Goal: Task Accomplishment & Management: Complete application form

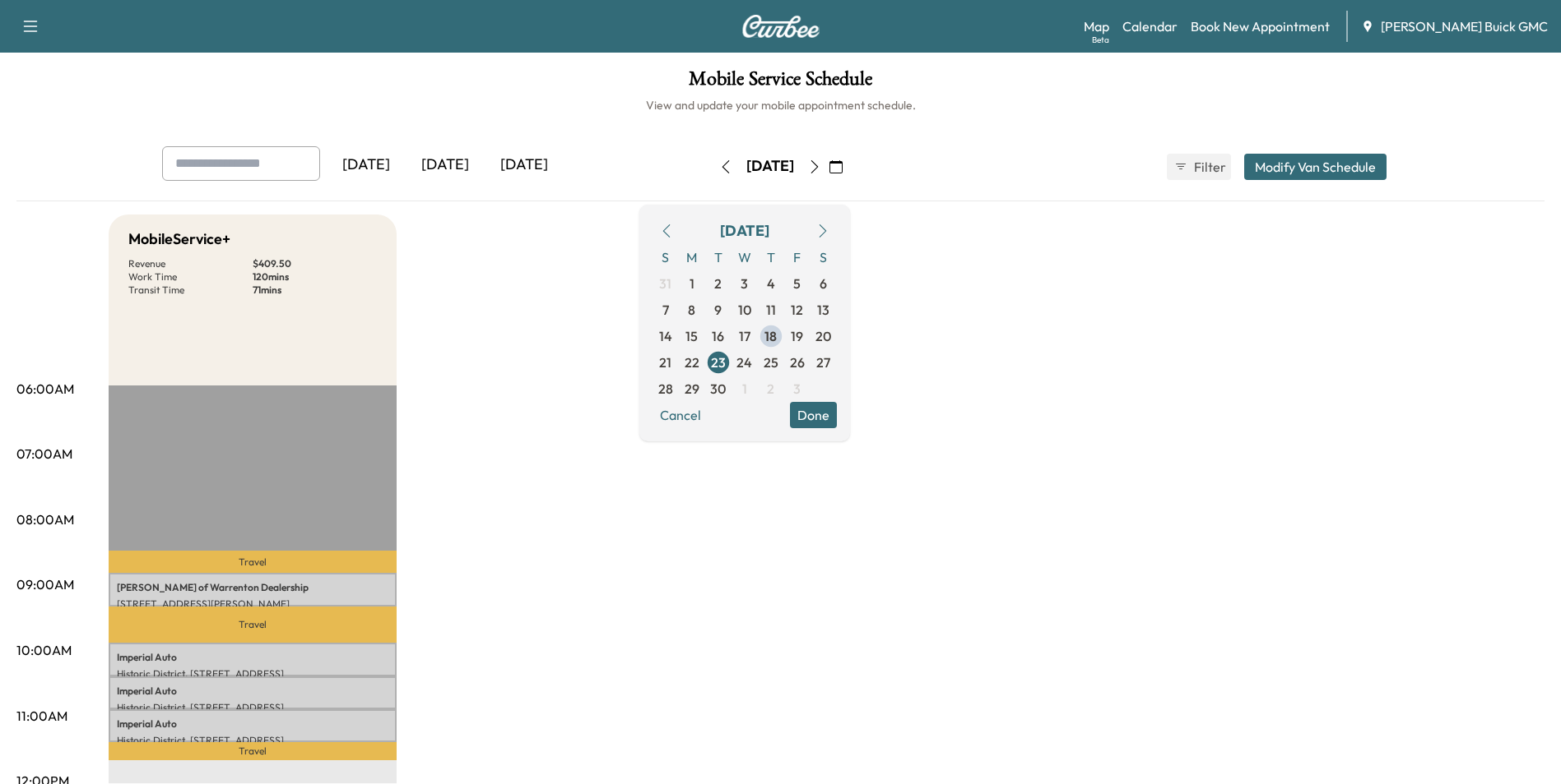
scroll to position [82, 0]
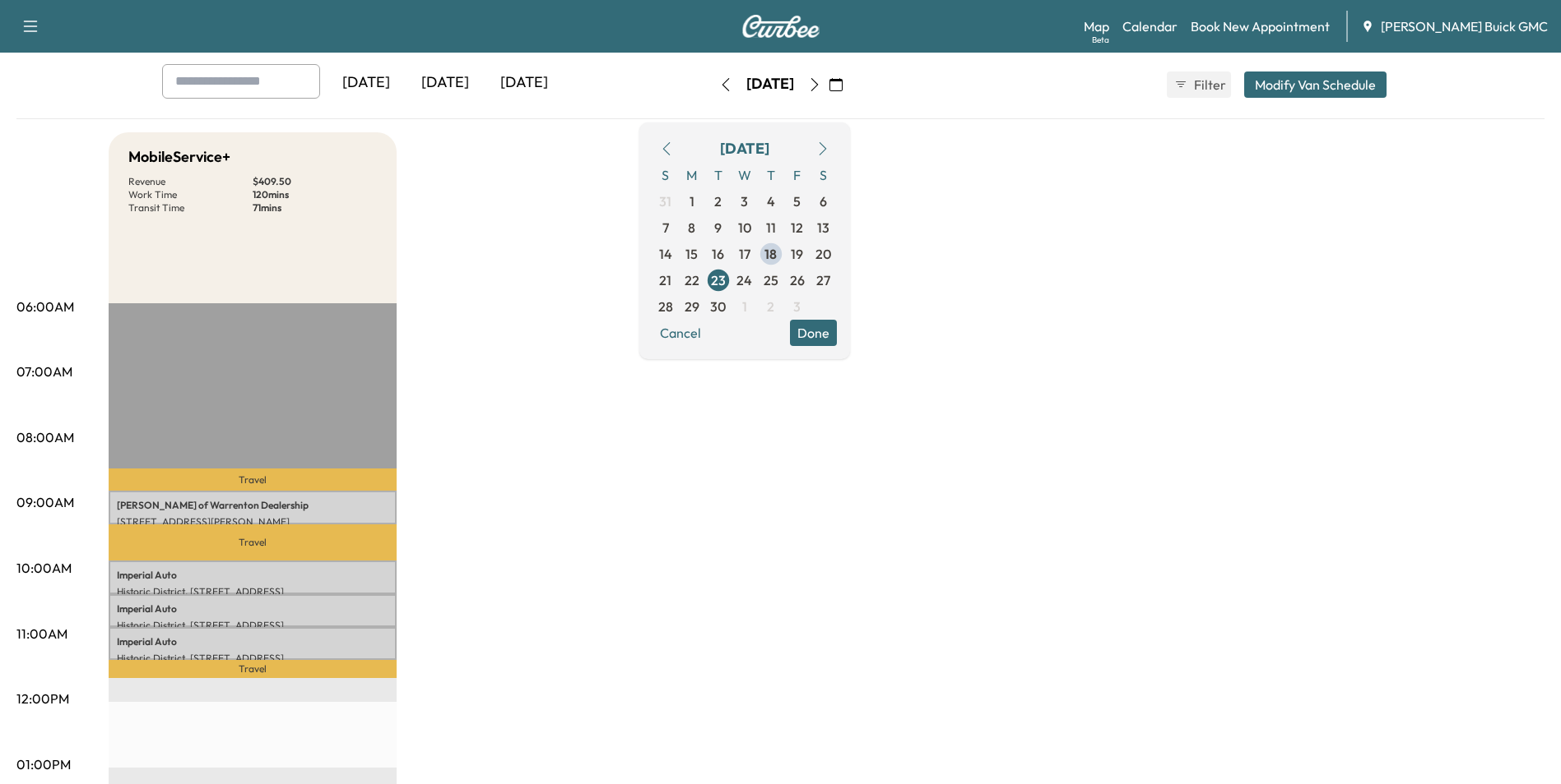
click at [659, 539] on div "MobileService+ Revenue $ 409.50 Work Time 120 mins Transit Time 71 mins Travel …" at bounding box center [826, 749] width 1436 height 1234
click at [750, 249] on span "17" at bounding box center [744, 254] width 12 height 20
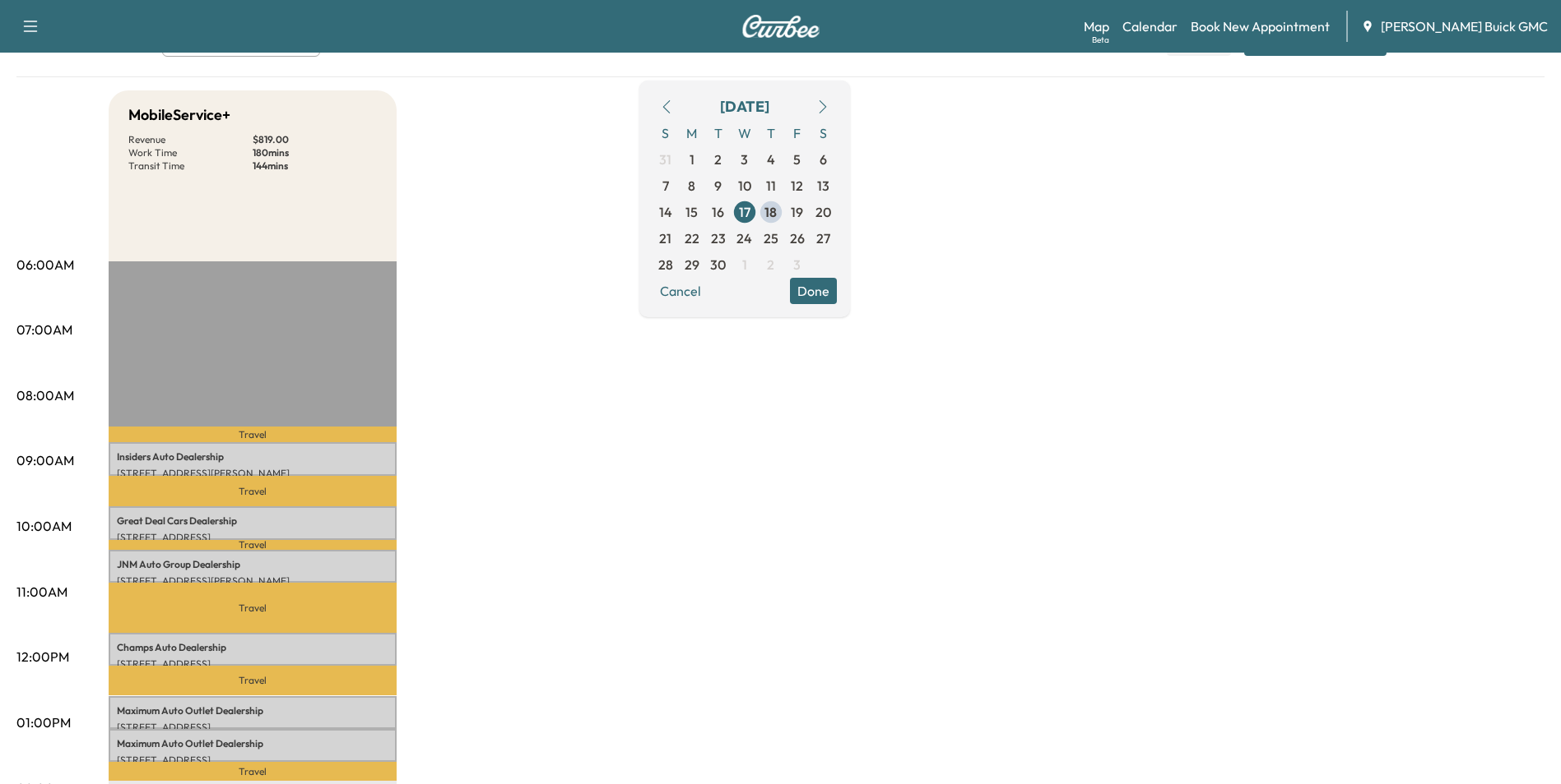
scroll to position [164, 0]
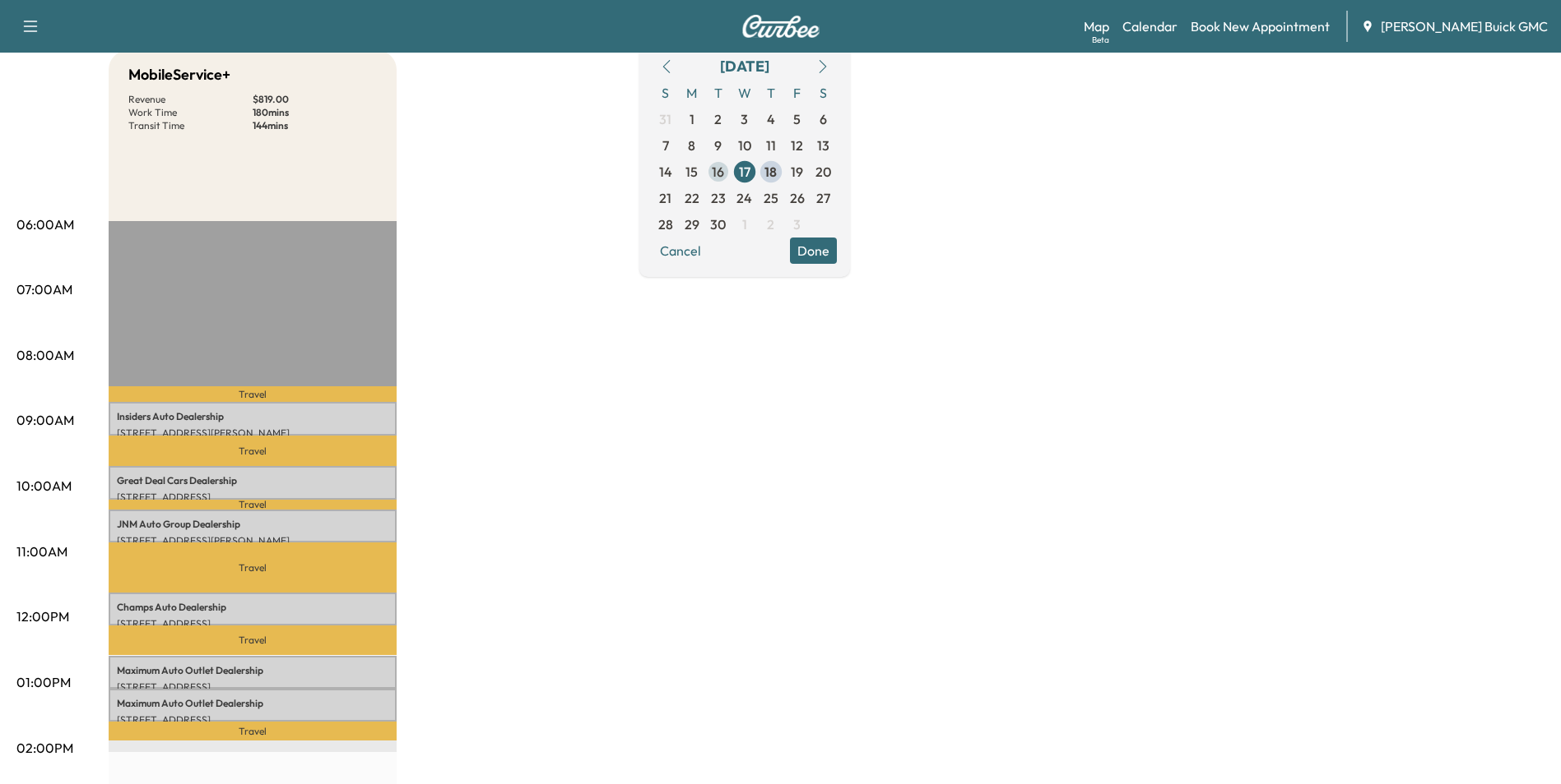
click at [724, 170] on span "16" at bounding box center [718, 172] width 12 height 20
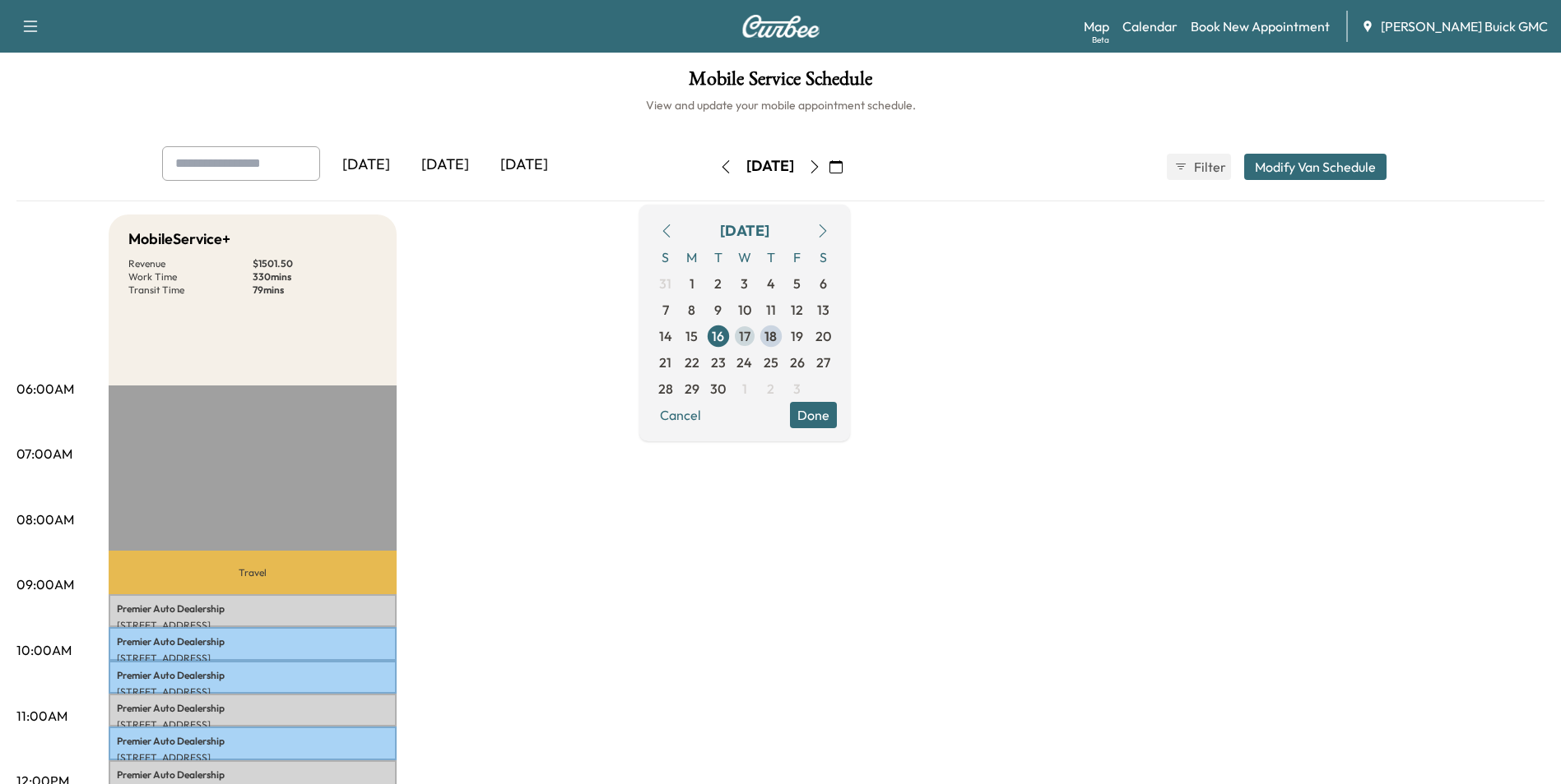
click at [750, 334] on span "17" at bounding box center [744, 336] width 12 height 20
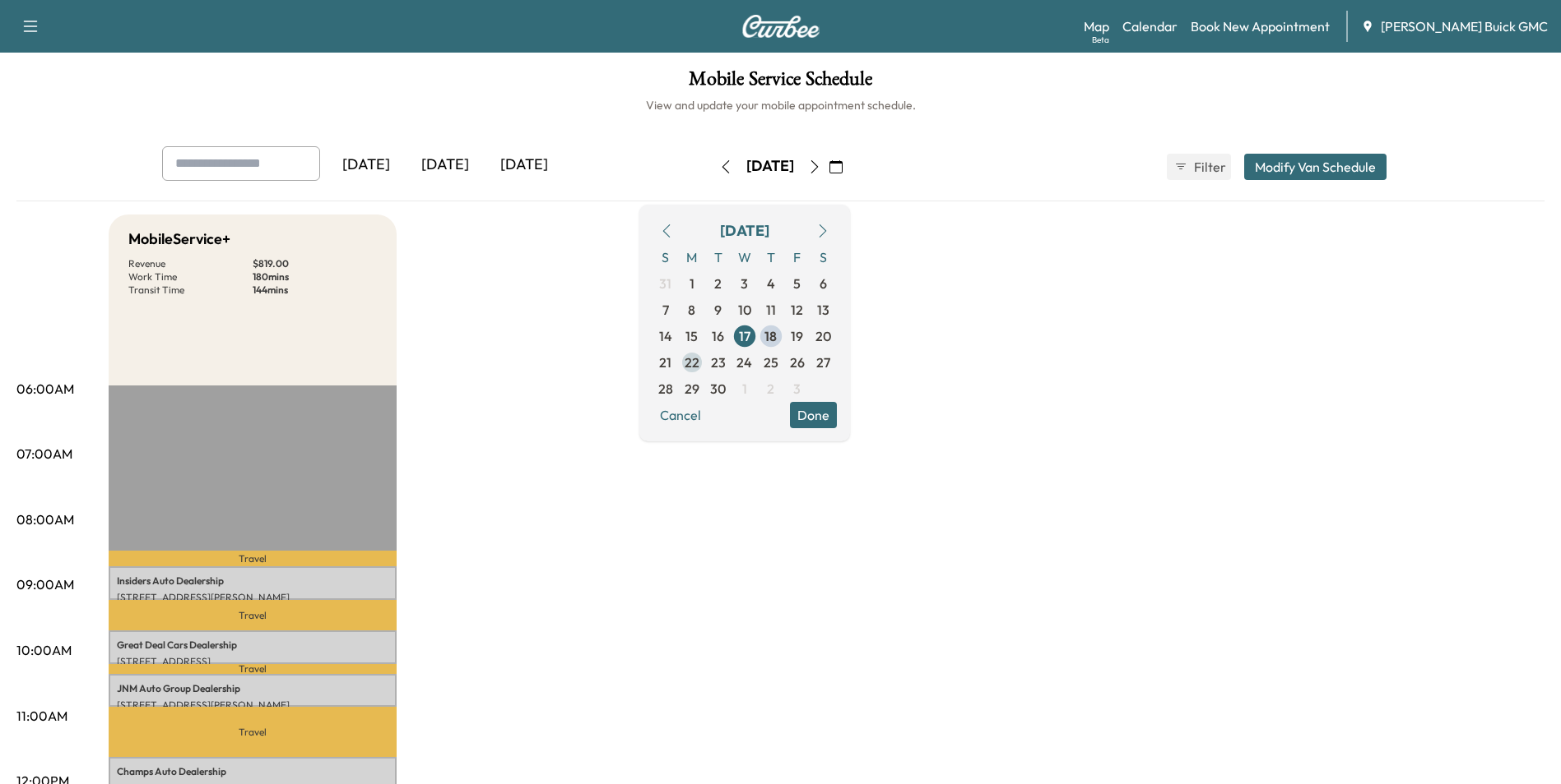
click at [699, 359] on span "22" at bounding box center [691, 363] width 15 height 20
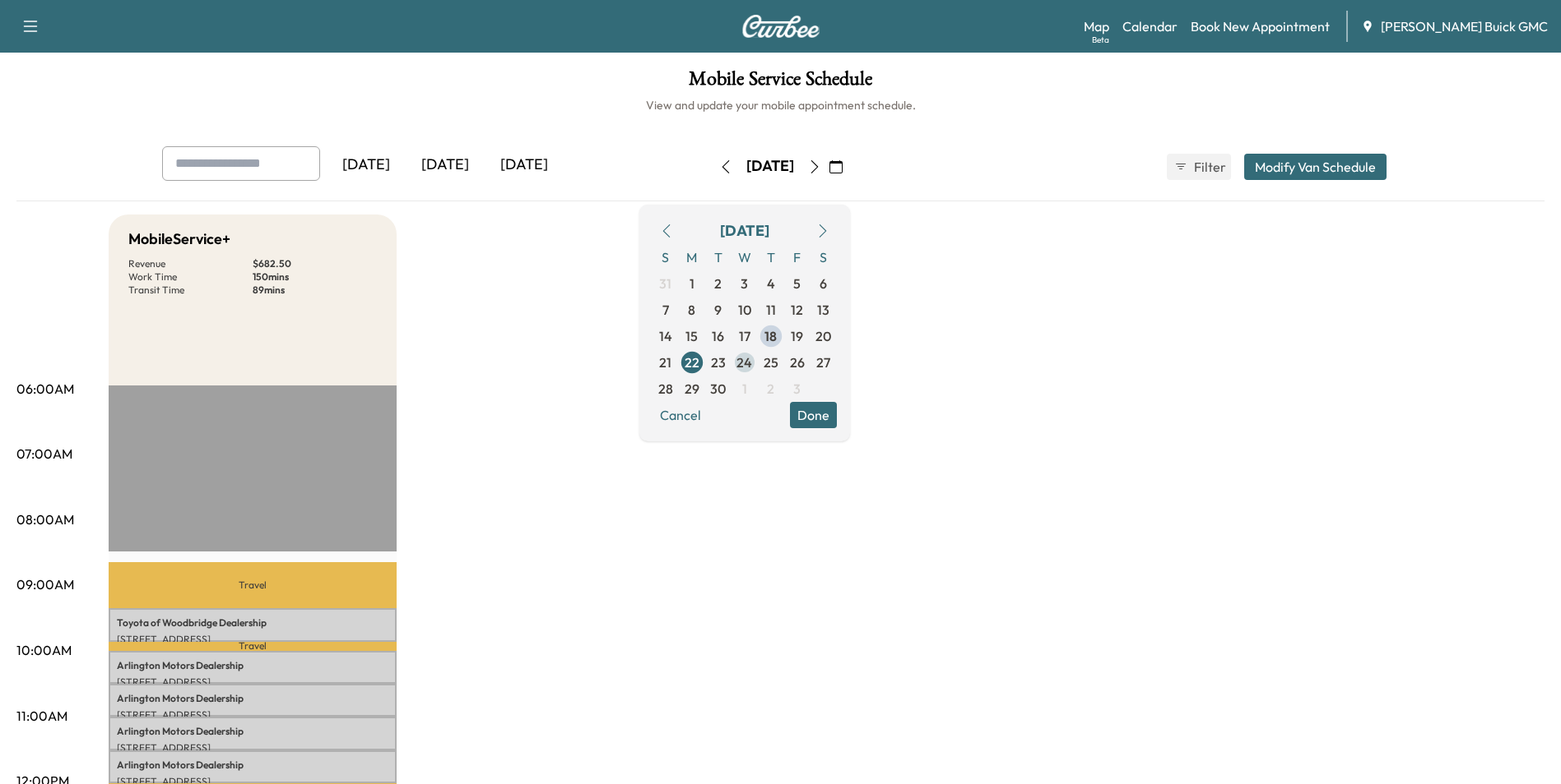
click at [752, 359] on span "24" at bounding box center [745, 363] width 16 height 20
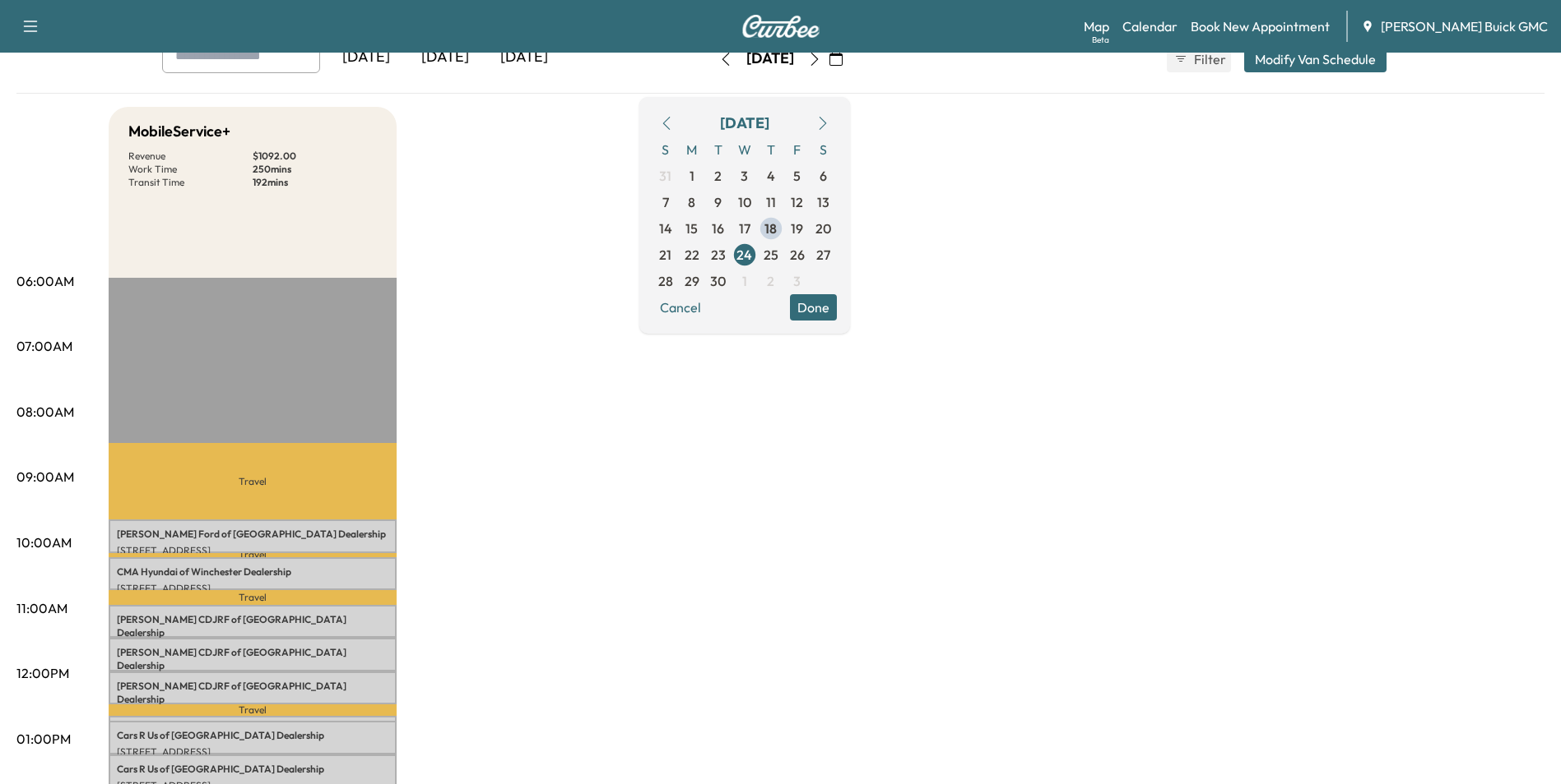
scroll to position [82, 0]
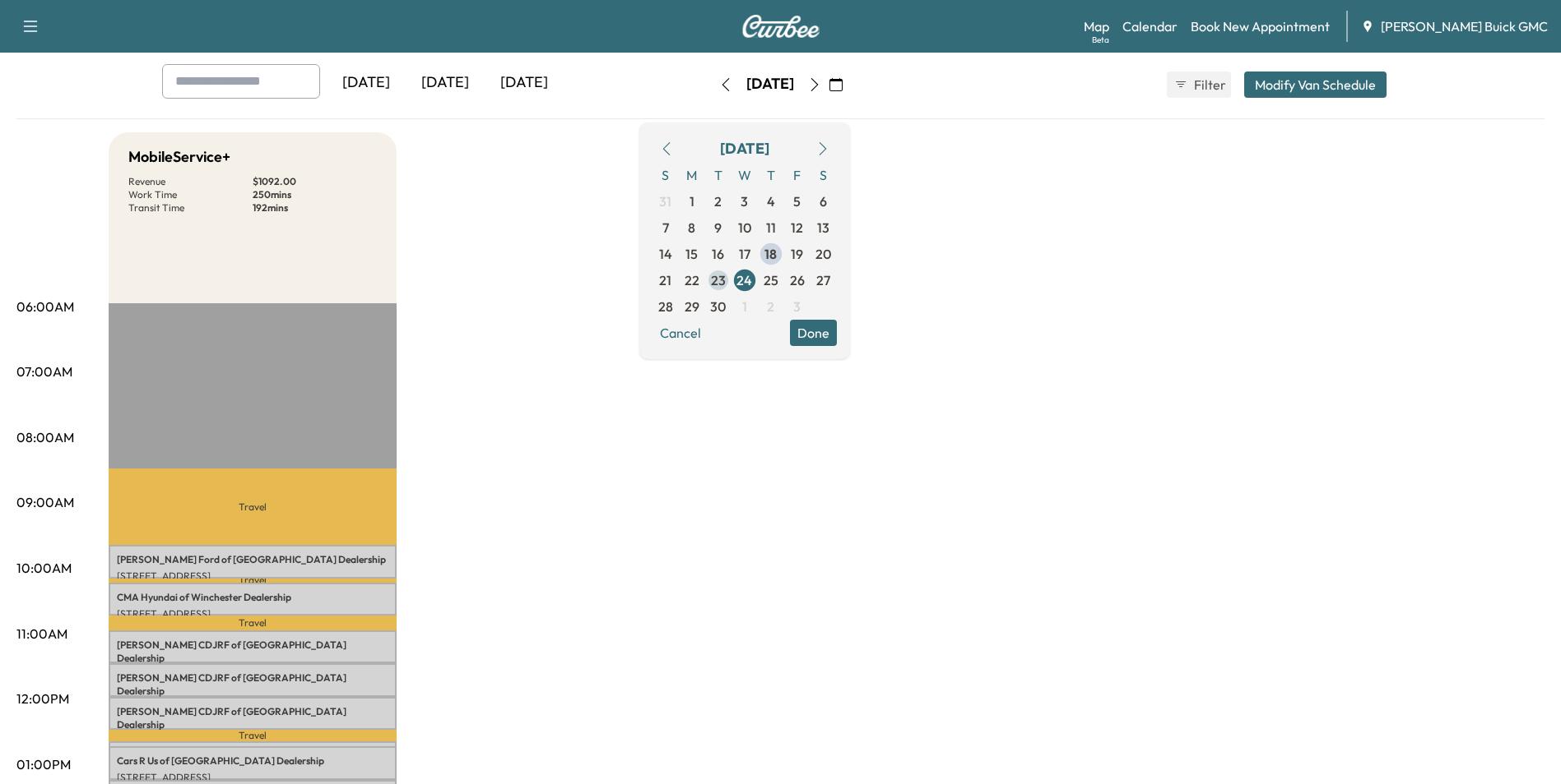
click at [726, 278] on span "23" at bounding box center [718, 280] width 15 height 20
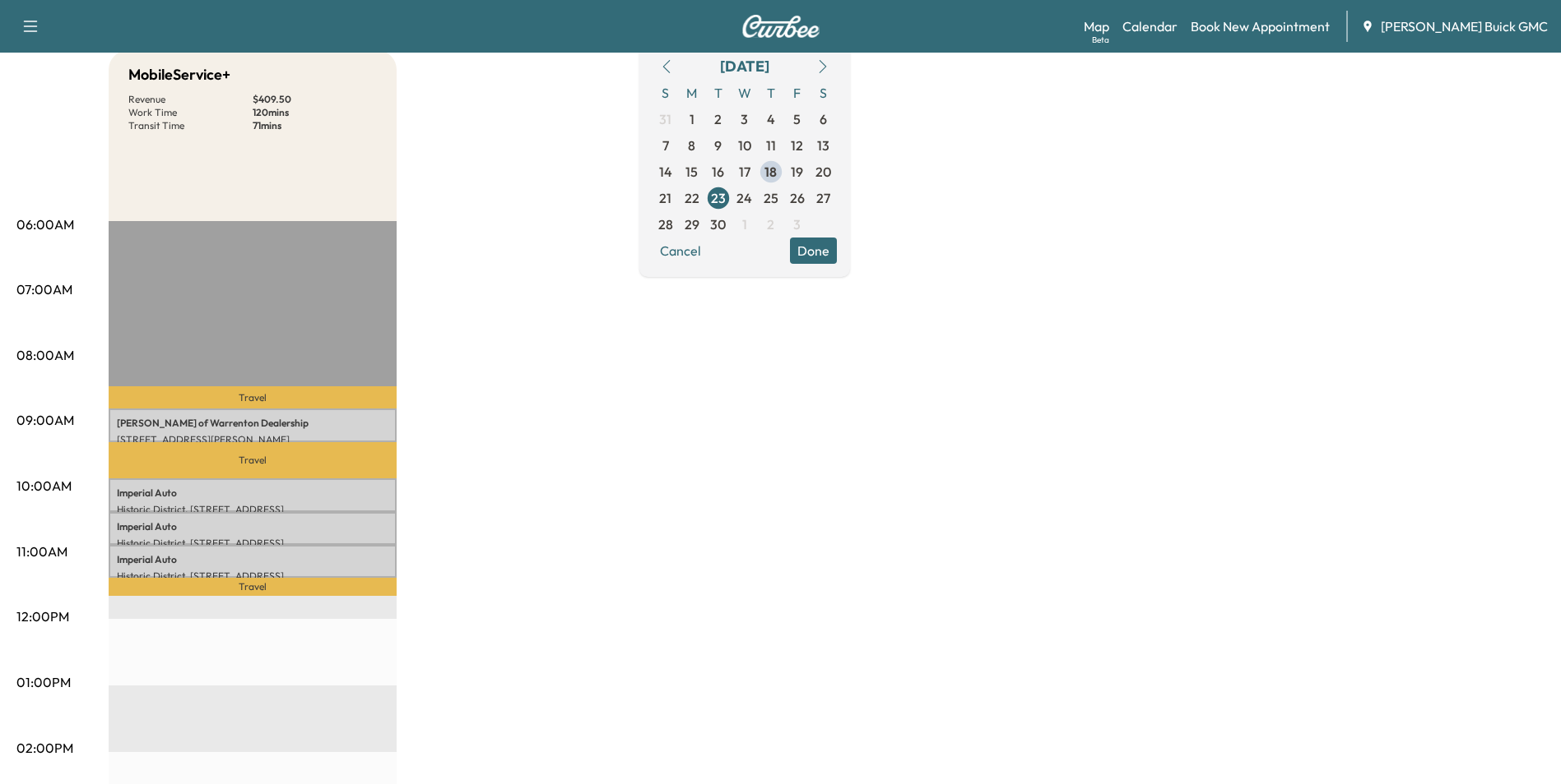
scroll to position [82, 0]
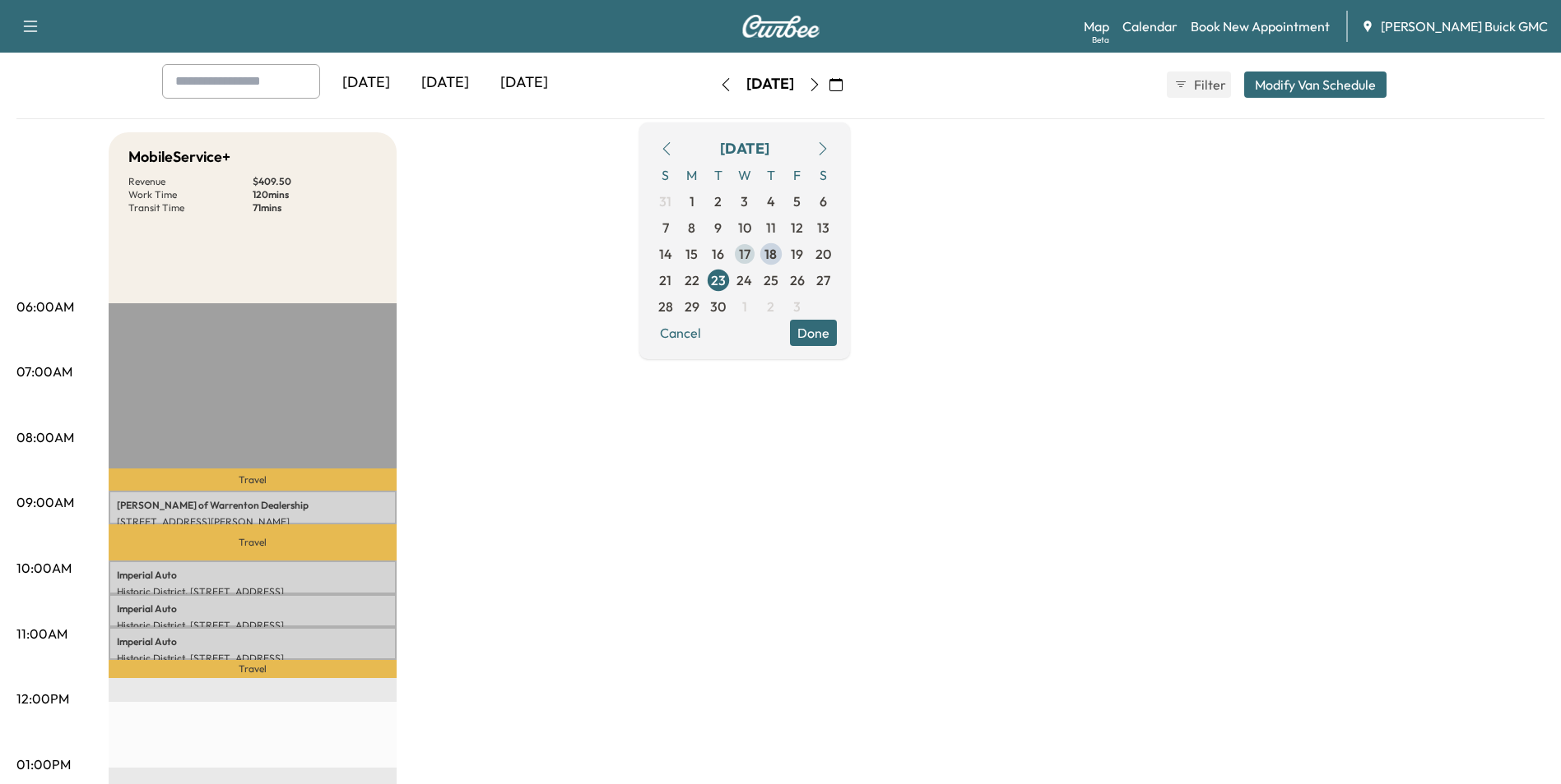
click at [750, 250] on span "17" at bounding box center [744, 254] width 12 height 20
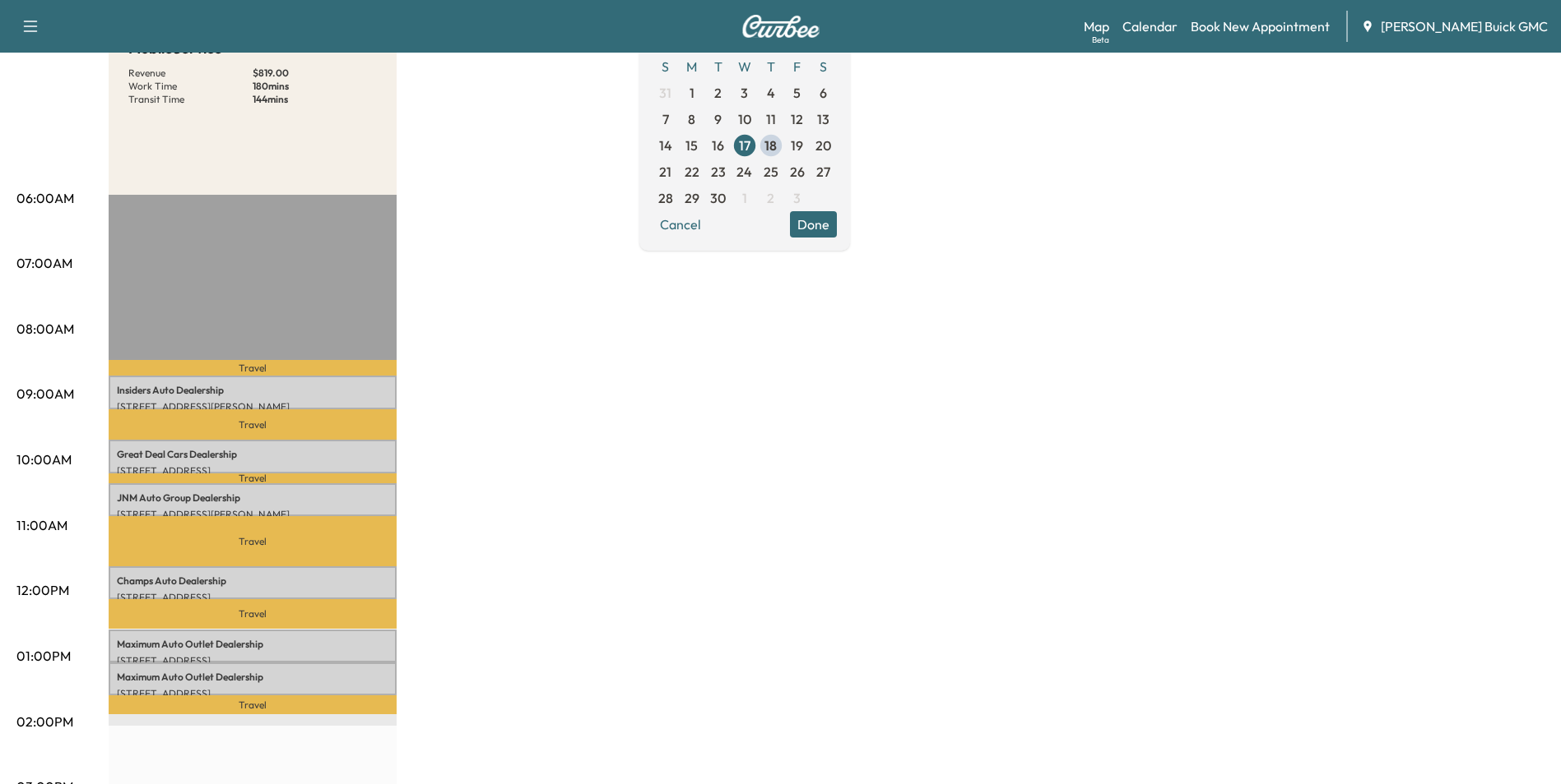
scroll to position [164, 0]
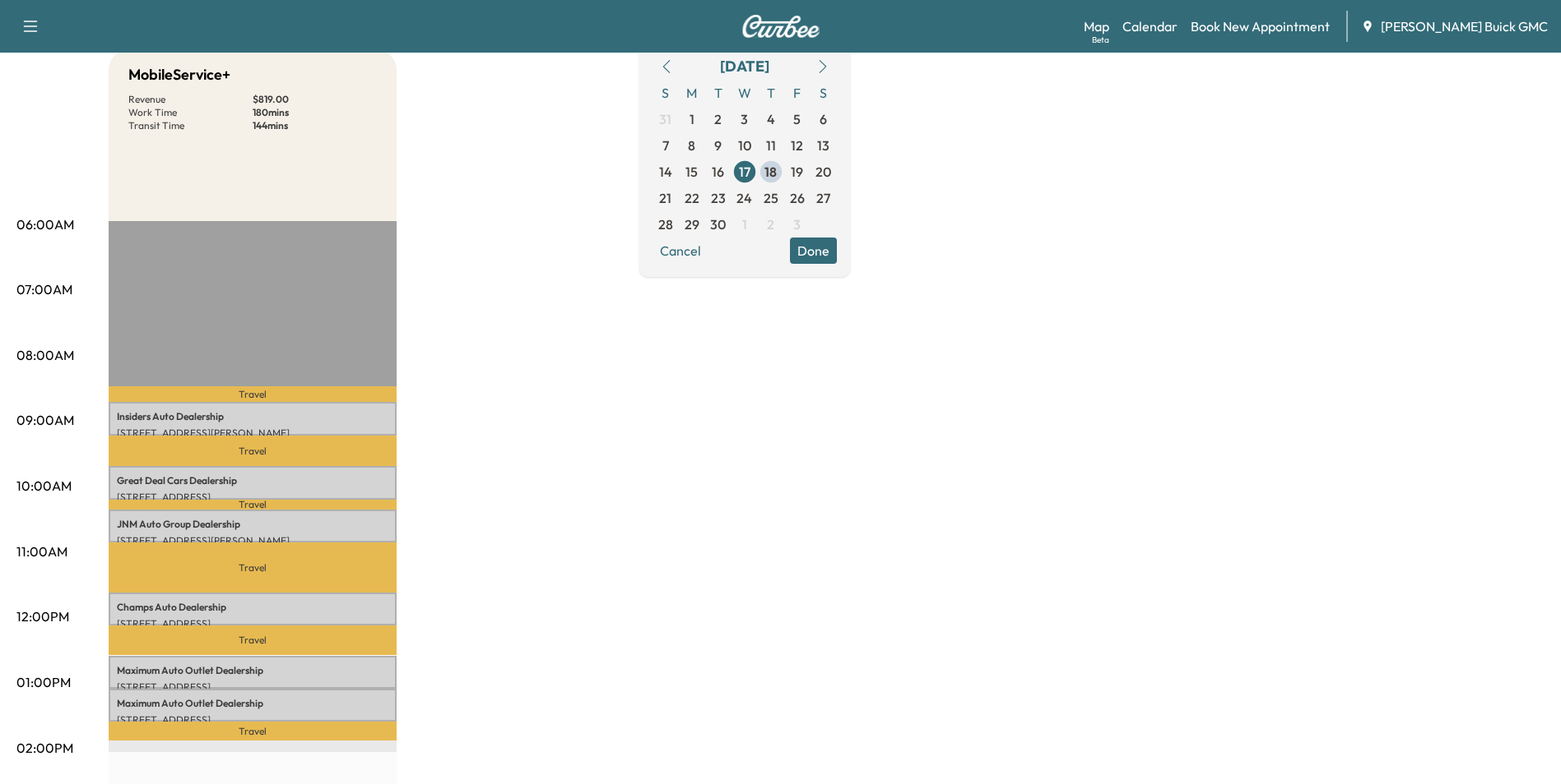
click at [845, 555] on div "MobileService+ Revenue $ 819.00 Work Time 180 mins Transit Time 144 mins Travel…" at bounding box center [826, 667] width 1436 height 1234
click at [1095, 310] on div "MobileService+ Revenue $ 819.00 Work Time 180 mins Transit Time 144 mins Travel…" at bounding box center [826, 667] width 1436 height 1234
click at [1120, 270] on div "MobileService+ Revenue $ 819.00 Work Time 180 mins Transit Time 144 mins Travel…" at bounding box center [826, 667] width 1436 height 1234
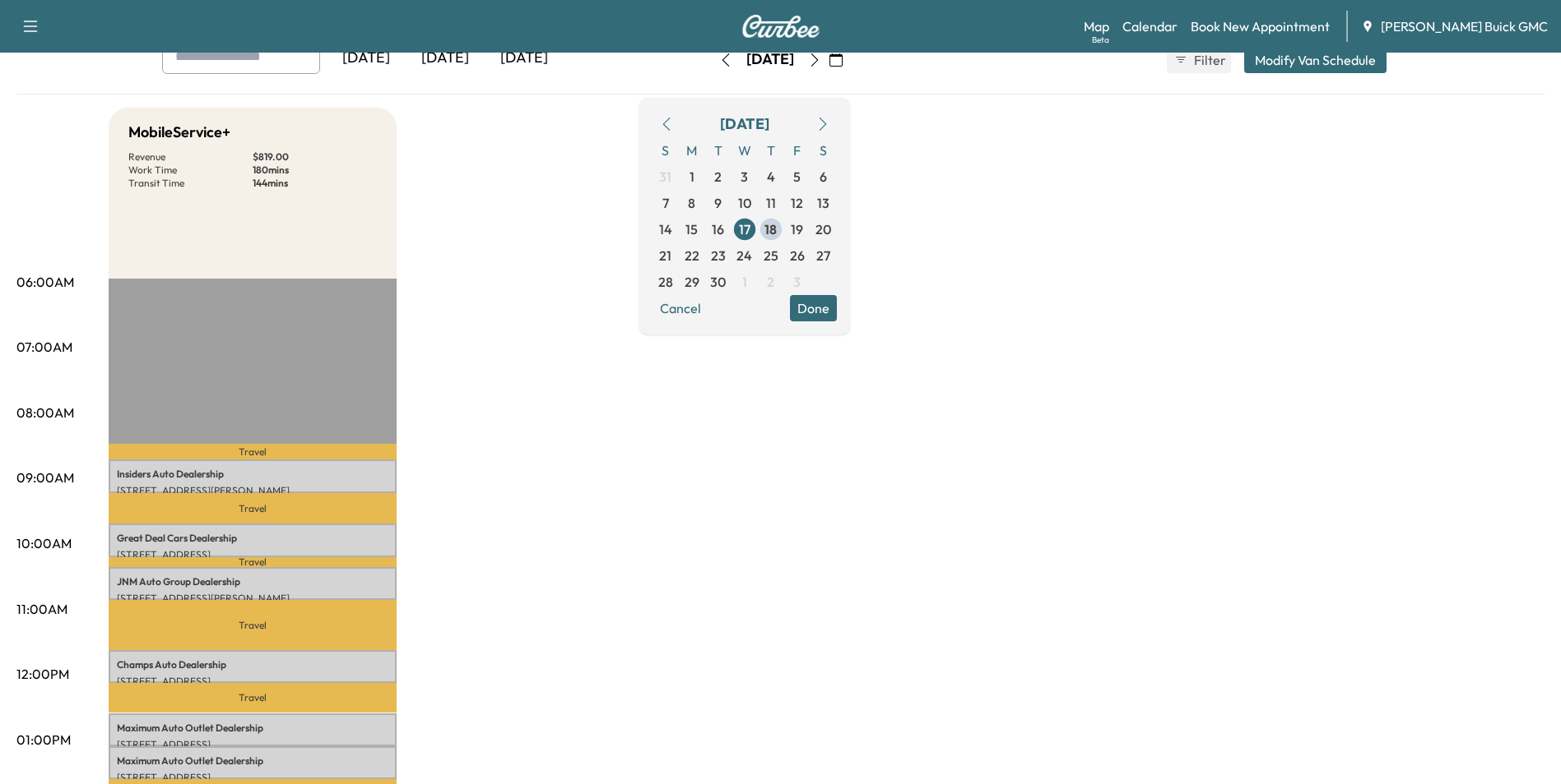
scroll to position [82, 0]
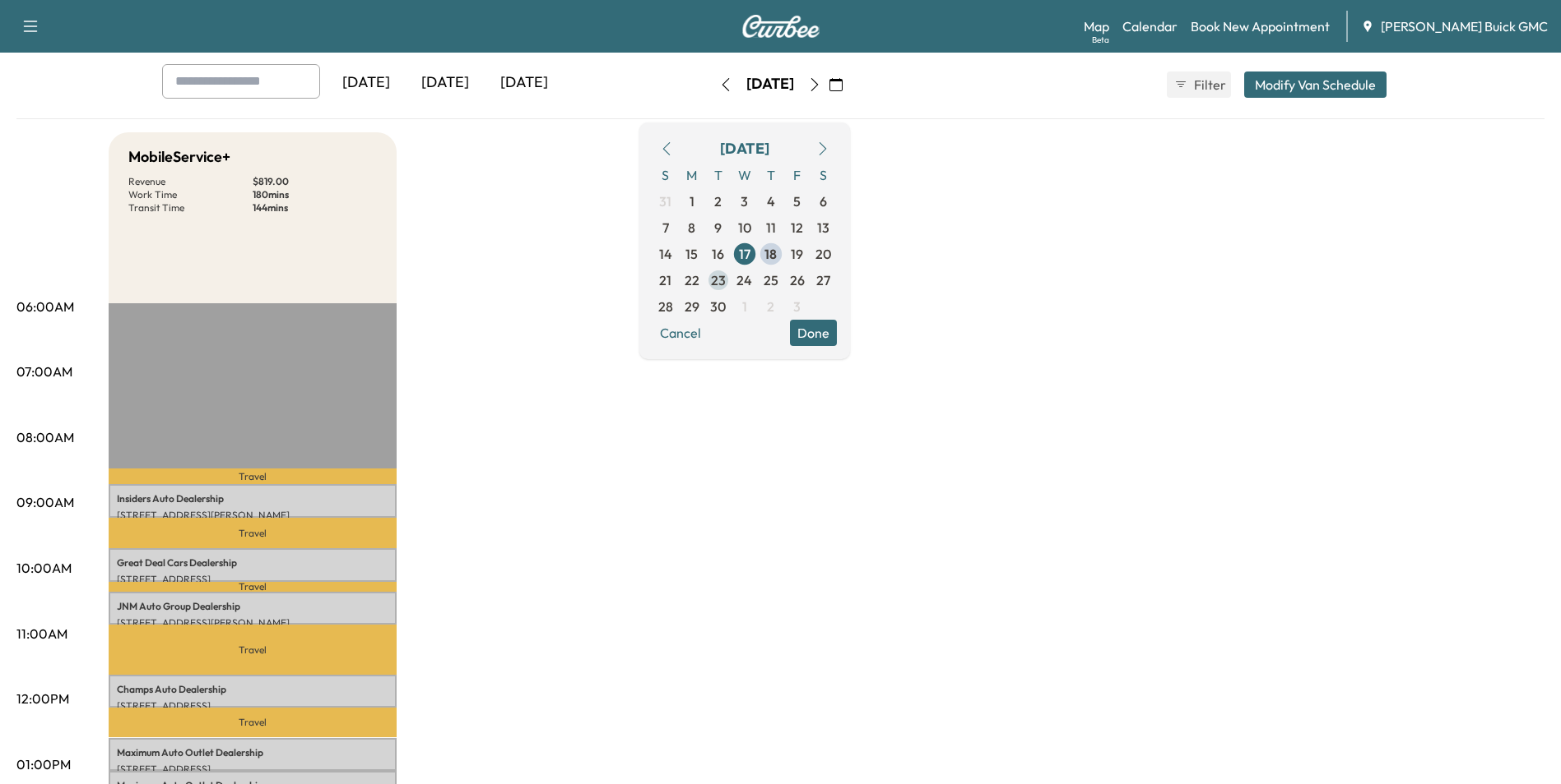
click at [726, 278] on span "23" at bounding box center [718, 280] width 15 height 20
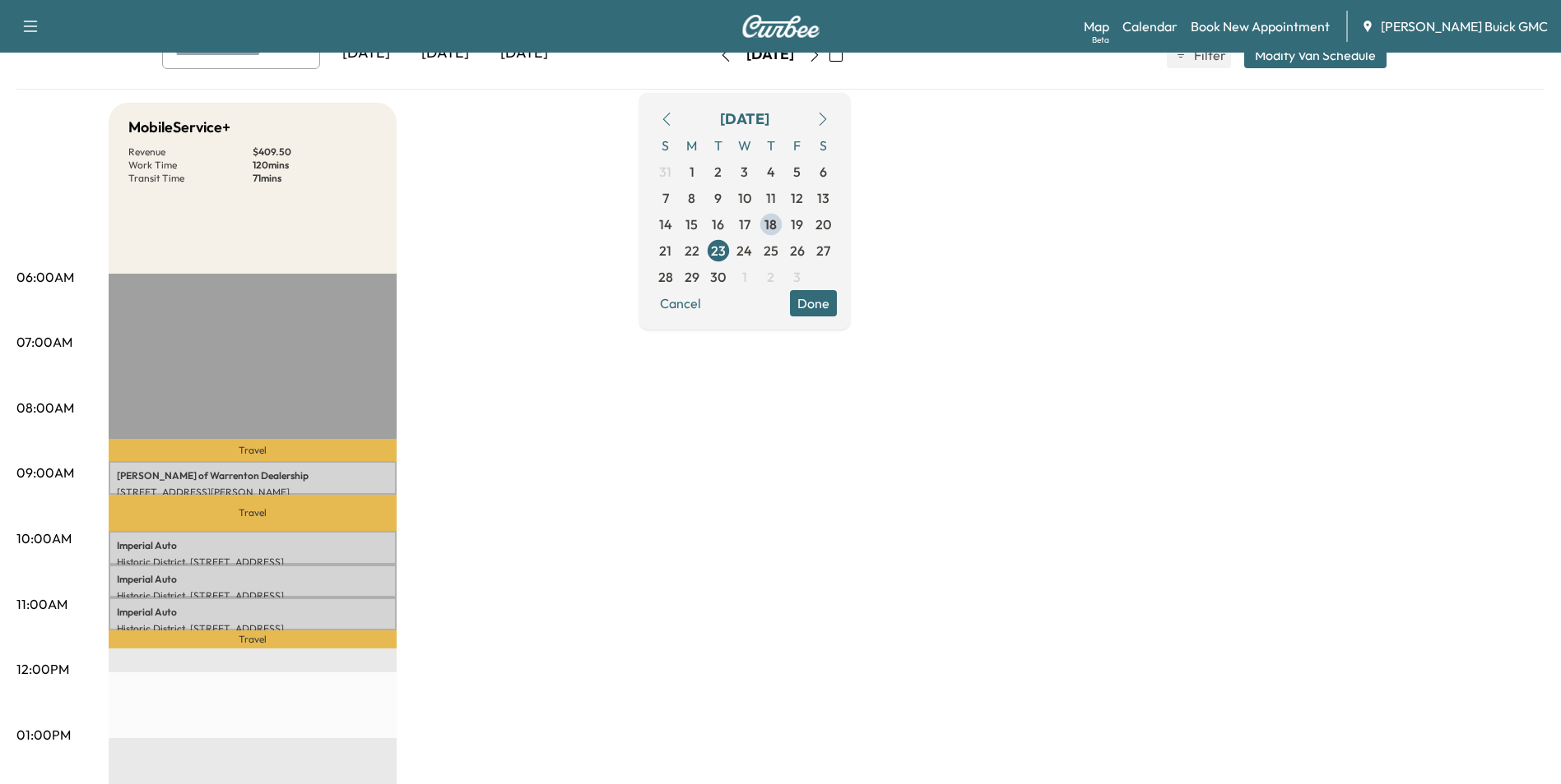
scroll to position [82, 0]
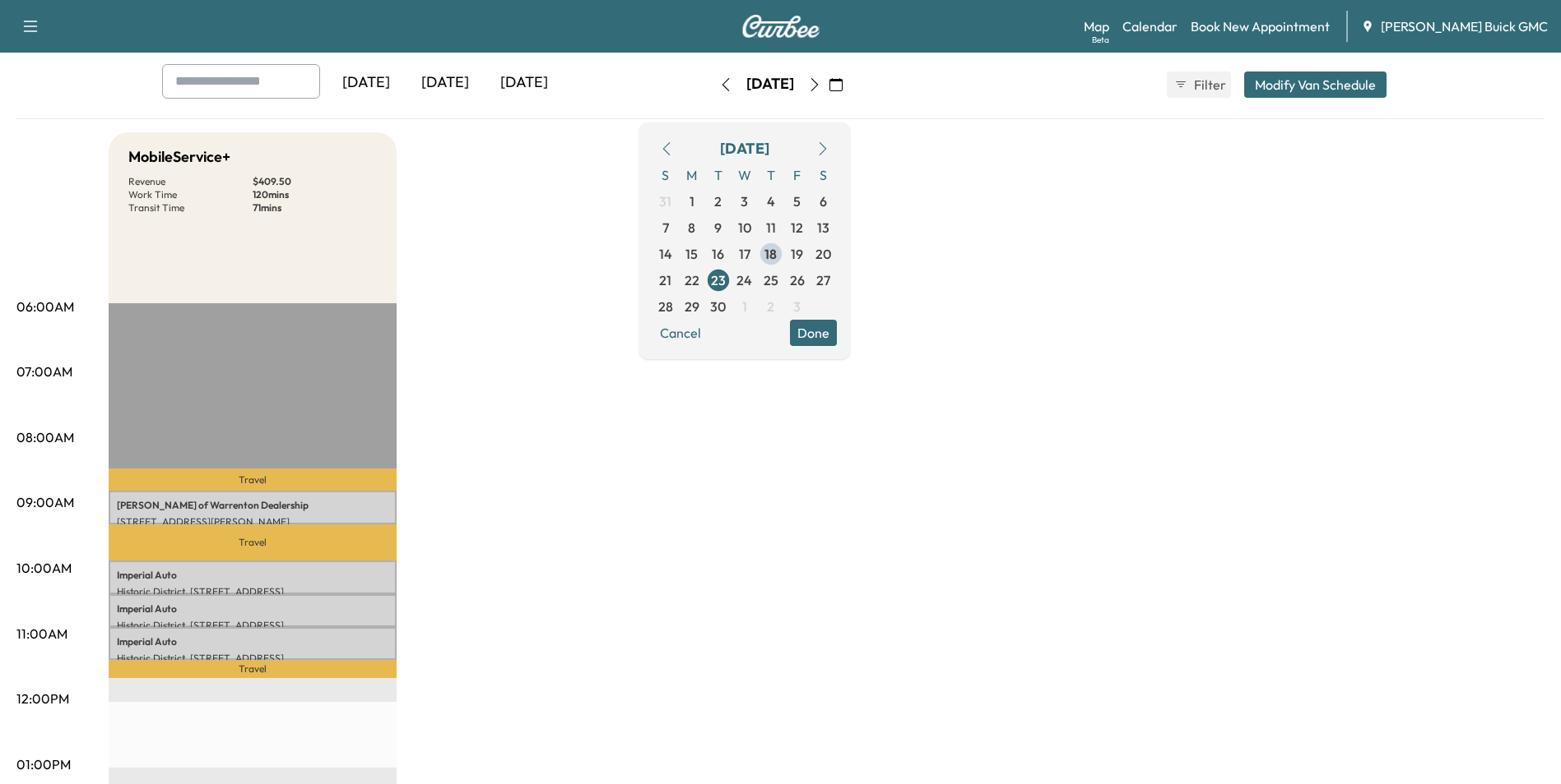
click at [586, 260] on div "MobileService+ Revenue $ 409.50 Work Time 120 mins Transit Time 71 mins Travel …" at bounding box center [826, 749] width 1436 height 1234
click at [591, 256] on div "MobileService+ Revenue $ 409.50 Work Time 120 mins Transit Time 71 mins Travel …" at bounding box center [826, 749] width 1436 height 1234
click at [589, 254] on div "MobileService+ Revenue $ 409.50 Work Time 120 mins Transit Time 71 mins Travel …" at bounding box center [826, 749] width 1436 height 1234
click at [1057, 284] on div "MobileService+ Revenue $ 409.50 Work Time 120 mins Transit Time 71 mins Travel …" at bounding box center [826, 749] width 1436 height 1234
click at [1076, 272] on div "MobileService+ Revenue $ 409.50 Work Time 120 mins Transit Time 71 mins Travel …" at bounding box center [826, 749] width 1436 height 1234
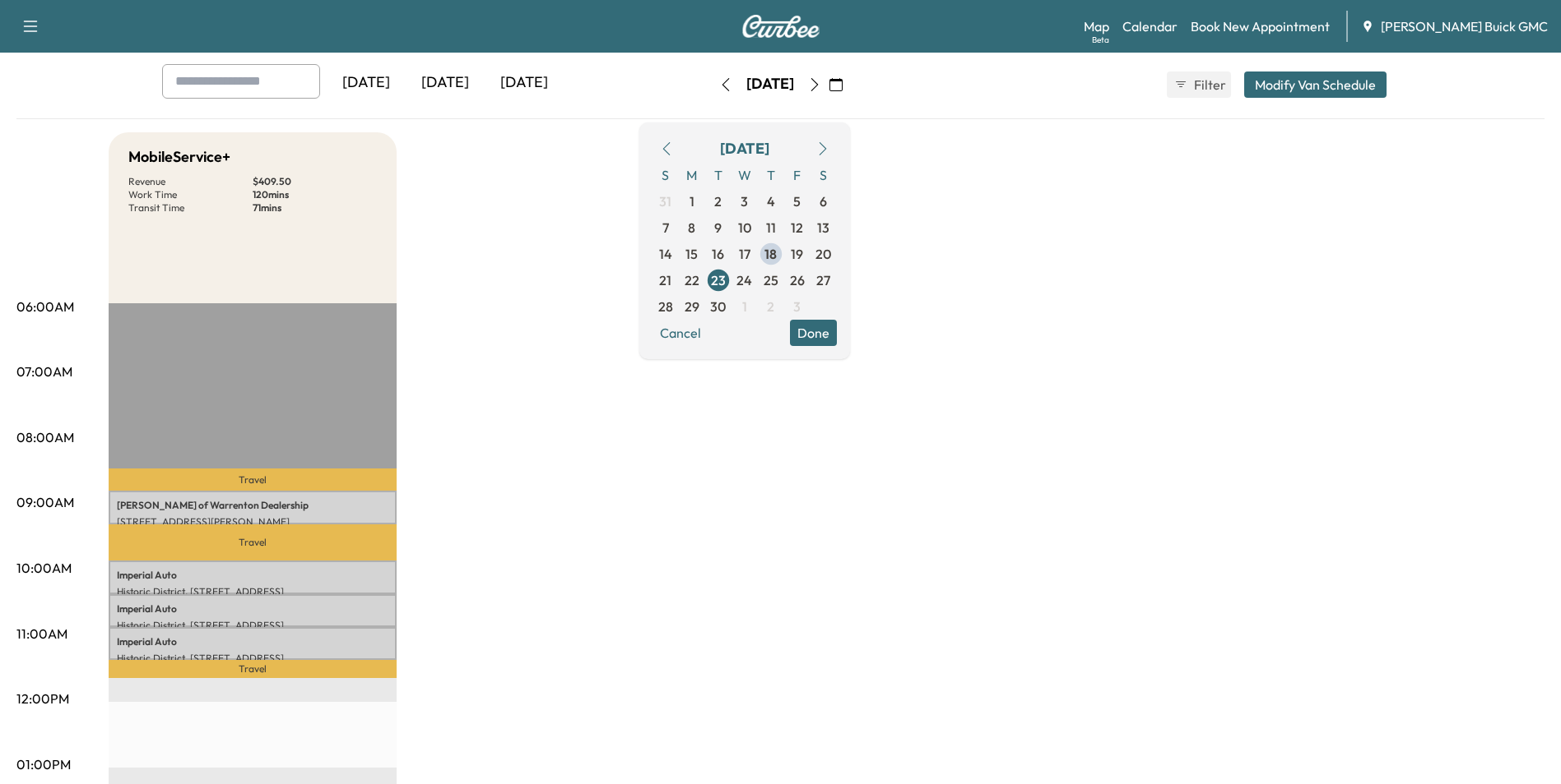
click at [1039, 358] on div "MobileService+ Revenue $ 409.50 Work Time 120 mins Transit Time 71 mins Travel …" at bounding box center [826, 749] width 1436 height 1234
click at [864, 489] on div "MobileService+ Revenue $ 409.50 Work Time 120 mins Transit Time 71 mins Travel …" at bounding box center [826, 749] width 1436 height 1234
click at [993, 521] on div "MobileService+ Revenue $ 409.50 Work Time 120 mins Transit Time 71 mins Travel …" at bounding box center [826, 749] width 1436 height 1234
click at [991, 519] on div "MobileService+ Revenue $ 409.50 Work Time 120 mins Transit Time 71 mins Travel …" at bounding box center [826, 749] width 1436 height 1234
click at [741, 545] on div "MobileService+ Revenue $ 409.50 Work Time 120 mins Transit Time 71 mins Travel …" at bounding box center [826, 749] width 1436 height 1234
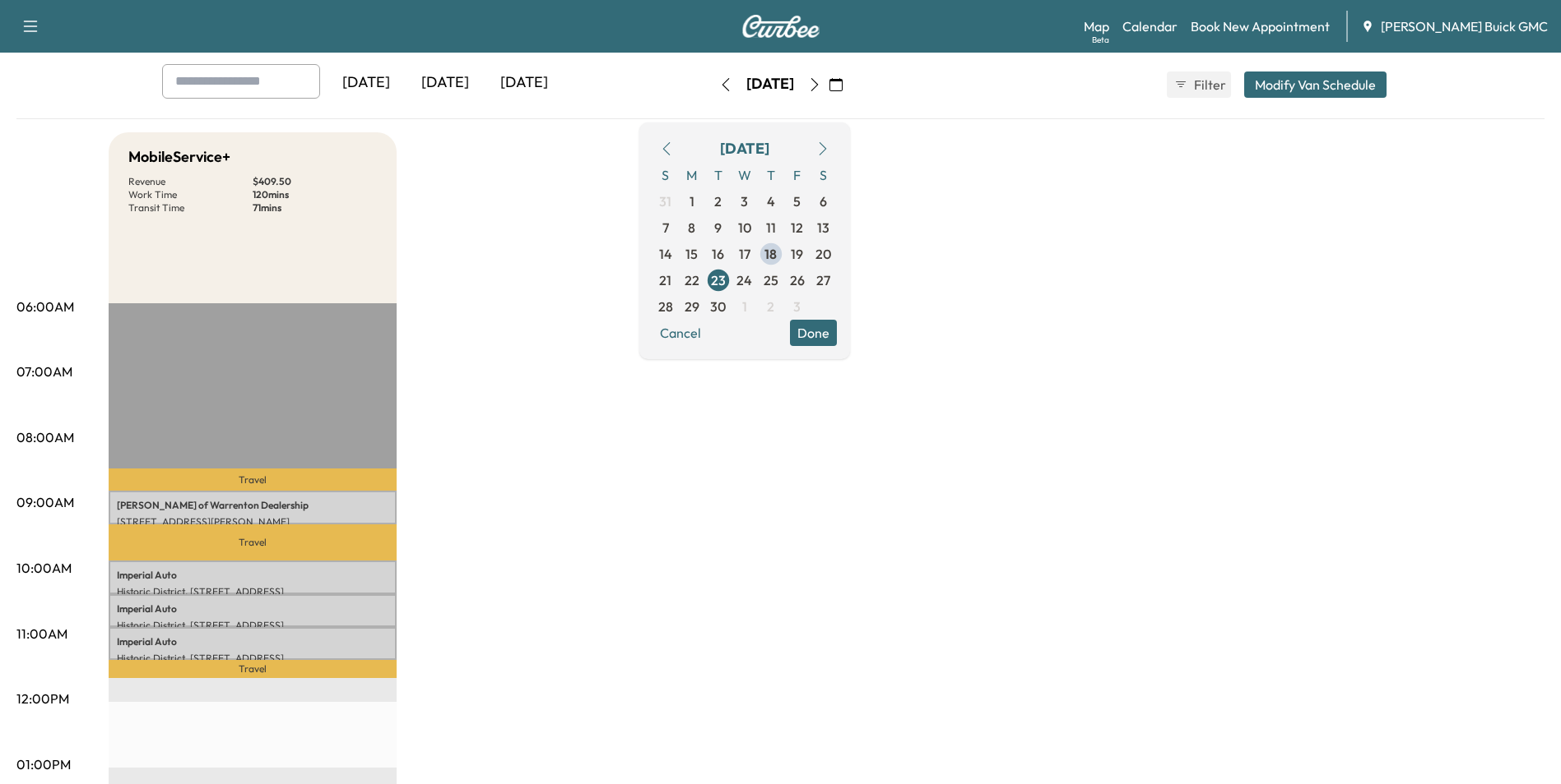
click at [788, 507] on div "MobileService+ Revenue $ 409.50 Work Time 120 mins Transit Time 71 mins Travel …" at bounding box center [826, 749] width 1436 height 1234
click at [786, 507] on div "MobileService+ Revenue $ 409.50 Work Time 120 mins Transit Time 71 mins Travel …" at bounding box center [826, 749] width 1436 height 1234
click at [883, 419] on div "MobileService+ Revenue $ 409.50 Work Time 120 mins Transit Time 71 mins Travel …" at bounding box center [826, 749] width 1436 height 1234
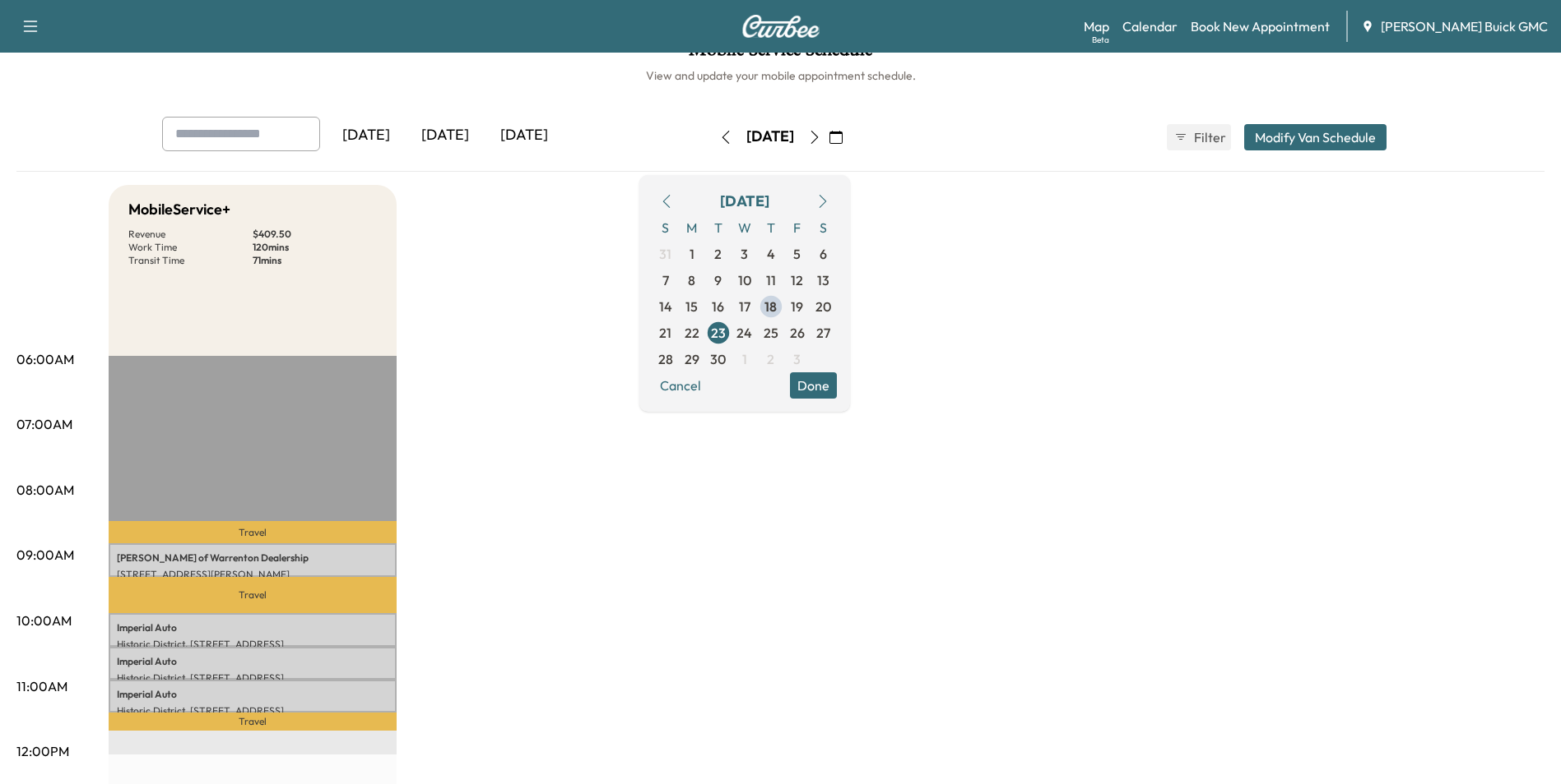
scroll to position [0, 0]
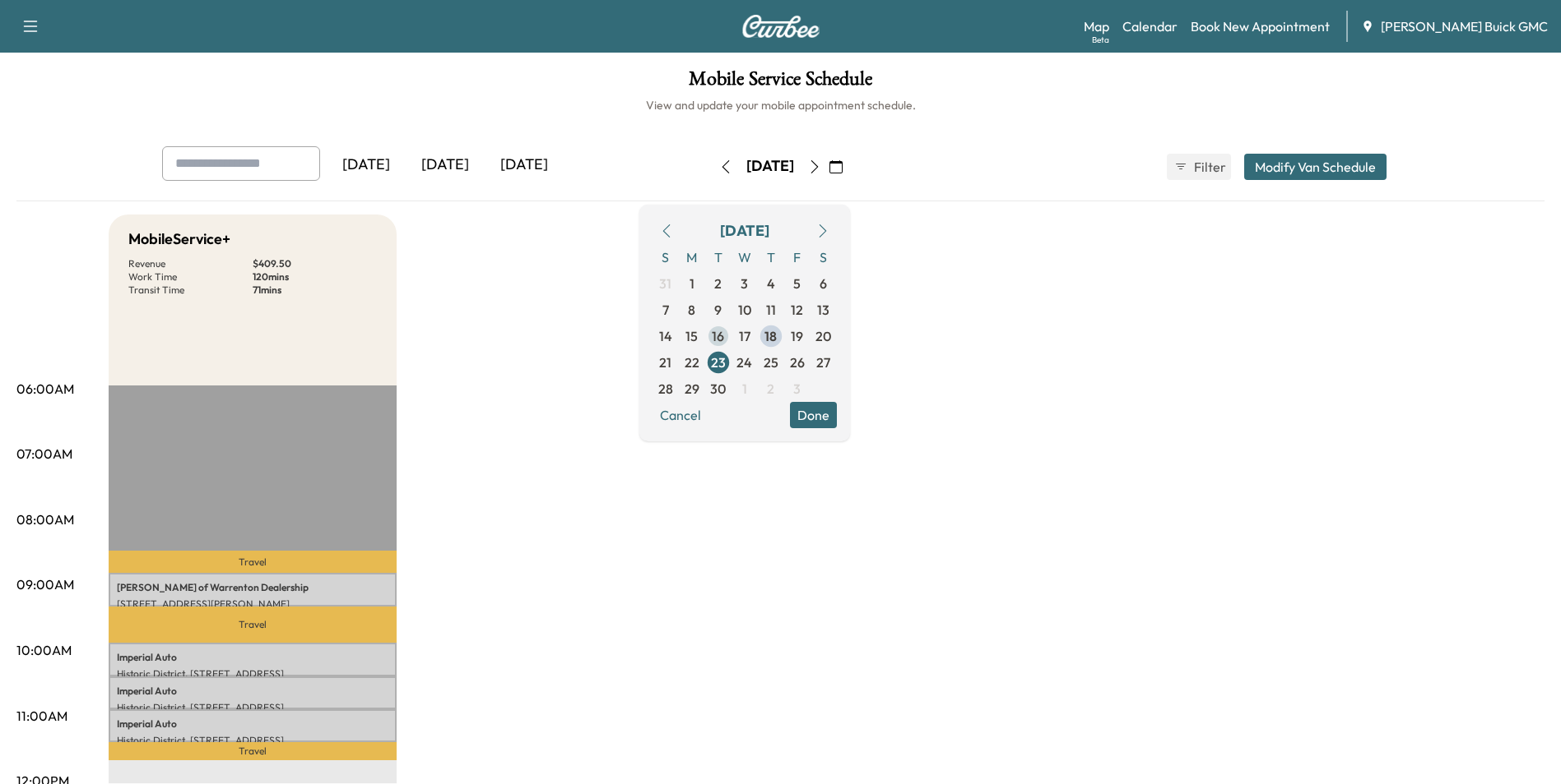
click at [724, 333] on span "16" at bounding box center [718, 336] width 12 height 20
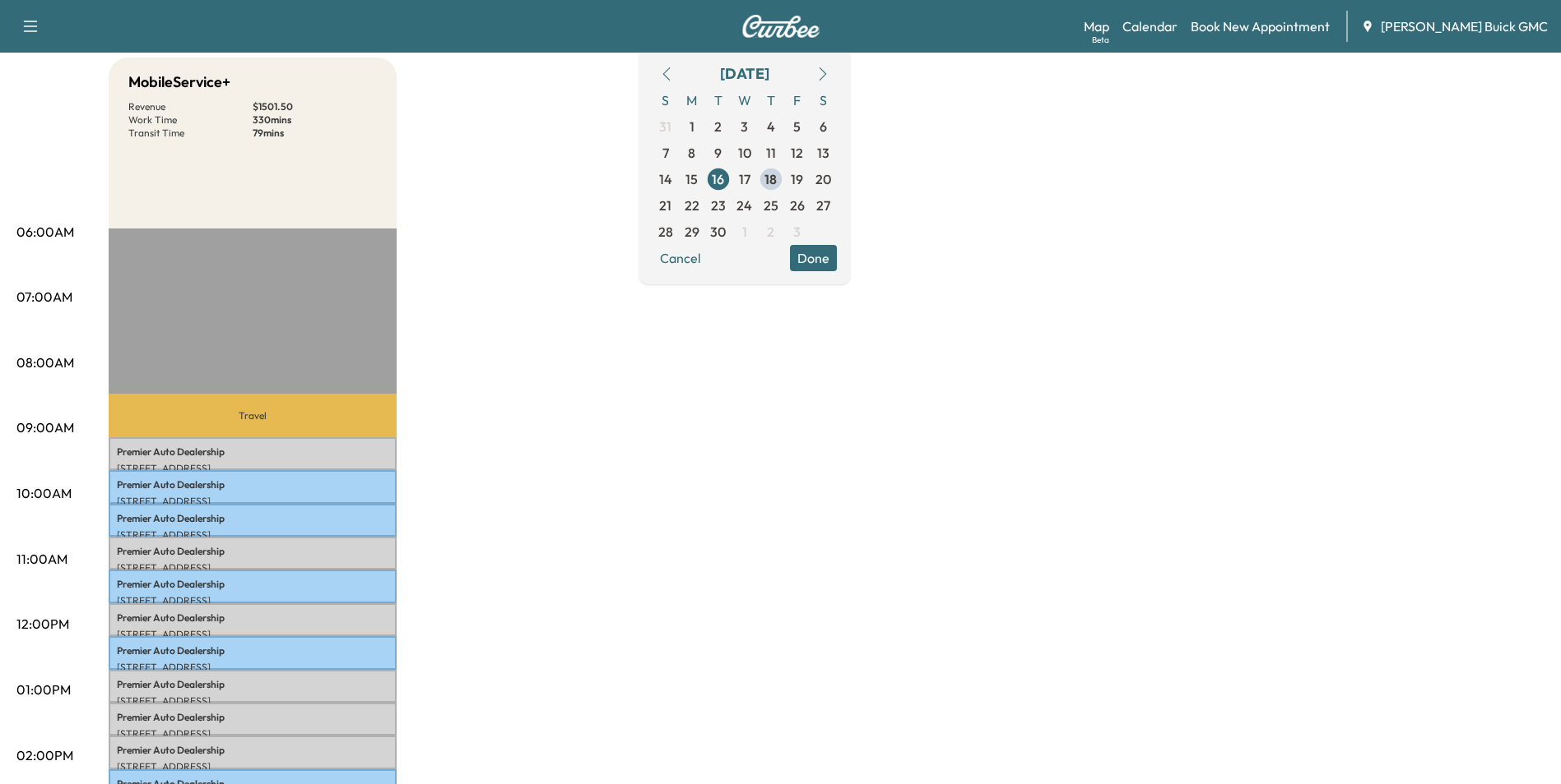
scroll to position [164, 0]
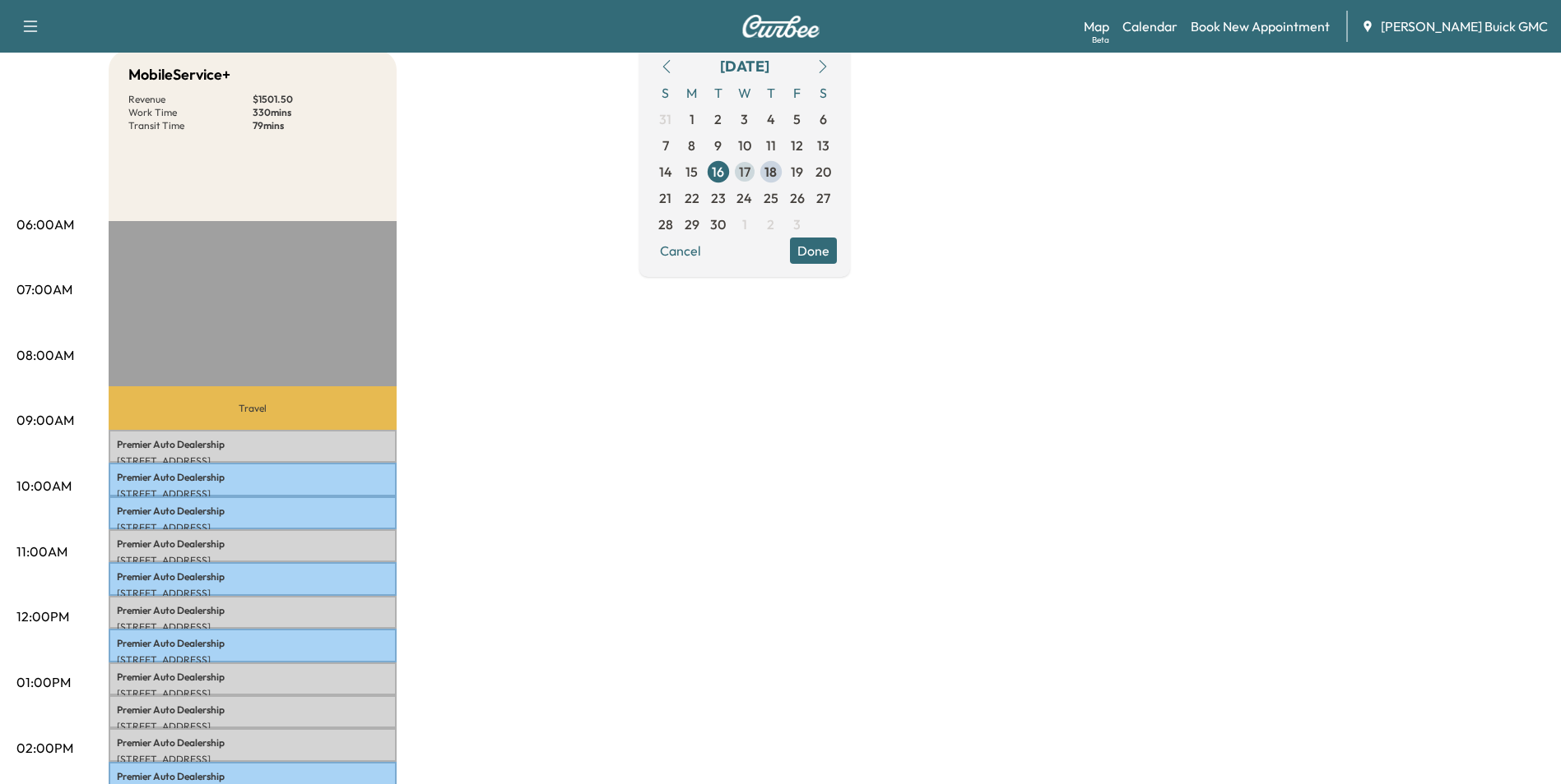
click at [750, 168] on span "17" at bounding box center [744, 172] width 12 height 20
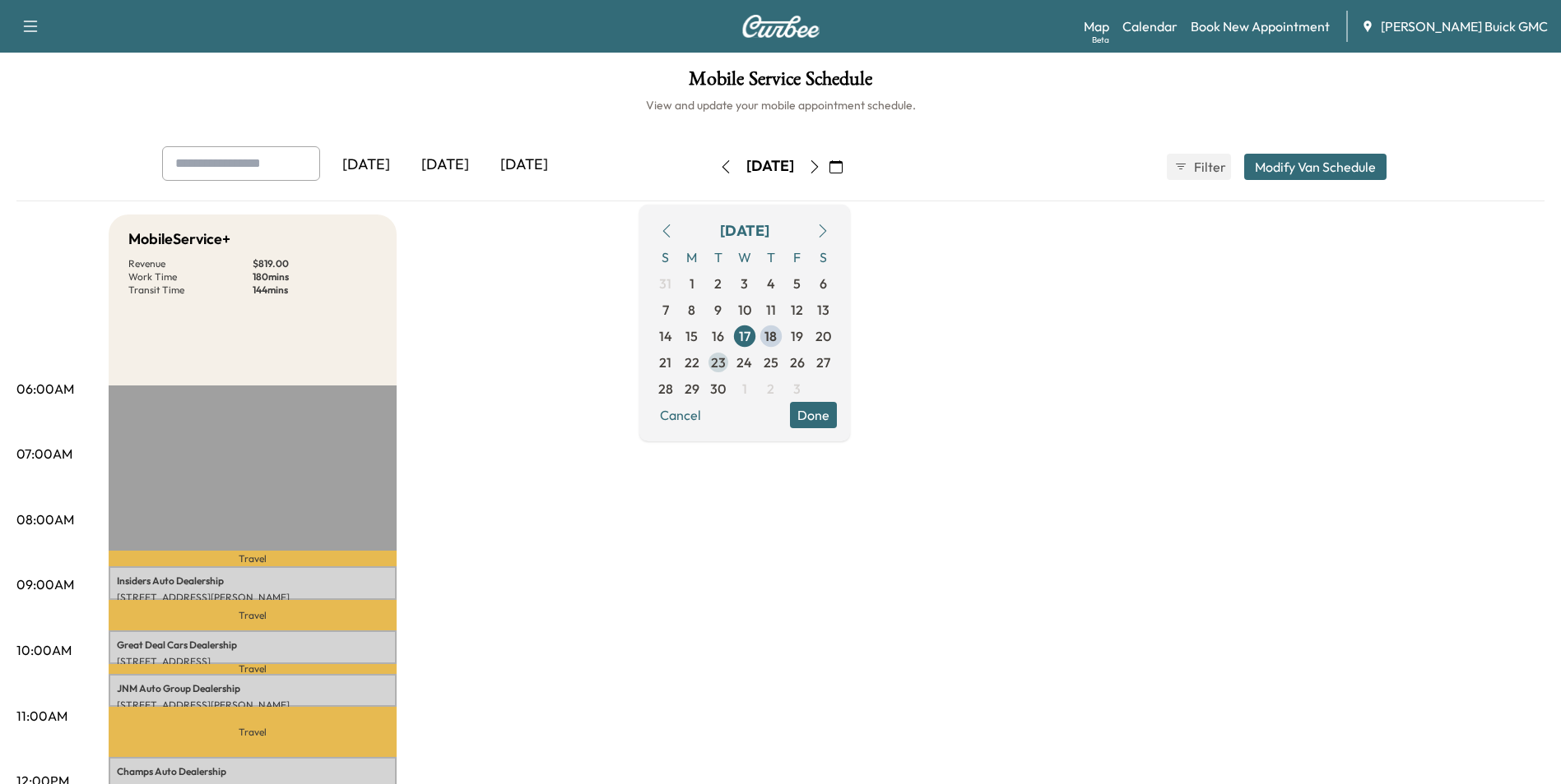
click at [726, 358] on span "23" at bounding box center [718, 363] width 15 height 20
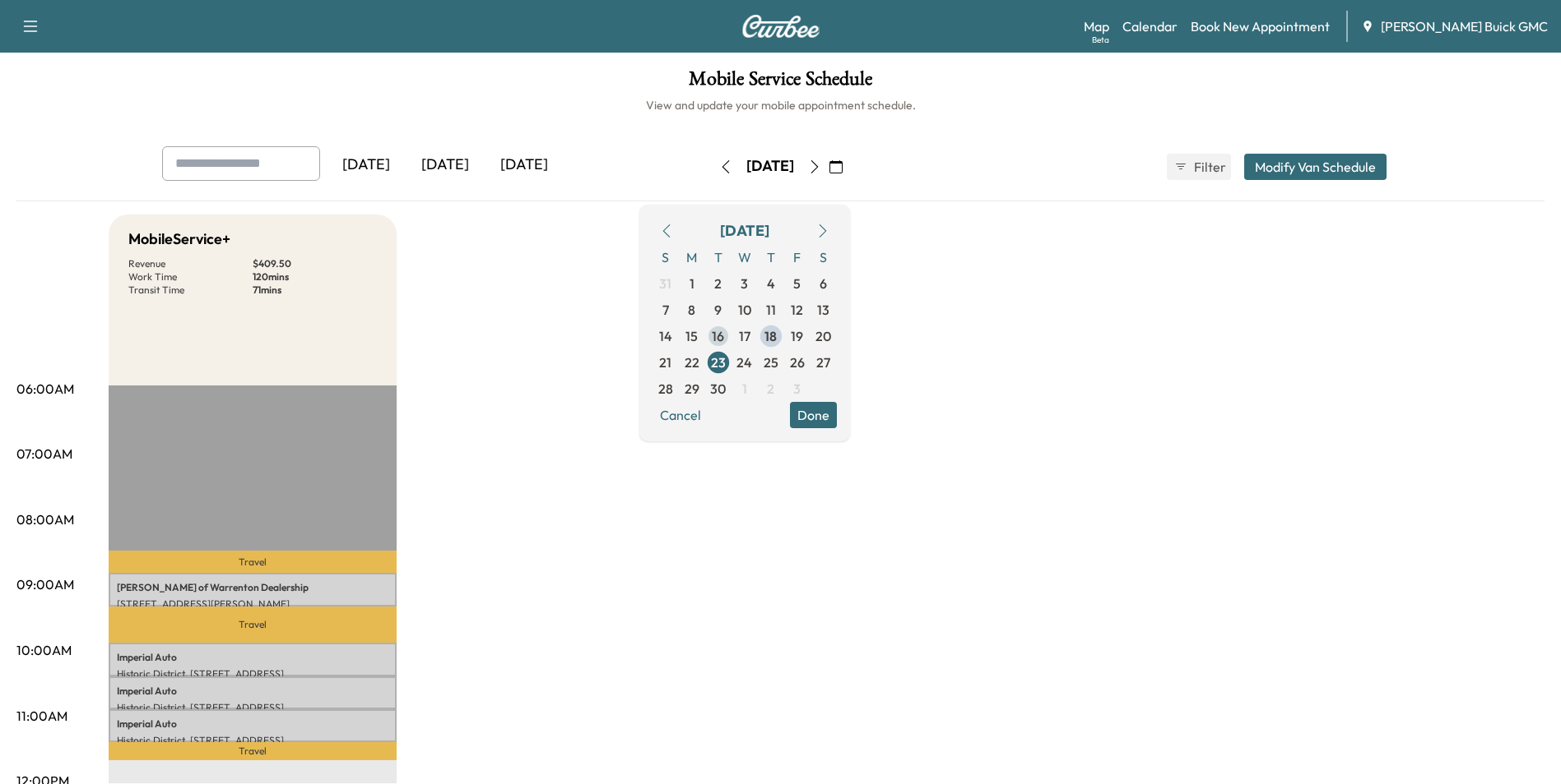
click at [724, 334] on span "16" at bounding box center [718, 336] width 12 height 20
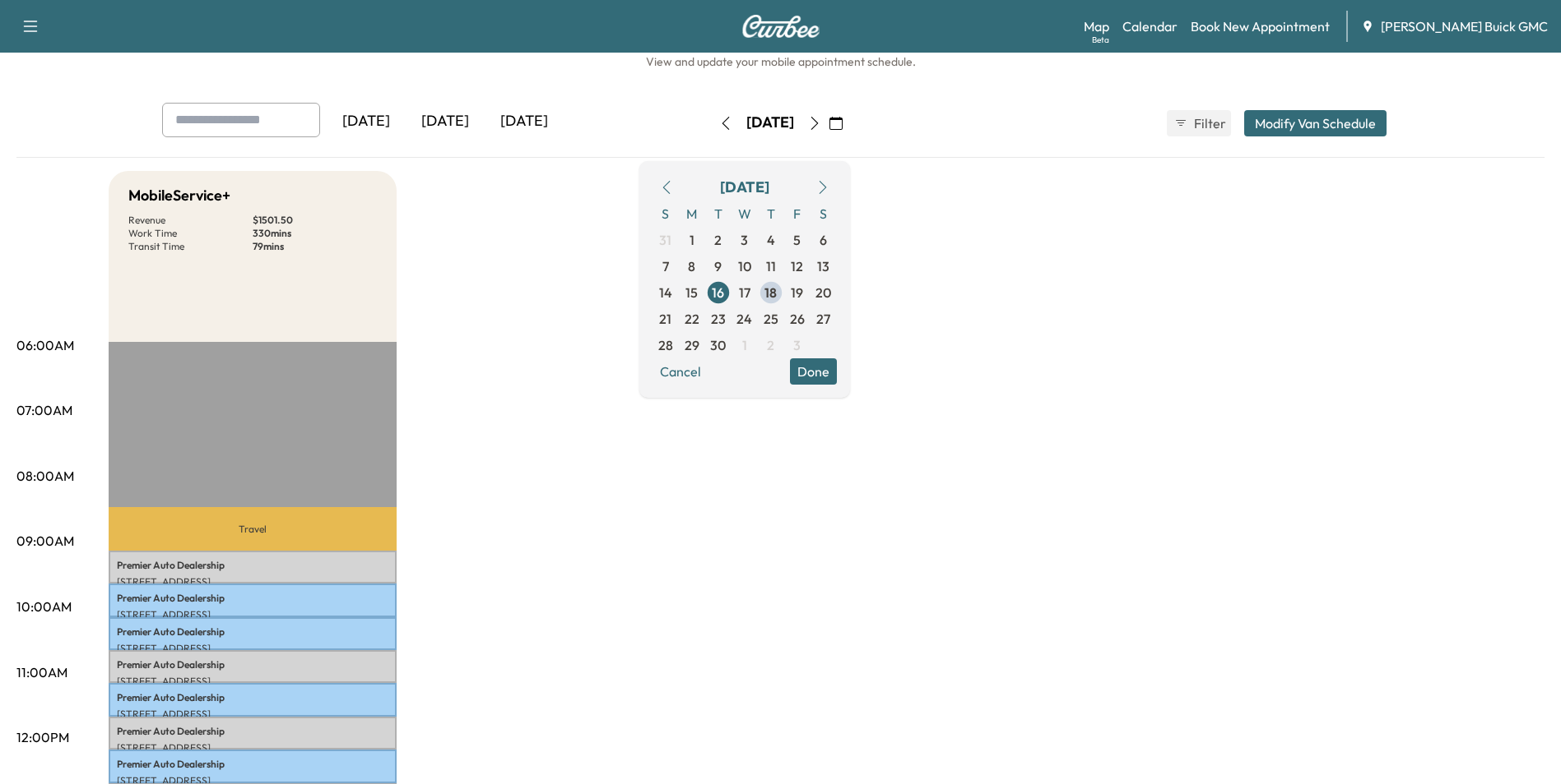
scroll to position [82, 0]
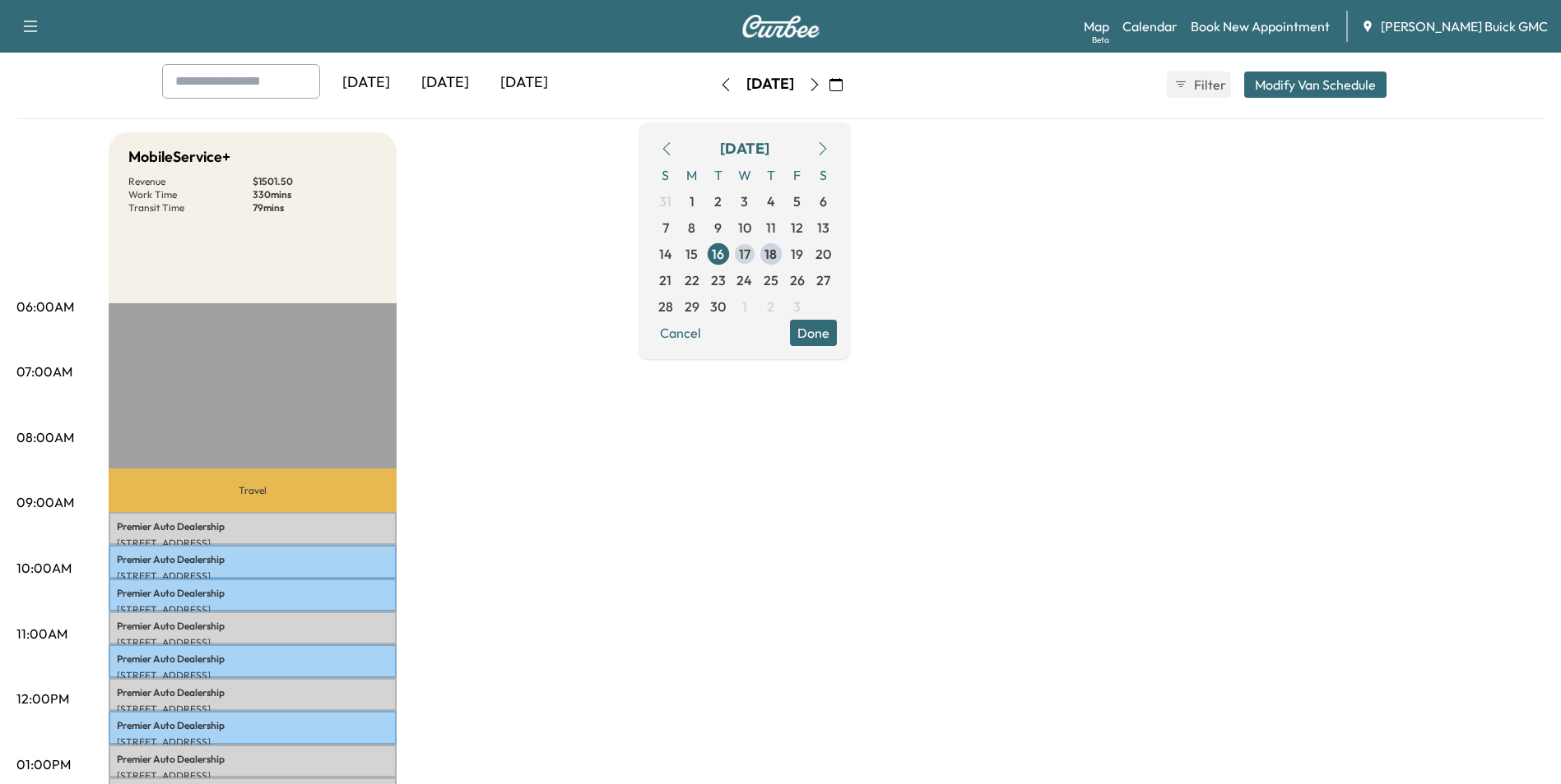
click at [750, 253] on span "17" at bounding box center [744, 254] width 12 height 20
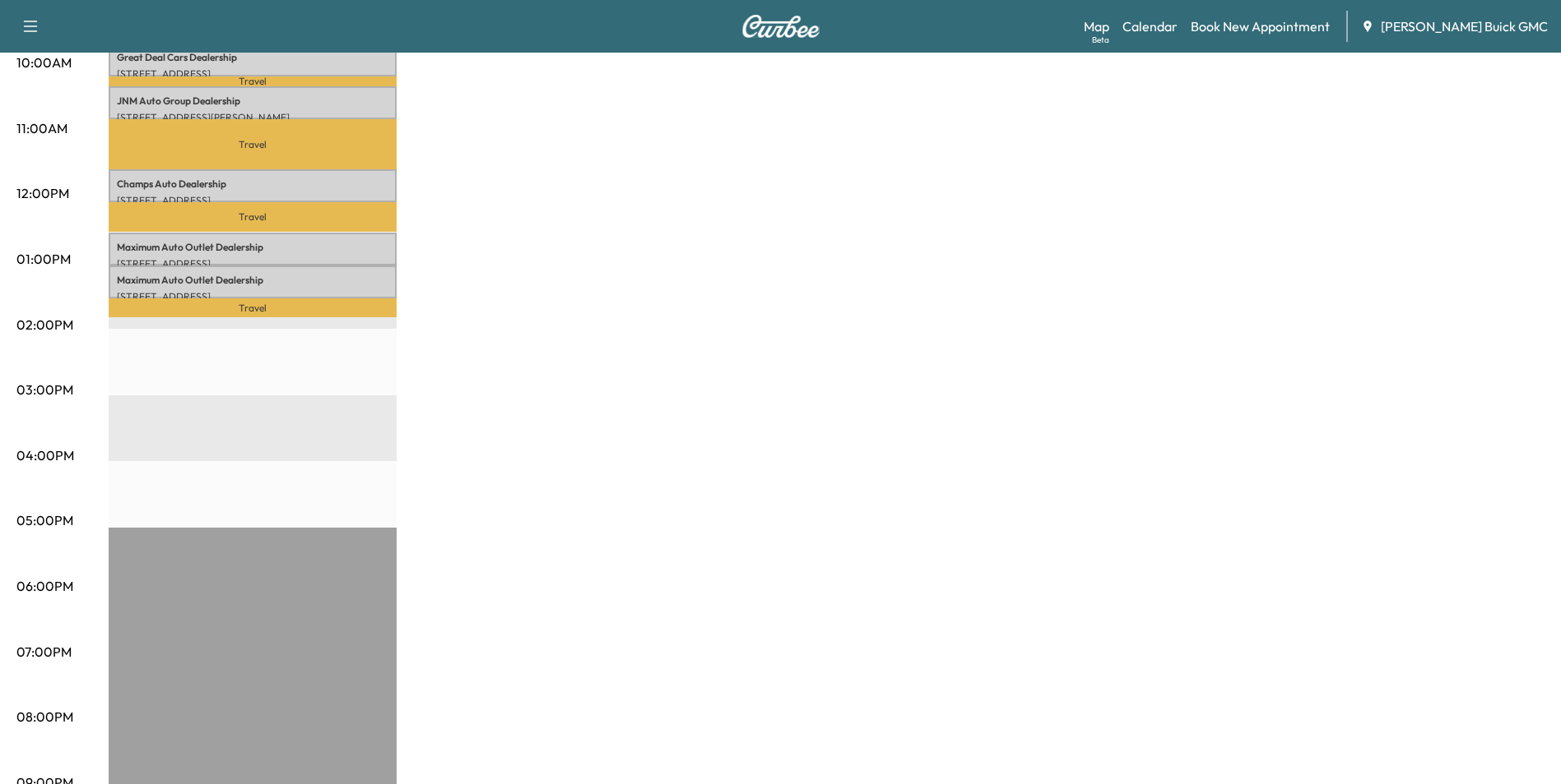
scroll to position [680, 0]
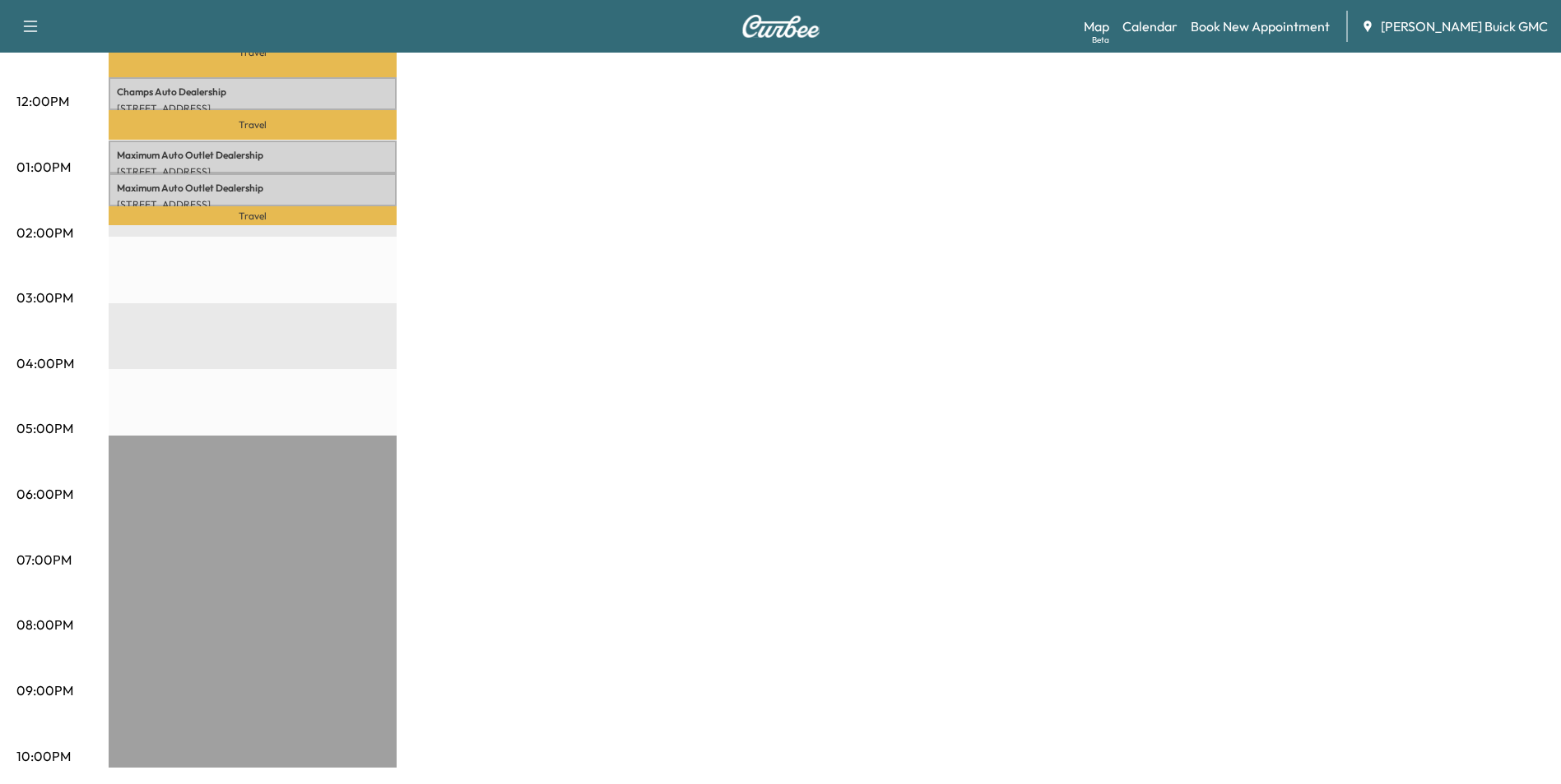
click at [933, 279] on div "MobileService+ Revenue $ 819.00 Work Time 180 mins Transit Time 144 mins Travel…" at bounding box center [826, 151] width 1436 height 1234
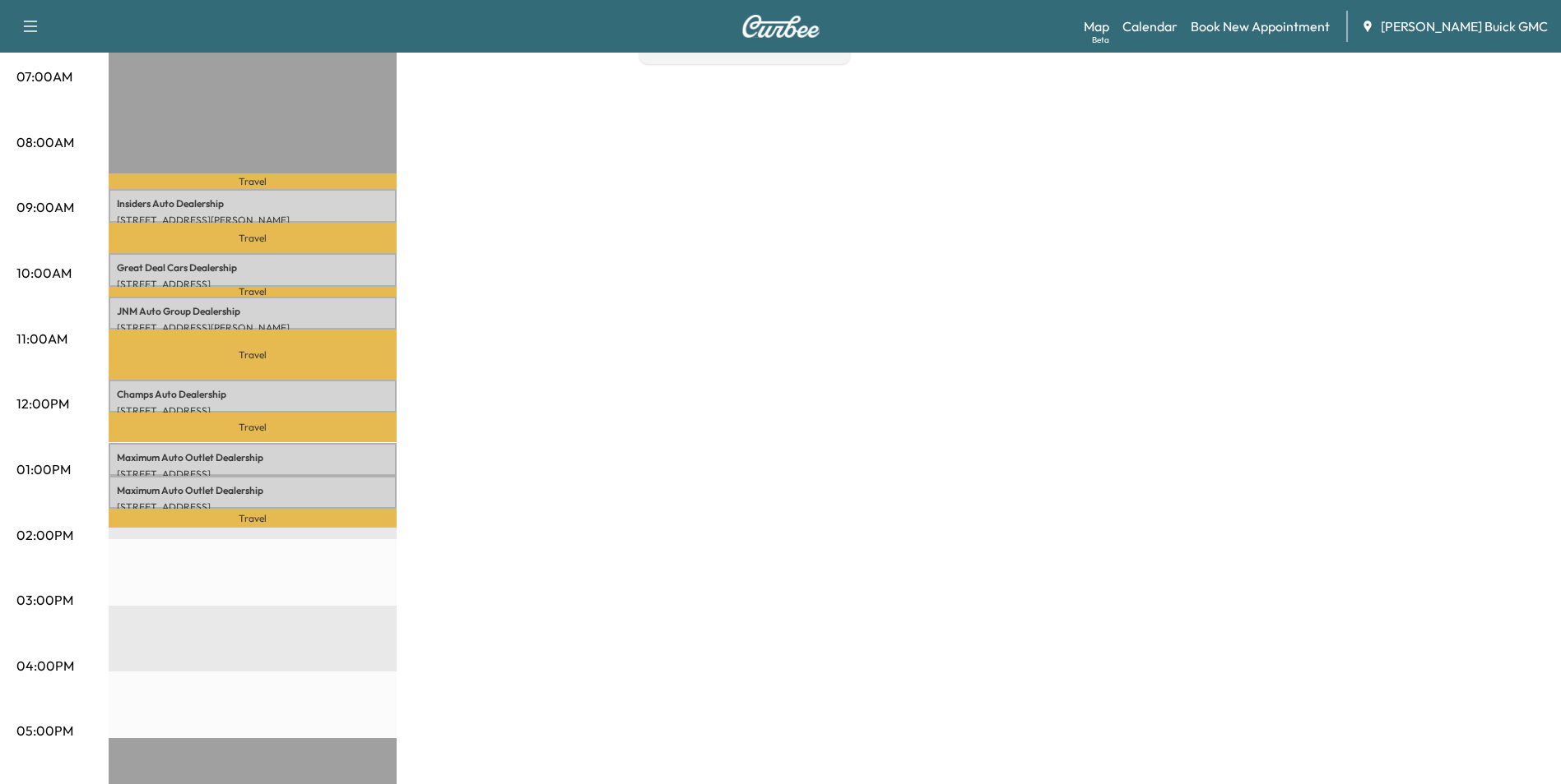
scroll to position [269, 0]
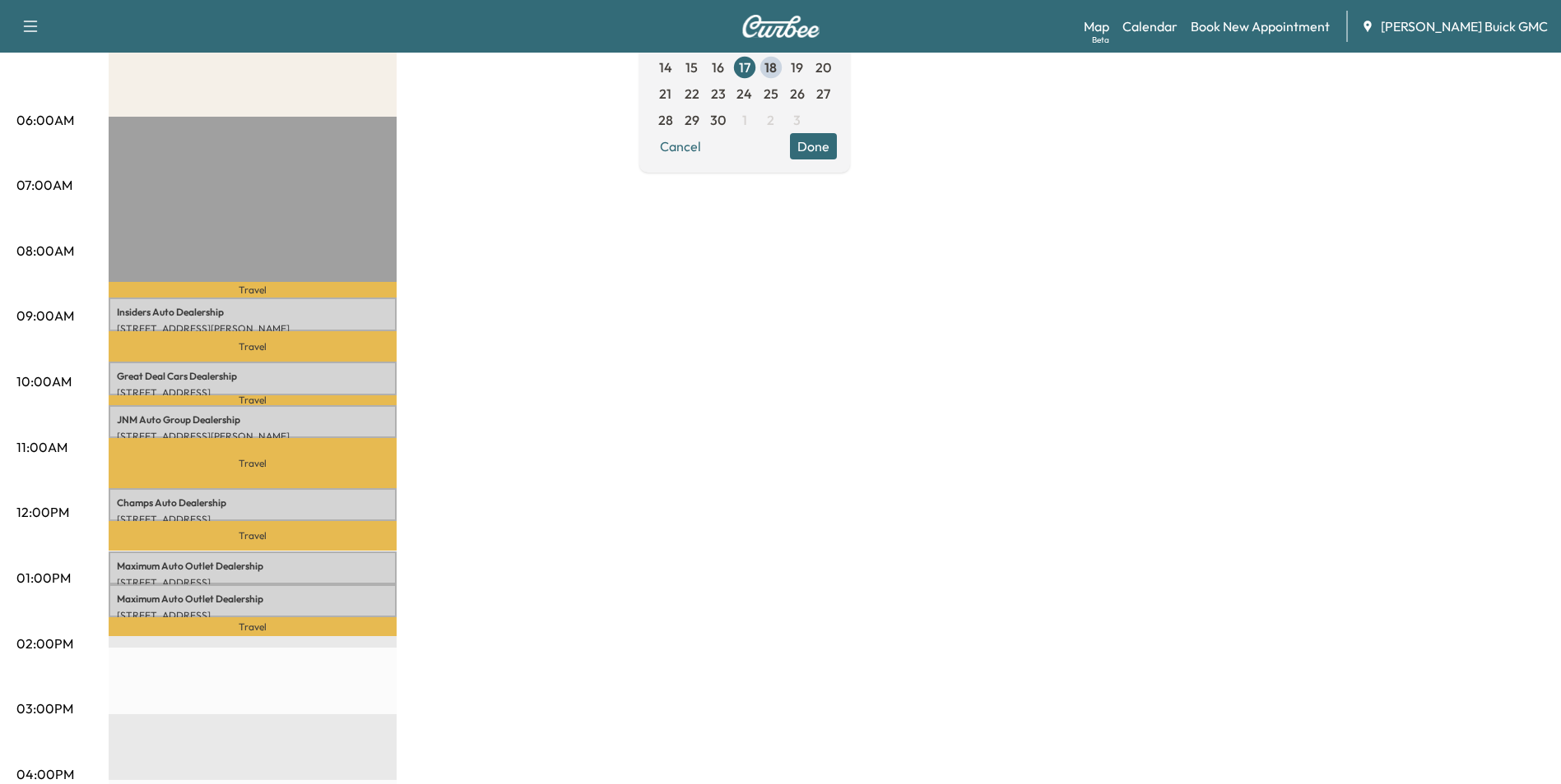
click at [743, 365] on div "MobileService+ Revenue $ 819.00 Work Time 180 mins Transit Time 144 mins Travel…" at bounding box center [826, 562] width 1436 height 1234
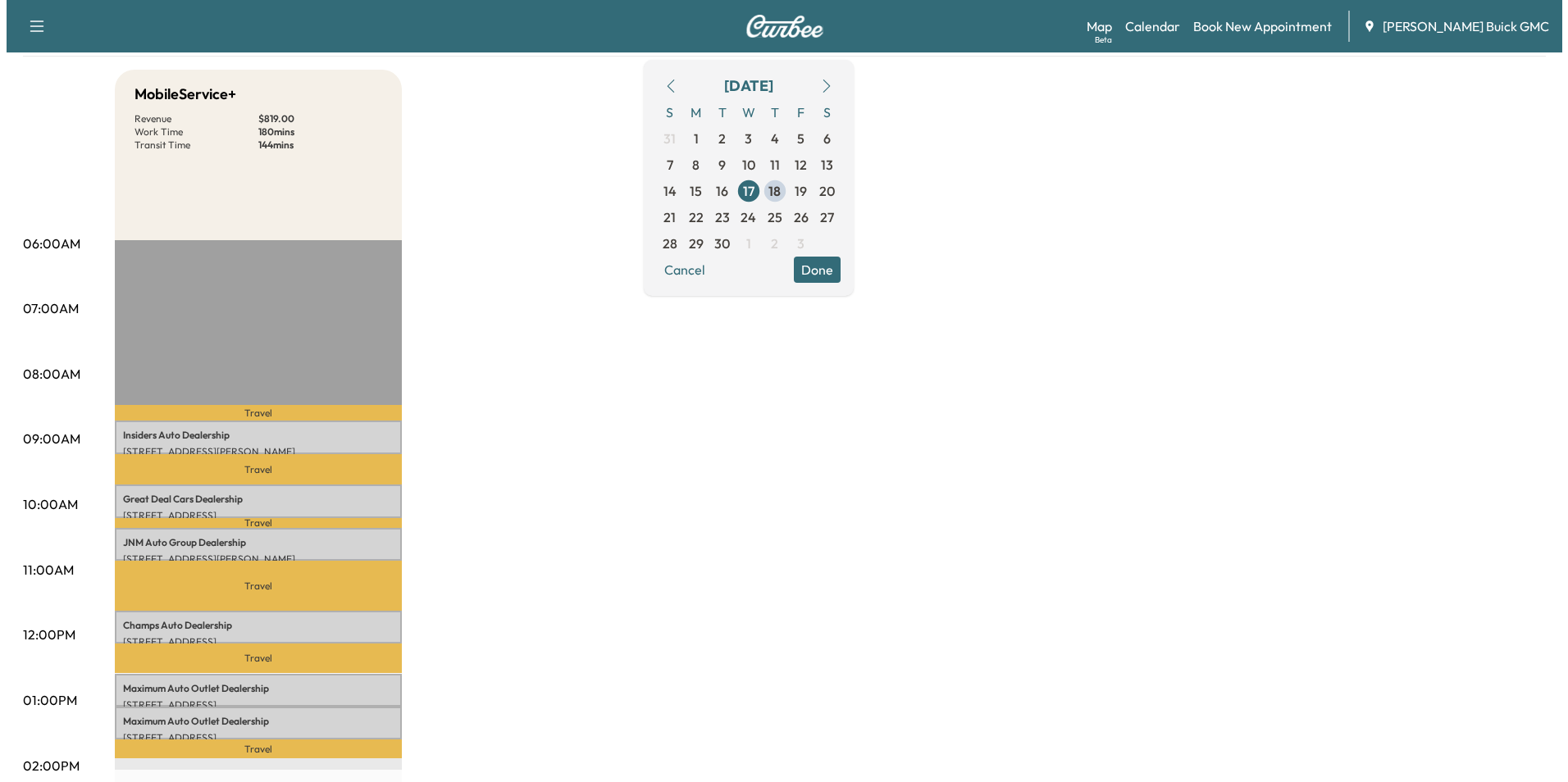
scroll to position [104, 0]
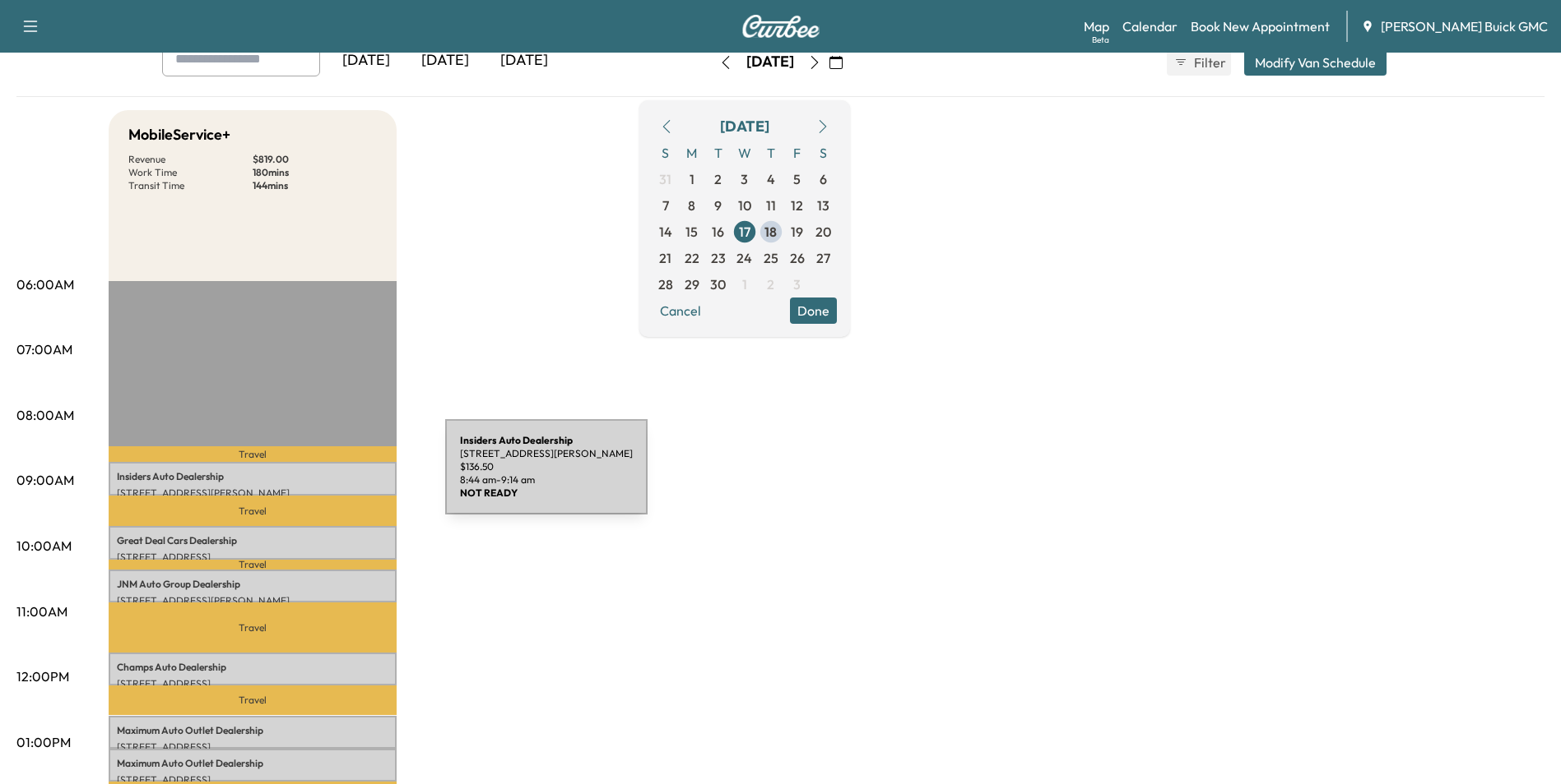
click at [321, 477] on p "Insiders Auto Dealership" at bounding box center [253, 476] width 272 height 13
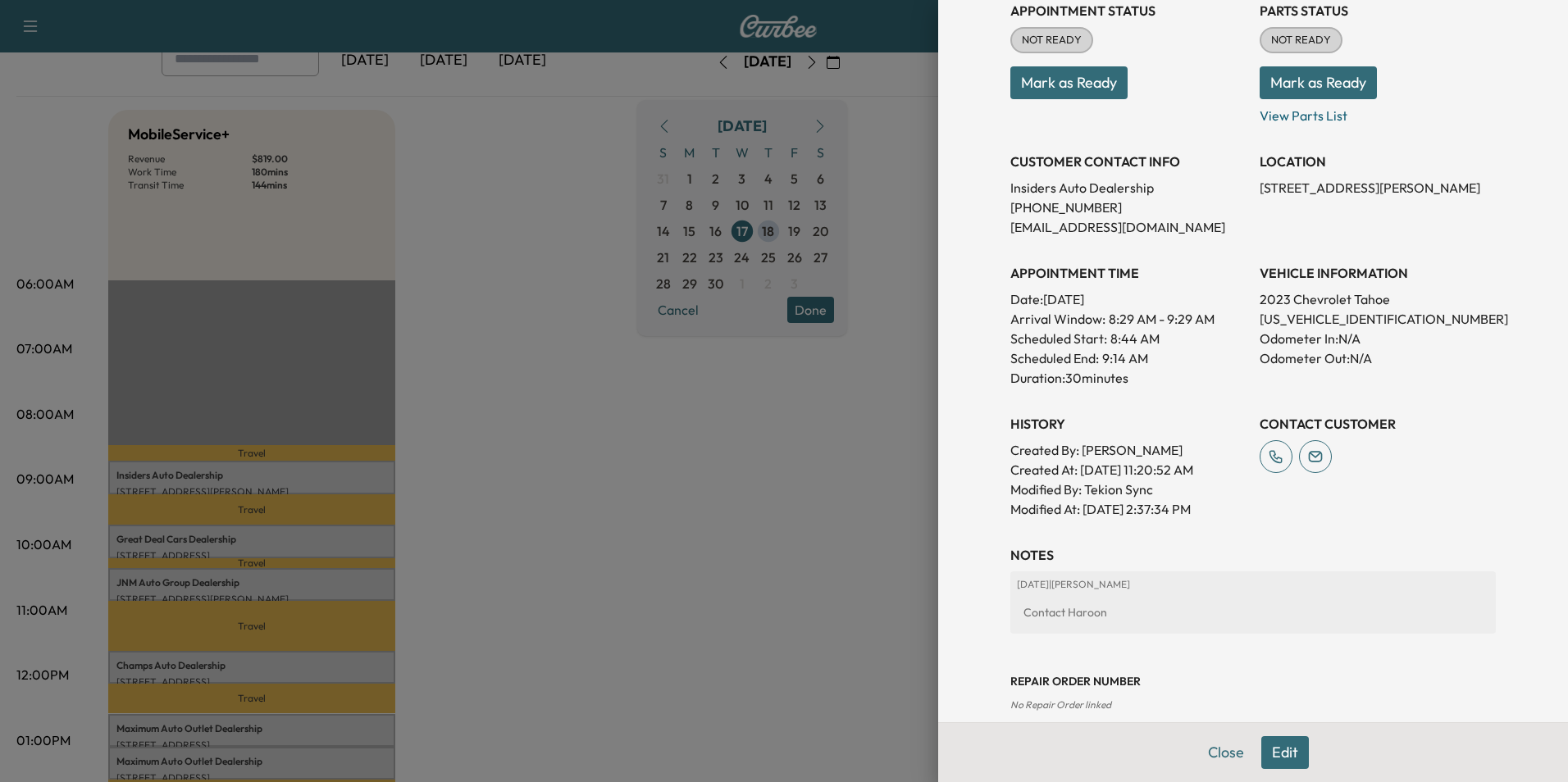
scroll to position [303, 0]
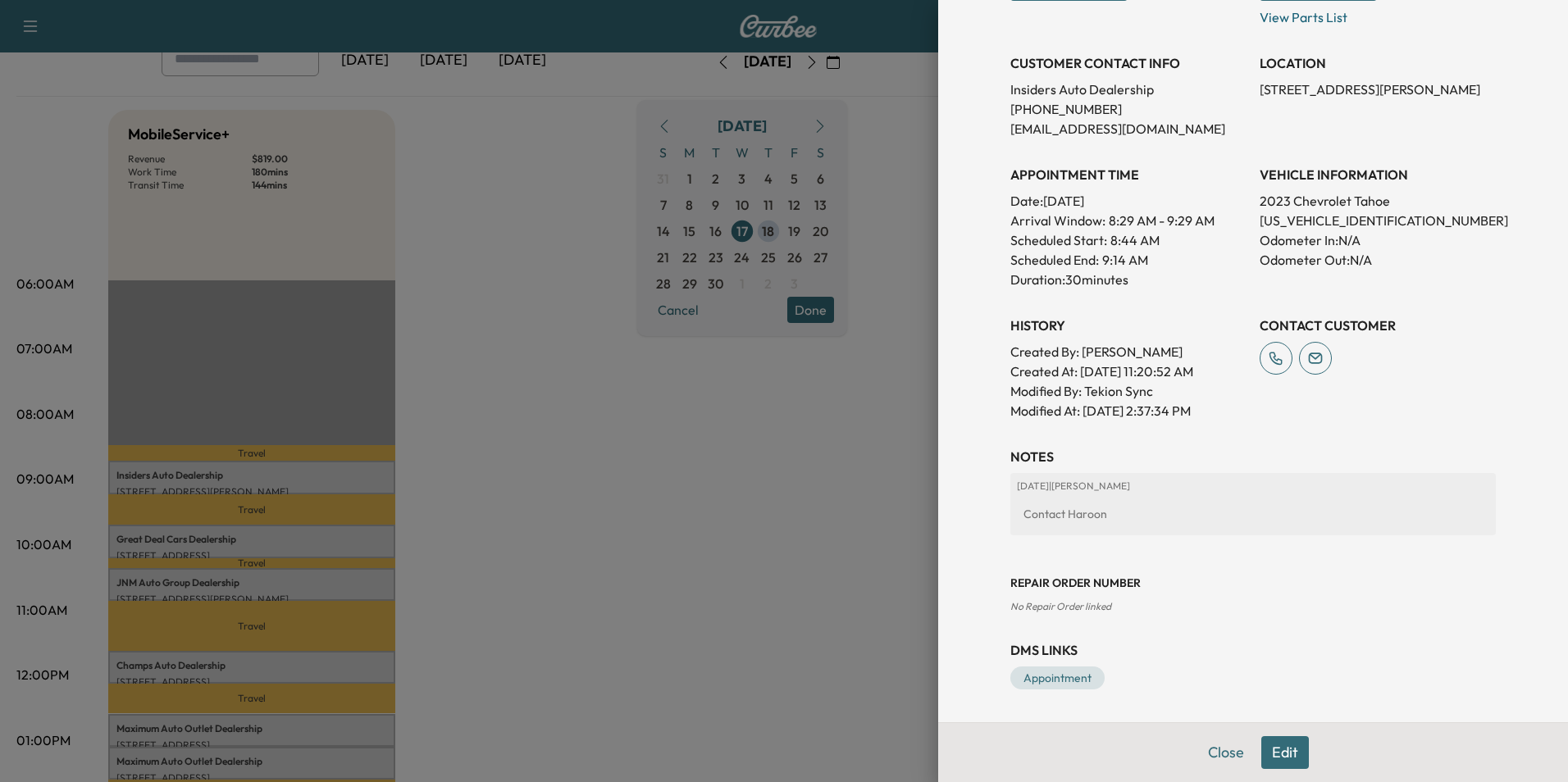
click at [1275, 746] on button "Edit" at bounding box center [1286, 752] width 48 height 33
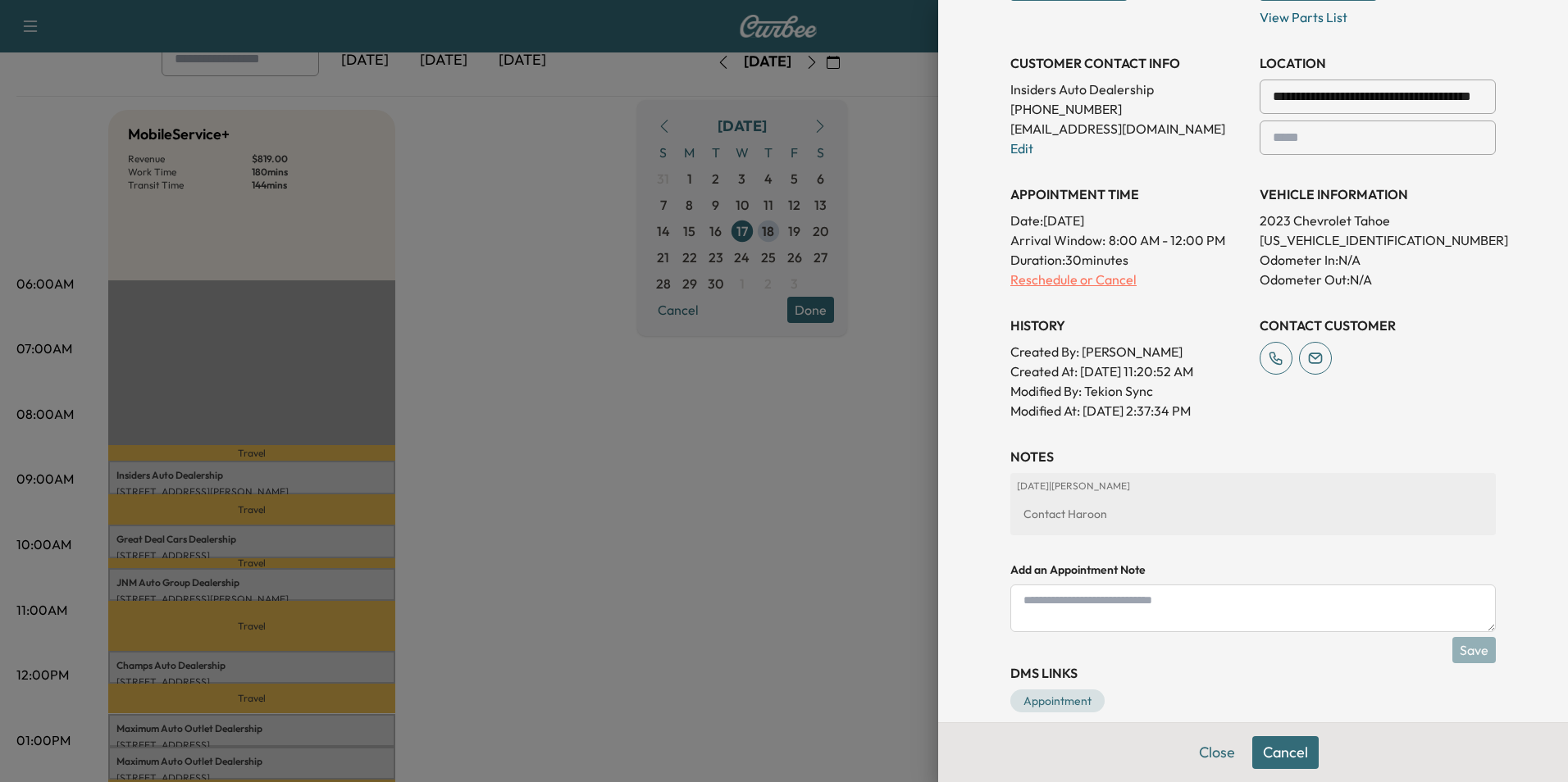
click at [1044, 275] on p "Reschedule or Cancel" at bounding box center [1128, 280] width 236 height 19
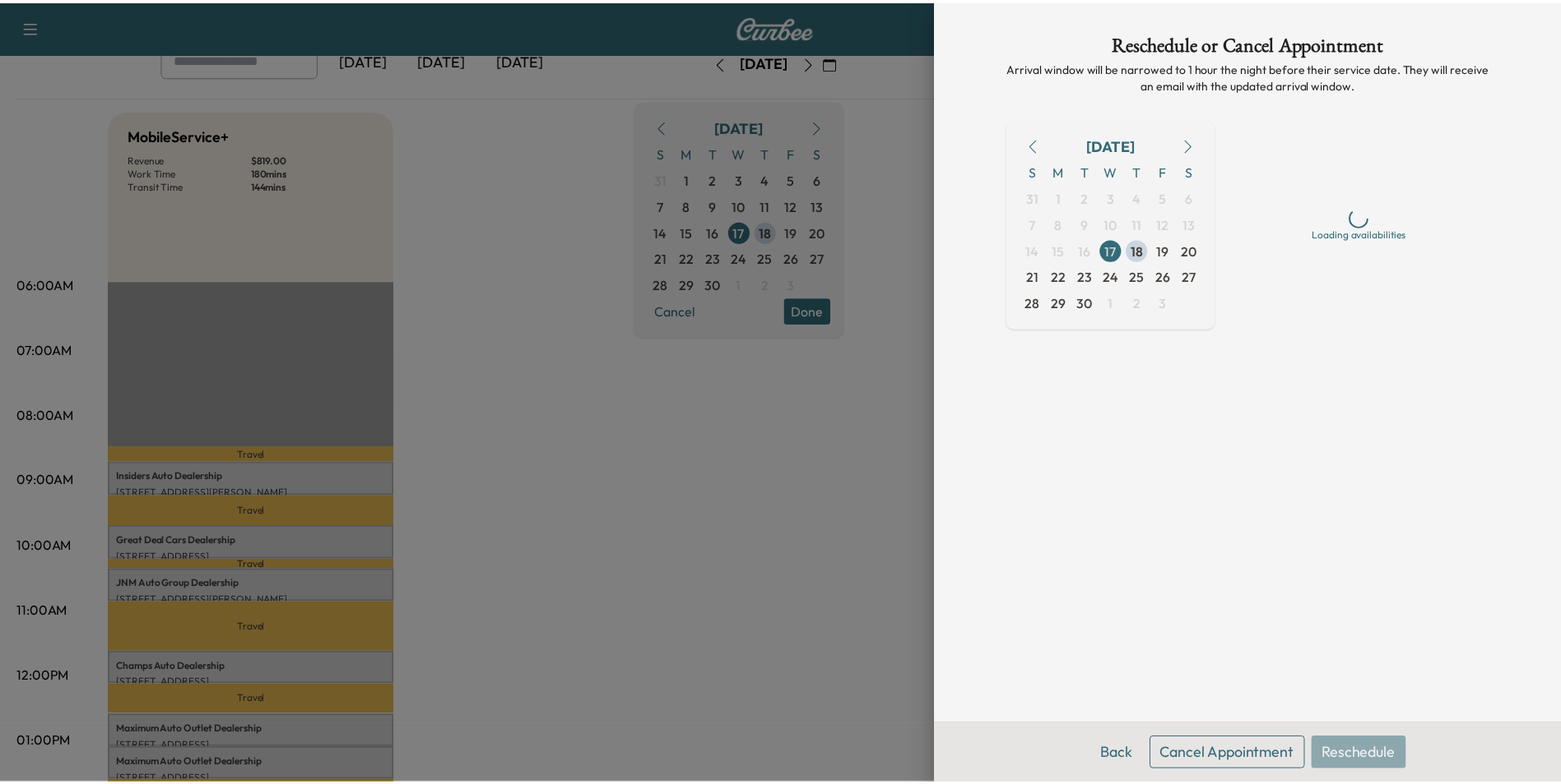
scroll to position [0, 0]
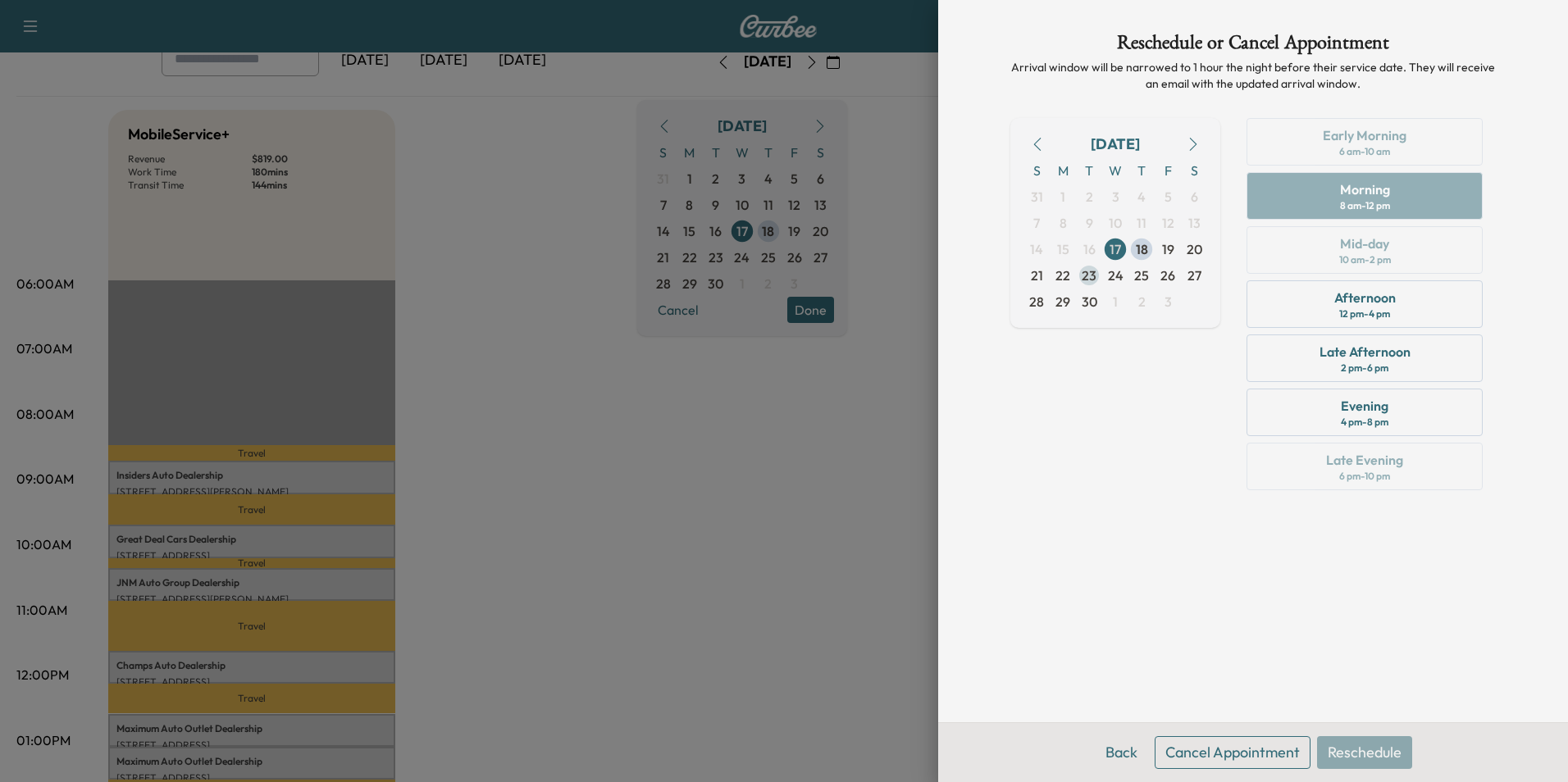
click at [1089, 275] on span "23" at bounding box center [1089, 275] width 15 height 19
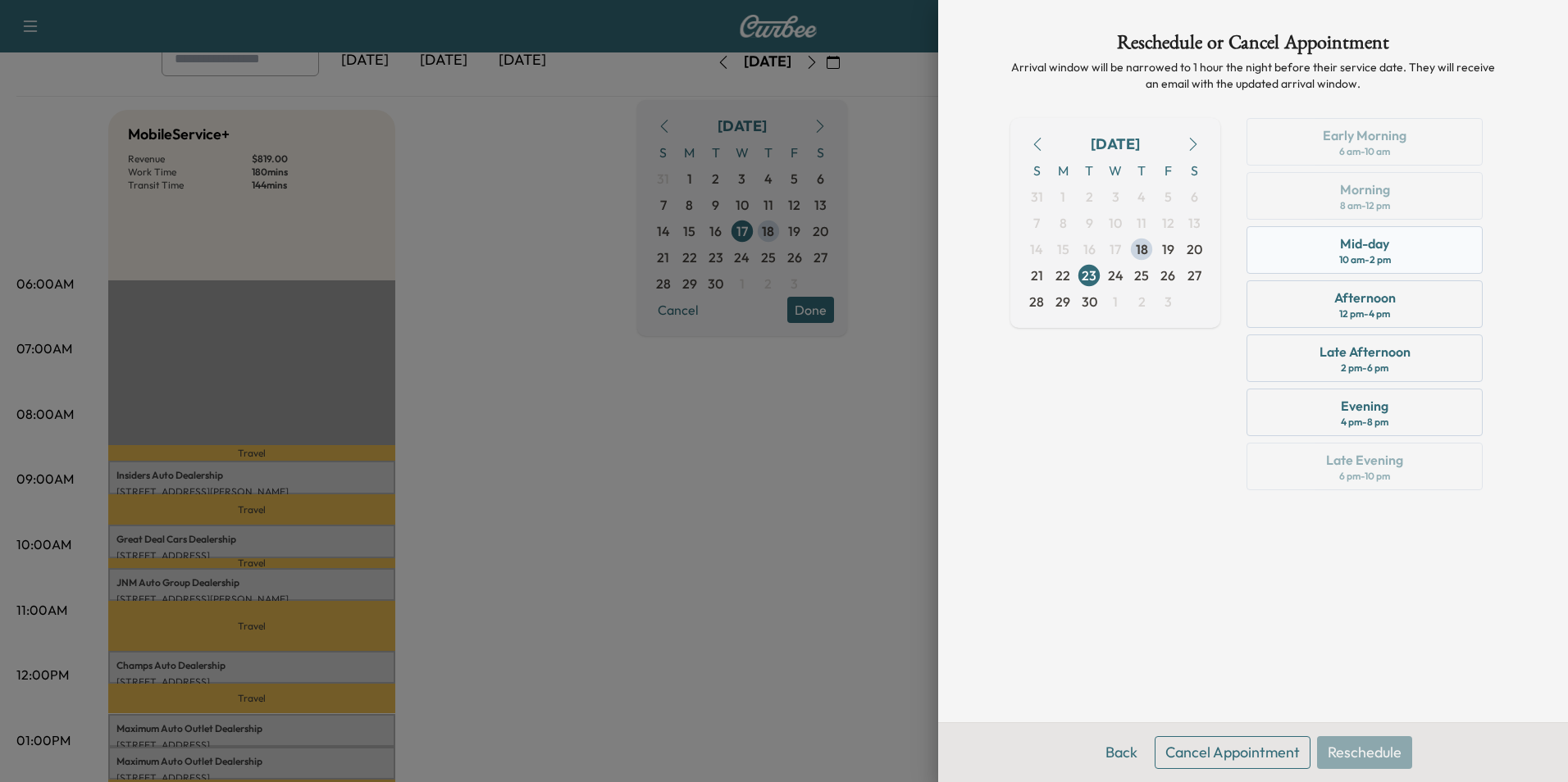
click at [1355, 244] on div "Mid-day" at bounding box center [1365, 243] width 50 height 19
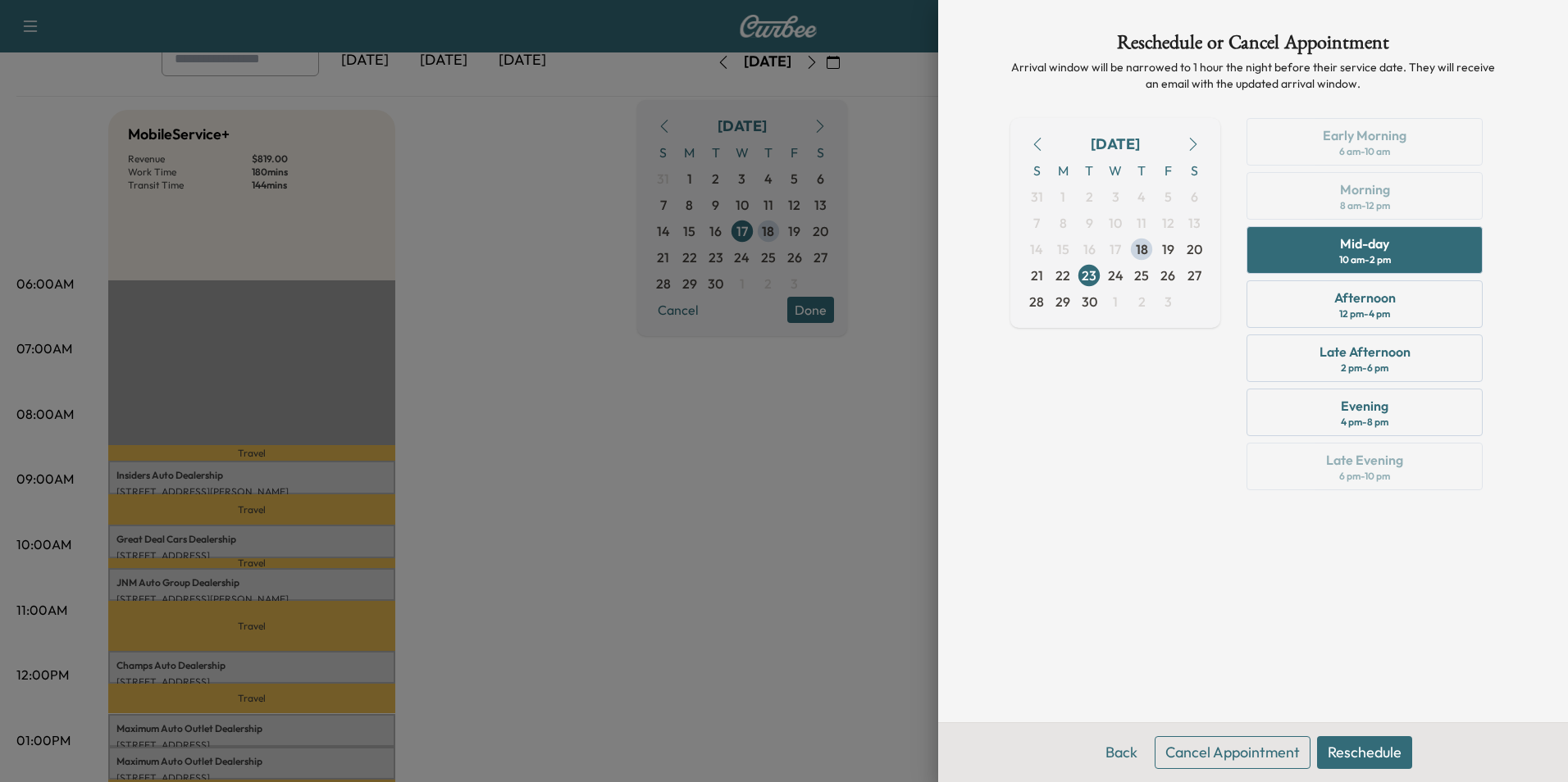
click at [1364, 754] on button "Reschedule" at bounding box center [1365, 752] width 96 height 33
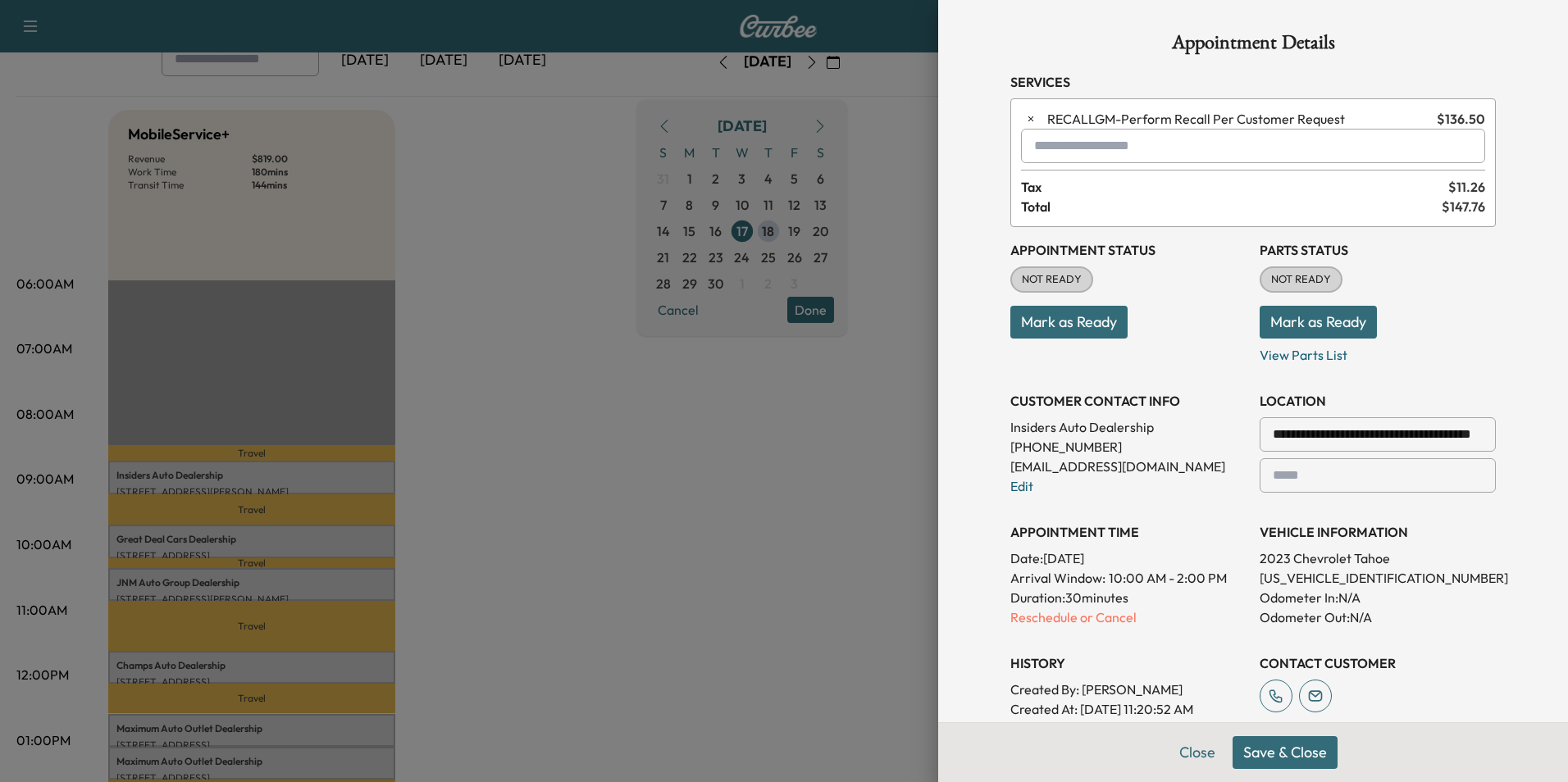
click at [1265, 748] on button "Save & Close" at bounding box center [1285, 752] width 105 height 33
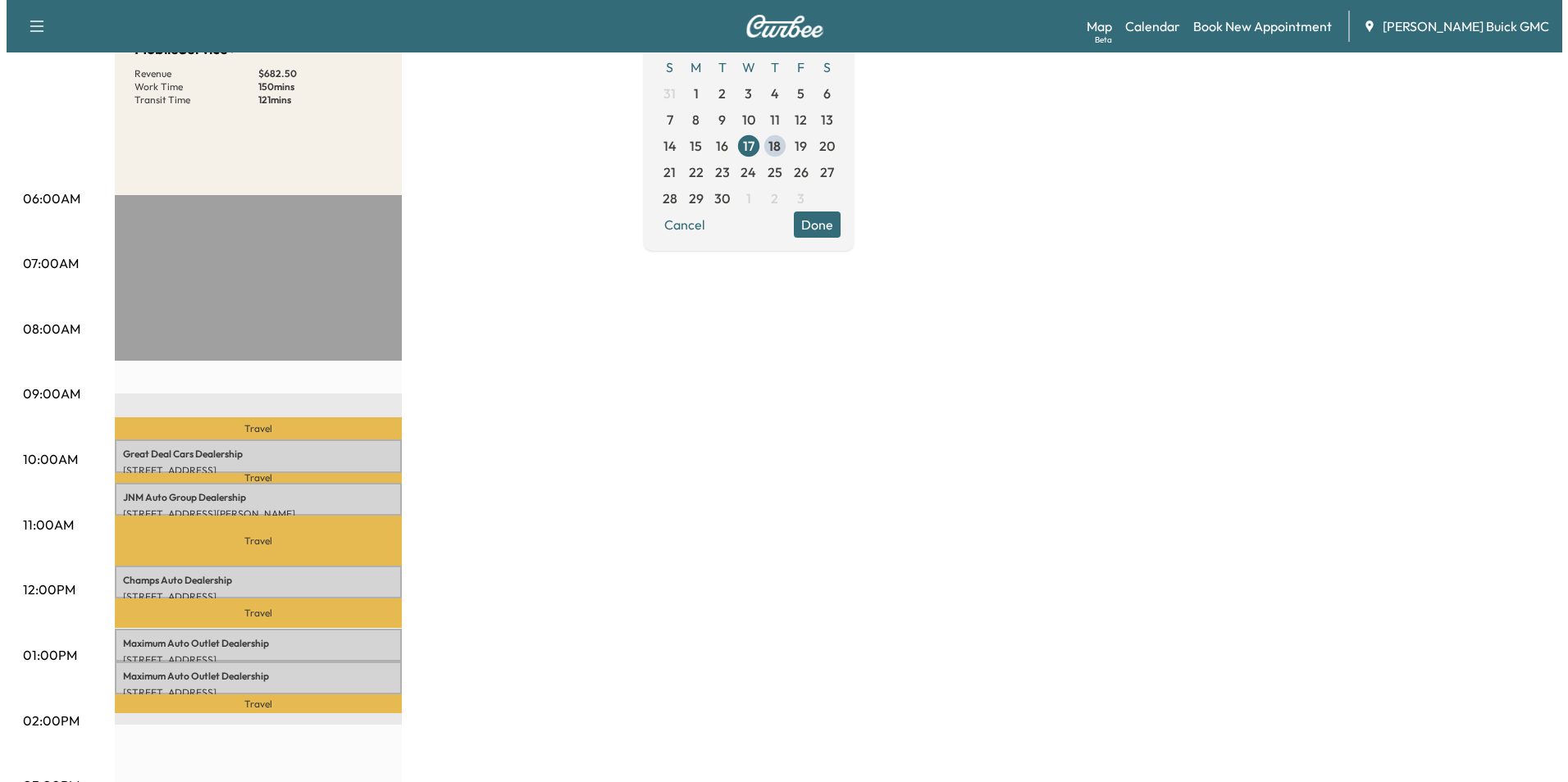
scroll to position [268, 0]
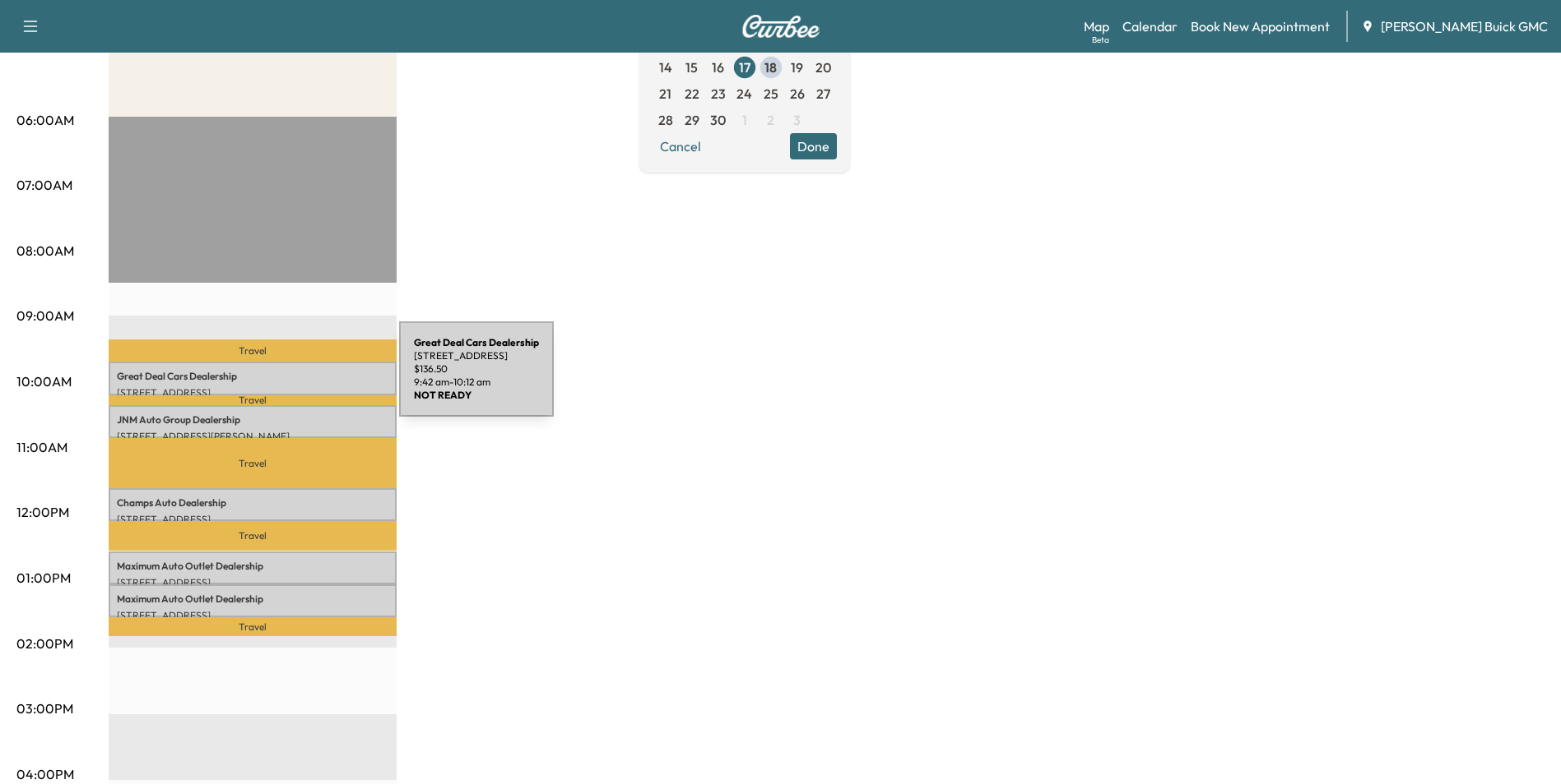
click at [276, 379] on p "Great Deal Cars Dealership" at bounding box center [253, 376] width 272 height 13
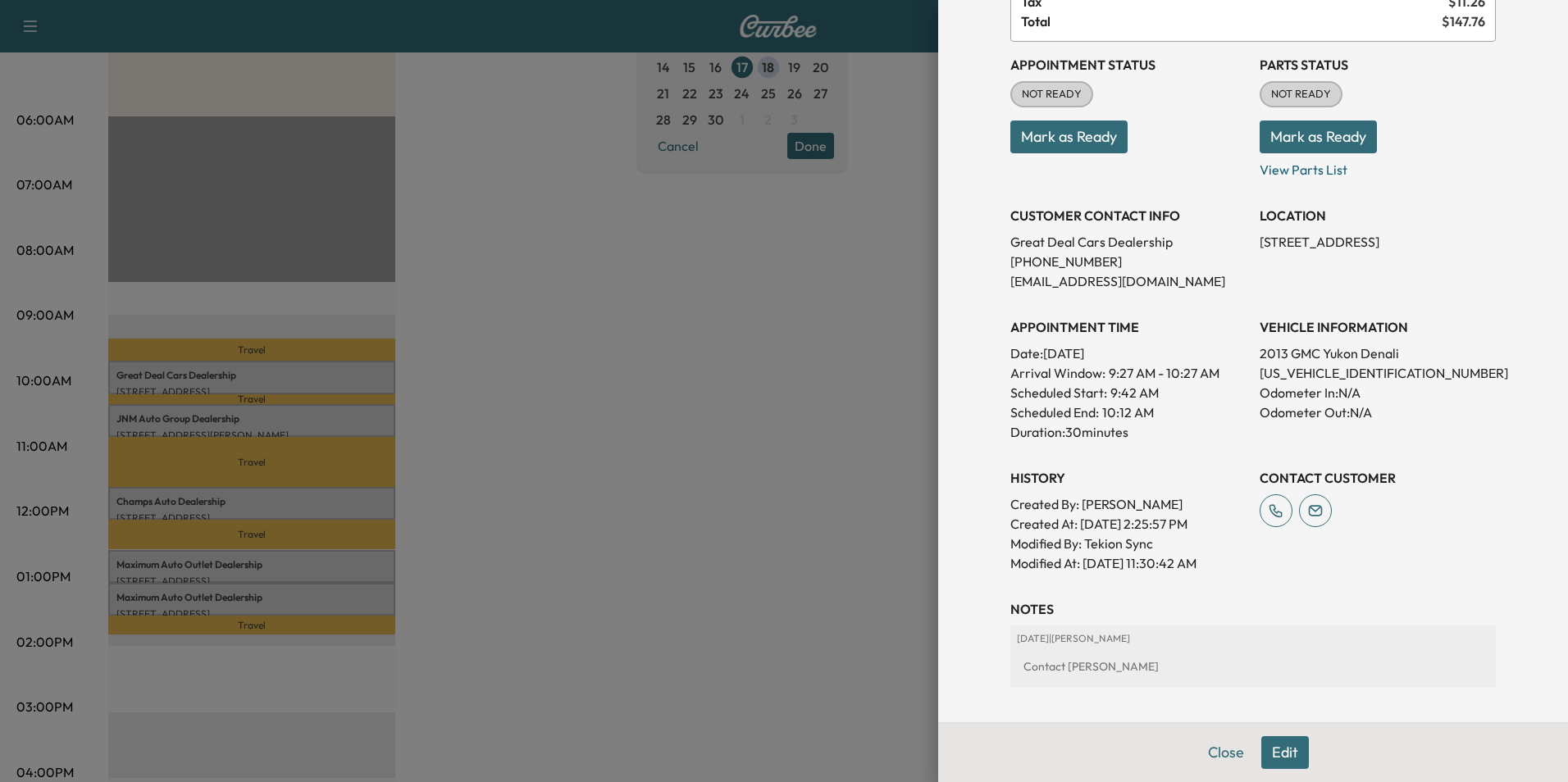
scroll to position [303, 0]
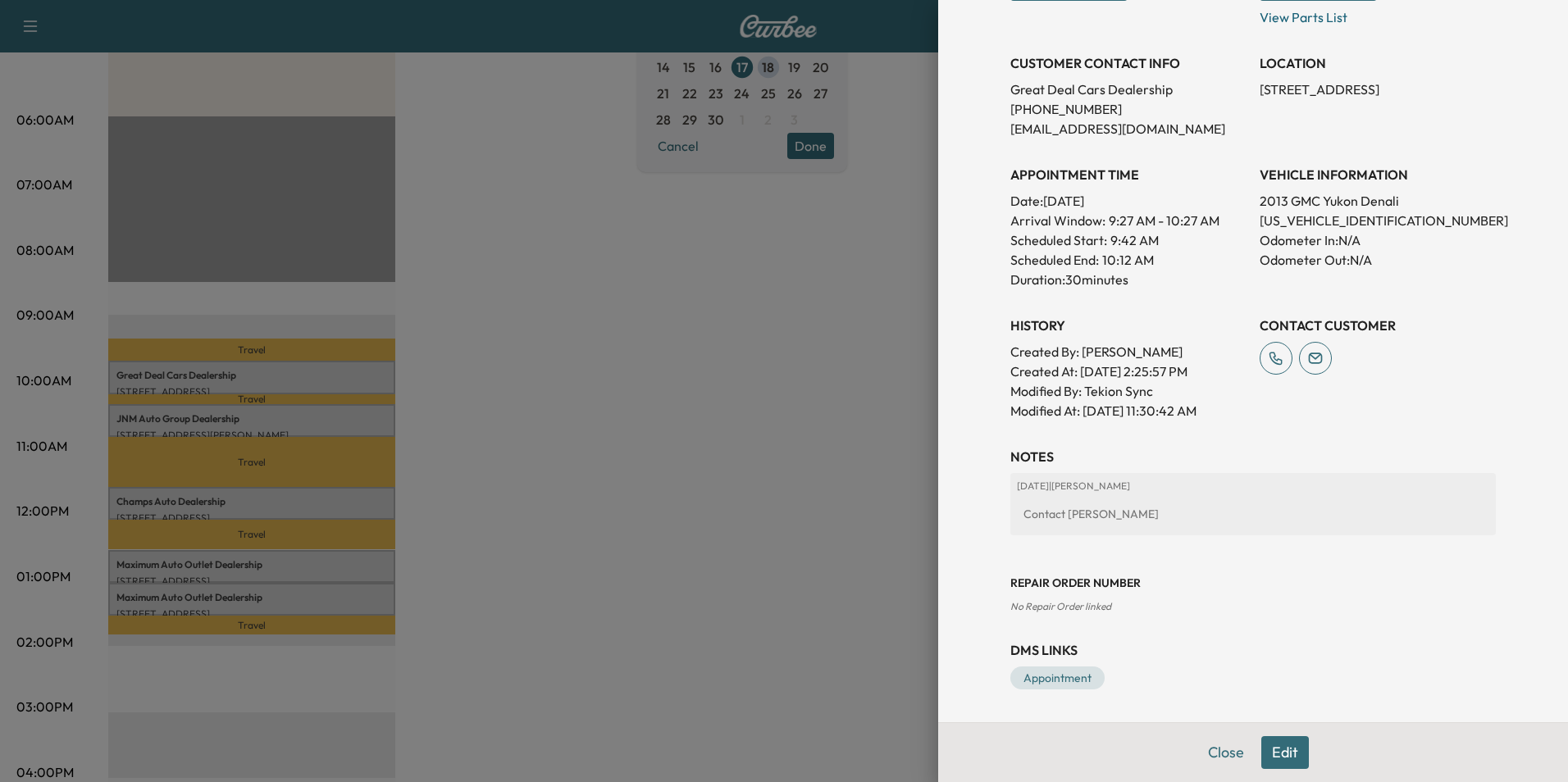
click at [1280, 751] on button "Edit" at bounding box center [1286, 752] width 48 height 33
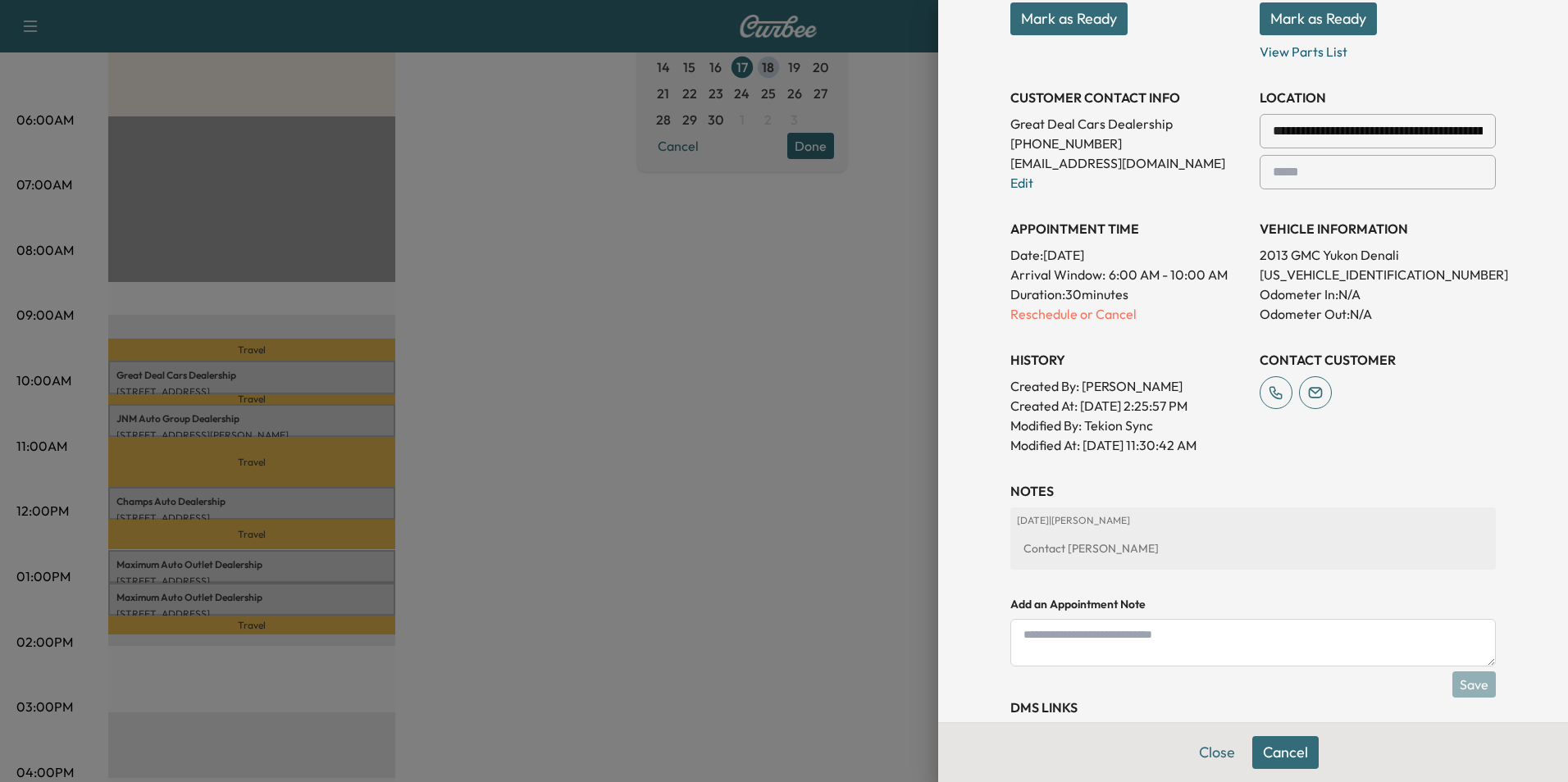
scroll to position [338, 0]
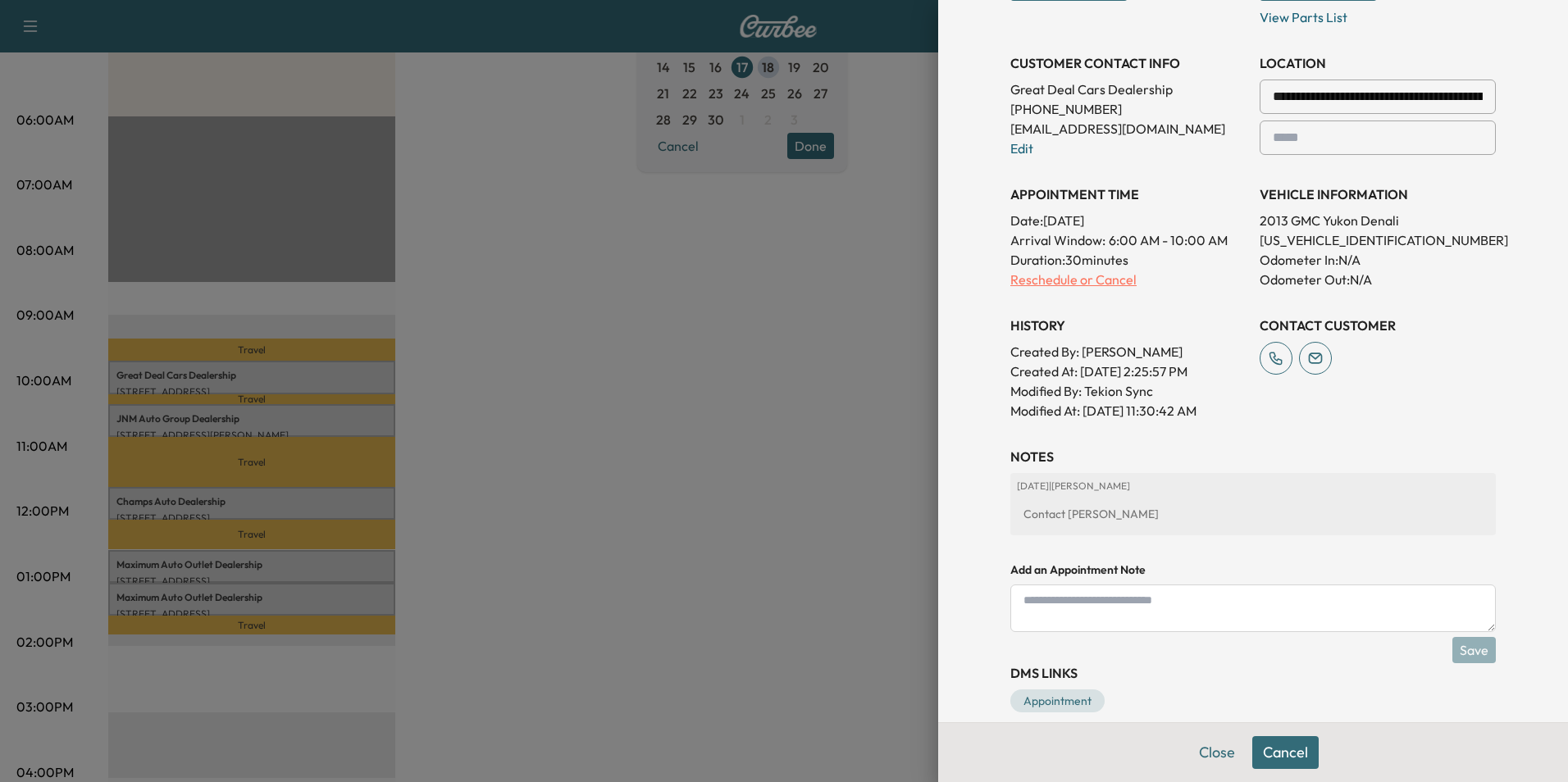
click at [1041, 279] on p "Reschedule or Cancel" at bounding box center [1128, 280] width 236 height 19
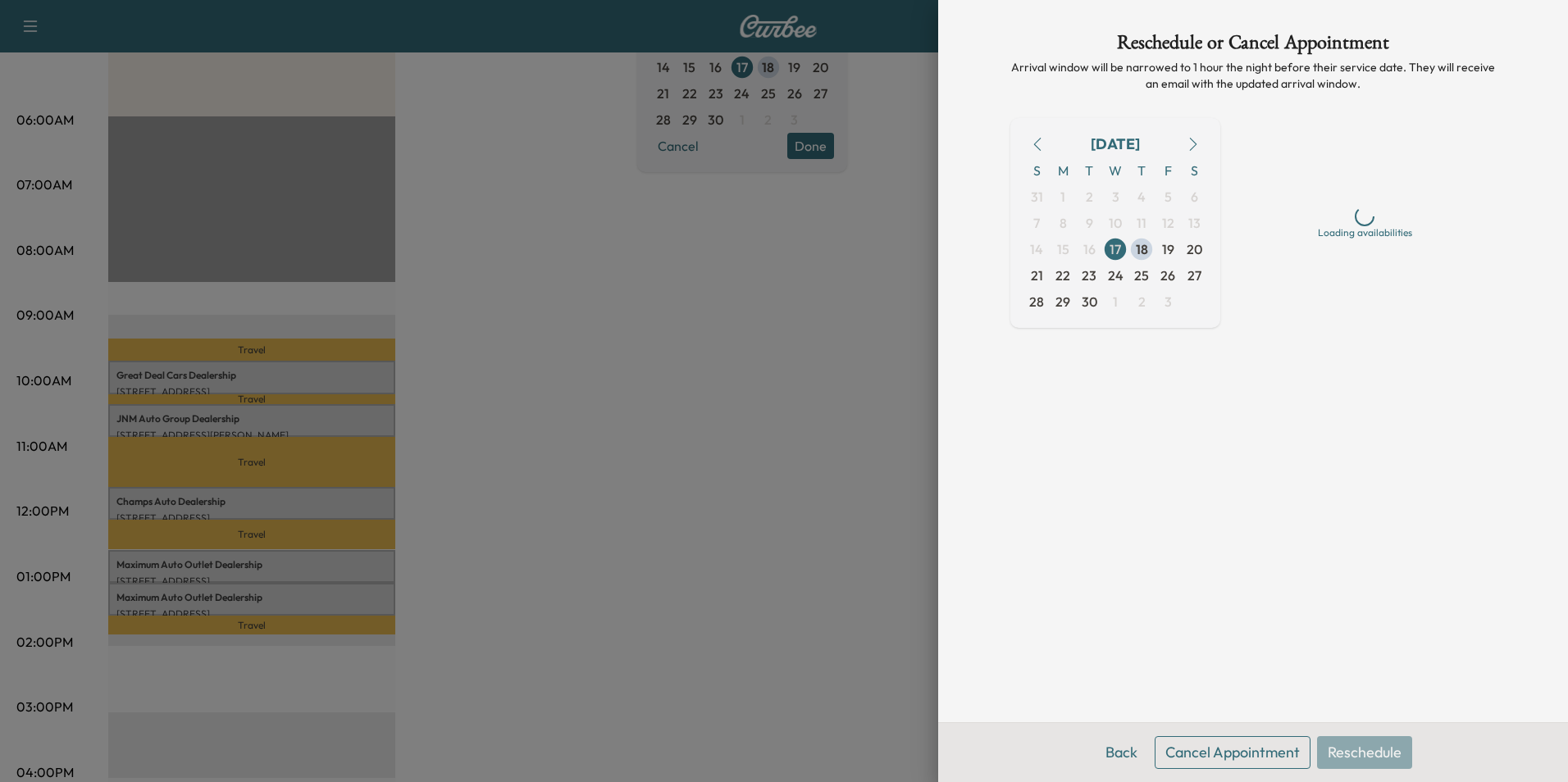
scroll to position [0, 0]
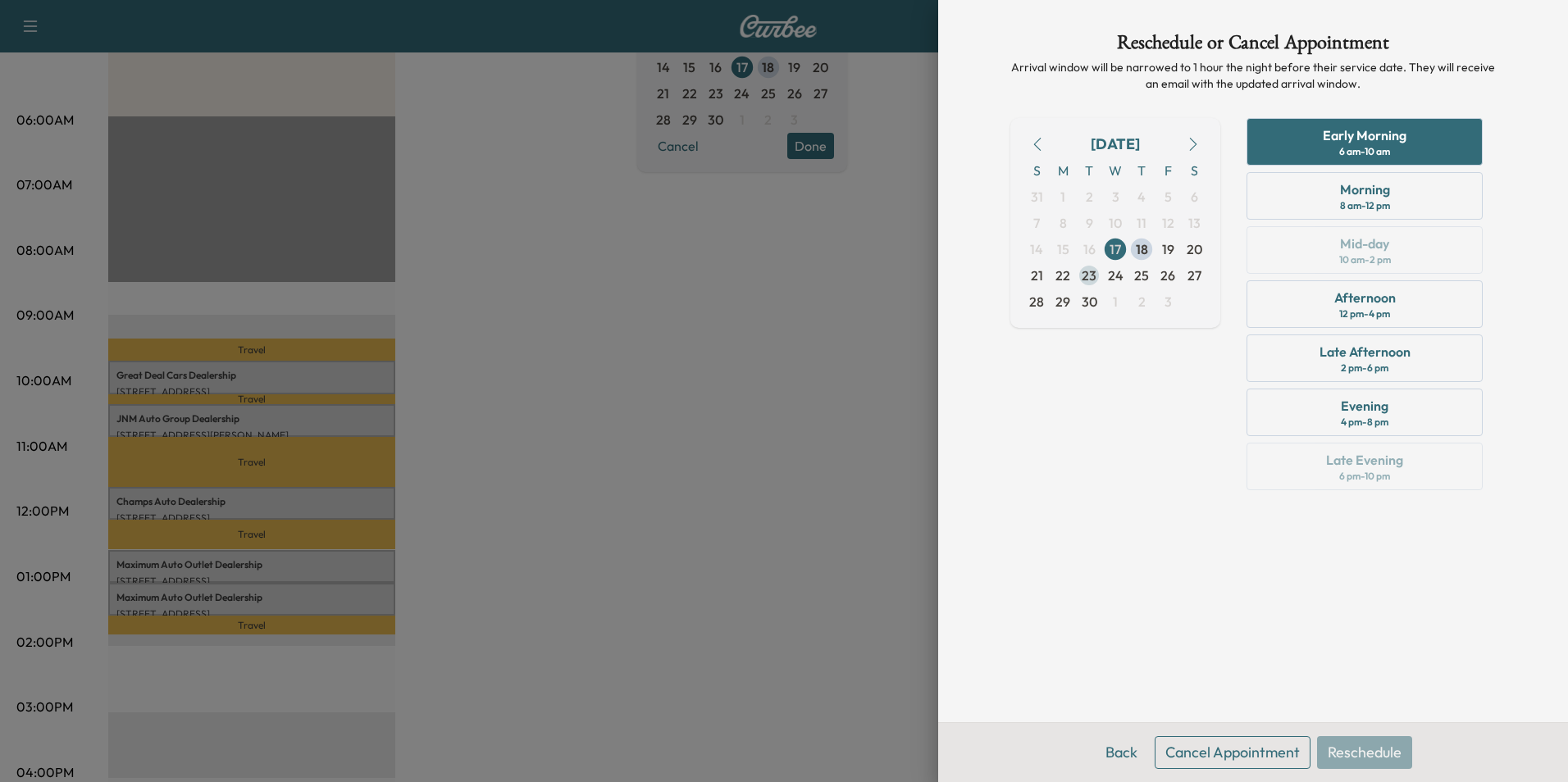
click at [1088, 273] on span "23" at bounding box center [1089, 275] width 15 height 19
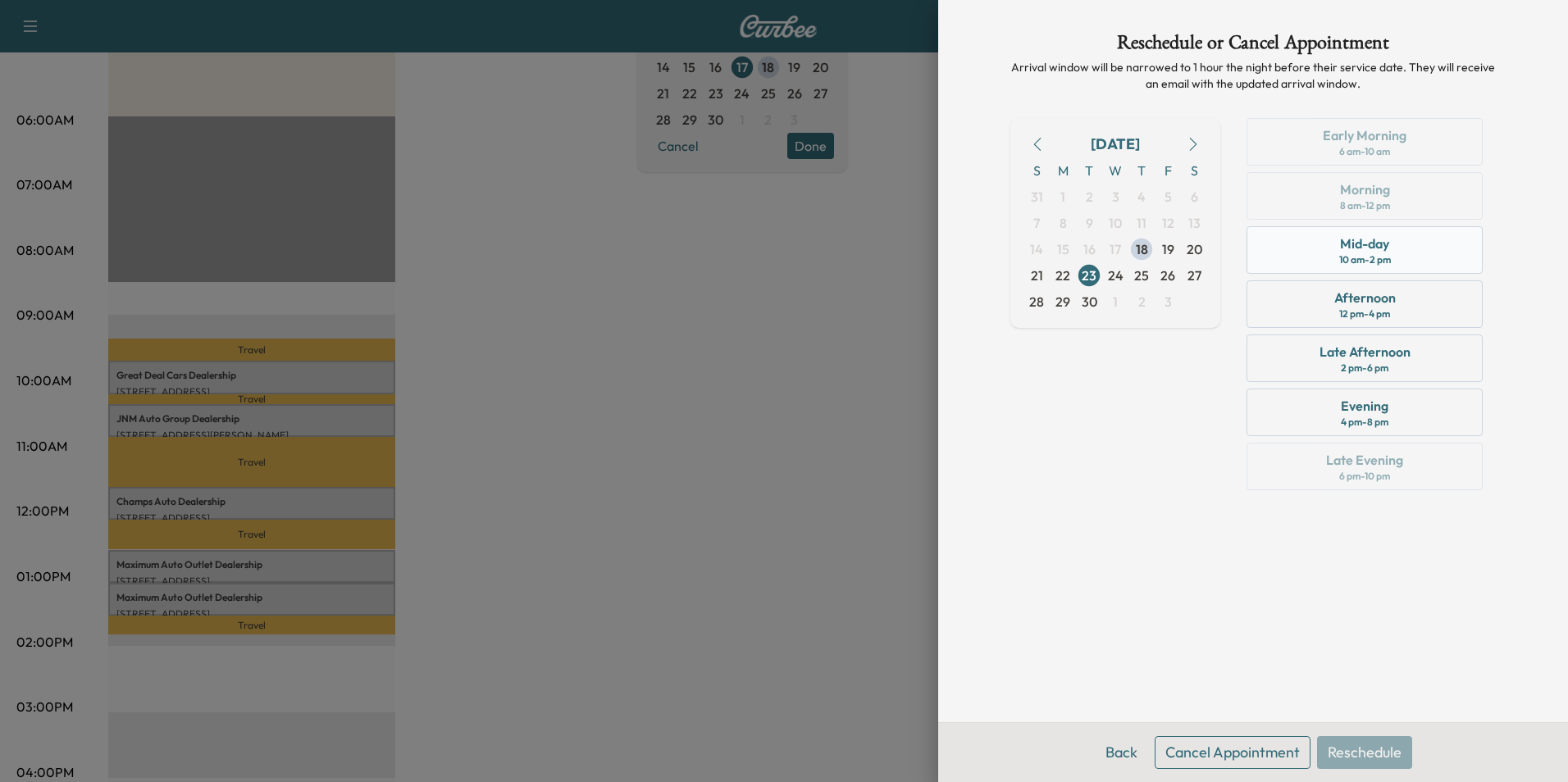
click at [1357, 250] on div "Mid-day" at bounding box center [1365, 243] width 50 height 19
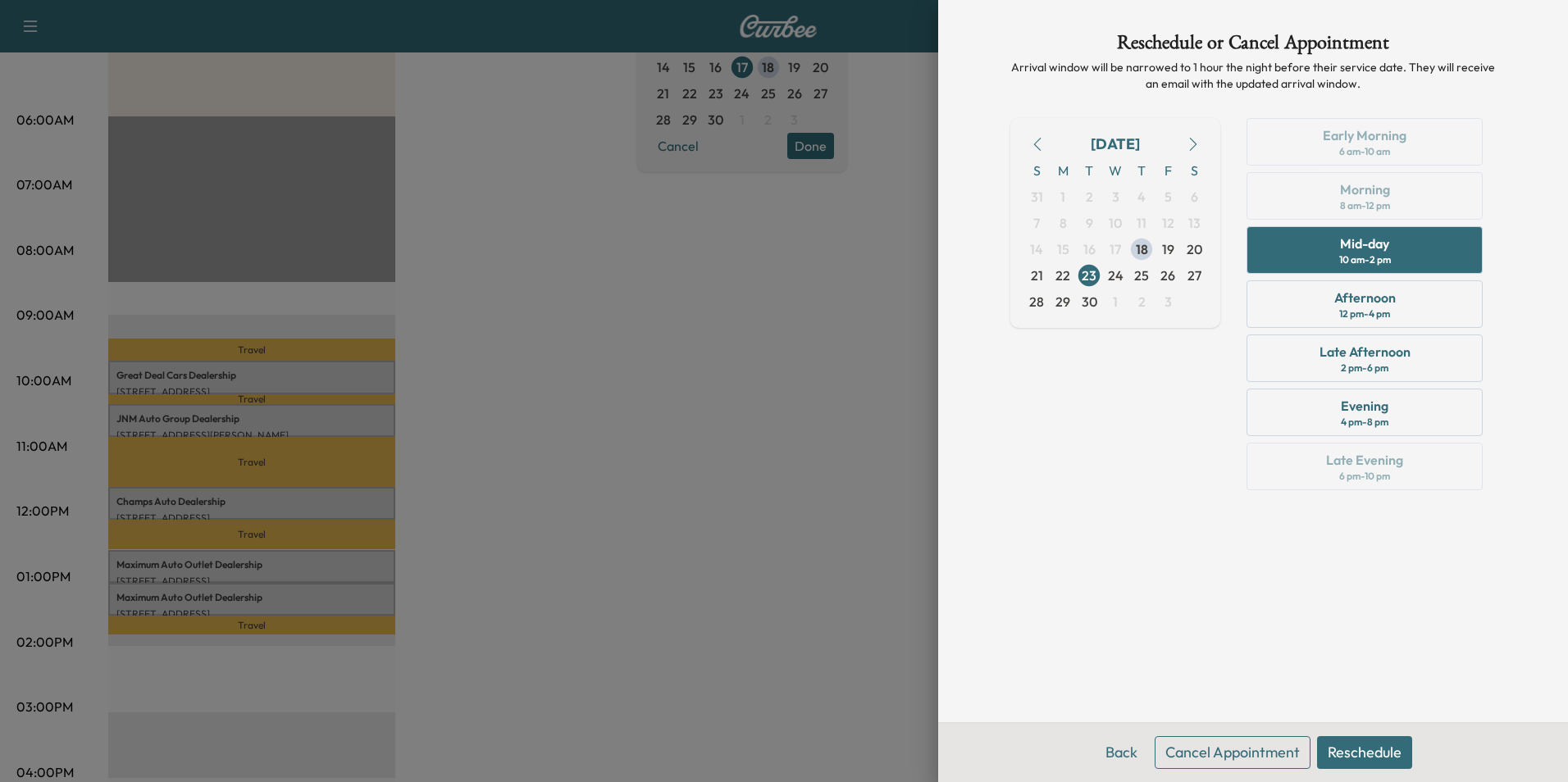
click at [1368, 751] on button "Reschedule" at bounding box center [1365, 752] width 96 height 33
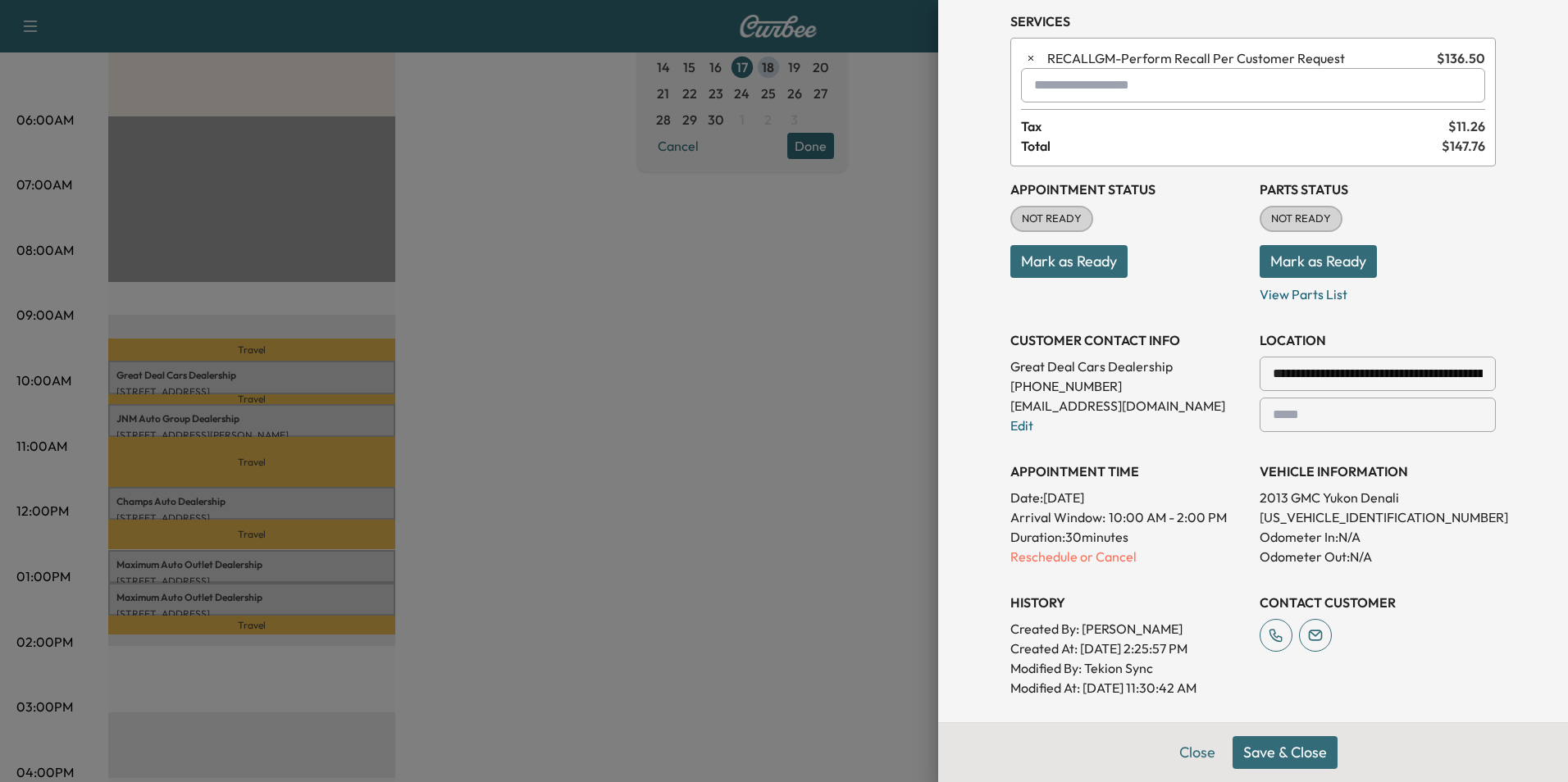
scroll to position [164, 0]
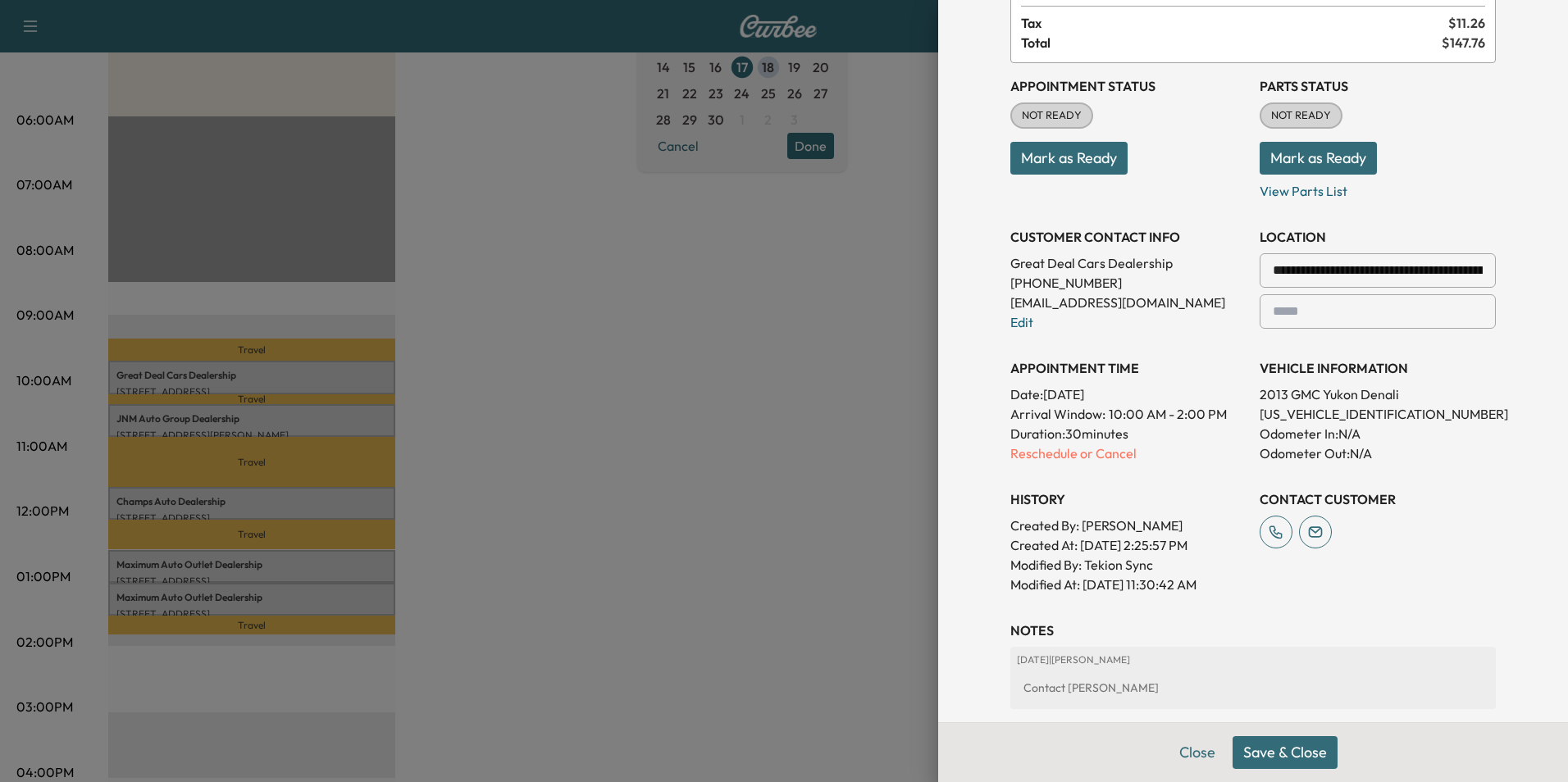
click at [1265, 753] on button "Save & Close" at bounding box center [1285, 752] width 105 height 33
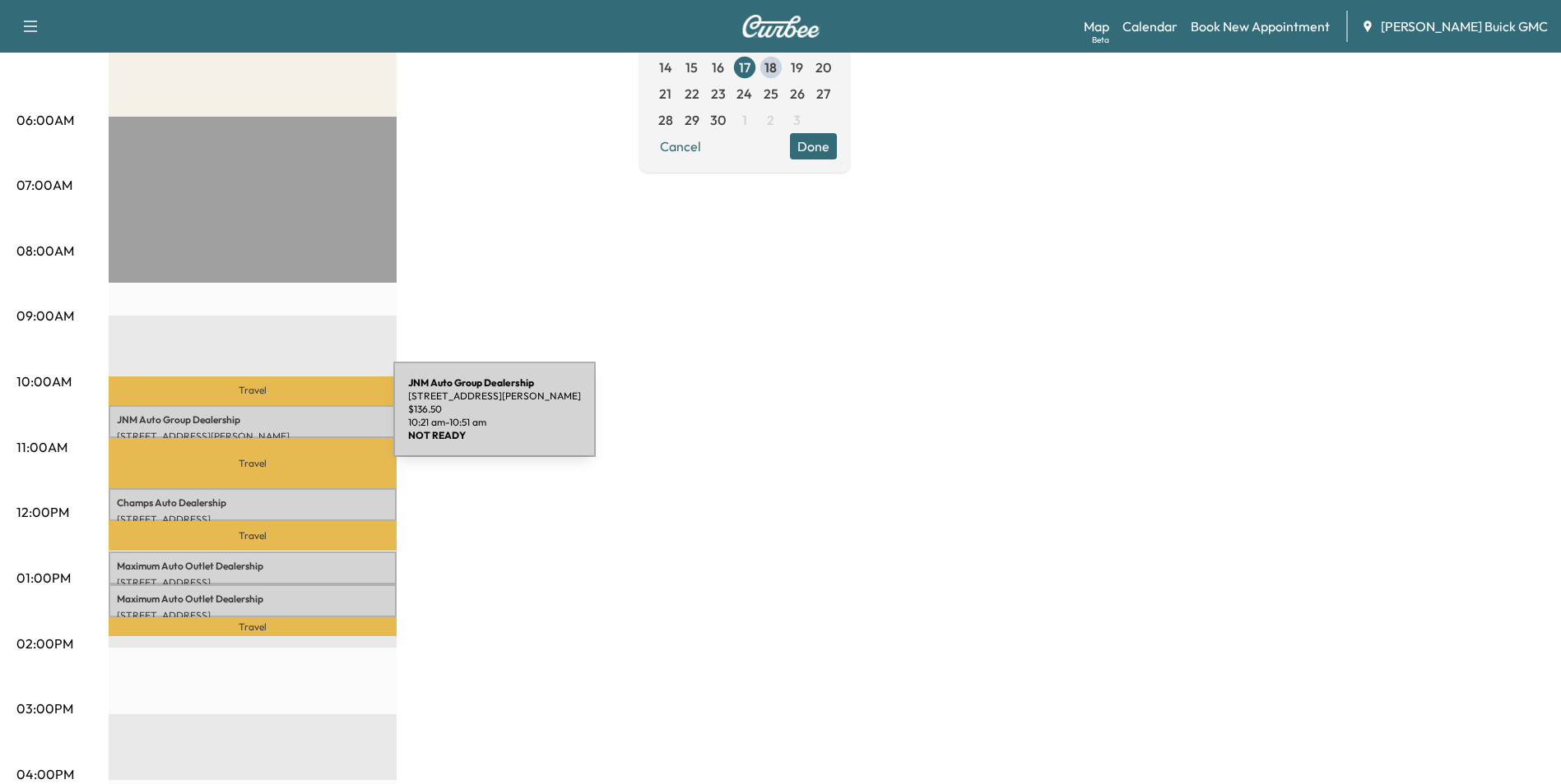
click at [271, 419] on p "JNM Auto Group Dealership" at bounding box center [253, 419] width 272 height 13
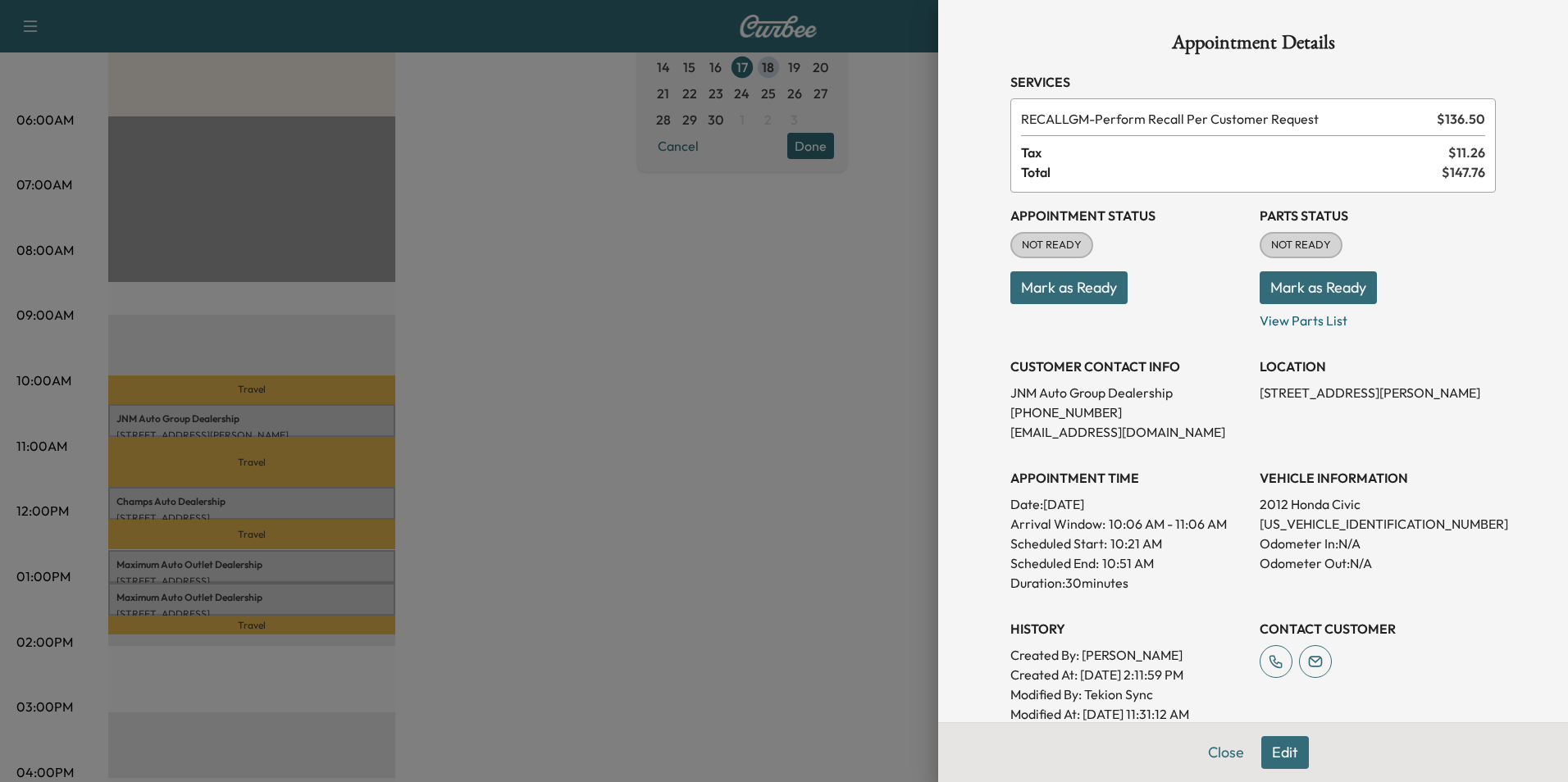
click at [1270, 745] on button "Edit" at bounding box center [1286, 752] width 48 height 33
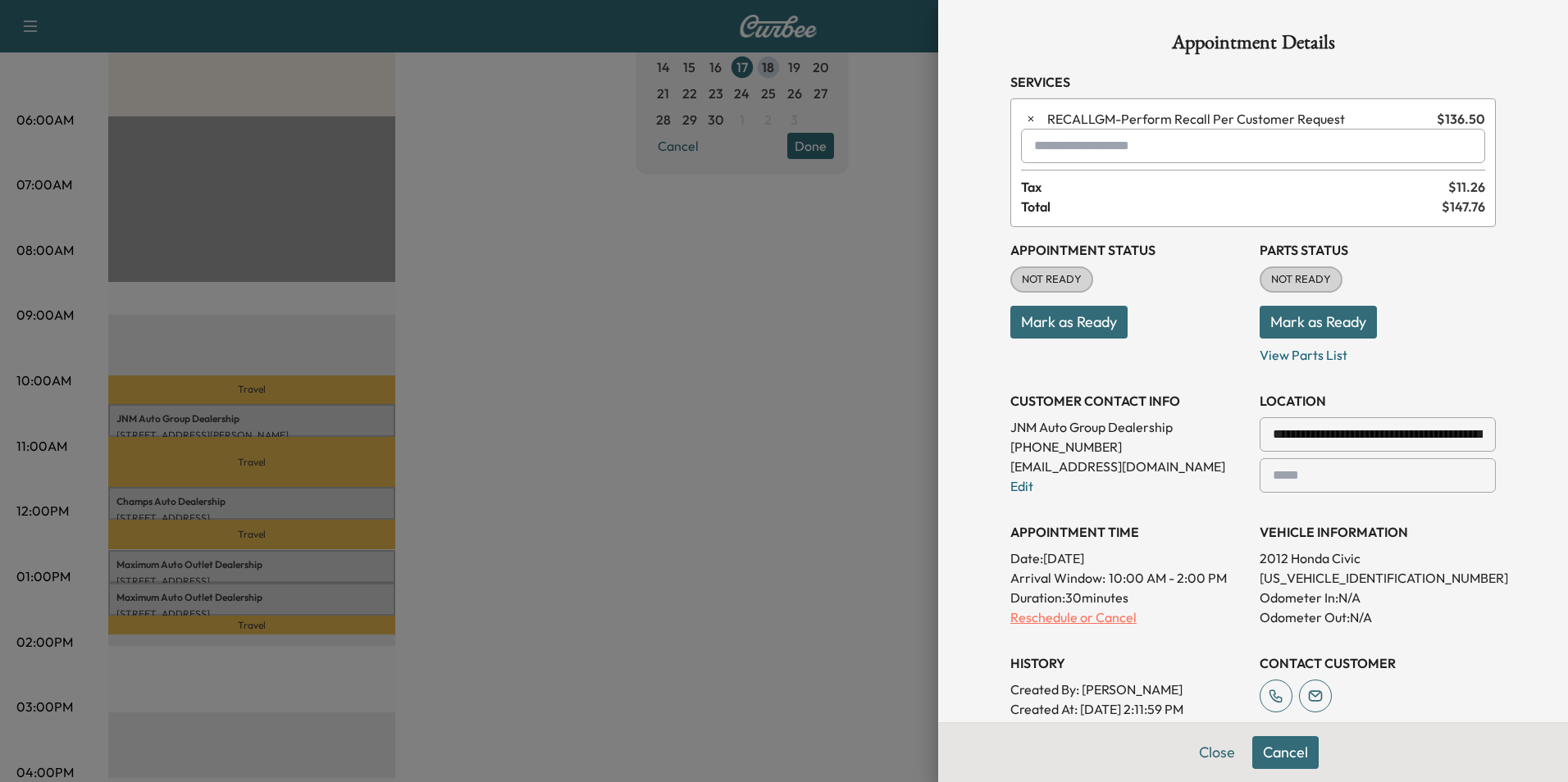
click at [1037, 617] on p "Reschedule or Cancel" at bounding box center [1128, 617] width 236 height 19
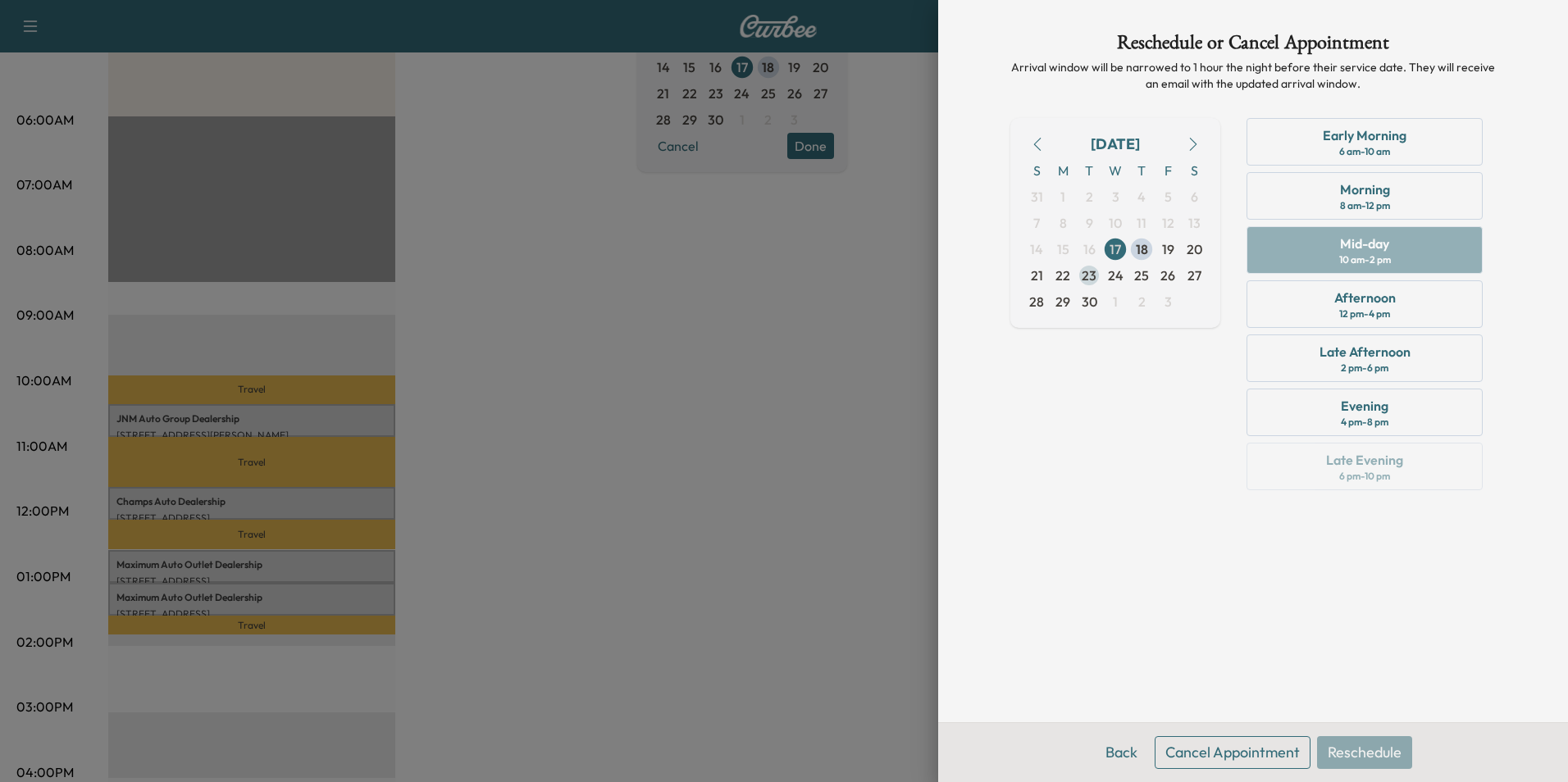
click at [1089, 275] on span "23" at bounding box center [1089, 275] width 15 height 19
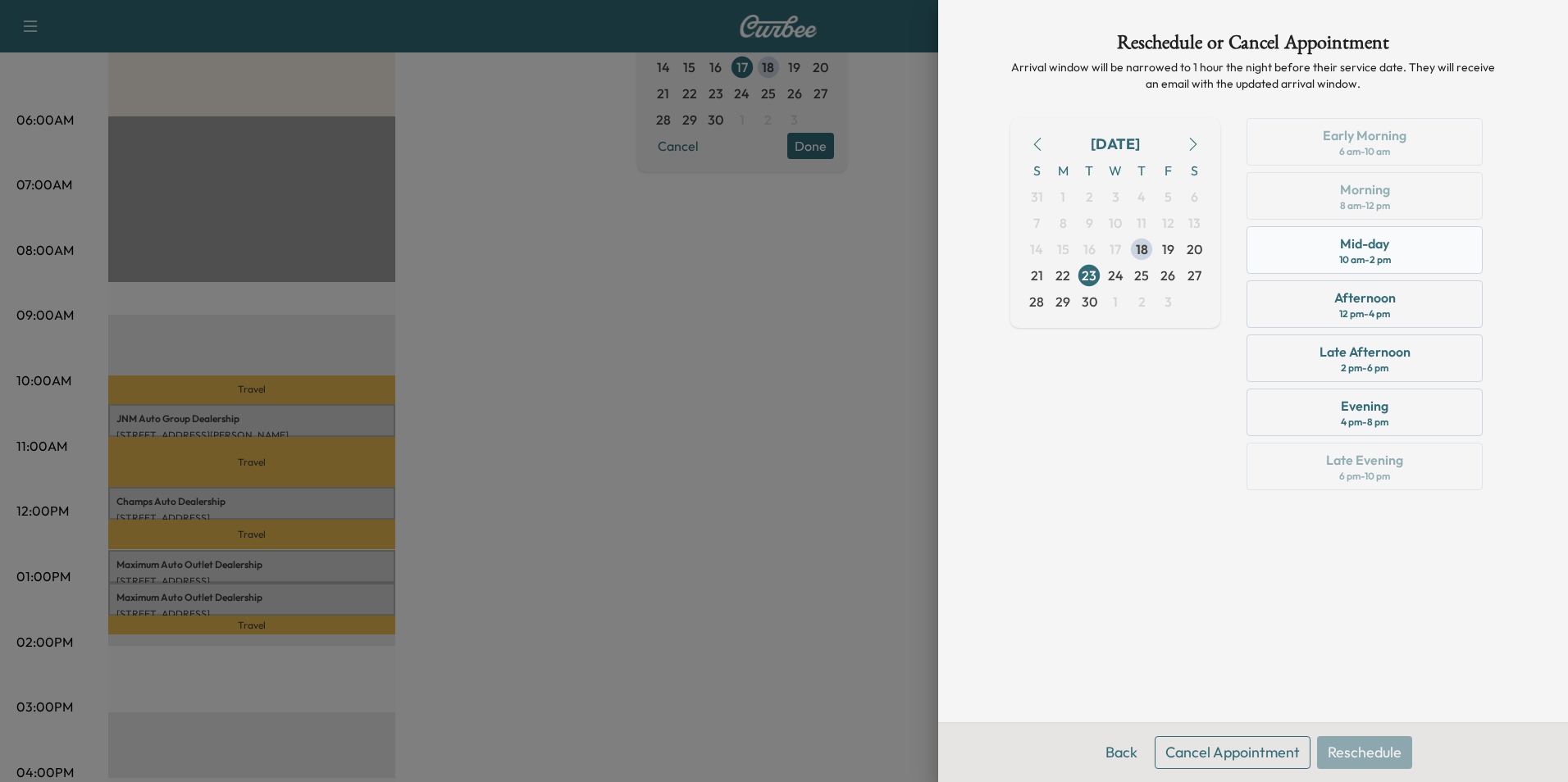
click at [1384, 245] on div "Mid-day" at bounding box center [1365, 243] width 50 height 19
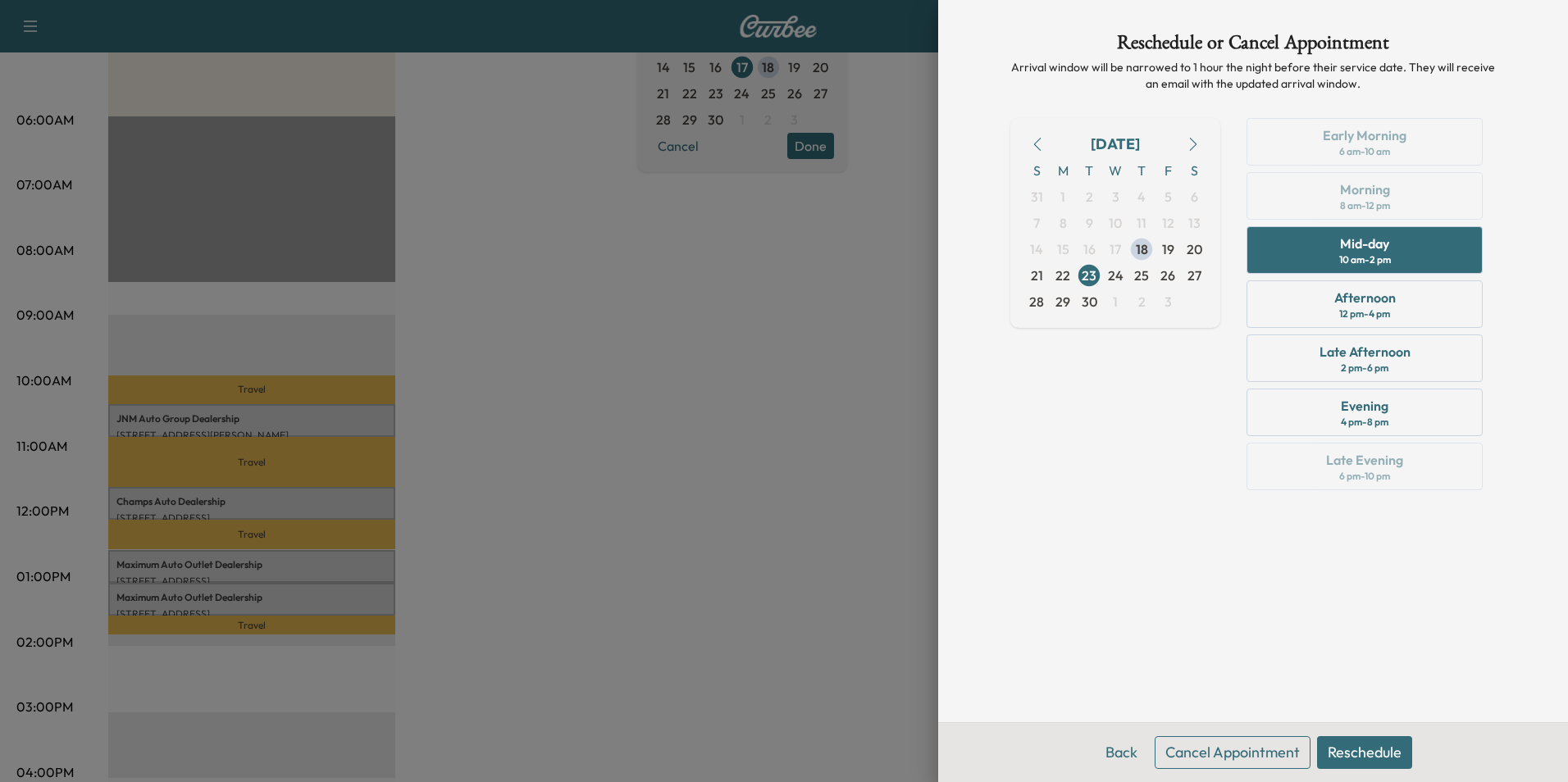
click at [1361, 754] on button "Reschedule" at bounding box center [1365, 752] width 96 height 33
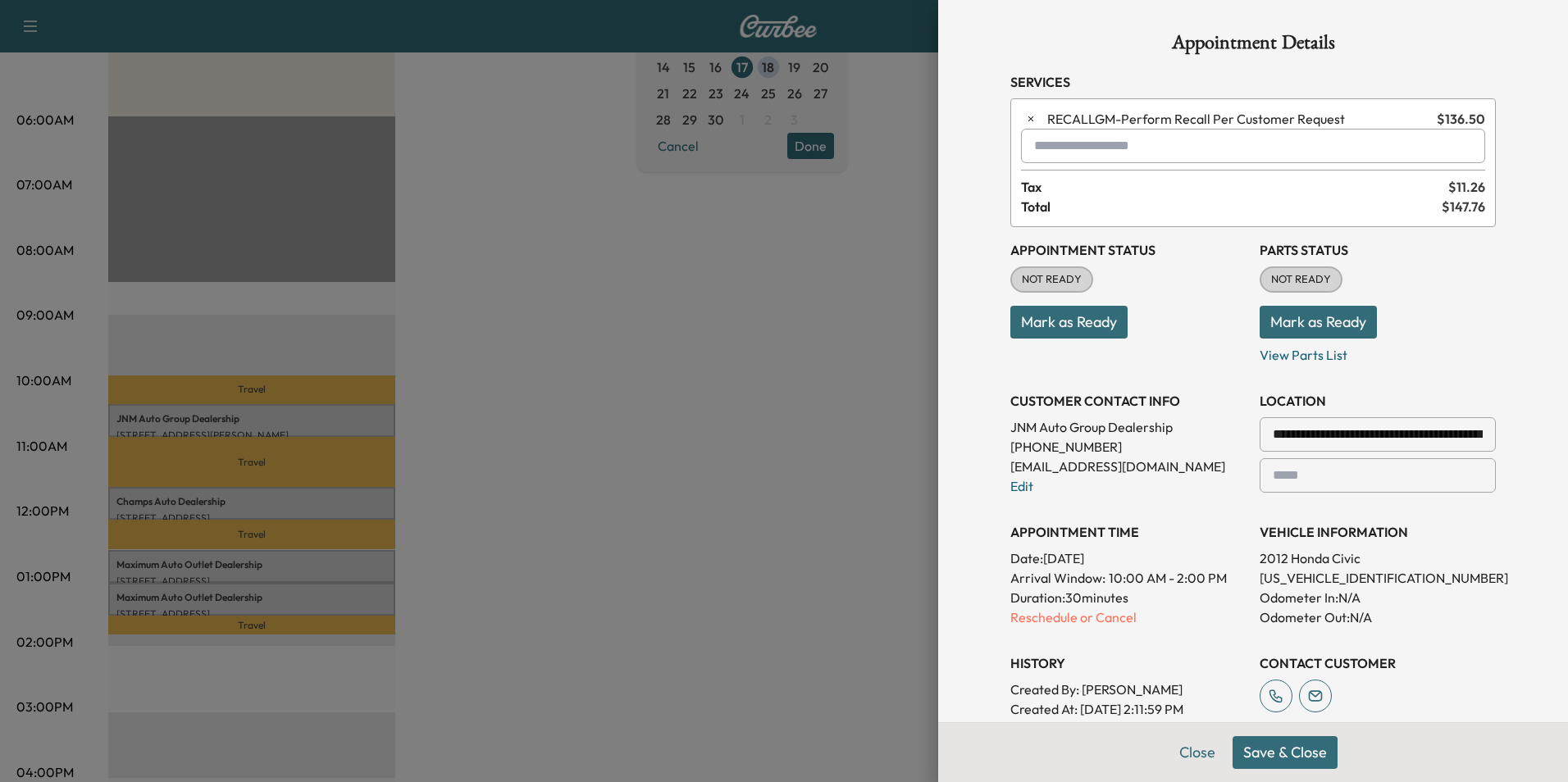
click at [1277, 753] on button "Save & Close" at bounding box center [1285, 752] width 105 height 33
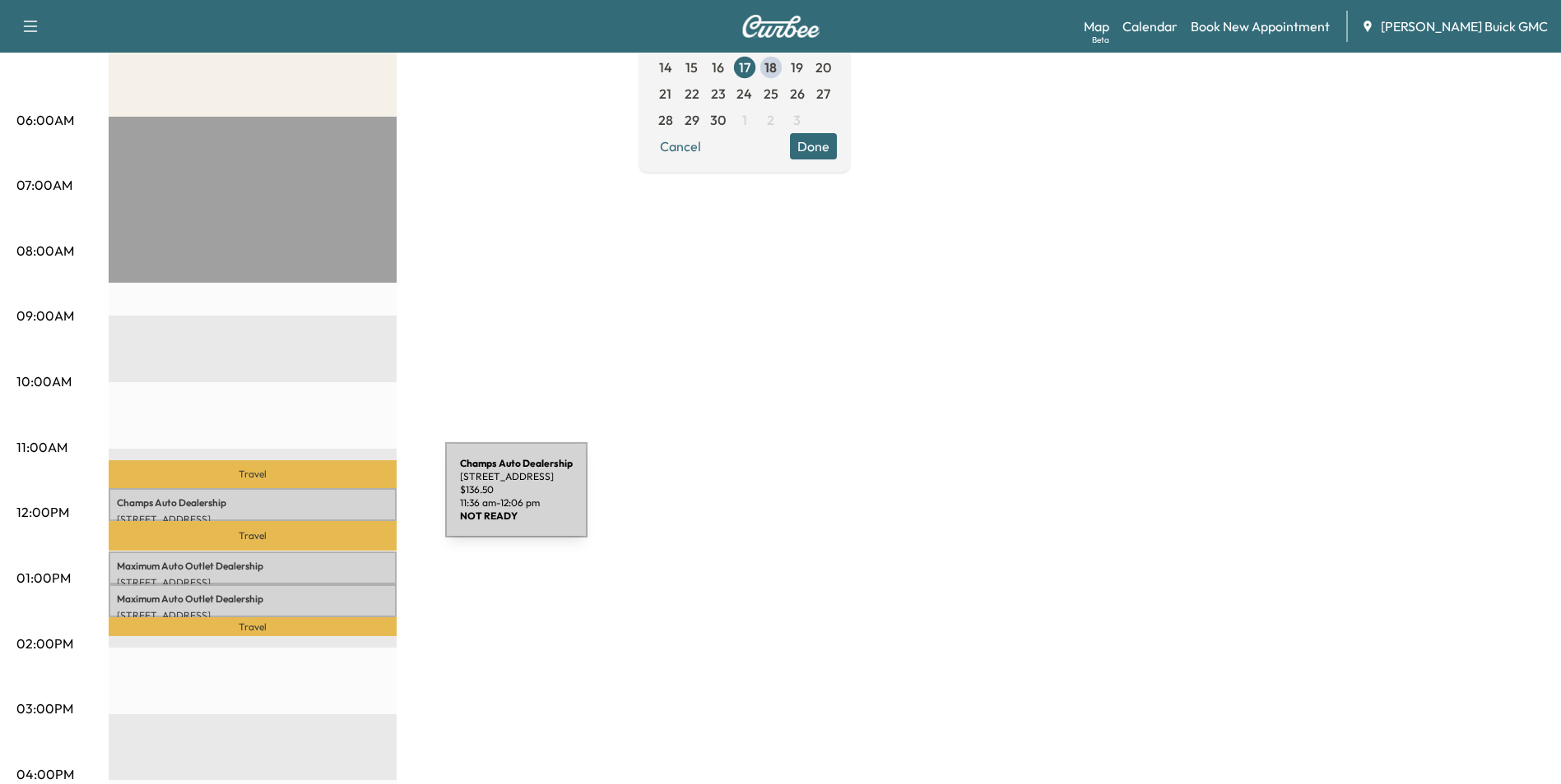
click at [321, 500] on p "Champs Auto Dealership" at bounding box center [253, 503] width 272 height 13
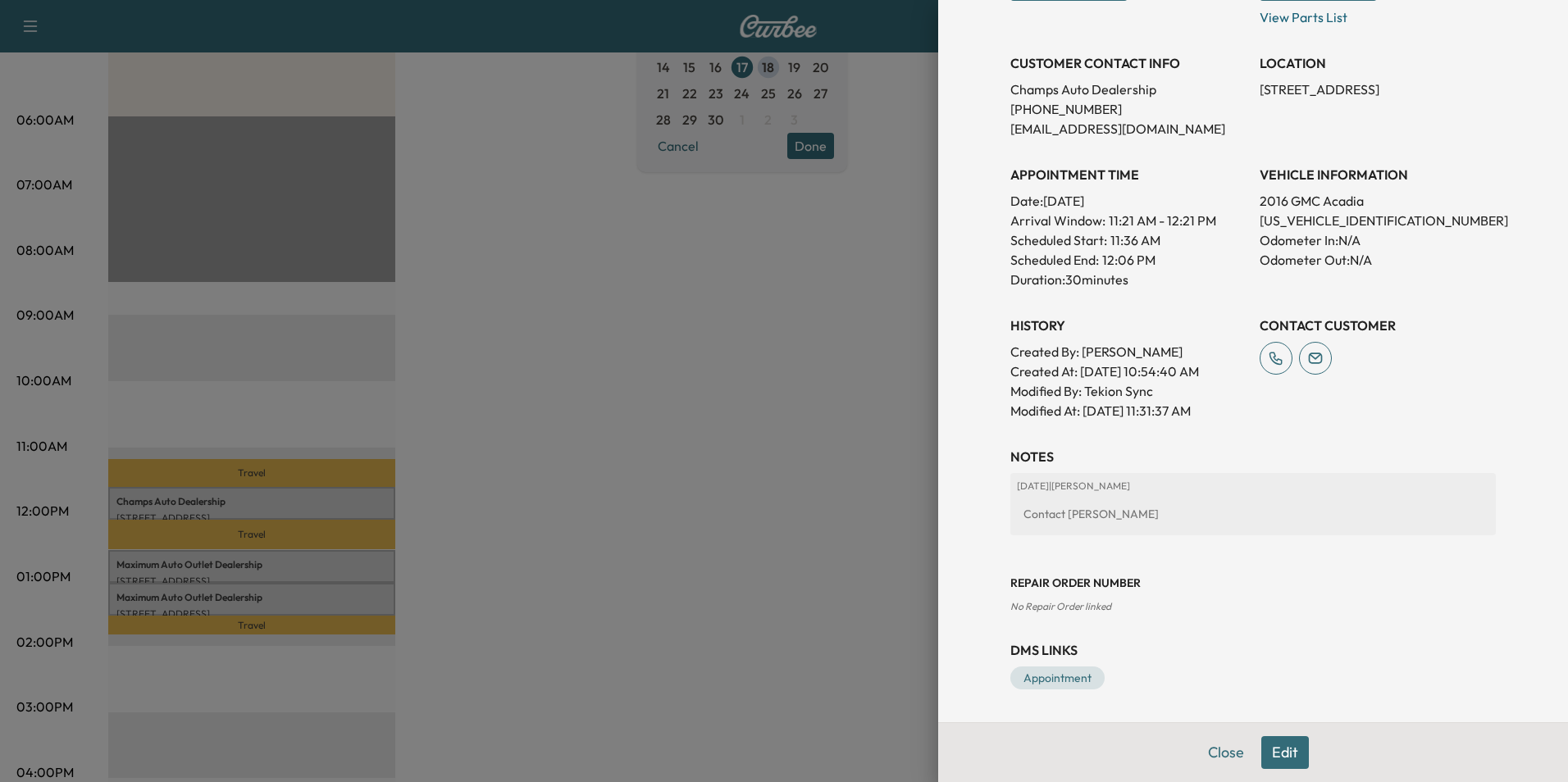
click at [1271, 754] on button "Edit" at bounding box center [1286, 752] width 48 height 33
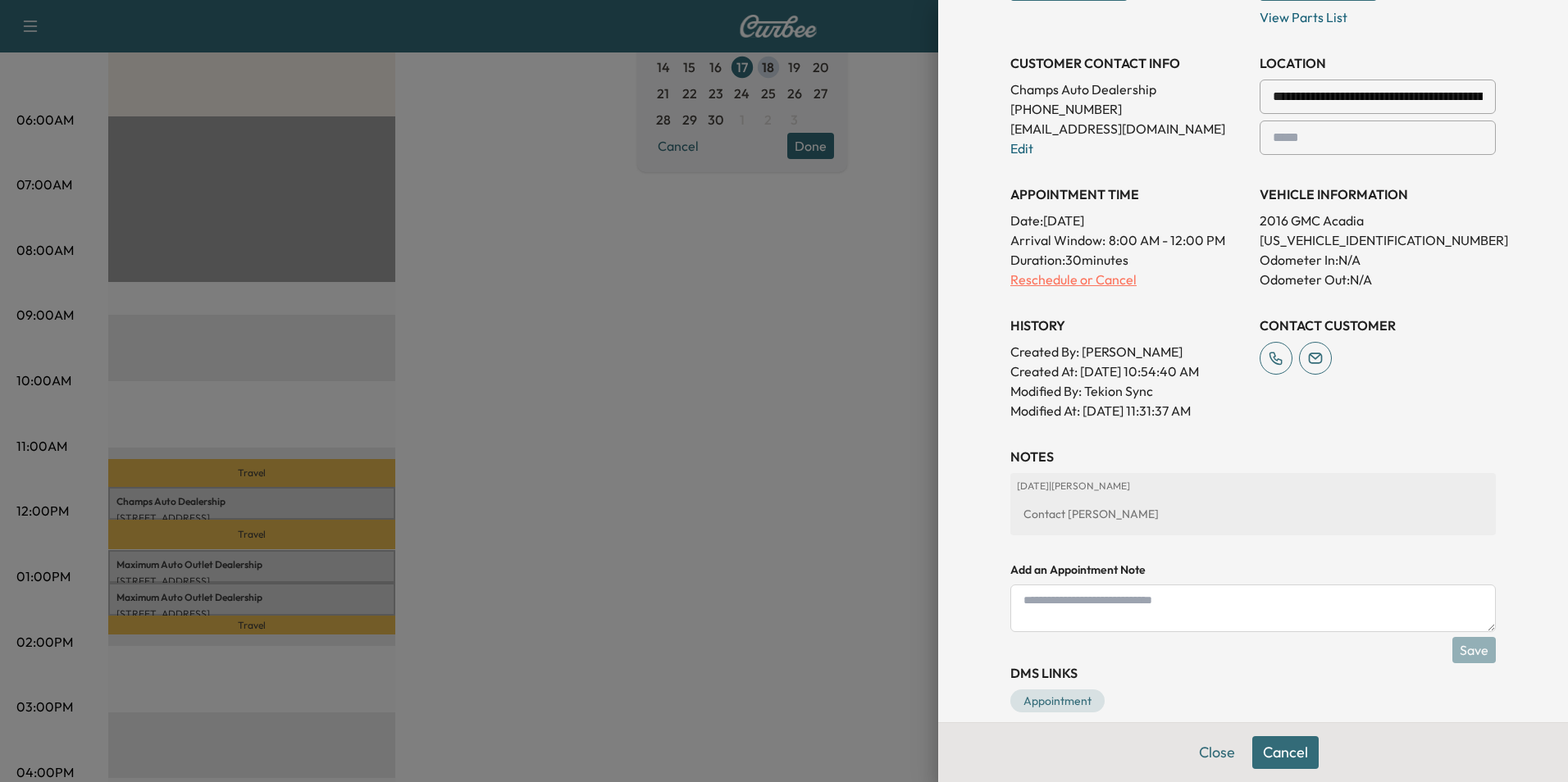
click at [1047, 278] on p "Reschedule or Cancel" at bounding box center [1128, 280] width 236 height 19
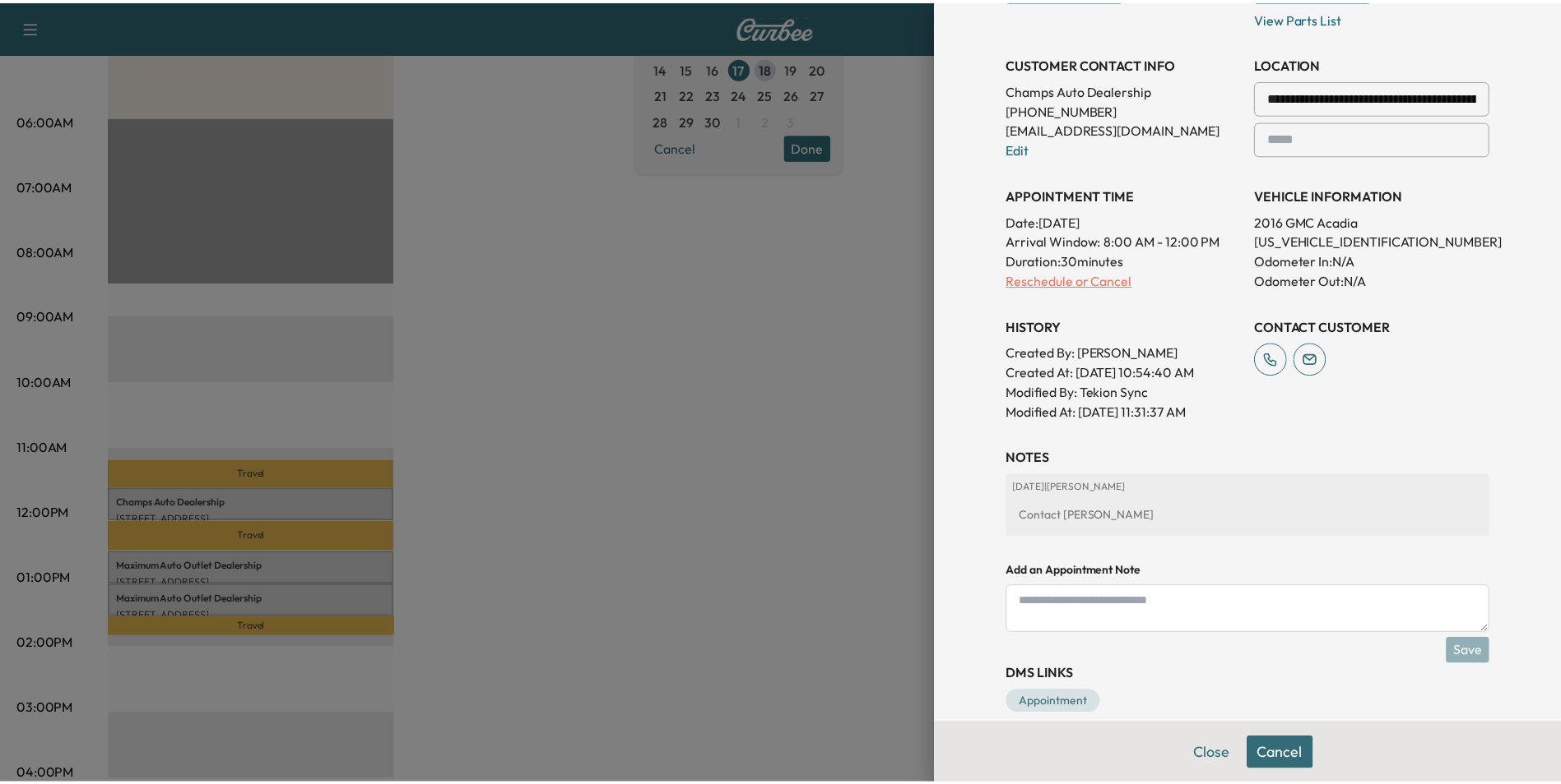
scroll to position [0, 0]
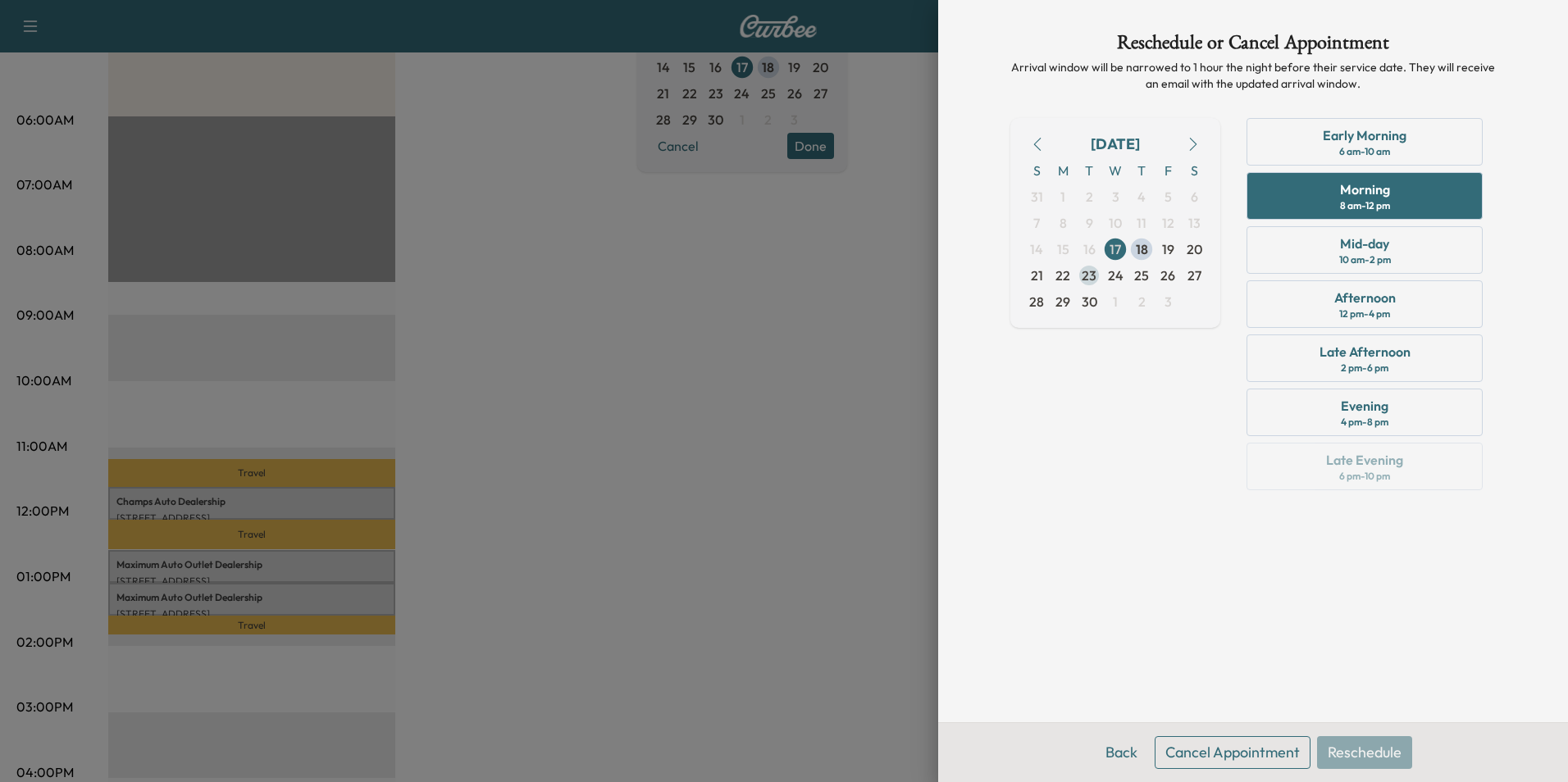
click at [1090, 275] on span "23" at bounding box center [1089, 275] width 15 height 19
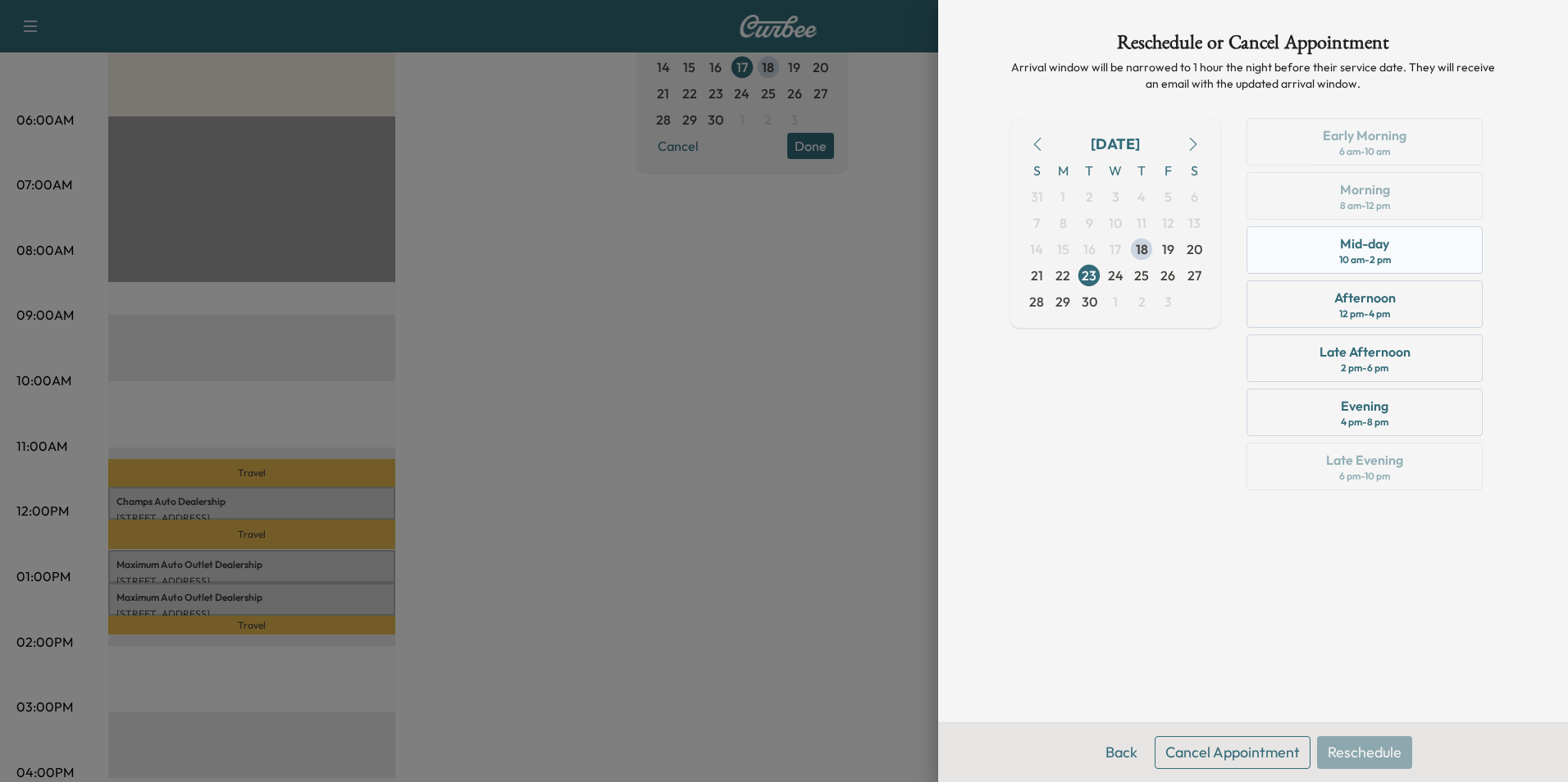
click at [1350, 240] on div "Mid-day" at bounding box center [1365, 243] width 50 height 19
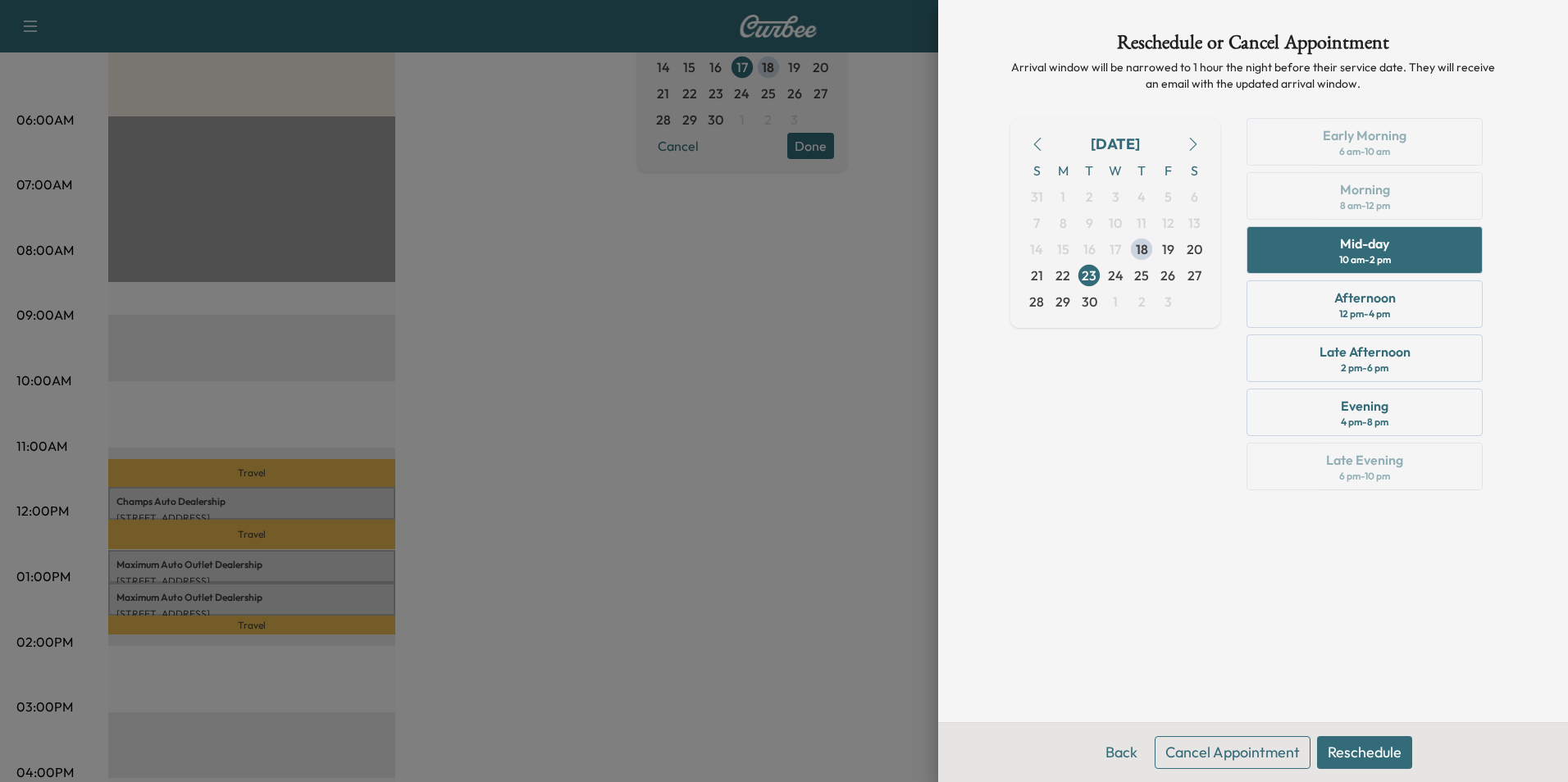
click at [1355, 748] on button "Reschedule" at bounding box center [1365, 752] width 96 height 33
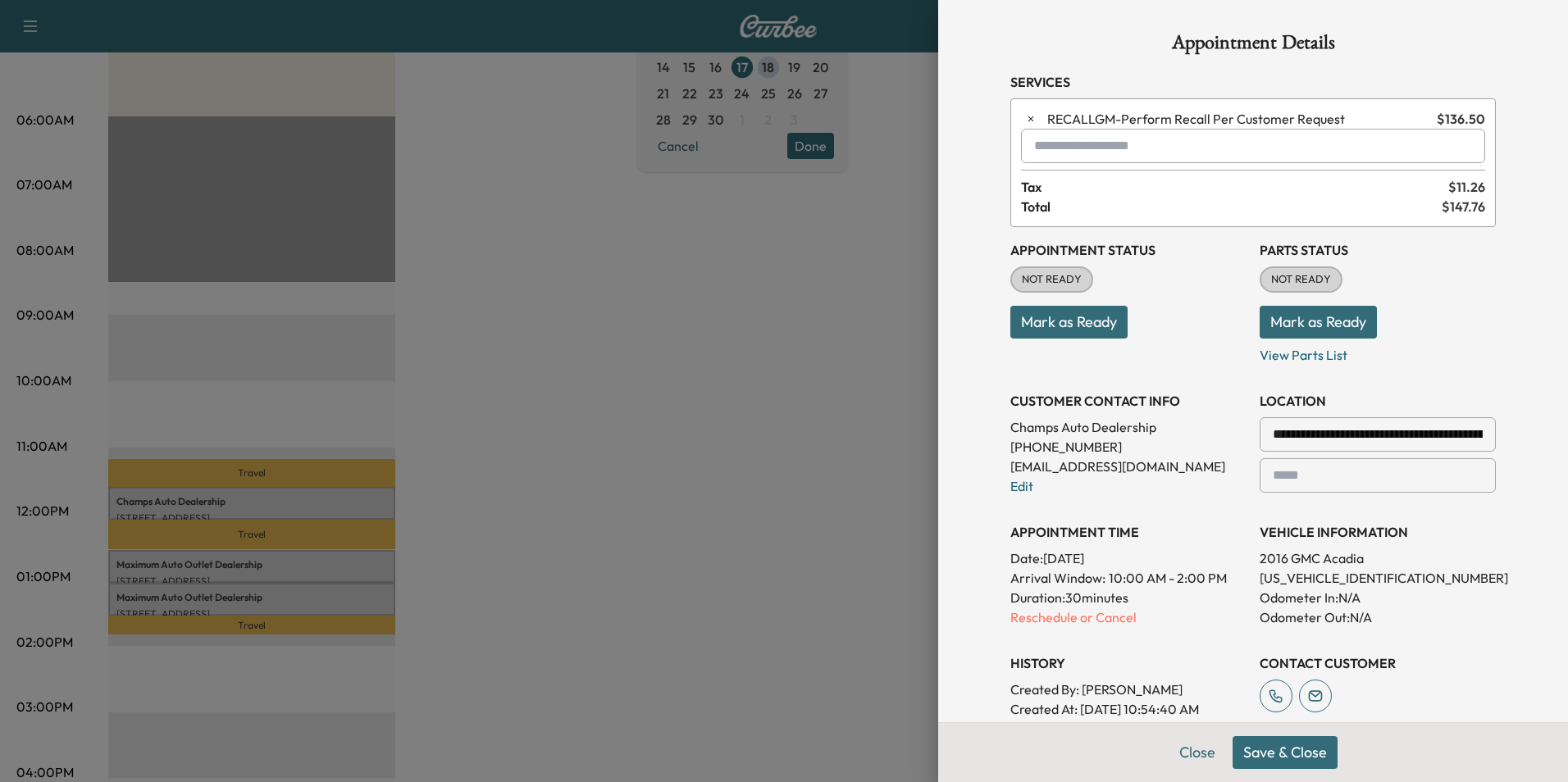
click at [1280, 755] on button "Save & Close" at bounding box center [1285, 752] width 105 height 33
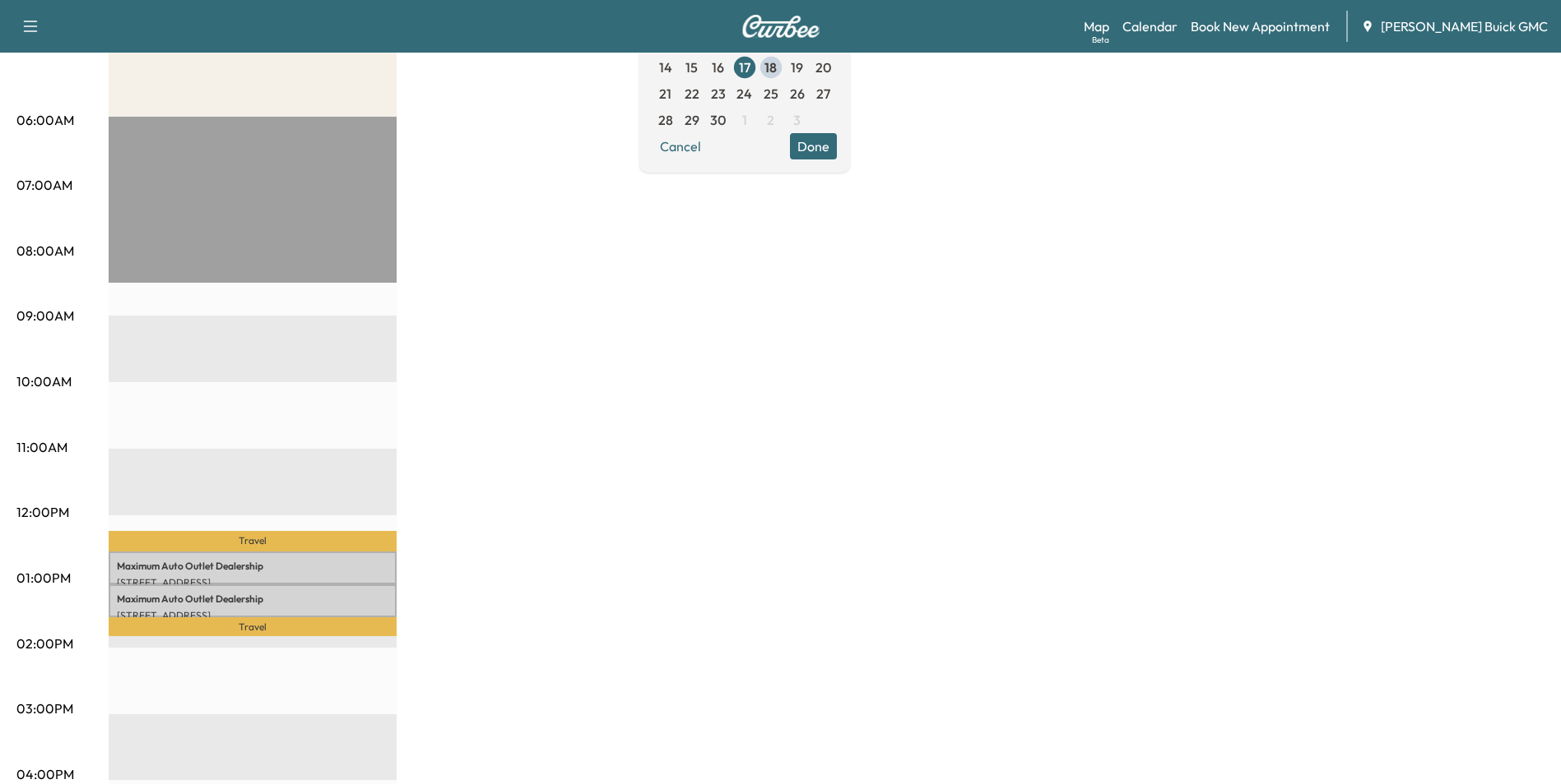
click at [587, 337] on div "MobileService+ Revenue $ 273.00 Work Time 60 mins Transit Time 37 mins Travel M…" at bounding box center [826, 562] width 1436 height 1234
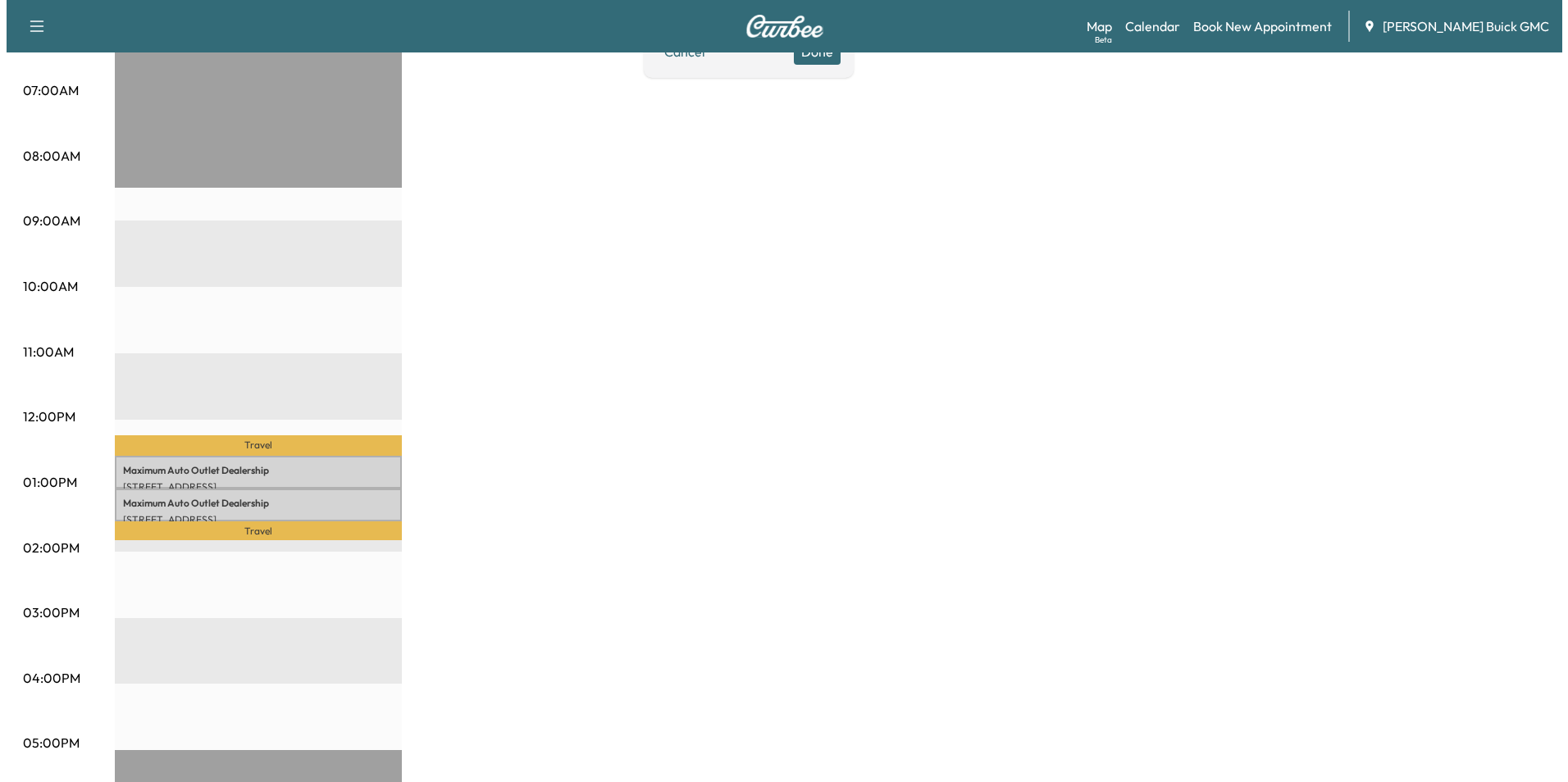
scroll to position [514, 0]
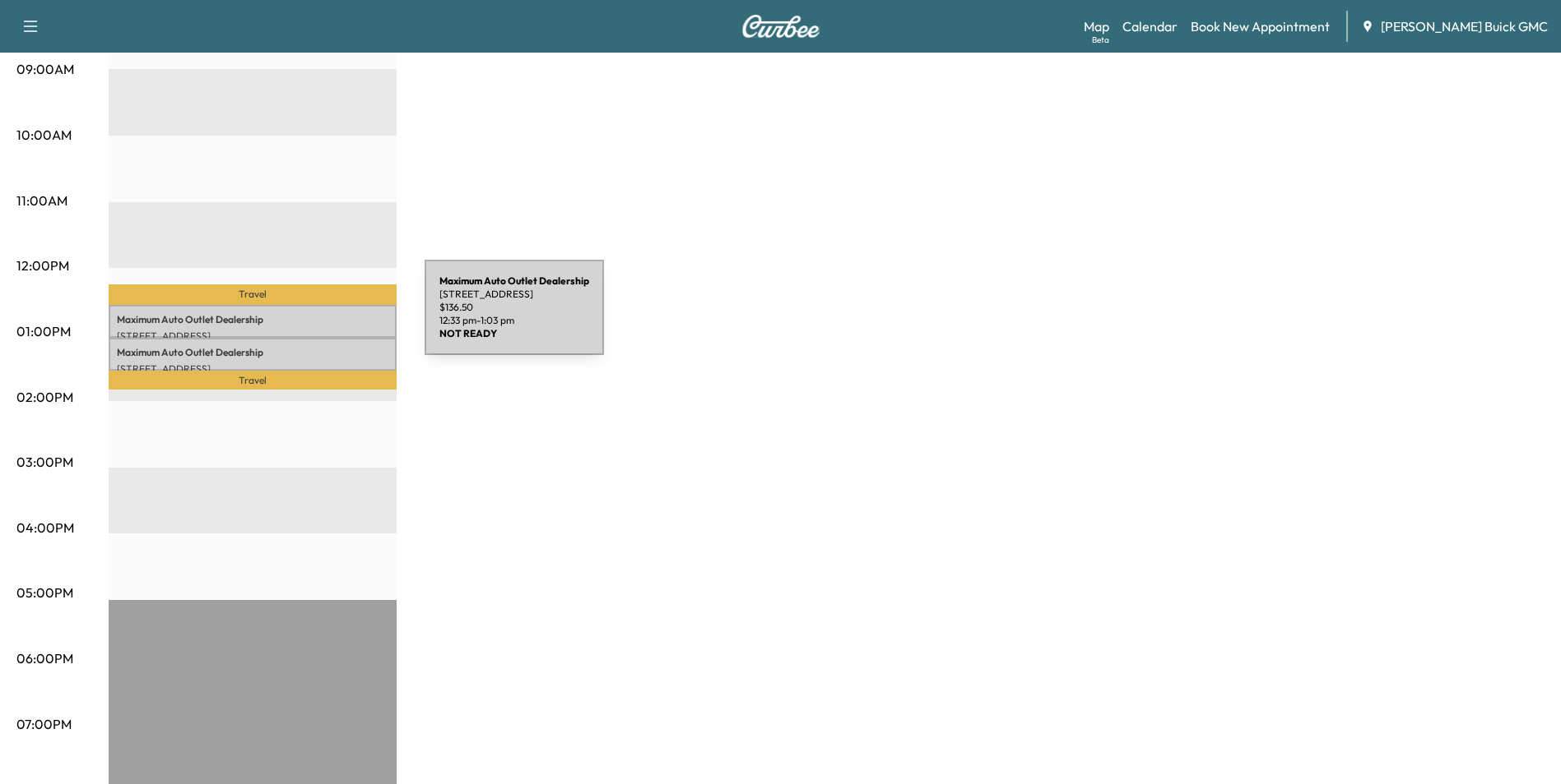
click at [301, 318] on p "Maximum Auto Outlet Dealership" at bounding box center [253, 319] width 272 height 13
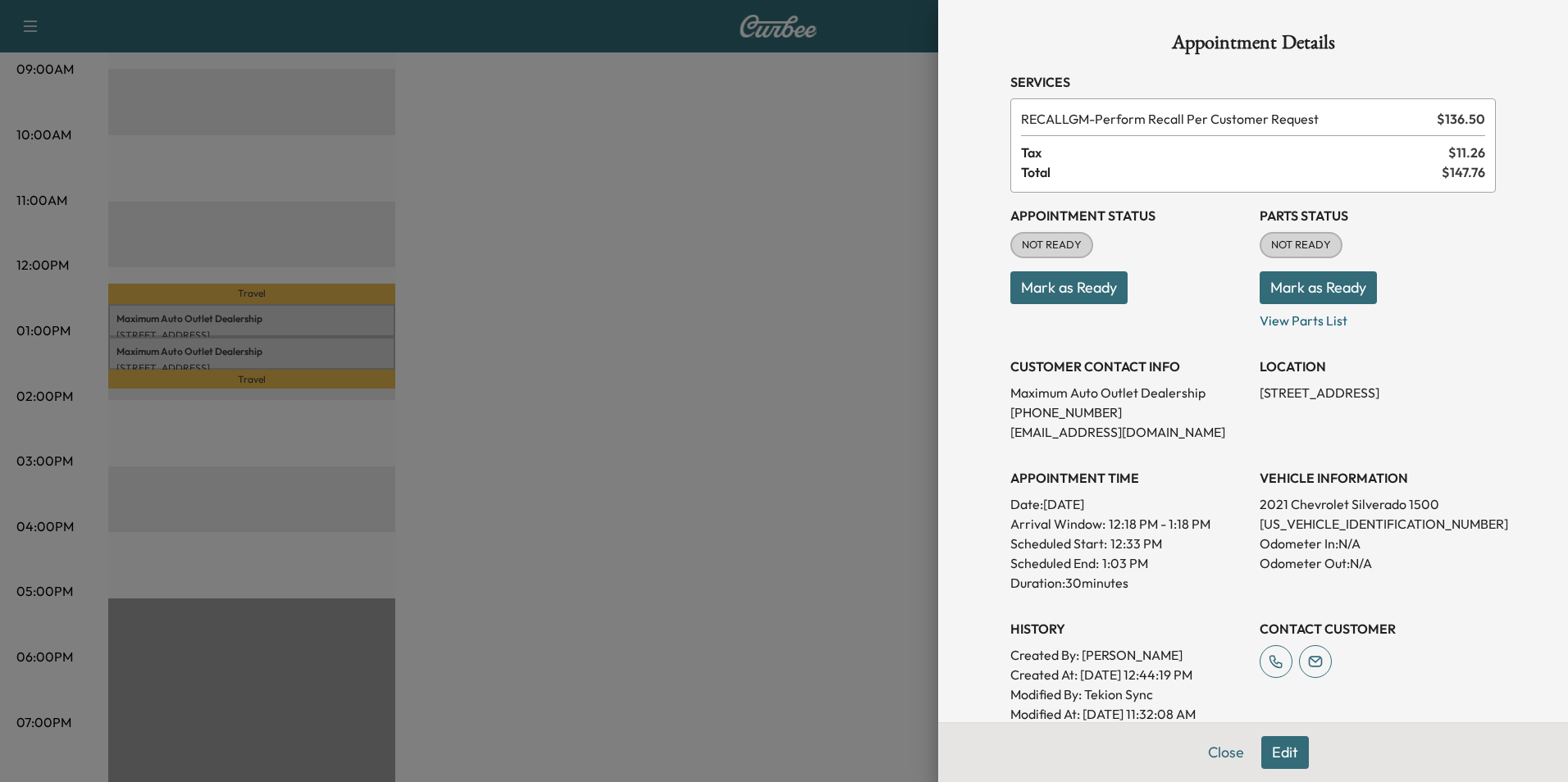
scroll to position [303, 0]
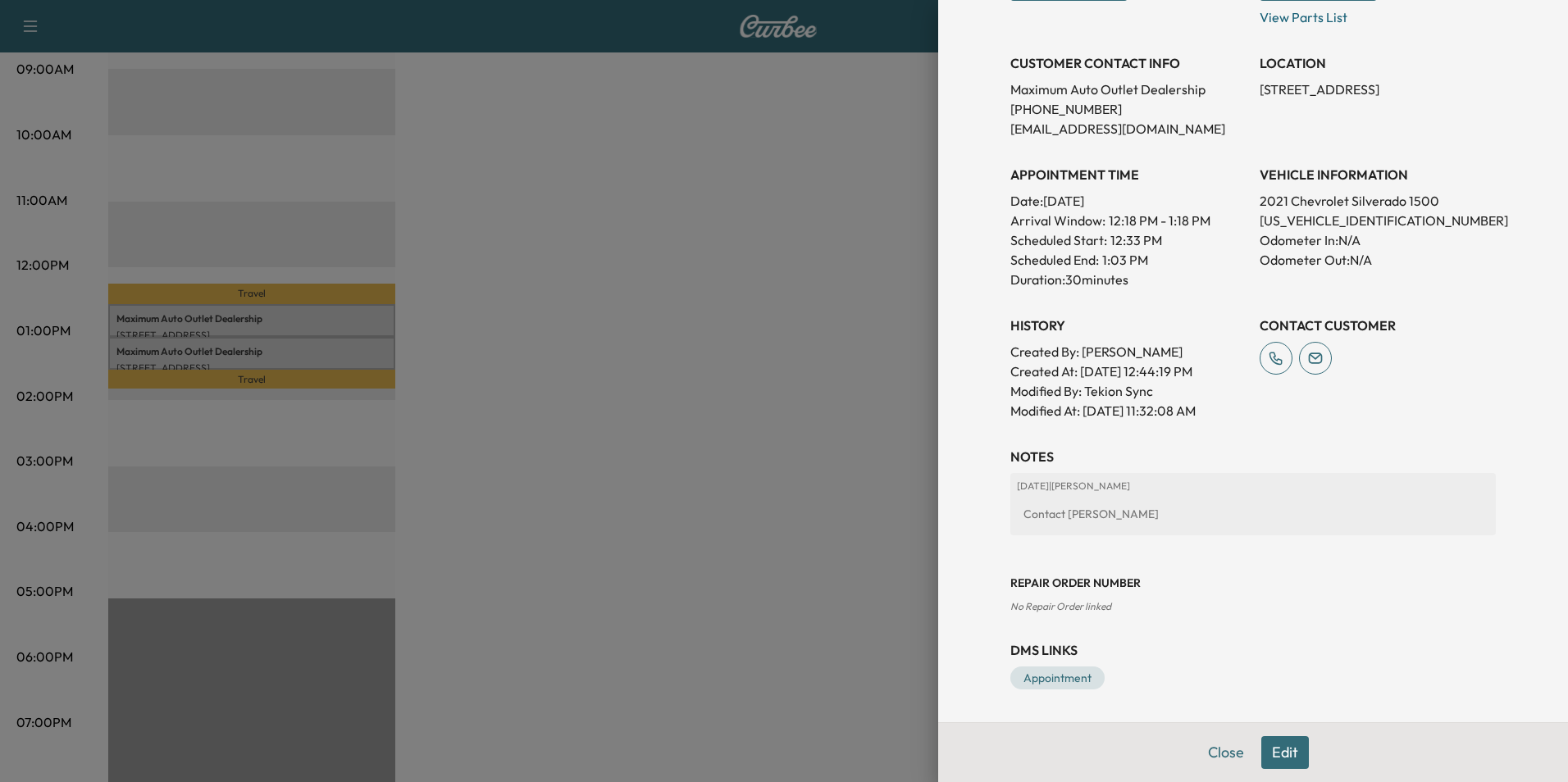
click at [1276, 753] on button "Edit" at bounding box center [1286, 752] width 48 height 33
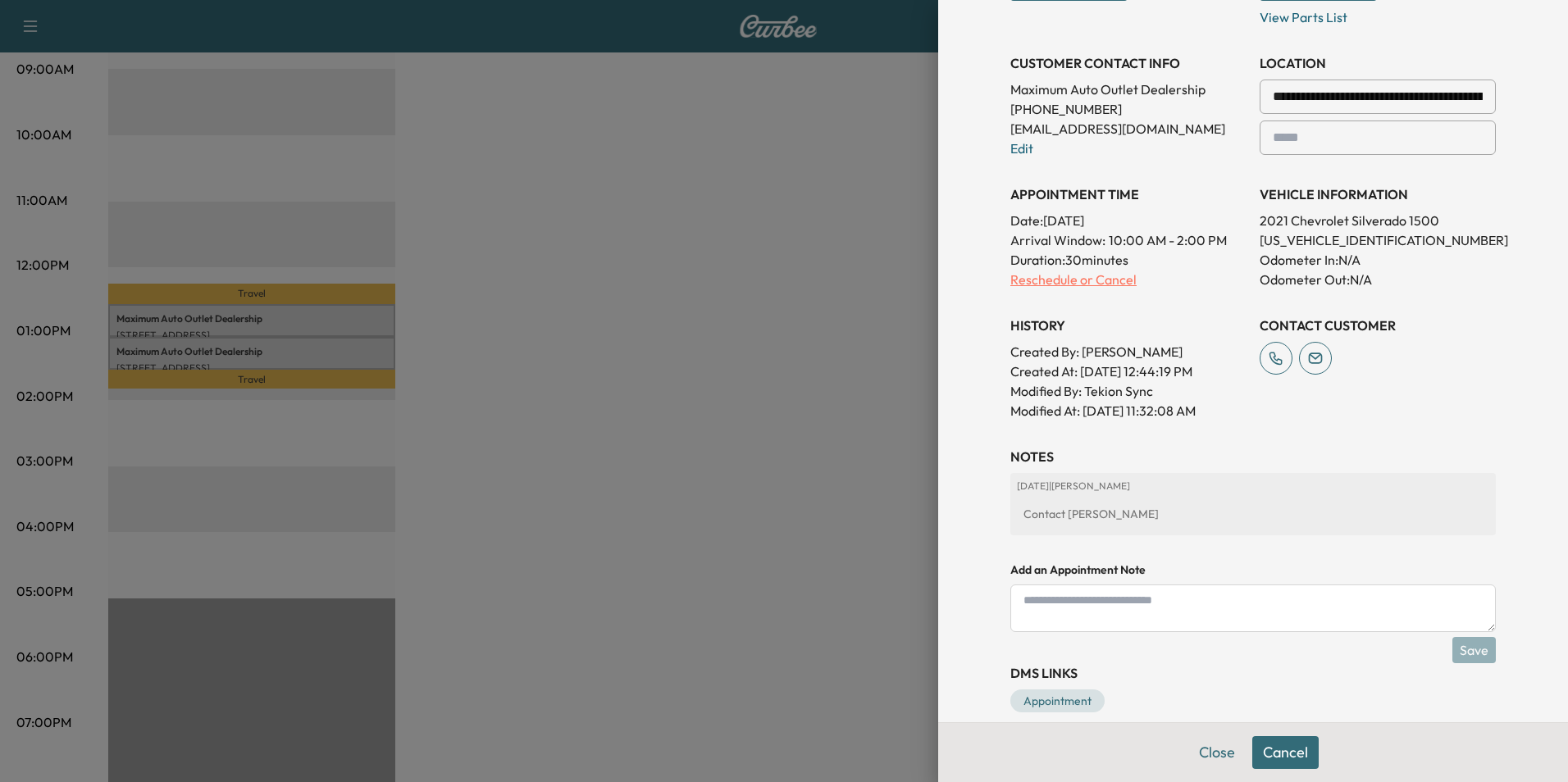
click at [1043, 278] on p "Reschedule or Cancel" at bounding box center [1128, 280] width 236 height 19
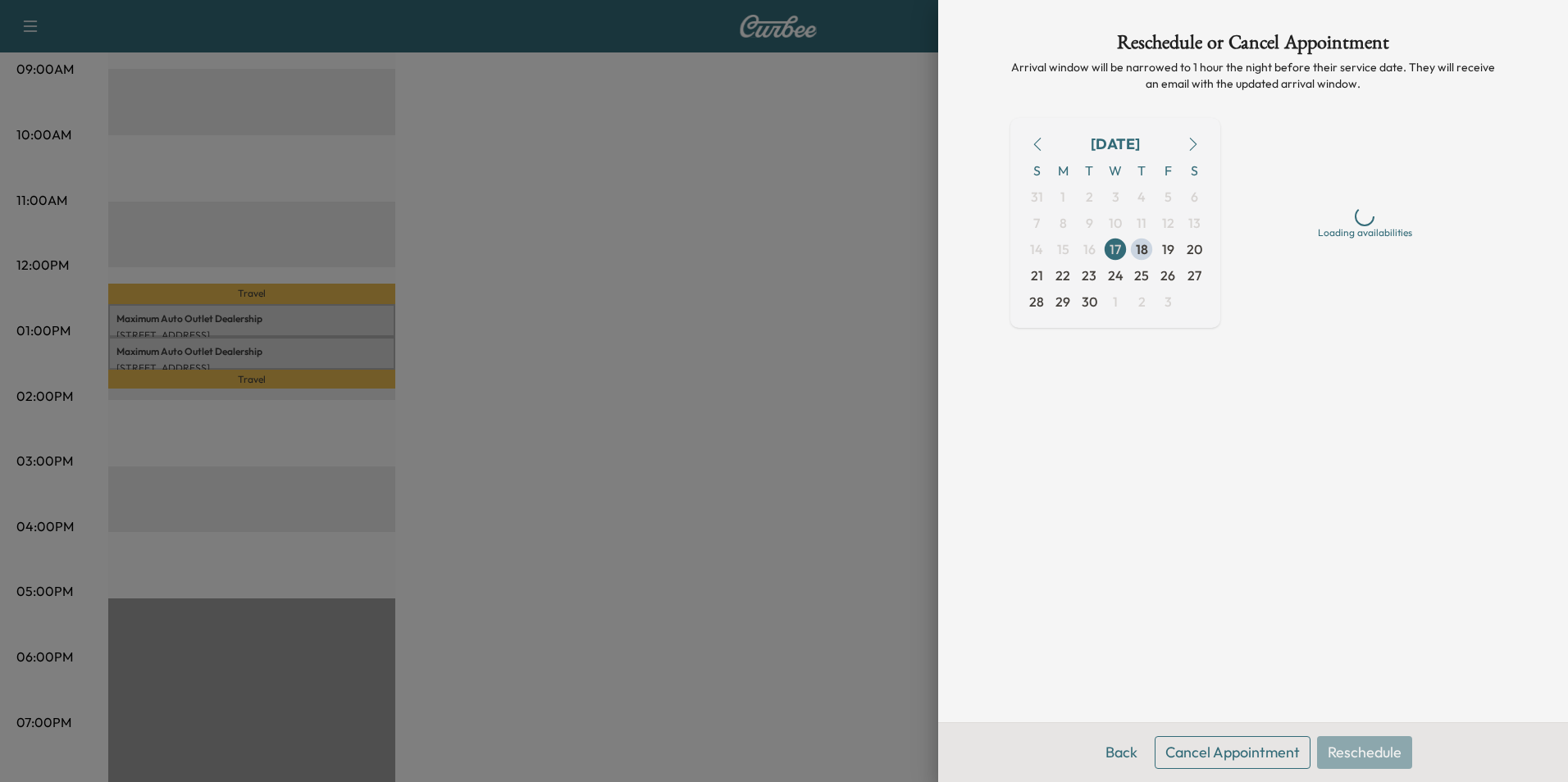
scroll to position [0, 0]
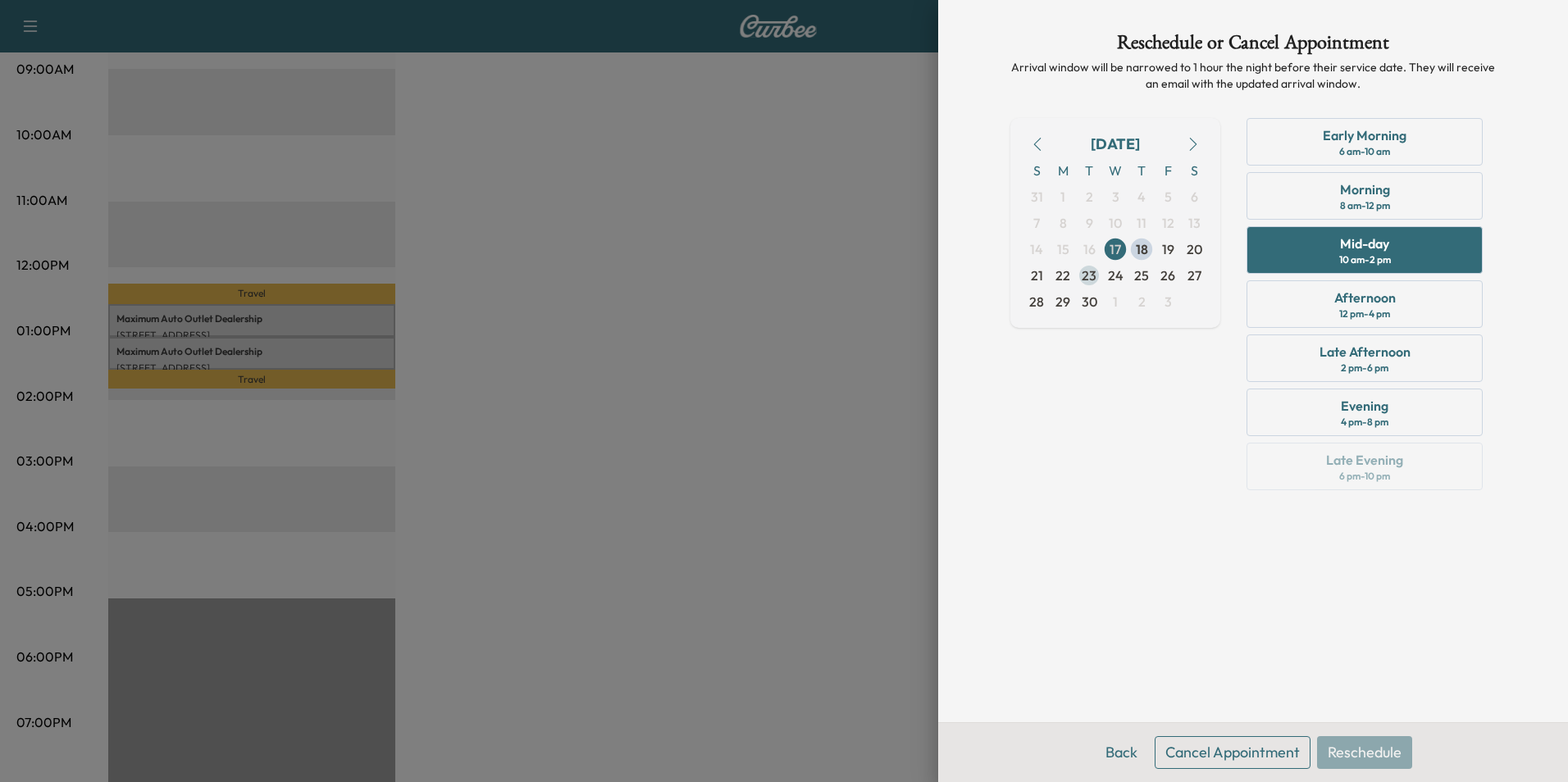
click at [1090, 272] on span "23" at bounding box center [1089, 275] width 15 height 19
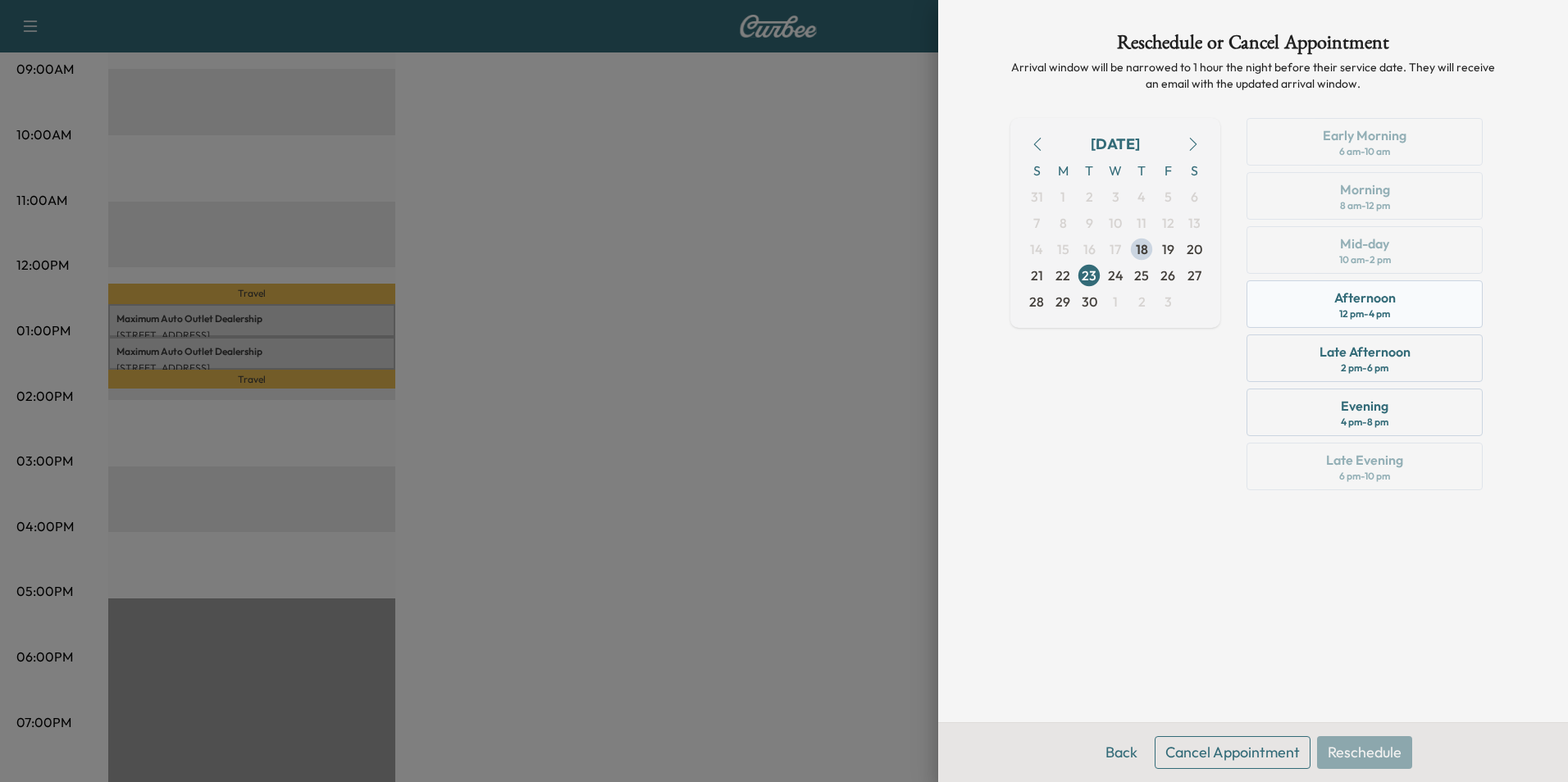
click at [1377, 296] on div "Afternoon" at bounding box center [1365, 297] width 62 height 19
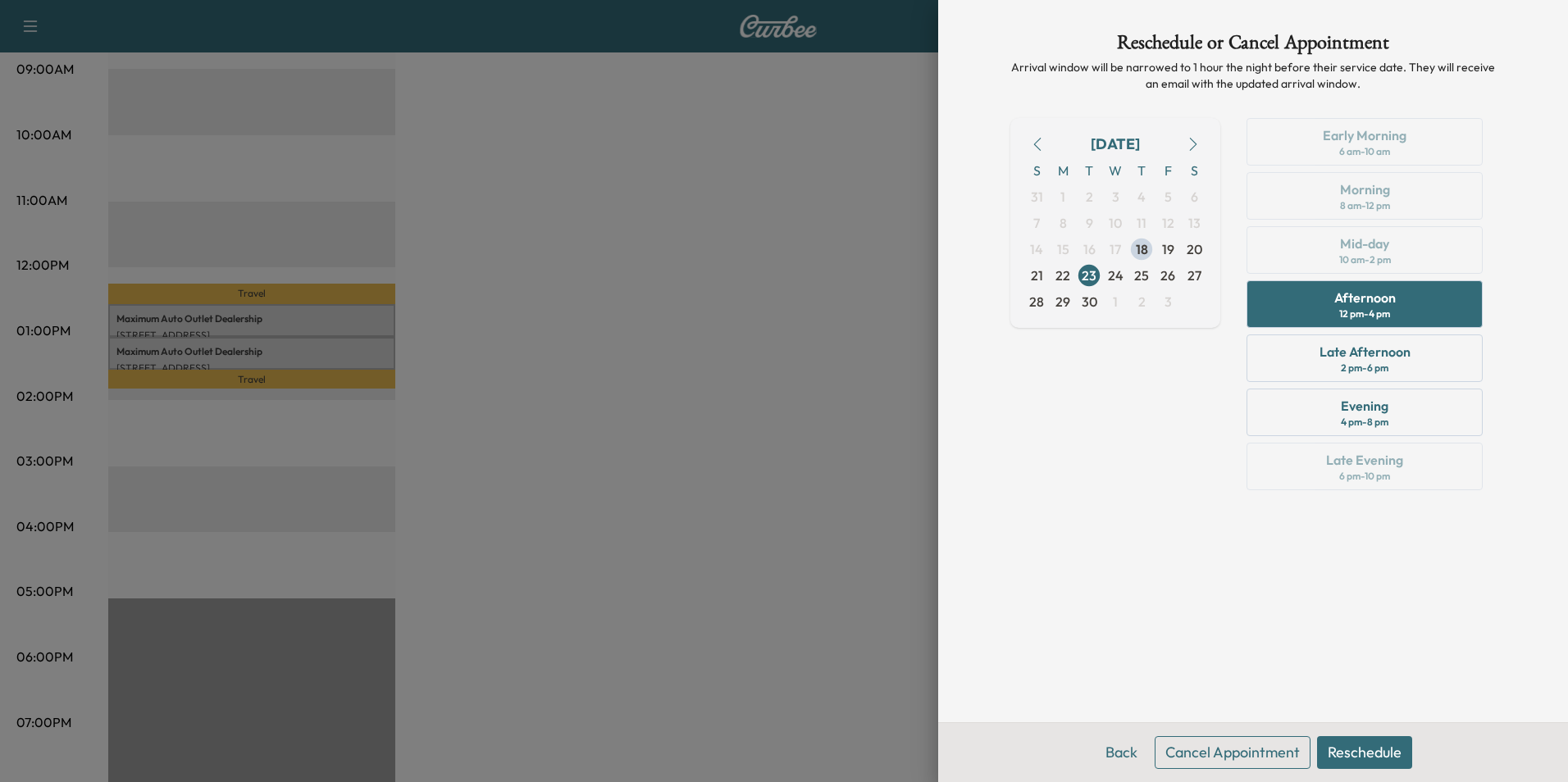
click at [1378, 749] on button "Reschedule" at bounding box center [1365, 752] width 96 height 33
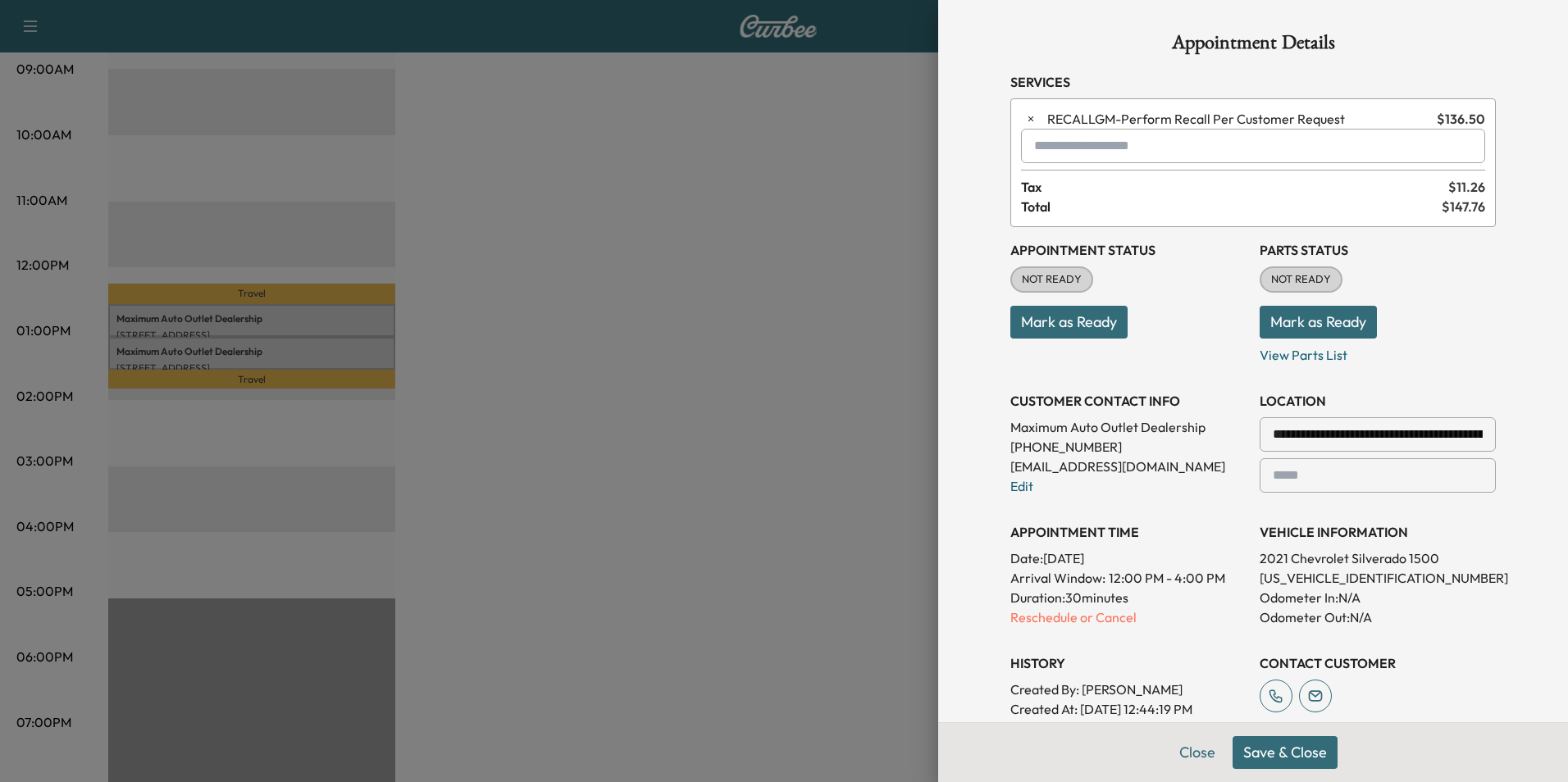
click at [1265, 746] on button "Save & Close" at bounding box center [1285, 752] width 105 height 33
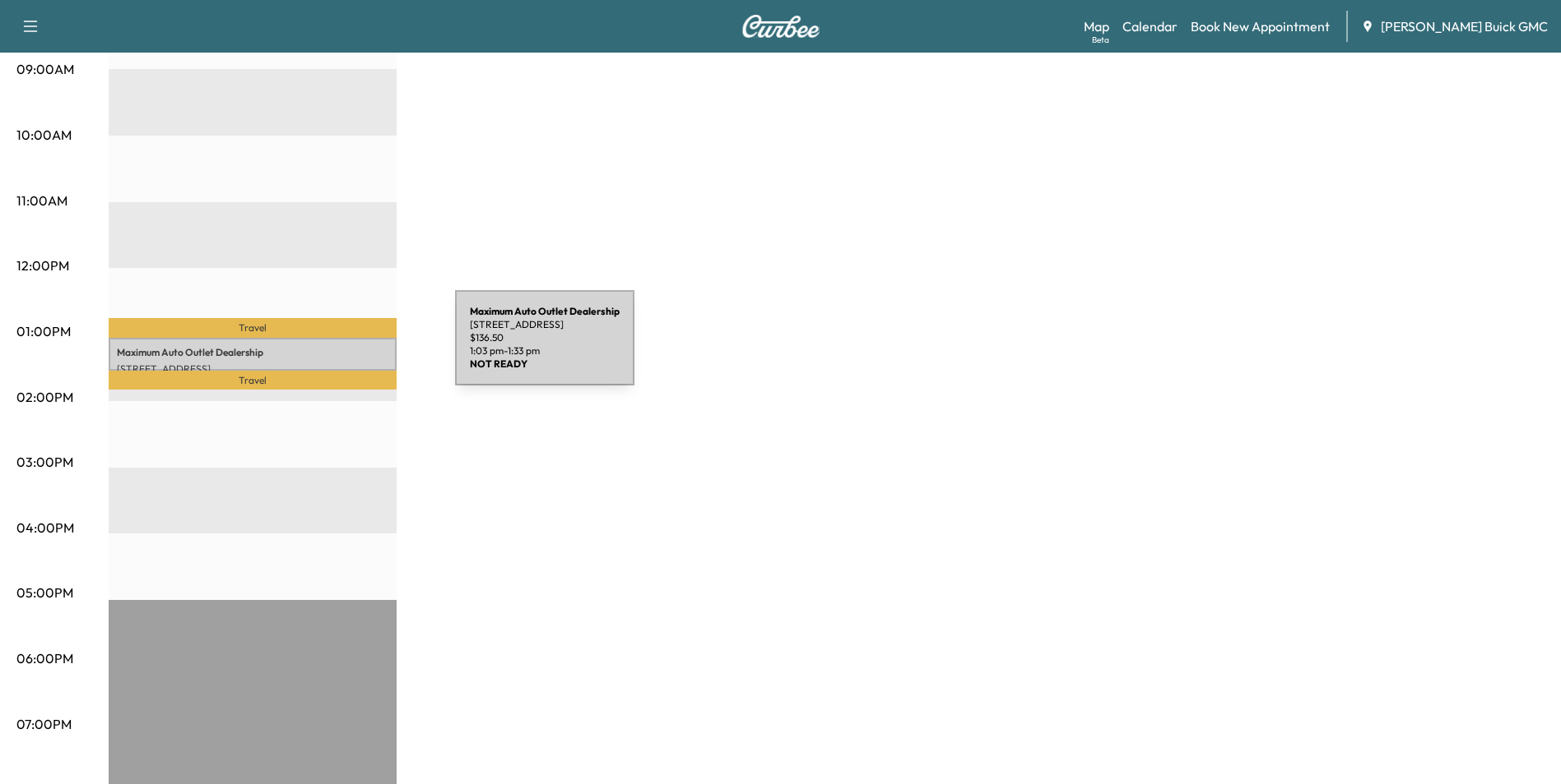
click at [332, 348] on p "Maximum Auto Outlet Dealership" at bounding box center [253, 352] width 272 height 13
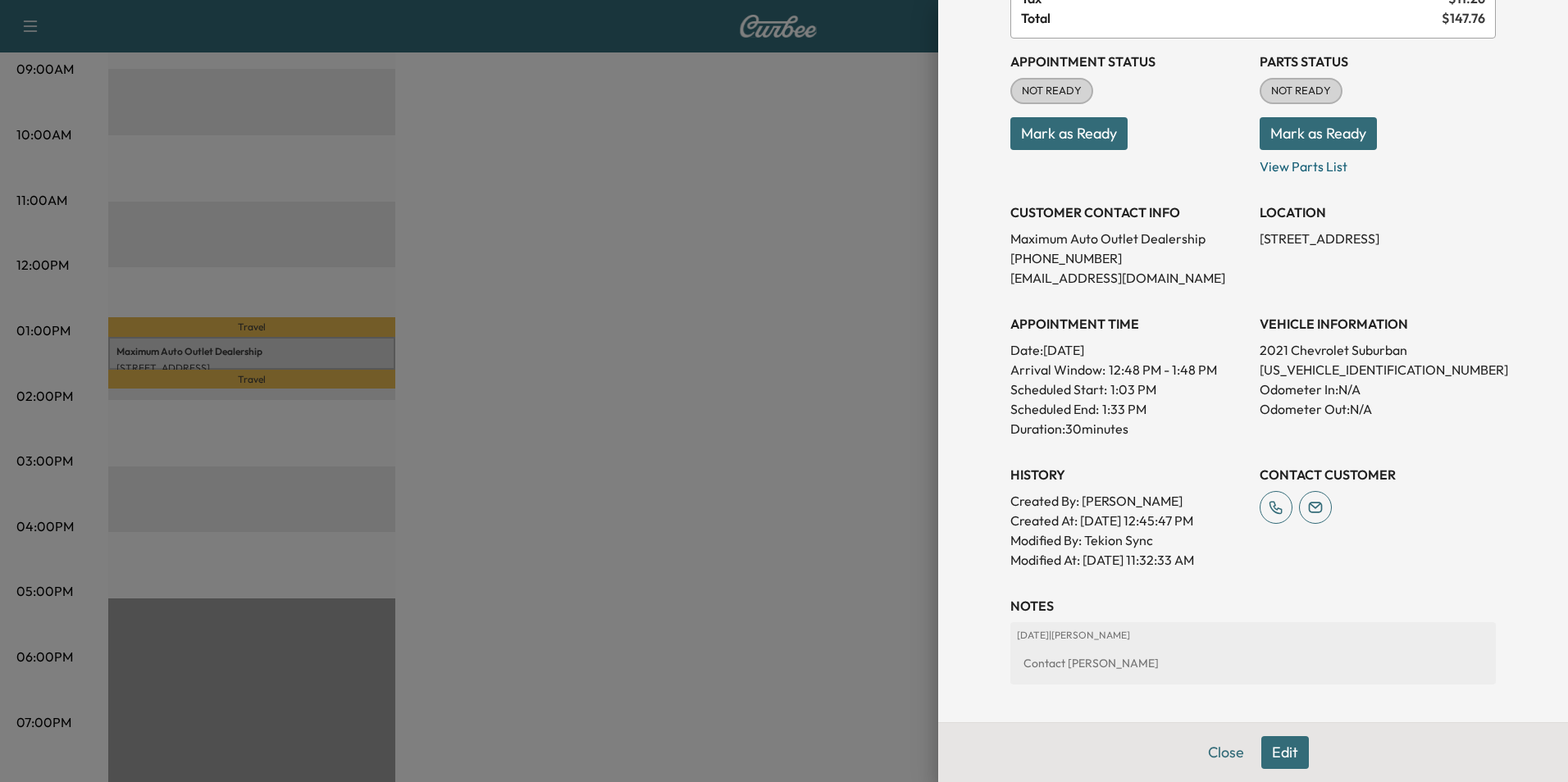
scroll to position [303, 0]
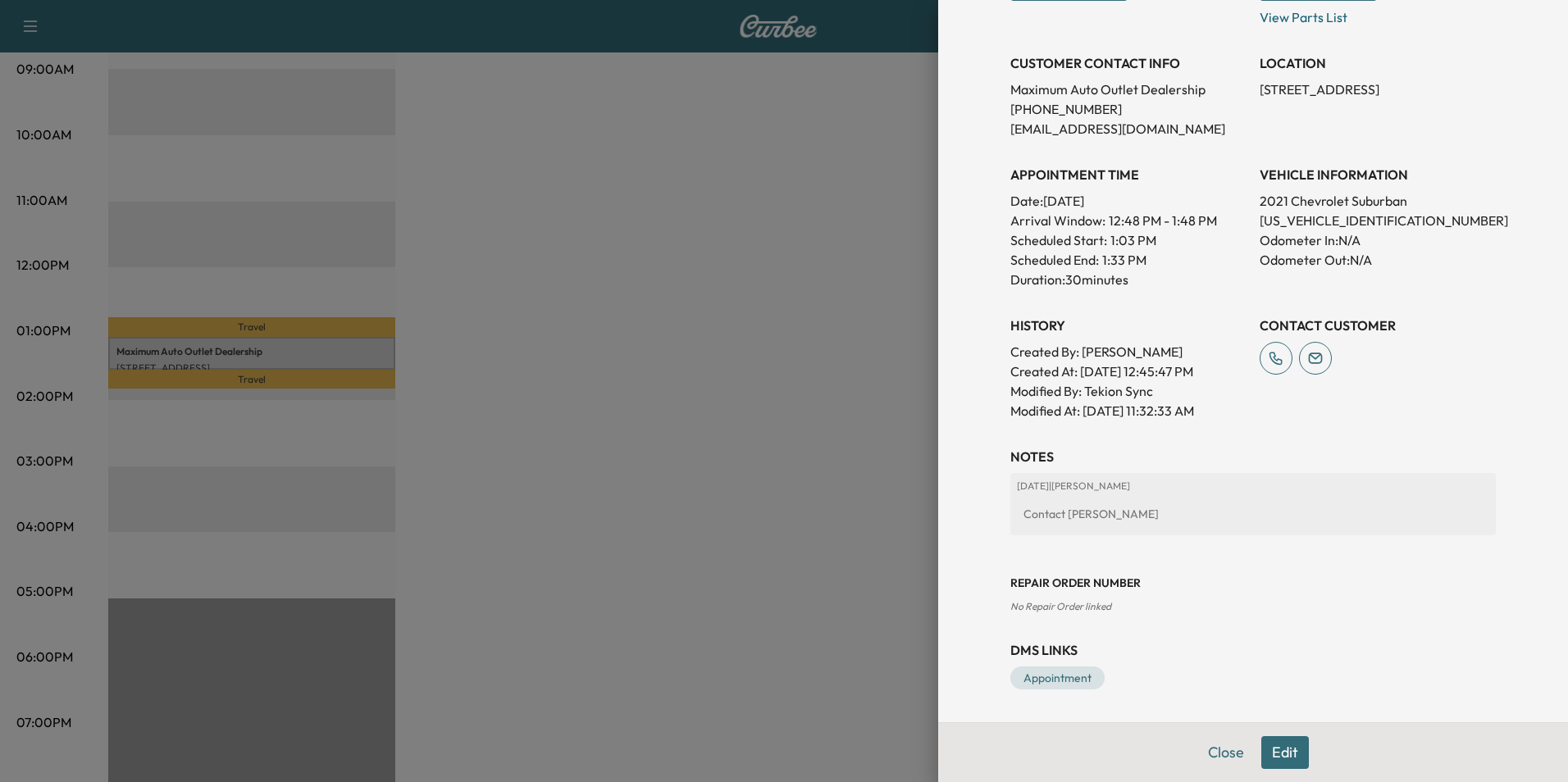
click at [1274, 750] on button "Edit" at bounding box center [1286, 752] width 48 height 33
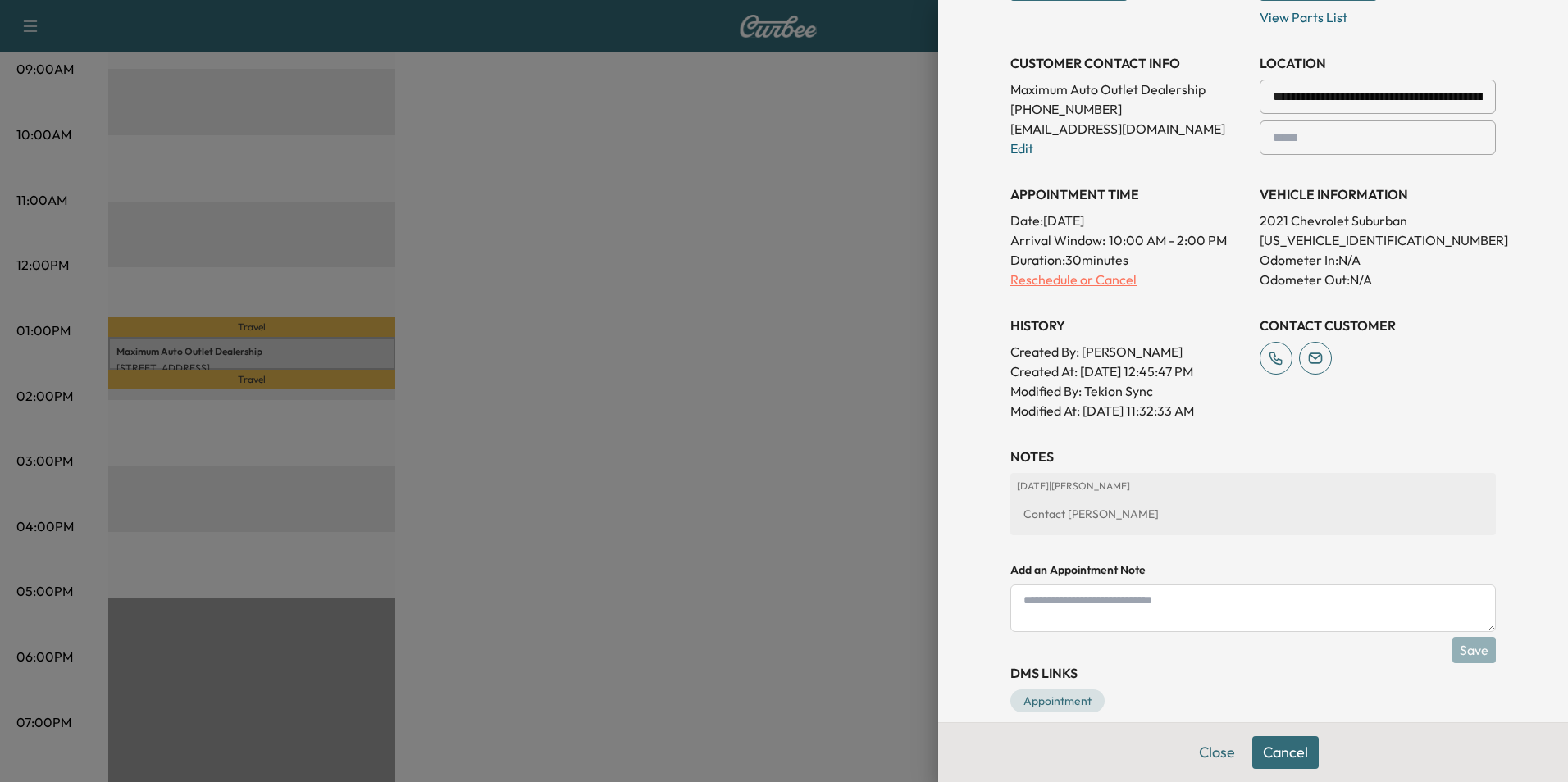
click at [1040, 280] on p "Reschedule or Cancel" at bounding box center [1128, 280] width 236 height 19
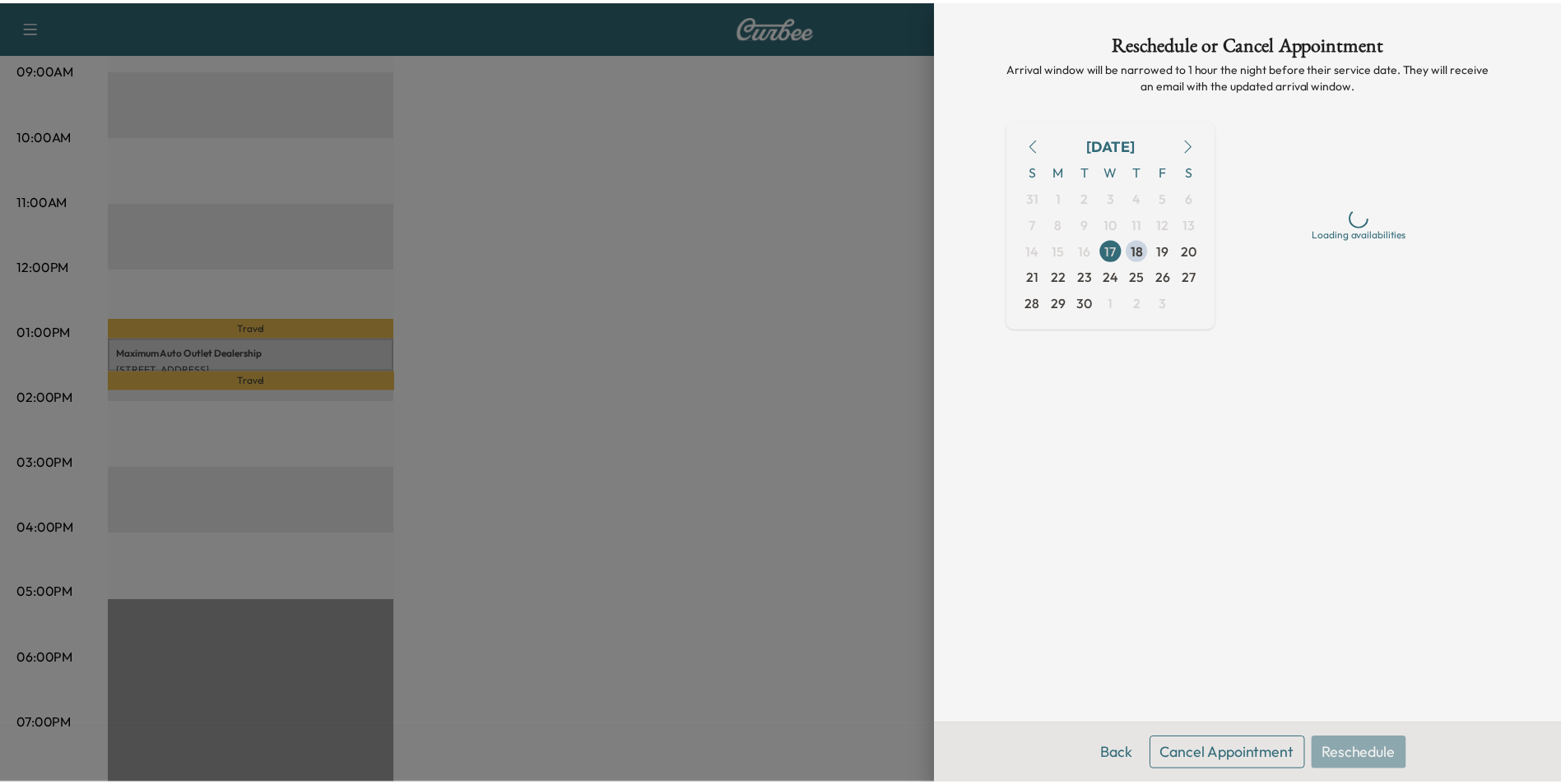
scroll to position [0, 0]
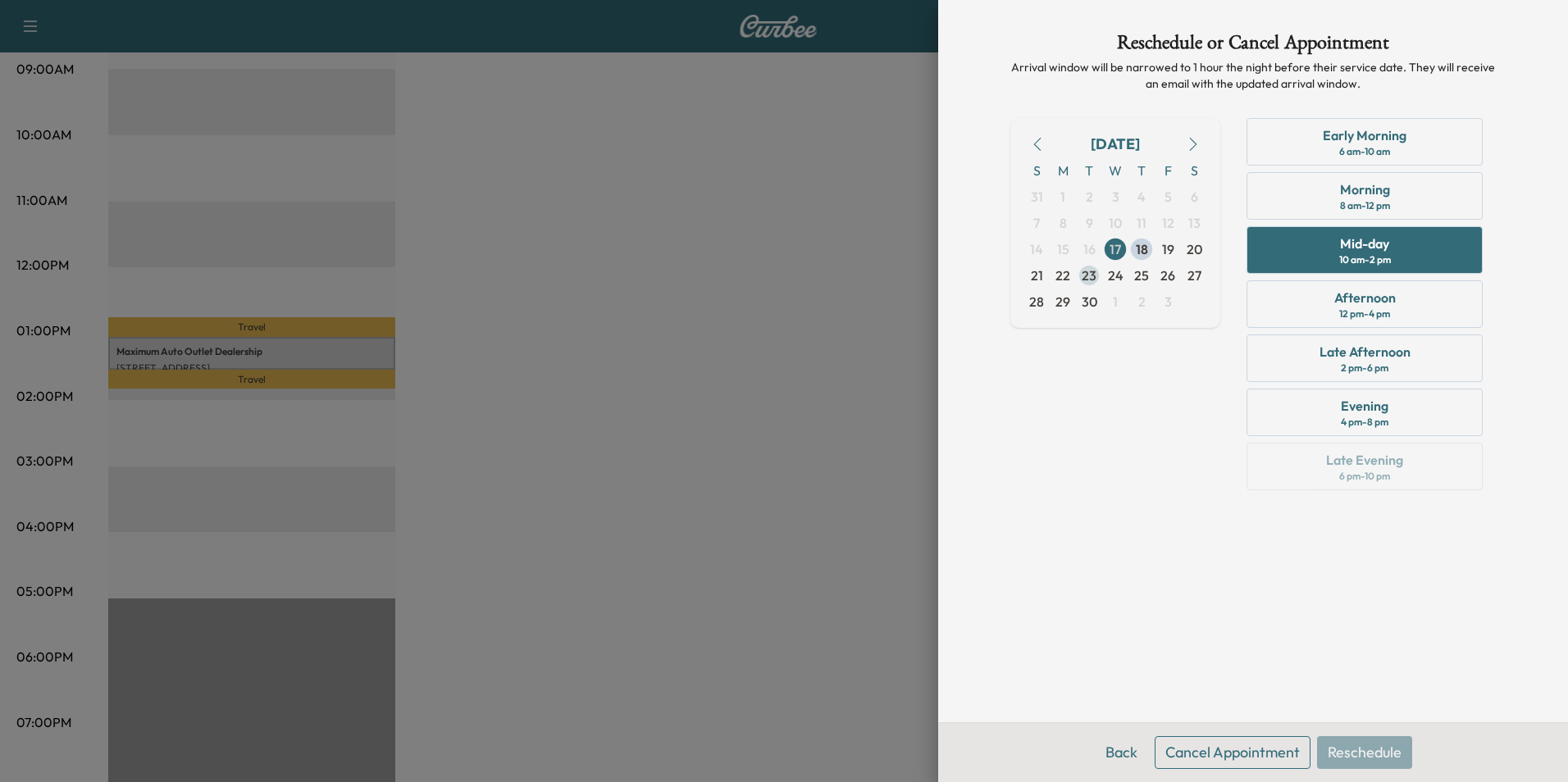
click at [1088, 275] on span "23" at bounding box center [1089, 275] width 15 height 19
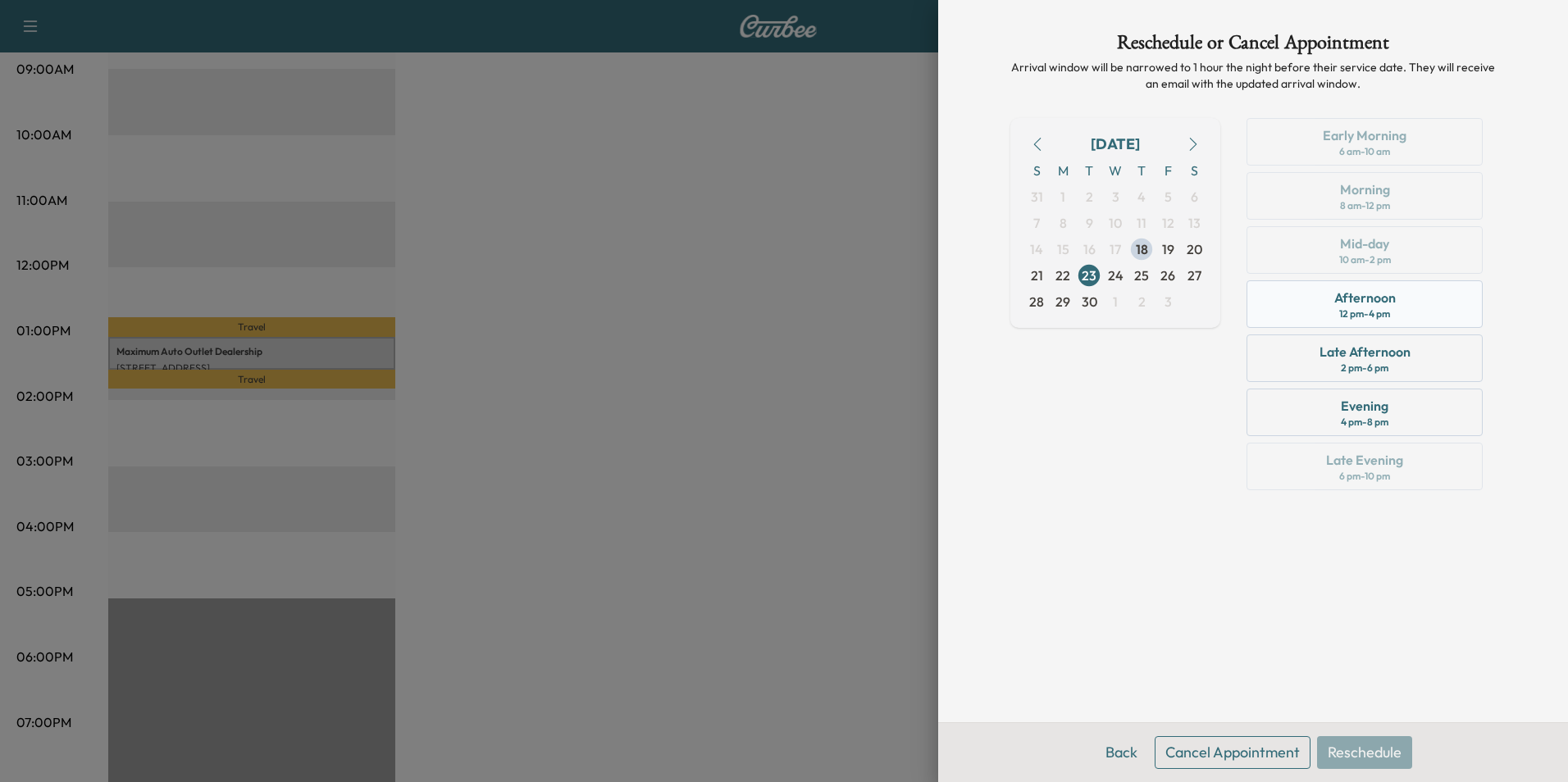
click at [1387, 301] on div "Afternoon" at bounding box center [1365, 297] width 62 height 19
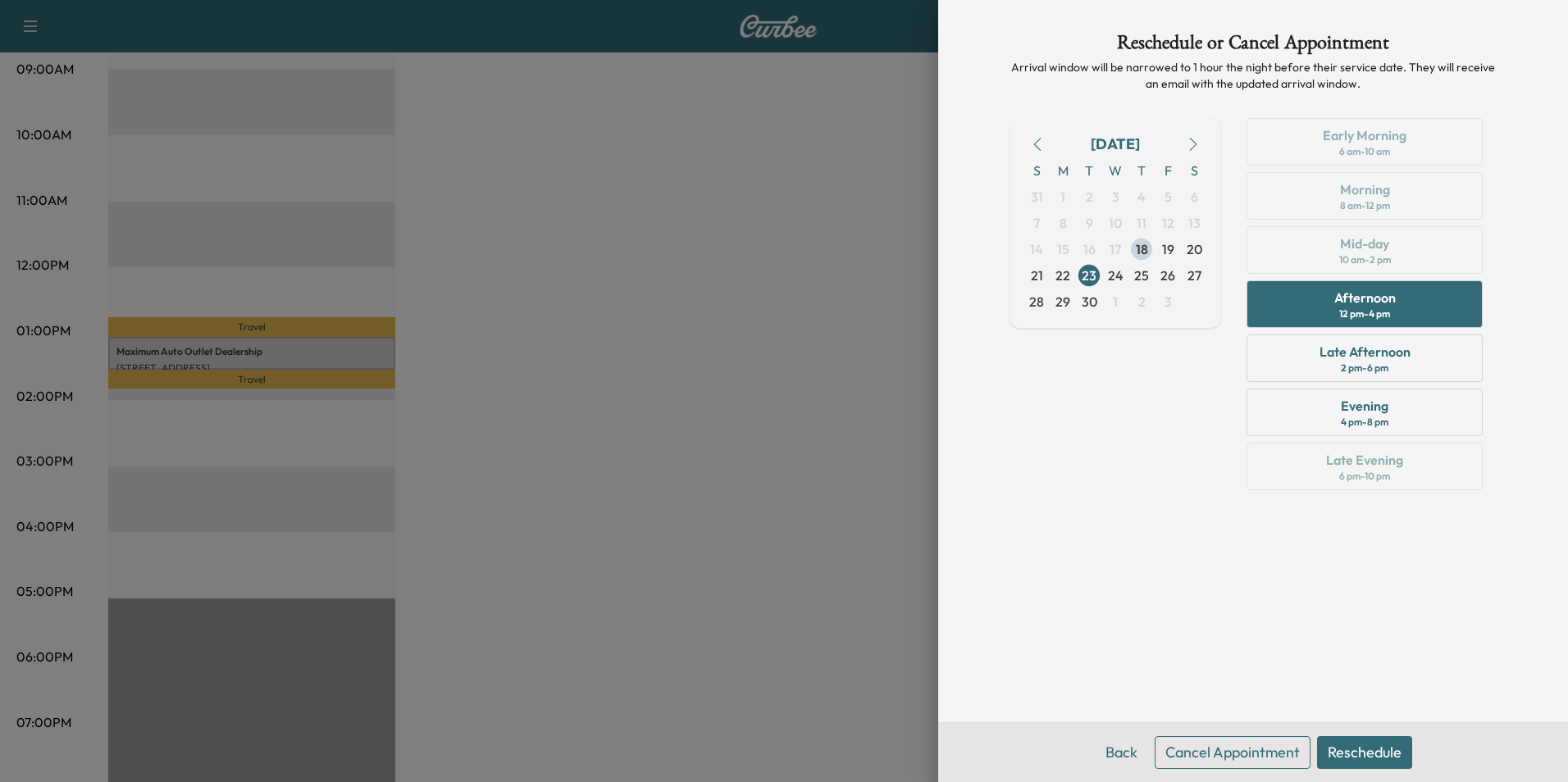
click at [1364, 747] on button "Reschedule" at bounding box center [1365, 752] width 96 height 33
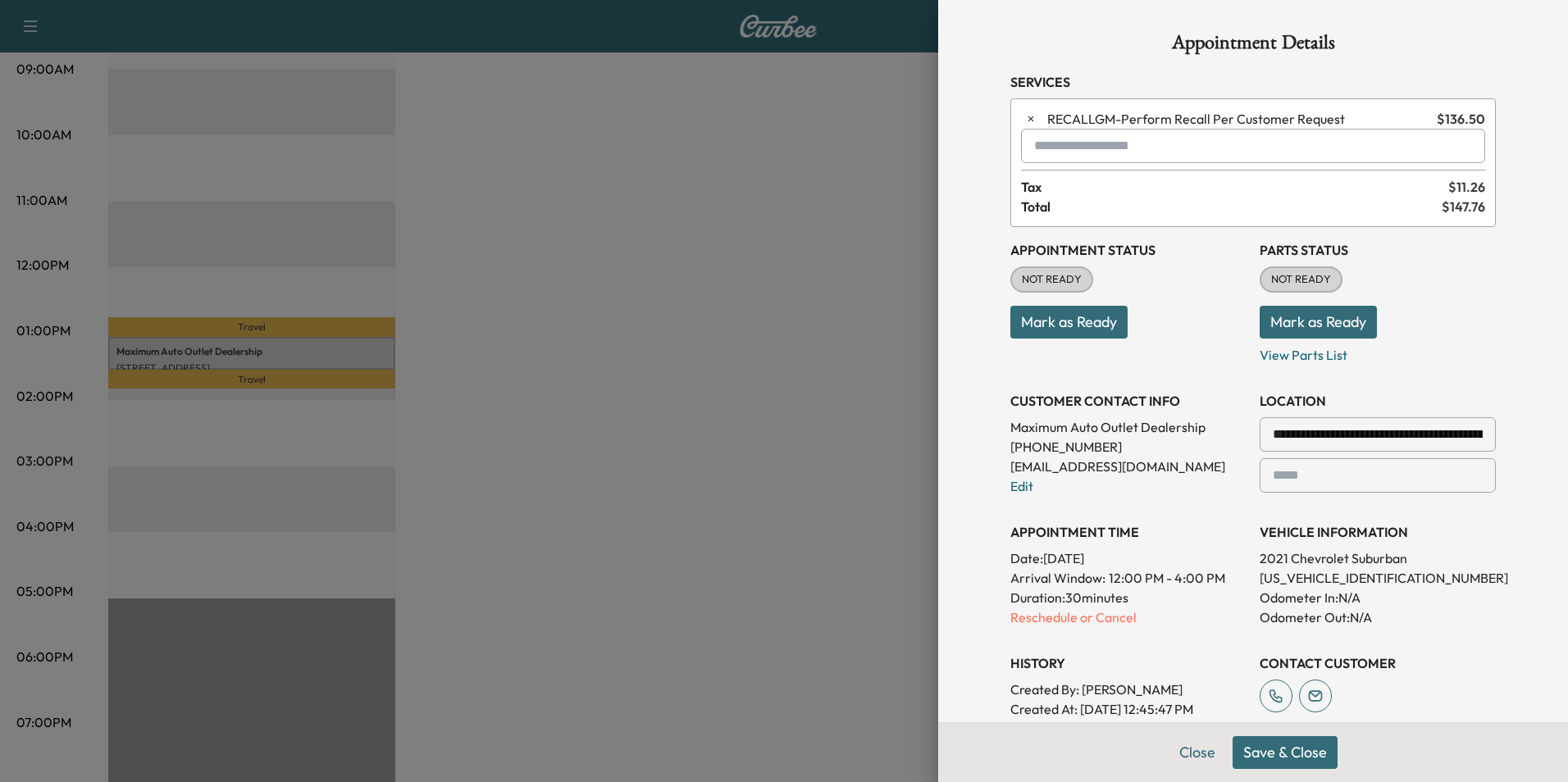
click at [1276, 747] on button "Save & Close" at bounding box center [1285, 752] width 105 height 33
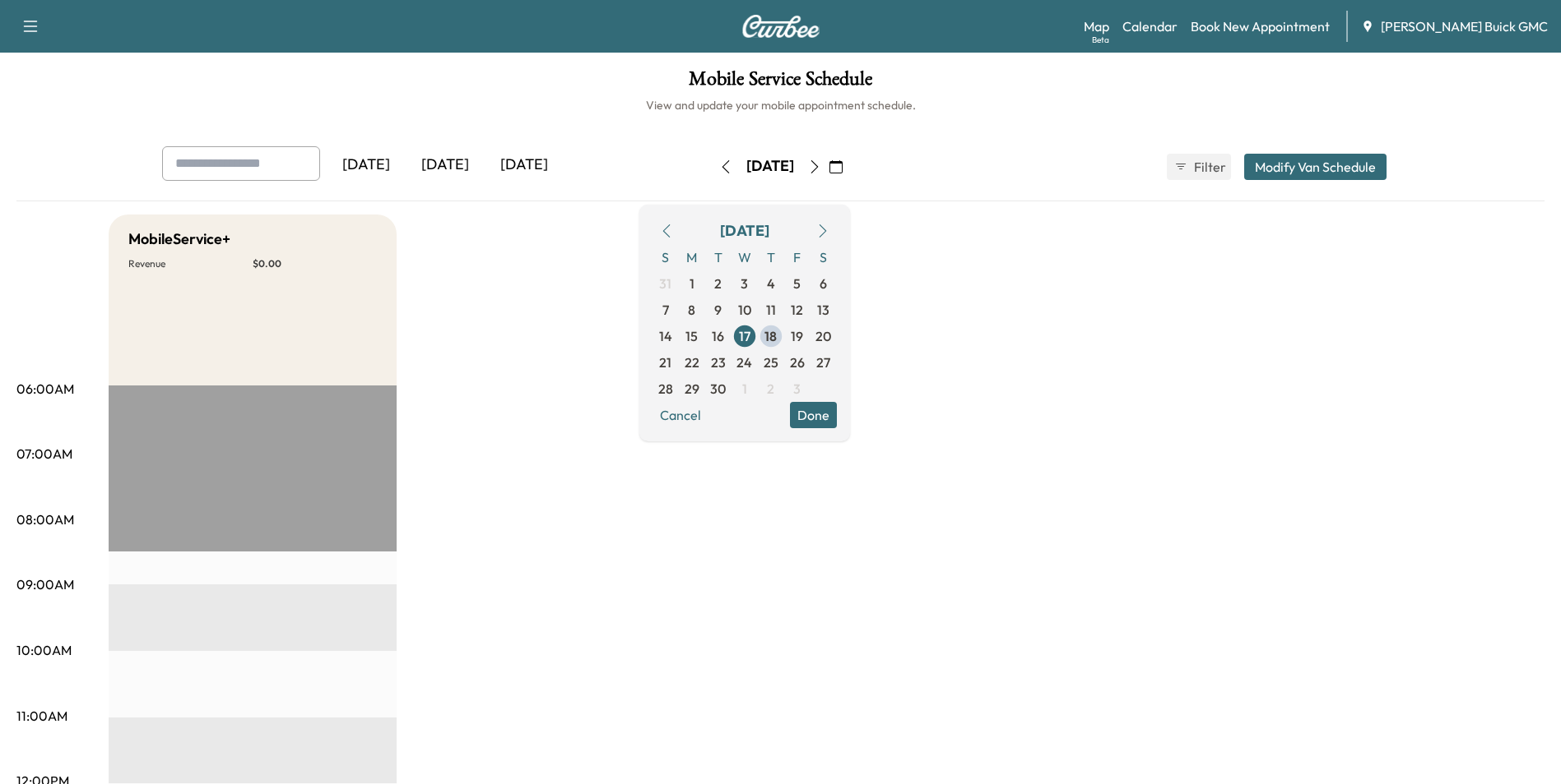
click at [726, 358] on span "23" at bounding box center [718, 363] width 15 height 20
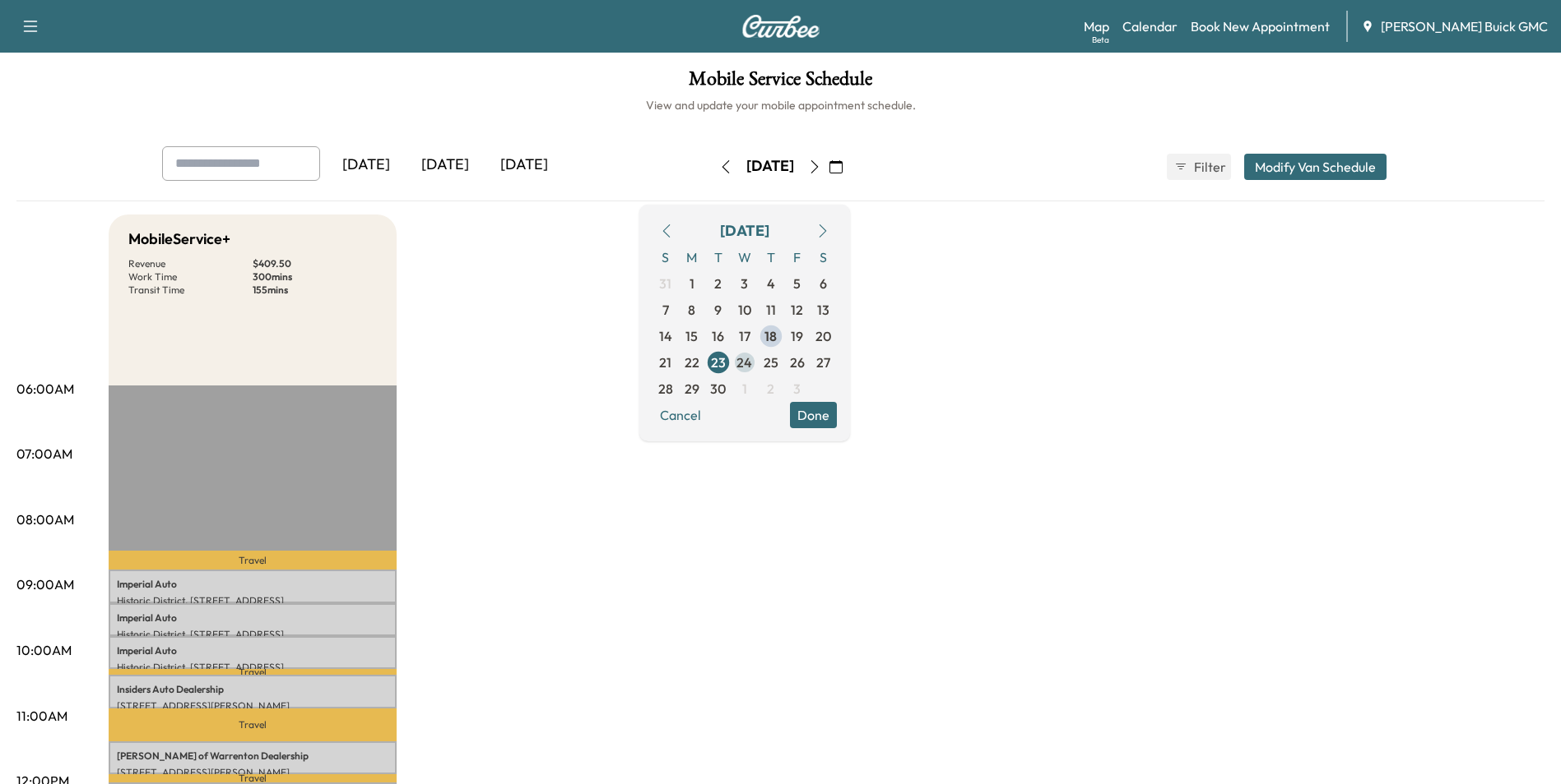
click at [752, 362] on span "24" at bounding box center [745, 363] width 16 height 20
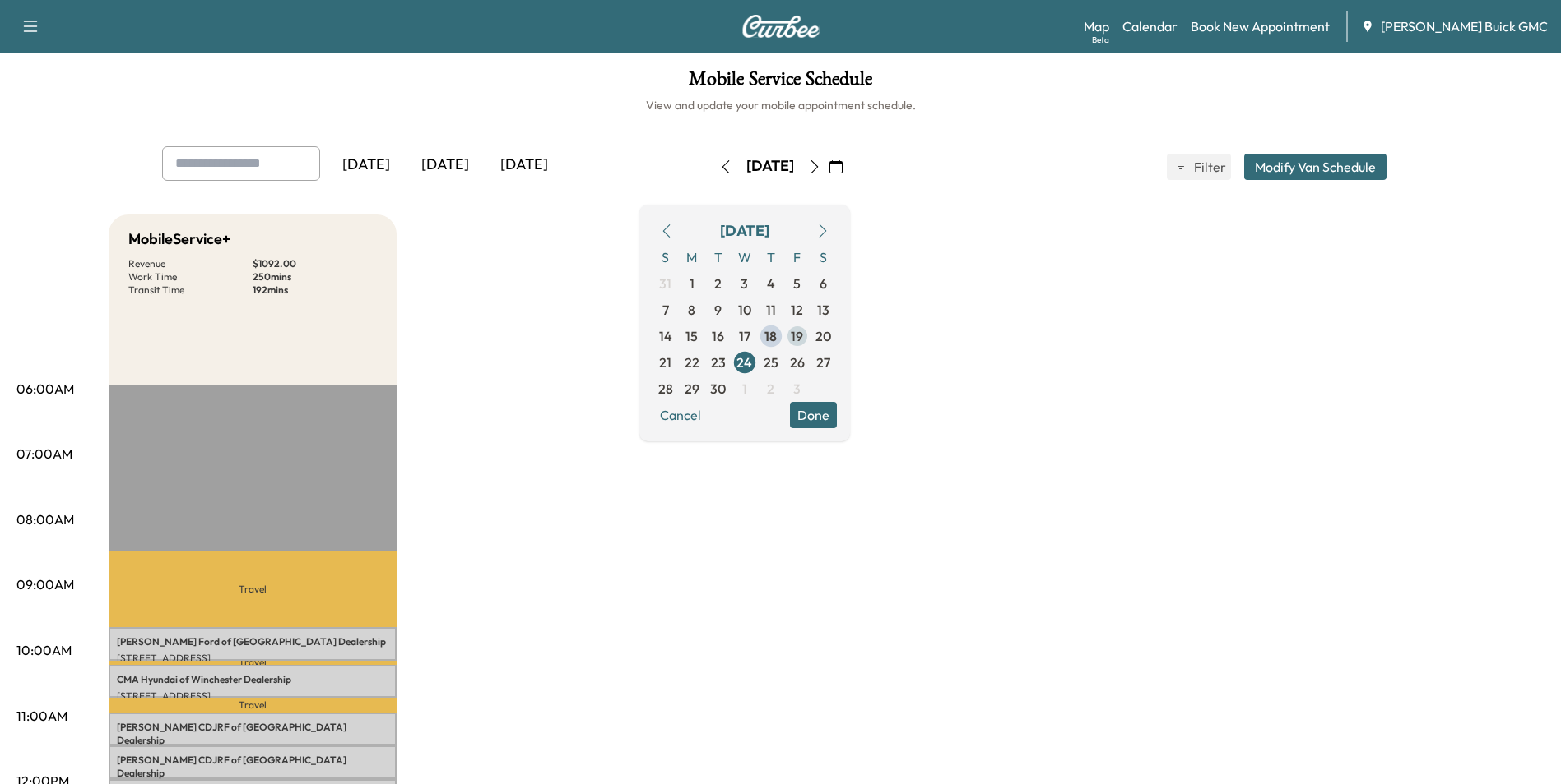
click at [803, 333] on span "19" at bounding box center [797, 336] width 12 height 20
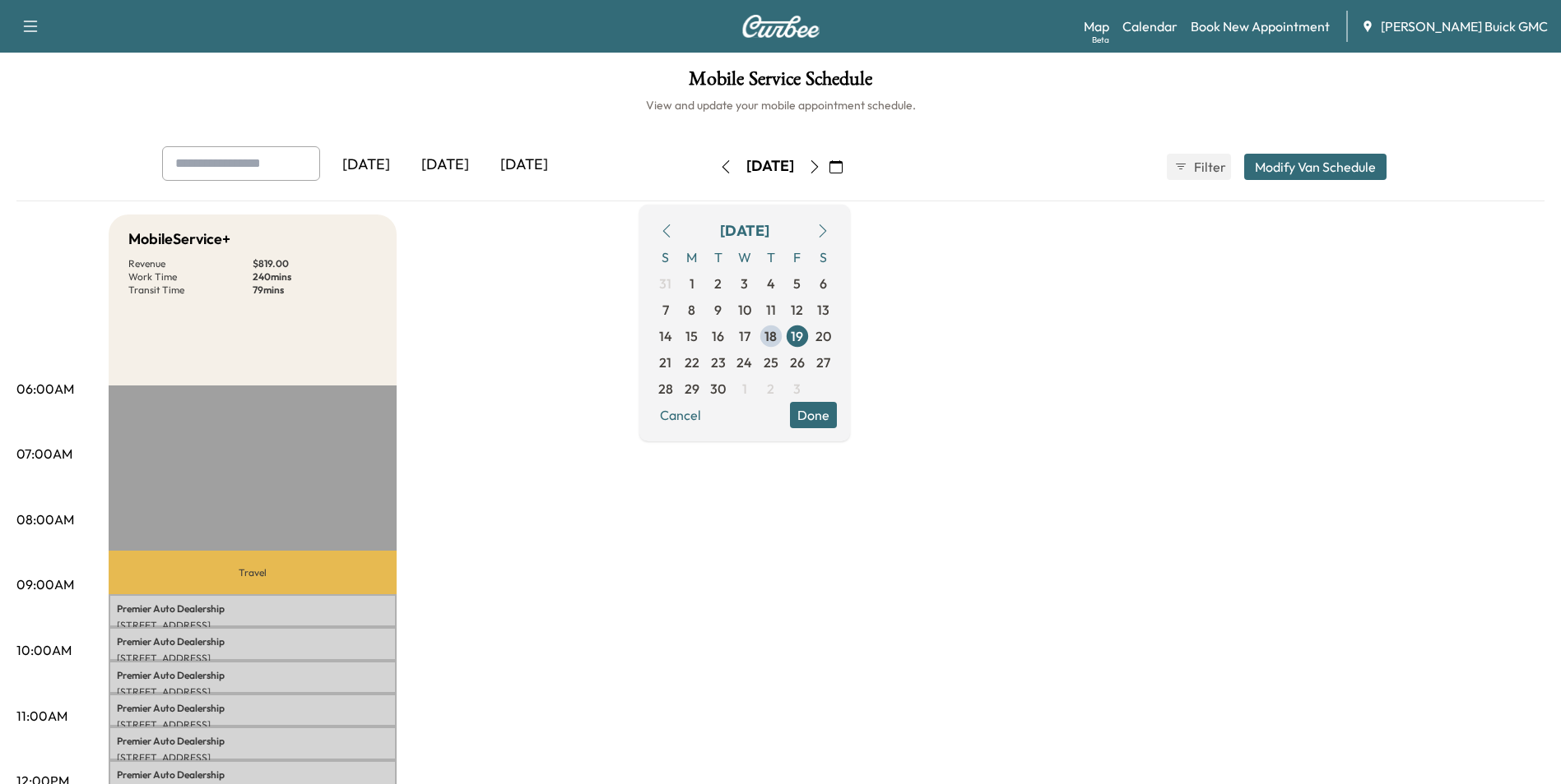
click at [752, 360] on span "24" at bounding box center [745, 363] width 16 height 20
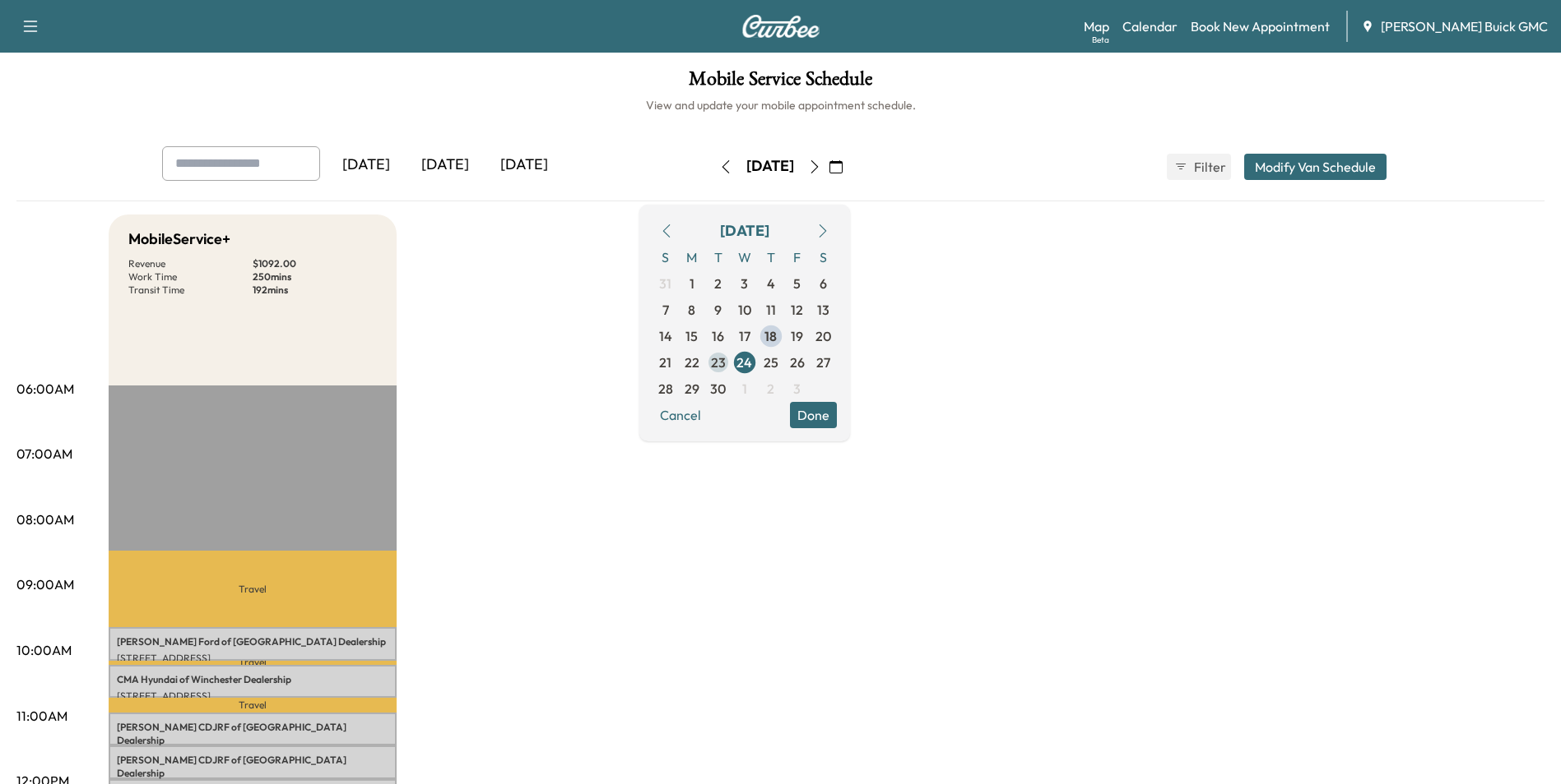
click at [726, 360] on span "23" at bounding box center [718, 363] width 15 height 20
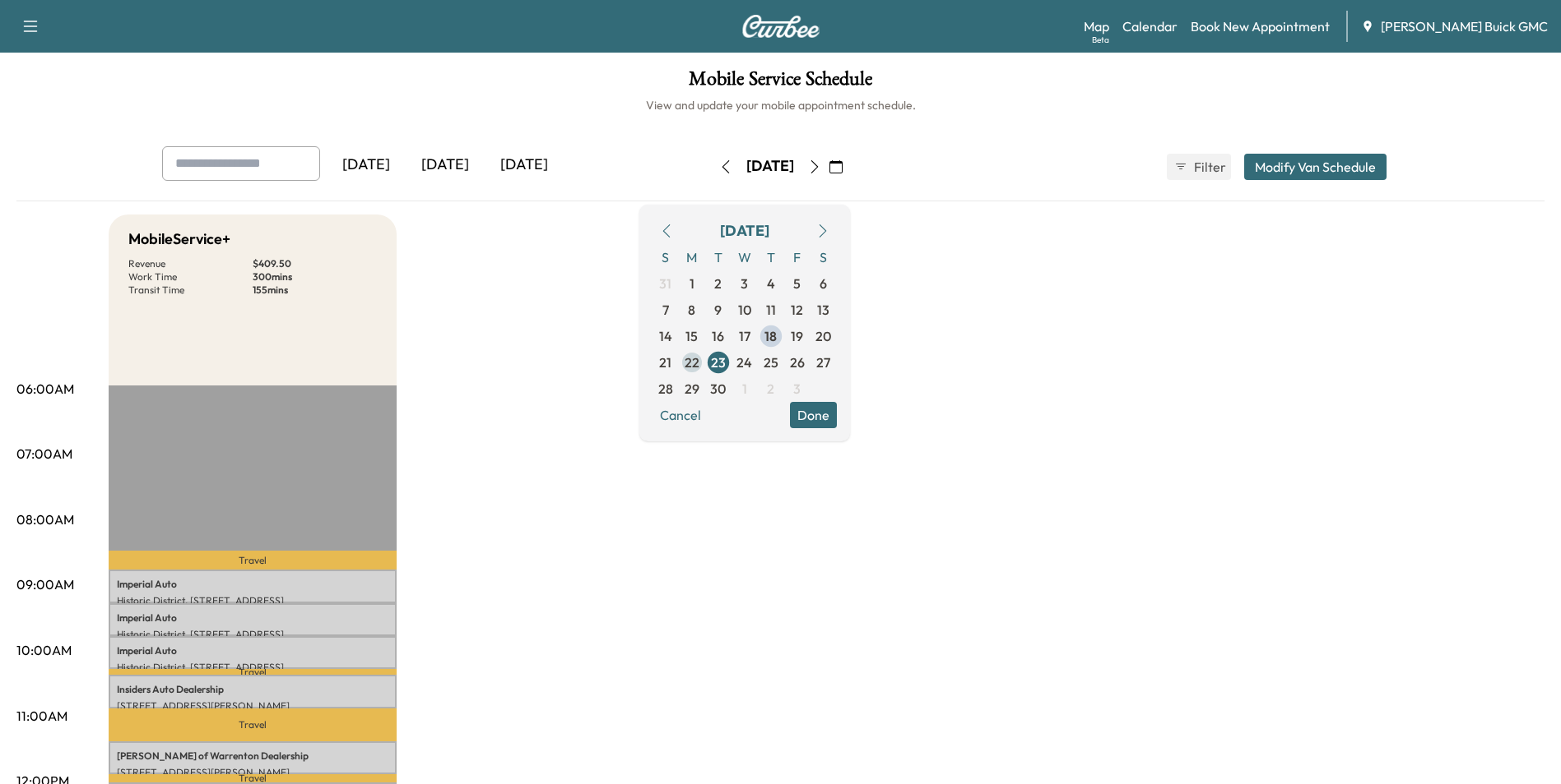
click at [699, 363] on span "22" at bounding box center [691, 363] width 15 height 20
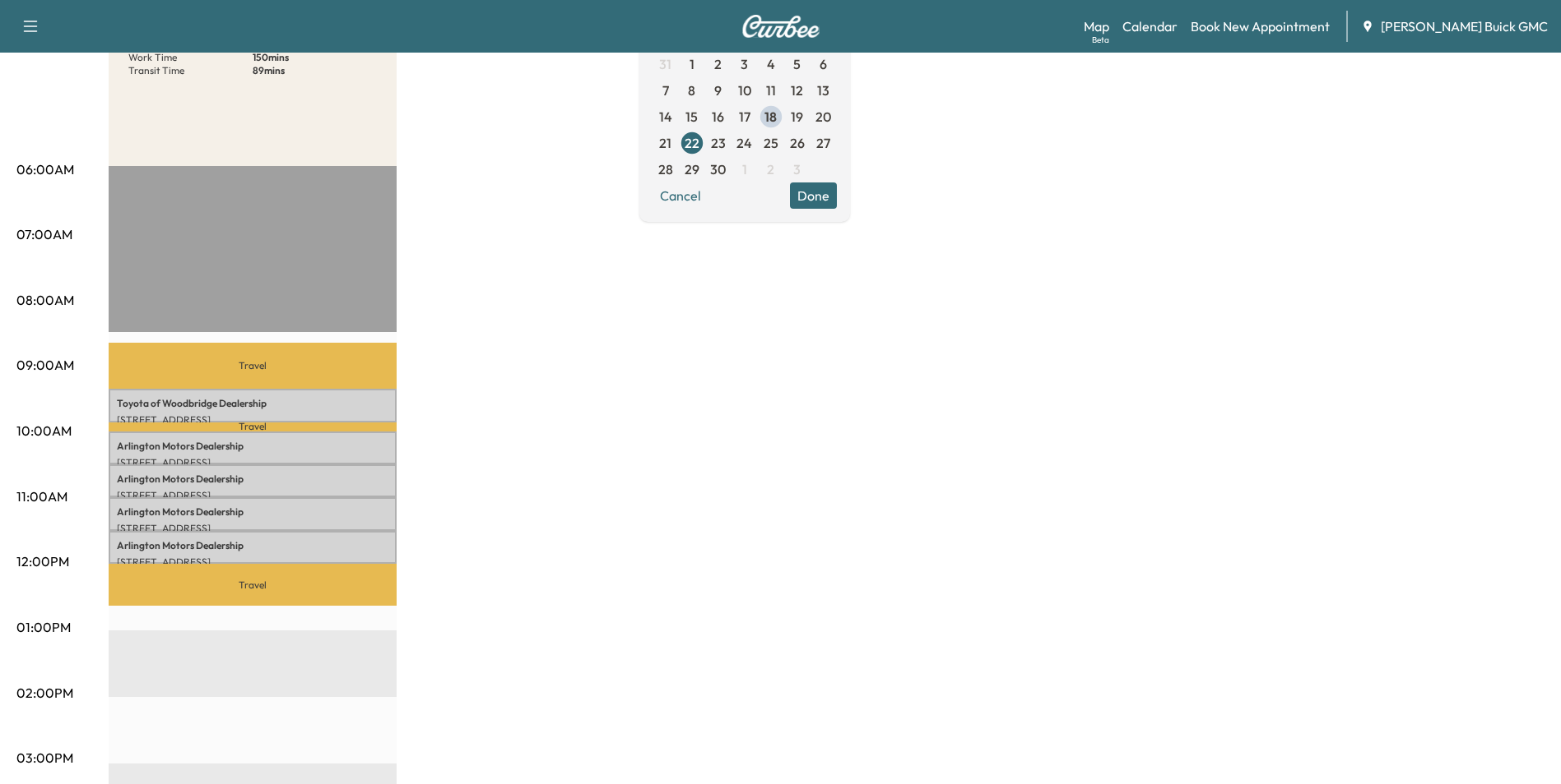
scroll to position [247, 0]
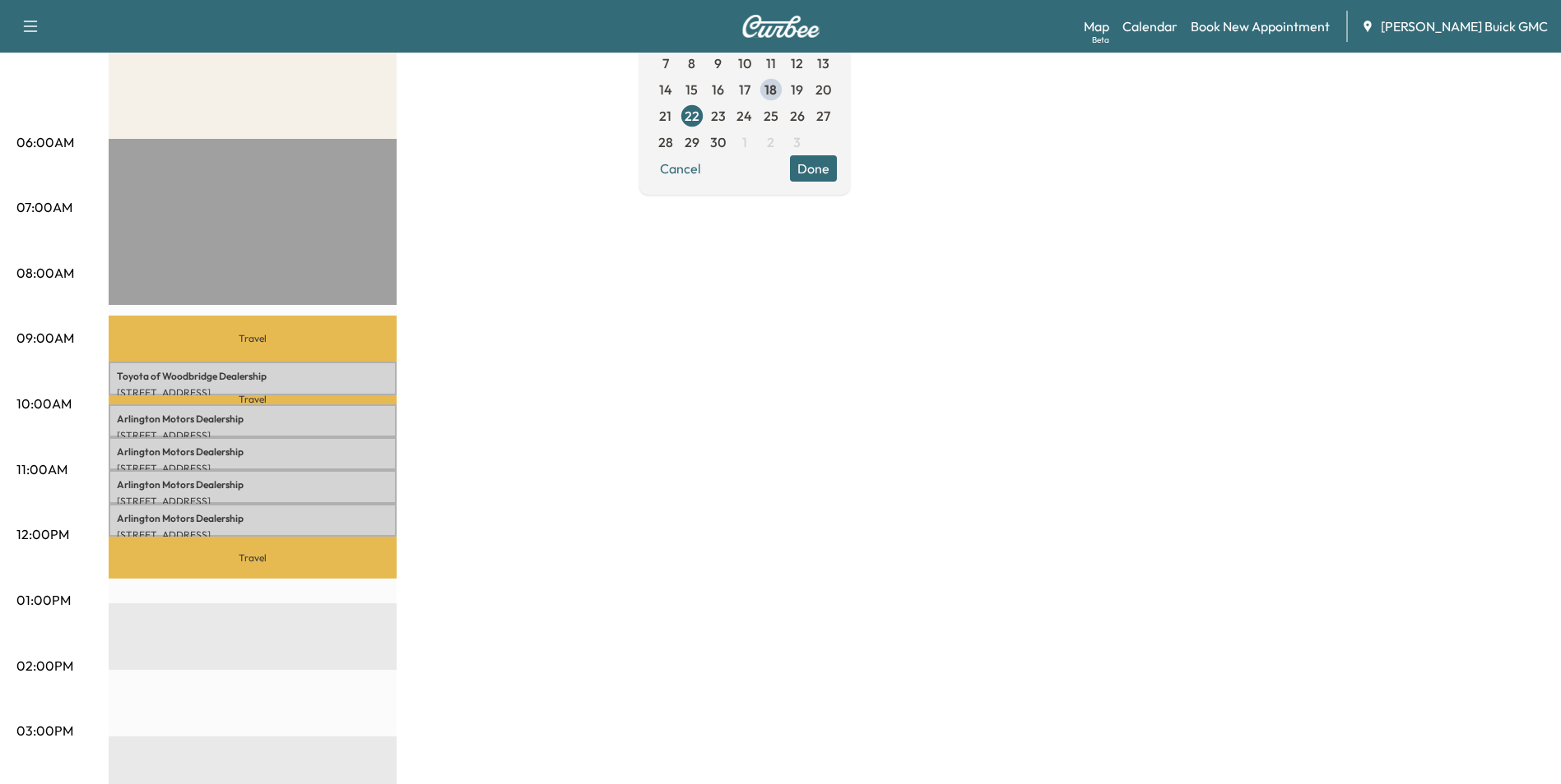
click at [698, 407] on div "MobileService+ Revenue $ 682.50 Work Time 150 mins Transit Time 89 mins Travel …" at bounding box center [826, 584] width 1436 height 1234
click at [693, 422] on div "MobileService+ Revenue $ 682.50 Work Time 150 mins Transit Time 89 mins Travel …" at bounding box center [826, 584] width 1436 height 1234
click at [735, 412] on div "MobileService+ Revenue $ 682.50 Work Time 150 mins Transit Time 89 mins Travel …" at bounding box center [826, 584] width 1436 height 1234
click at [730, 496] on div "MobileService+ Revenue $ 682.50 Work Time 150 mins Transit Time 89 mins Travel …" at bounding box center [826, 584] width 1436 height 1234
click at [1017, 521] on div "MobileService+ Revenue $ 682.50 Work Time 150 mins Transit Time 89 mins Travel …" at bounding box center [826, 584] width 1436 height 1234
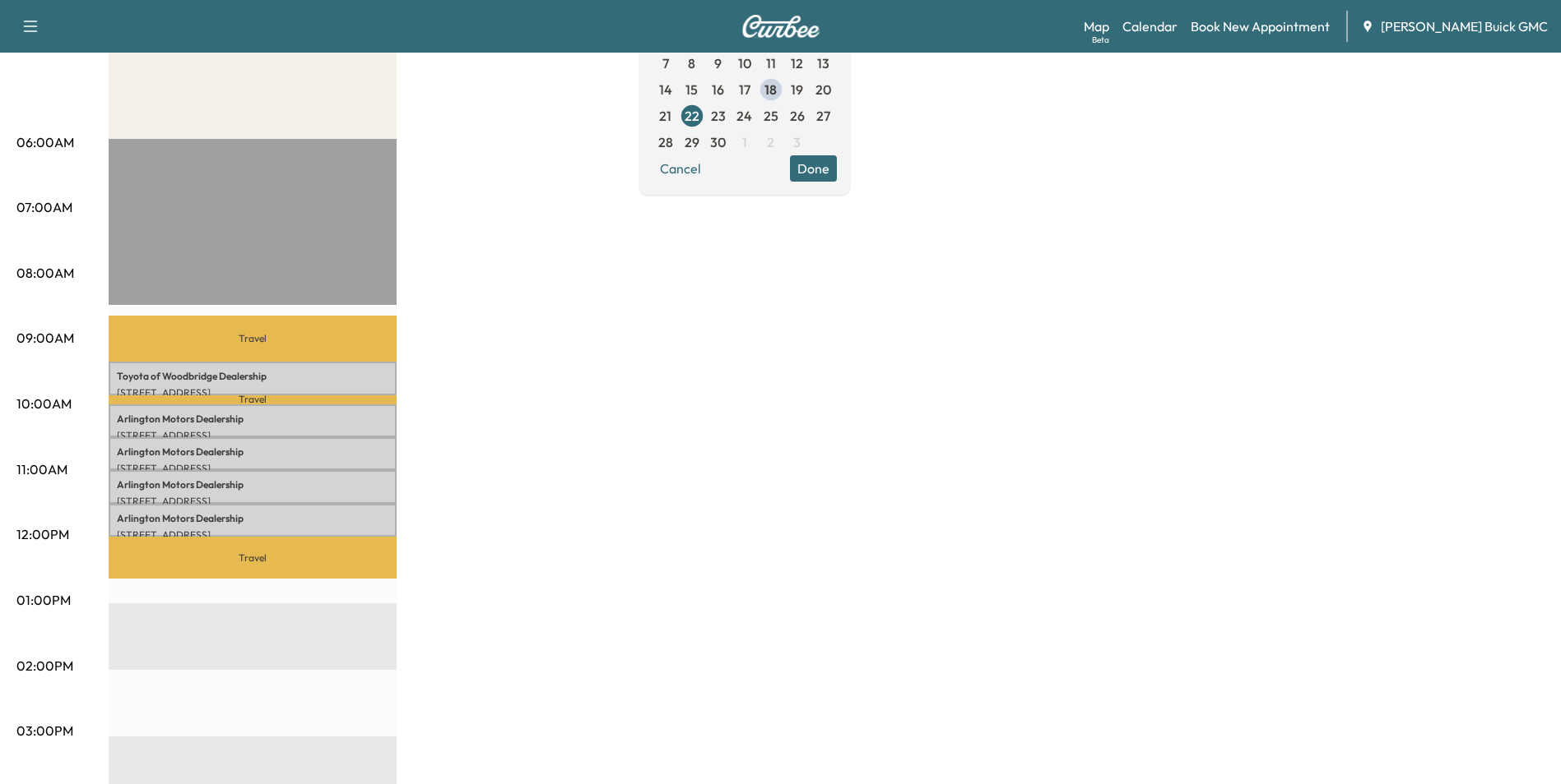
click at [852, 407] on div "MobileService+ Revenue $ 682.50 Work Time 150 mins Transit Time 89 mins Travel …" at bounding box center [826, 584] width 1436 height 1234
drag, startPoint x: 780, startPoint y: 388, endPoint x: 766, endPoint y: 357, distance: 34.0
click at [784, 385] on div "MobileService+ Revenue $ 682.50 Work Time 150 mins Transit Time 89 mins Travel …" at bounding box center [826, 584] width 1436 height 1234
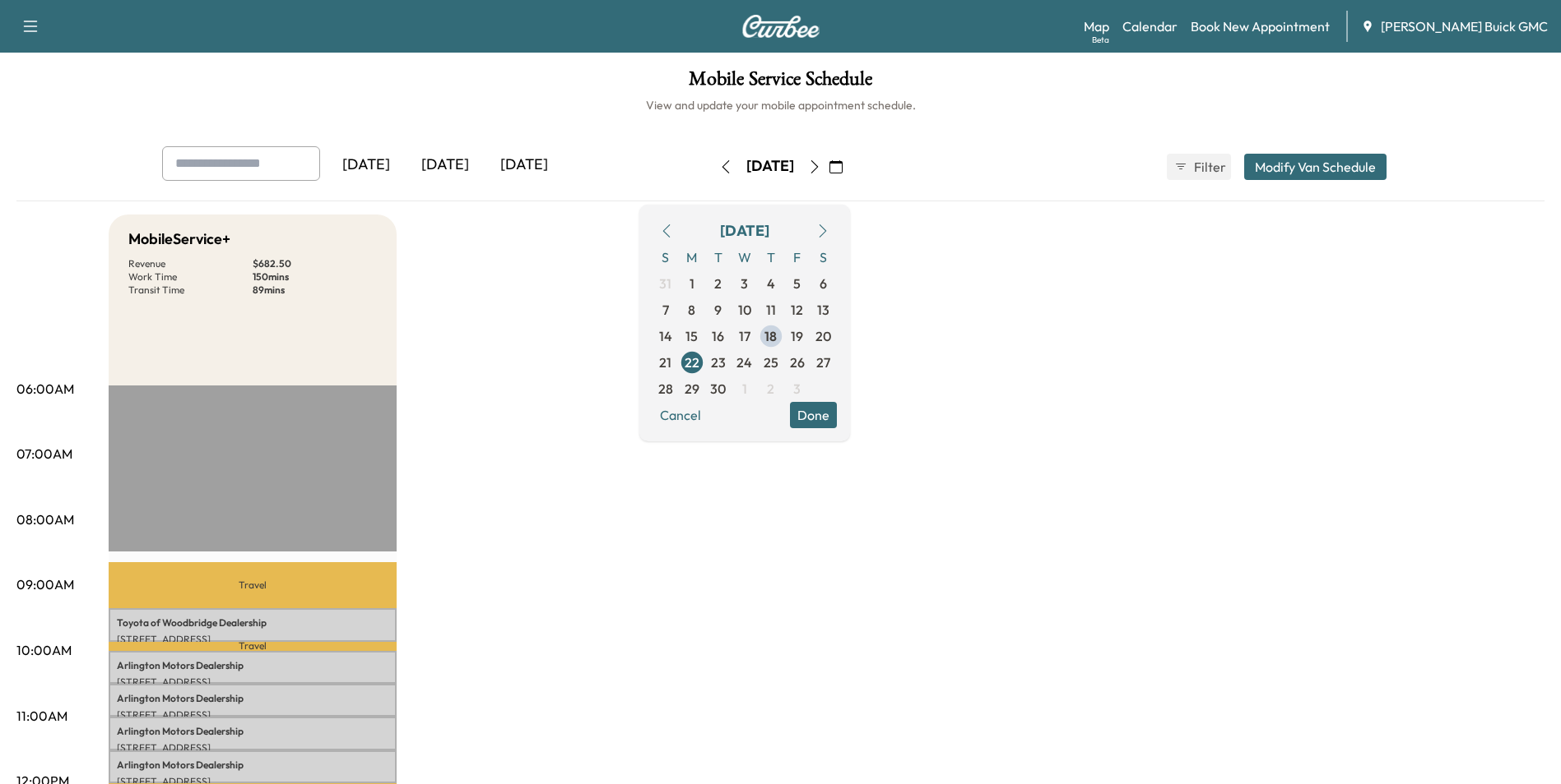
click at [1261, 24] on link "Book New Appointment" at bounding box center [1259, 27] width 139 height 20
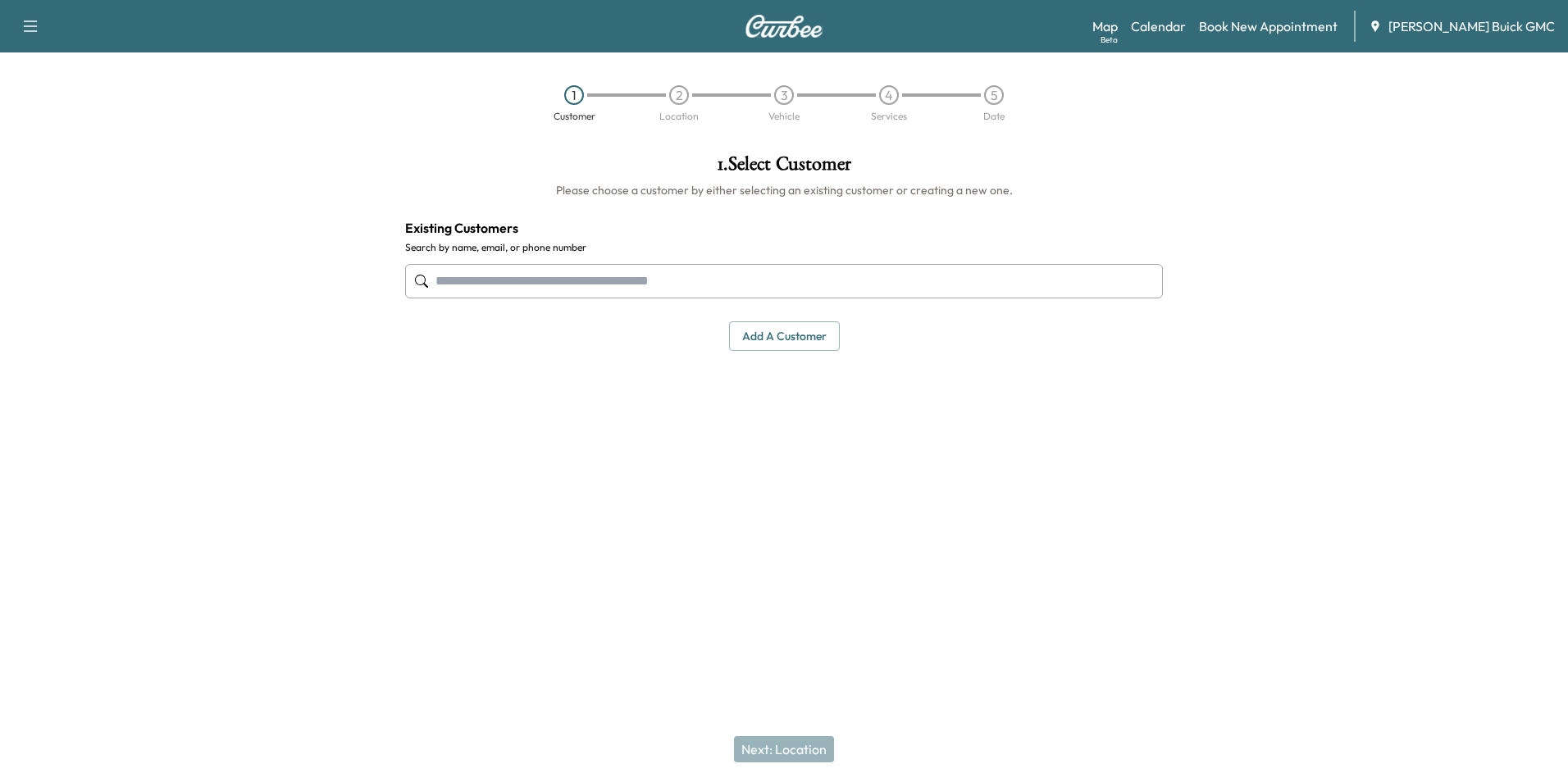
click at [672, 276] on input "text" at bounding box center [784, 280] width 758 height 34
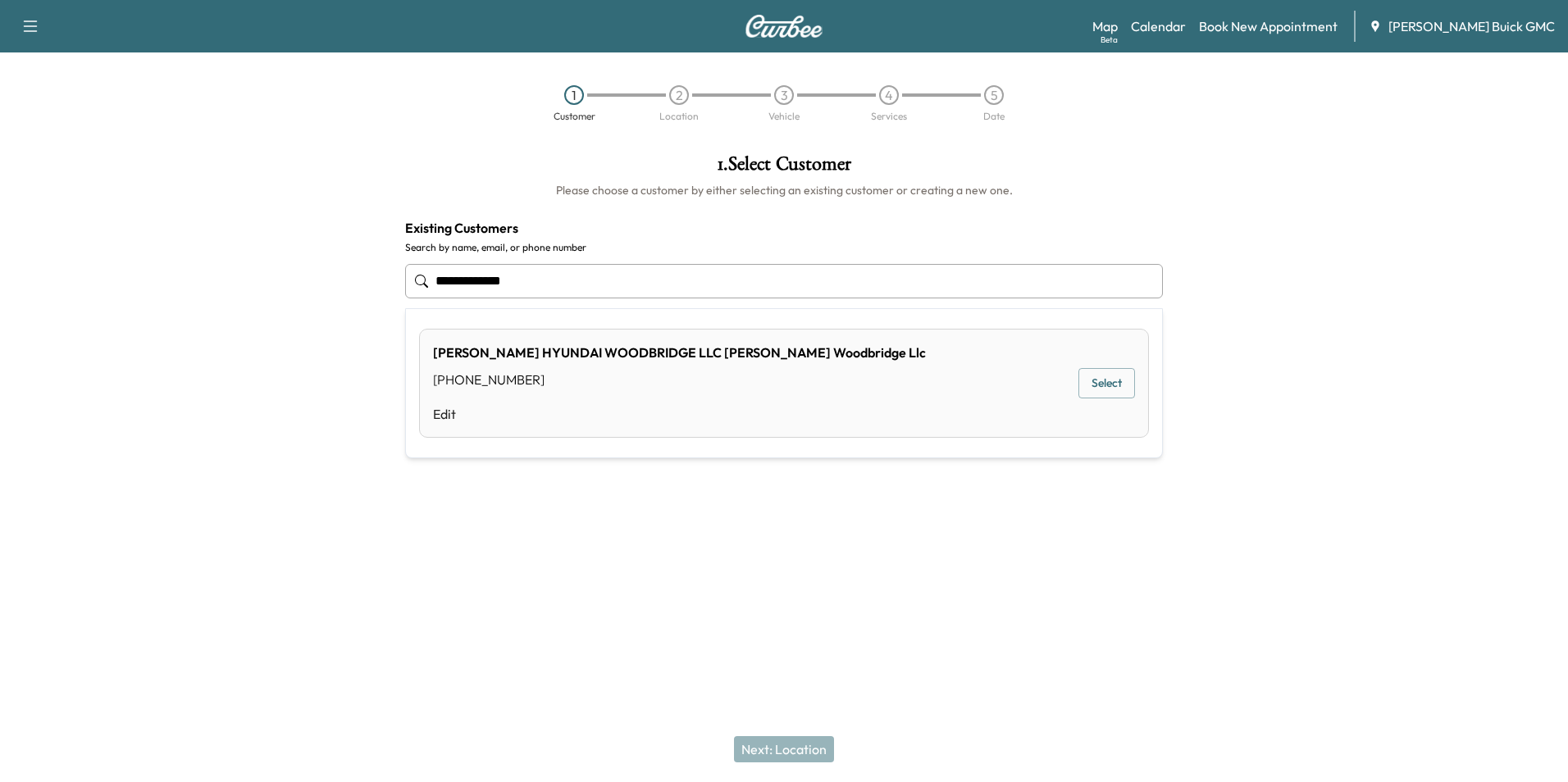
click at [551, 280] on input "**********" at bounding box center [784, 280] width 758 height 34
type input "**********"
click at [1193, 96] on div "1 Customer 2 Location 3 Vehicle 4 Services 5 Date" at bounding box center [784, 103] width 1568 height 75
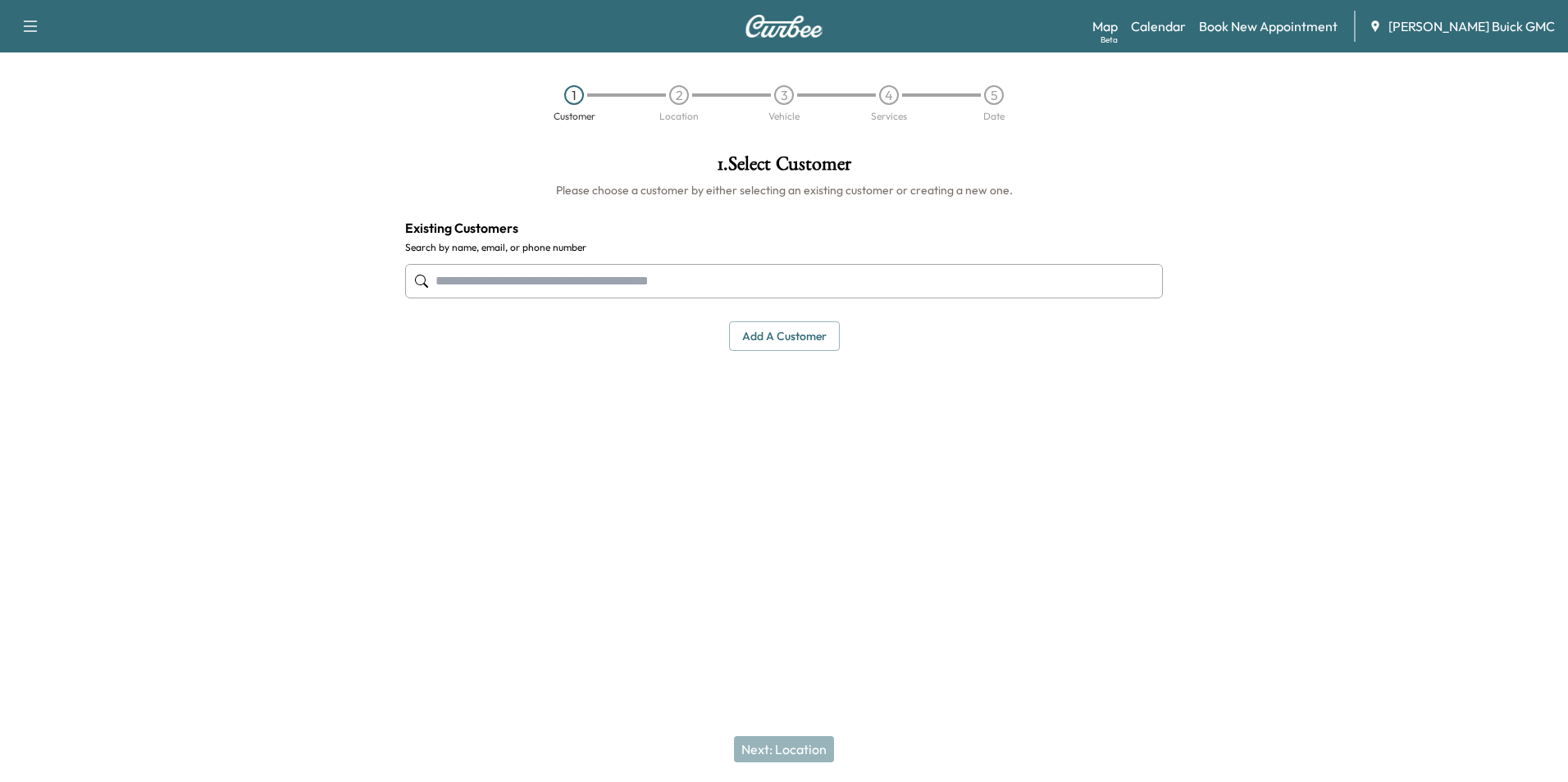
click at [1178, 144] on div at bounding box center [1372, 336] width 392 height 391
click at [1175, 186] on div "1 . Select Customer Please choose a customer by either selecting an existing cu…" at bounding box center [784, 252] width 784 height 223
click at [1104, 177] on h1 "1 . Select Customer" at bounding box center [784, 168] width 758 height 28
drag, startPoint x: 736, startPoint y: 445, endPoint x: 708, endPoint y: 444, distance: 28.0
click at [730, 444] on div "1 . Select Customer Please choose a customer by either selecting an existing cu…" at bounding box center [784, 336] width 784 height 391
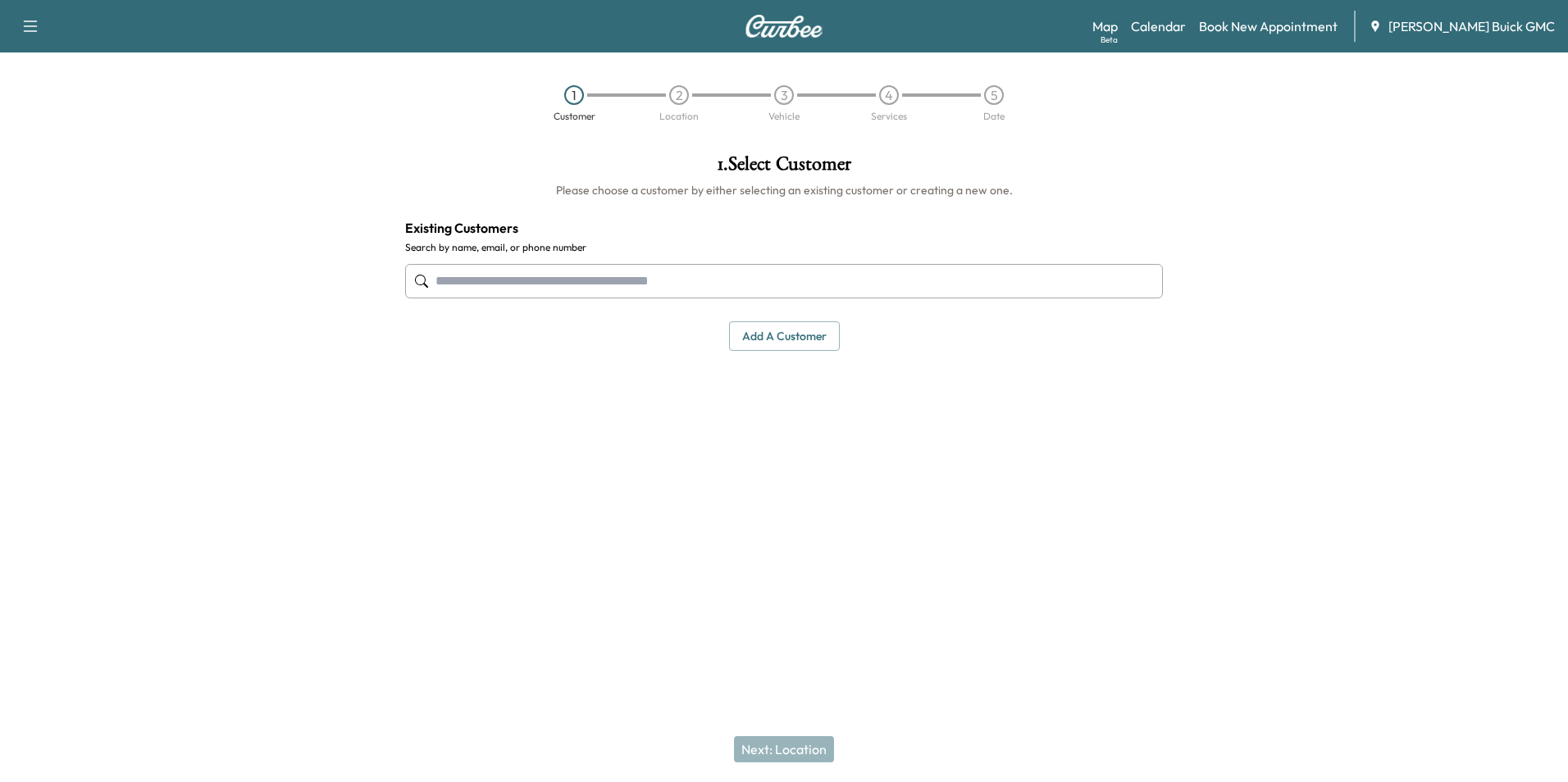
click at [782, 329] on button "Add a customer" at bounding box center [784, 336] width 111 height 30
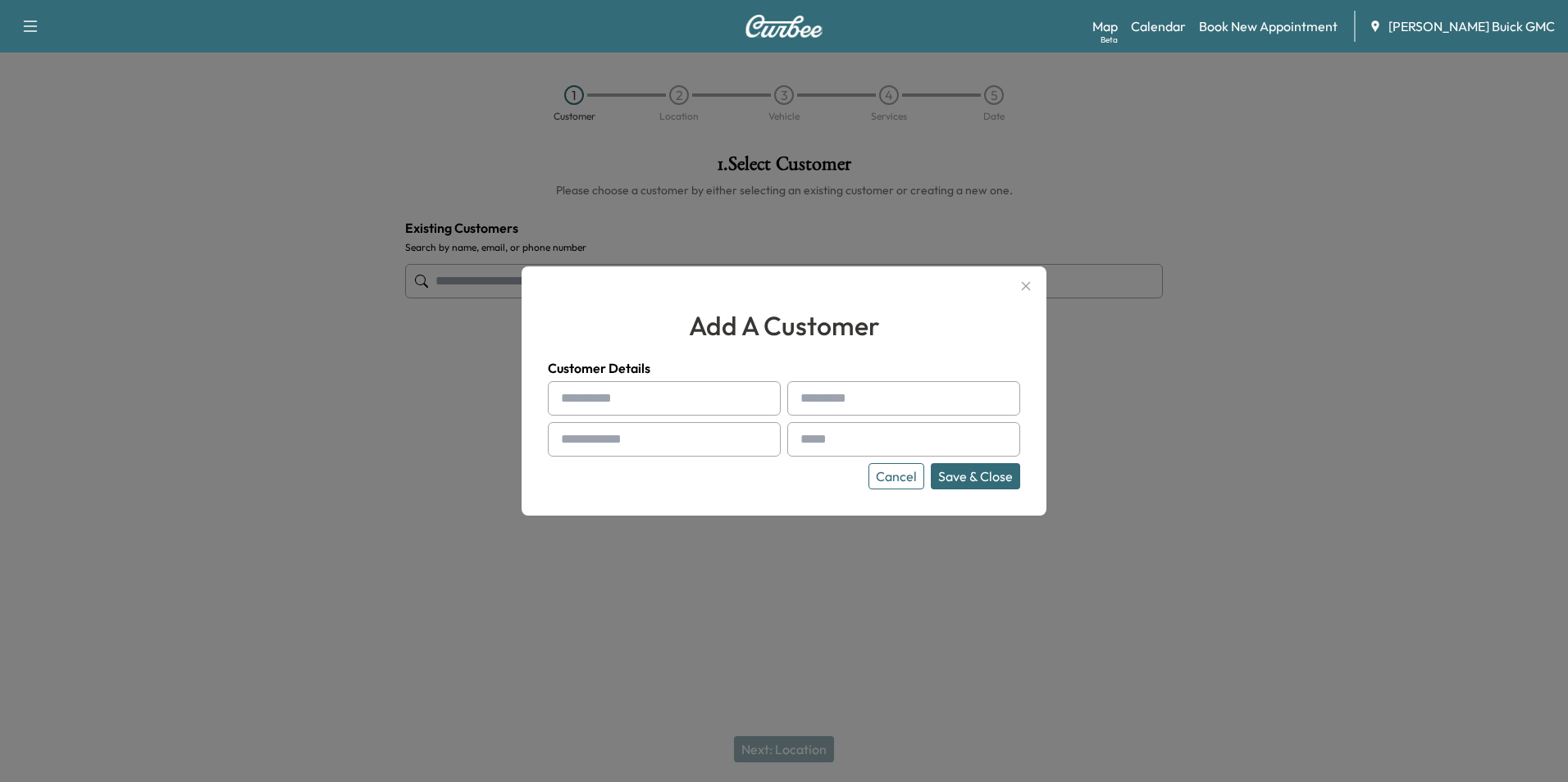
click at [646, 383] on input "text" at bounding box center [664, 398] width 233 height 34
type input "**********"
click at [832, 440] on input "text" at bounding box center [903, 439] width 233 height 34
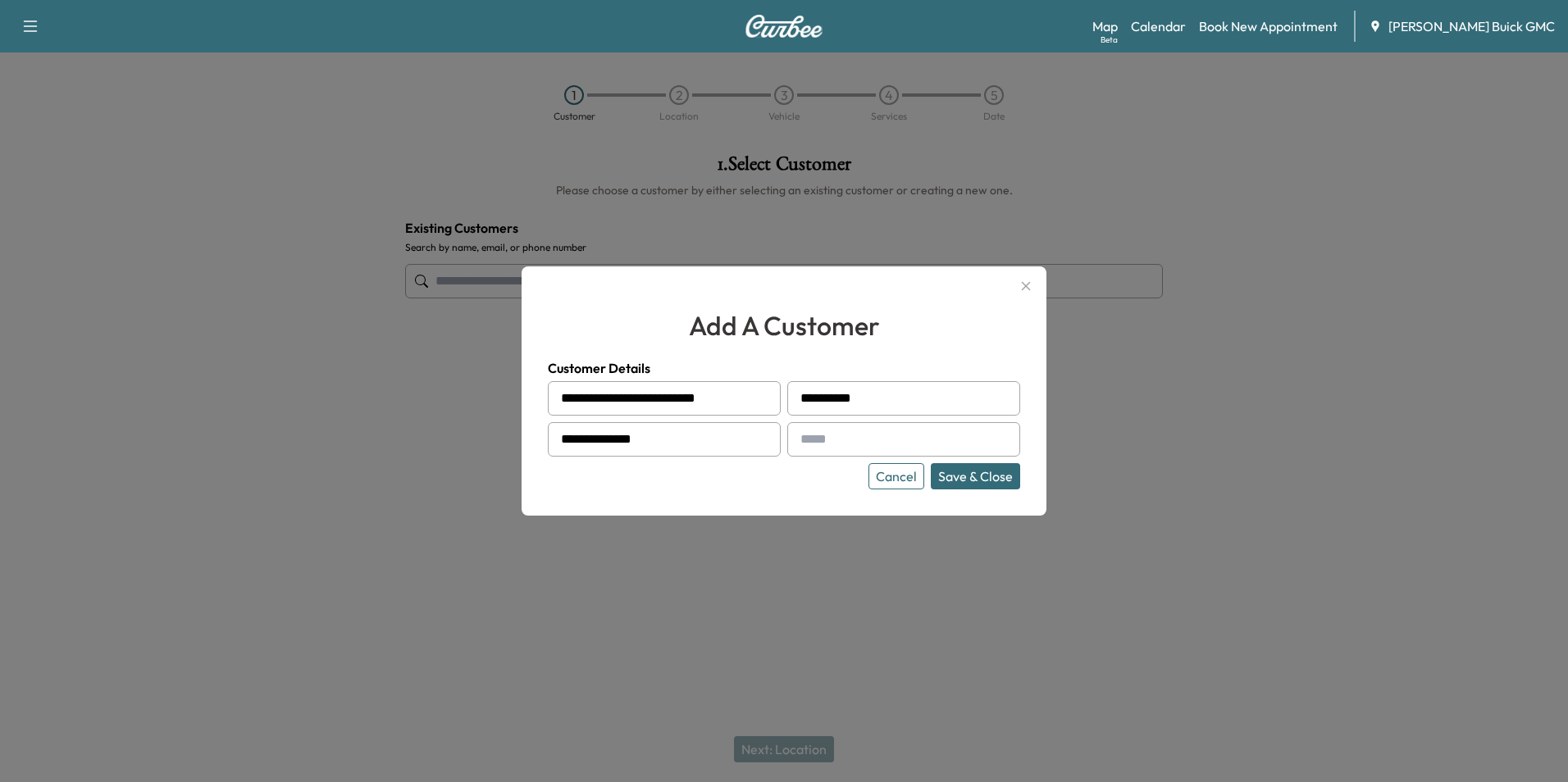
type input "**********"
click at [955, 478] on button "Save & Close" at bounding box center [975, 477] width 89 height 27
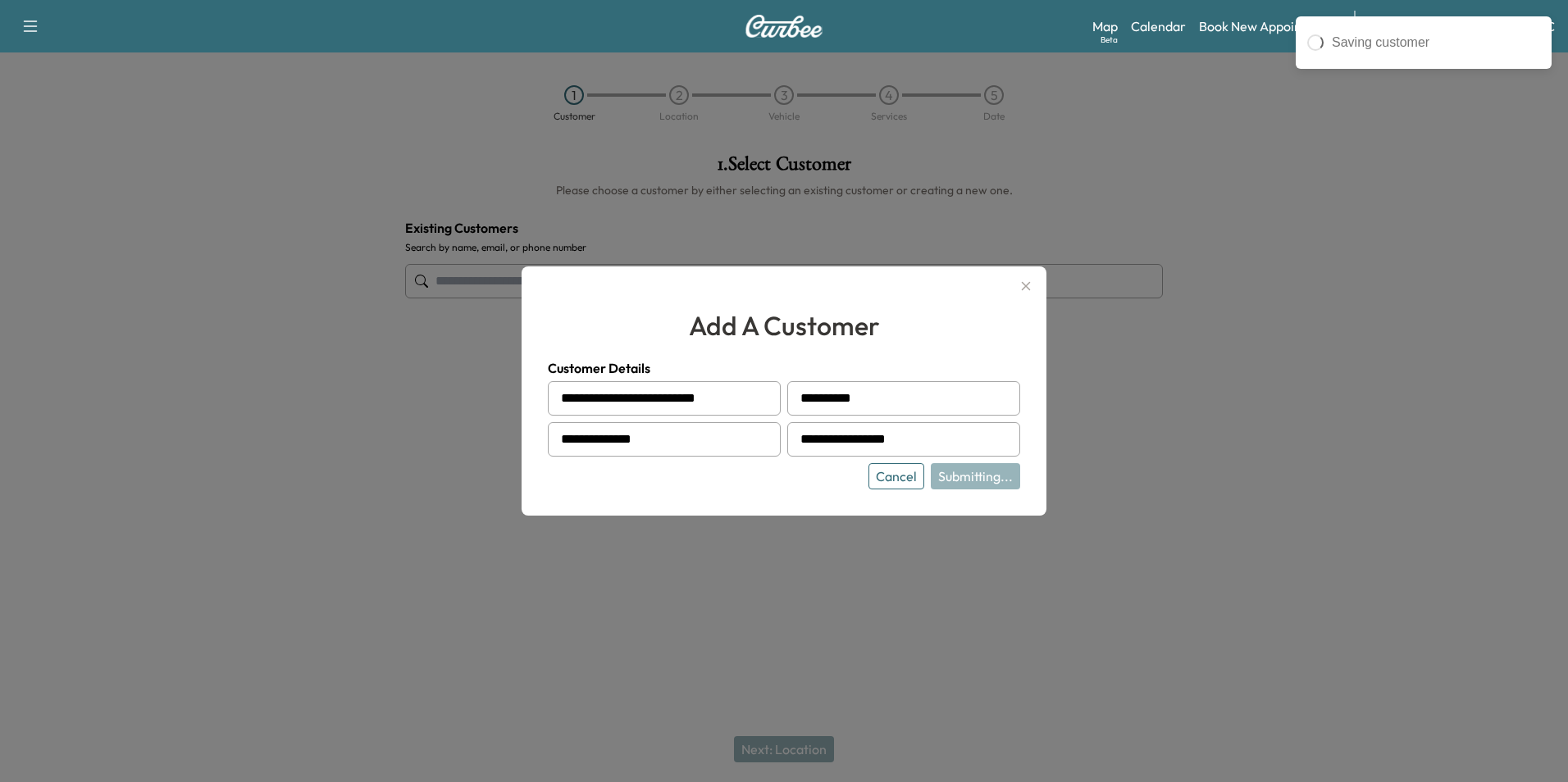
type input "**********"
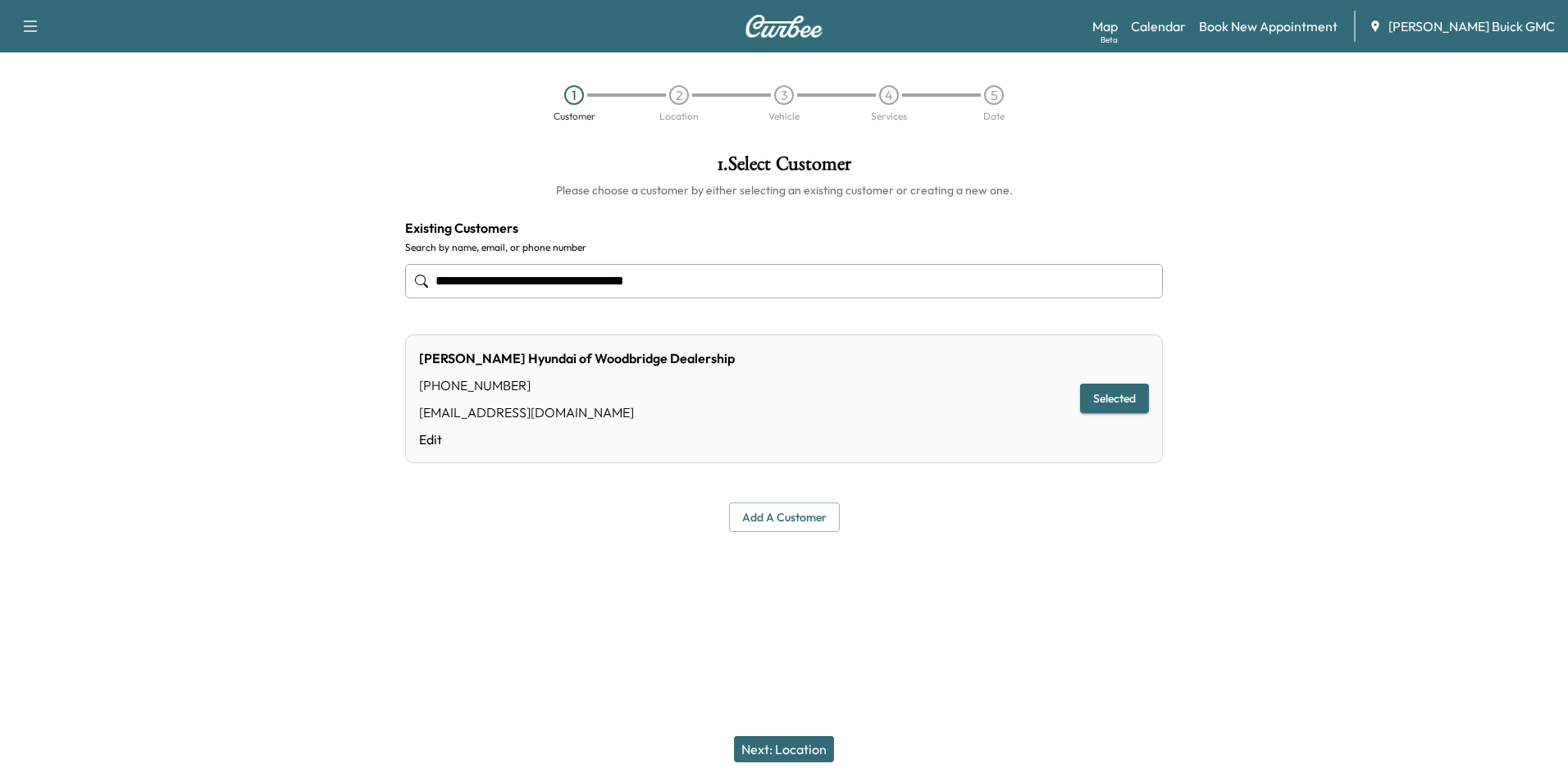
click at [1002, 545] on div "**********" at bounding box center [784, 342] width 784 height 404
click at [796, 743] on button "Next: Location" at bounding box center [784, 749] width 100 height 27
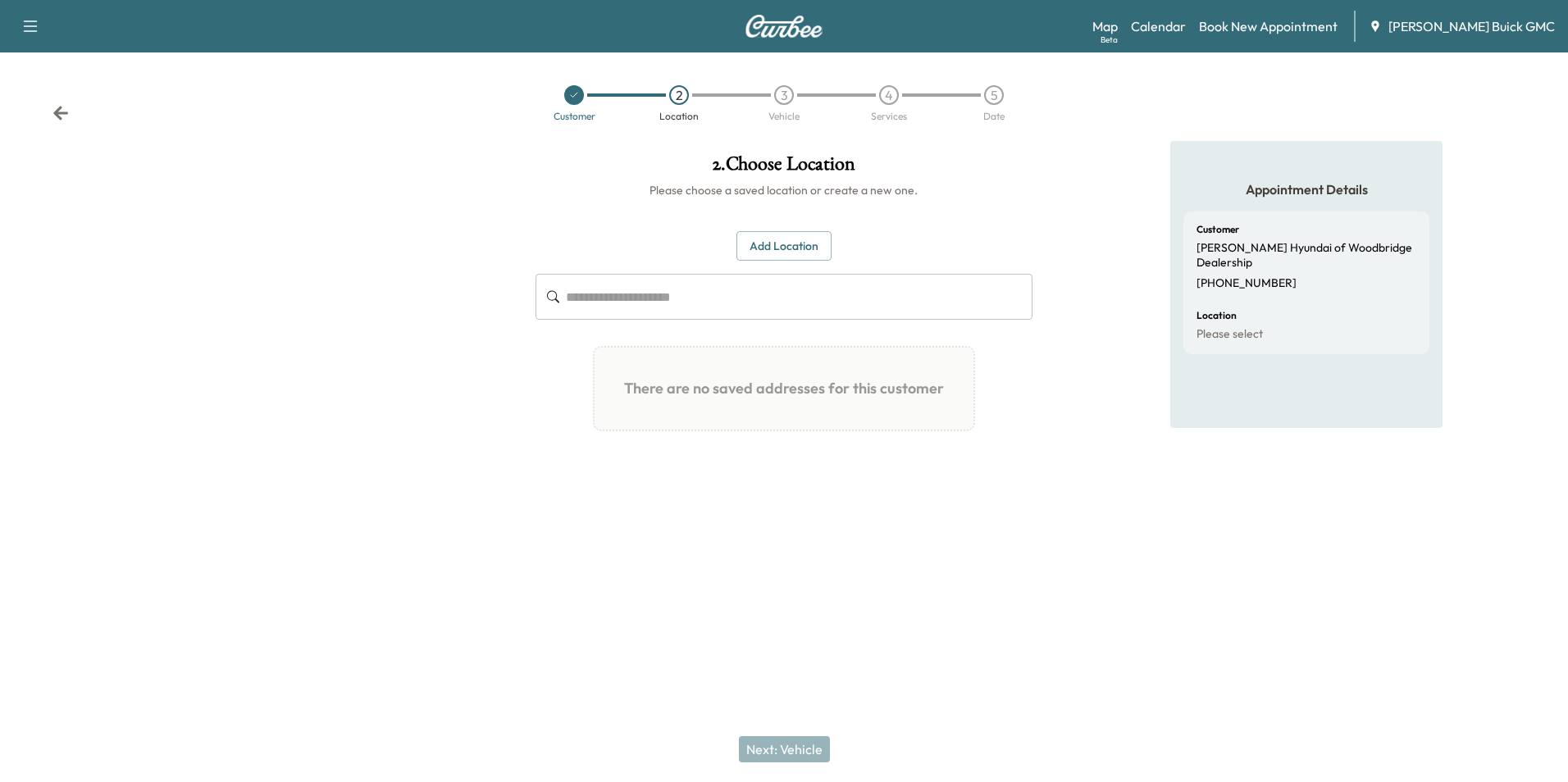
click at [795, 241] on button "Add Location" at bounding box center [784, 246] width 96 height 30
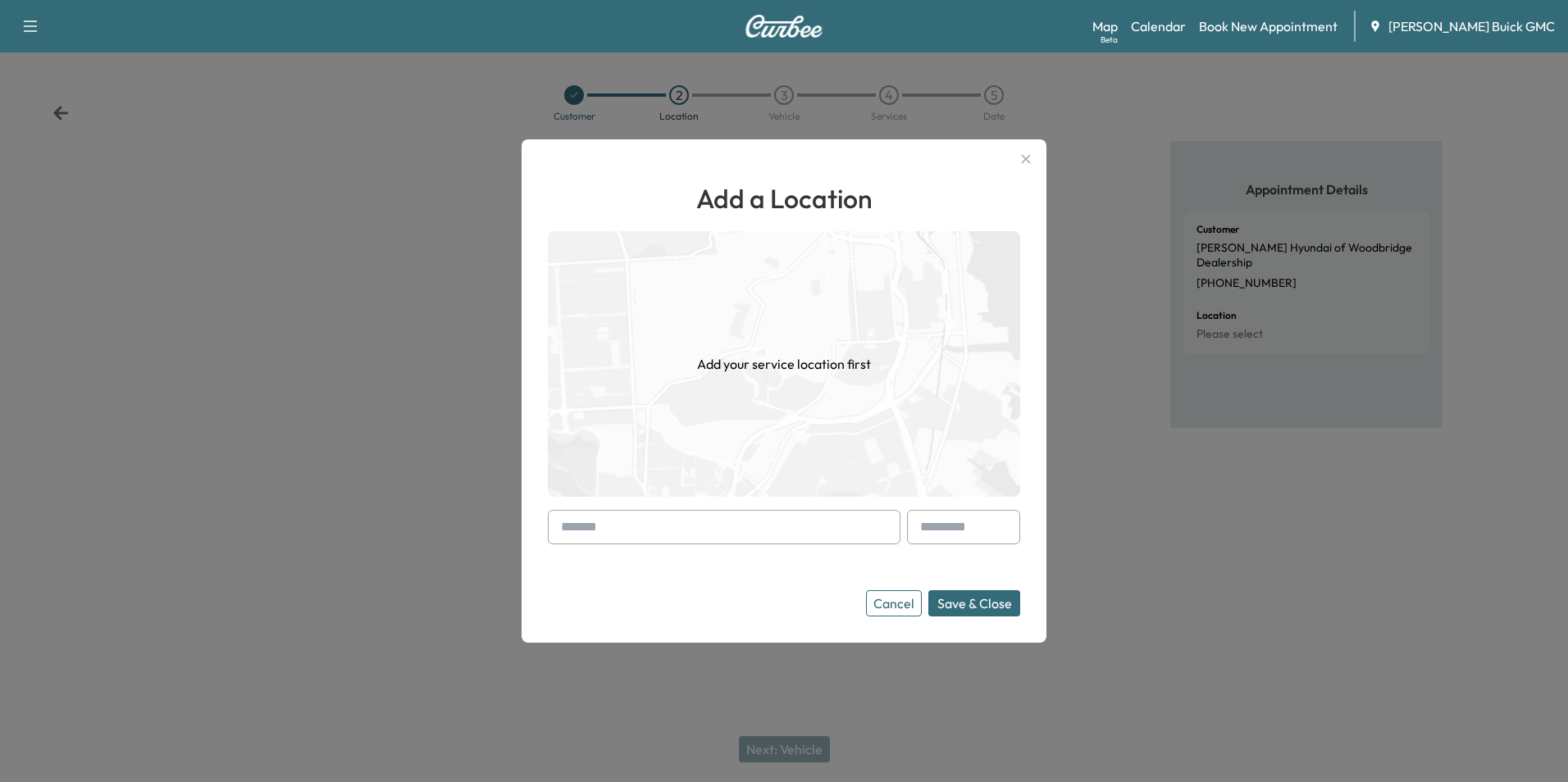
click at [682, 525] on input "text" at bounding box center [724, 527] width 353 height 34
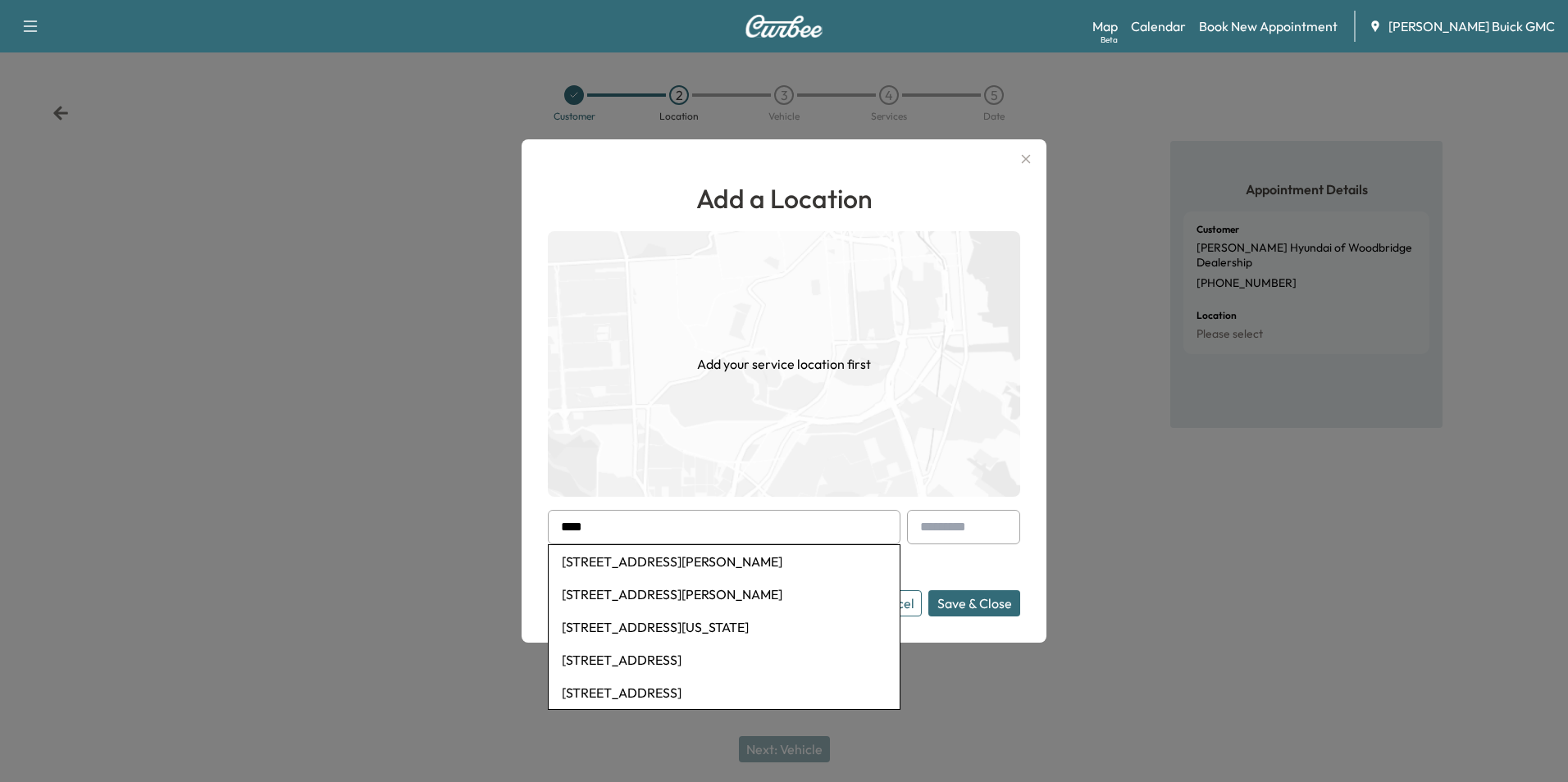
click at [708, 593] on li "[STREET_ADDRESS][PERSON_NAME]" at bounding box center [724, 594] width 351 height 33
type input "**********"
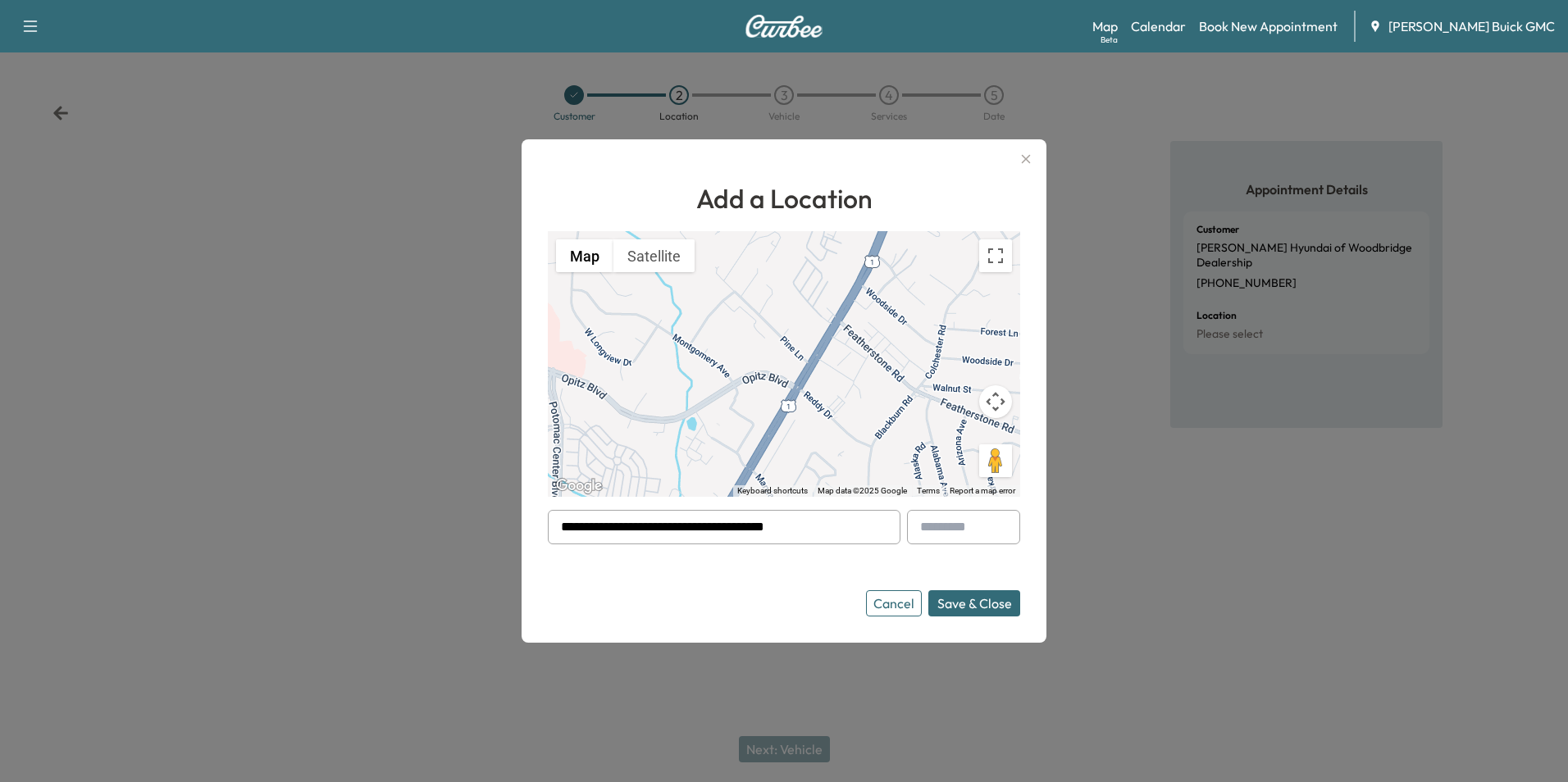
click at [960, 602] on button "Save & Close" at bounding box center [974, 603] width 92 height 27
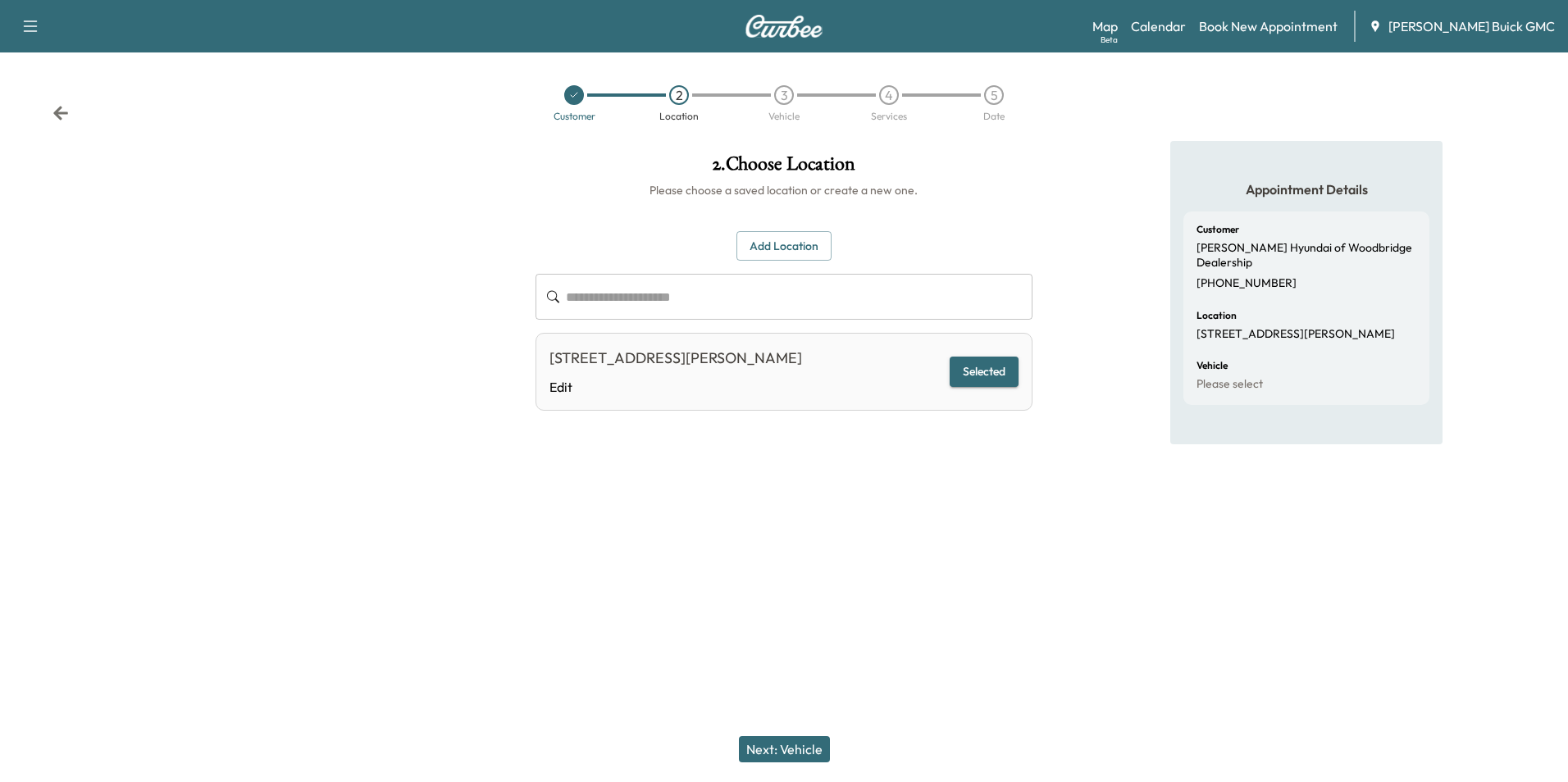
click at [805, 748] on button "Next: Vehicle" at bounding box center [784, 749] width 91 height 27
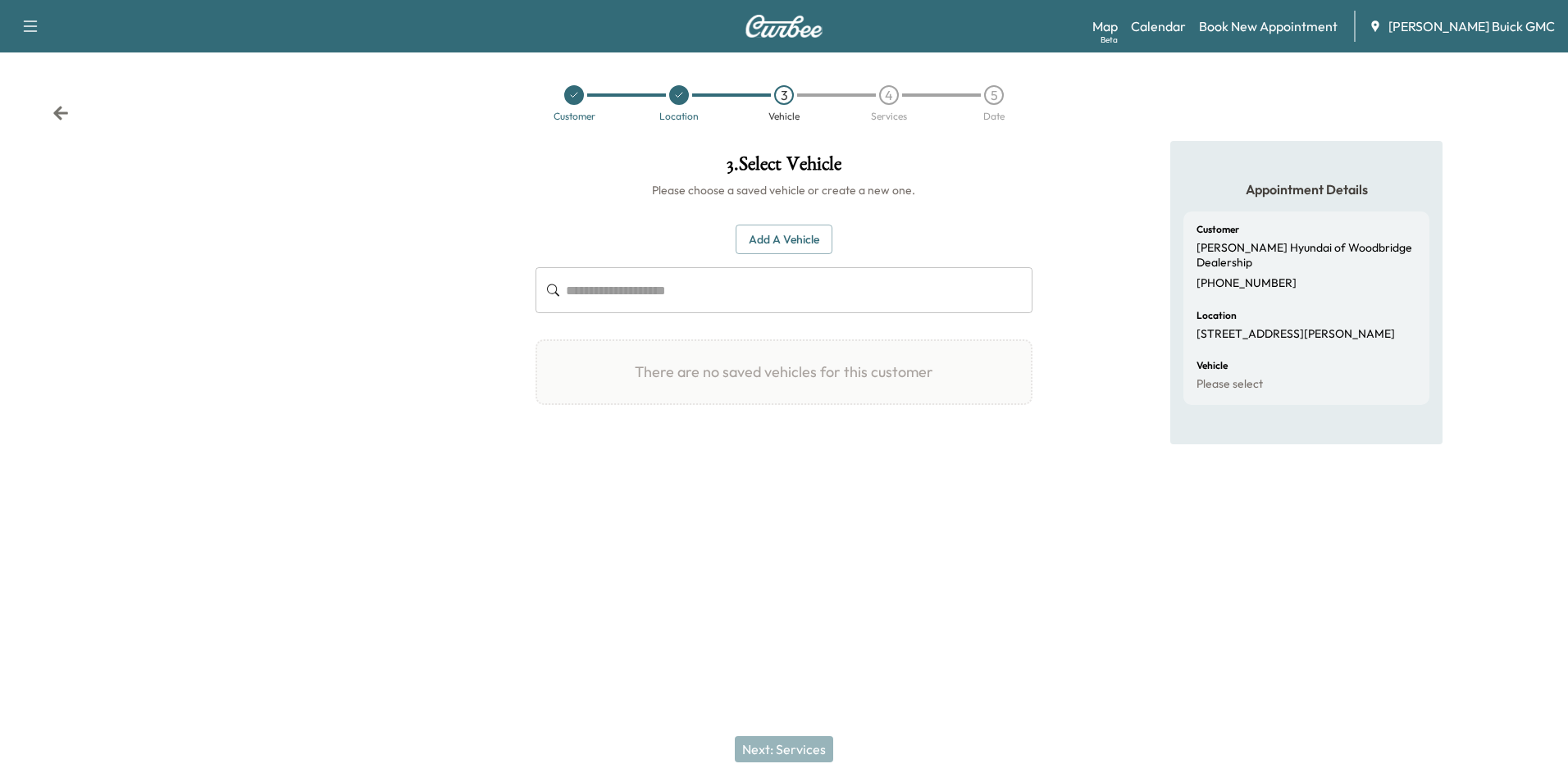
click at [765, 234] on button "Add a Vehicle" at bounding box center [784, 240] width 96 height 30
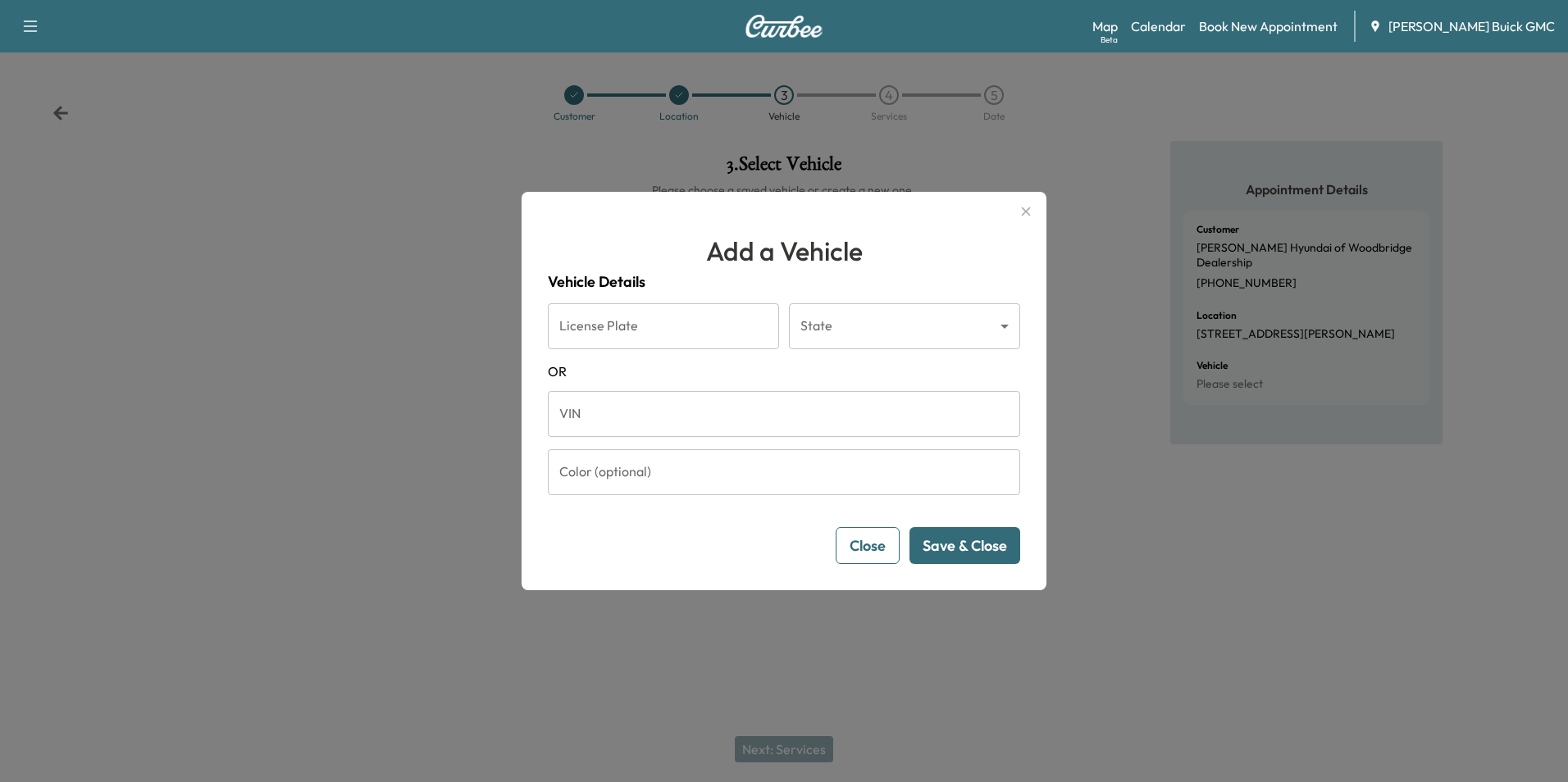
click at [644, 418] on input "VIN" at bounding box center [784, 414] width 473 height 46
type input "**********"
click at [949, 543] on button "Save & Close" at bounding box center [965, 546] width 111 height 37
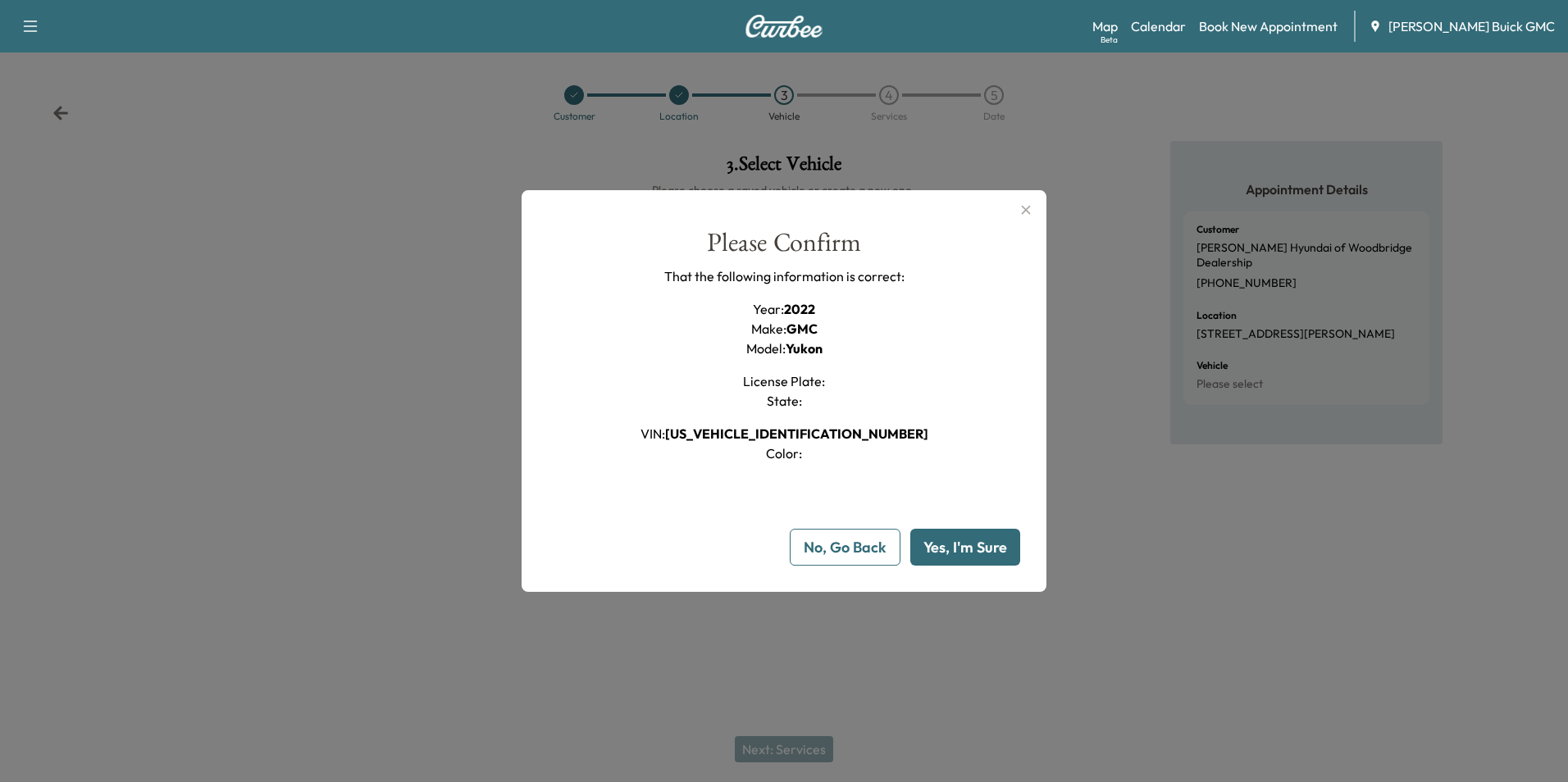
click at [949, 543] on button "Yes, I'm Sure" at bounding box center [965, 548] width 110 height 37
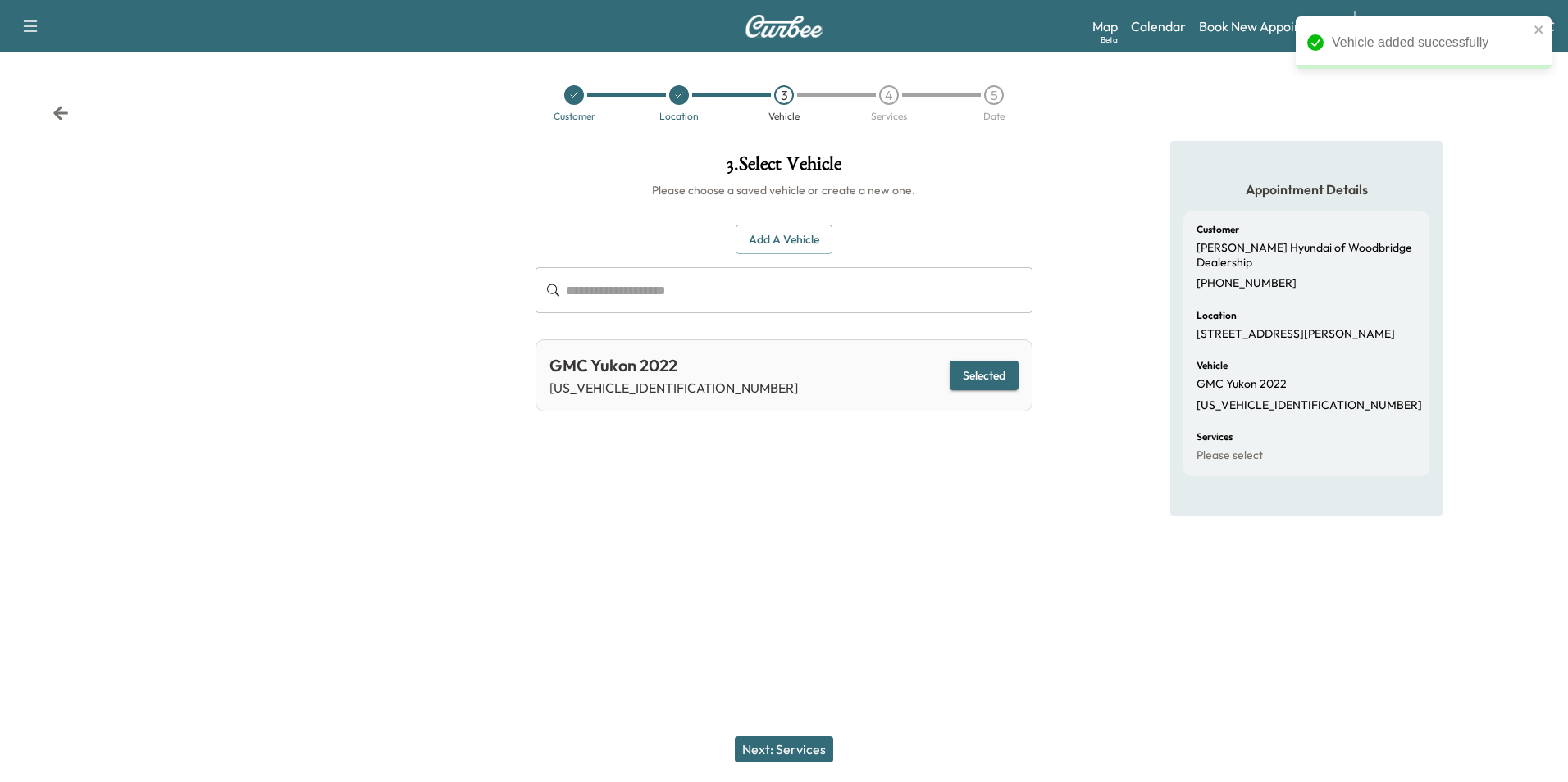
click at [808, 755] on button "Next: Services" at bounding box center [784, 749] width 98 height 27
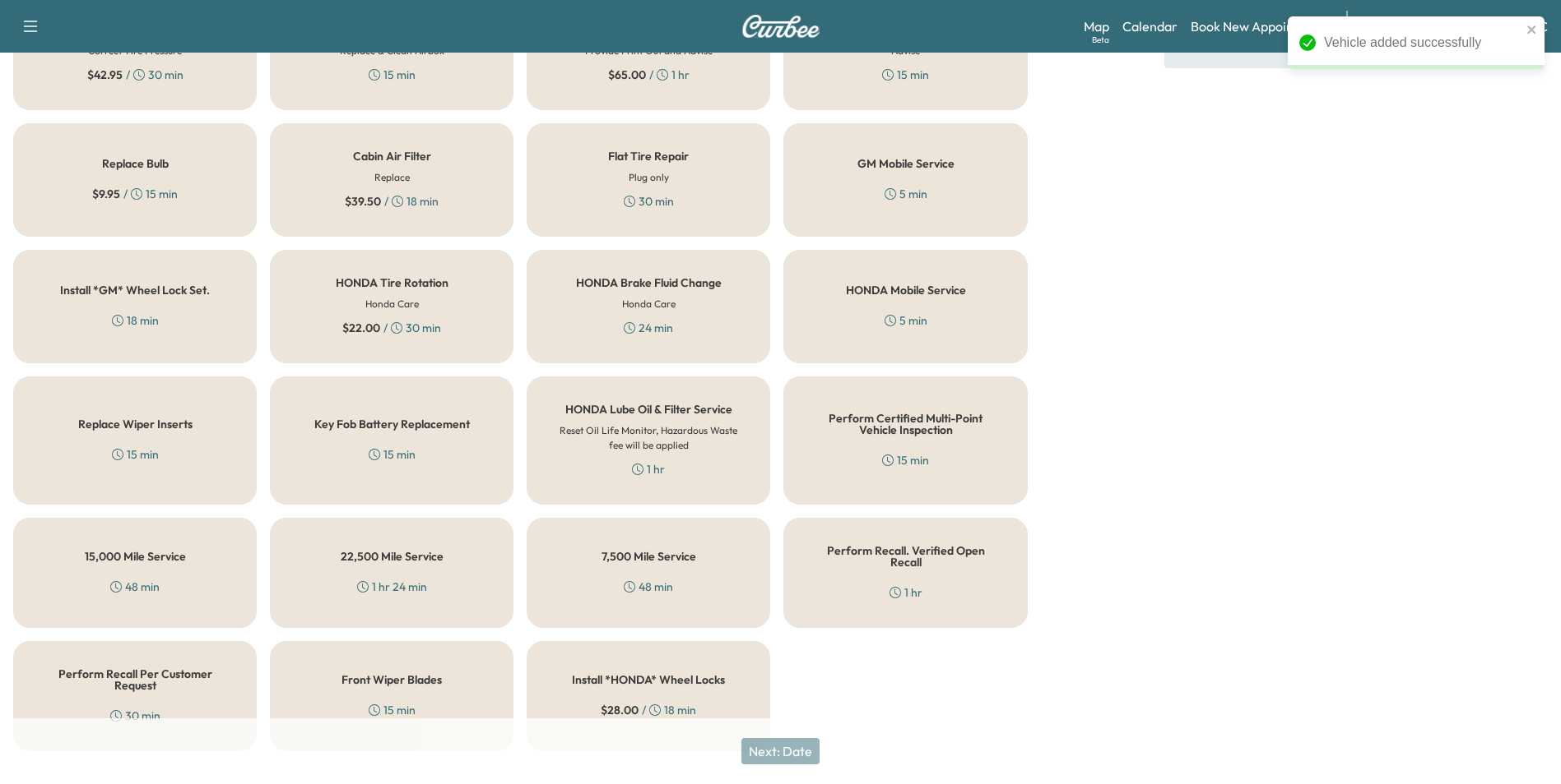
scroll to position [470, 0]
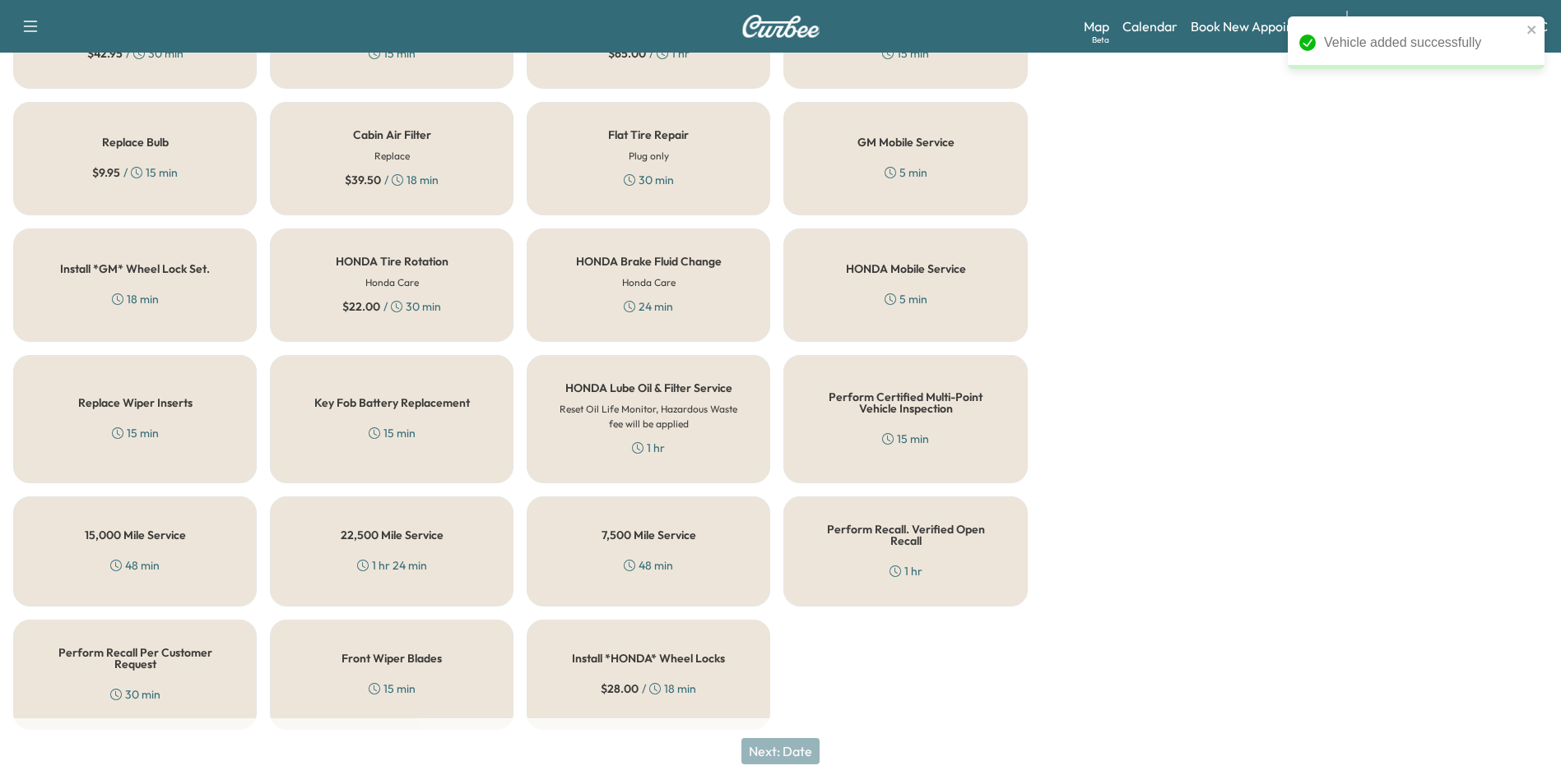
click at [170, 669] on div "Perform Recall Per Customer Request 30 min" at bounding box center [135, 675] width 243 height 110
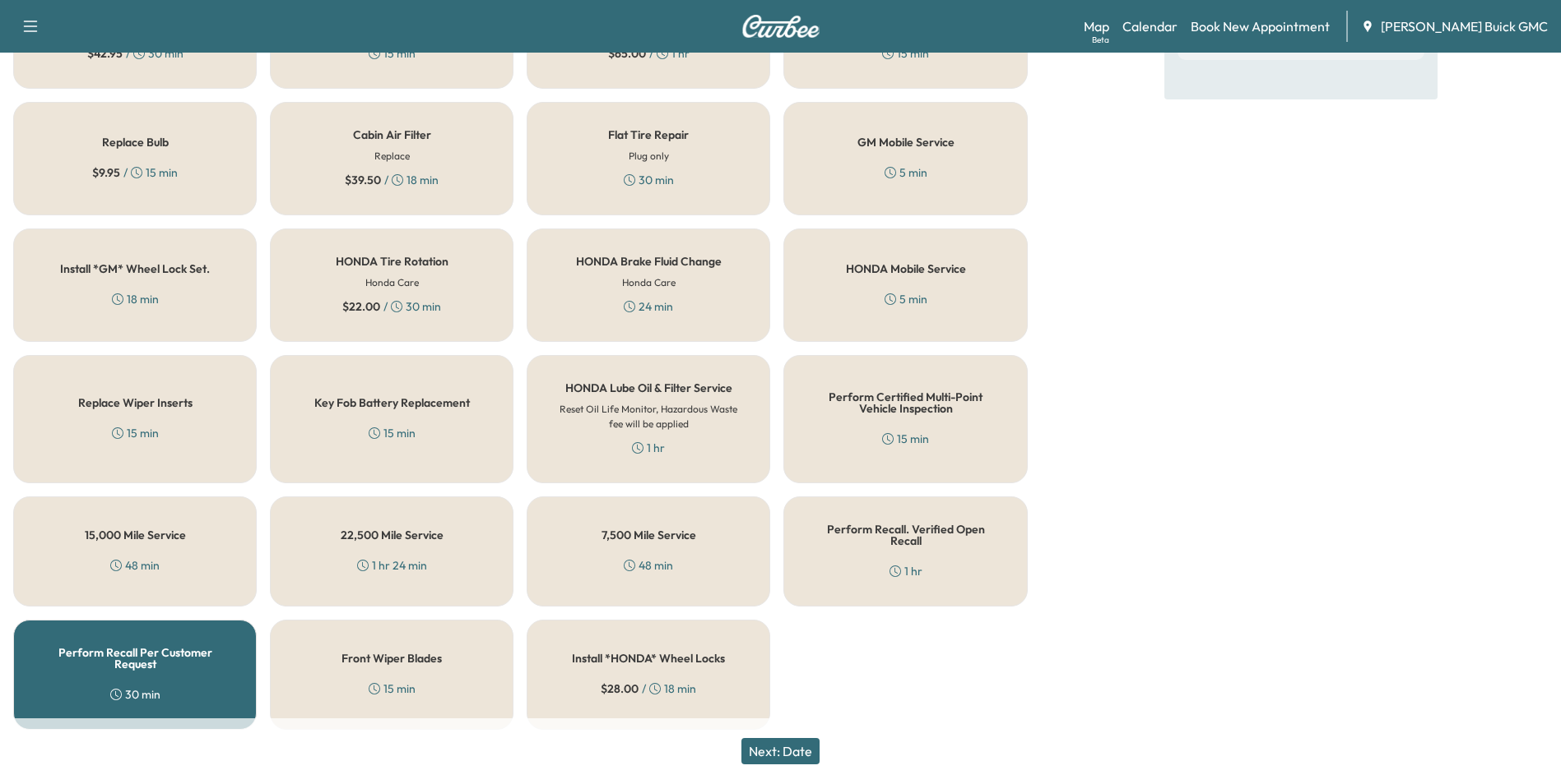
click at [796, 749] on button "Next: Date" at bounding box center [780, 751] width 78 height 27
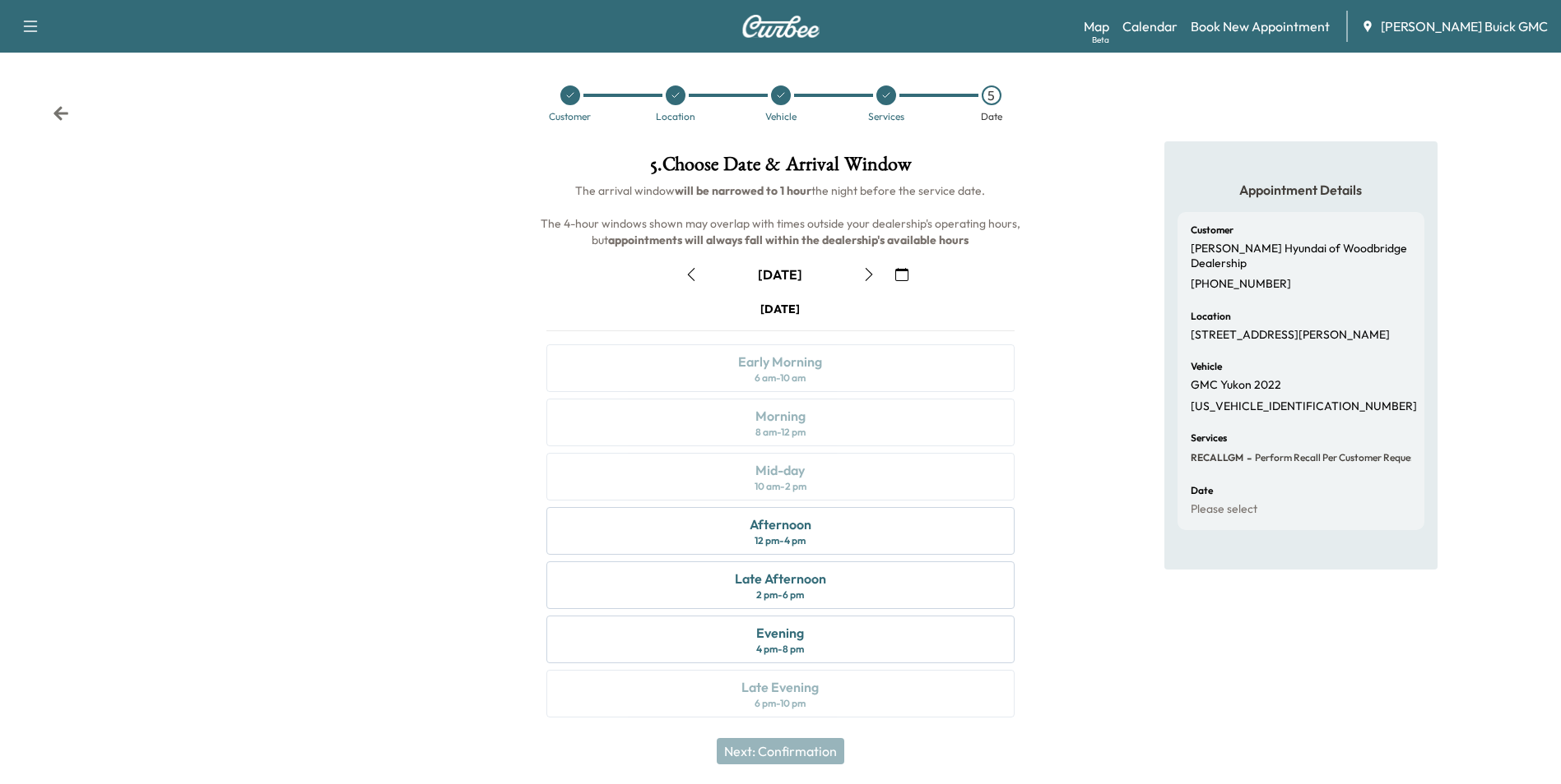
click at [900, 270] on icon "button" at bounding box center [902, 274] width 13 height 13
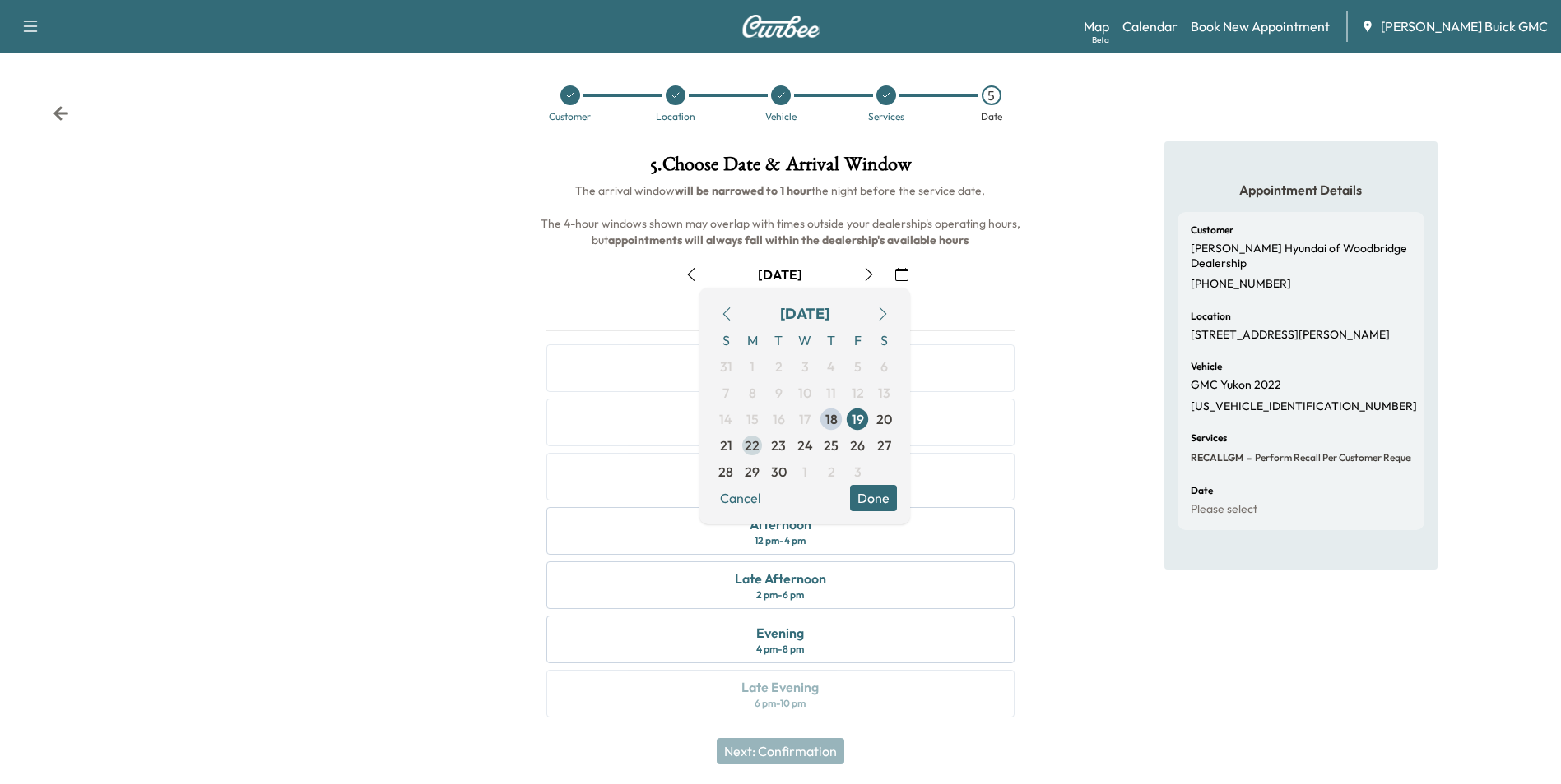
click at [752, 445] on span "22" at bounding box center [752, 445] width 15 height 20
click at [866, 491] on button "Done" at bounding box center [873, 498] width 47 height 27
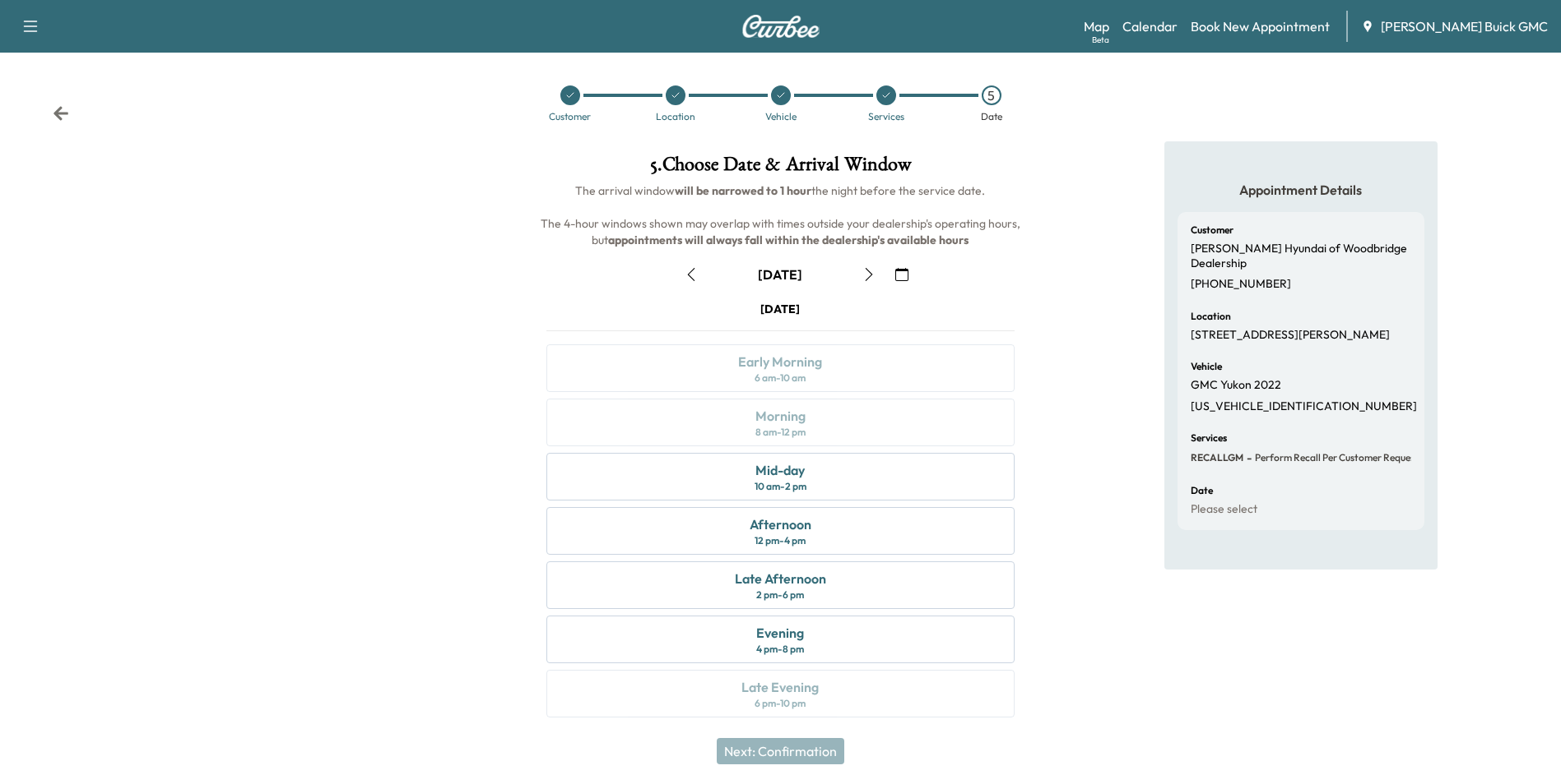
click at [1097, 348] on div "Appointment Details Customer [PERSON_NAME] Hyundai of Woodbridge Dealership [PH…" at bounding box center [1301, 439] width 520 height 596
click at [809, 468] on div "Mid-day 10 am - 2 pm" at bounding box center [780, 477] width 468 height 48
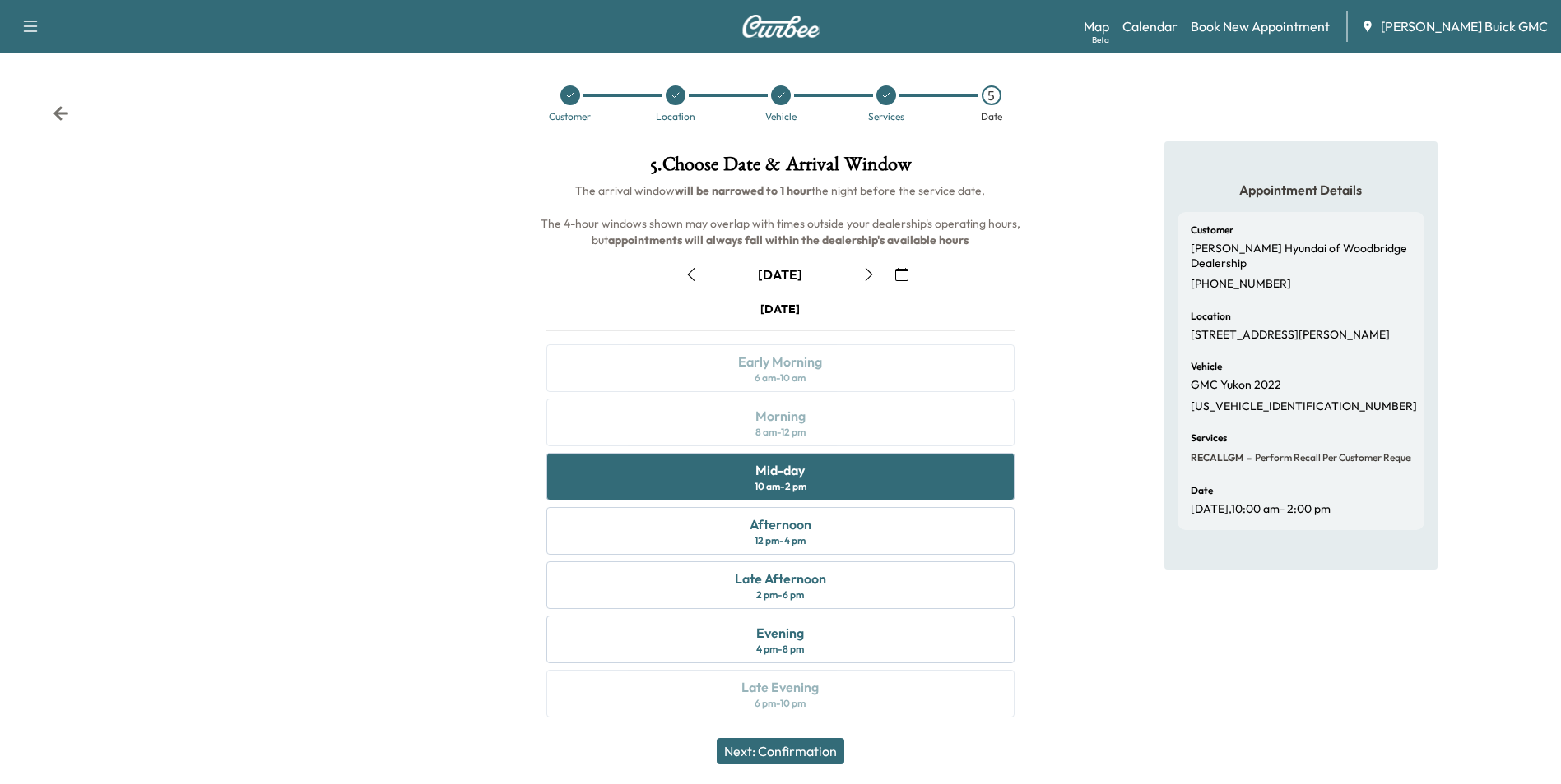
click at [815, 746] on button "Next: Confirmation" at bounding box center [780, 751] width 128 height 27
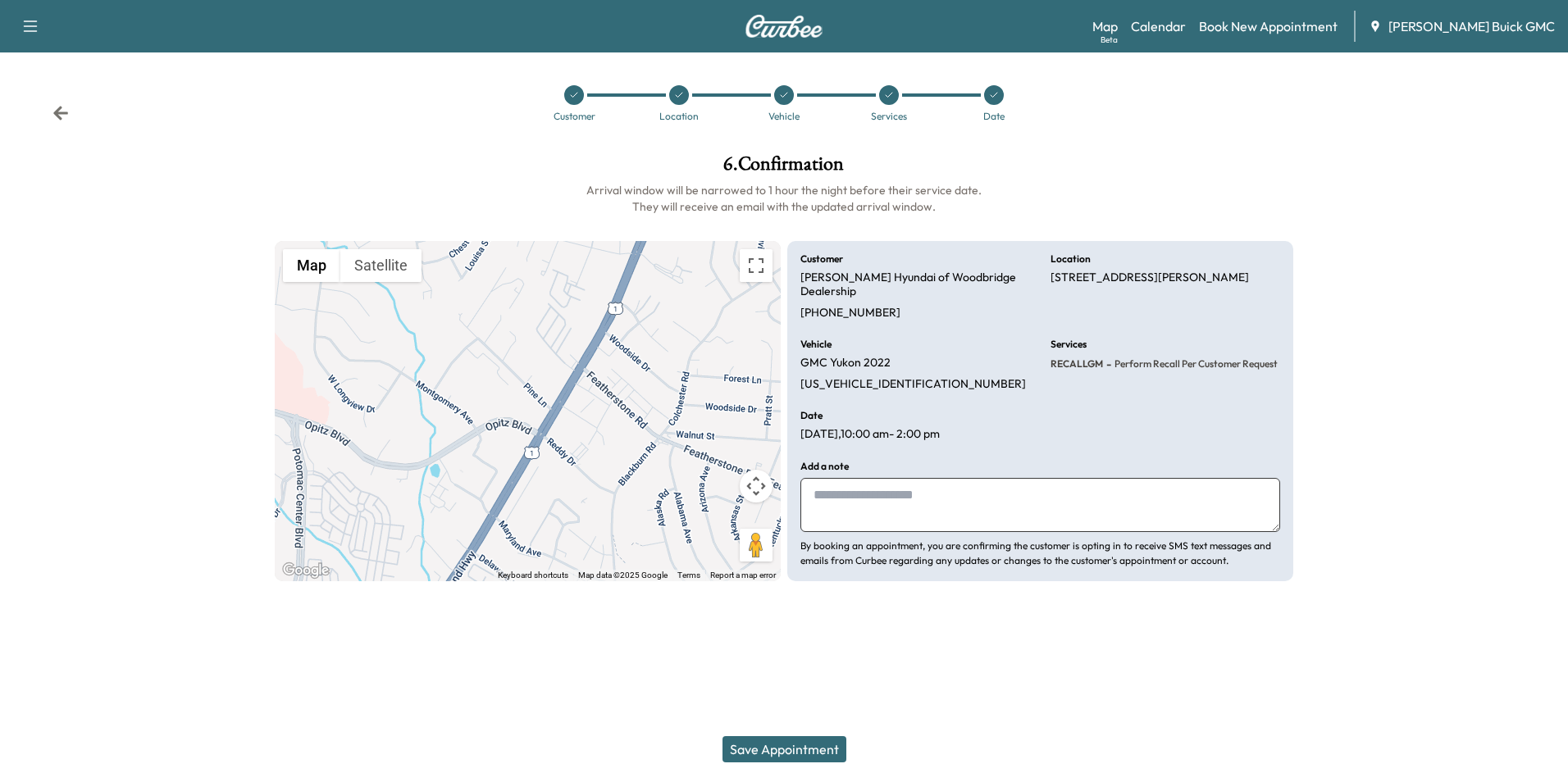
click at [919, 494] on textarea at bounding box center [1041, 504] width 480 height 54
type textarea "**********"
click at [798, 747] on button "Save Appointment" at bounding box center [785, 749] width 124 height 27
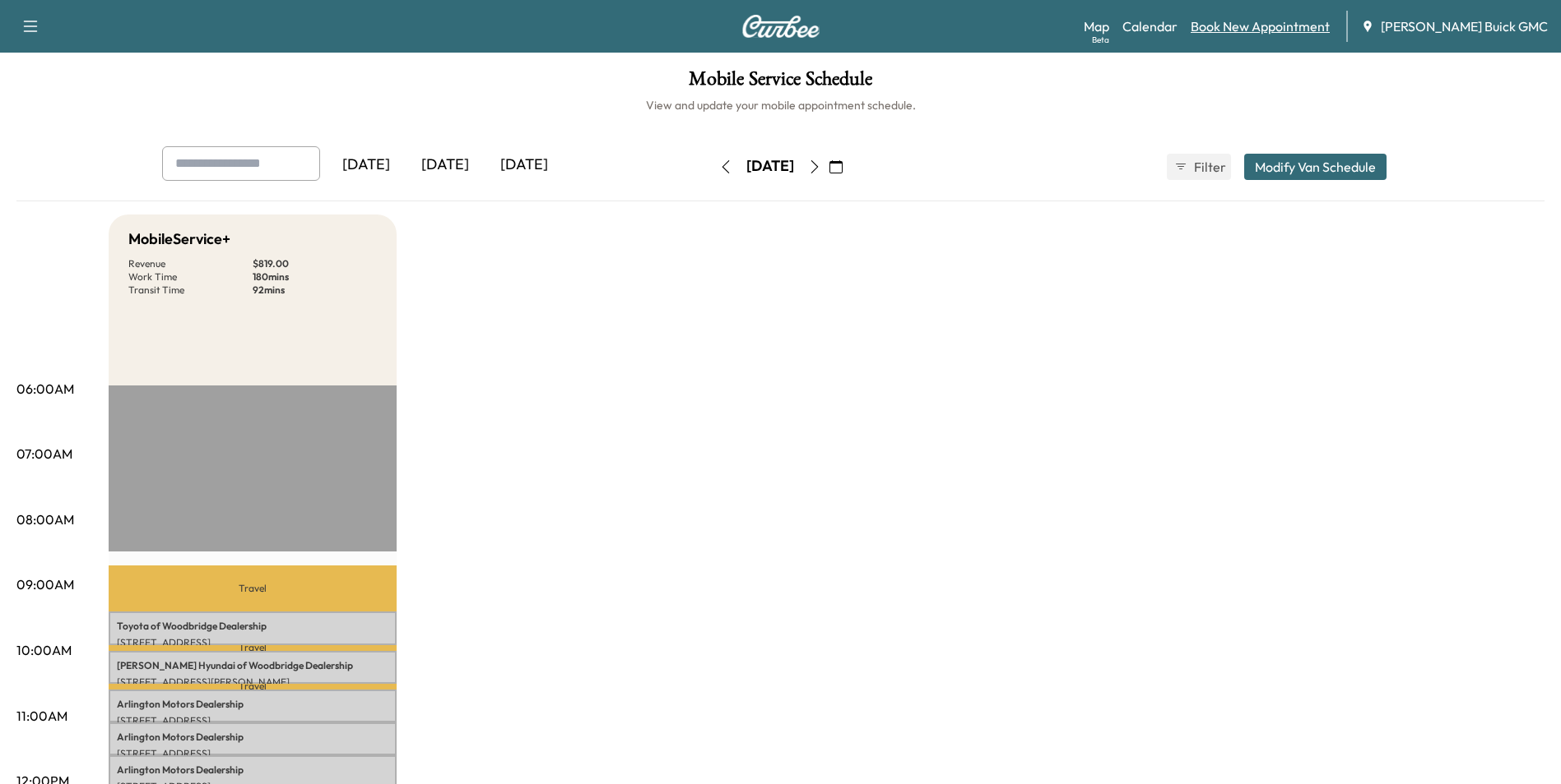
click at [1286, 23] on link "Book New Appointment" at bounding box center [1259, 27] width 139 height 20
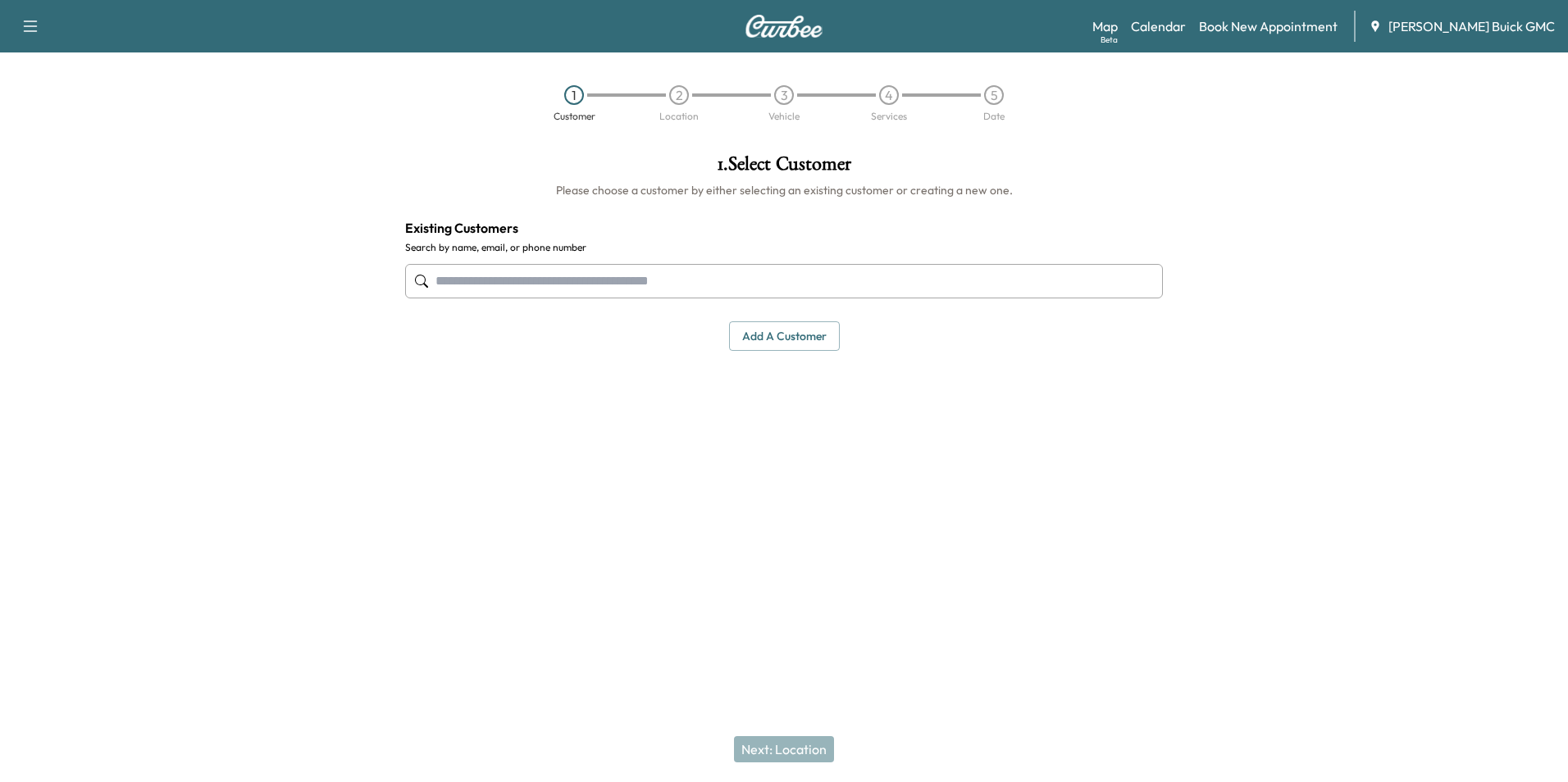
click at [596, 281] on input "text" at bounding box center [784, 280] width 758 height 34
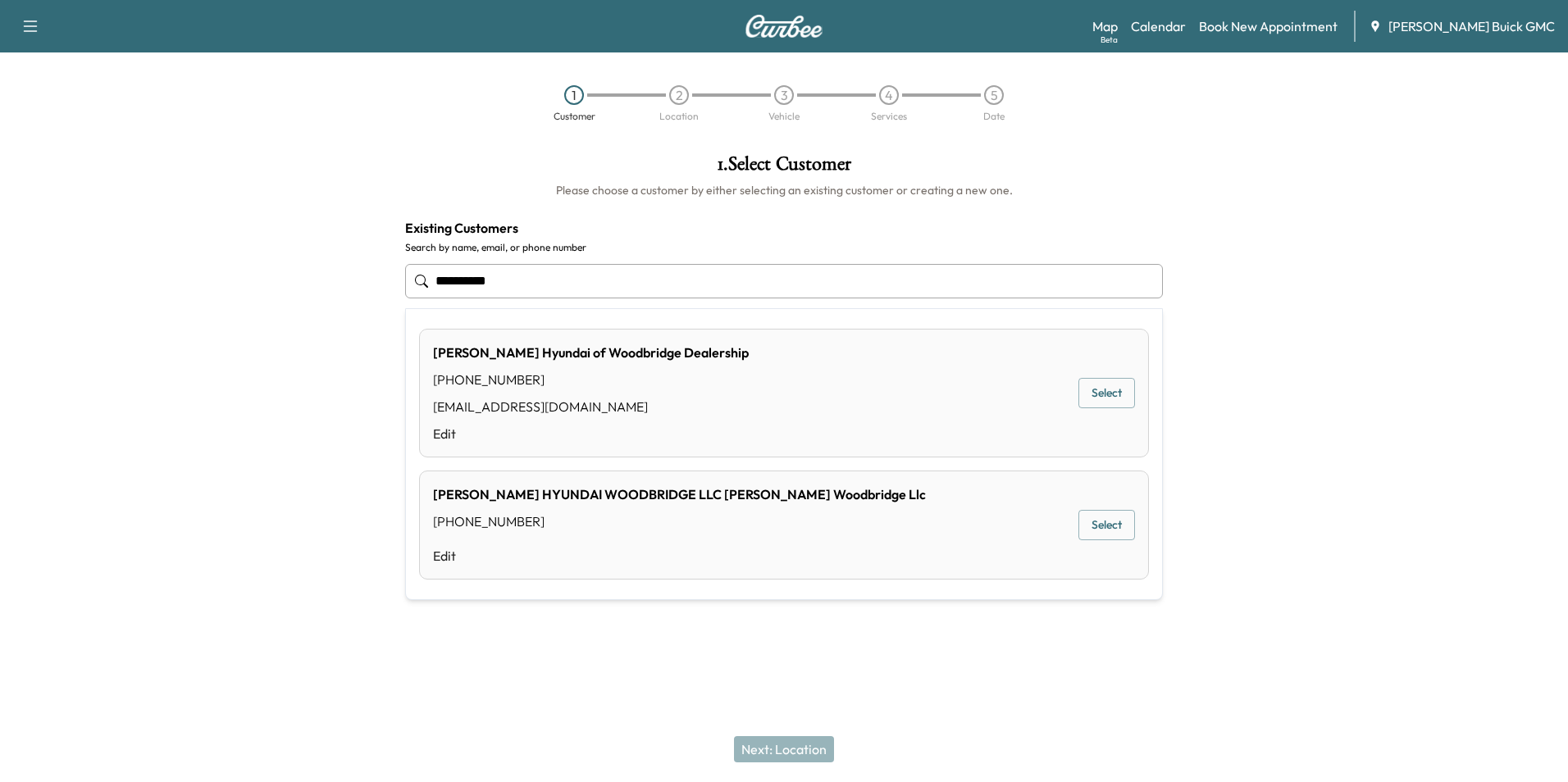
click at [1096, 389] on button "Select" at bounding box center [1107, 393] width 57 height 30
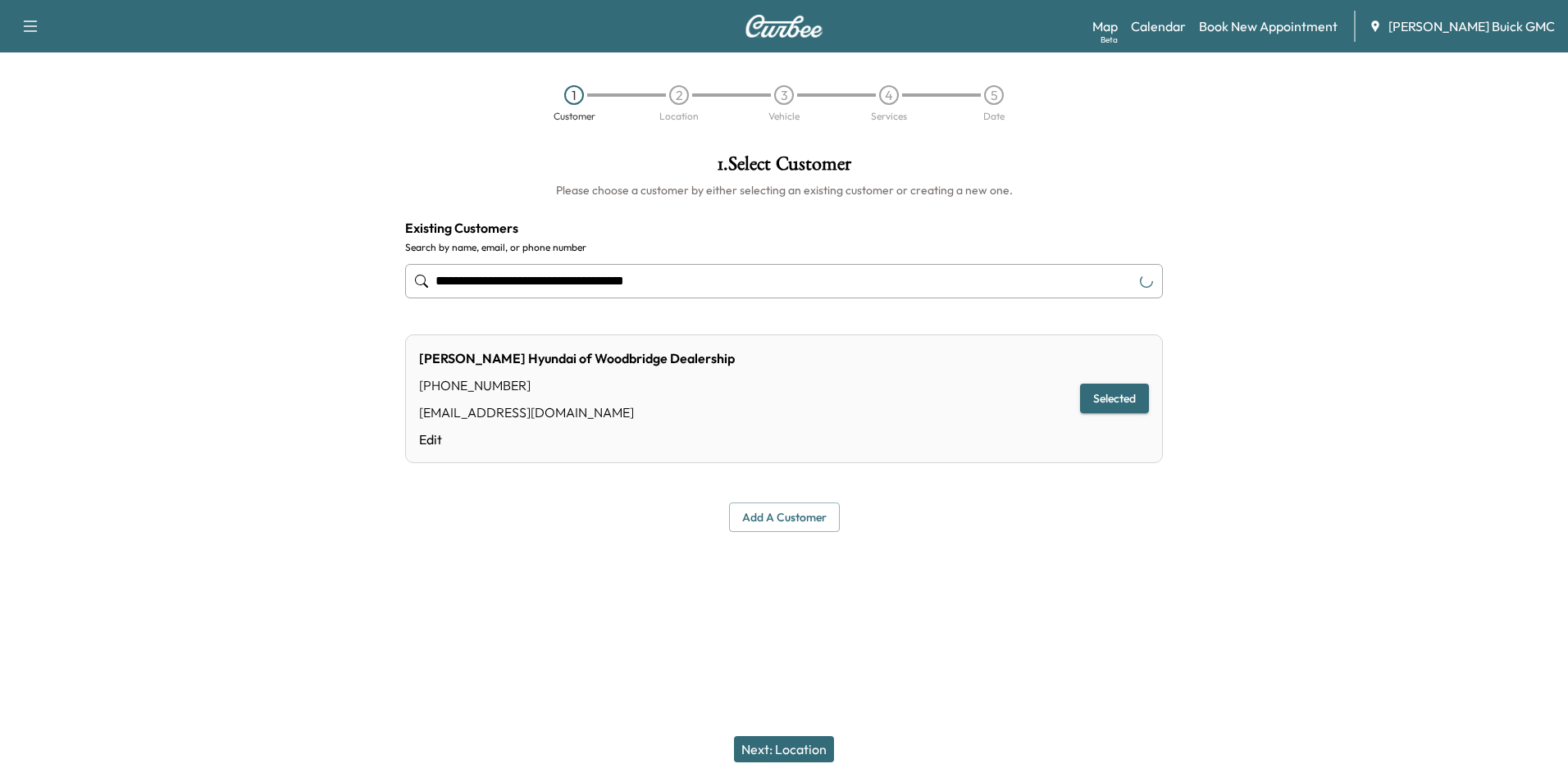
type input "**********"
click at [788, 745] on button "Next: Location" at bounding box center [784, 749] width 100 height 27
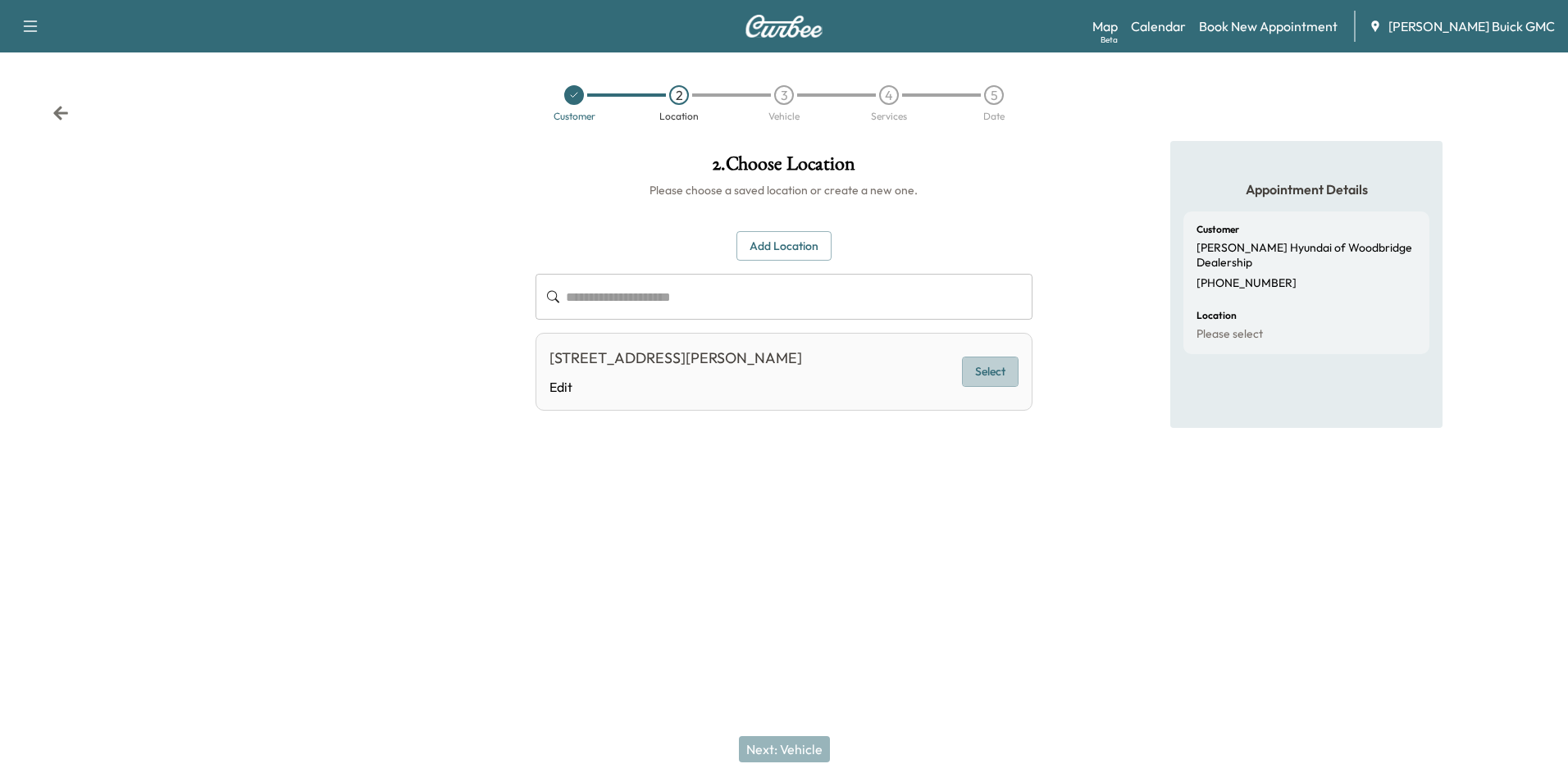
click at [982, 372] on button "Select" at bounding box center [990, 372] width 57 height 30
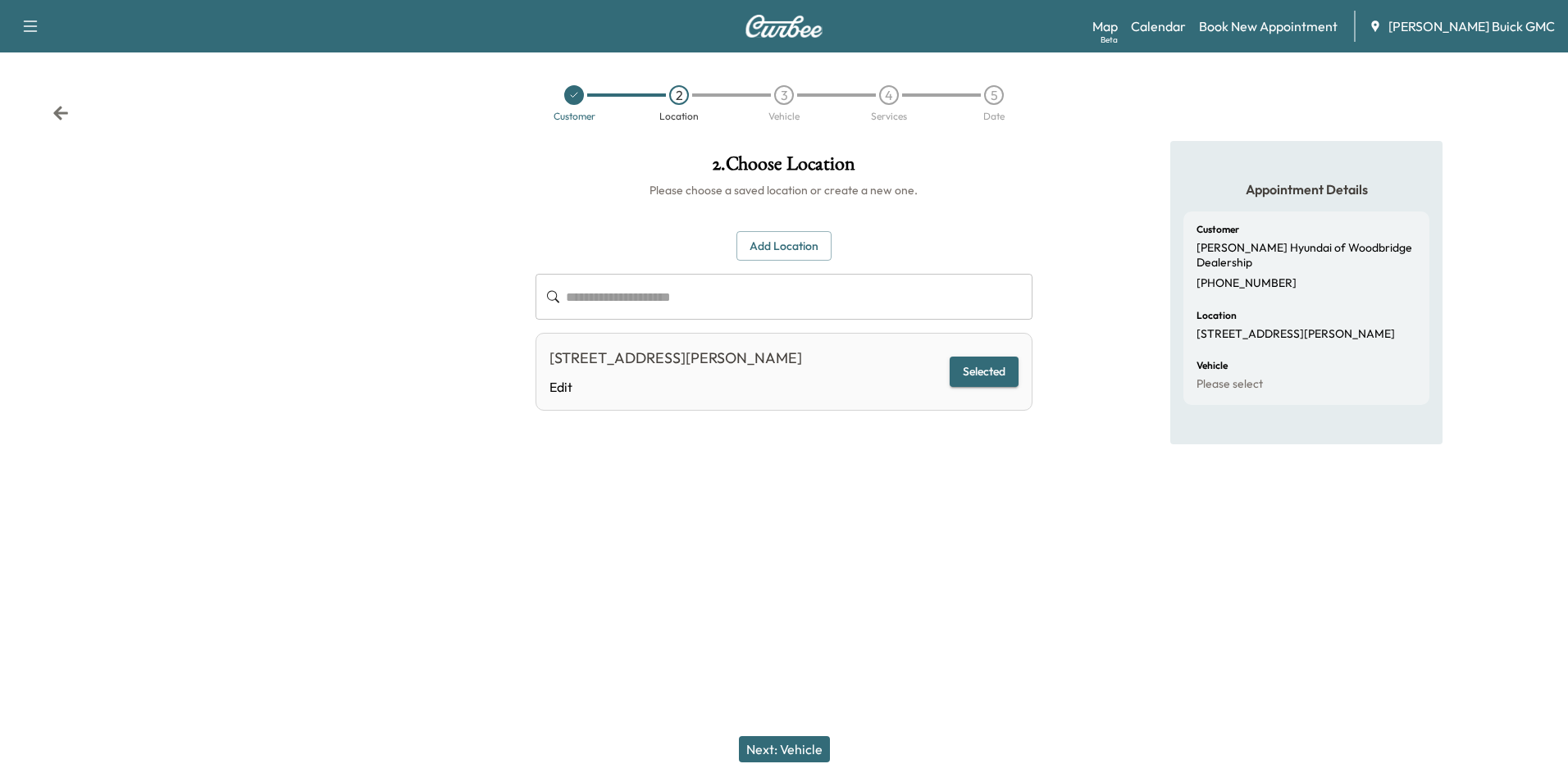
click at [808, 746] on button "Next: Vehicle" at bounding box center [784, 749] width 91 height 27
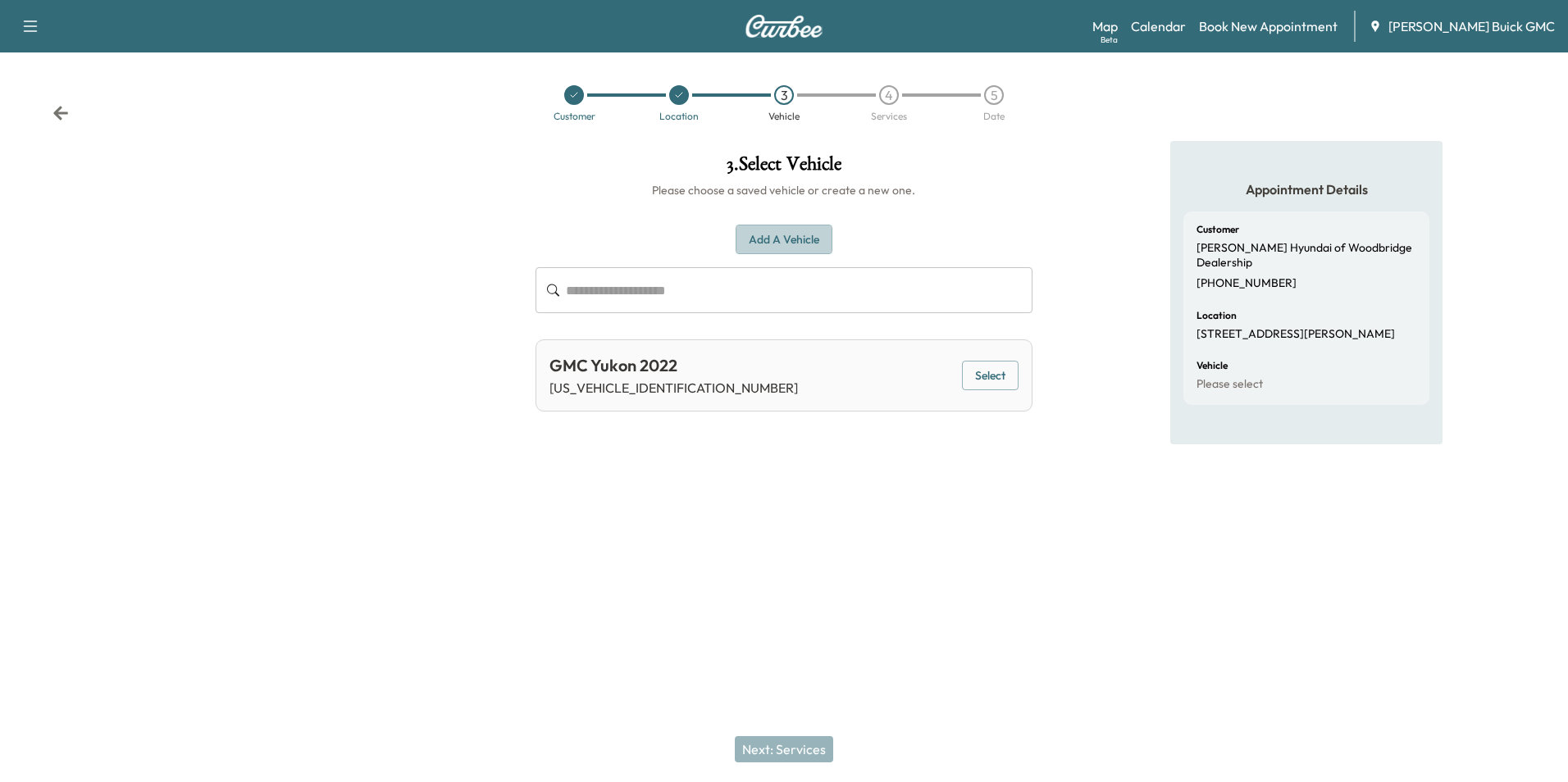
click at [794, 231] on button "Add a Vehicle" at bounding box center [784, 240] width 96 height 30
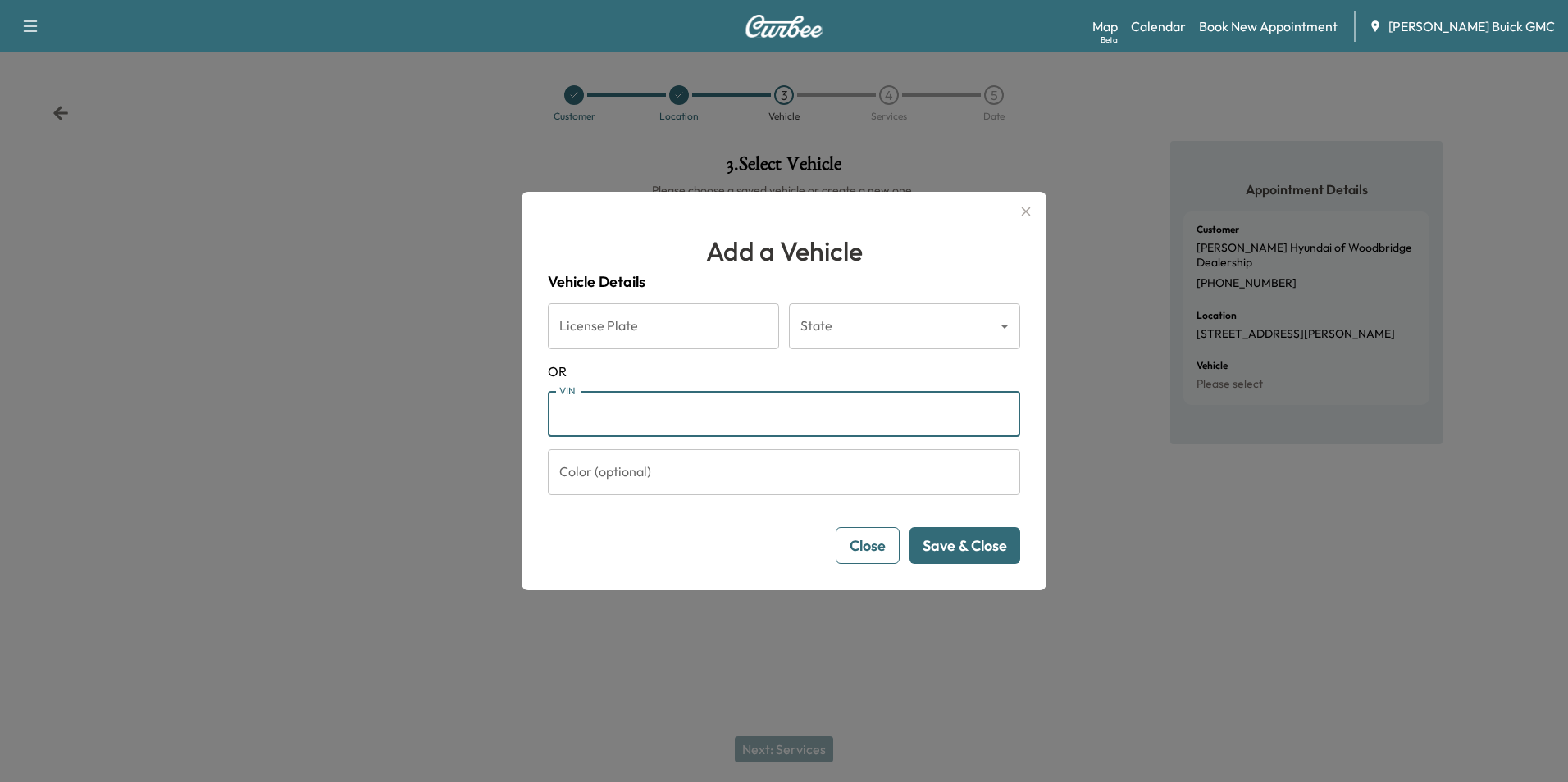
click at [667, 421] on input "VIN" at bounding box center [784, 414] width 473 height 46
type input "**********"
click at [983, 541] on button "Save & Close" at bounding box center [965, 546] width 111 height 37
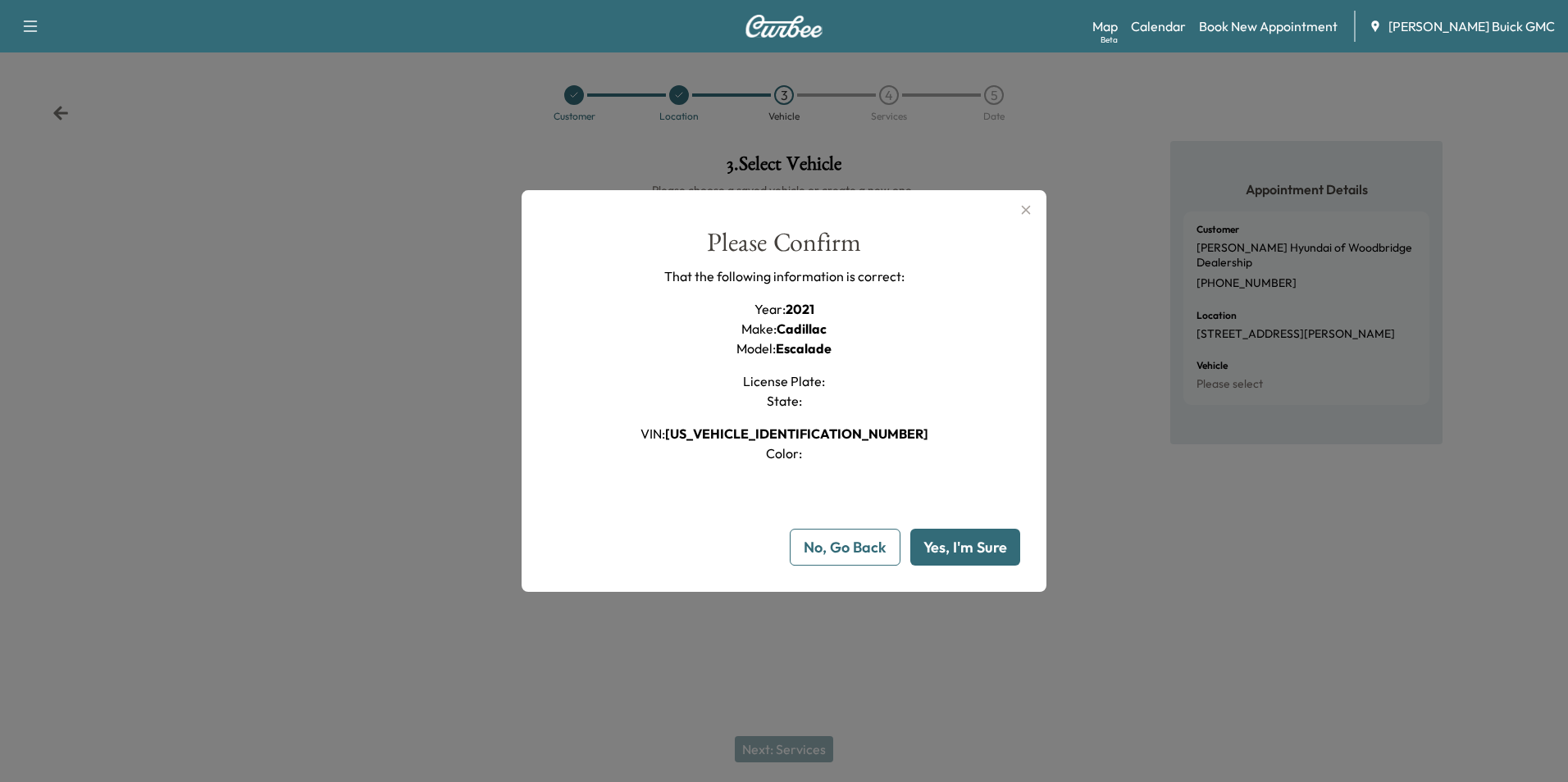
click at [982, 542] on button "Yes, I'm Sure" at bounding box center [965, 548] width 110 height 37
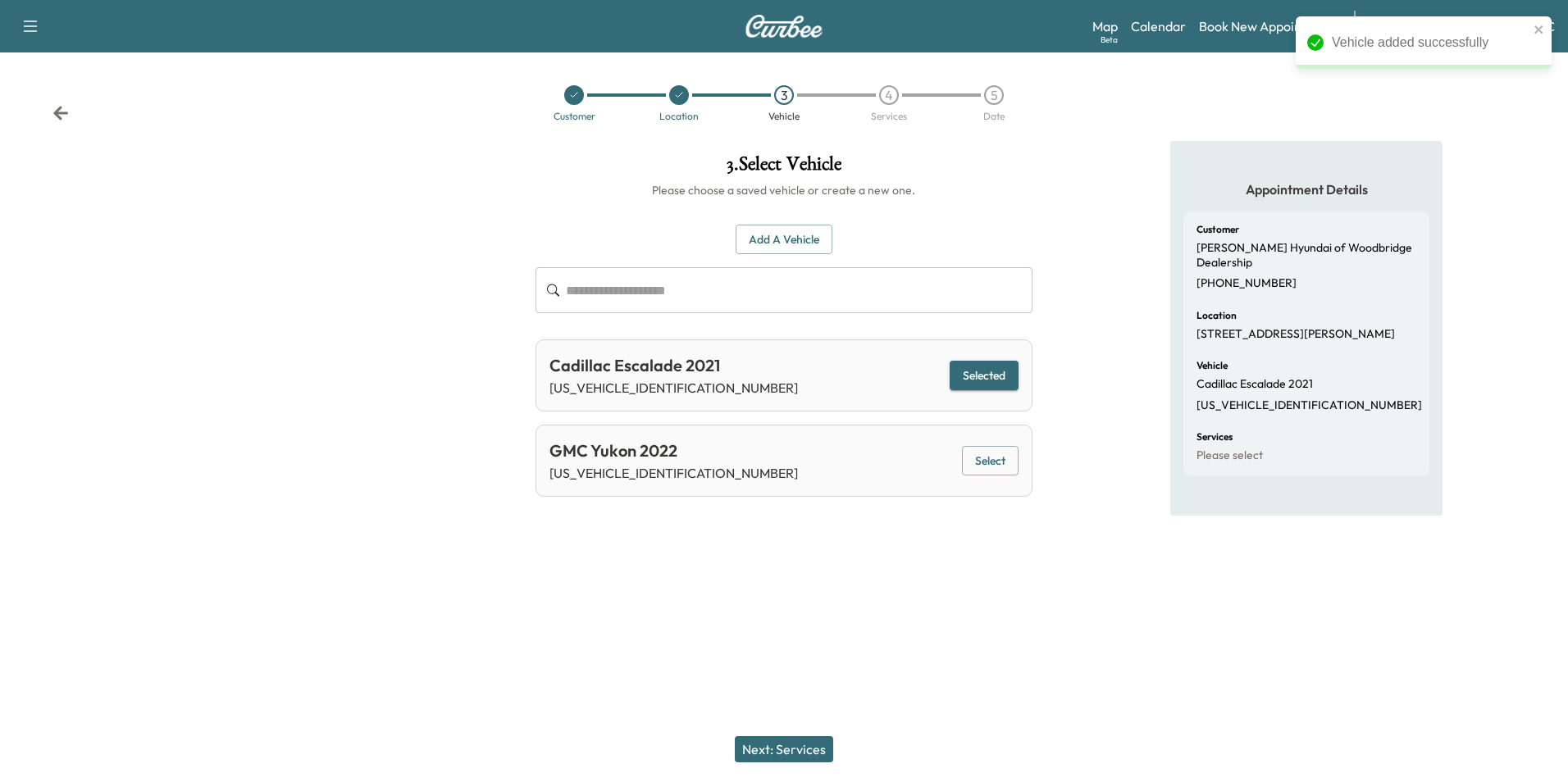
click at [799, 745] on button "Next: Services" at bounding box center [784, 749] width 98 height 27
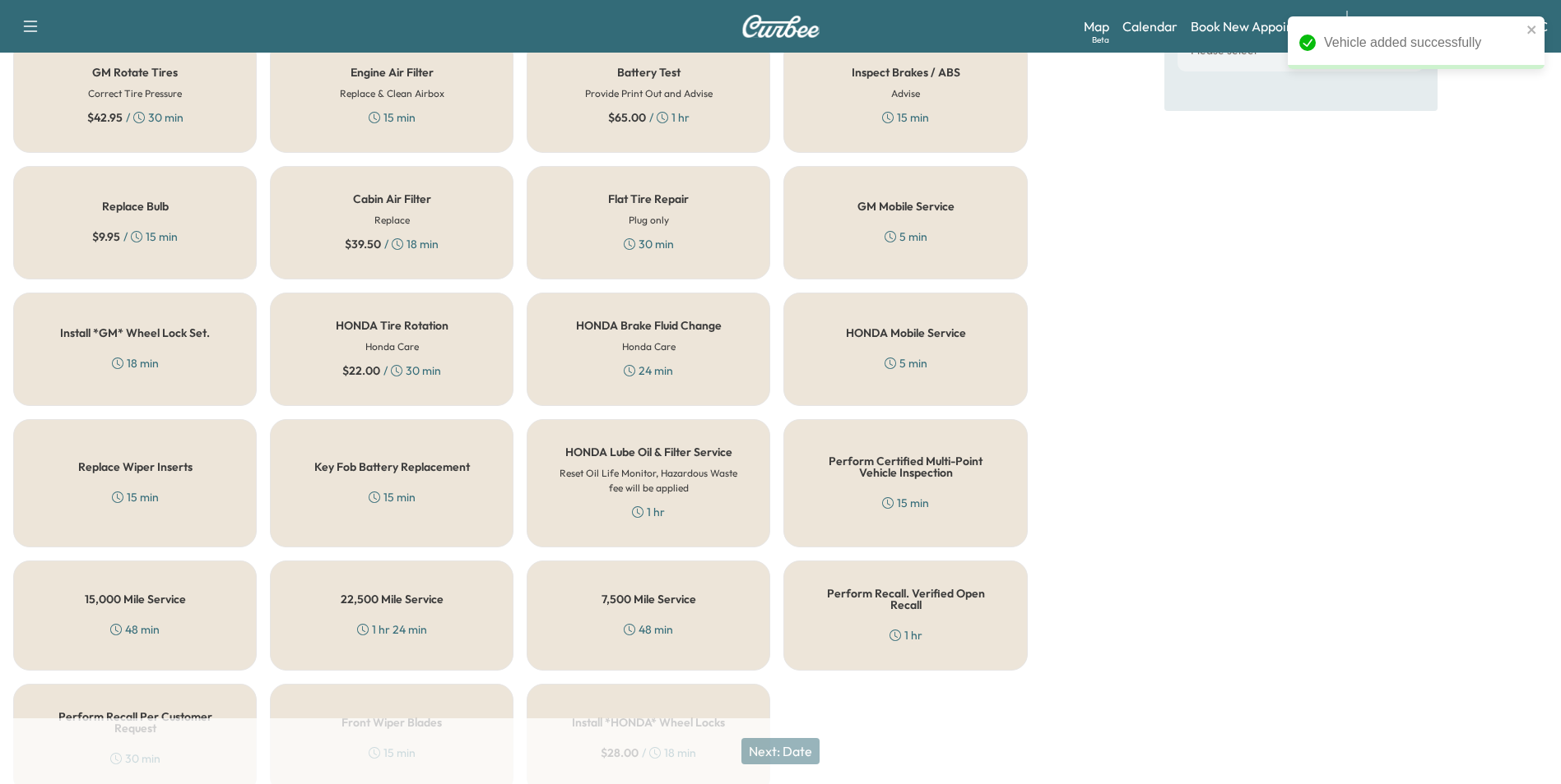
scroll to position [470, 0]
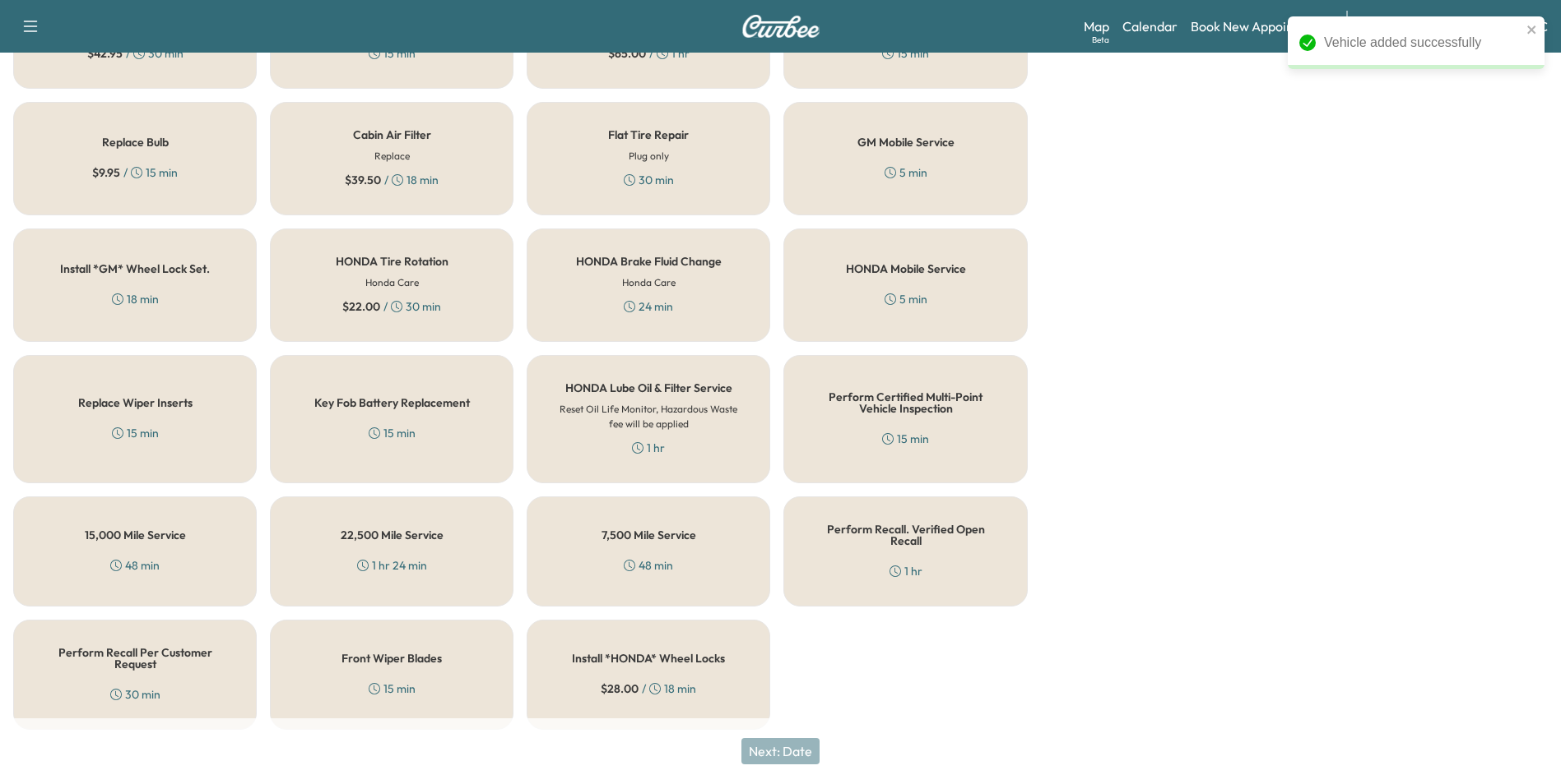
click at [201, 633] on div "Perform Recall Per Customer Request 30 min" at bounding box center [135, 675] width 243 height 110
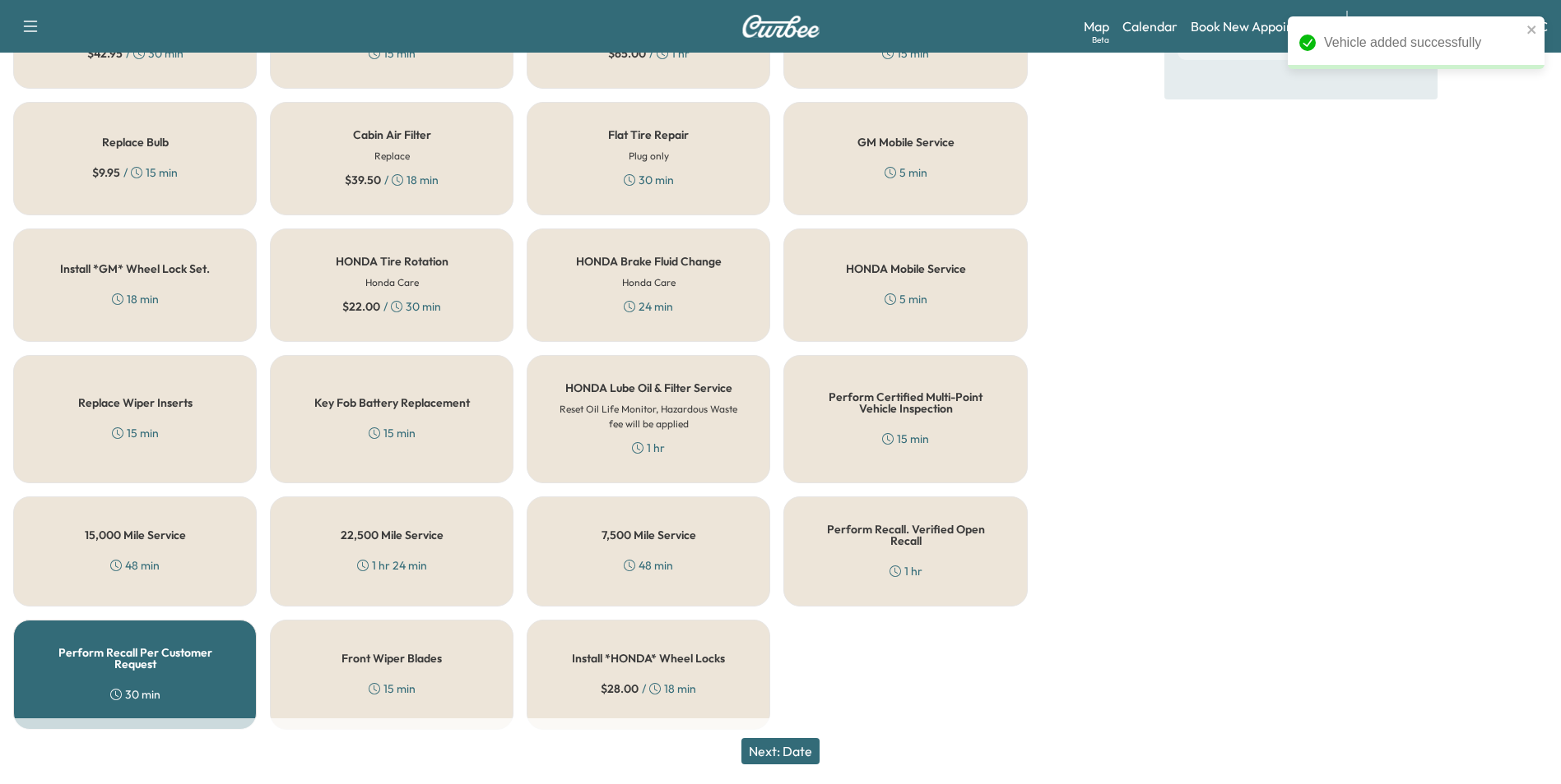
click at [794, 752] on button "Next: Date" at bounding box center [780, 751] width 78 height 27
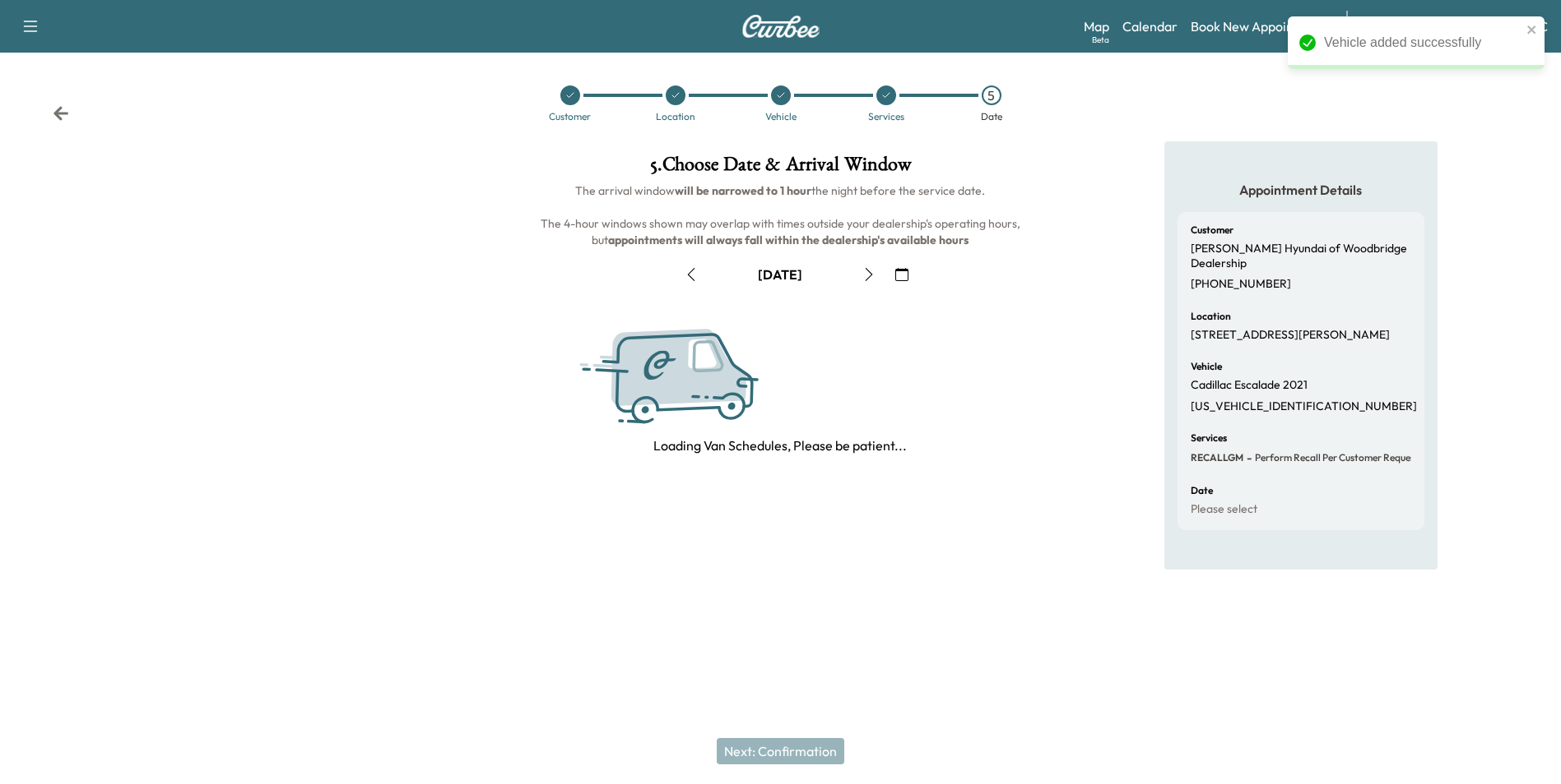
scroll to position [0, 0]
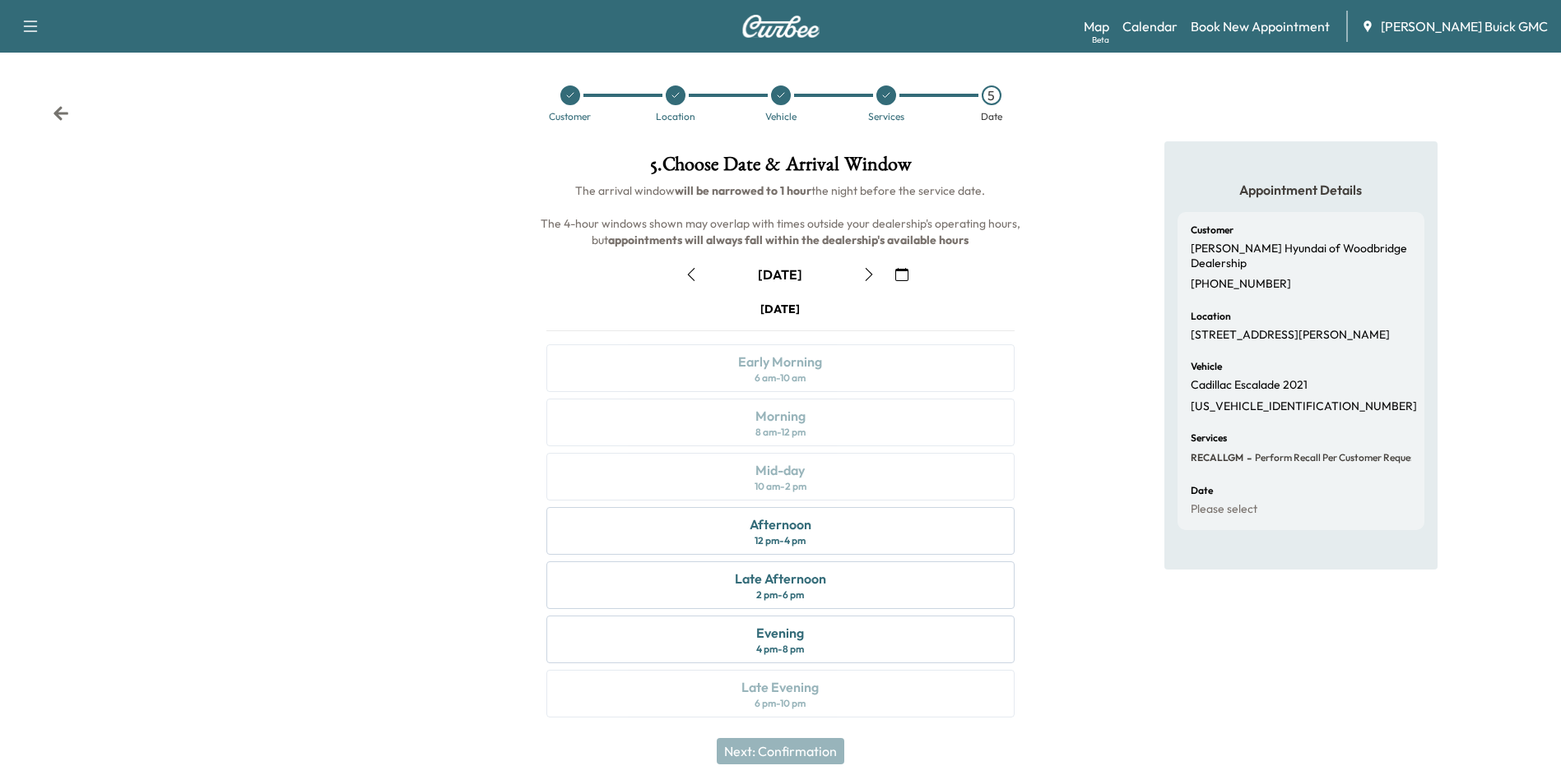
click at [902, 273] on icon "button" at bounding box center [902, 274] width 13 height 13
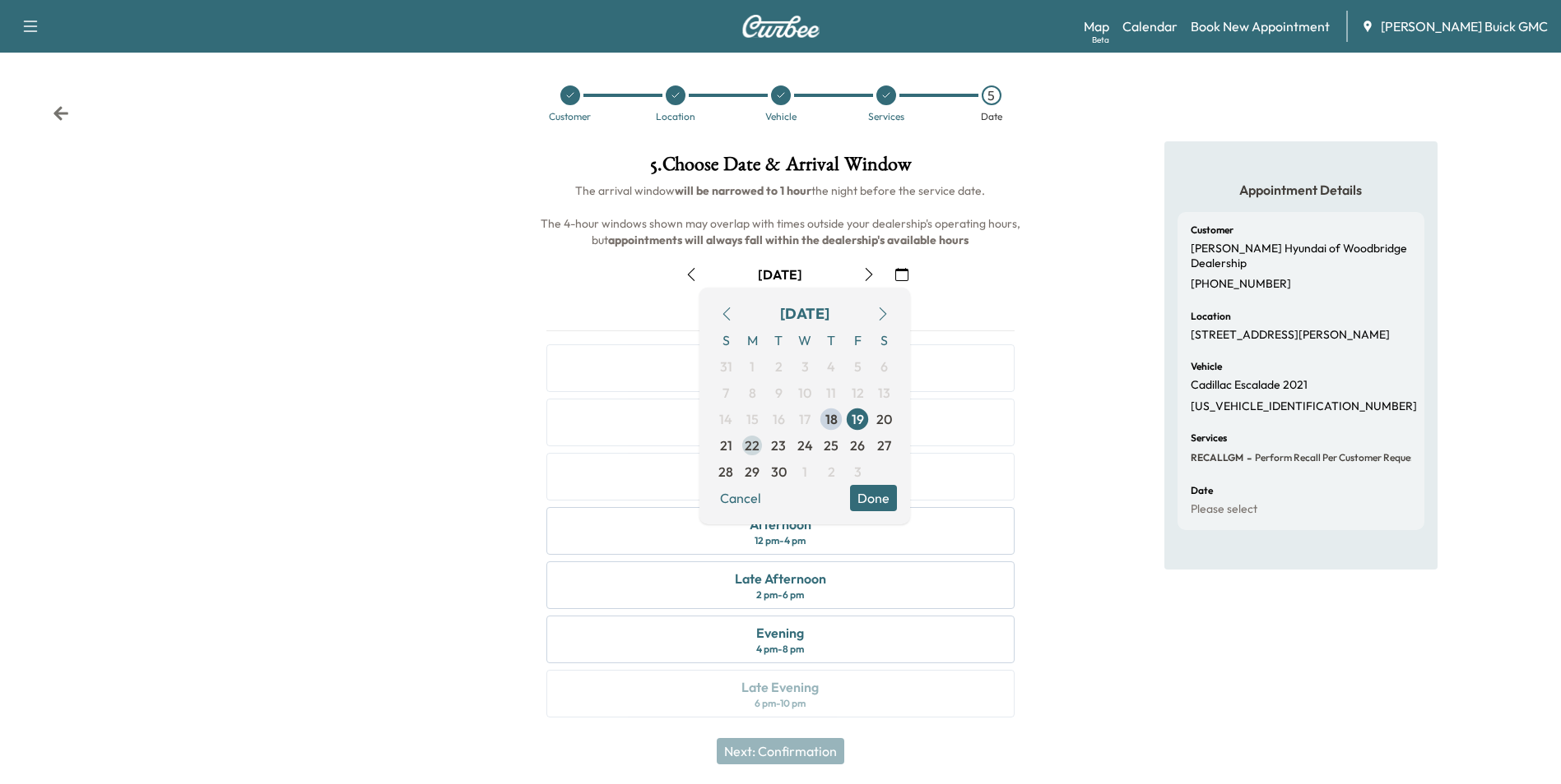
click at [750, 443] on span "22" at bounding box center [752, 445] width 15 height 20
click at [878, 496] on button "Done" at bounding box center [873, 498] width 47 height 27
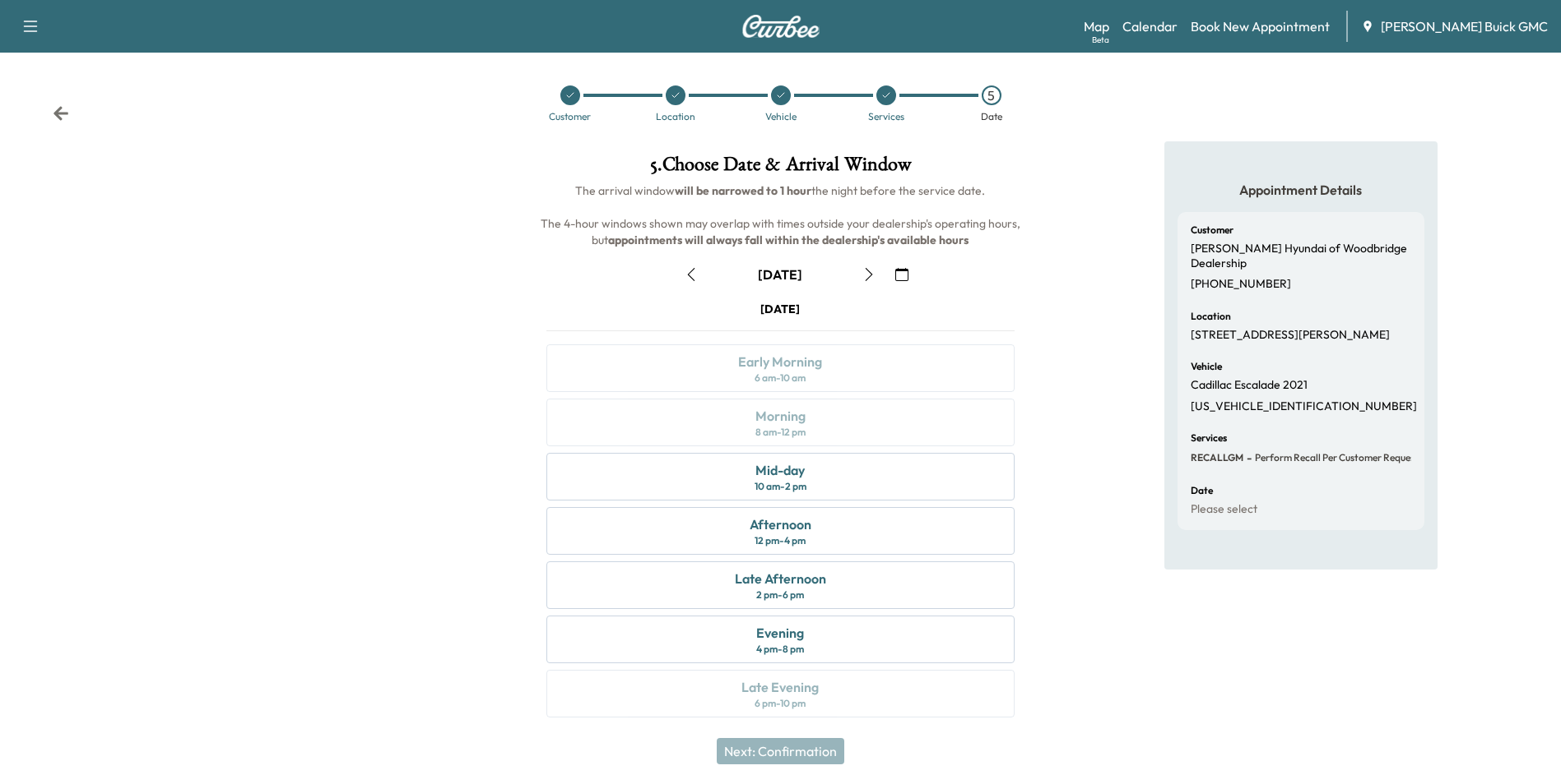
click at [1099, 402] on div "Appointment Details Customer [PERSON_NAME] Hyundai of Woodbridge Dealership [PH…" at bounding box center [1301, 439] width 520 height 596
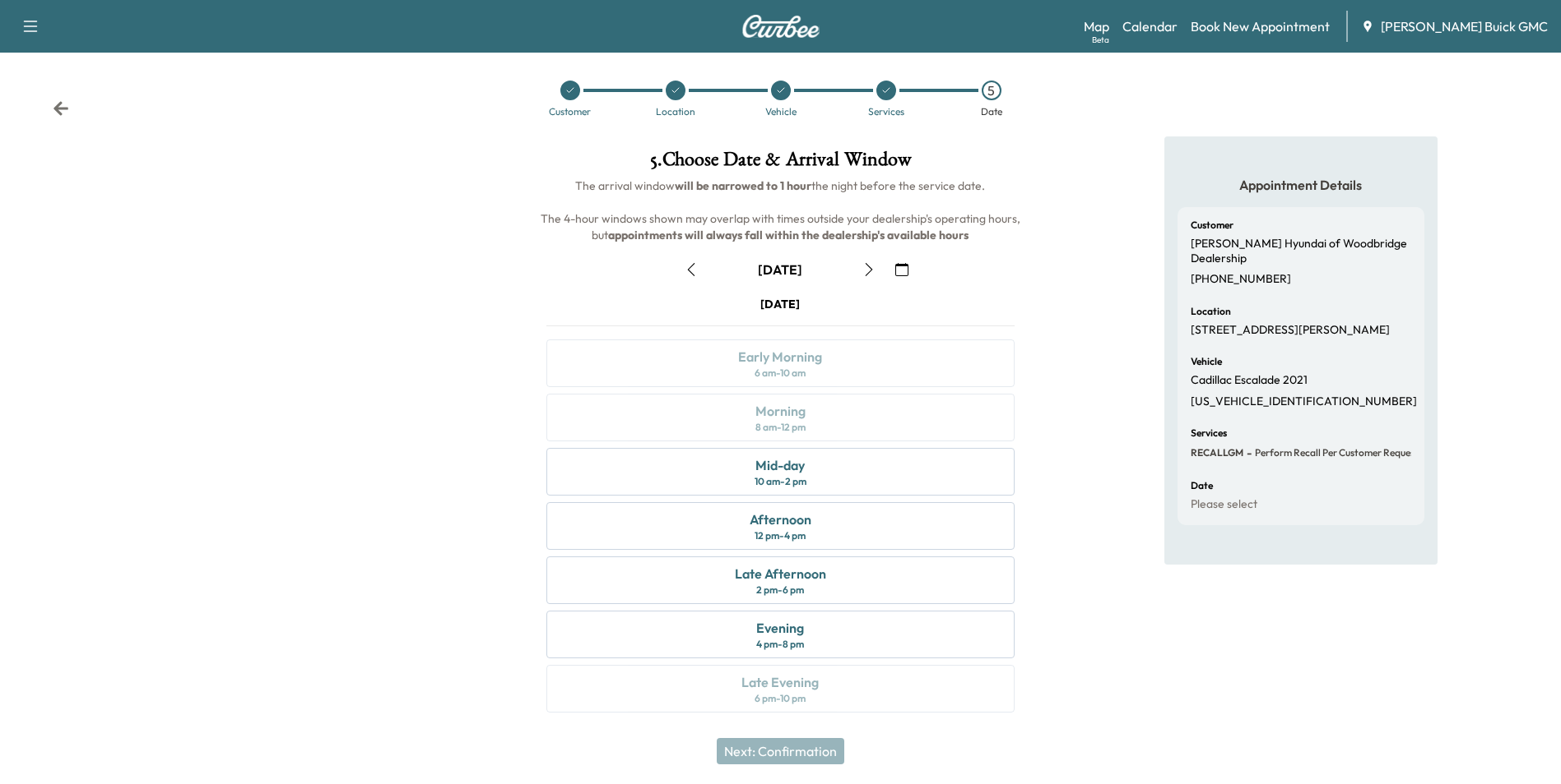
scroll to position [5, 0]
click at [792, 472] on div "Mid-day" at bounding box center [780, 465] width 50 height 20
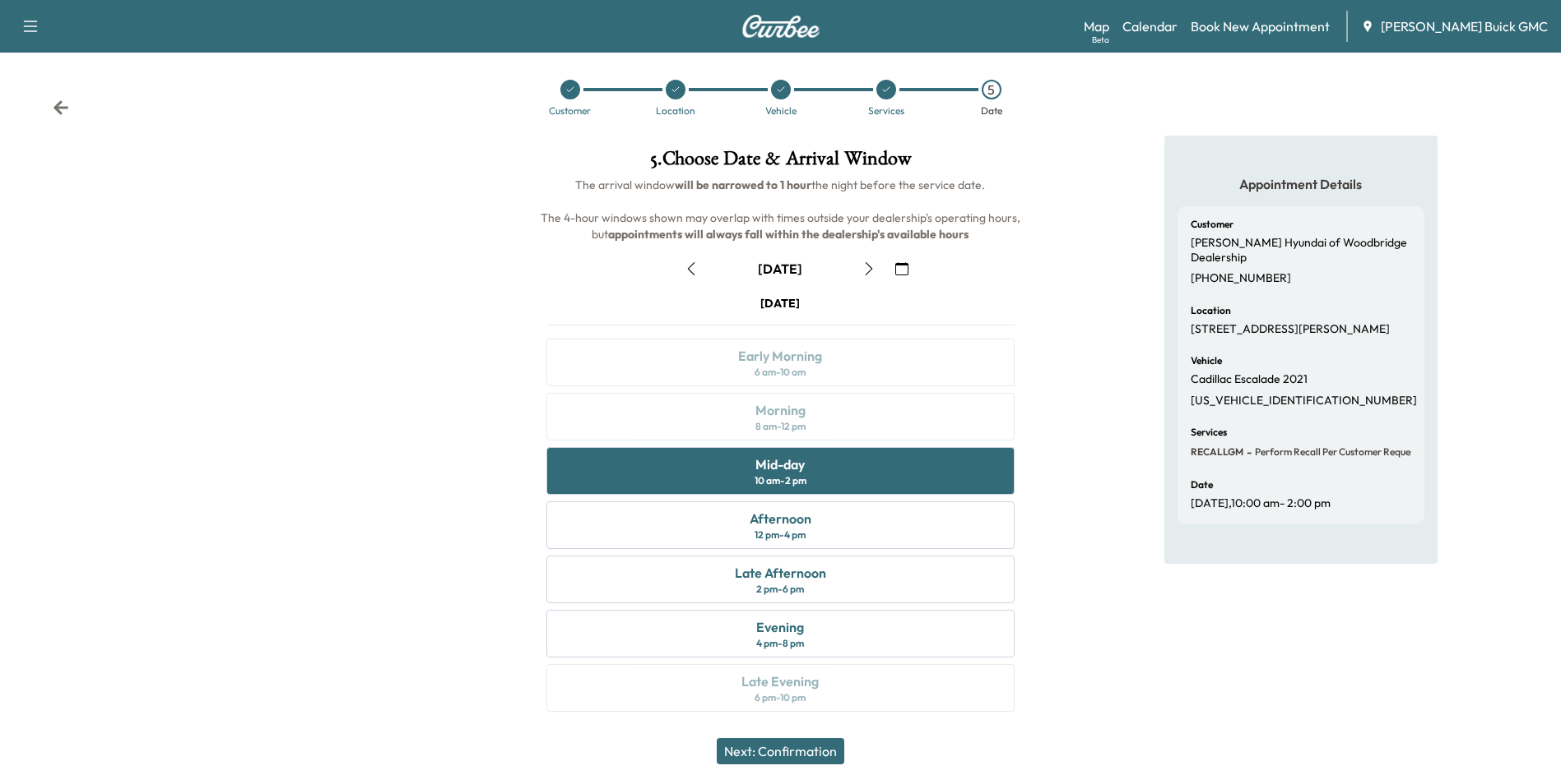
click at [805, 752] on button "Next: Confirmation" at bounding box center [780, 751] width 128 height 27
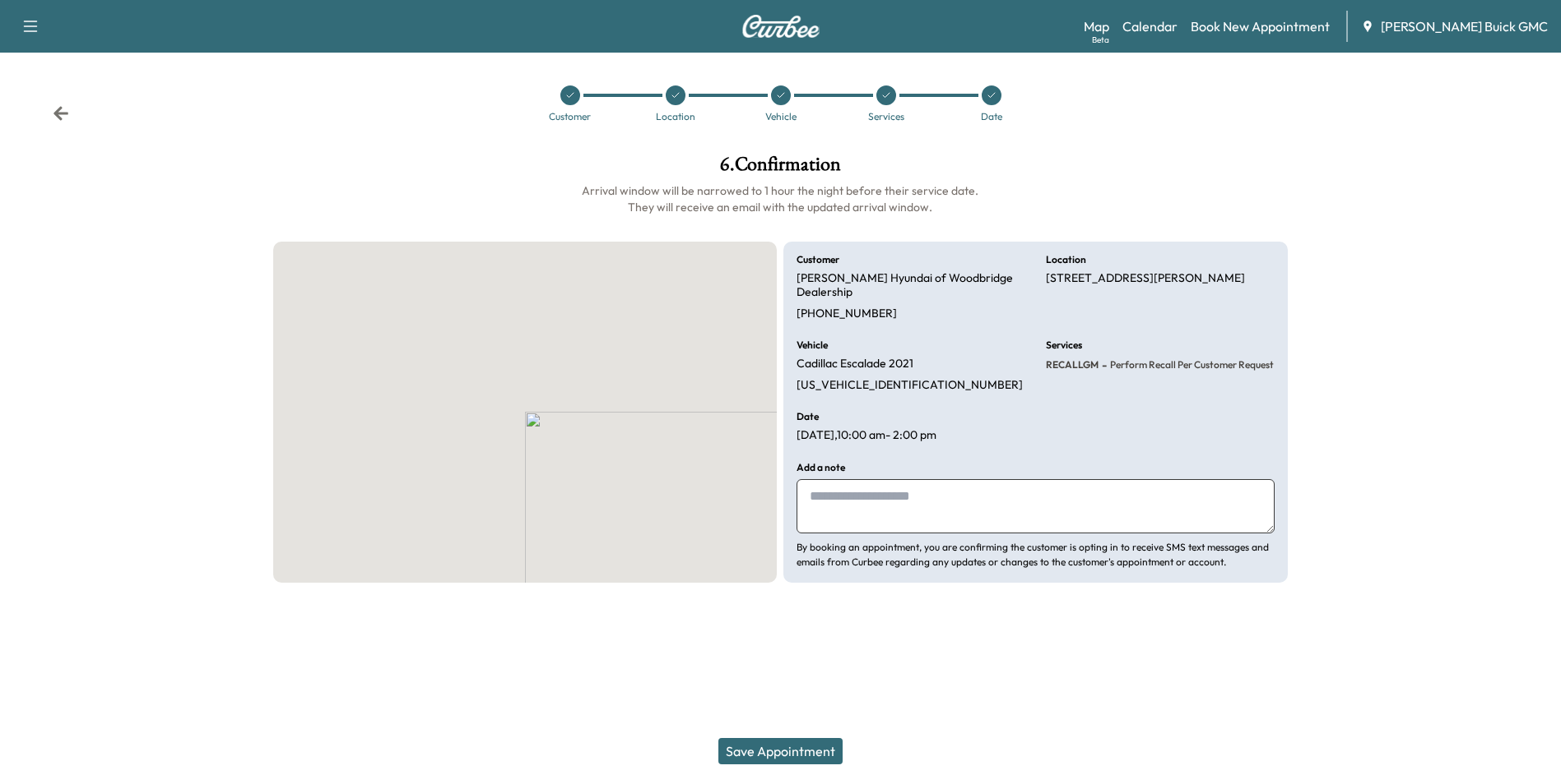
scroll to position [0, 0]
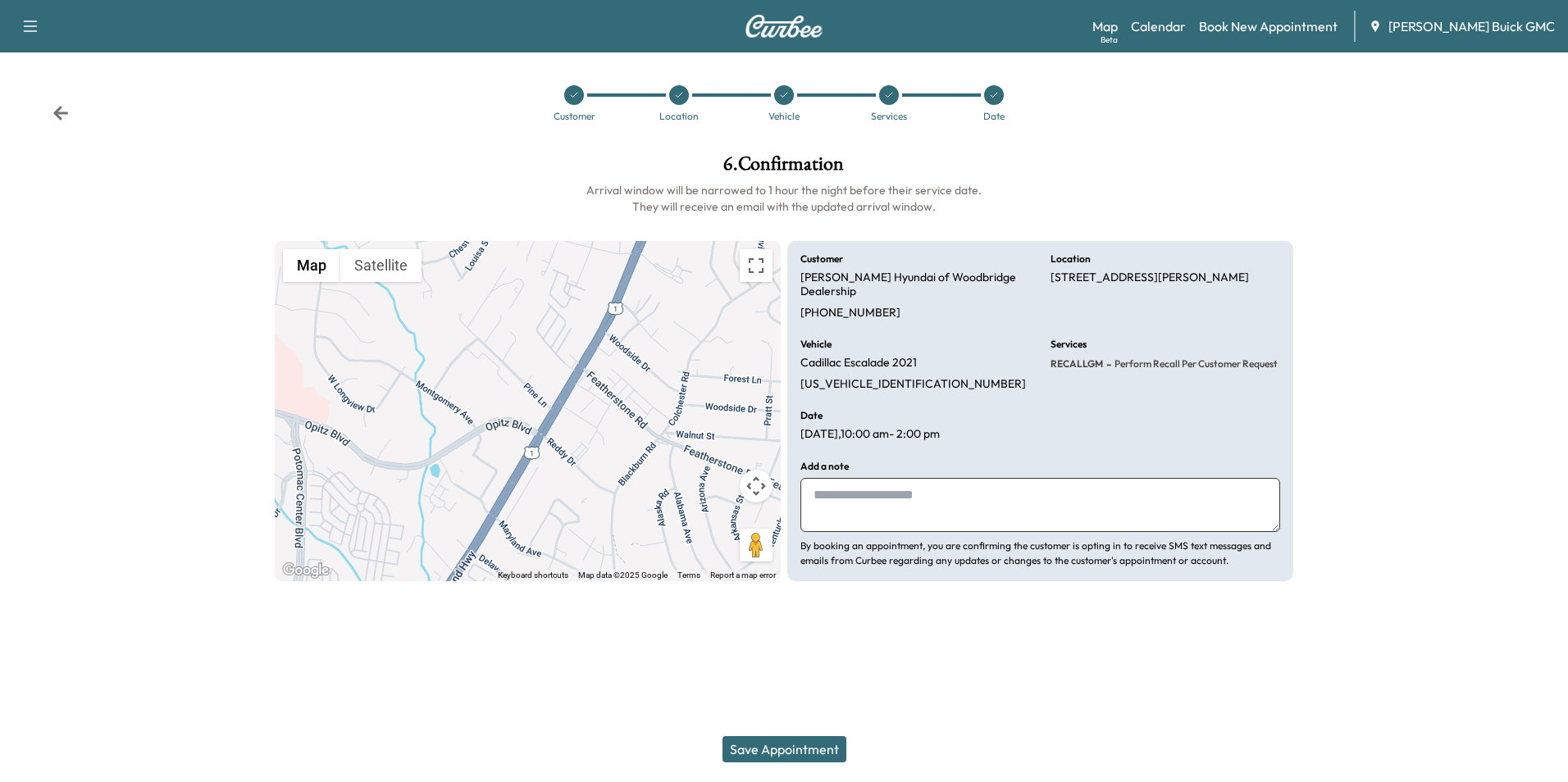
click at [853, 489] on textarea at bounding box center [1041, 504] width 480 height 54
type textarea "**********"
click at [796, 748] on button "Save Appointment" at bounding box center [785, 749] width 124 height 27
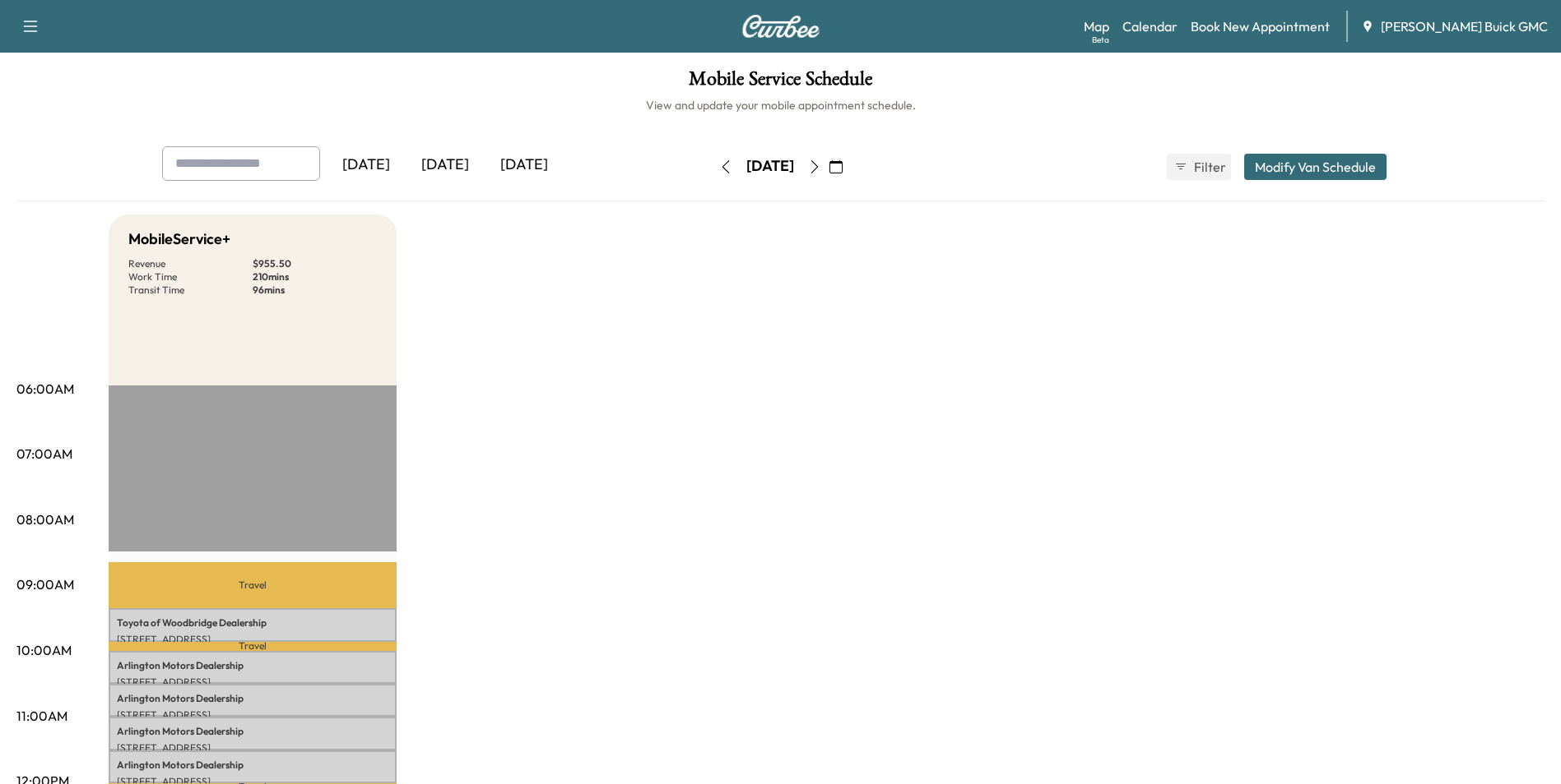
click at [1298, 21] on link "Book New Appointment" at bounding box center [1259, 27] width 139 height 20
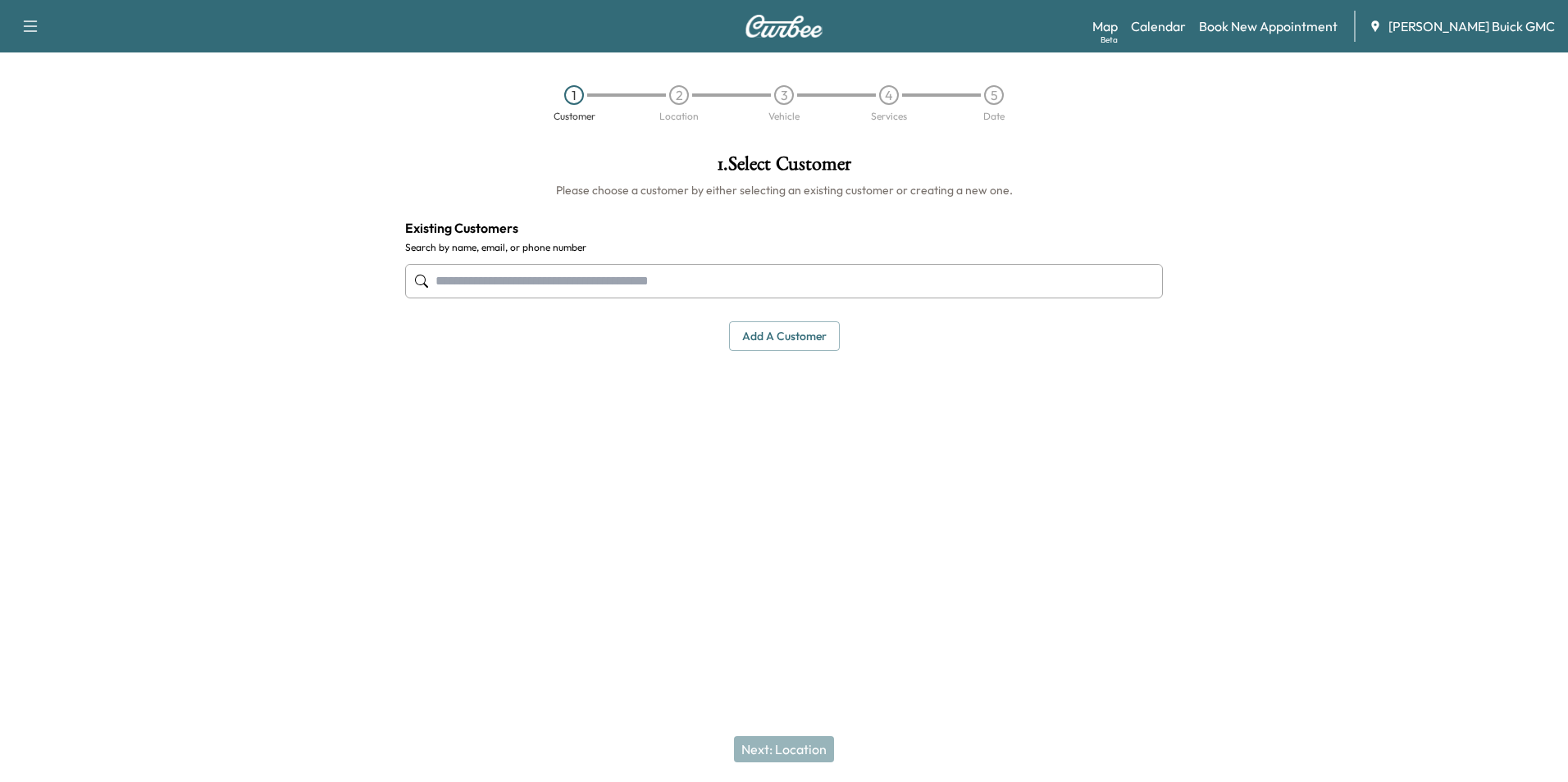
click at [607, 285] on input "text" at bounding box center [784, 280] width 758 height 34
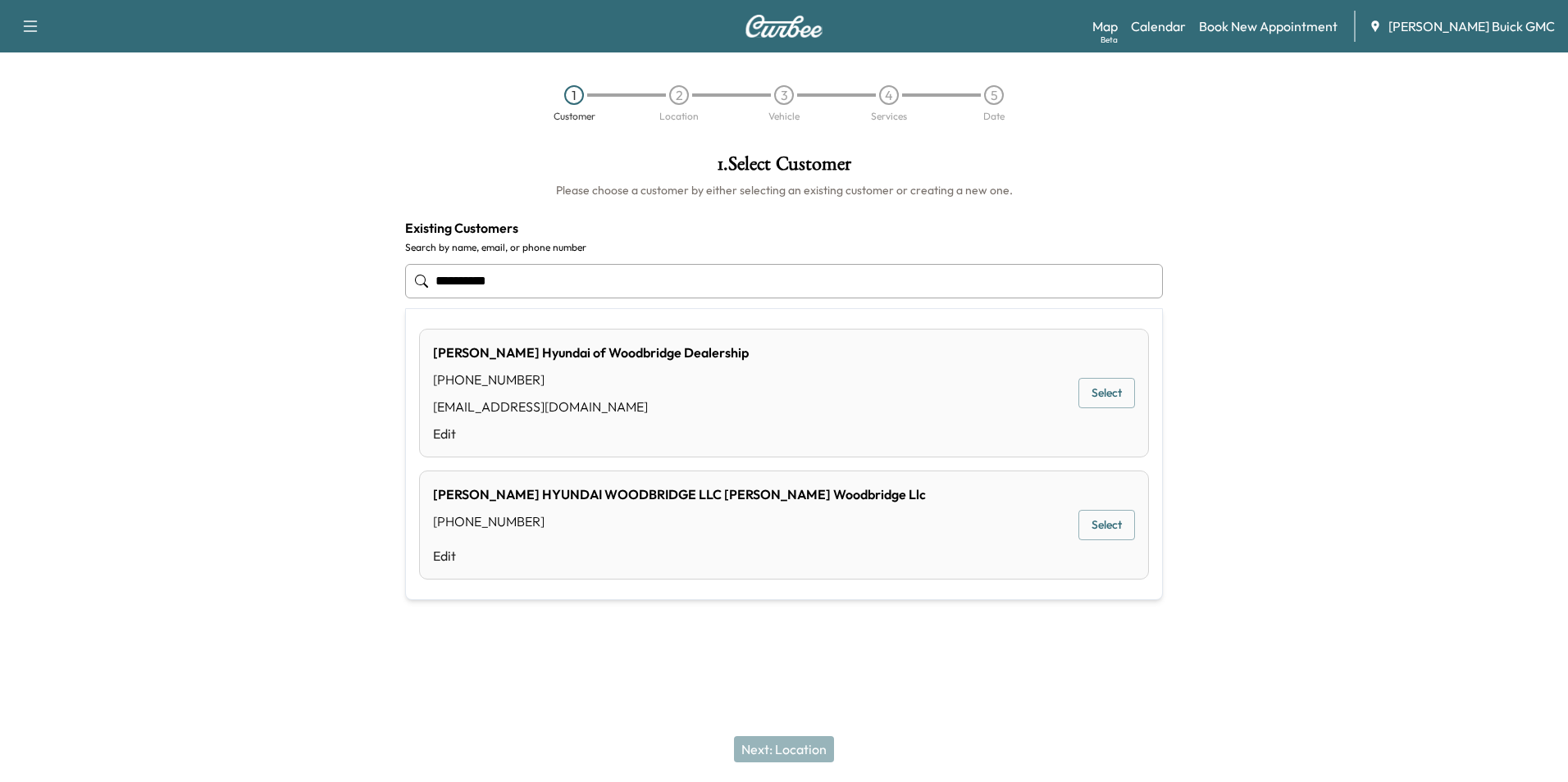
click at [1111, 388] on button "Select" at bounding box center [1107, 393] width 57 height 30
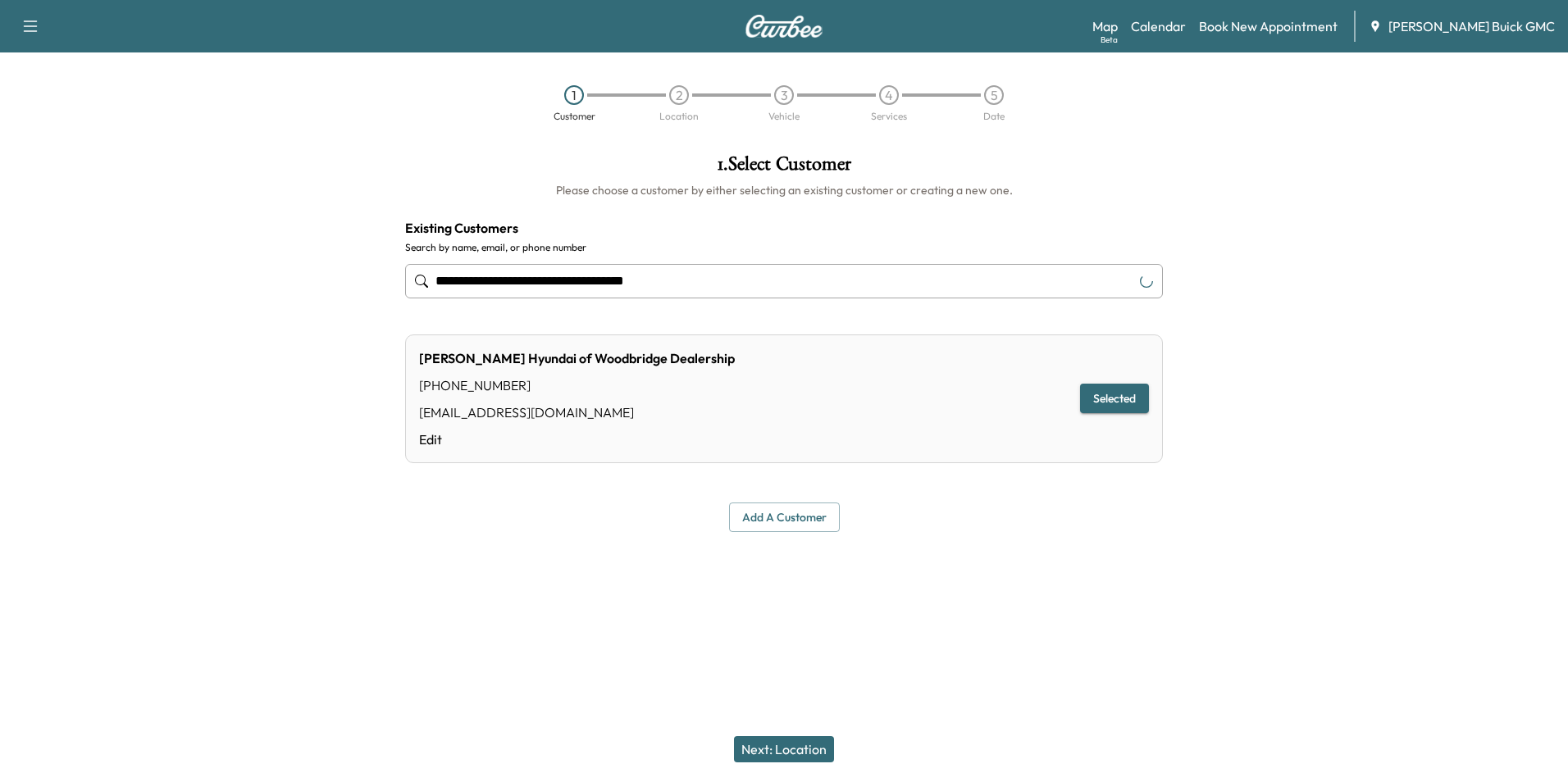
type input "**********"
click at [803, 748] on button "Next: Location" at bounding box center [784, 749] width 100 height 27
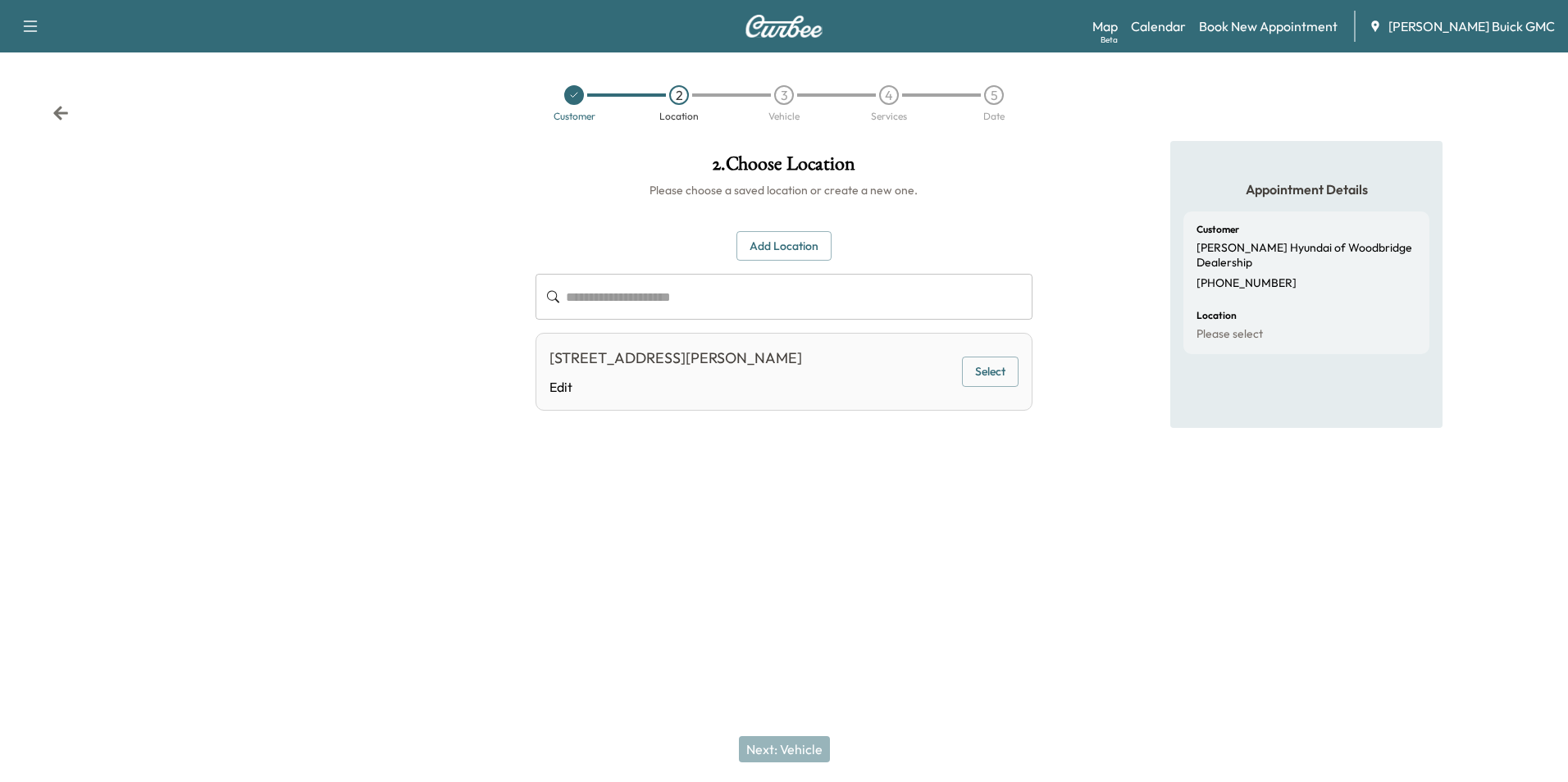
click at [986, 372] on button "Select" at bounding box center [990, 372] width 57 height 30
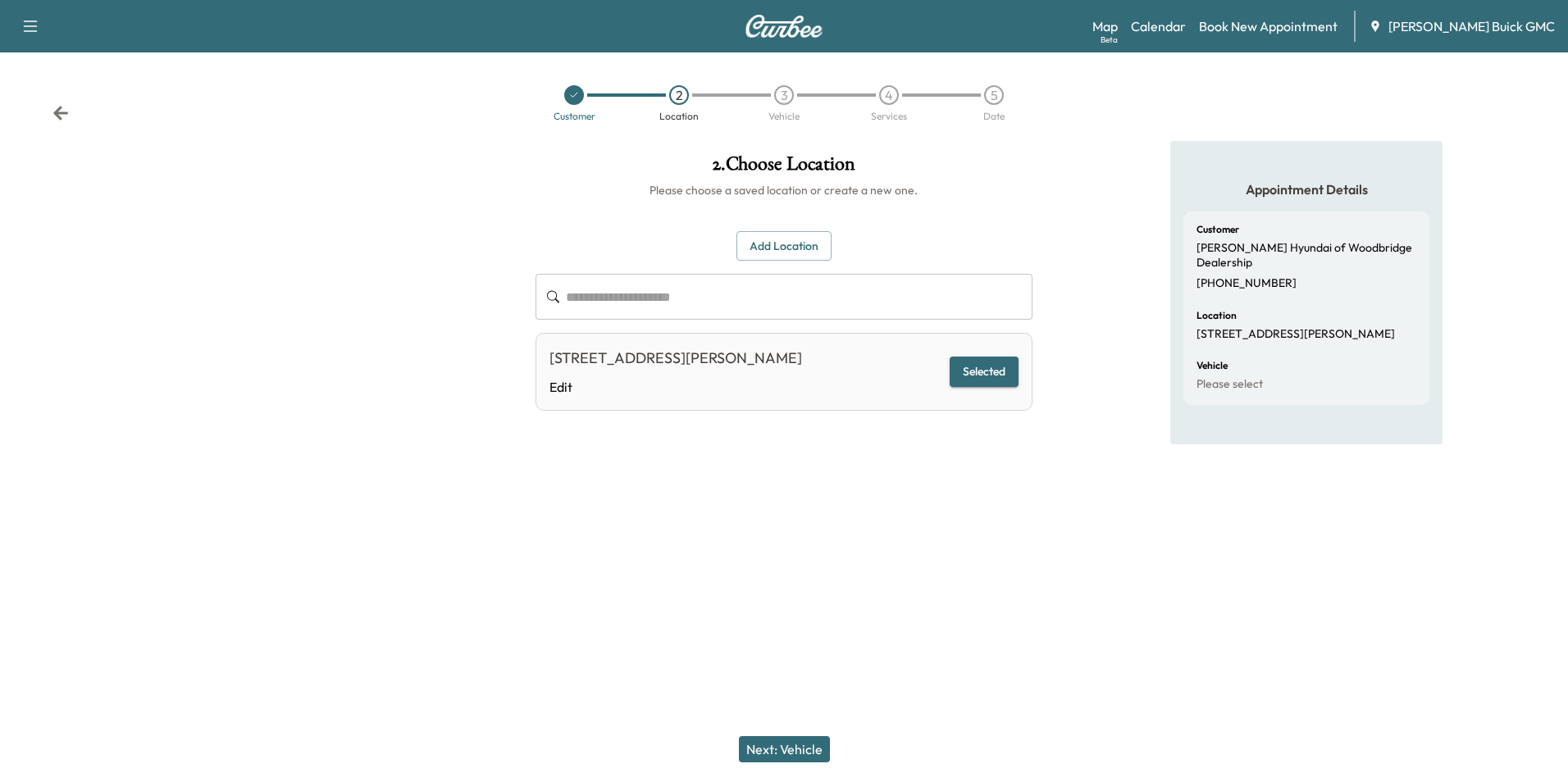
click at [803, 746] on button "Next: Vehicle" at bounding box center [784, 749] width 91 height 27
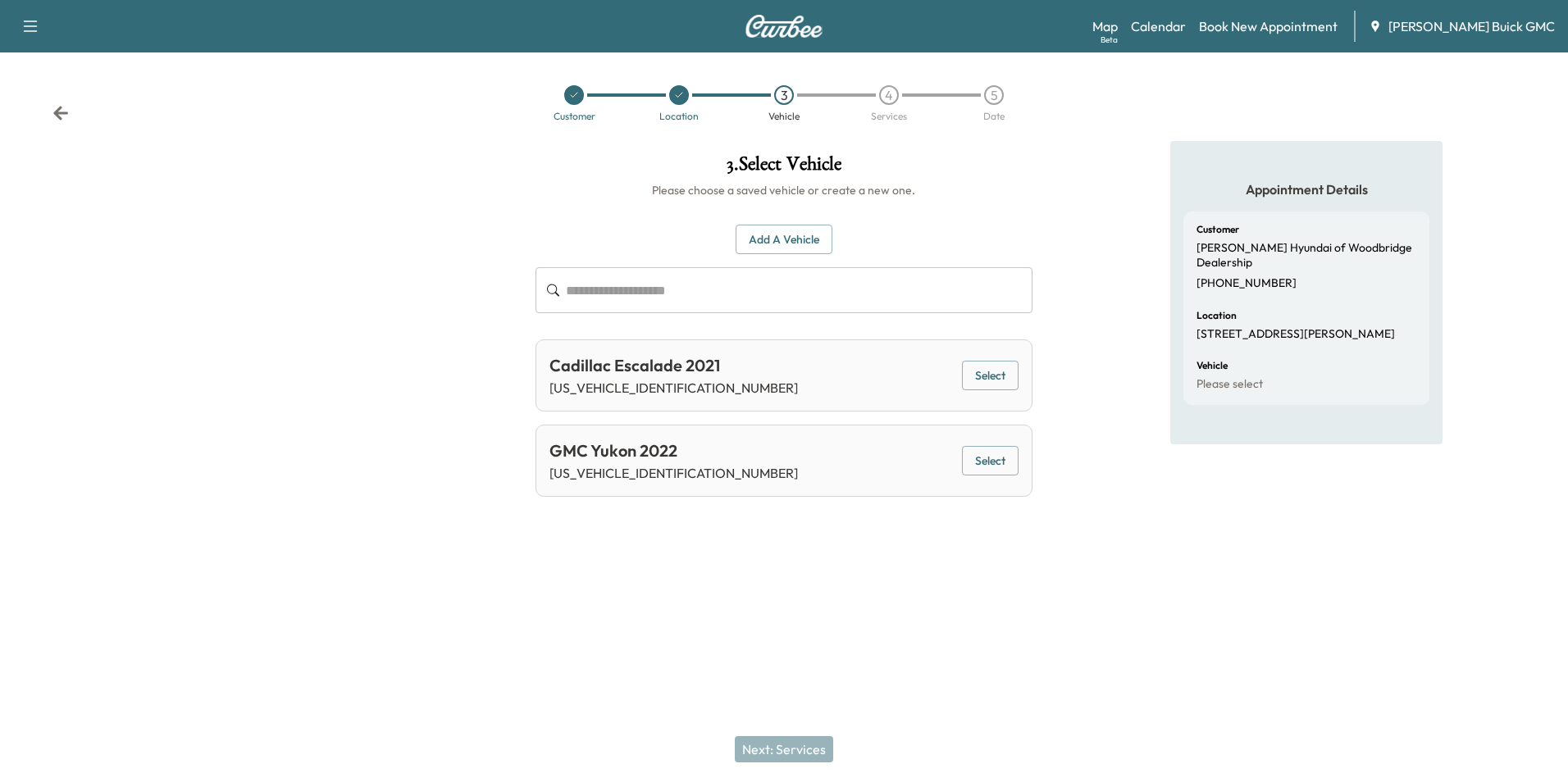
click at [791, 234] on button "Add a Vehicle" at bounding box center [784, 240] width 96 height 30
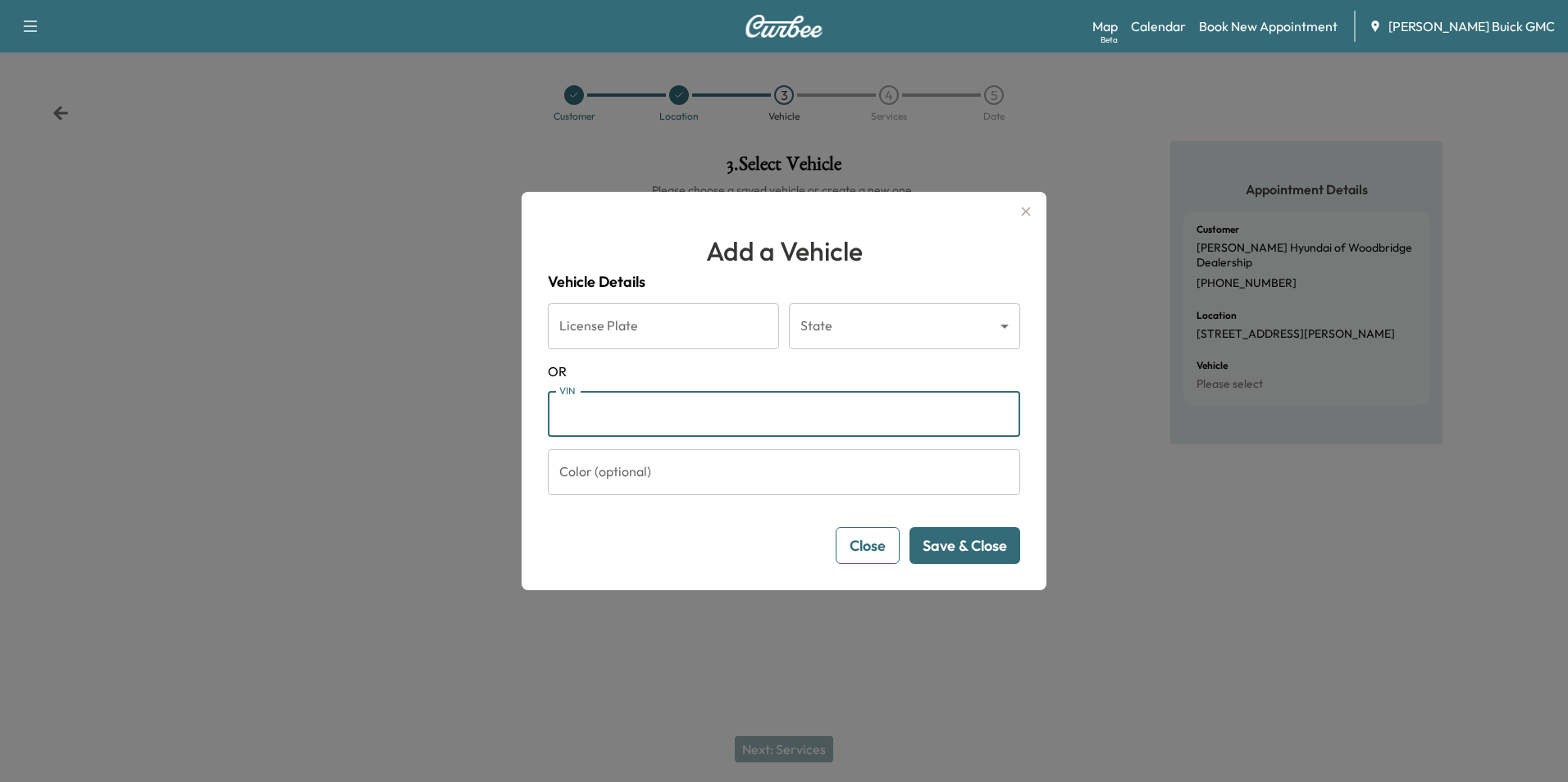
click at [680, 419] on input "VIN" at bounding box center [784, 414] width 473 height 46
type input "**********"
click at [988, 540] on button "Save & Close" at bounding box center [965, 546] width 111 height 37
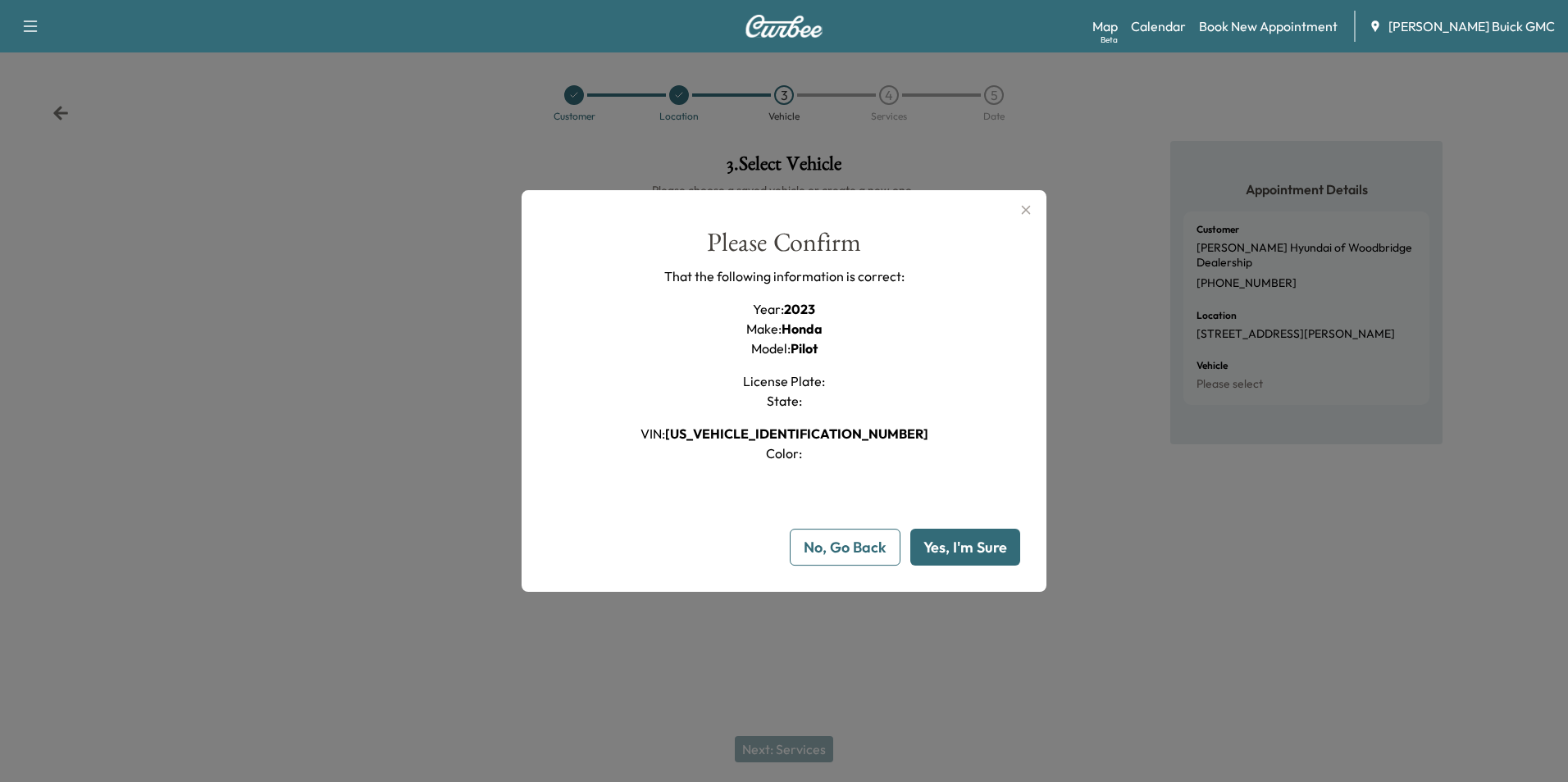
click at [962, 540] on button "Yes, I'm Sure" at bounding box center [965, 548] width 110 height 37
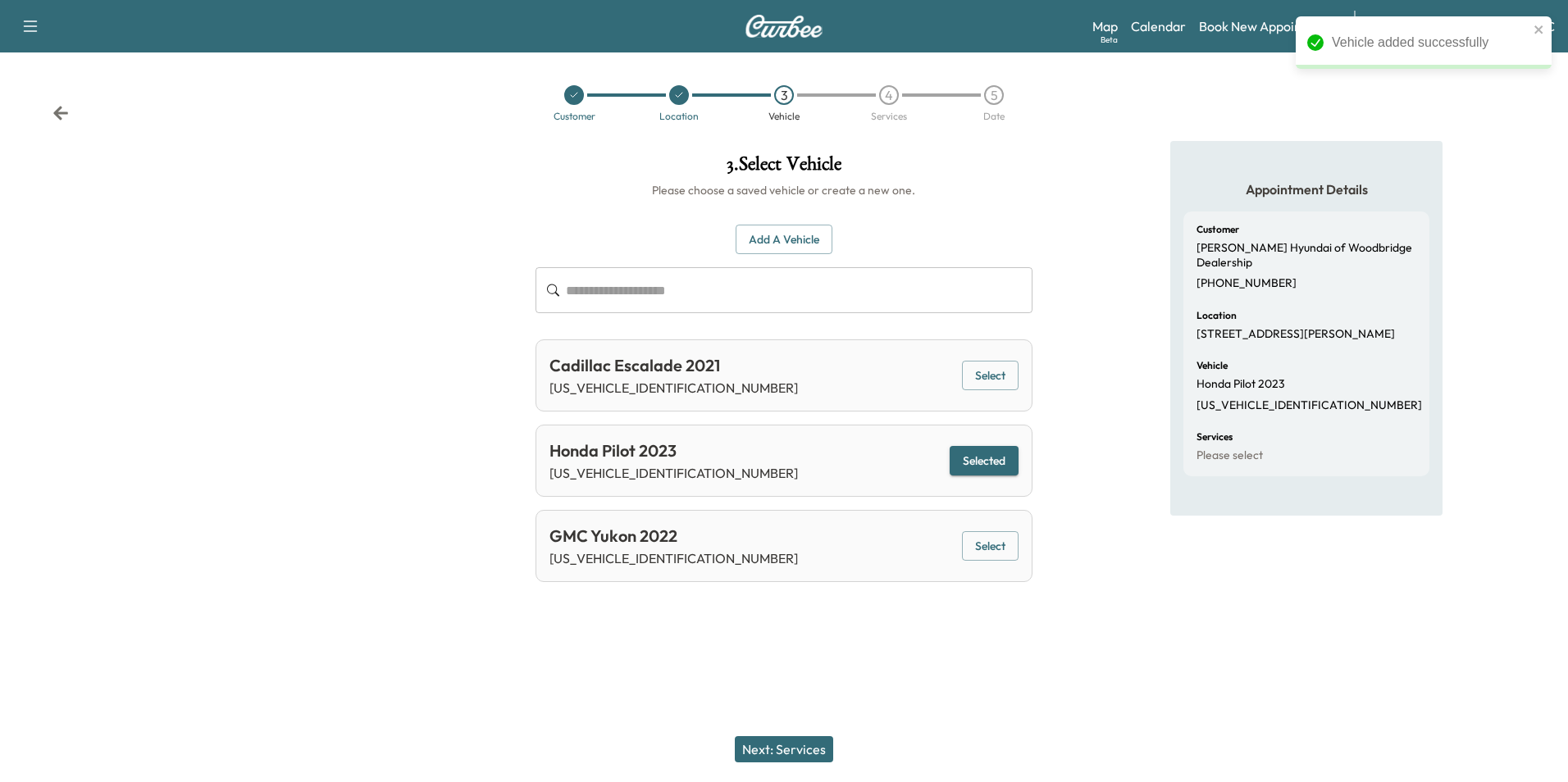
click at [805, 749] on button "Next: Services" at bounding box center [784, 749] width 98 height 27
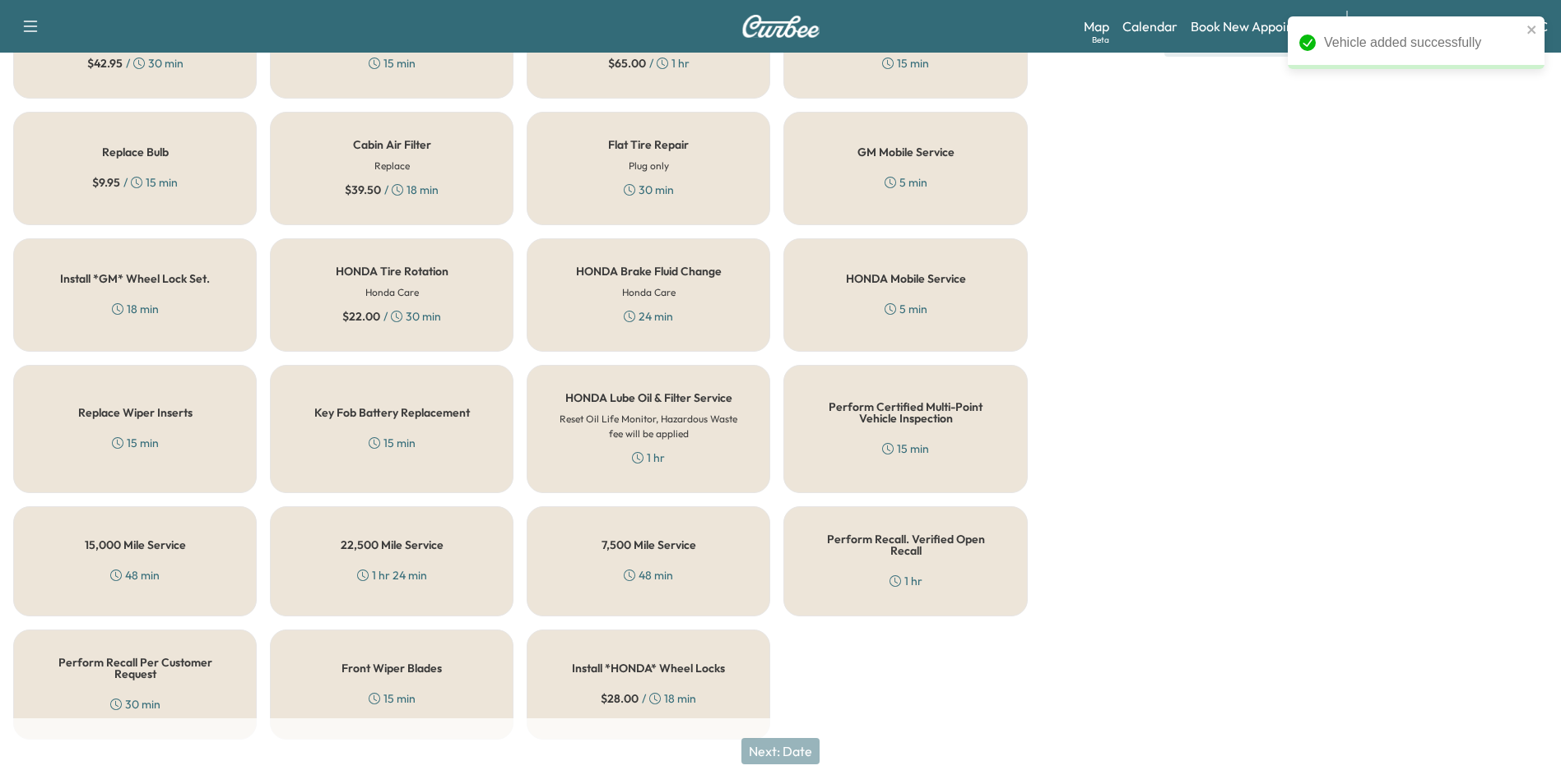
scroll to position [470, 0]
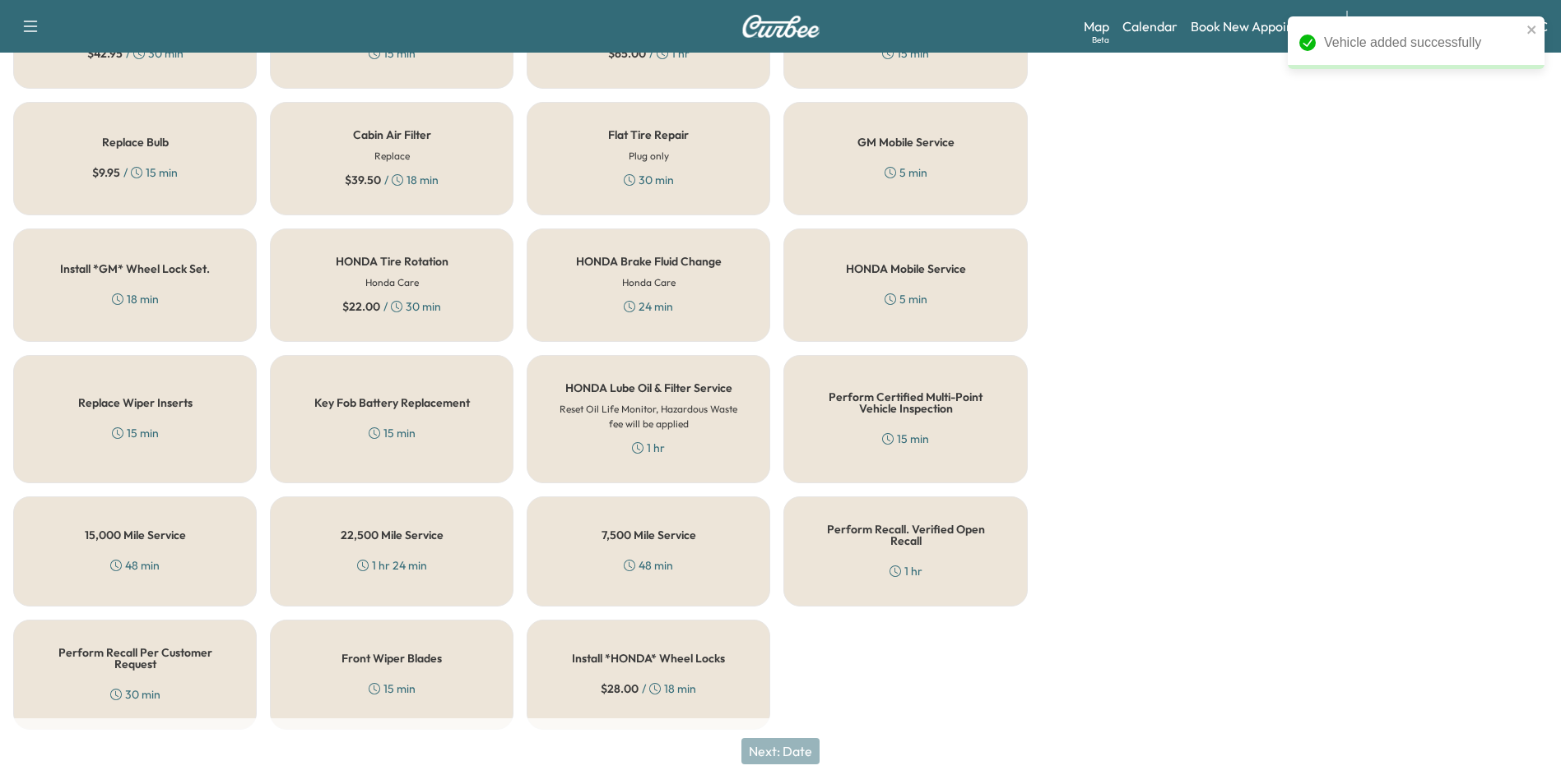
click at [144, 647] on h5 "Perform Recall Per Customer Request" at bounding box center [134, 659] width 189 height 23
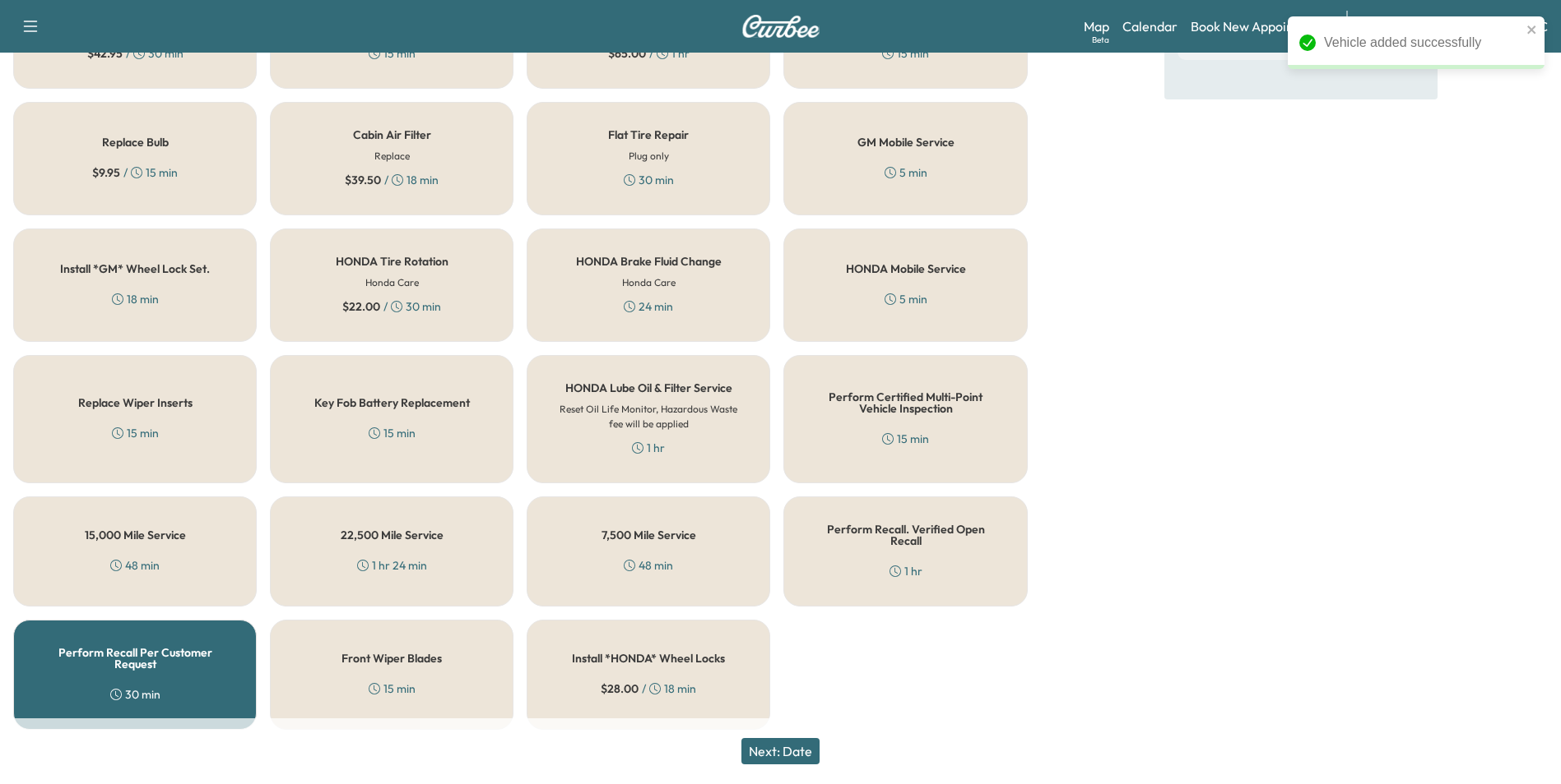
click at [800, 744] on button "Next: Date" at bounding box center [780, 751] width 78 height 27
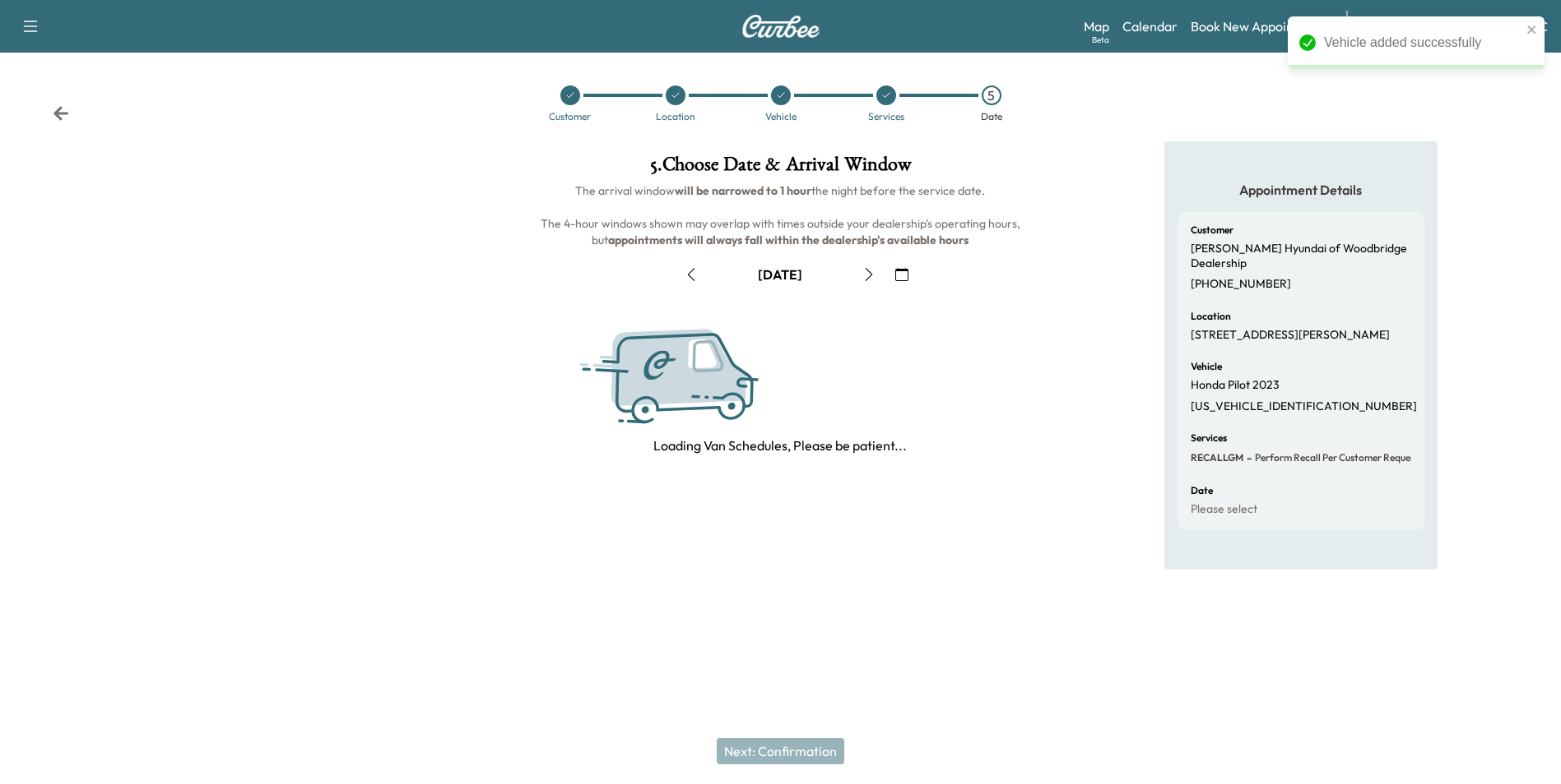
scroll to position [0, 0]
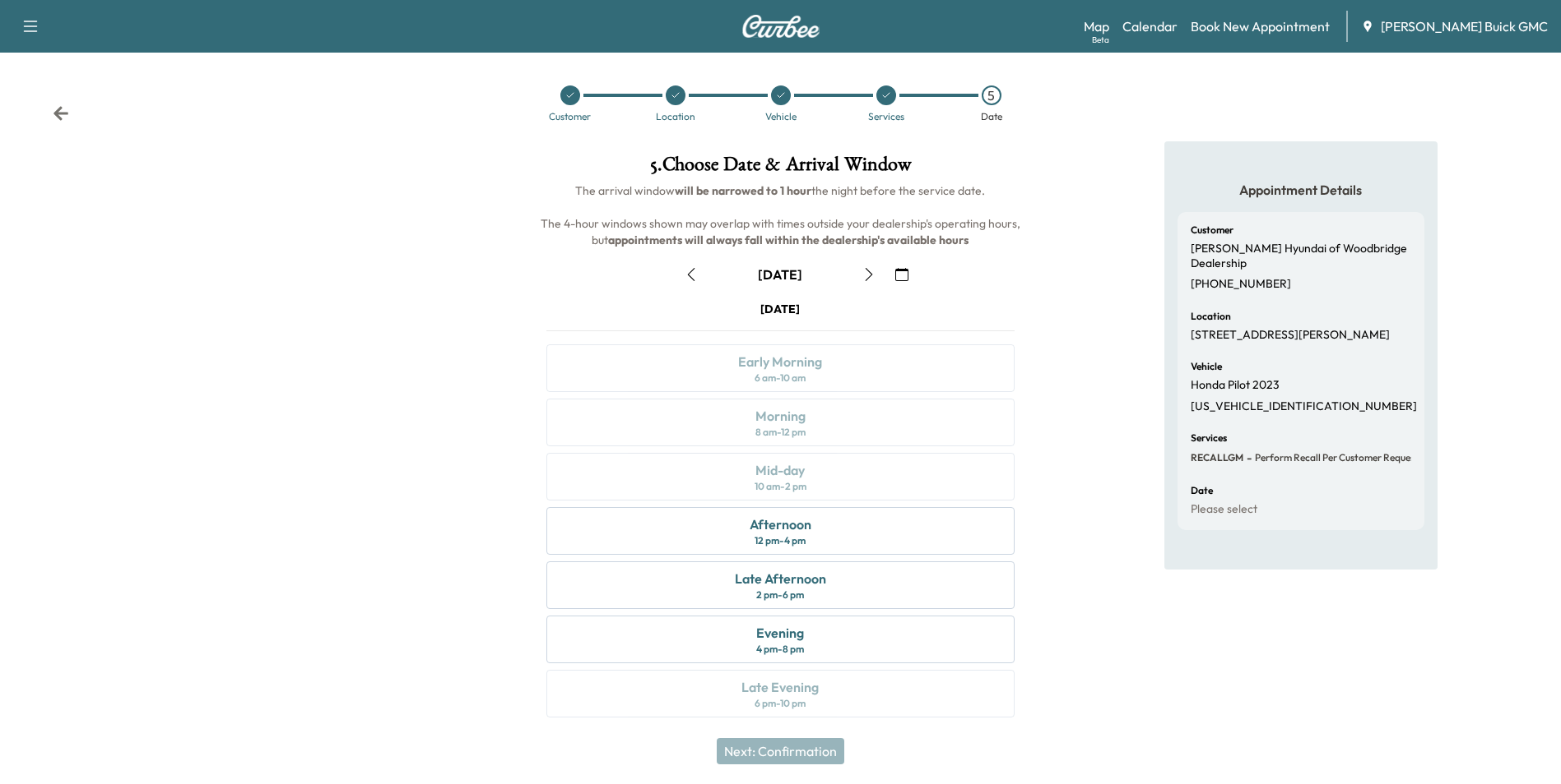
click at [901, 271] on icon "button" at bounding box center [902, 274] width 13 height 13
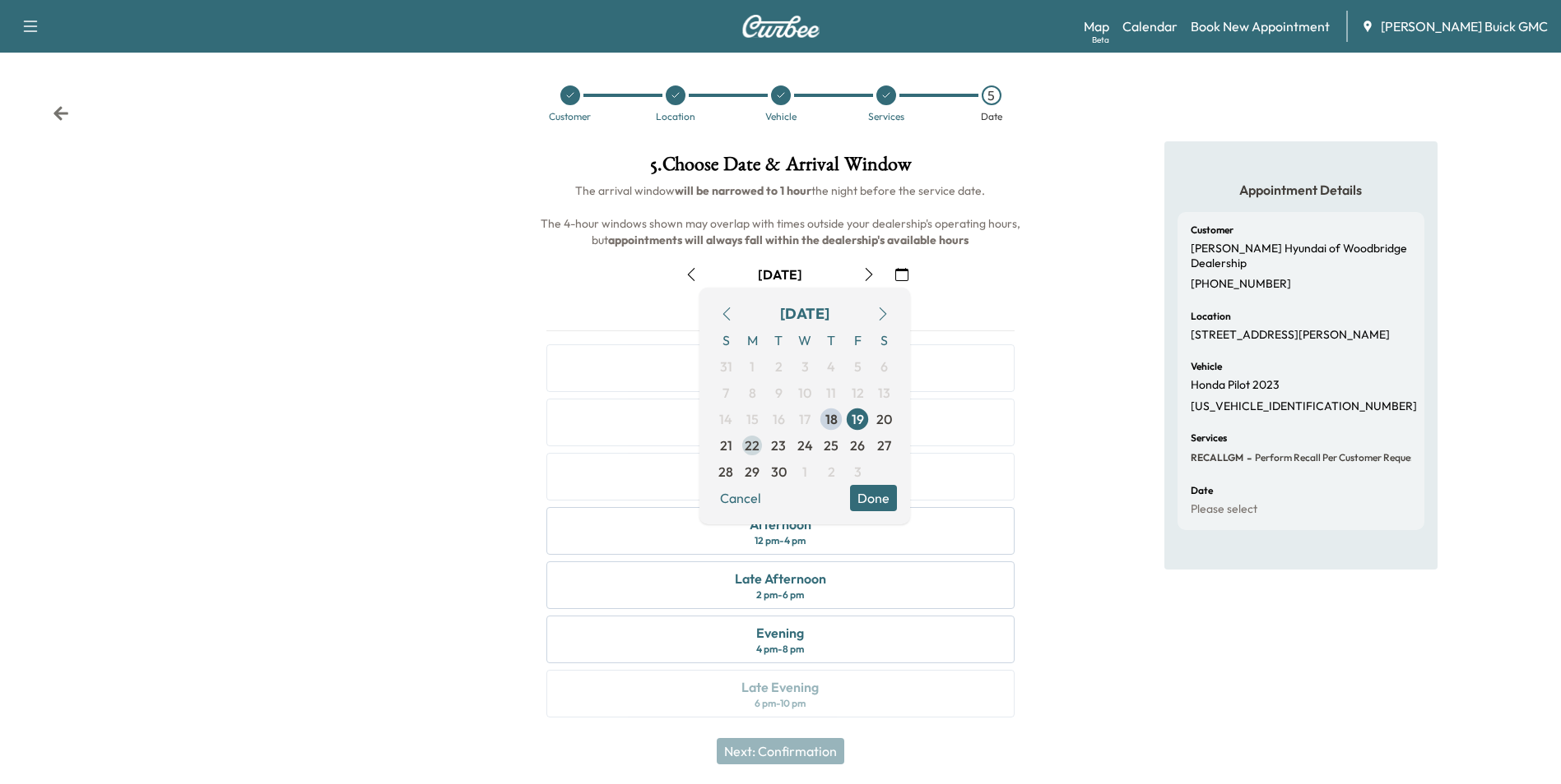
click at [751, 444] on span "22" at bounding box center [752, 445] width 15 height 20
click at [870, 496] on button "Done" at bounding box center [873, 498] width 47 height 27
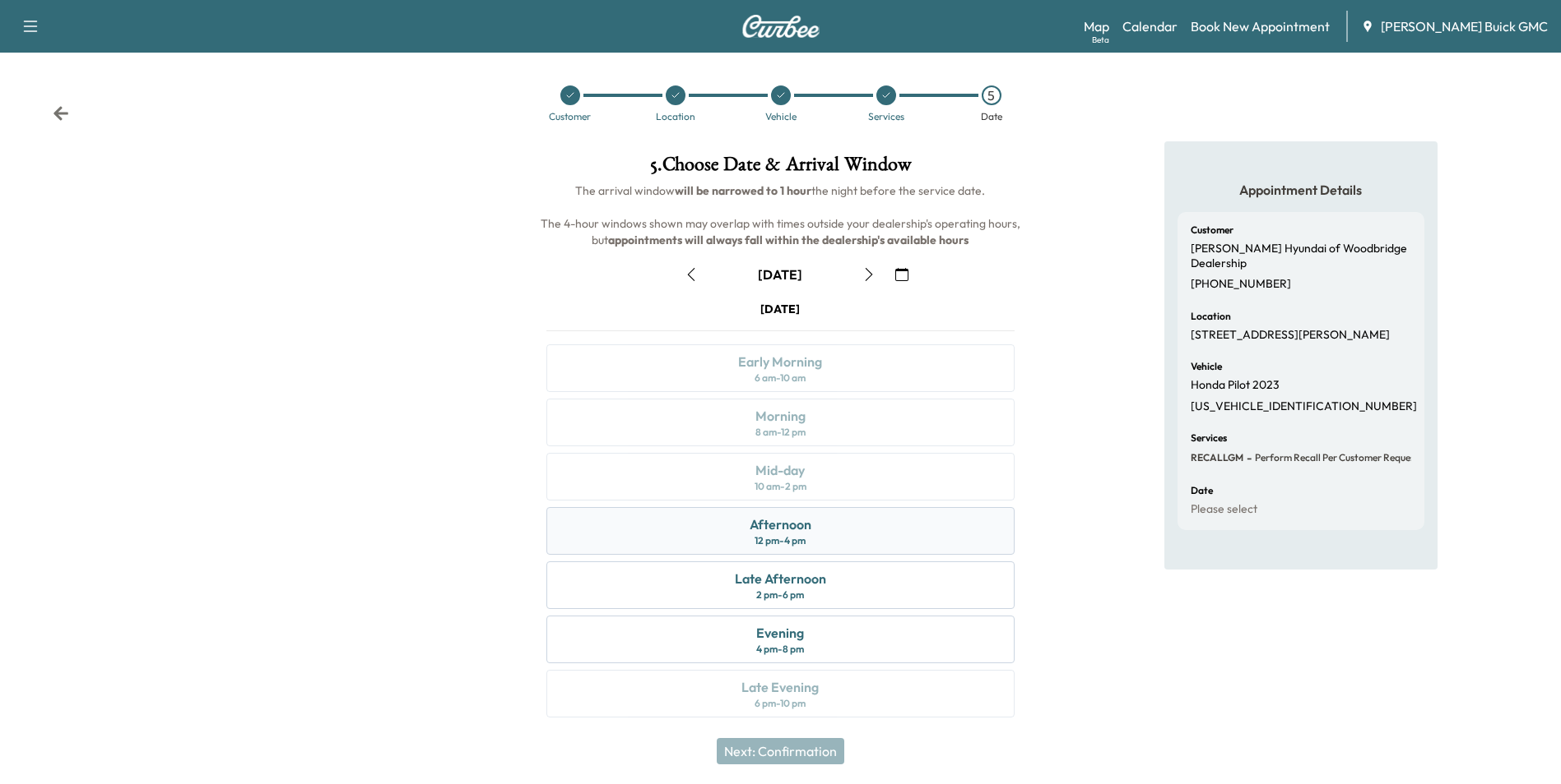
click at [807, 524] on div "Afternoon" at bounding box center [781, 524] width 62 height 20
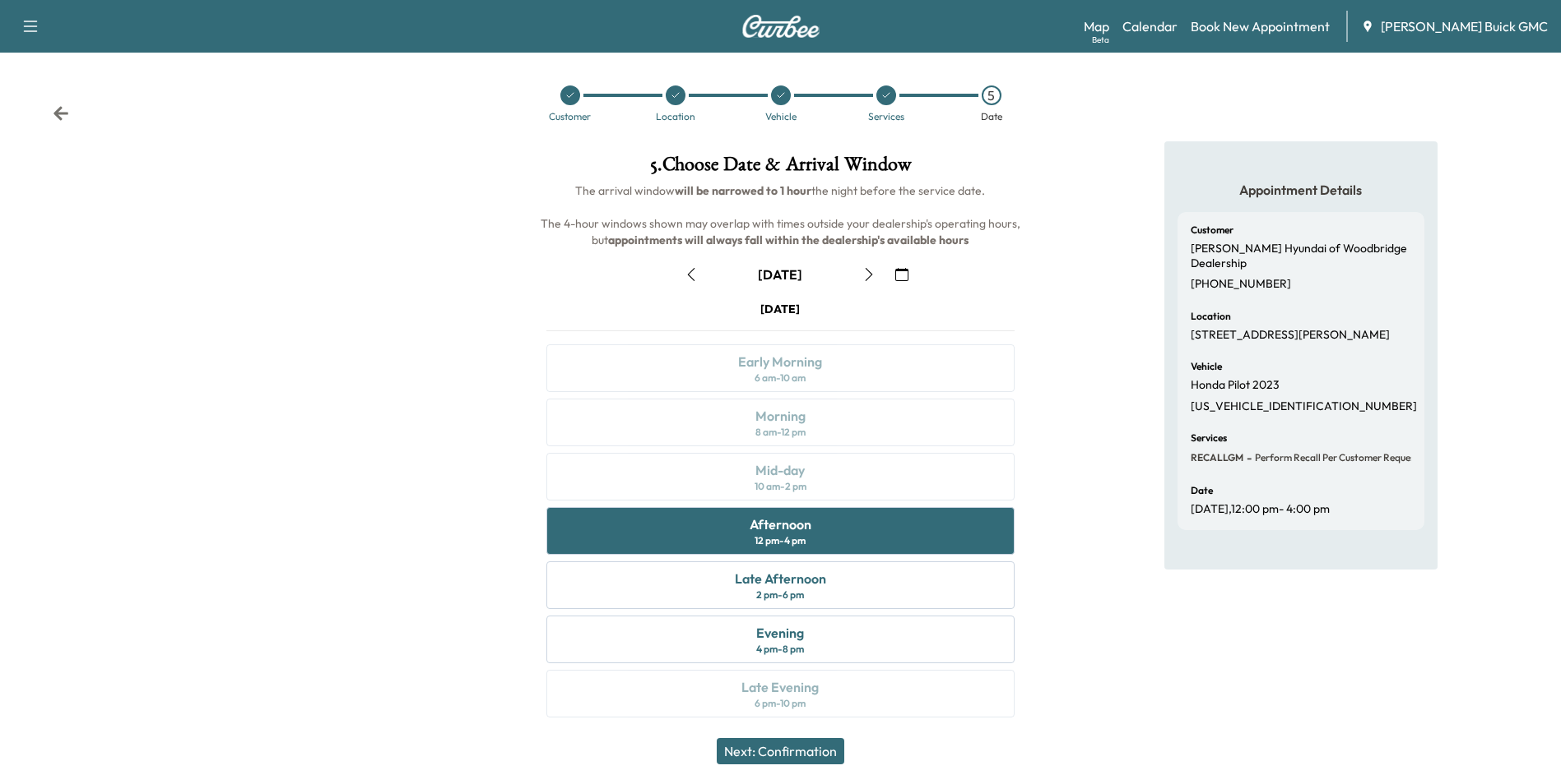
click at [819, 750] on button "Next: Confirmation" at bounding box center [780, 751] width 128 height 27
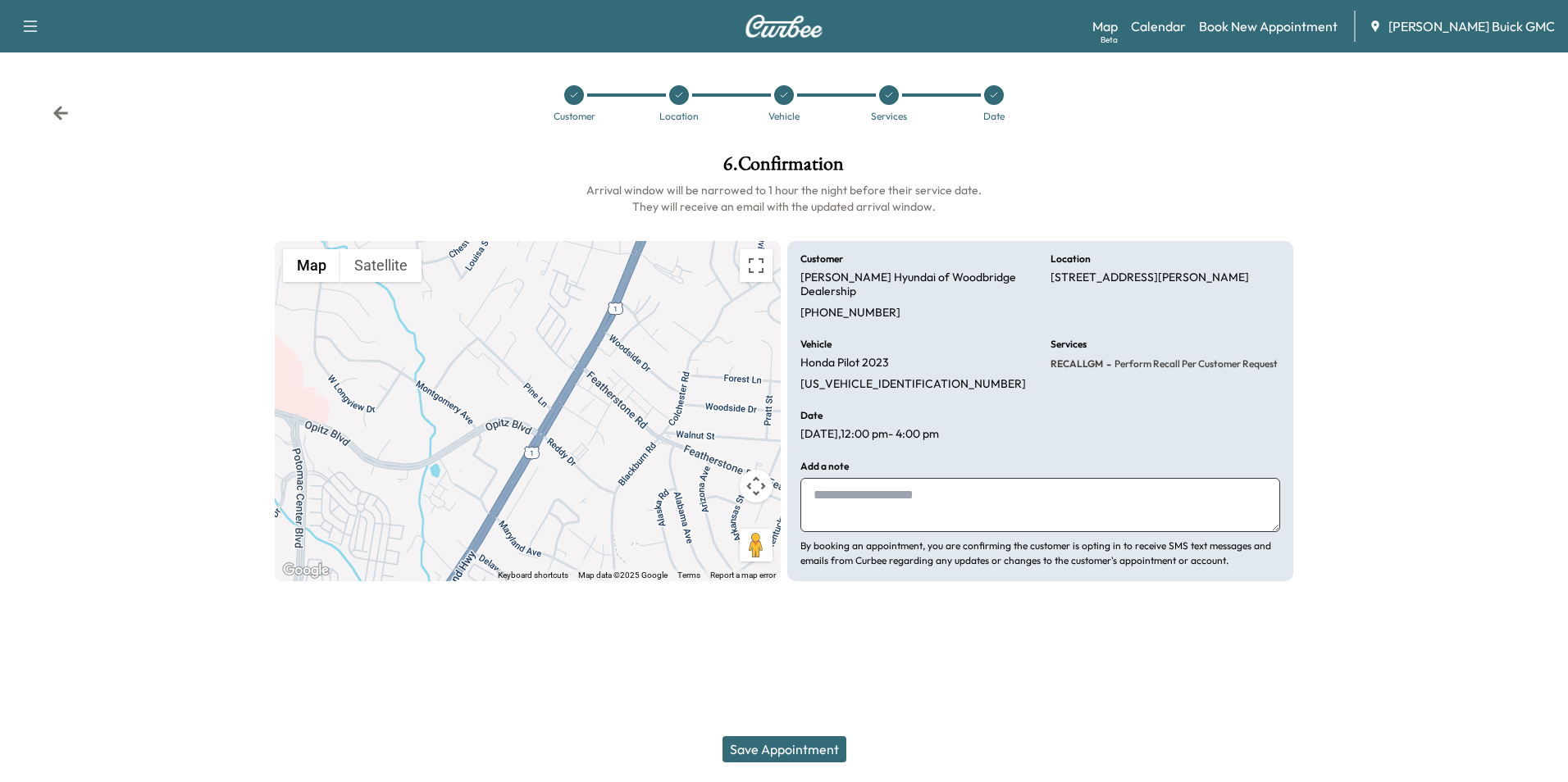
click at [876, 485] on textarea at bounding box center [1041, 504] width 480 height 54
type textarea "**********"
click at [816, 745] on button "Save Appointment" at bounding box center [785, 749] width 124 height 27
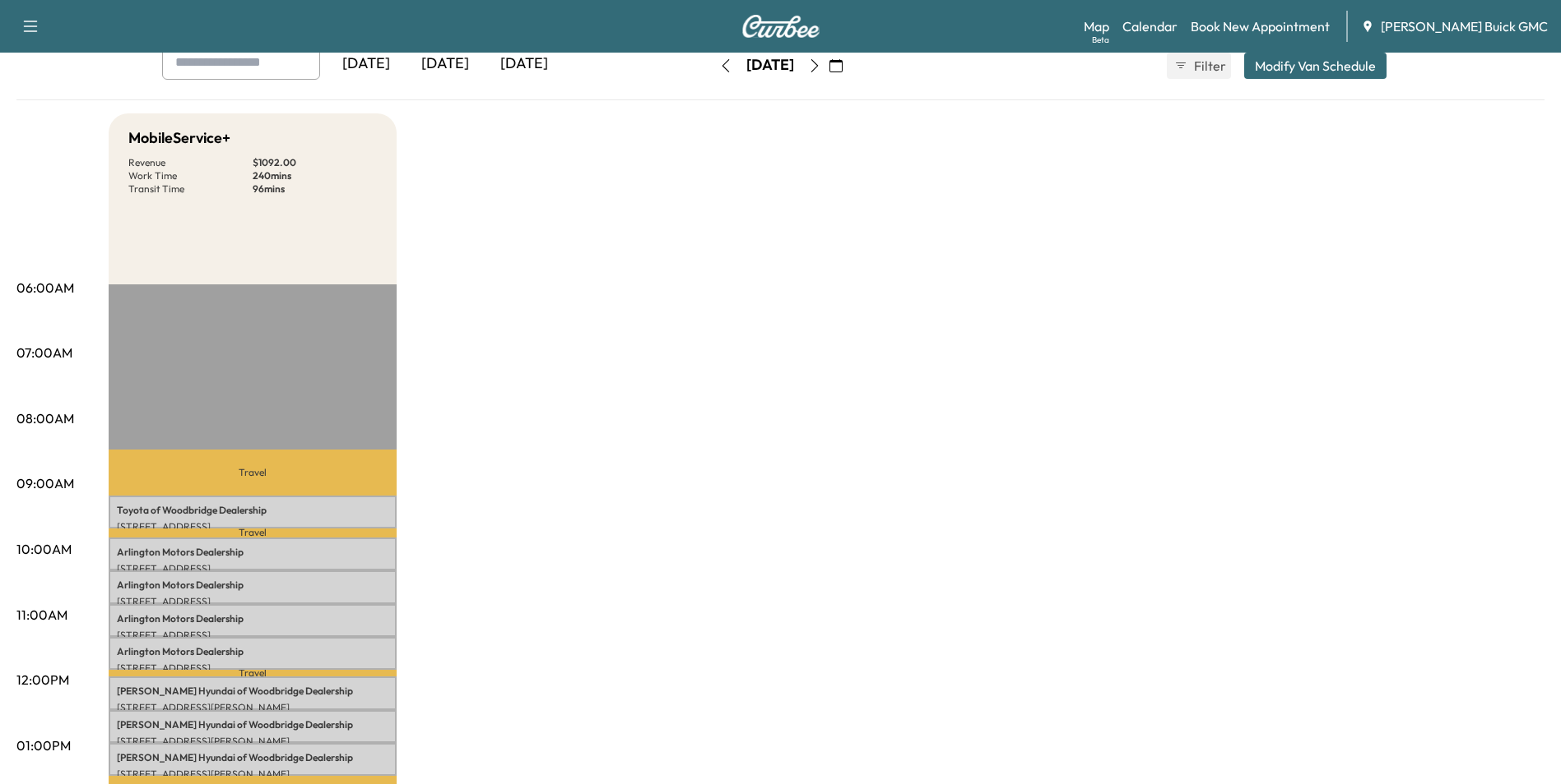
scroll to position [82, 0]
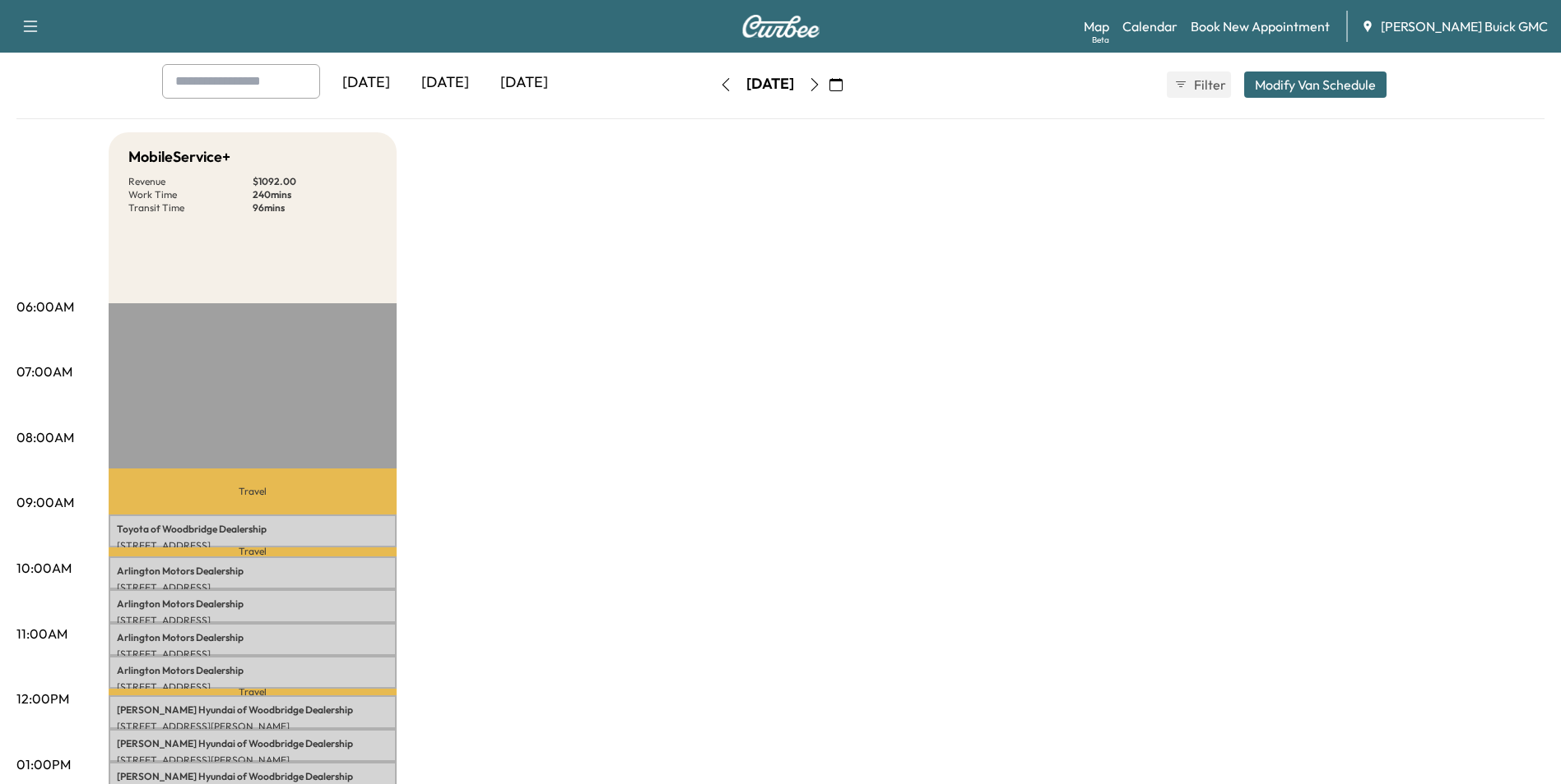
click at [821, 80] on icon "button" at bounding box center [814, 84] width 13 height 13
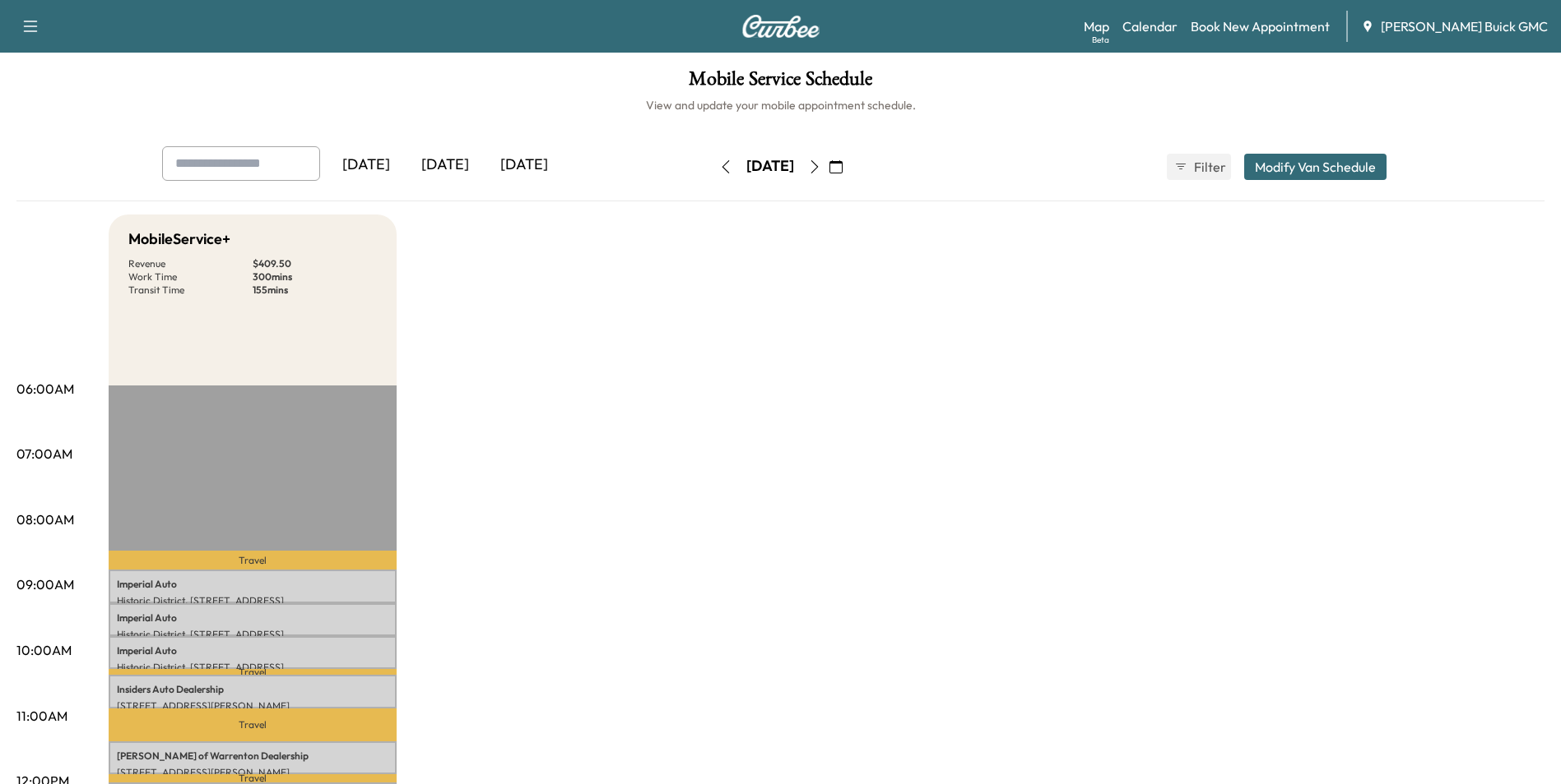
click at [821, 163] on icon "button" at bounding box center [814, 167] width 13 height 13
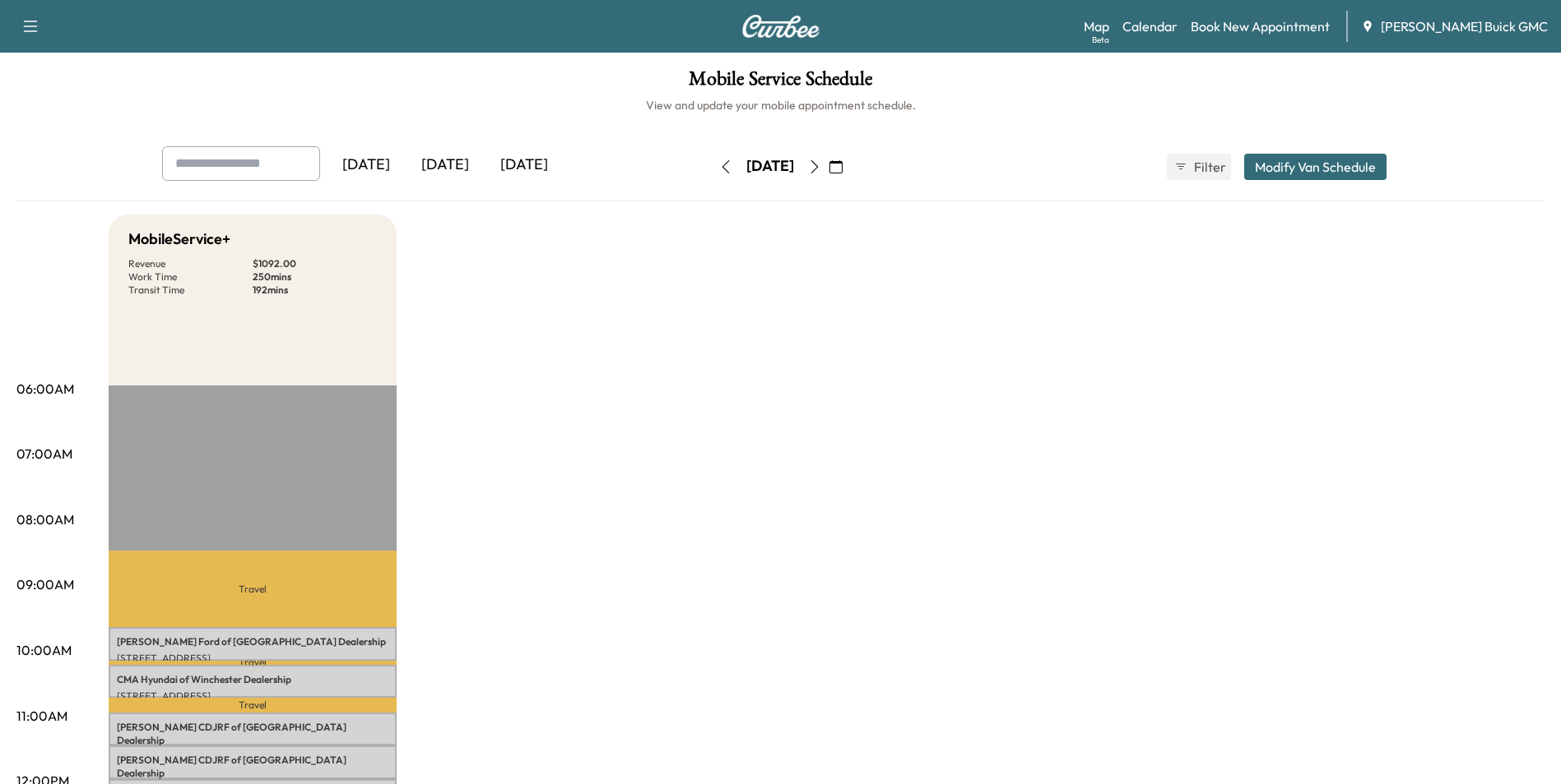
click at [817, 163] on icon "button" at bounding box center [814, 167] width 7 height 13
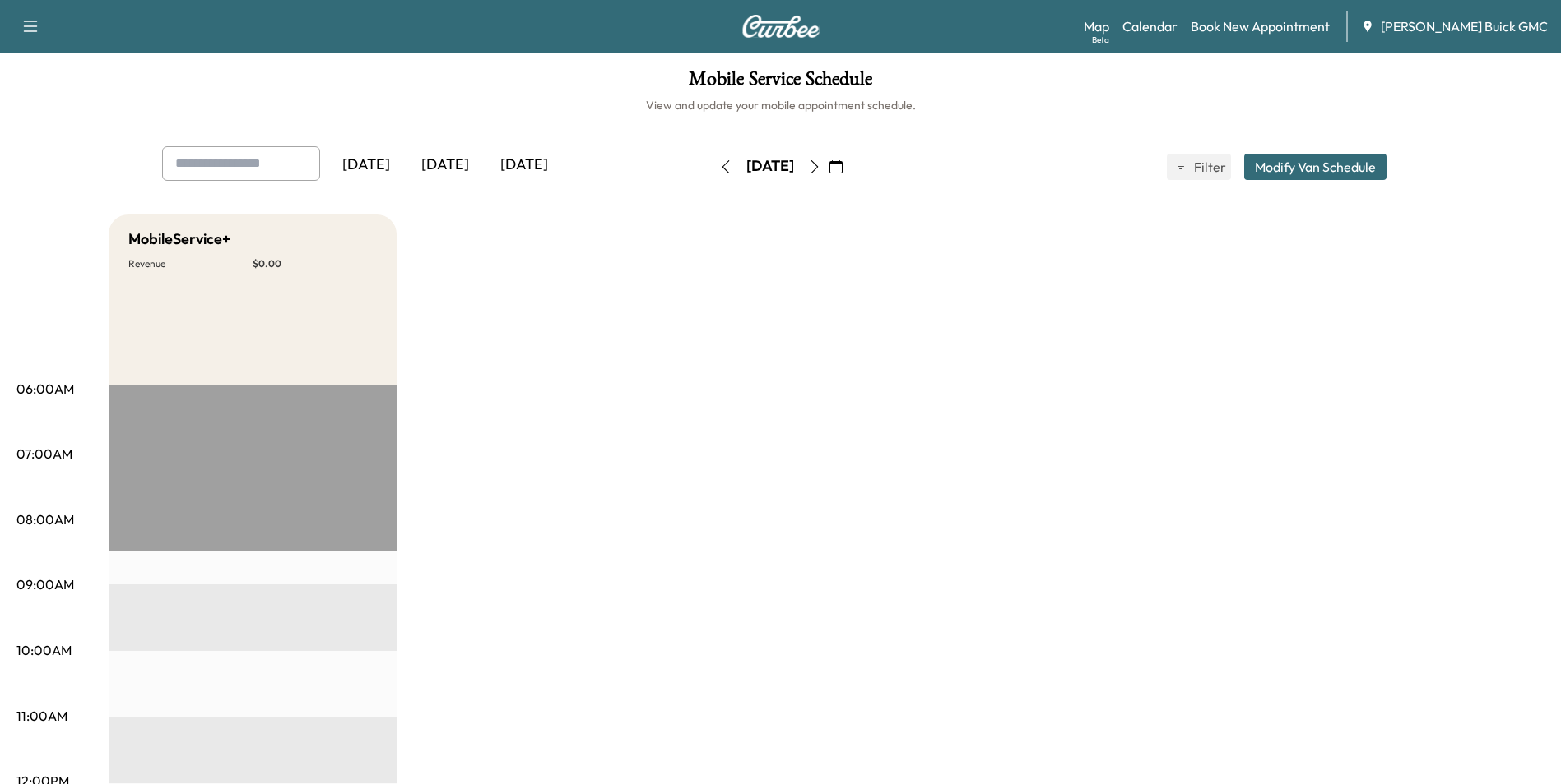
drag, startPoint x: 942, startPoint y: 307, endPoint x: 897, endPoint y: 363, distance: 71.8
click at [1289, 23] on link "Book New Appointment" at bounding box center [1259, 27] width 139 height 20
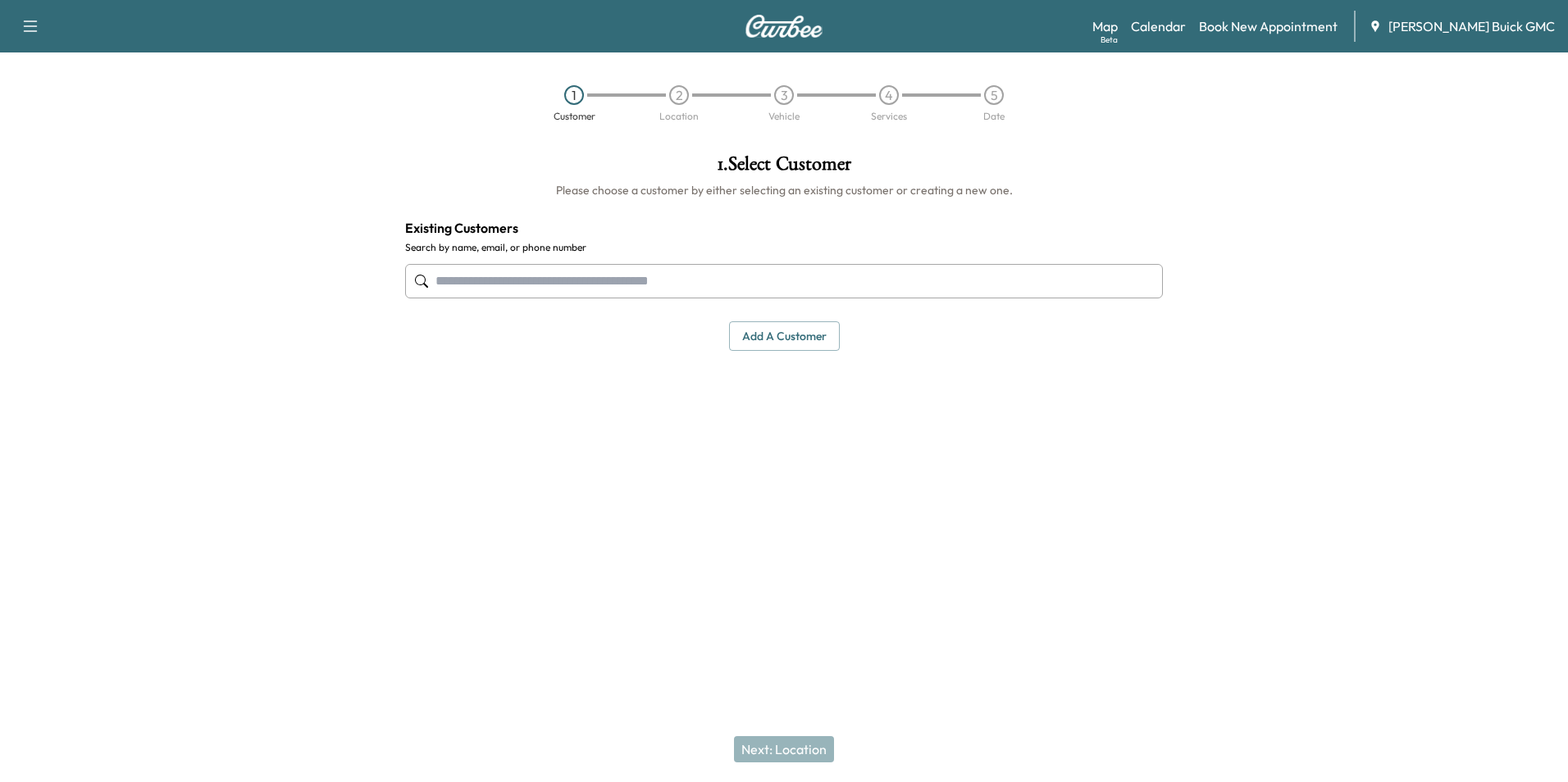
click at [806, 280] on input "text" at bounding box center [784, 280] width 758 height 34
type input "**********"
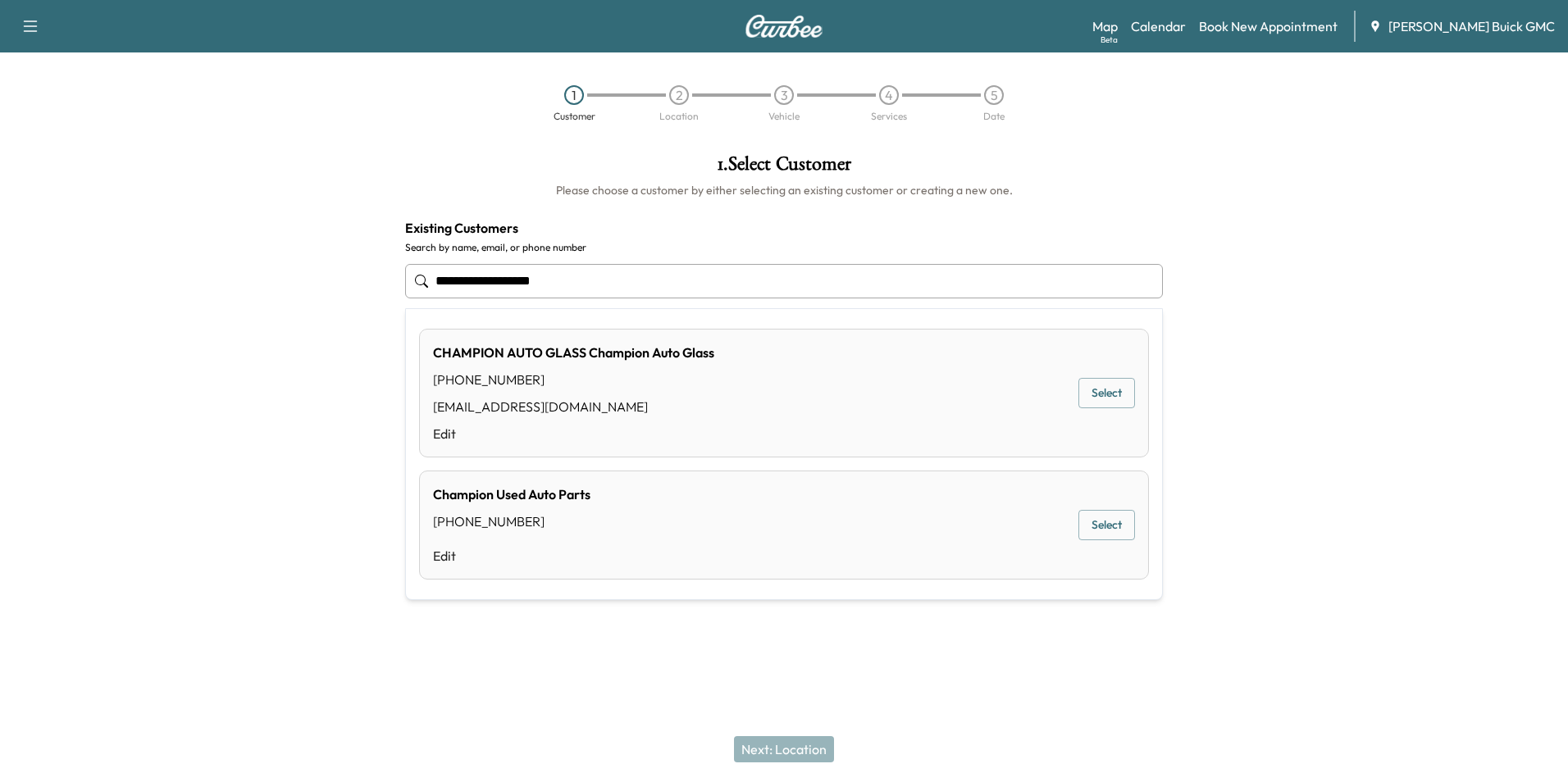
drag, startPoint x: 591, startPoint y: 286, endPoint x: 402, endPoint y: 279, distance: 189.1
click at [423, 280] on div "**********" at bounding box center [784, 280] width 758 height 54
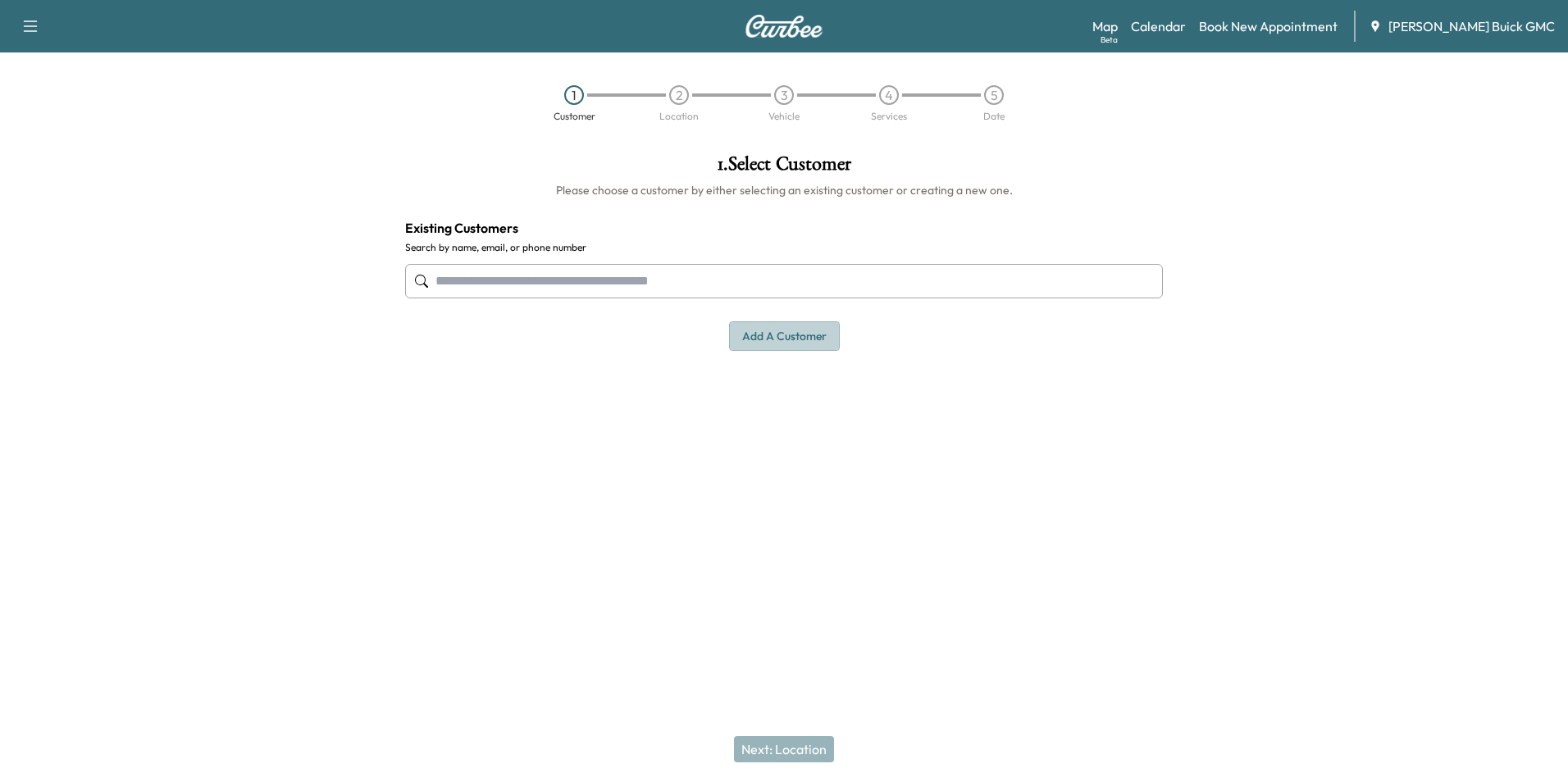
click at [805, 328] on button "Add a customer" at bounding box center [784, 336] width 111 height 30
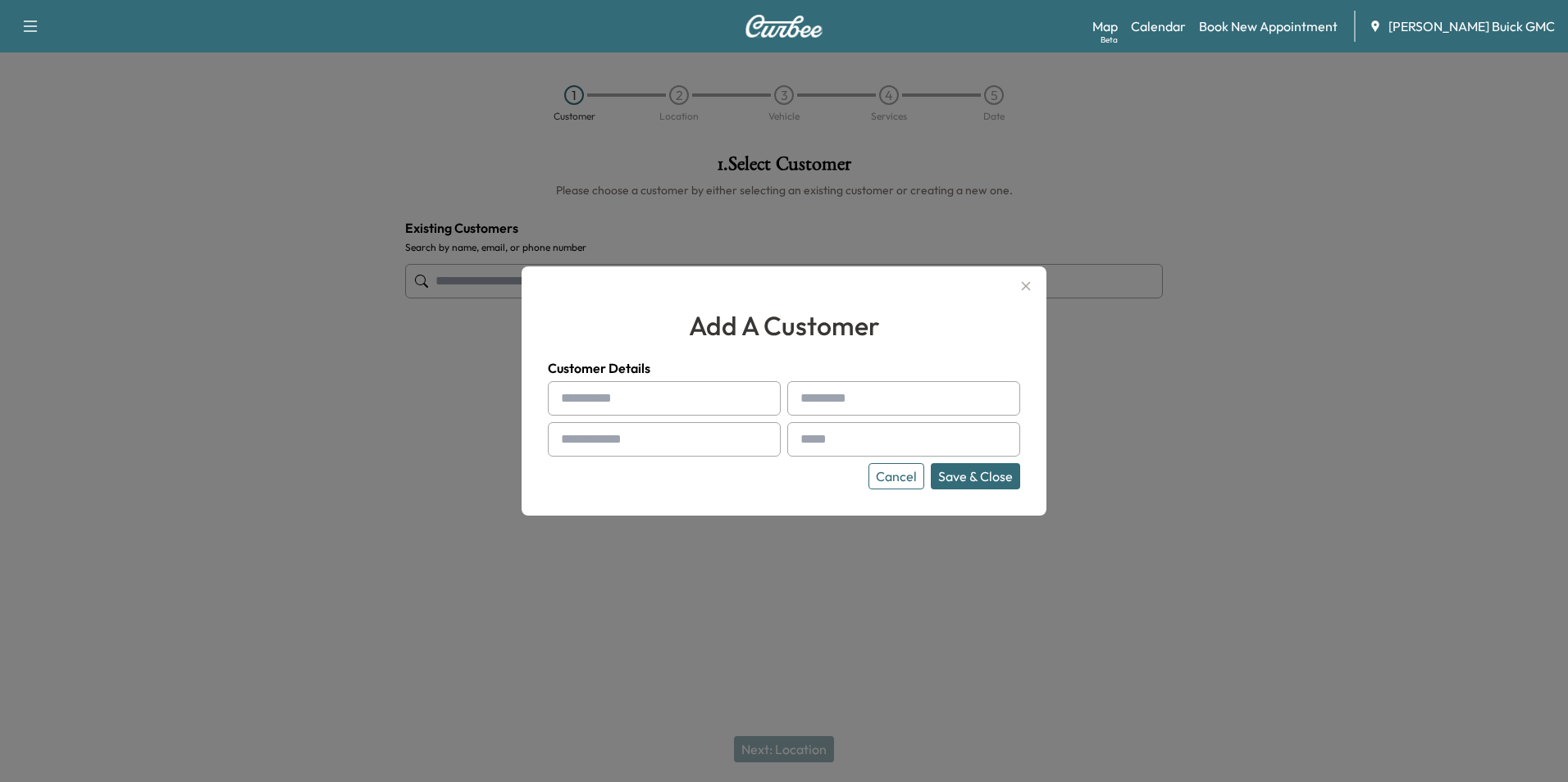
click at [657, 392] on input "text" at bounding box center [664, 398] width 233 height 34
type input "**********"
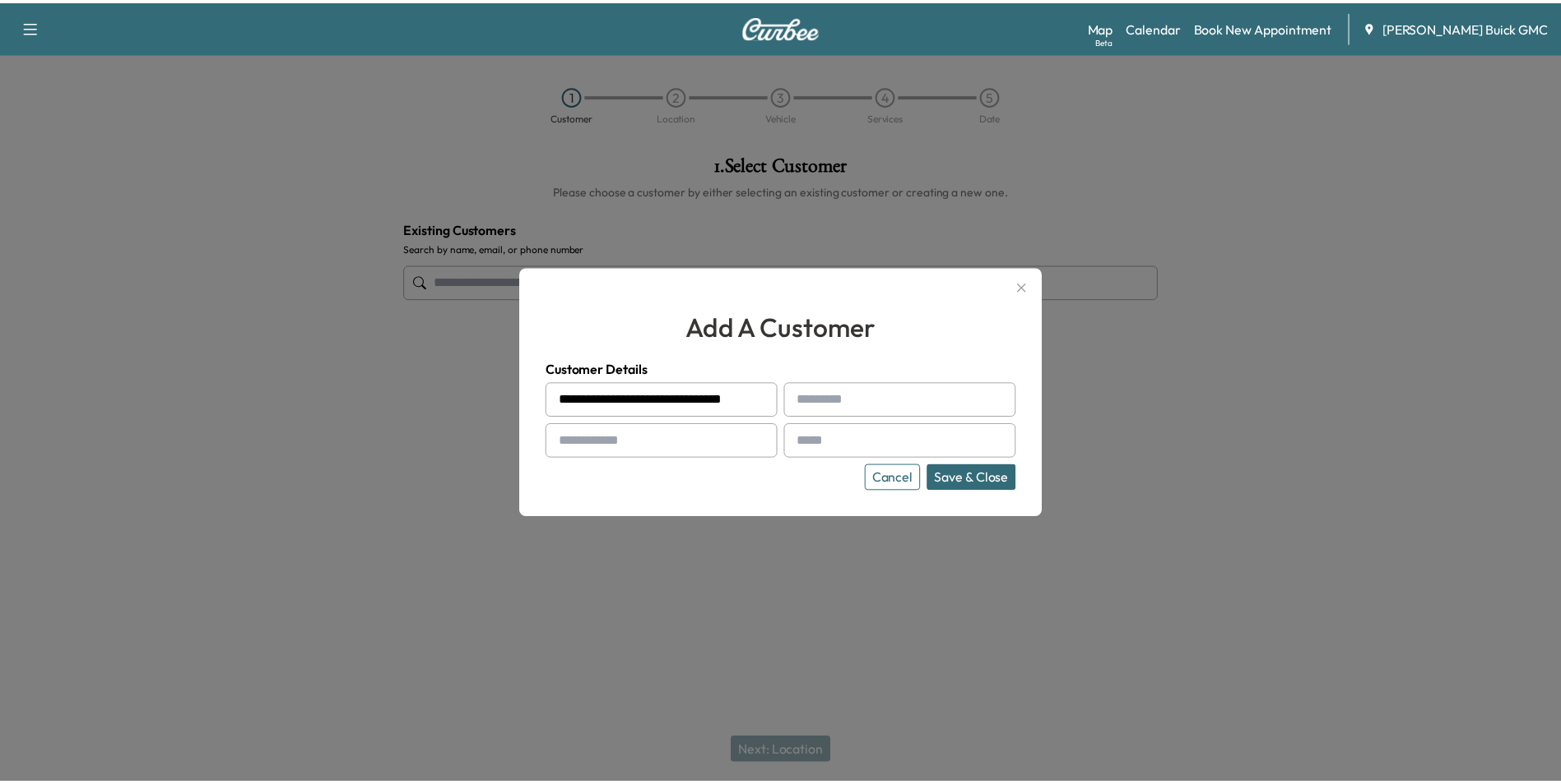
scroll to position [0, 0]
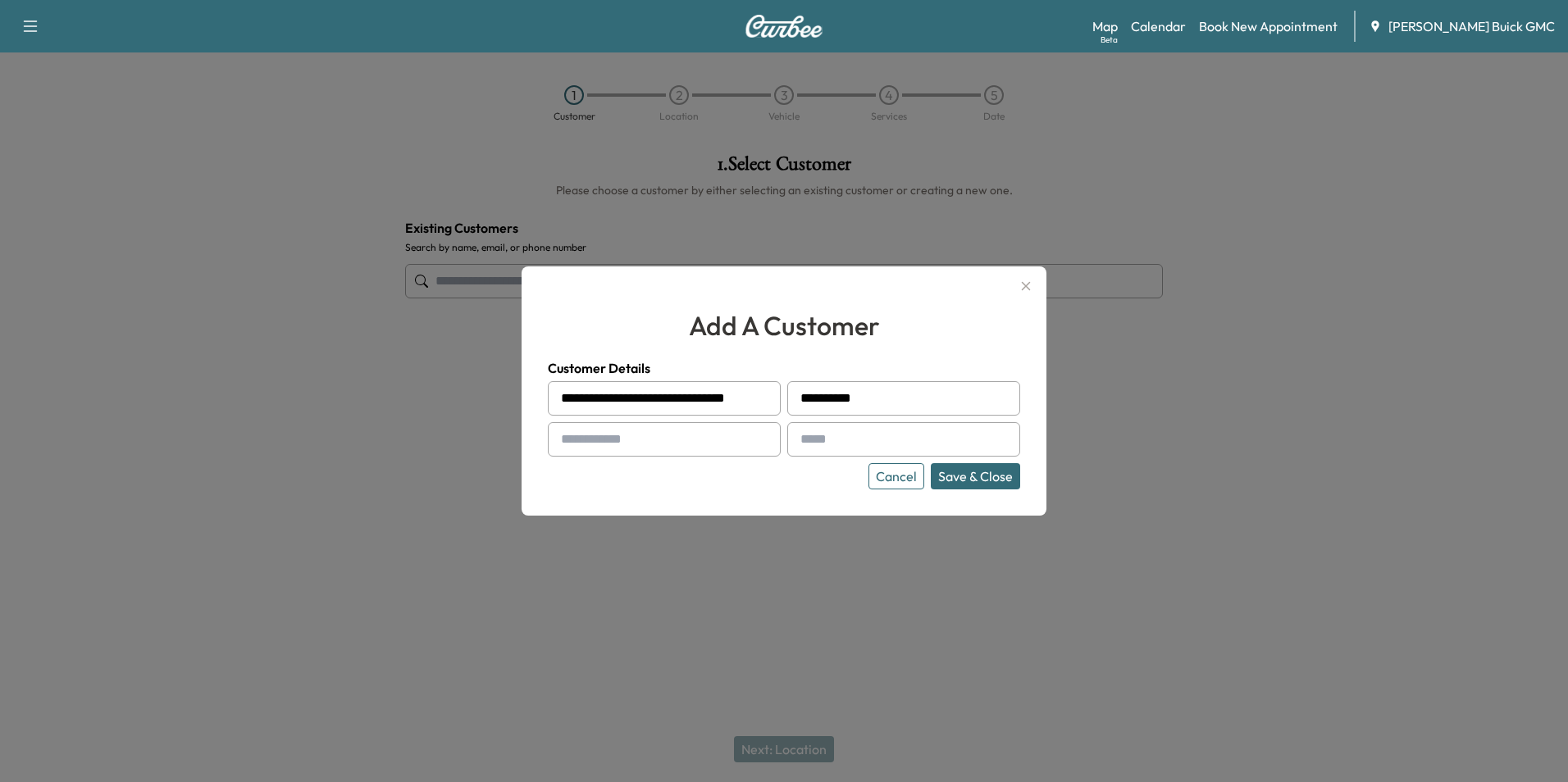
type input "**********"
click at [959, 465] on button "Save & Close" at bounding box center [975, 477] width 89 height 27
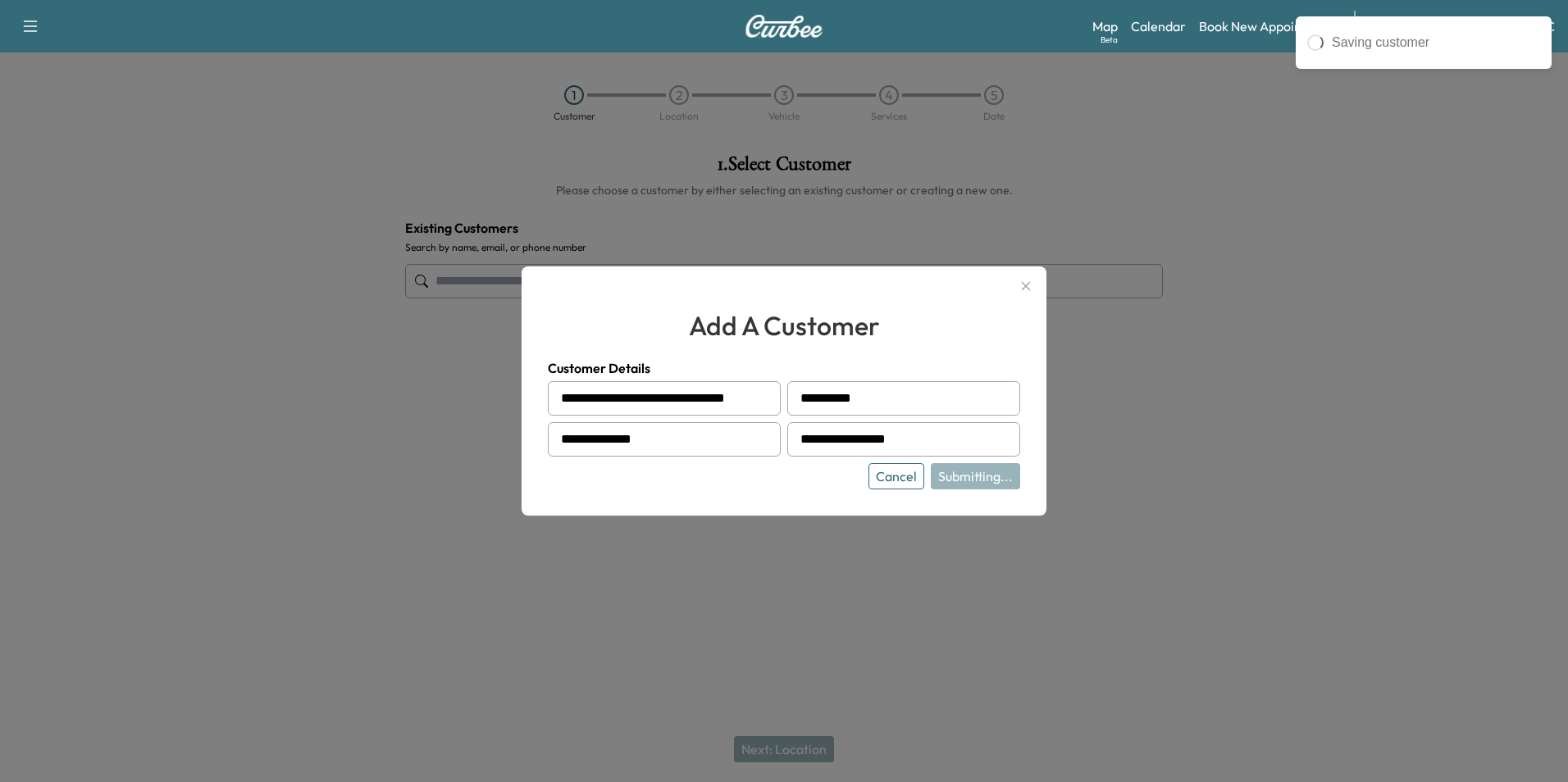
type input "**********"
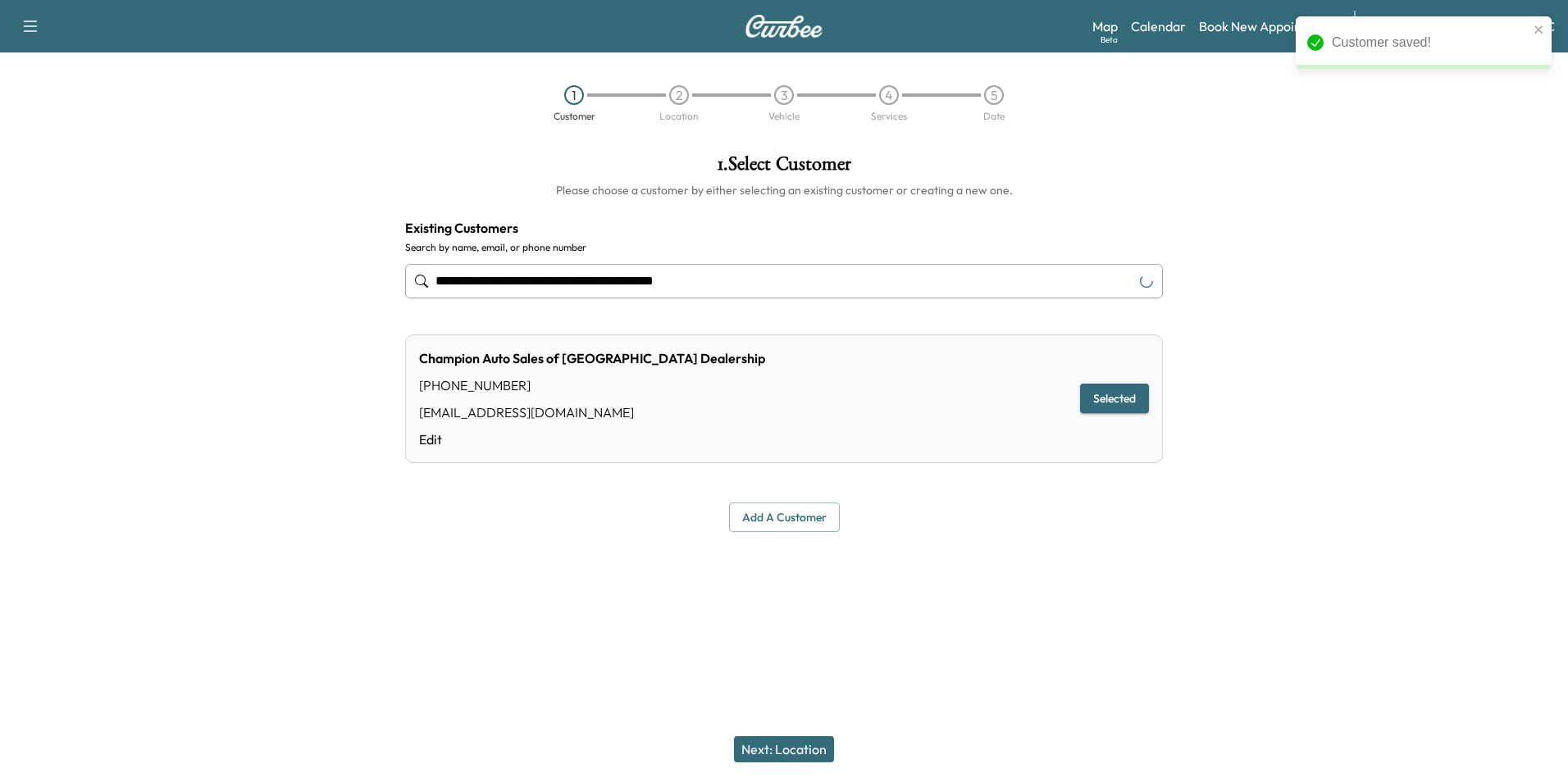
click at [800, 747] on button "Next: Location" at bounding box center [784, 749] width 100 height 27
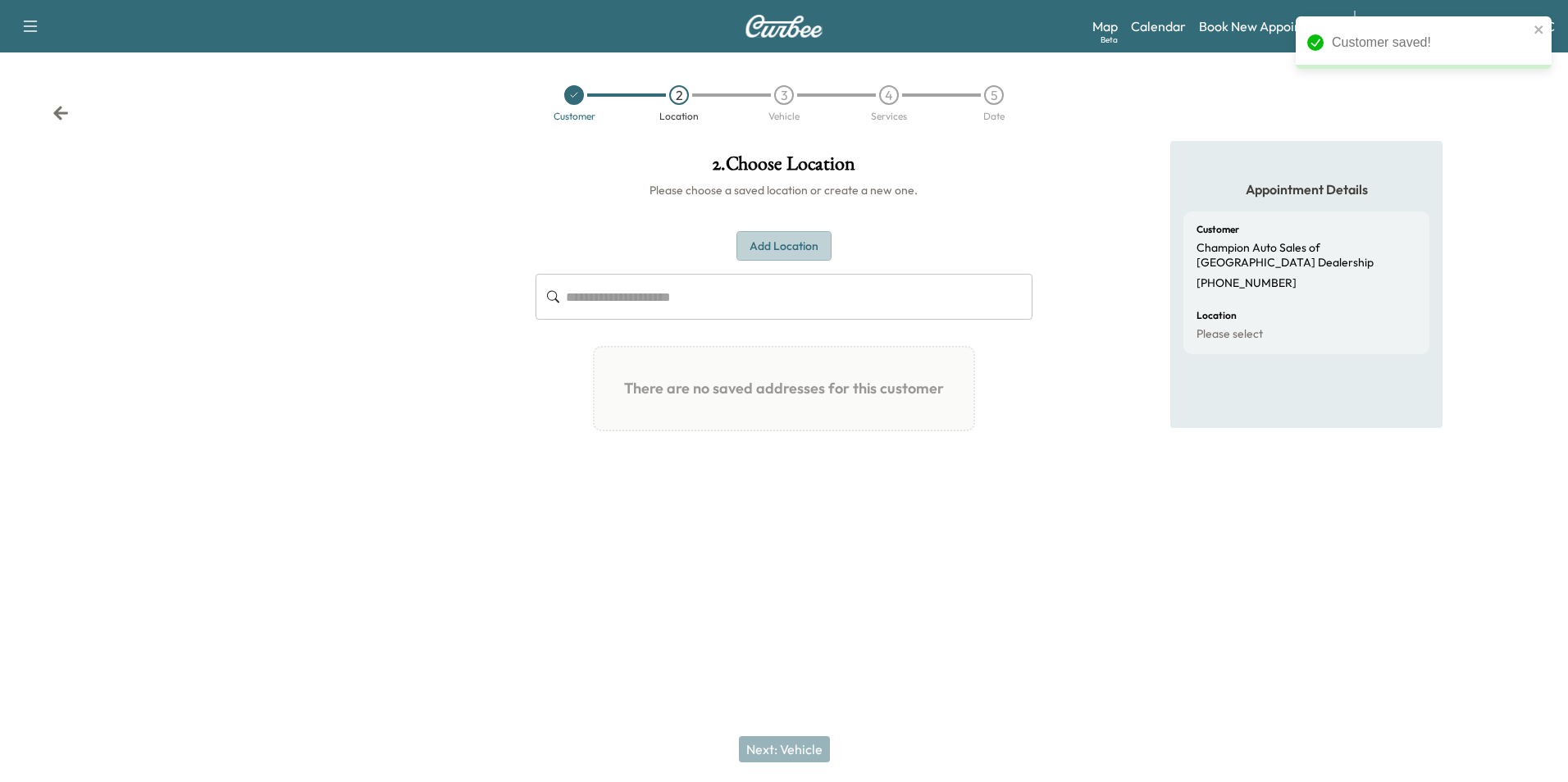
click at [791, 242] on button "Add Location" at bounding box center [784, 246] width 96 height 30
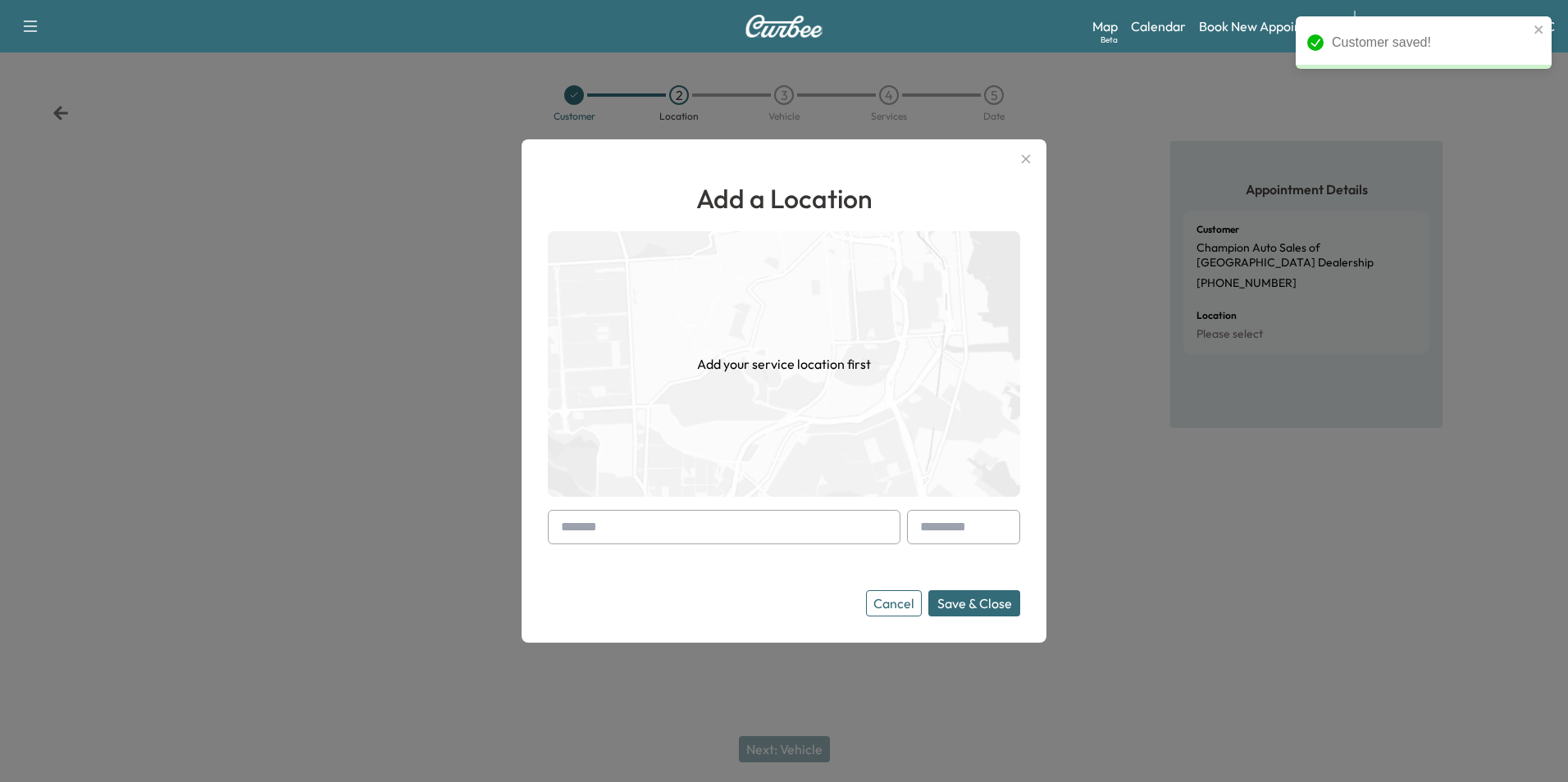
click at [715, 536] on input "text" at bounding box center [724, 527] width 353 height 34
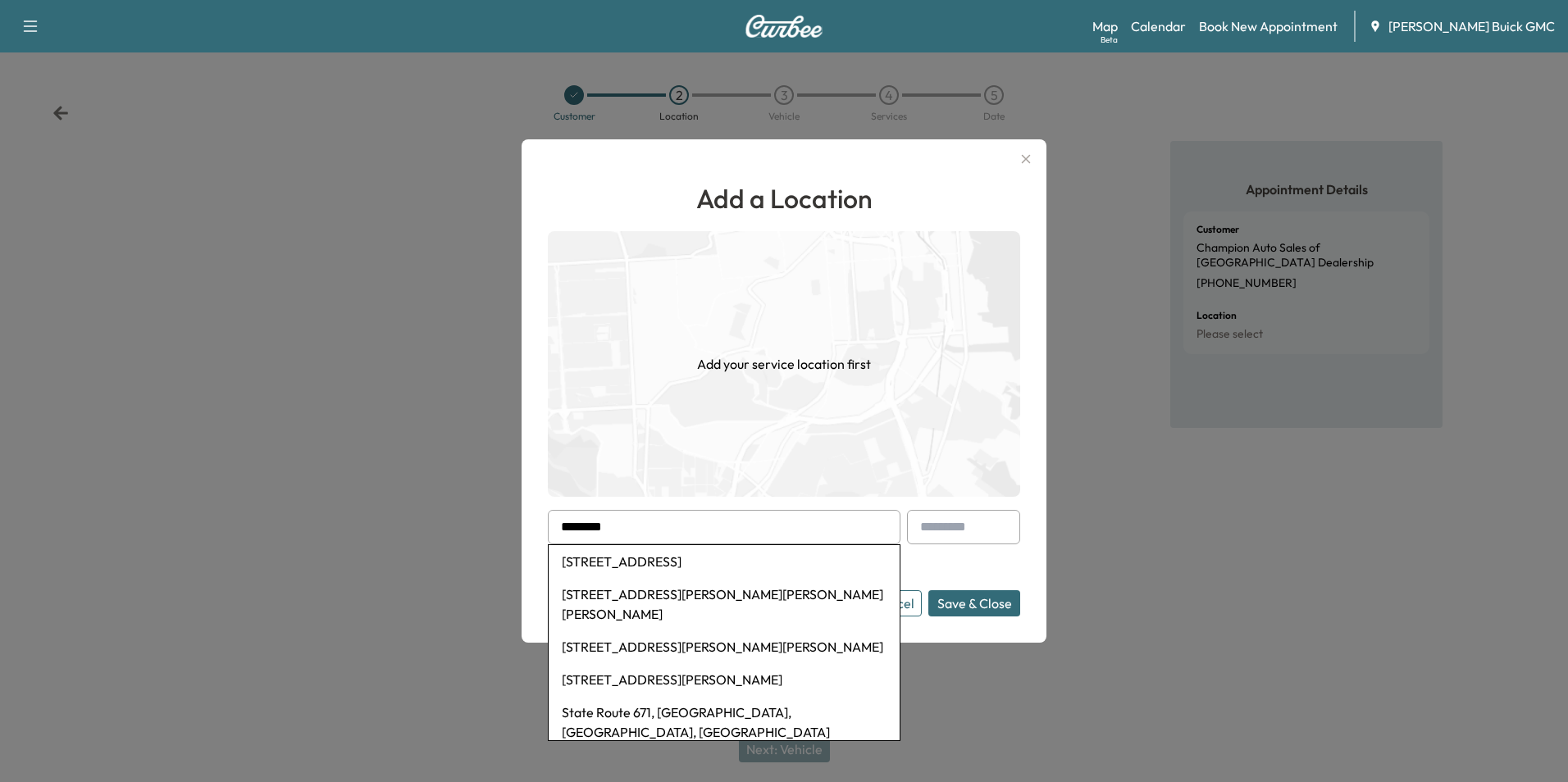
click at [702, 556] on li "[STREET_ADDRESS]" at bounding box center [724, 561] width 351 height 33
type input "**********"
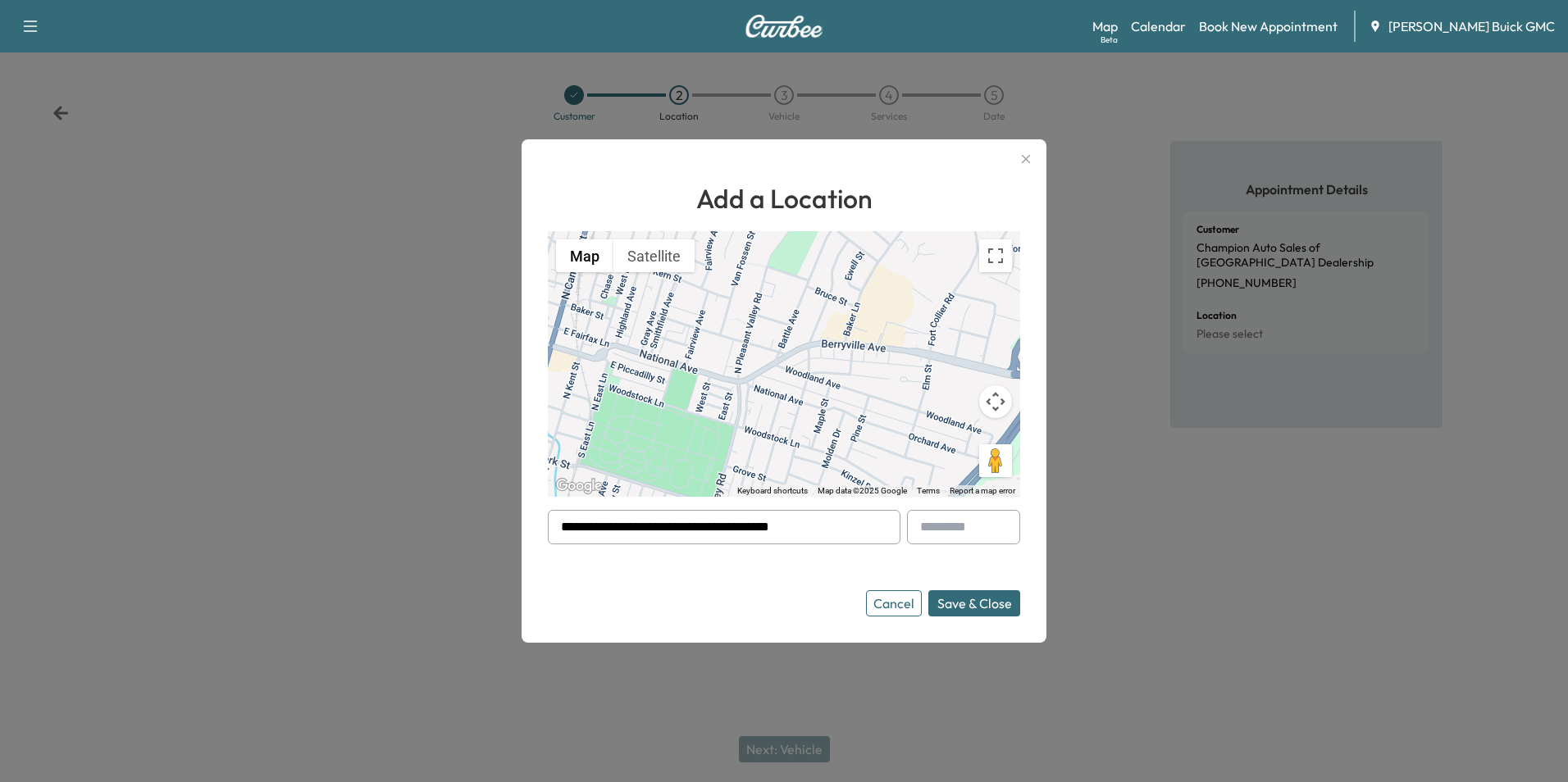
click at [983, 596] on button "Save & Close" at bounding box center [974, 603] width 92 height 27
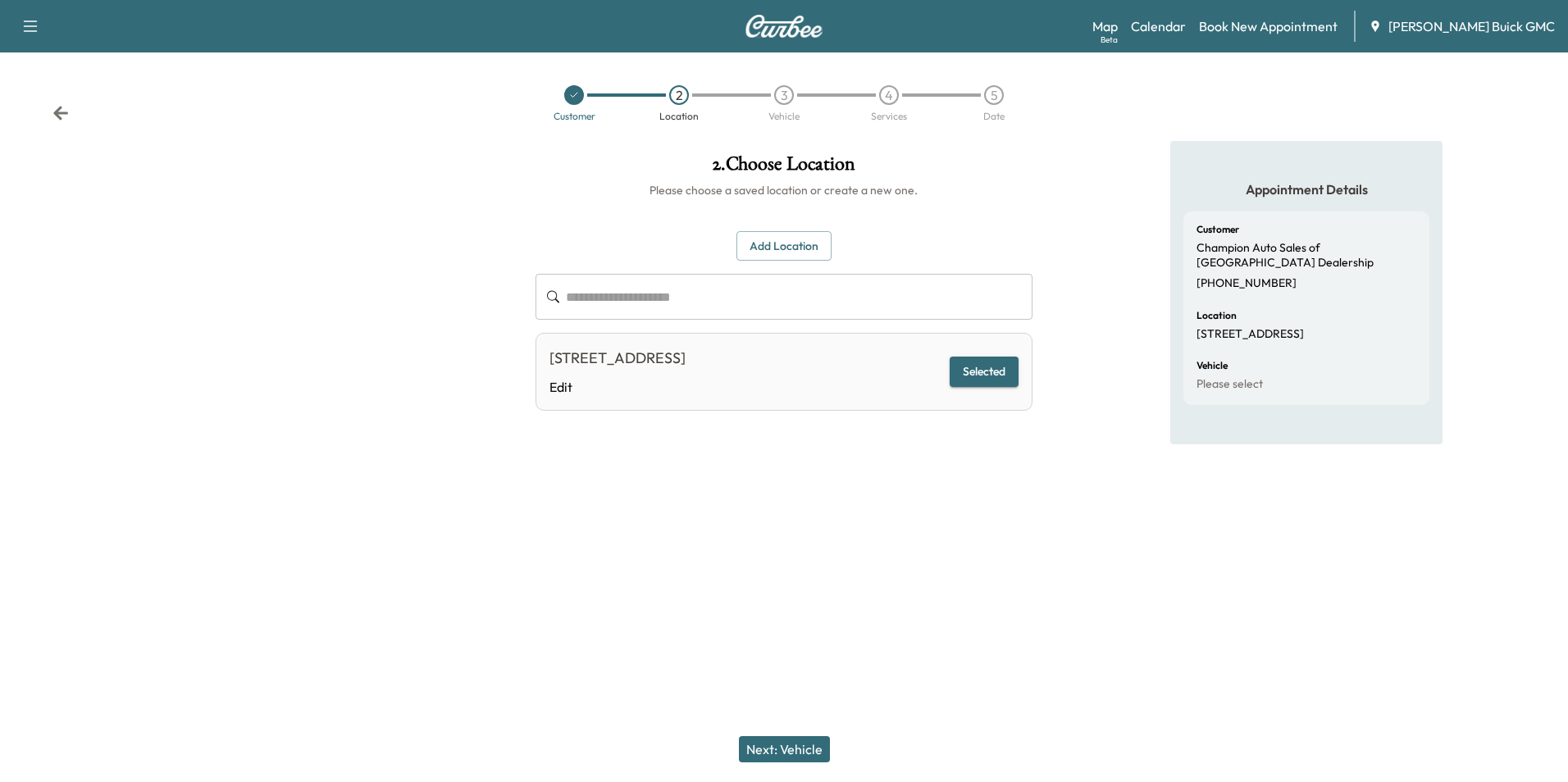
click at [802, 747] on button "Next: Vehicle" at bounding box center [784, 749] width 91 height 27
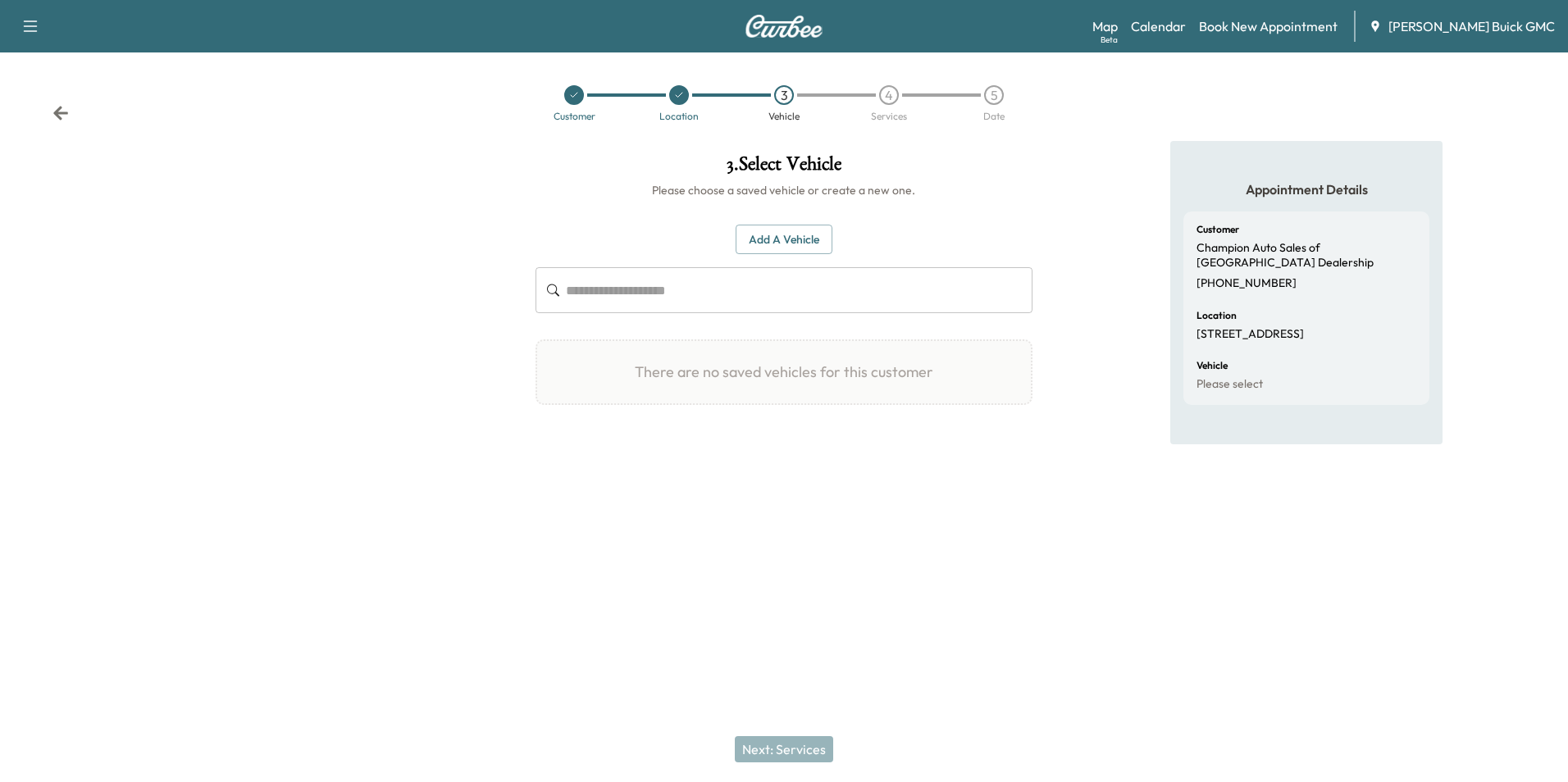
click at [792, 236] on button "Add a Vehicle" at bounding box center [784, 240] width 96 height 30
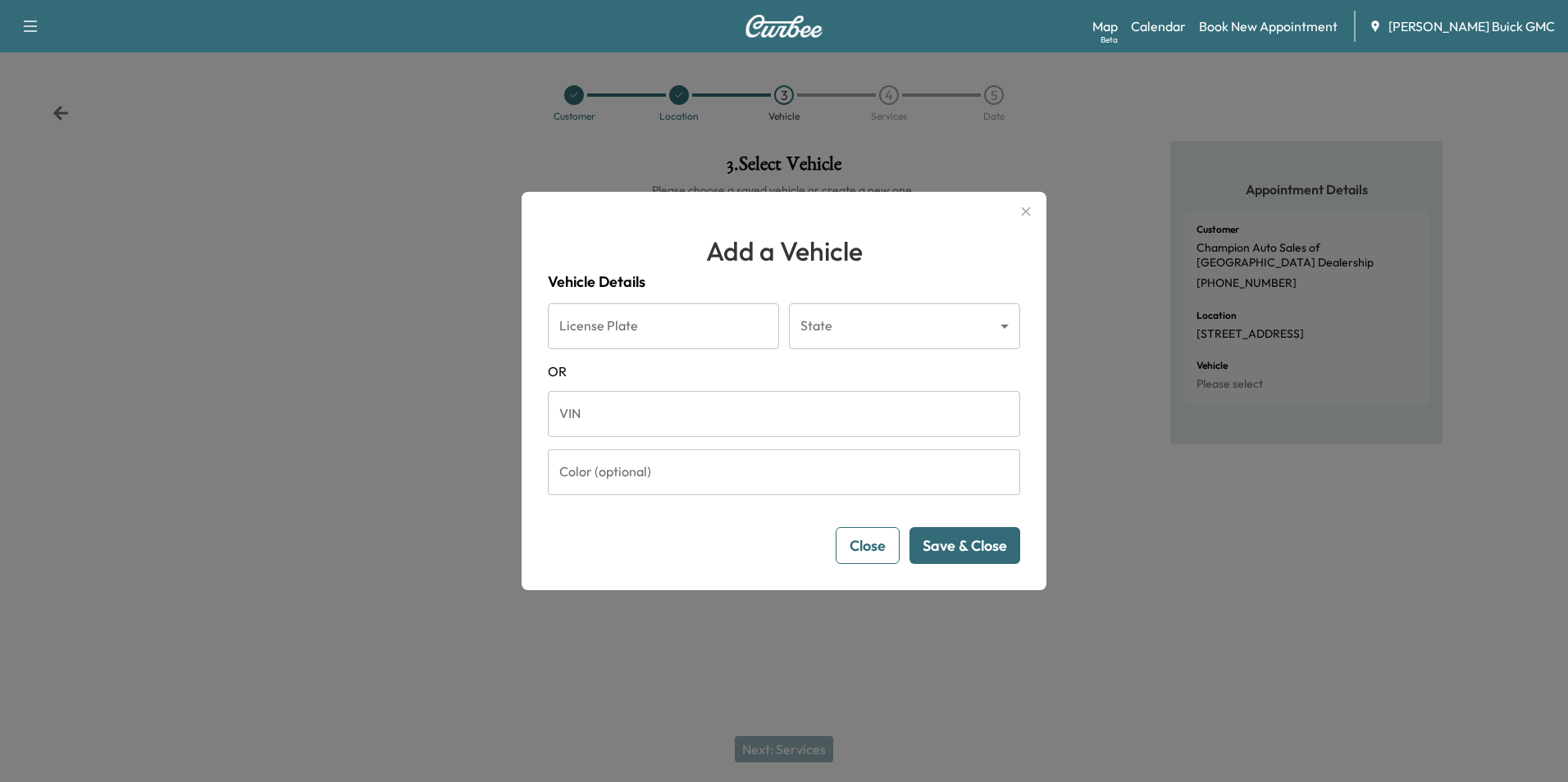
click at [693, 417] on input "VIN" at bounding box center [784, 414] width 473 height 46
type input "**********"
click at [959, 534] on button "Save & Close" at bounding box center [965, 546] width 111 height 37
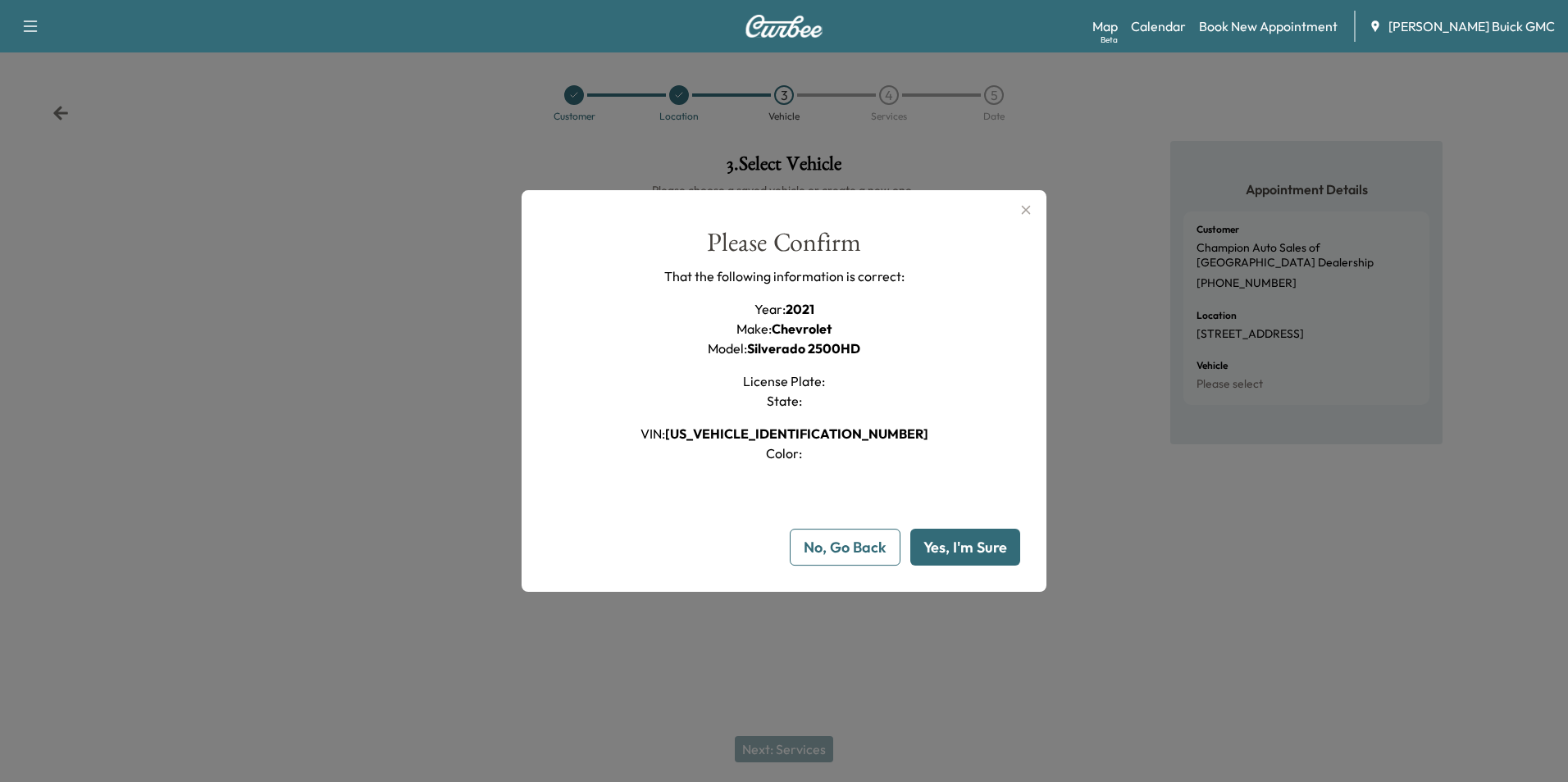
click at [949, 539] on button "Yes, I'm Sure" at bounding box center [965, 548] width 110 height 37
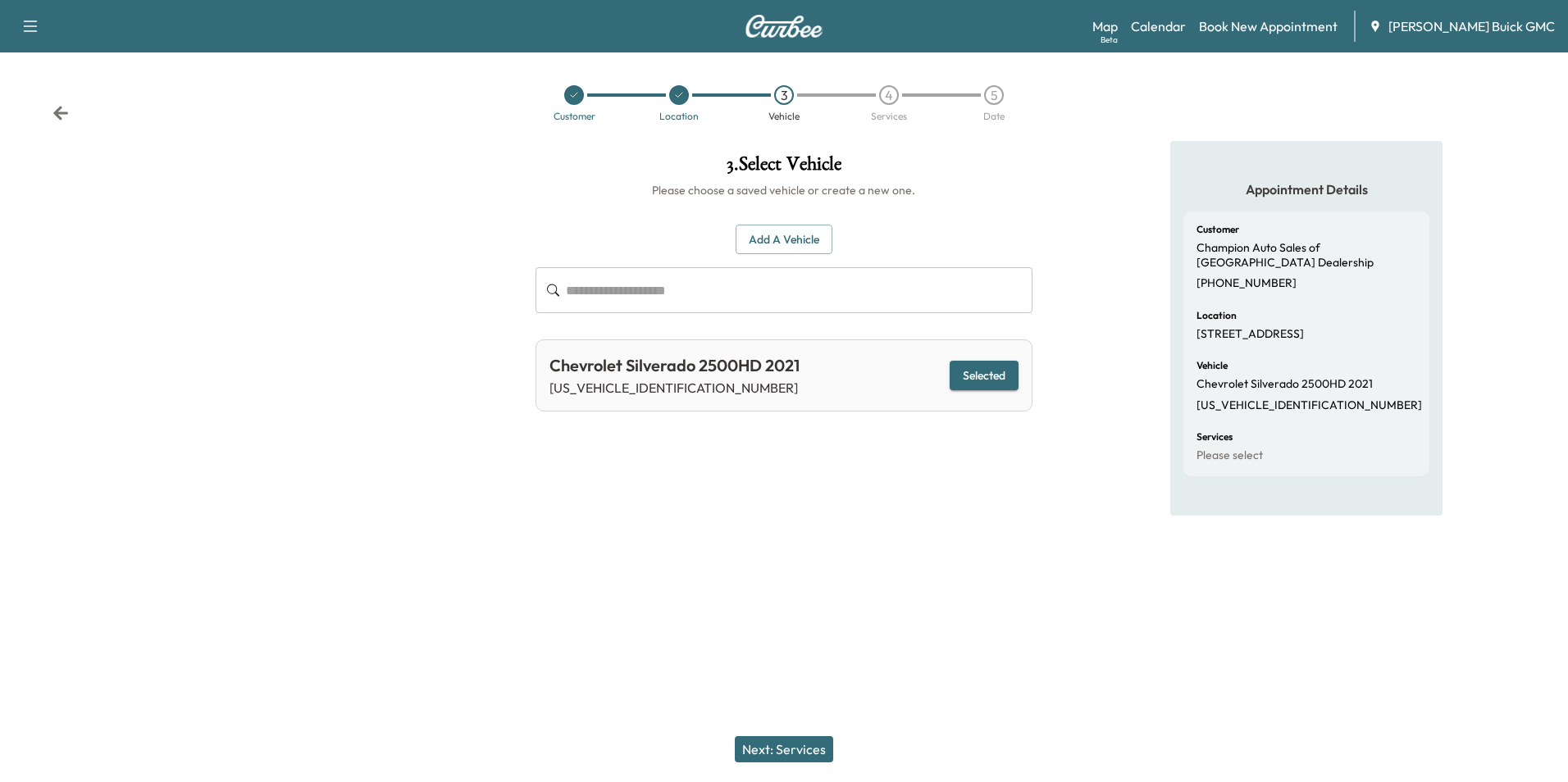
click at [796, 748] on button "Next: Services" at bounding box center [784, 749] width 98 height 27
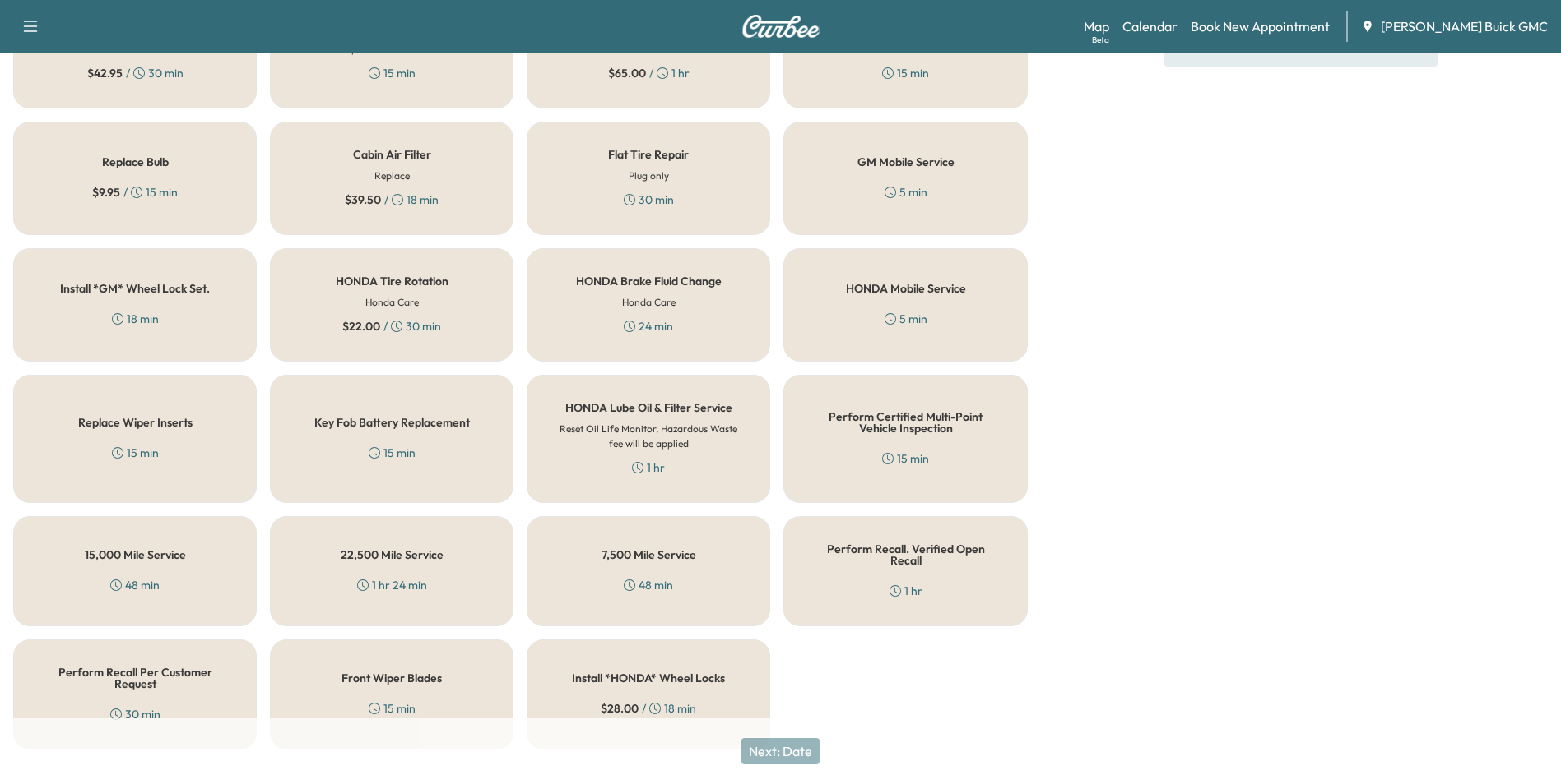
scroll to position [470, 0]
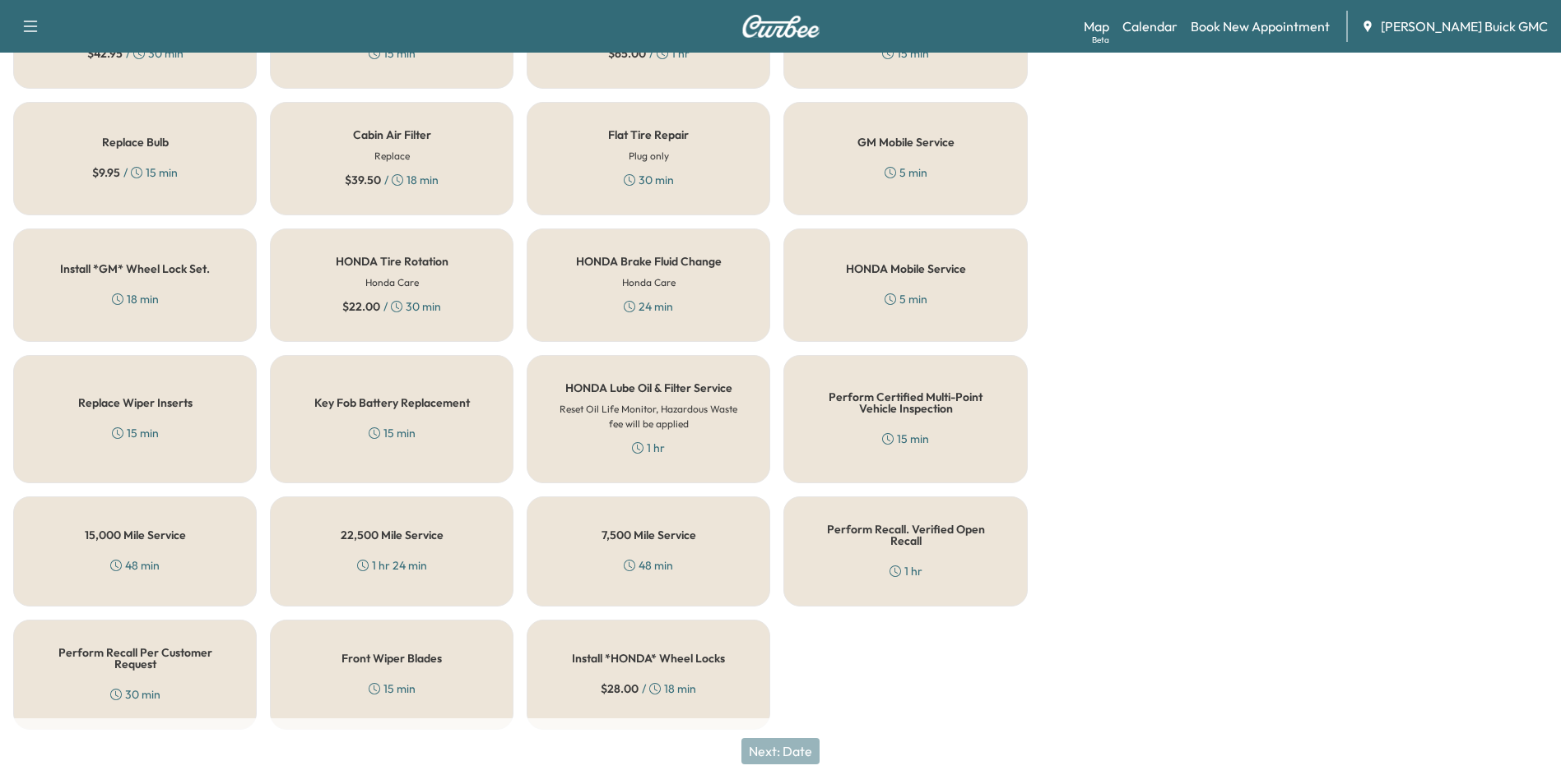
click at [181, 656] on h5 "Perform Recall Per Customer Request" at bounding box center [134, 659] width 189 height 23
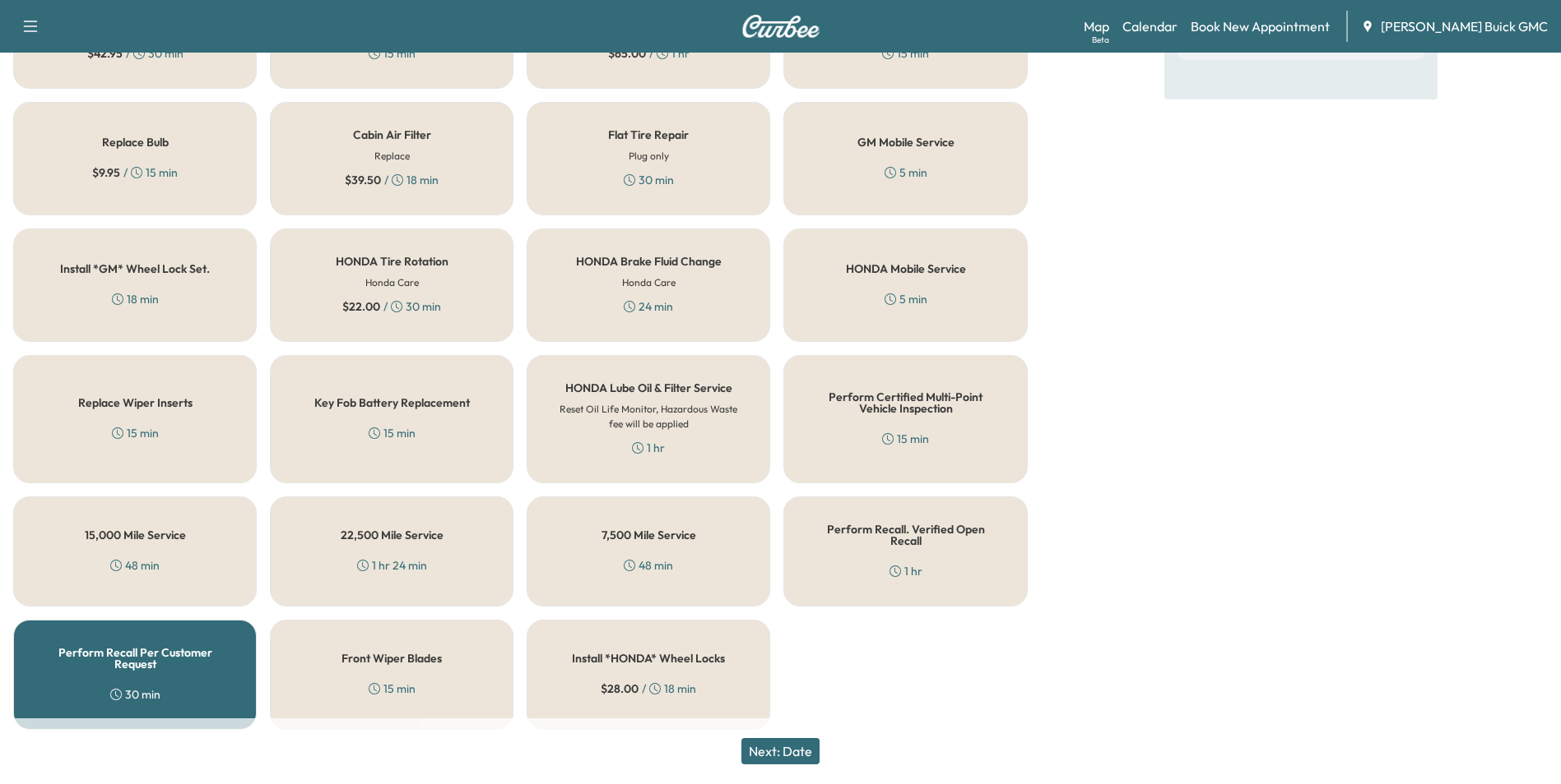
click at [792, 749] on button "Next: Date" at bounding box center [780, 751] width 78 height 27
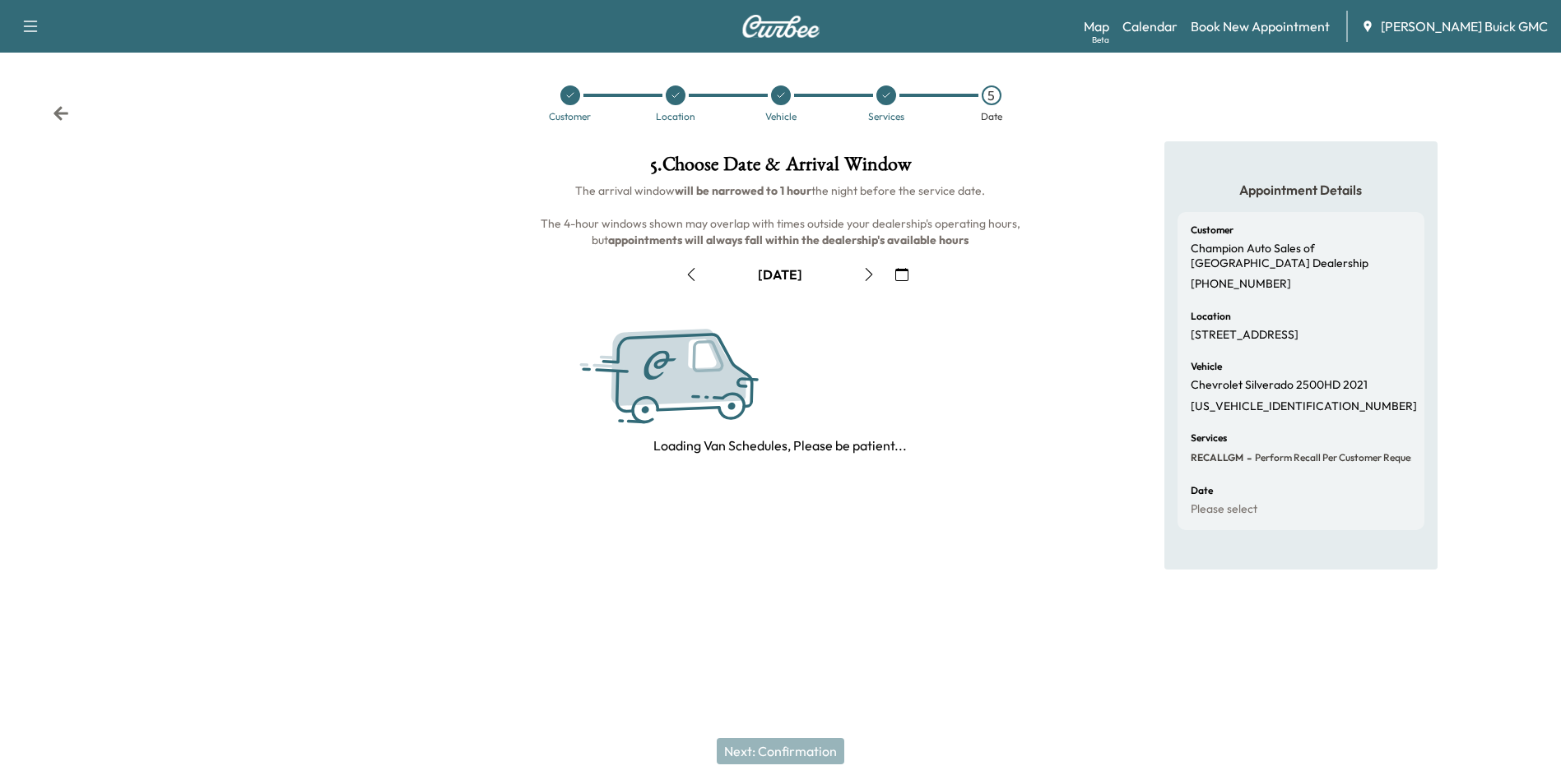
scroll to position [0, 0]
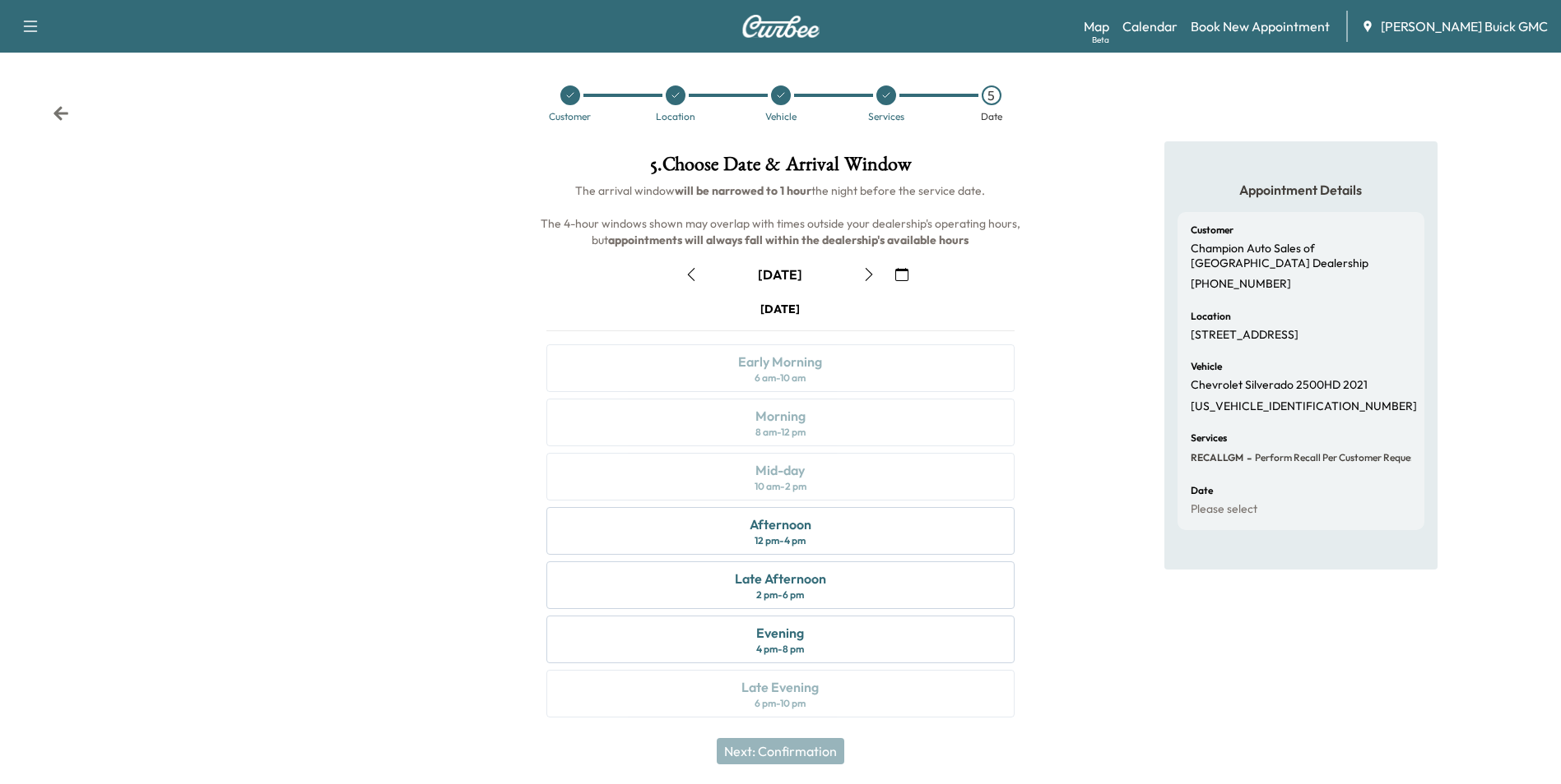
click at [903, 271] on icon "button" at bounding box center [902, 274] width 13 height 13
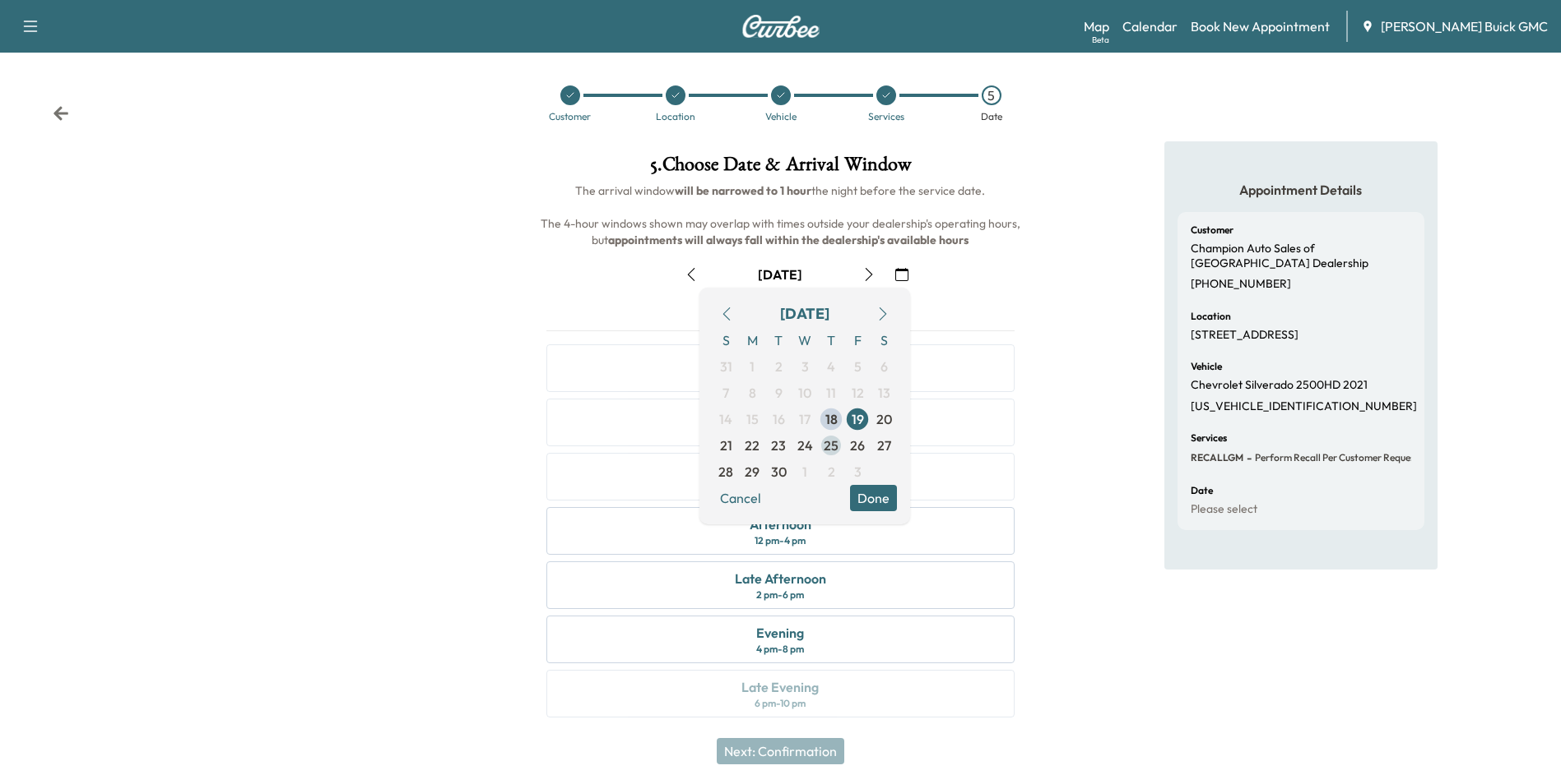
click at [832, 443] on span "25" at bounding box center [831, 445] width 15 height 20
click at [881, 501] on button "Done" at bounding box center [873, 498] width 47 height 27
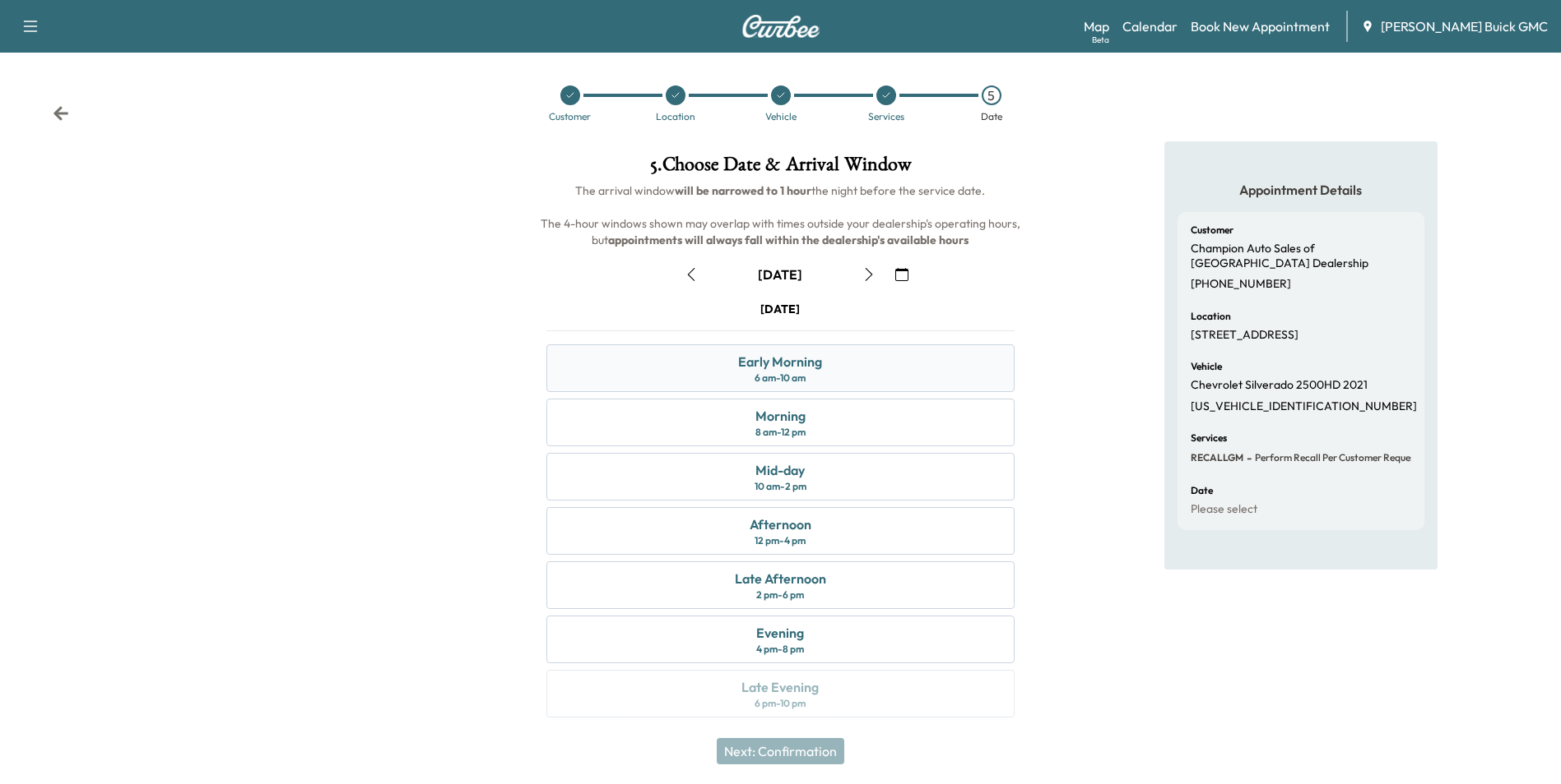
click at [827, 368] on div "Early Morning 6 am - 10 am" at bounding box center [780, 368] width 468 height 48
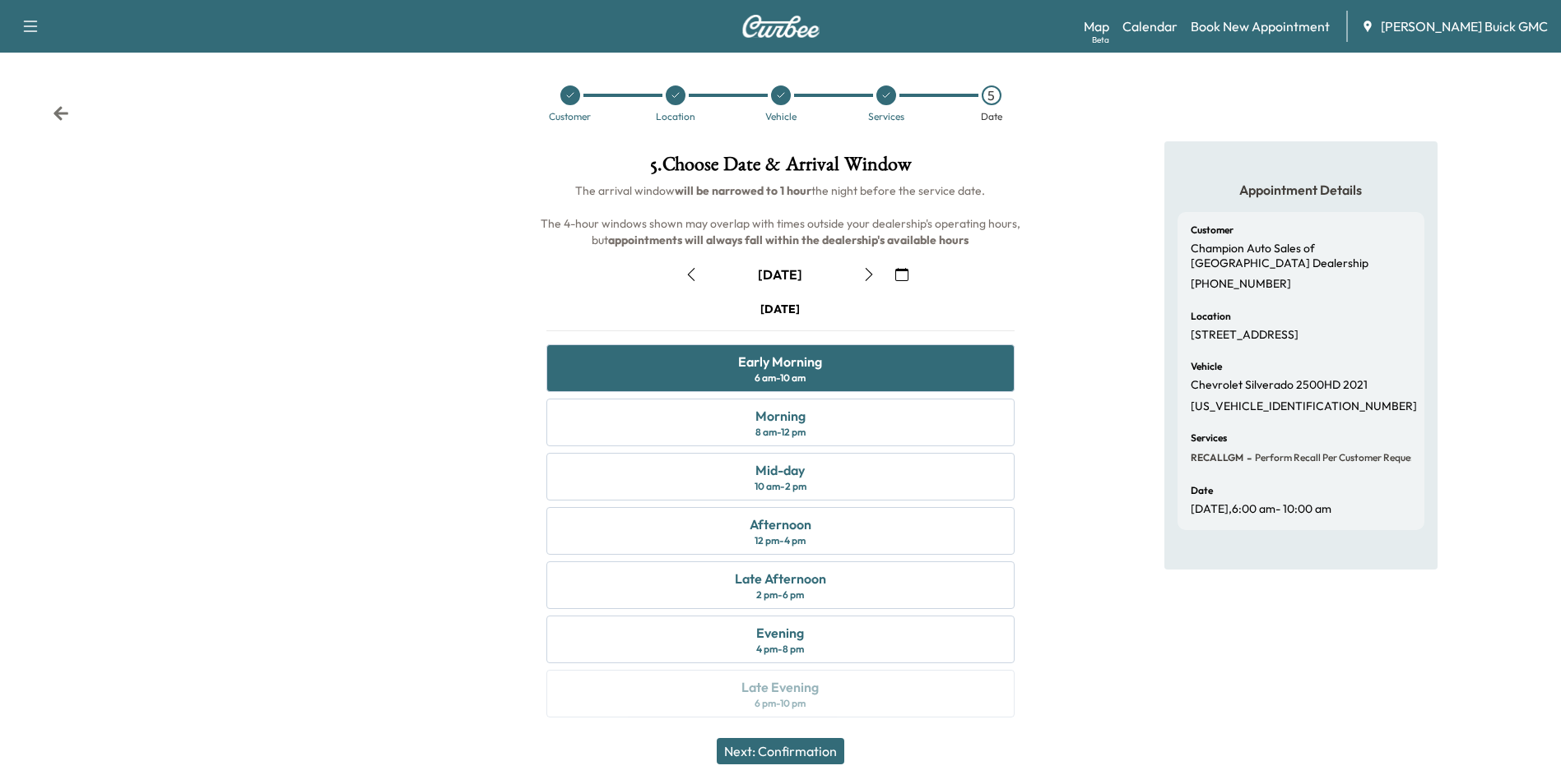
click at [806, 745] on button "Next: Confirmation" at bounding box center [780, 751] width 128 height 27
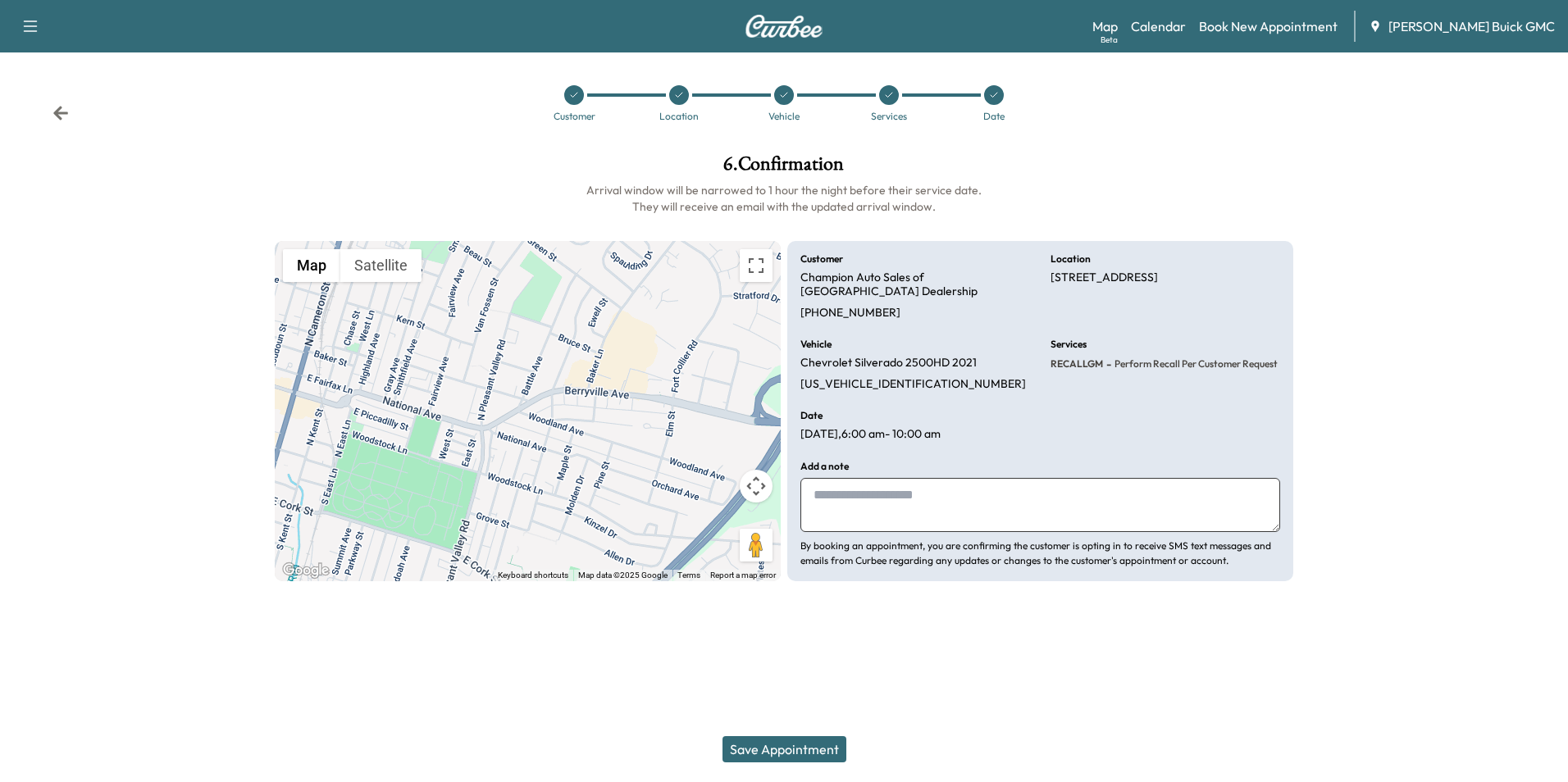
click at [958, 496] on textarea at bounding box center [1041, 504] width 480 height 54
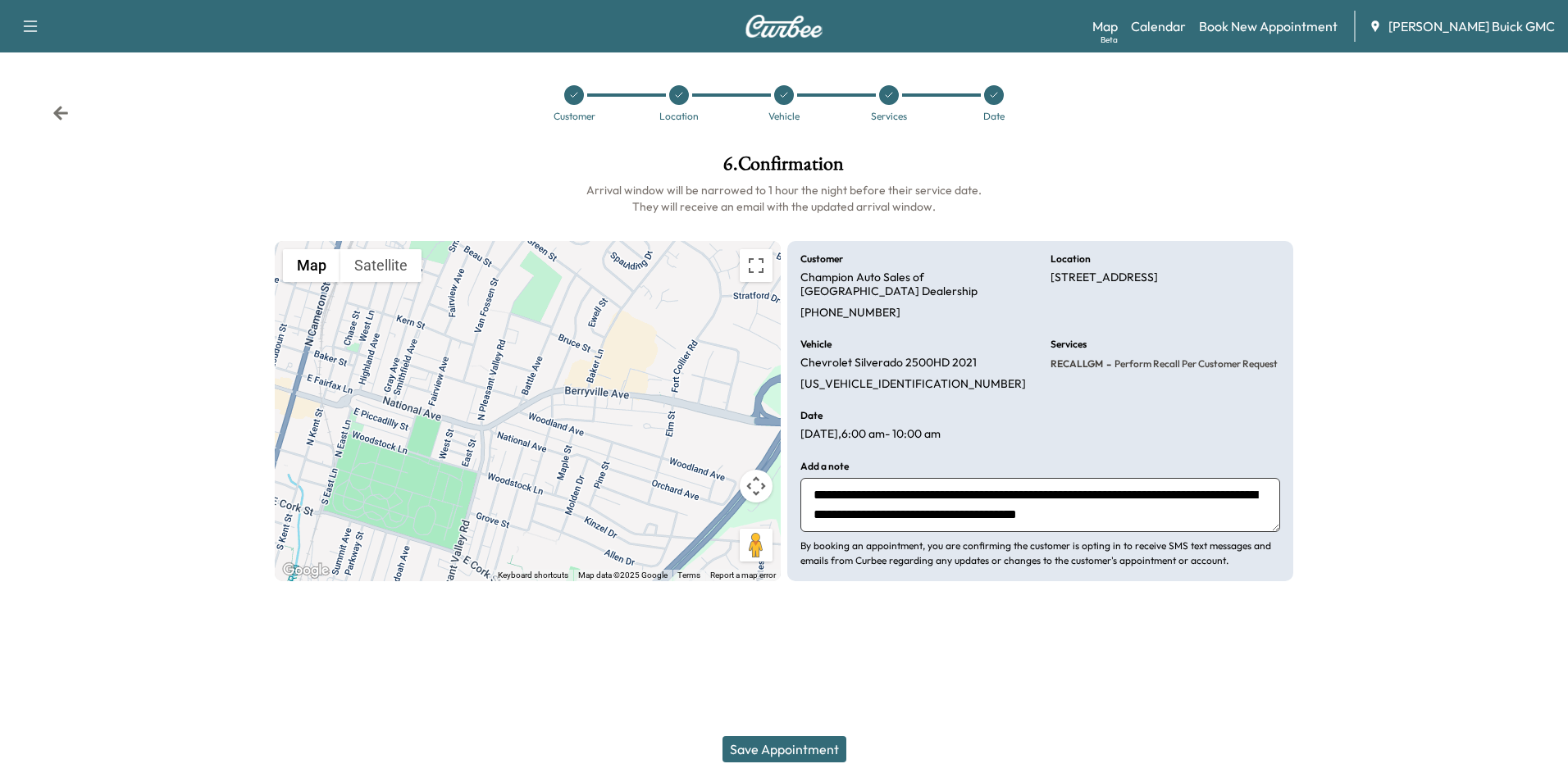
click at [949, 512] on textarea "**********" at bounding box center [1041, 504] width 480 height 54
click at [1180, 513] on textarea "**********" at bounding box center [1041, 504] width 480 height 54
drag, startPoint x: 815, startPoint y: 489, endPoint x: 1223, endPoint y: 553, distance: 413.0
click at [1223, 553] on div "**********" at bounding box center [1041, 515] width 480 height 107
type textarea "**********"
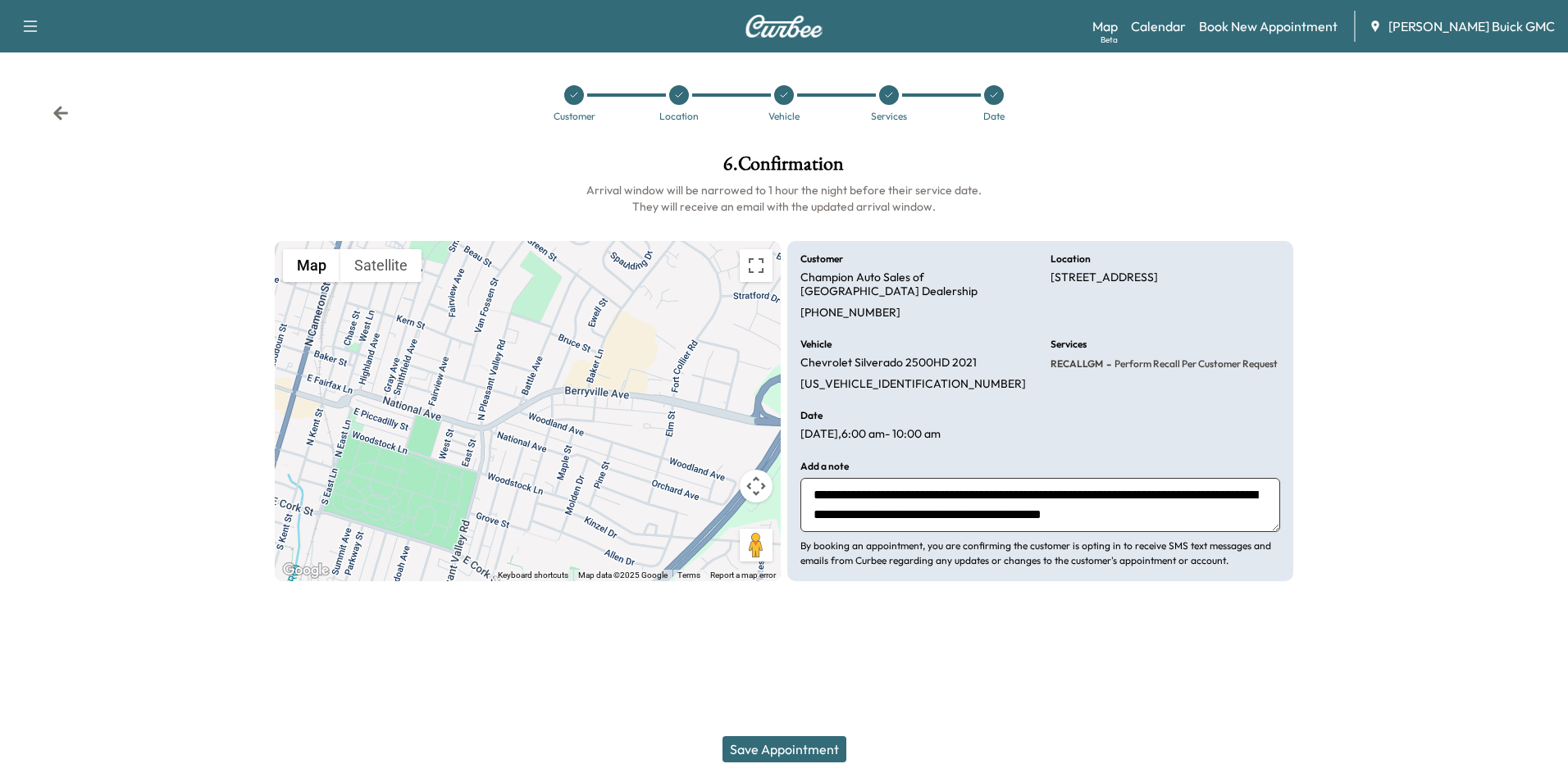
click at [796, 742] on button "Save Appointment" at bounding box center [785, 749] width 124 height 27
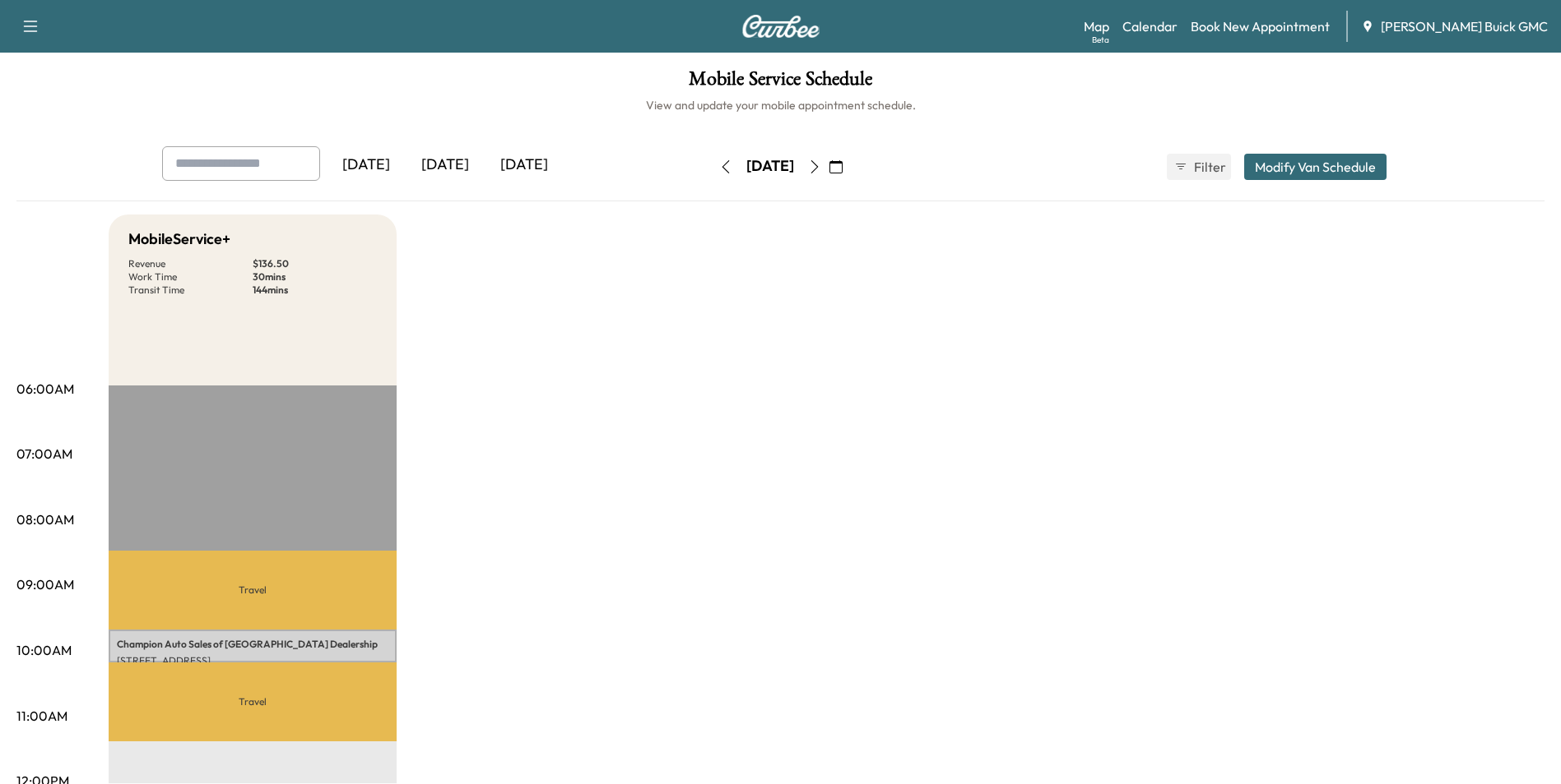
click at [1295, 24] on link "Book New Appointment" at bounding box center [1259, 27] width 139 height 20
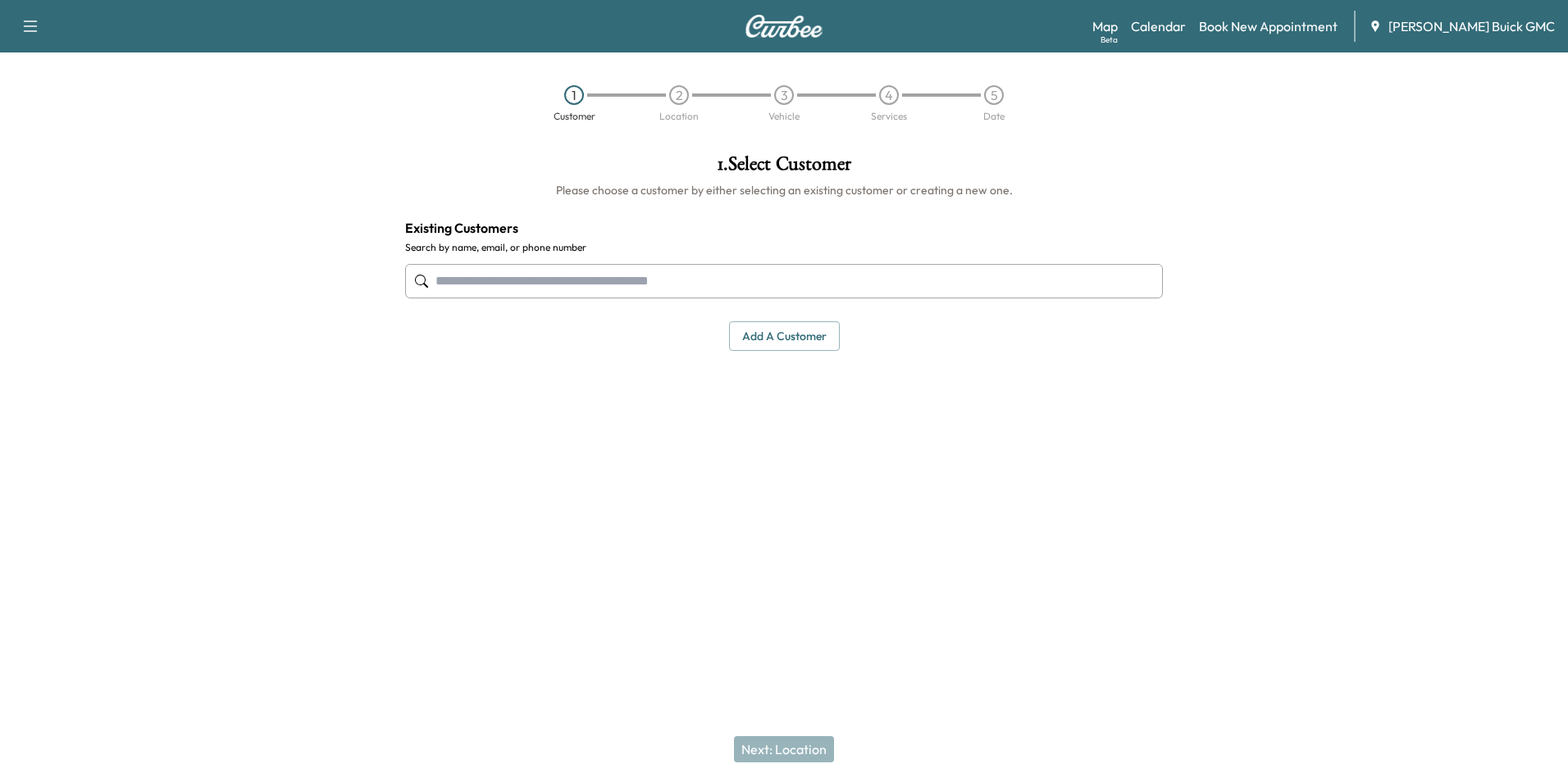
click at [771, 287] on input "text" at bounding box center [784, 280] width 758 height 34
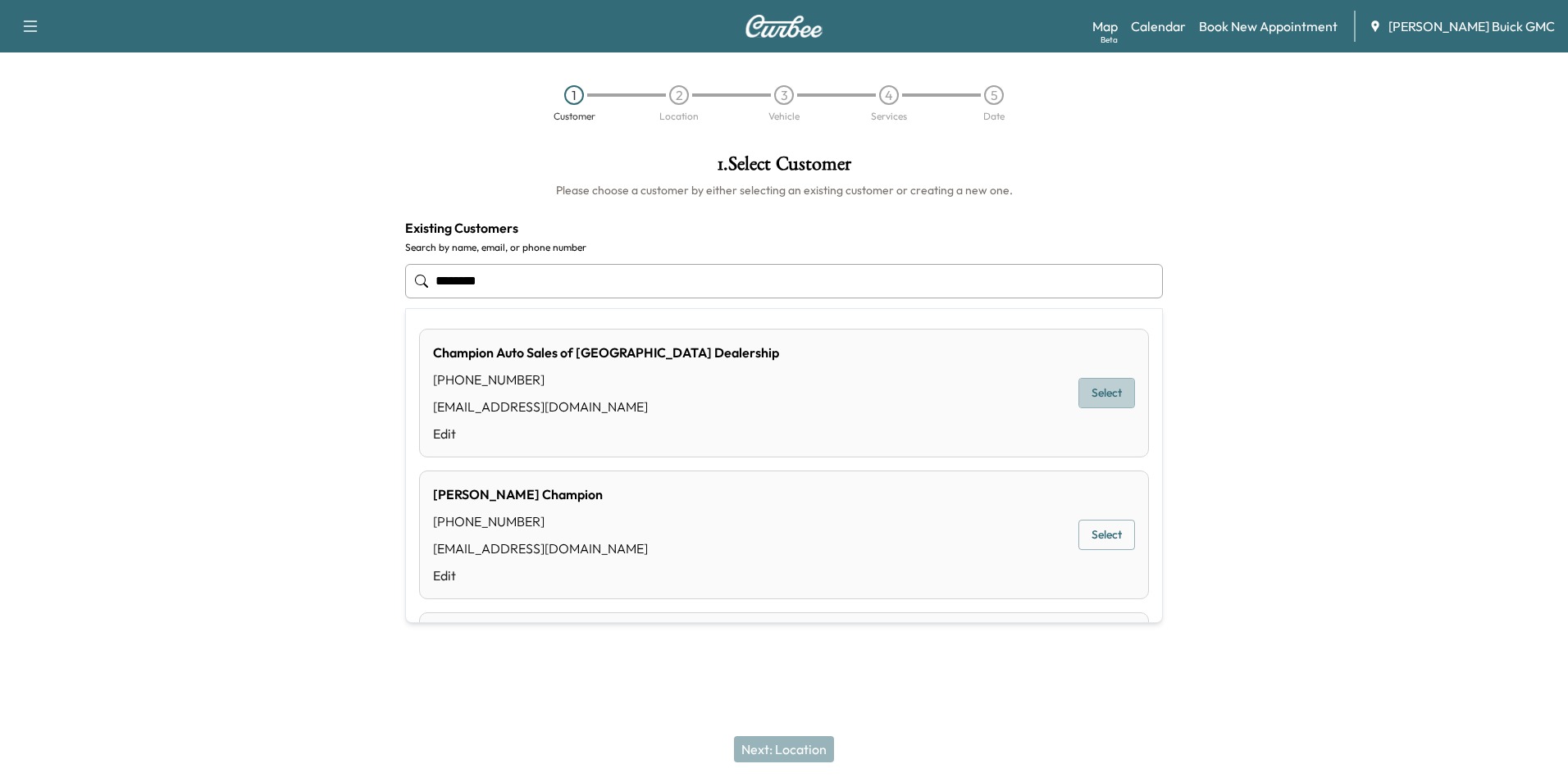
click at [1092, 390] on button "Select" at bounding box center [1107, 393] width 57 height 30
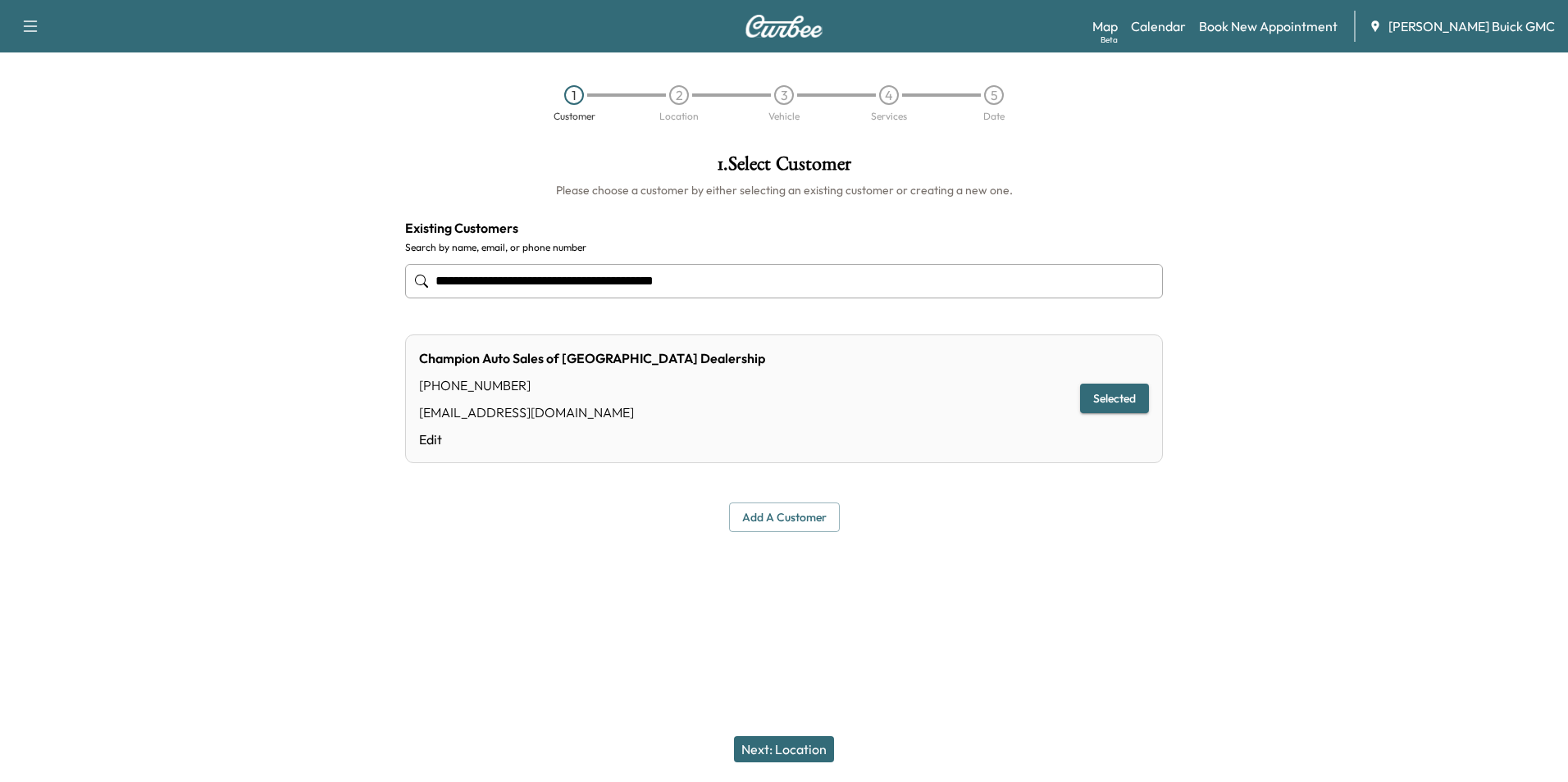
type input "**********"
click at [791, 750] on button "Next: Location" at bounding box center [784, 749] width 100 height 27
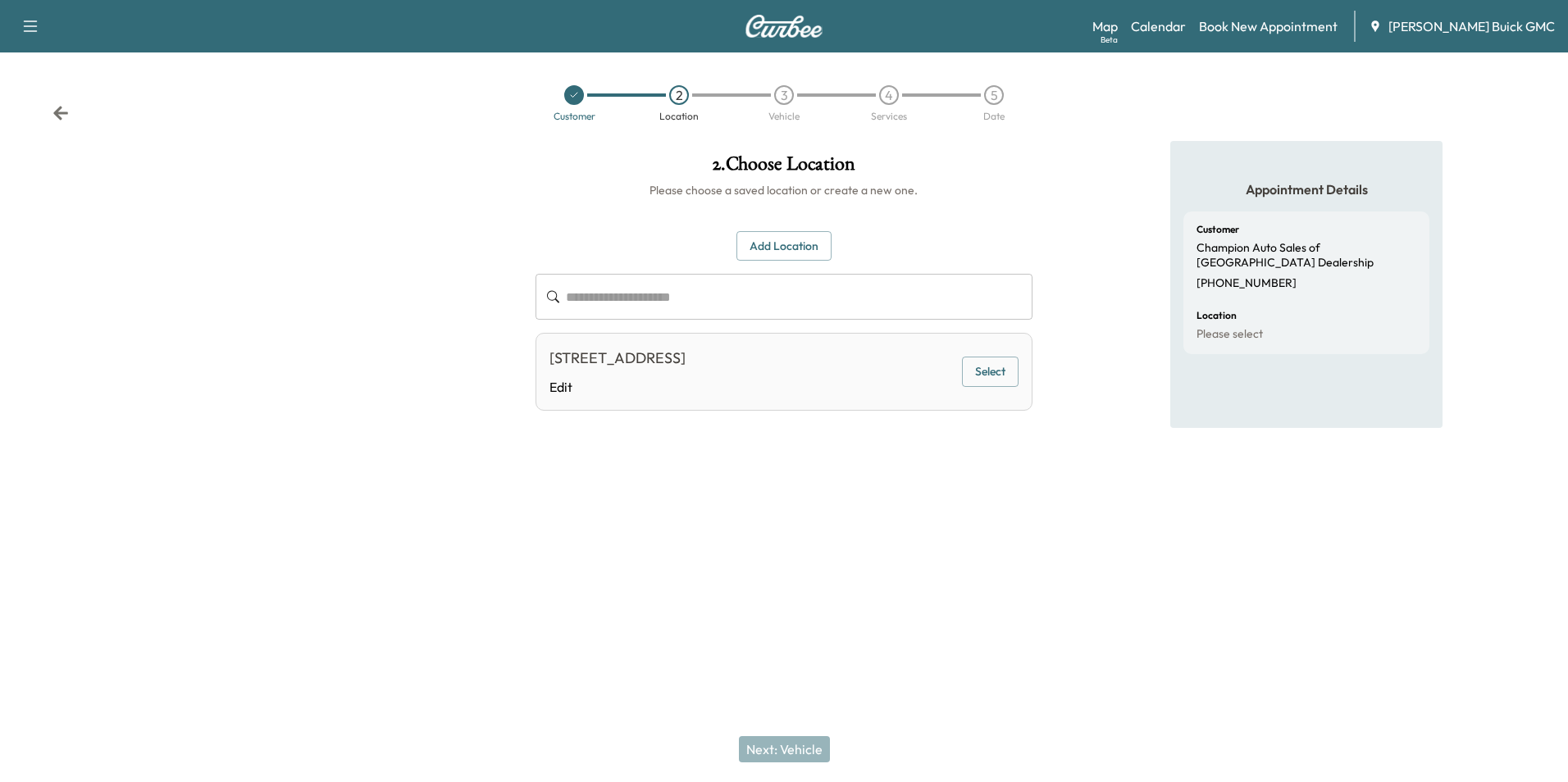
click at [983, 367] on button "Select" at bounding box center [990, 372] width 57 height 30
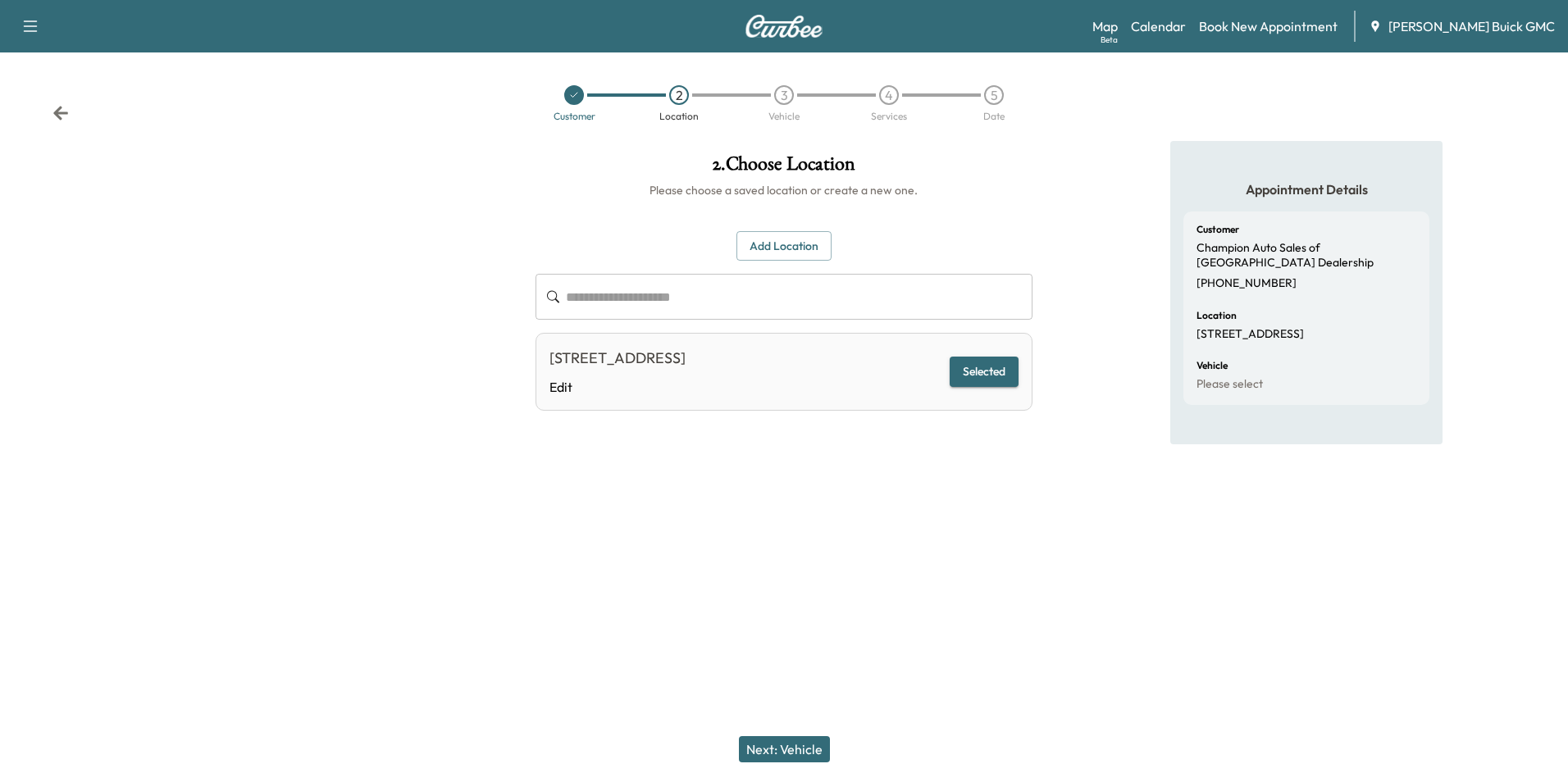
click at [809, 745] on button "Next: Vehicle" at bounding box center [784, 749] width 91 height 27
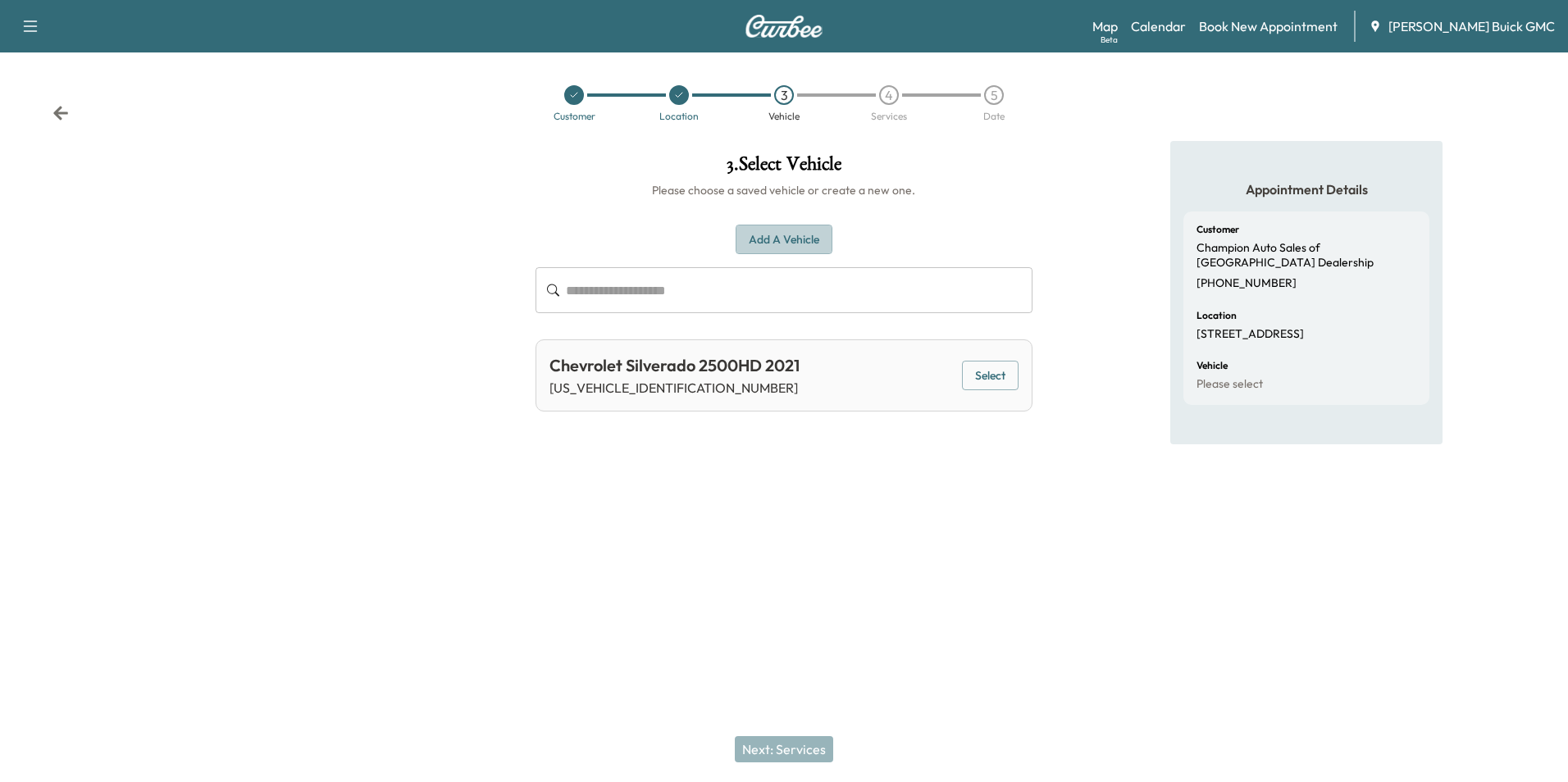
click at [795, 235] on button "Add a Vehicle" at bounding box center [784, 240] width 96 height 30
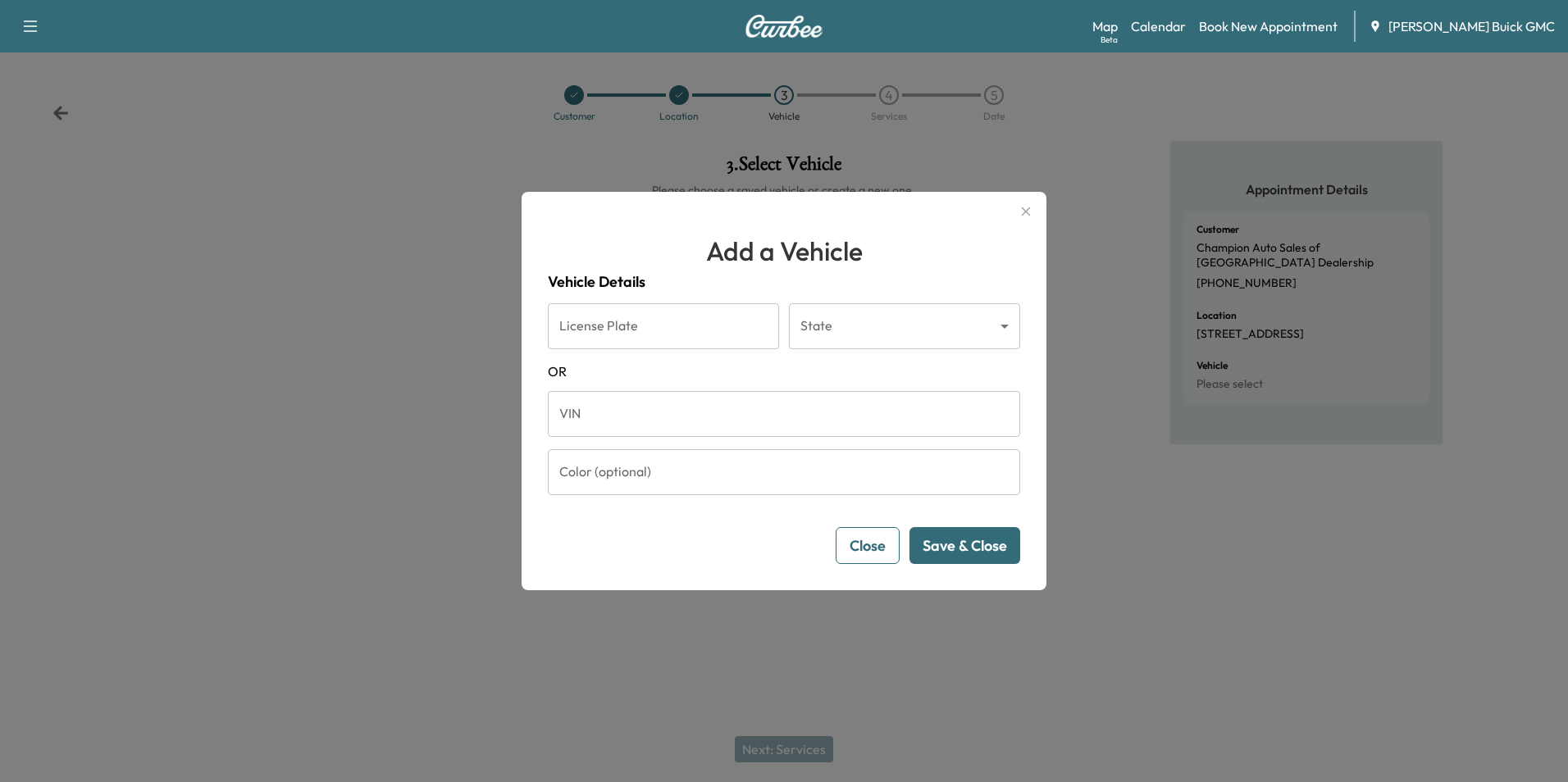
click at [711, 415] on input "VIN" at bounding box center [784, 414] width 473 height 46
type input "**********"
click at [972, 540] on button "Save & Close" at bounding box center [965, 546] width 111 height 37
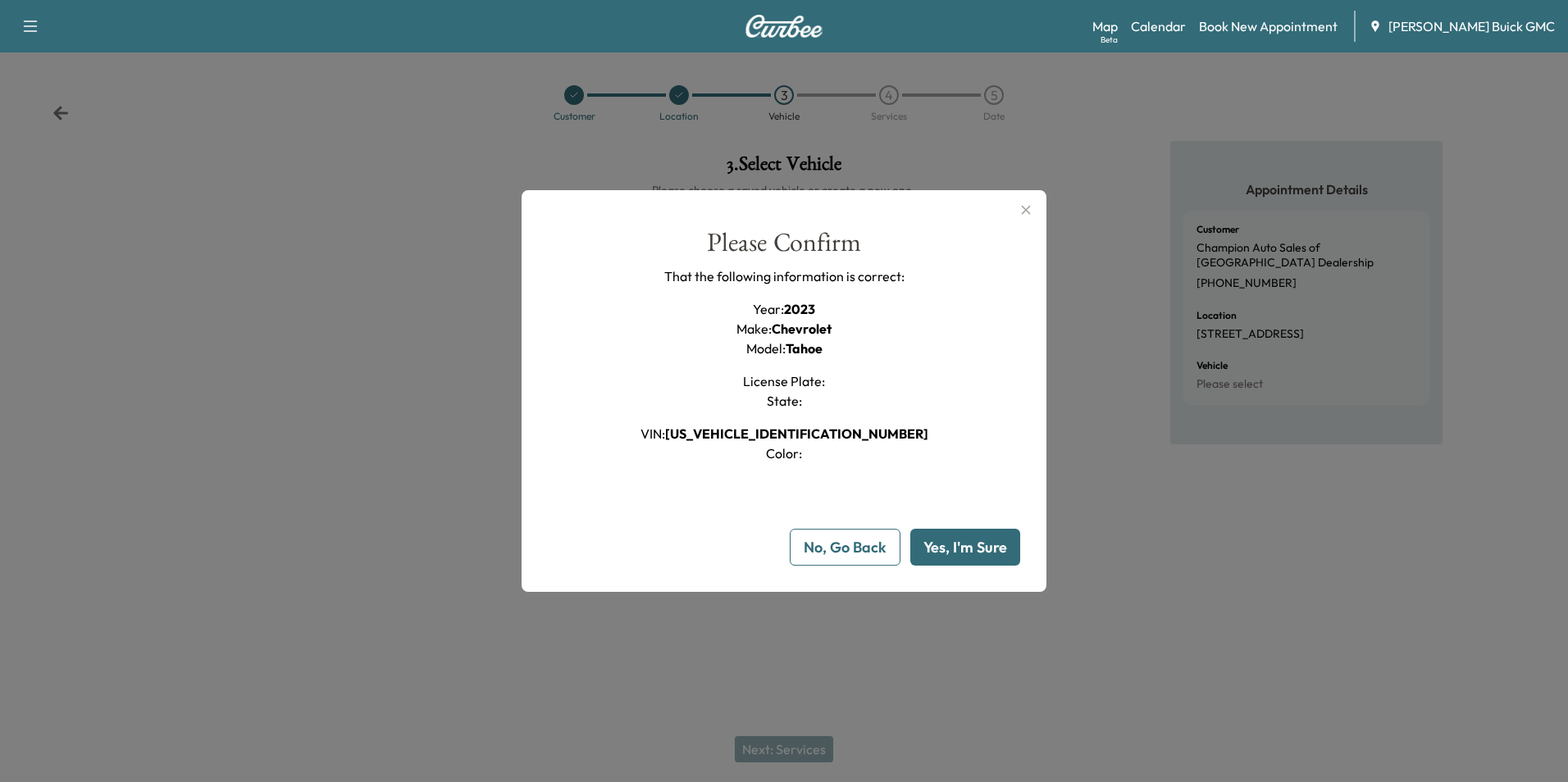
click at [980, 547] on button "Yes, I'm Sure" at bounding box center [965, 548] width 110 height 37
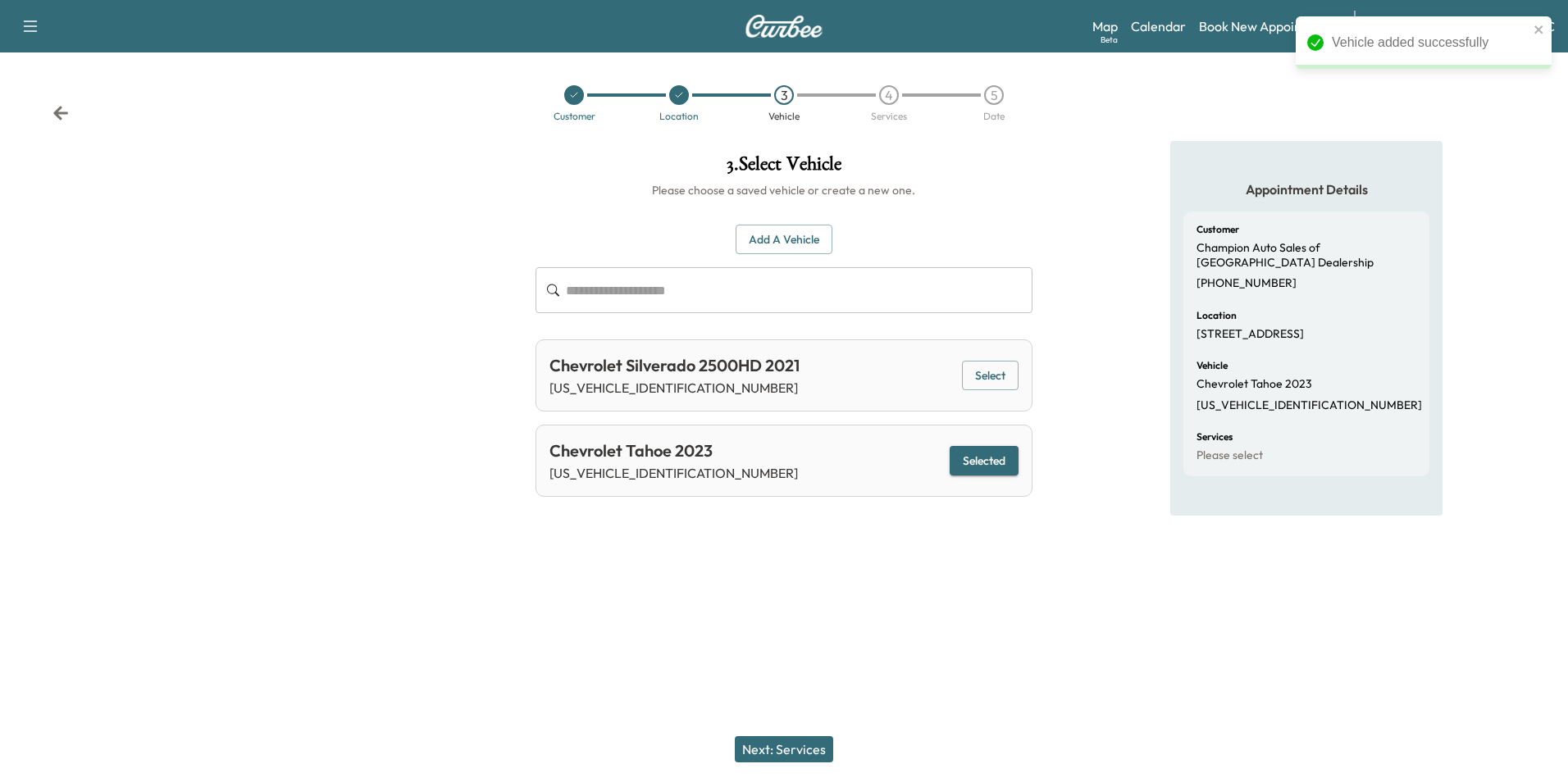
click at [799, 748] on button "Next: Services" at bounding box center [784, 749] width 98 height 27
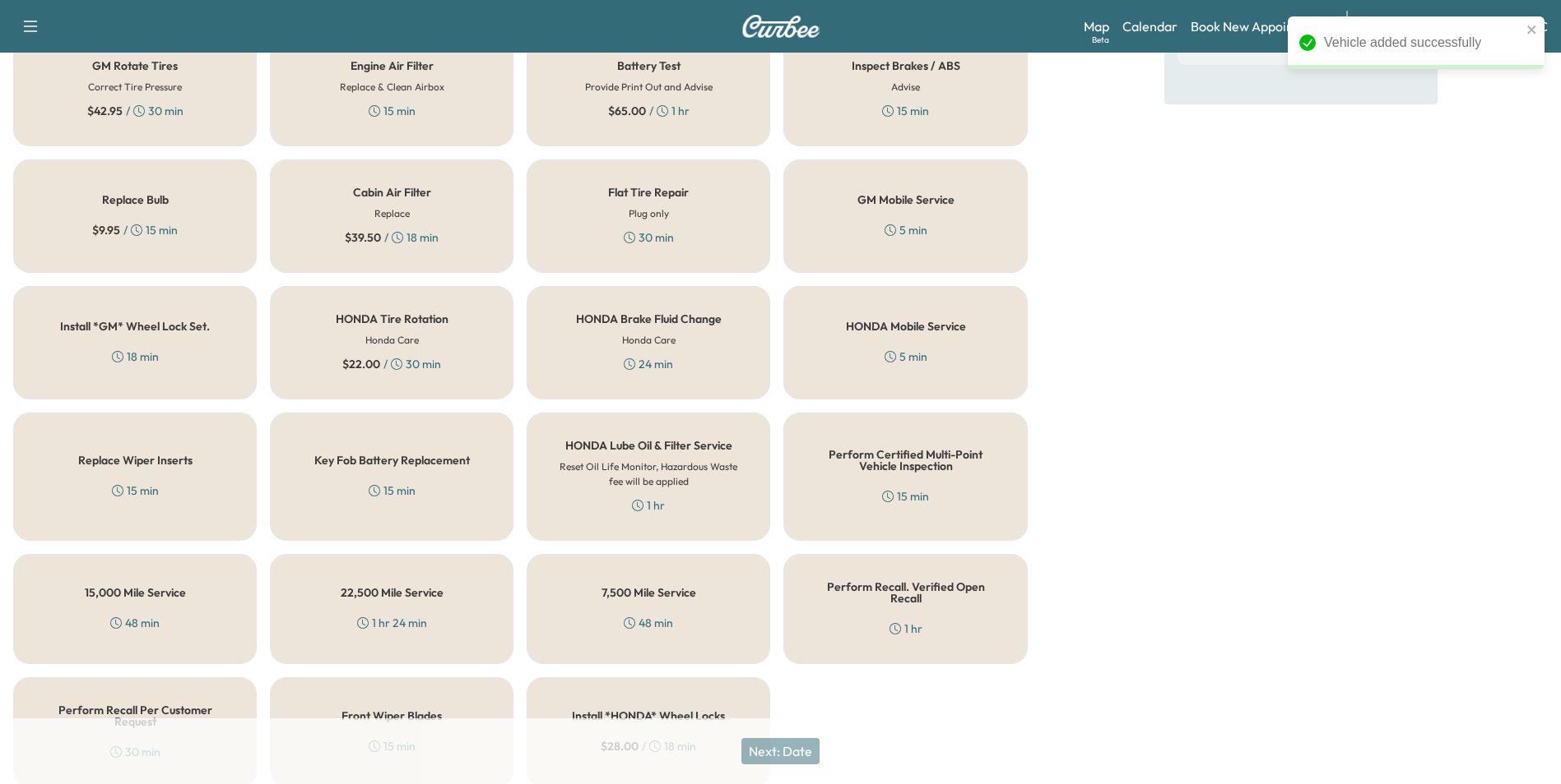
scroll to position [470, 0]
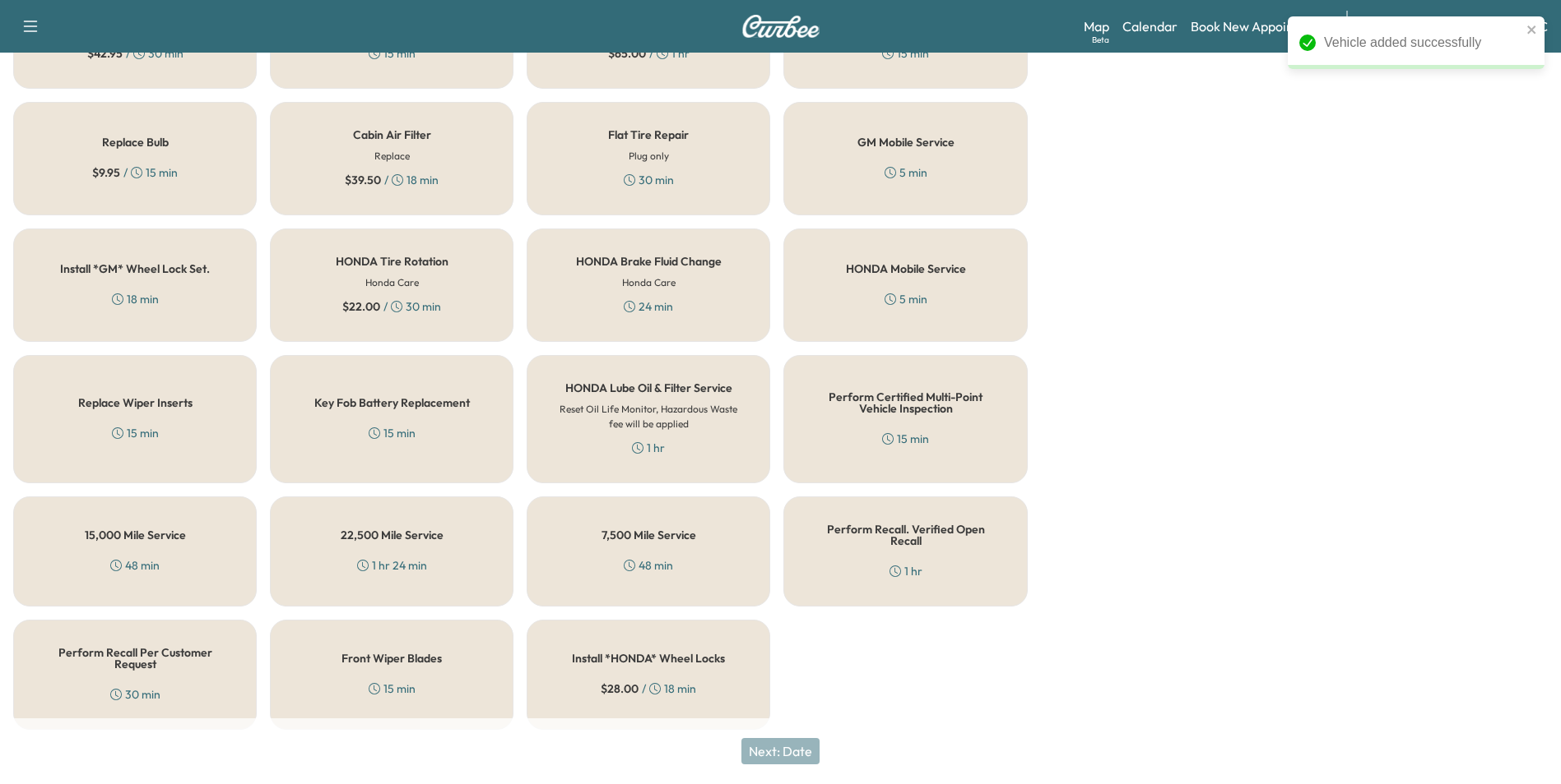
click at [130, 662] on div "Perform Recall Per Customer Request 30 min" at bounding box center [135, 675] width 243 height 110
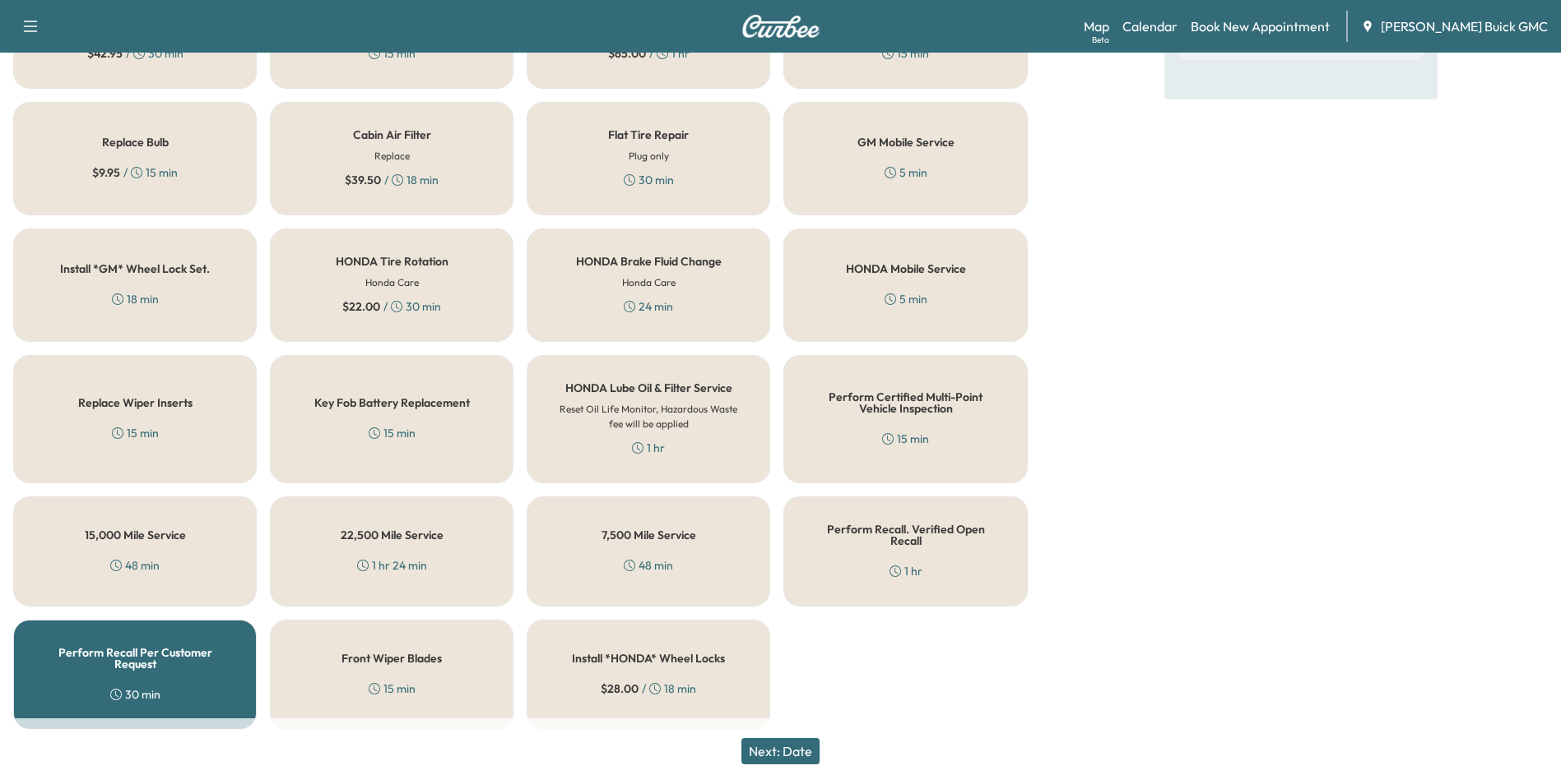
click at [800, 747] on button "Next: Date" at bounding box center [780, 751] width 78 height 27
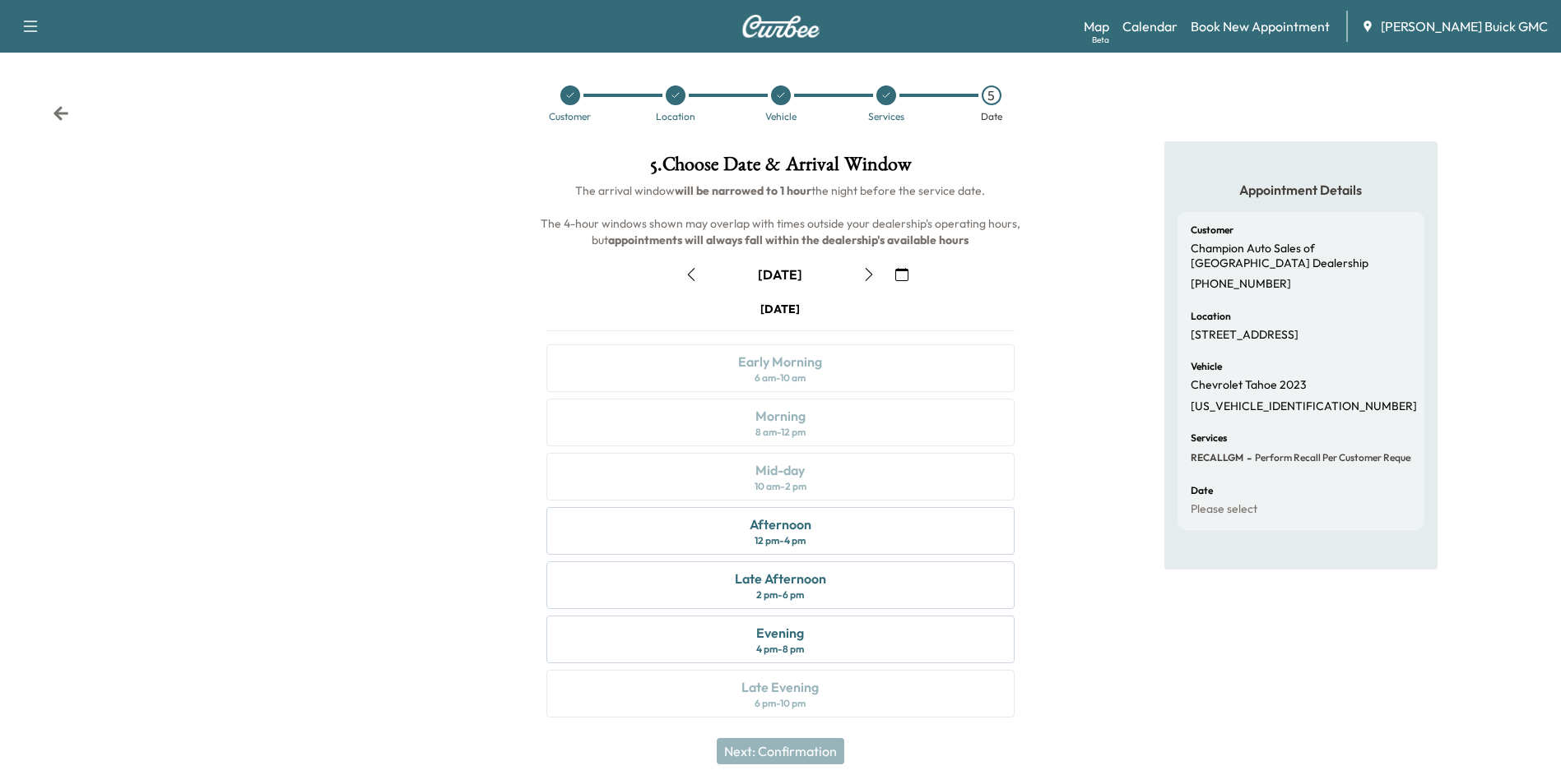
click at [1057, 289] on div "Appointment Details Customer Champion Auto Sales of Winchester Dealership [PHON…" at bounding box center [1301, 439] width 520 height 596
click at [902, 270] on icon "button" at bounding box center [902, 274] width 13 height 13
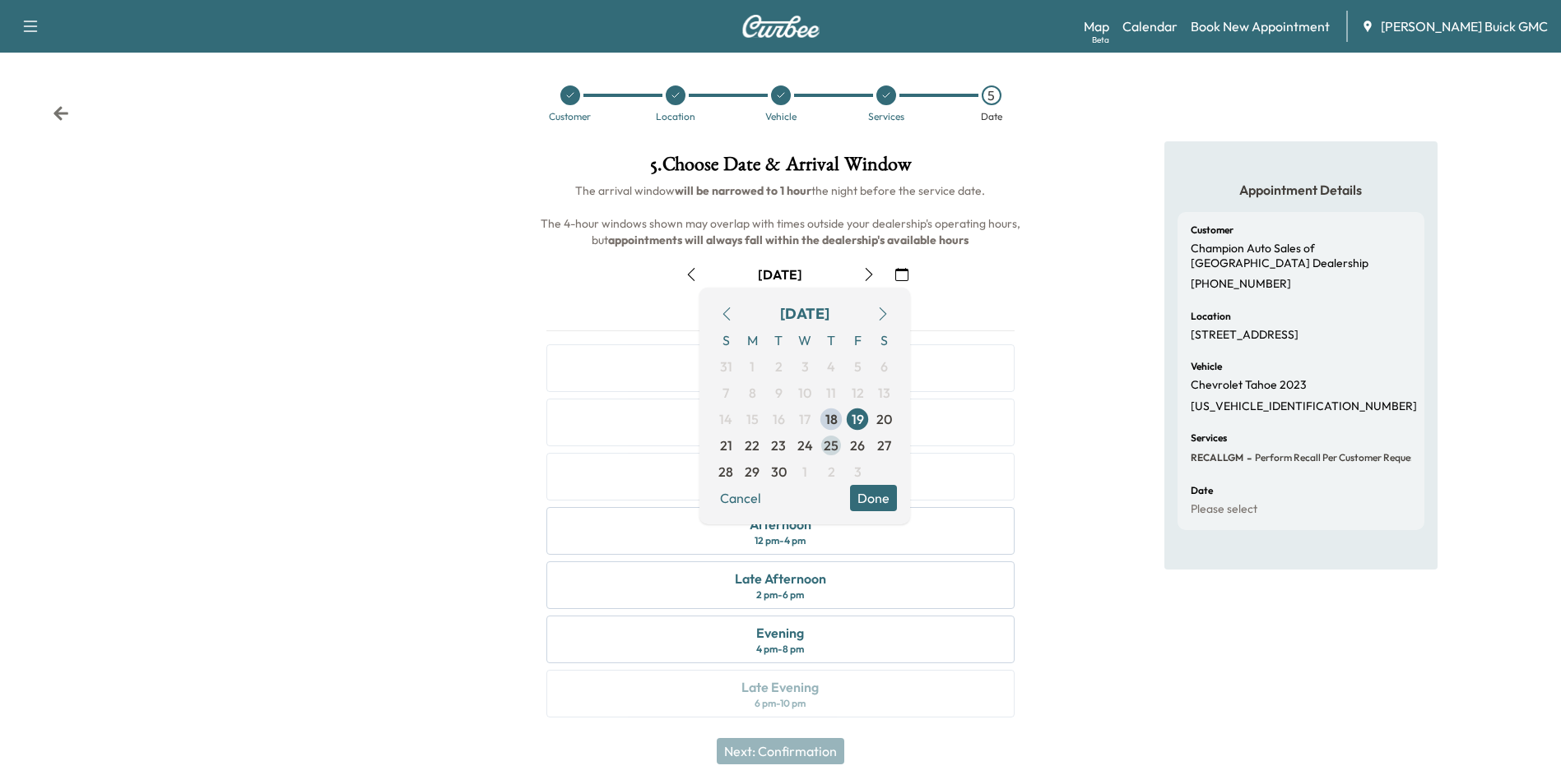
click at [829, 443] on span "25" at bounding box center [831, 445] width 15 height 20
click at [873, 495] on button "Done" at bounding box center [873, 498] width 47 height 27
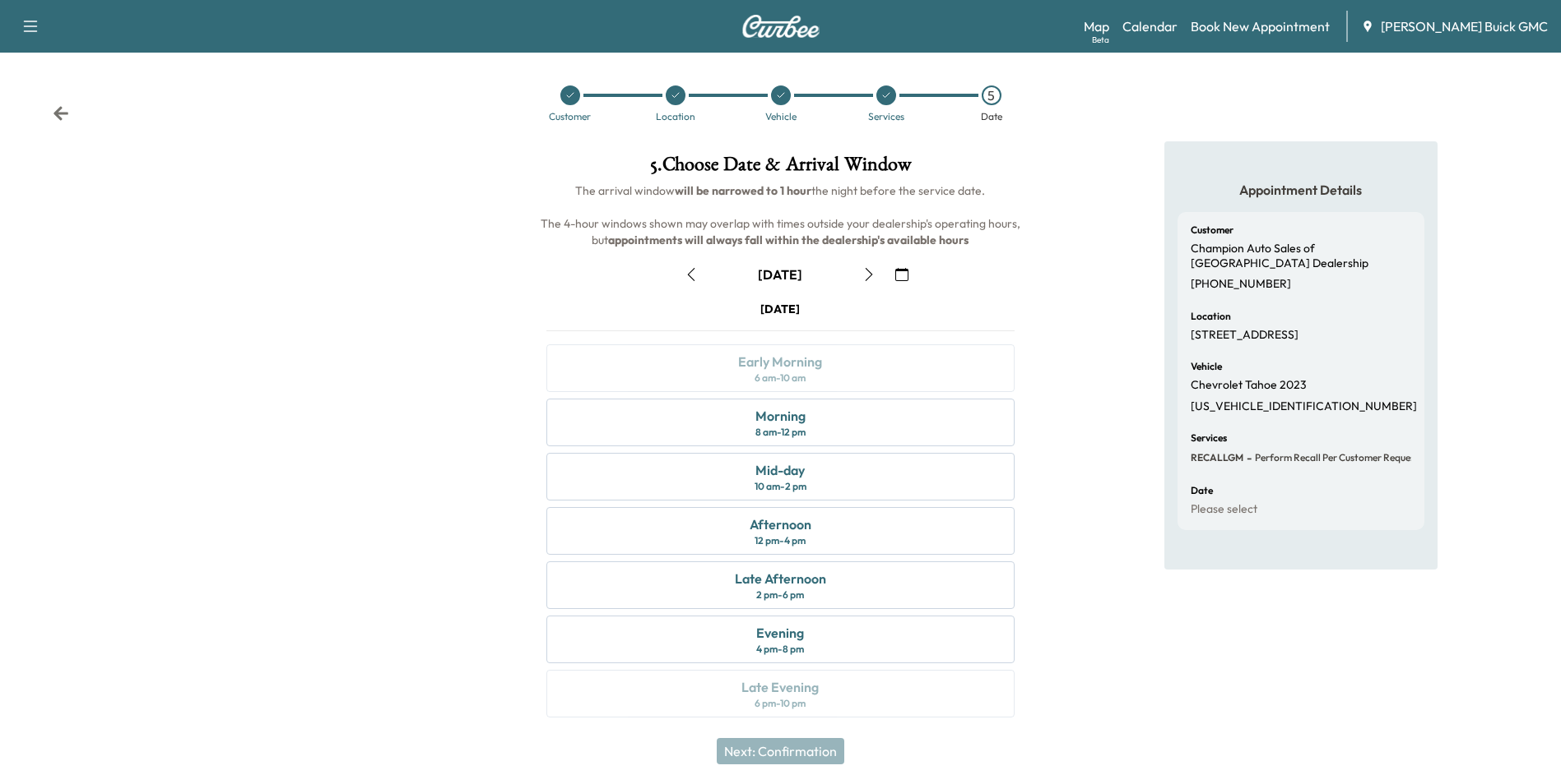
click at [1108, 443] on div "Appointment Details Customer Champion Auto Sales of Winchester Dealership [PHON…" at bounding box center [1301, 439] width 520 height 596
click at [786, 419] on div "Morning" at bounding box center [780, 416] width 51 height 20
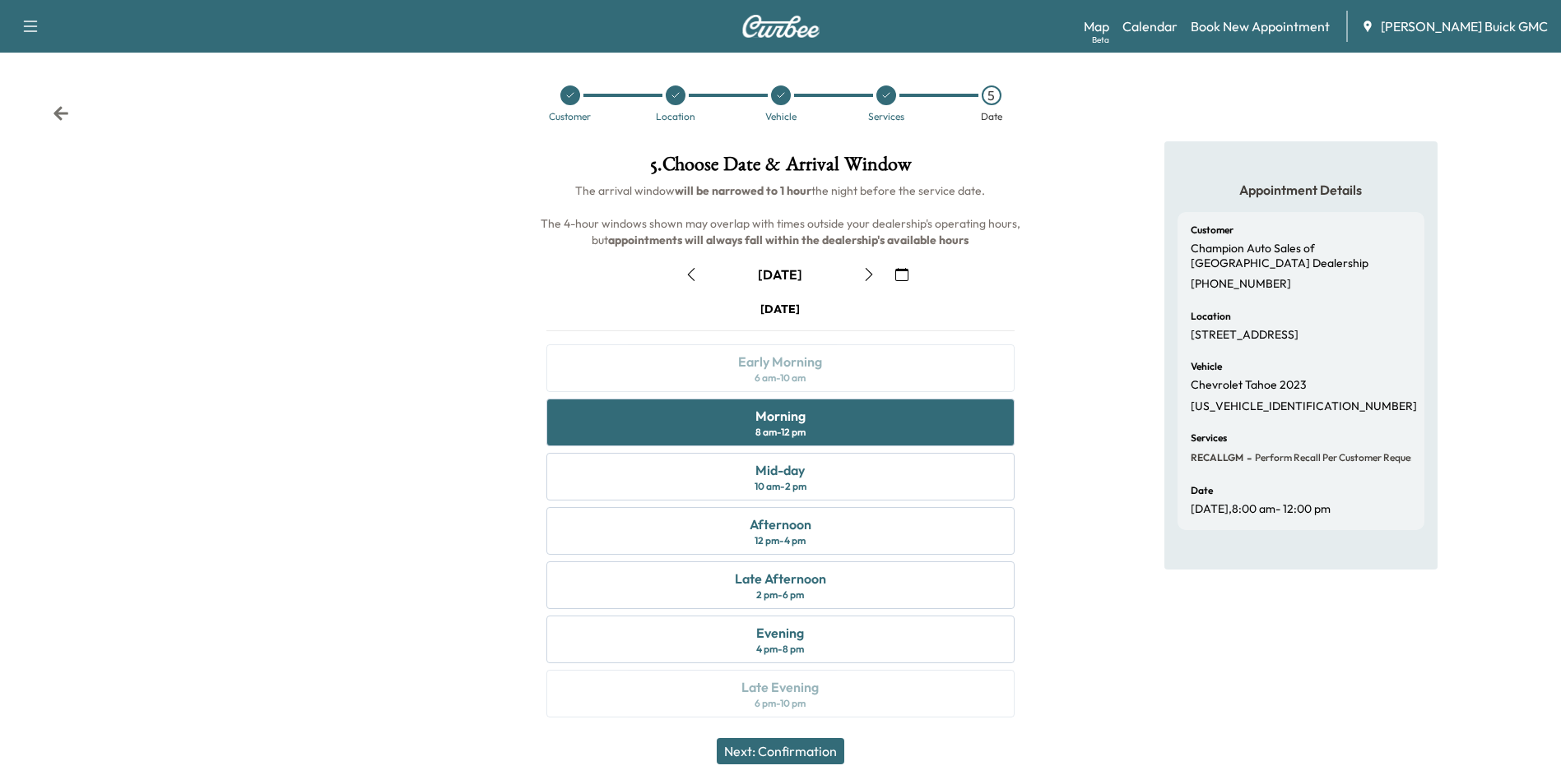
click at [816, 748] on button "Next: Confirmation" at bounding box center [780, 751] width 128 height 27
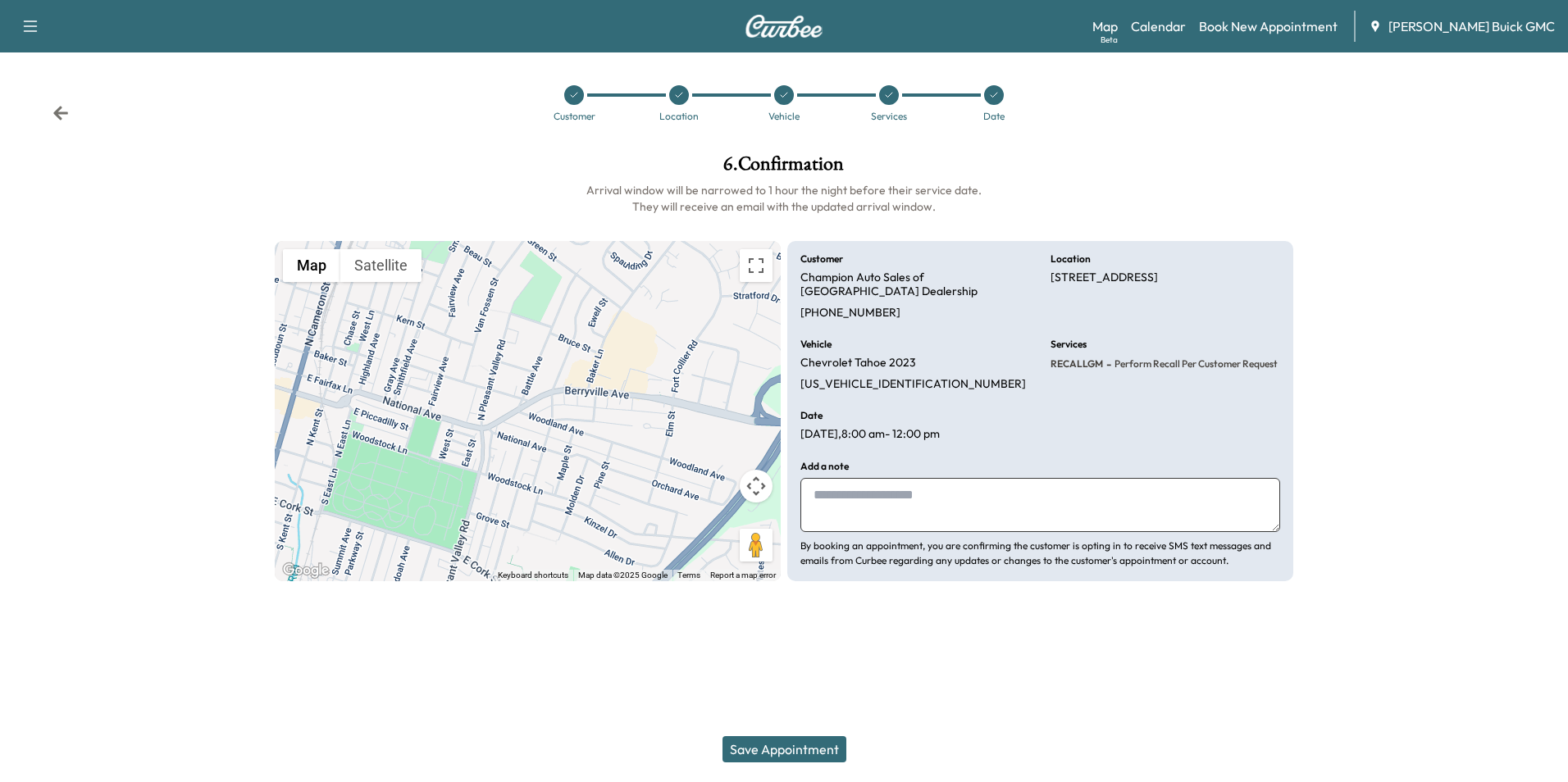
click at [893, 496] on textarea at bounding box center [1041, 504] width 480 height 54
paste textarea "**********"
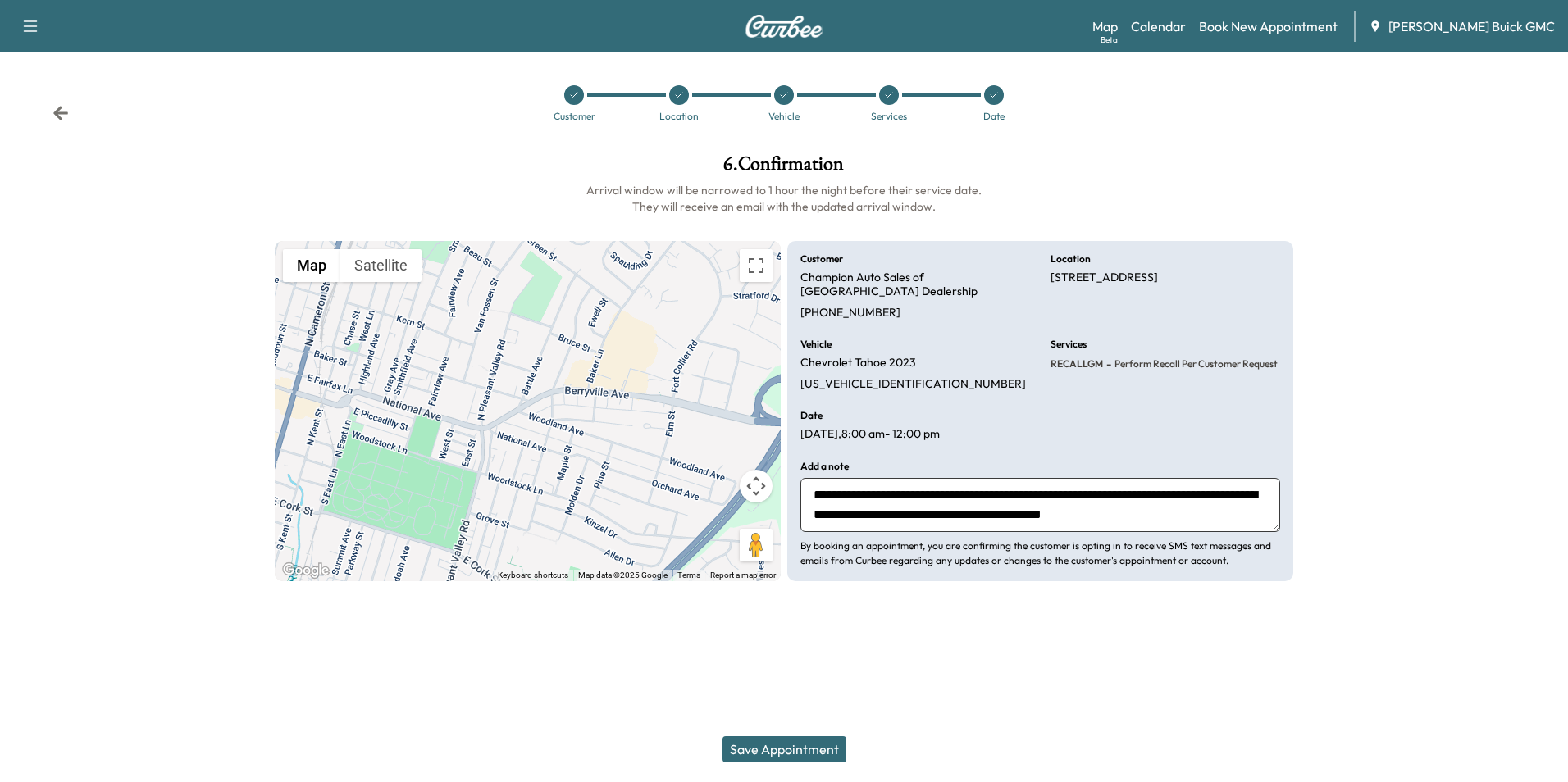
type textarea "**********"
click at [812, 745] on button "Save Appointment" at bounding box center [785, 749] width 124 height 27
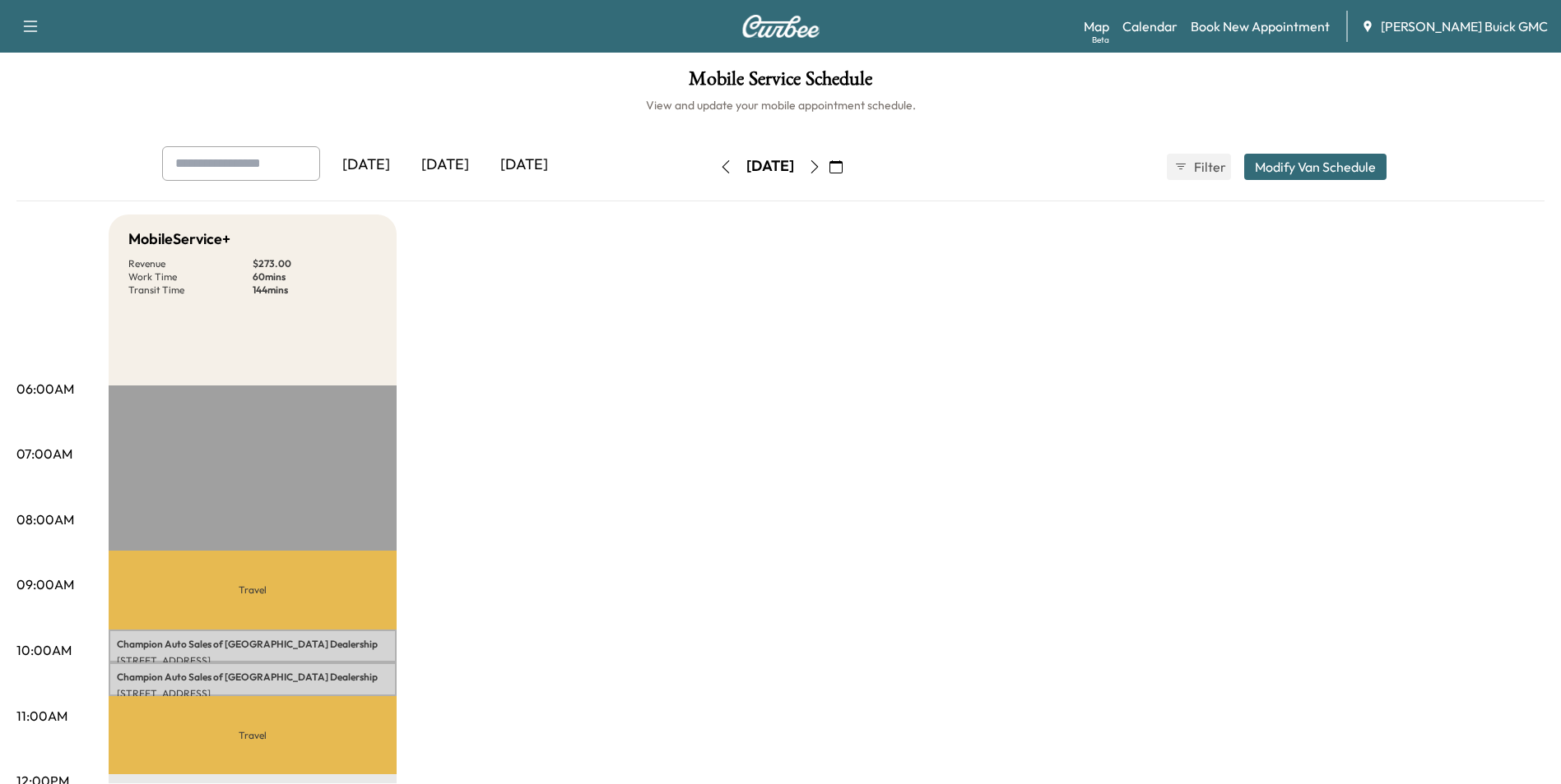
click at [1297, 25] on link "Book New Appointment" at bounding box center [1259, 27] width 139 height 20
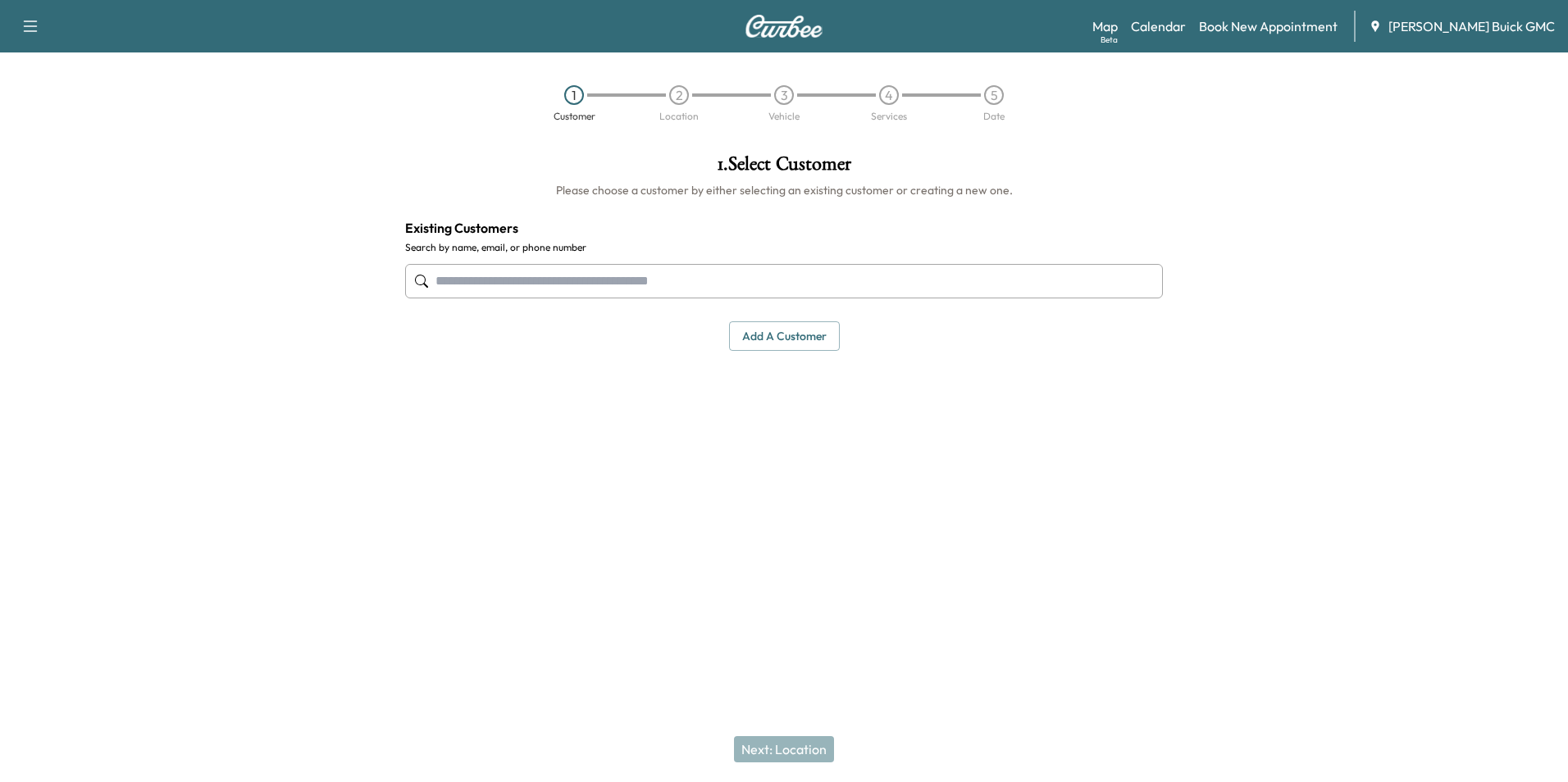
drag, startPoint x: 726, startPoint y: 273, endPoint x: 1151, endPoint y: 289, distance: 425.3
click at [732, 272] on input "text" at bounding box center [784, 280] width 758 height 34
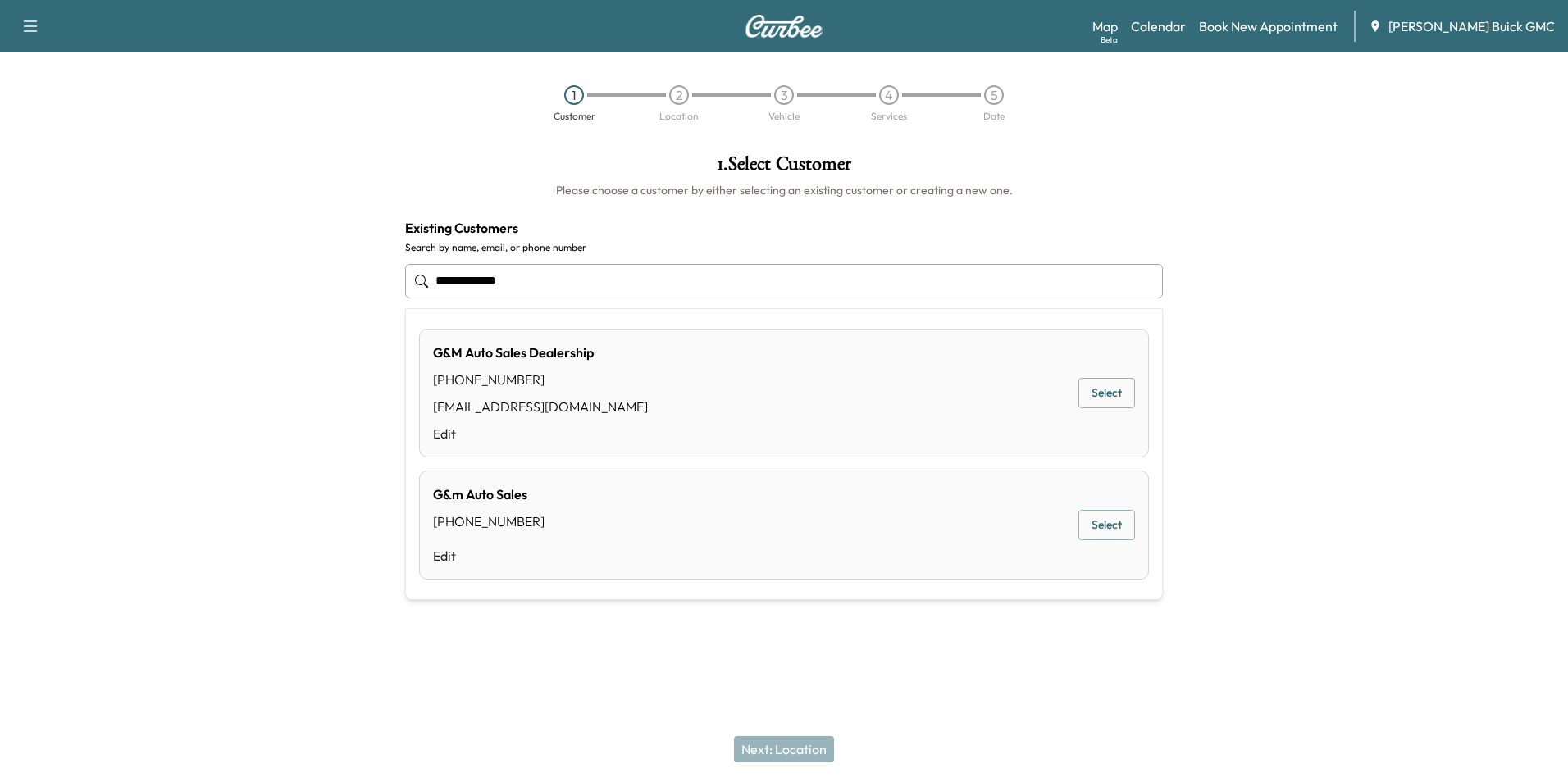
click at [1112, 392] on button "Select" at bounding box center [1107, 393] width 57 height 30
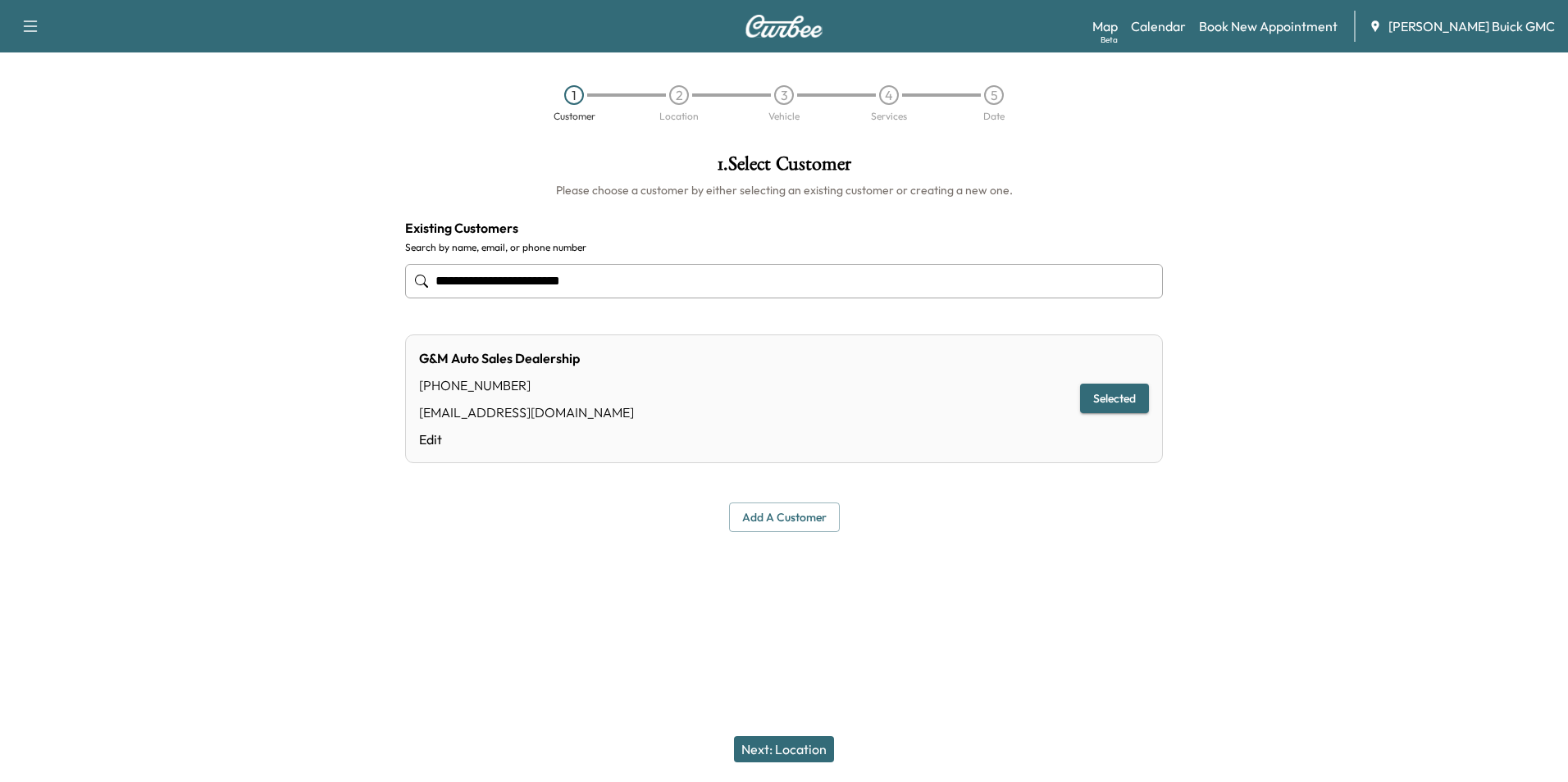
type input "**********"
click at [803, 749] on button "Next: Location" at bounding box center [784, 749] width 100 height 27
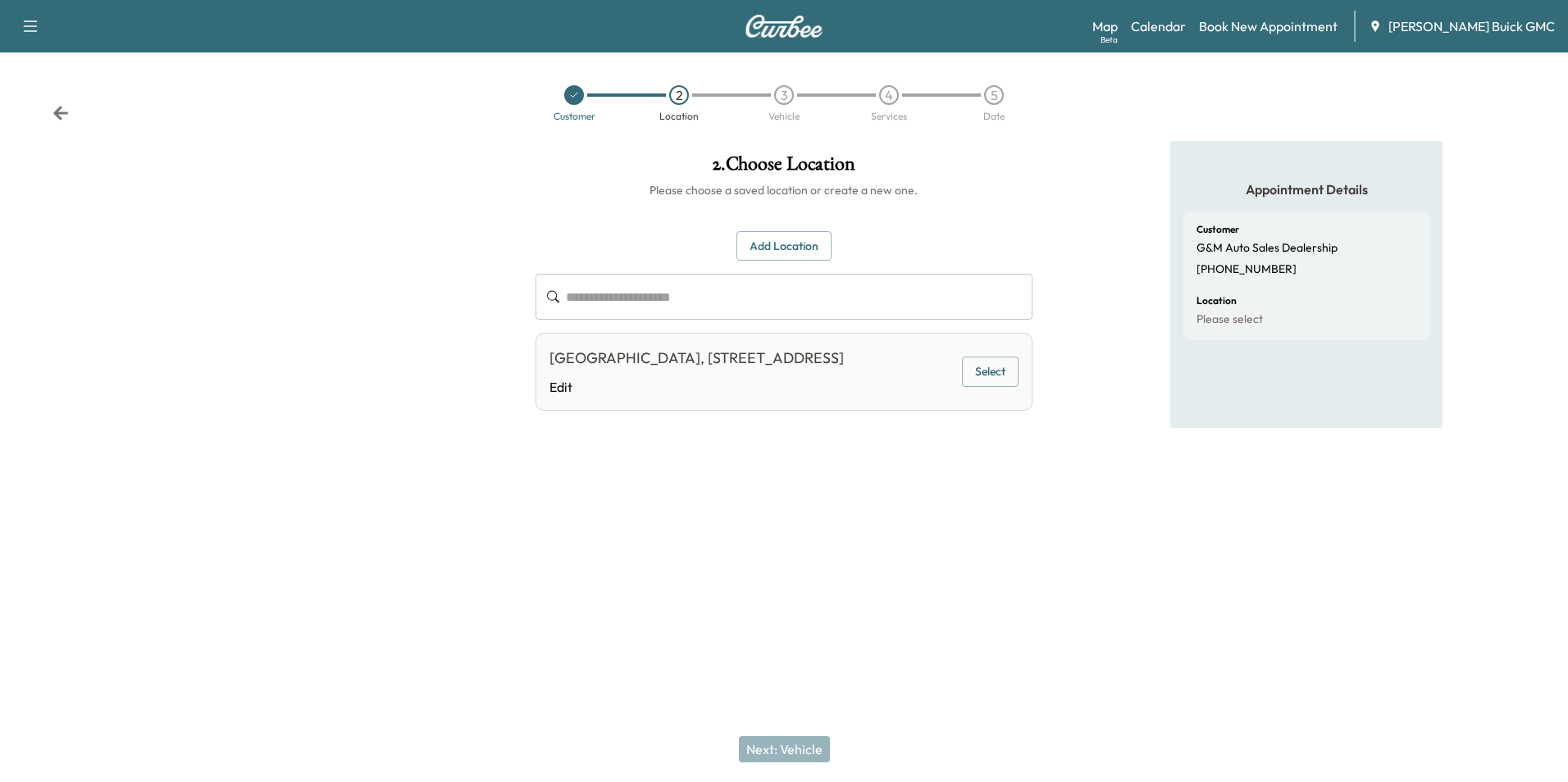
click at [895, 488] on div "**********" at bounding box center [784, 336] width 523 height 391
click at [786, 241] on button "Add Location" at bounding box center [784, 246] width 96 height 30
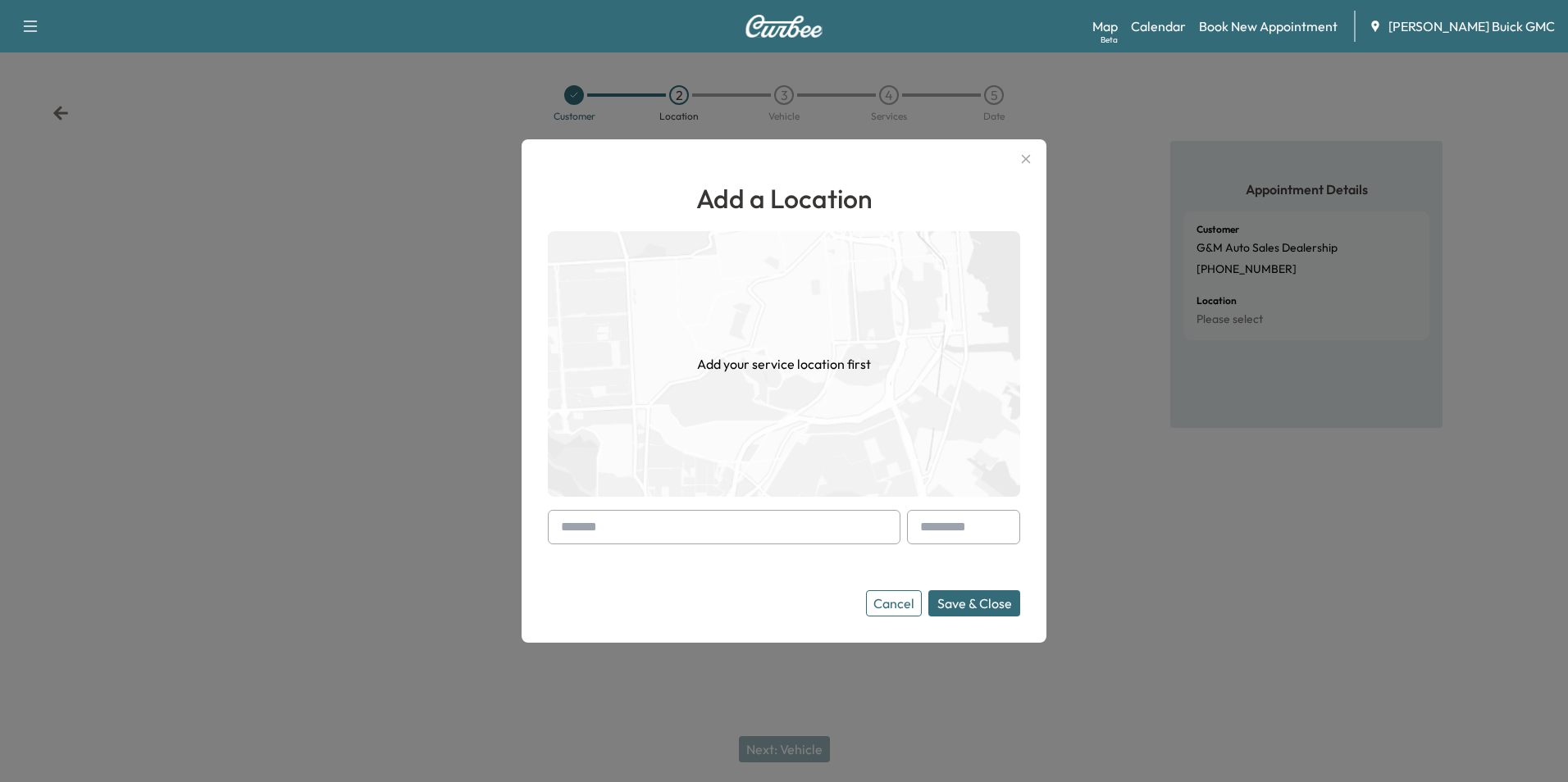
click at [673, 531] on input "text" at bounding box center [724, 527] width 353 height 34
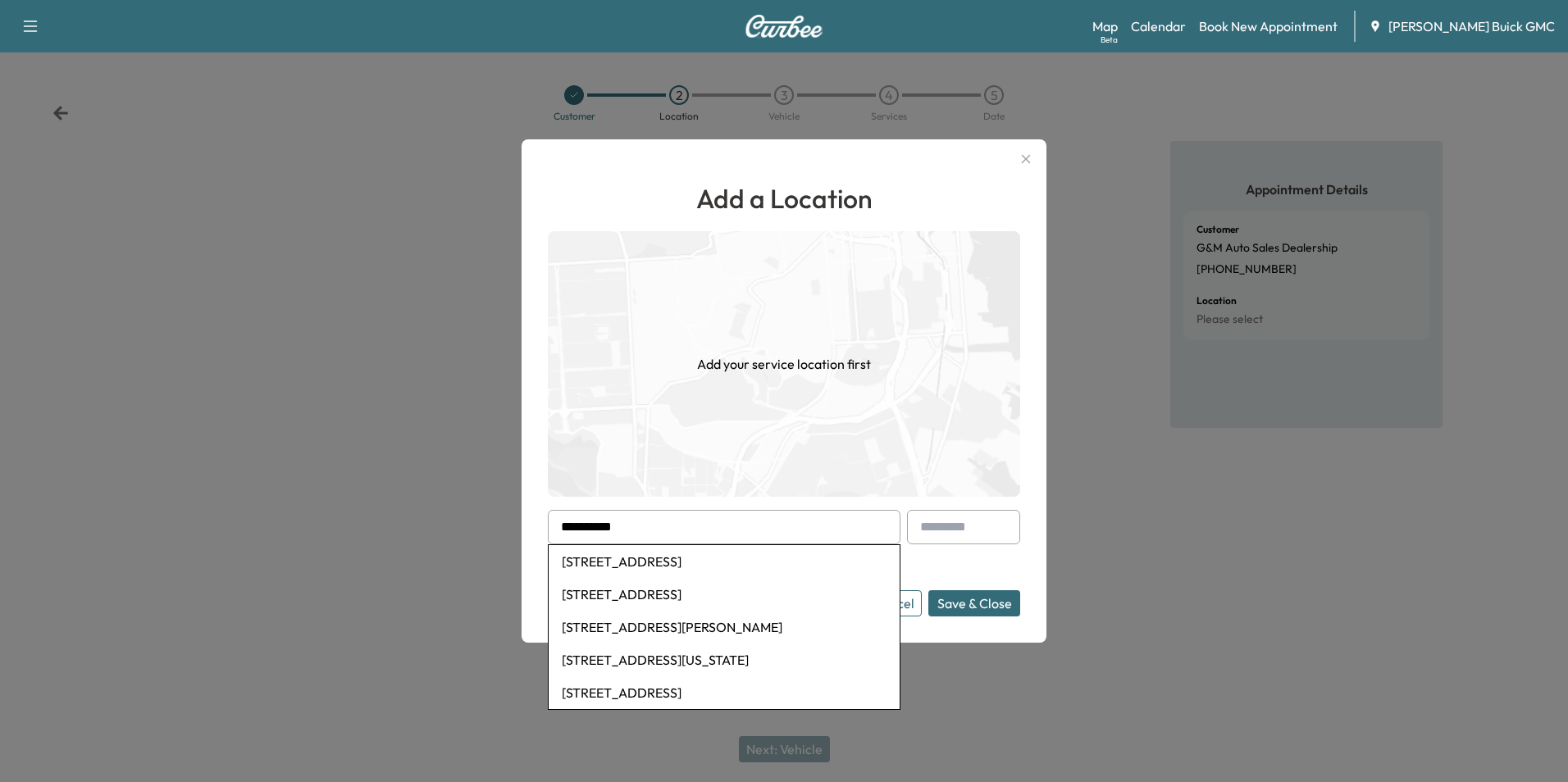
click at [757, 588] on li "[STREET_ADDRESS]" at bounding box center [724, 594] width 351 height 33
type input "**********"
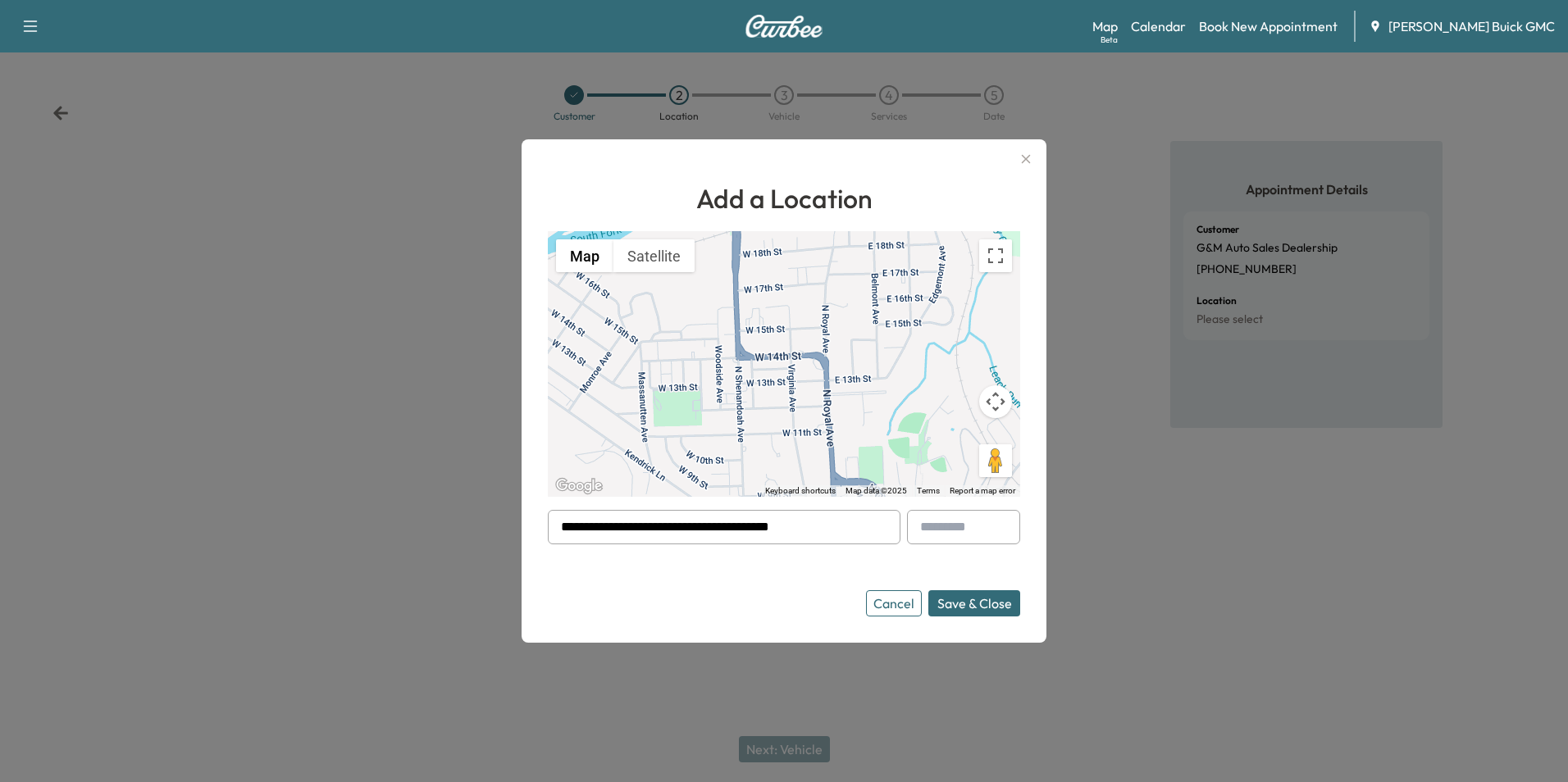
click at [961, 601] on button "Save & Close" at bounding box center [974, 603] width 92 height 27
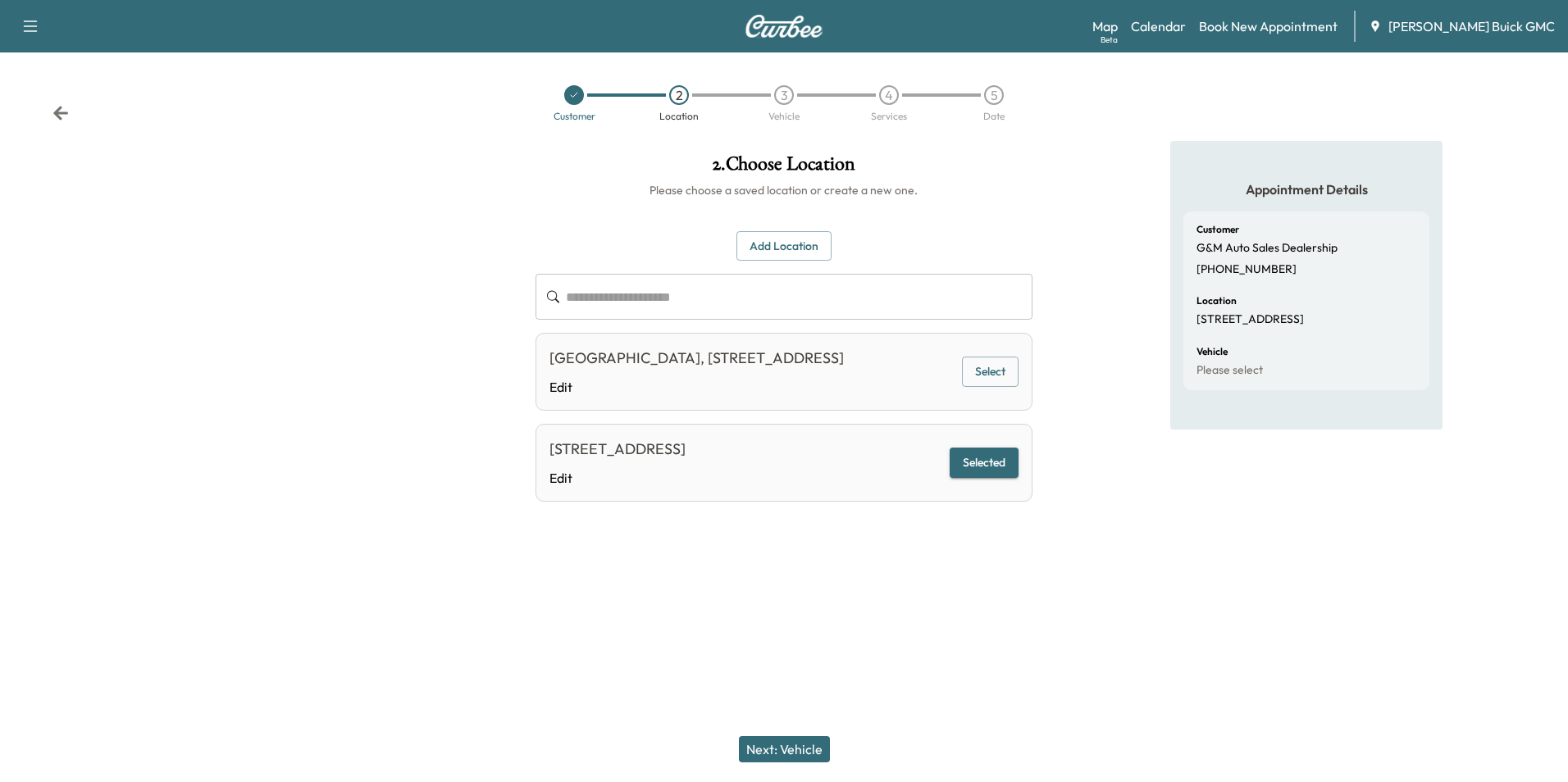
click at [792, 747] on button "Next: Vehicle" at bounding box center [784, 749] width 91 height 27
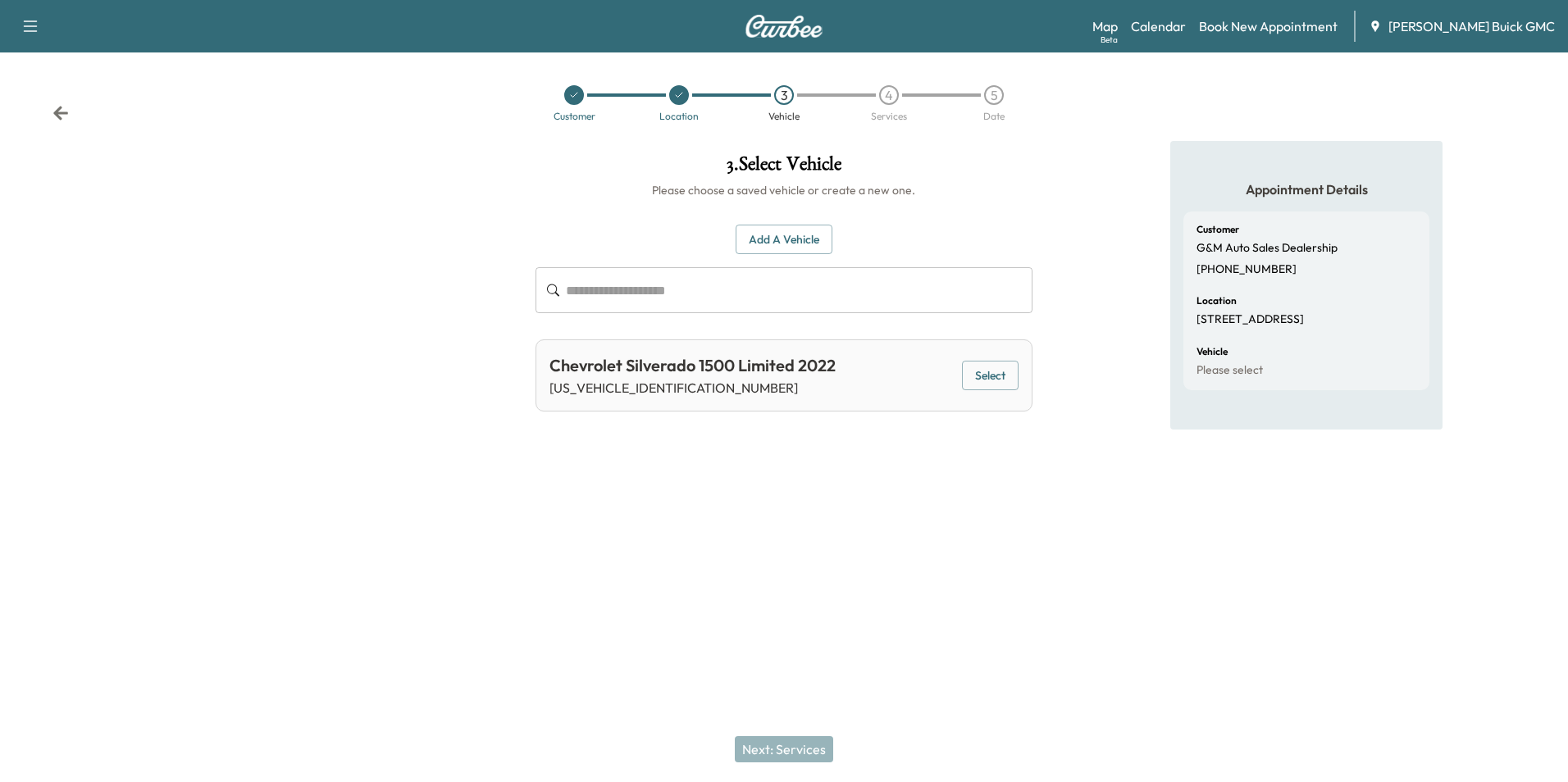
click at [889, 508] on div "3 . Select Vehicle Please choose a saved vehicle or create a new one. Add a Veh…" at bounding box center [784, 336] width 523 height 391
click at [988, 372] on button "Select" at bounding box center [990, 376] width 57 height 30
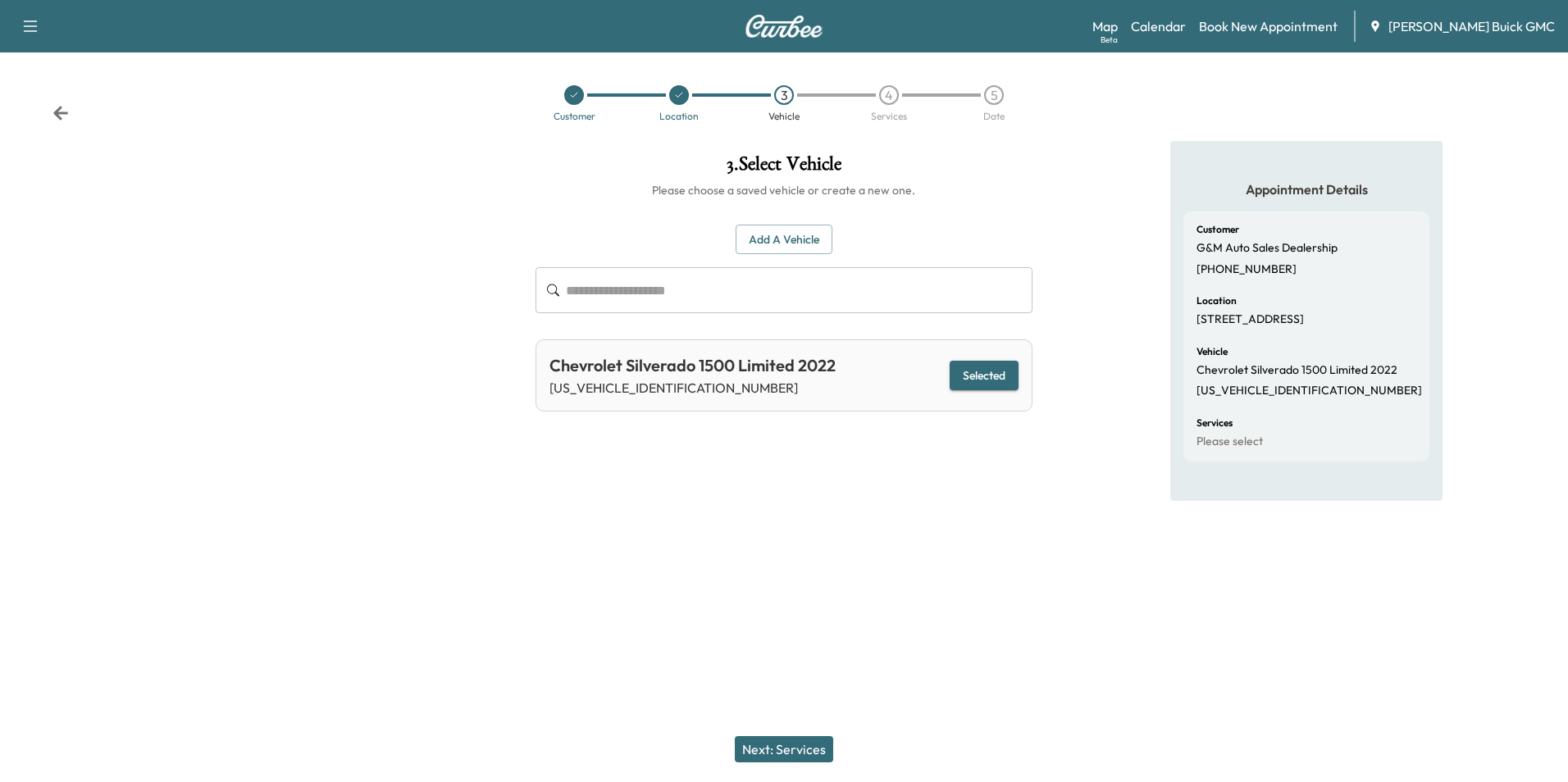
click at [814, 746] on button "Next: Services" at bounding box center [784, 749] width 98 height 27
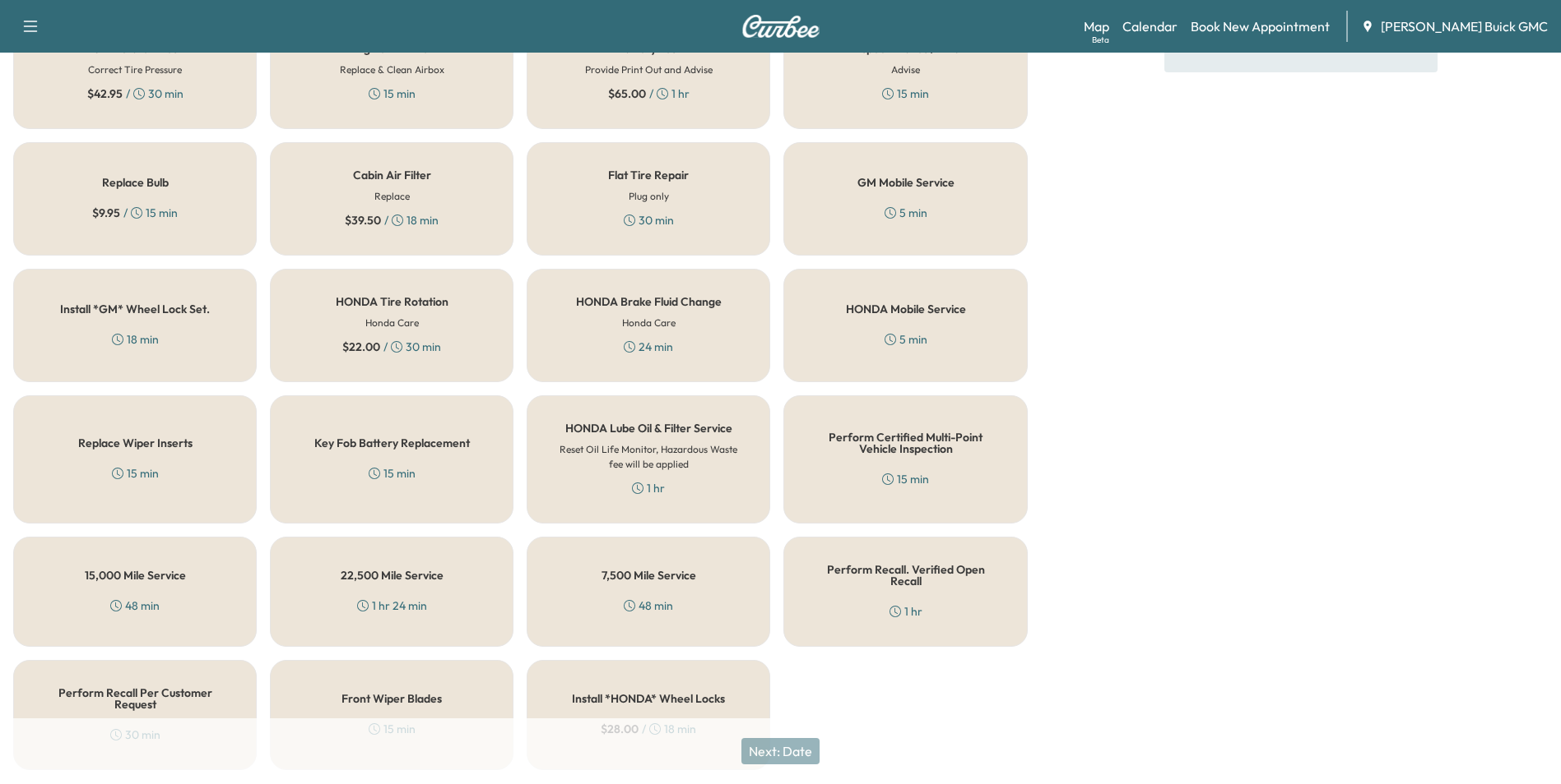
scroll to position [470, 0]
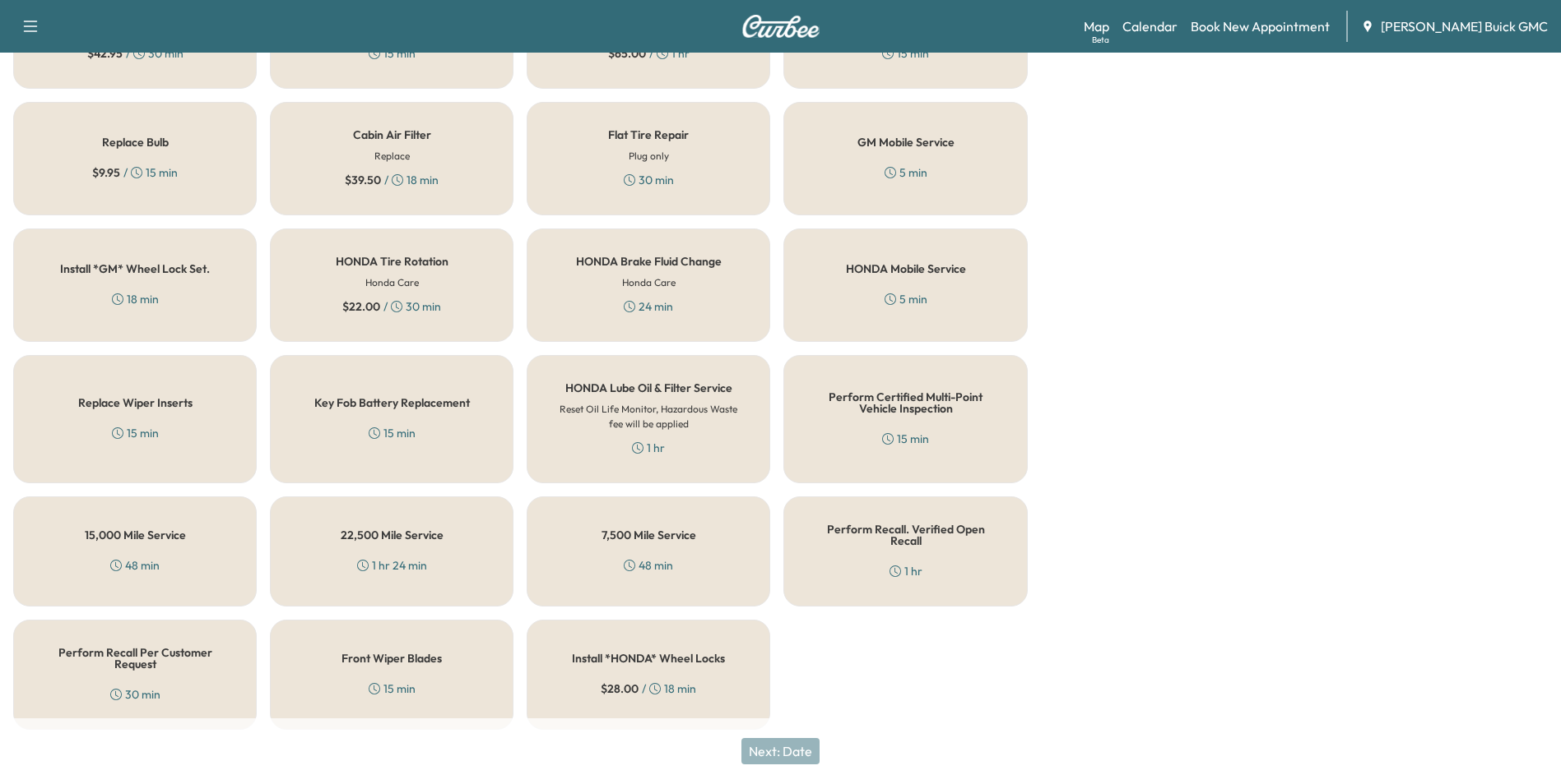
click at [167, 659] on div "Perform Recall Per Customer Request 30 min" at bounding box center [135, 675] width 243 height 110
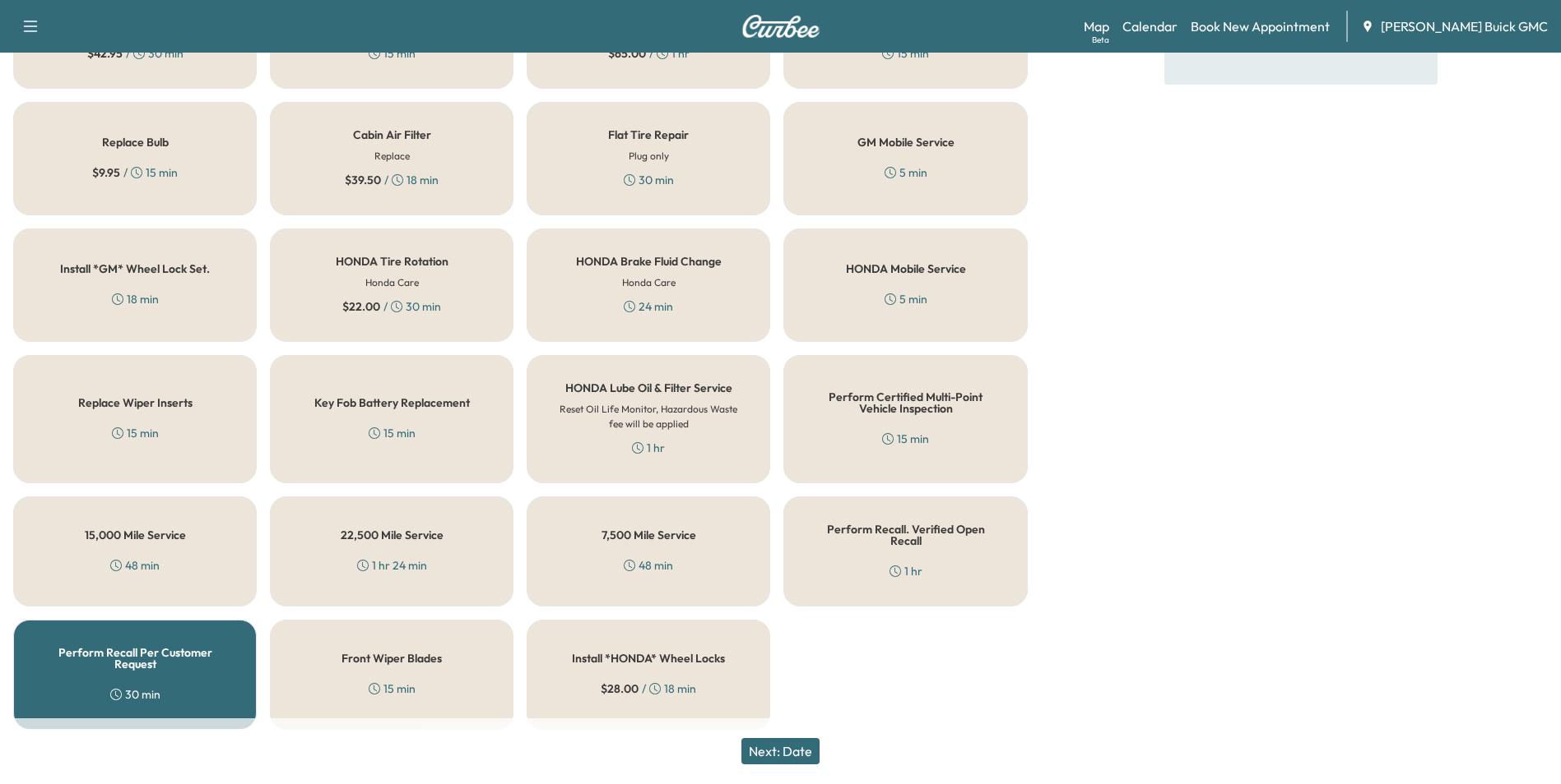
click at [789, 748] on button "Next: Date" at bounding box center [780, 751] width 78 height 27
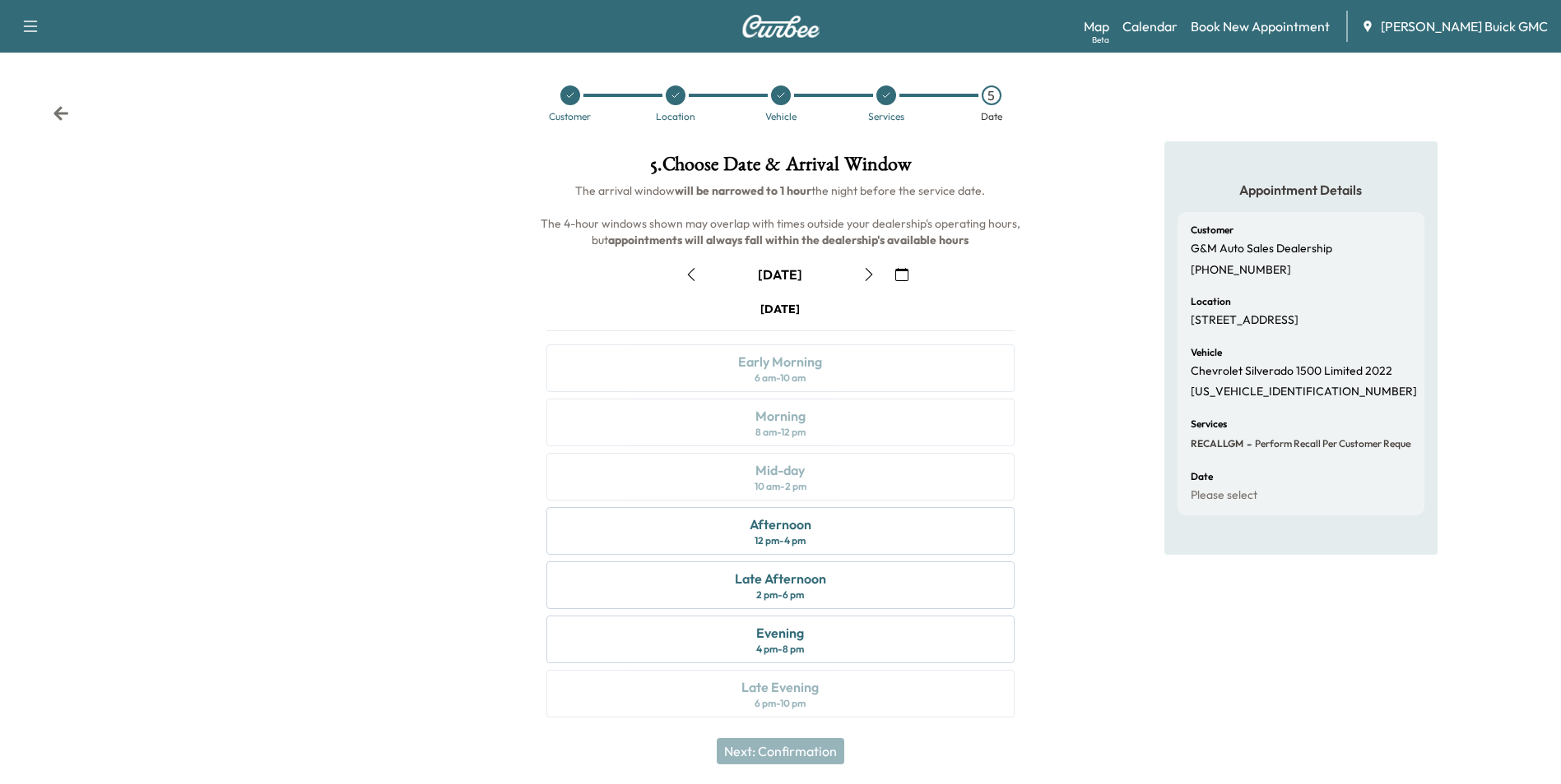
click at [903, 273] on icon "button" at bounding box center [902, 274] width 13 height 13
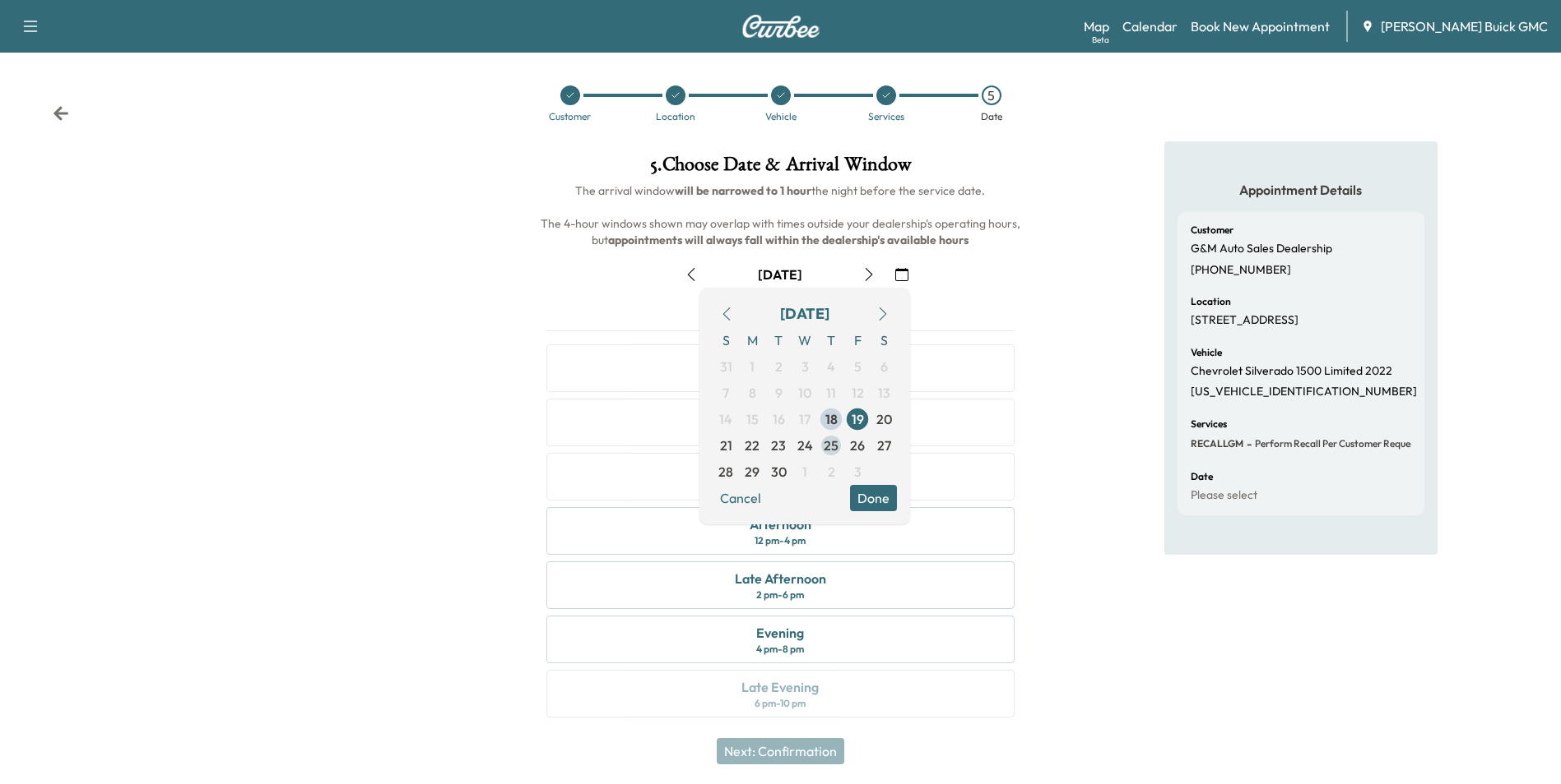
click at [830, 443] on span "25" at bounding box center [831, 445] width 15 height 20
click at [873, 494] on button "Done" at bounding box center [873, 498] width 47 height 27
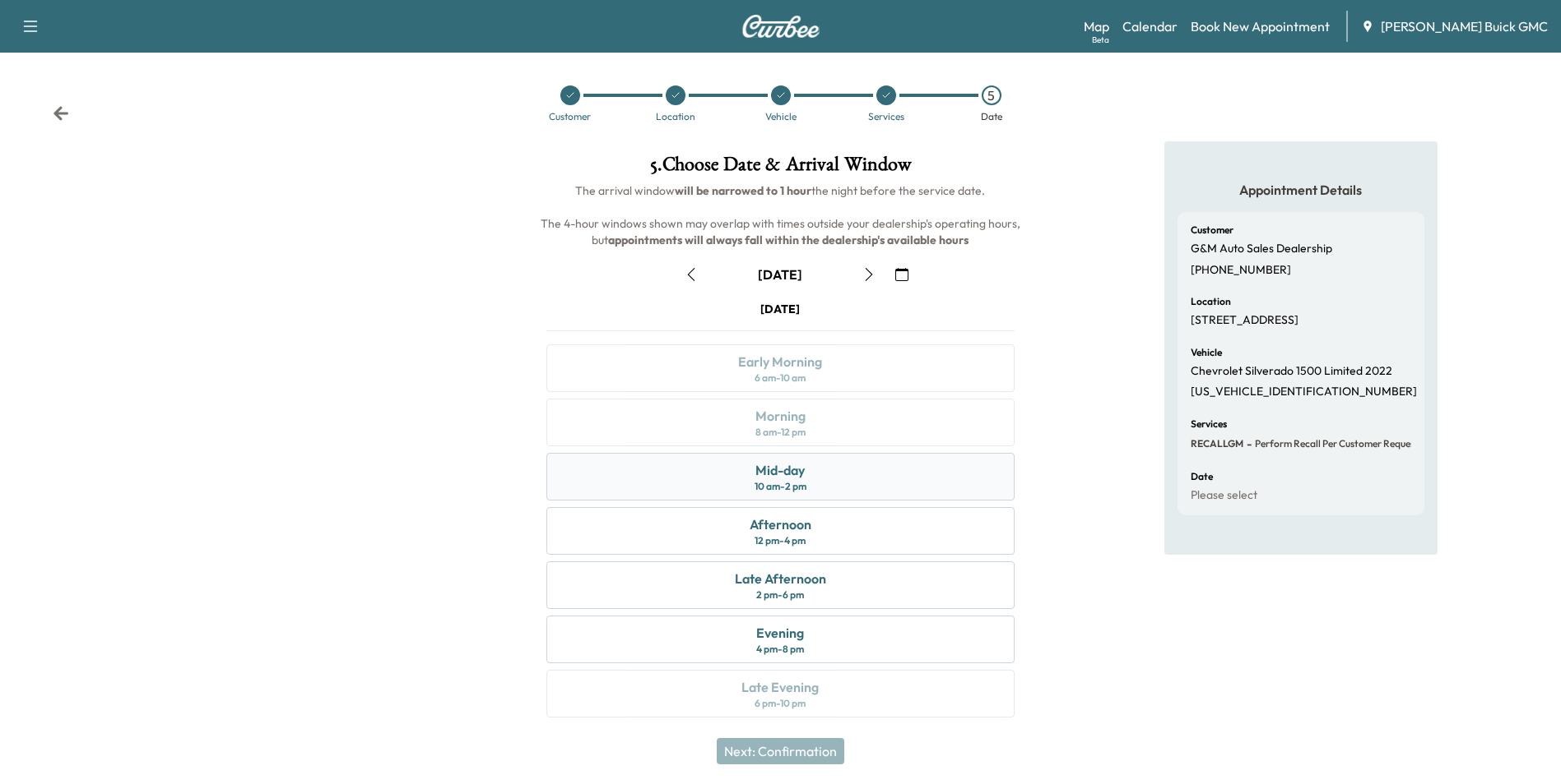
click at [804, 476] on div "Mid-day" at bounding box center [780, 470] width 50 height 20
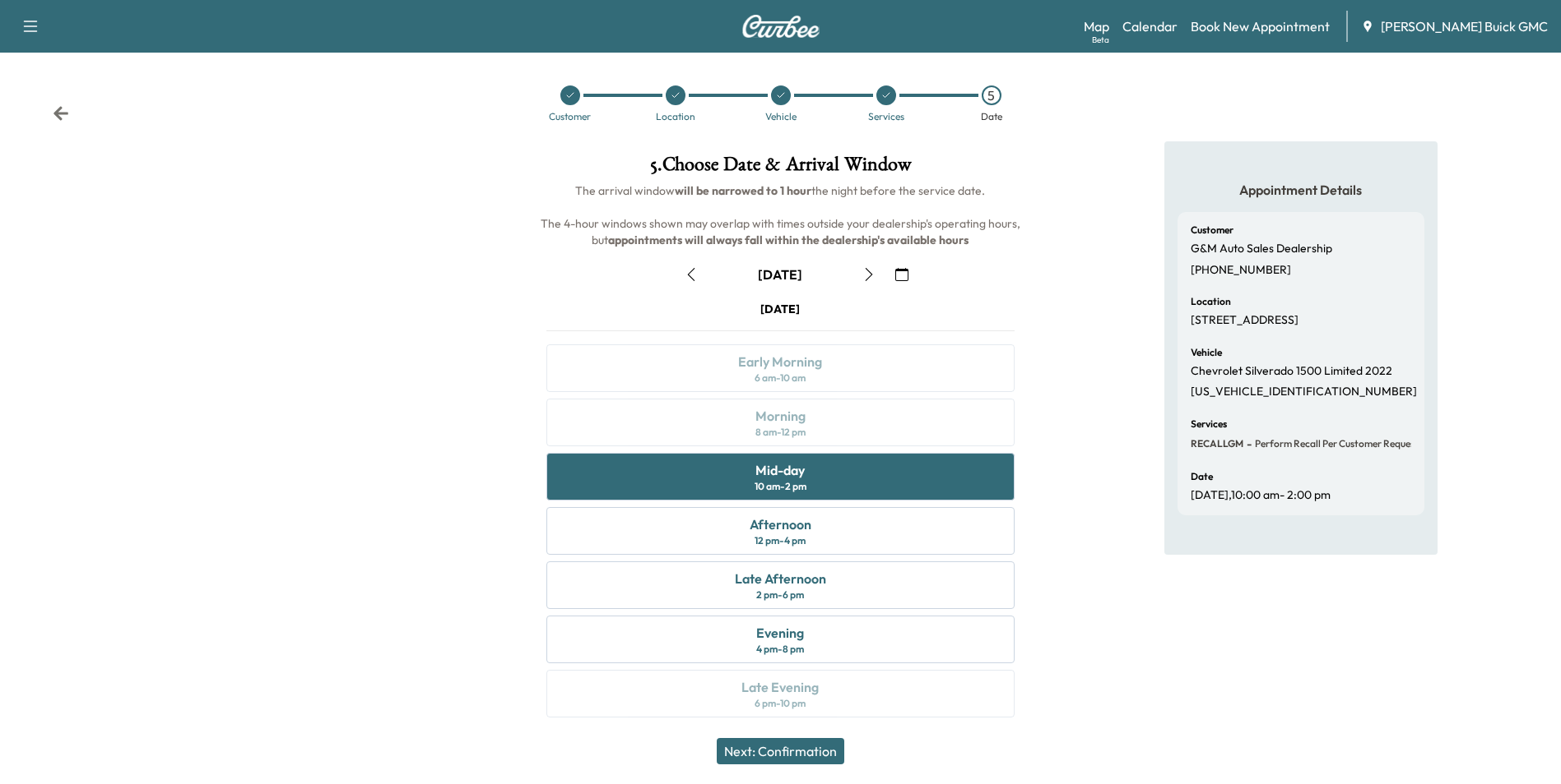
click at [810, 750] on button "Next: Confirmation" at bounding box center [780, 751] width 128 height 27
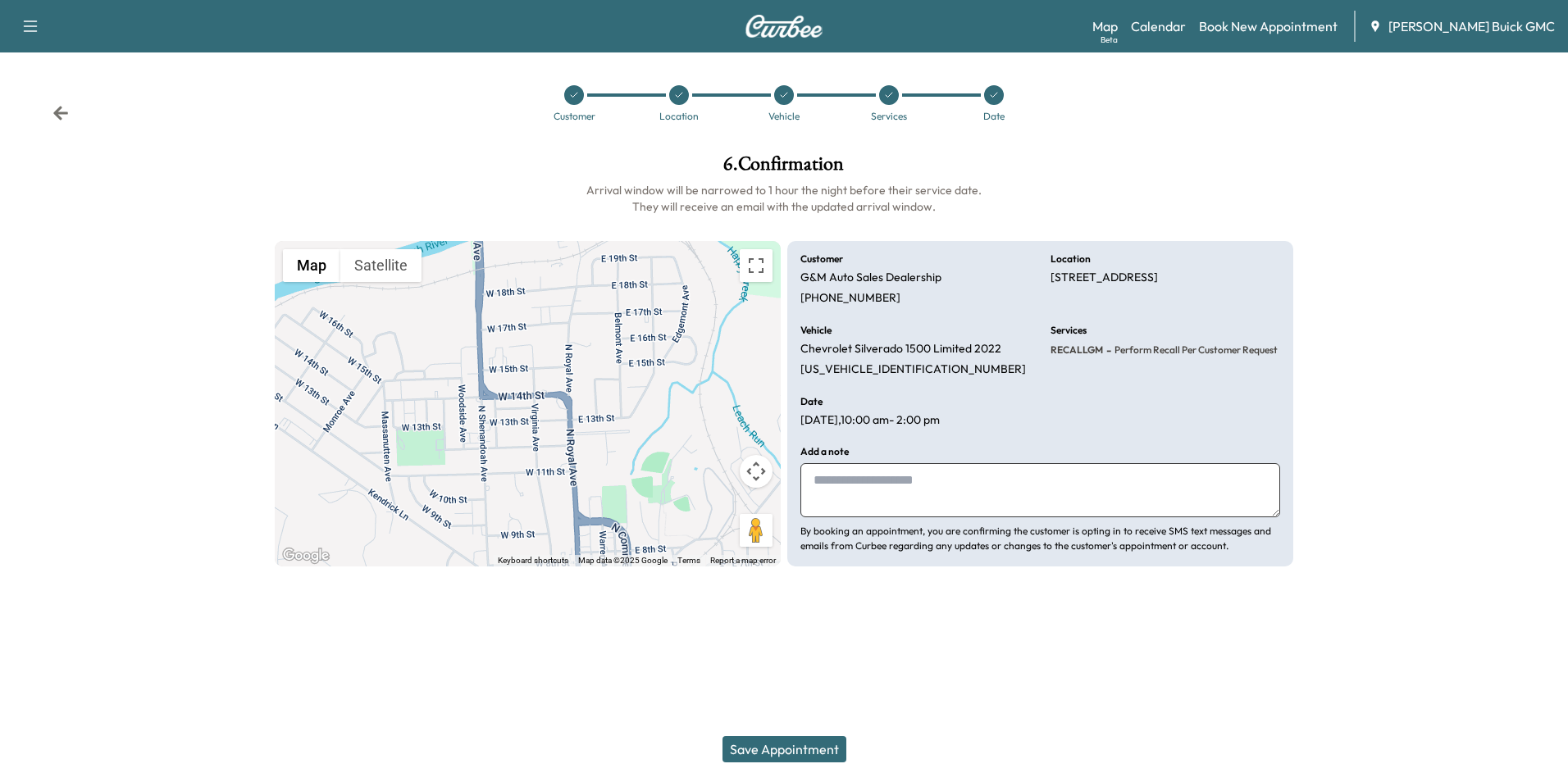
click at [892, 487] on textarea at bounding box center [1041, 490] width 480 height 54
type textarea "**********"
click at [802, 752] on button "Save Appointment" at bounding box center [785, 749] width 124 height 27
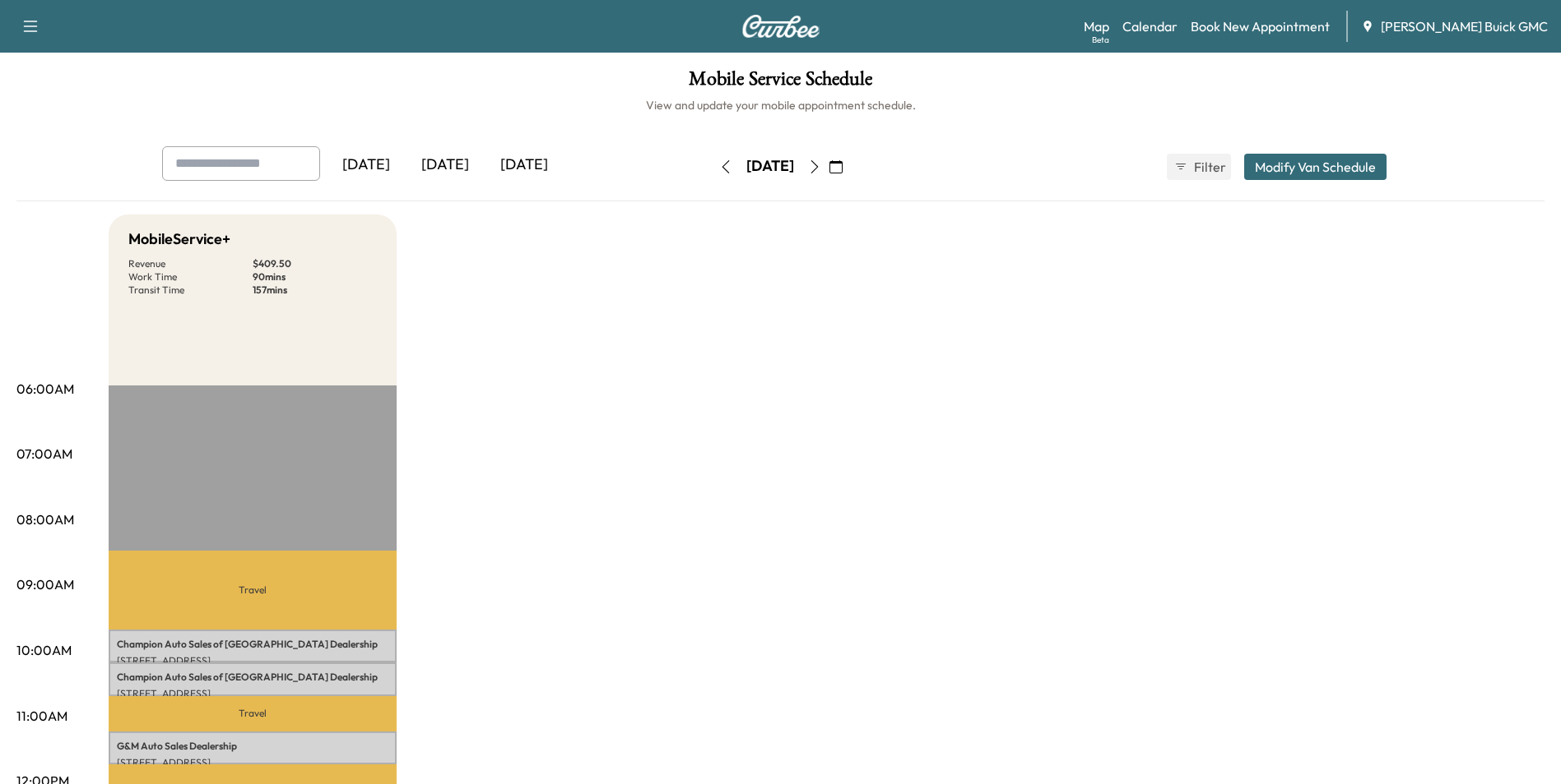
drag, startPoint x: 1078, startPoint y: 388, endPoint x: 1079, endPoint y: 398, distance: 10.0
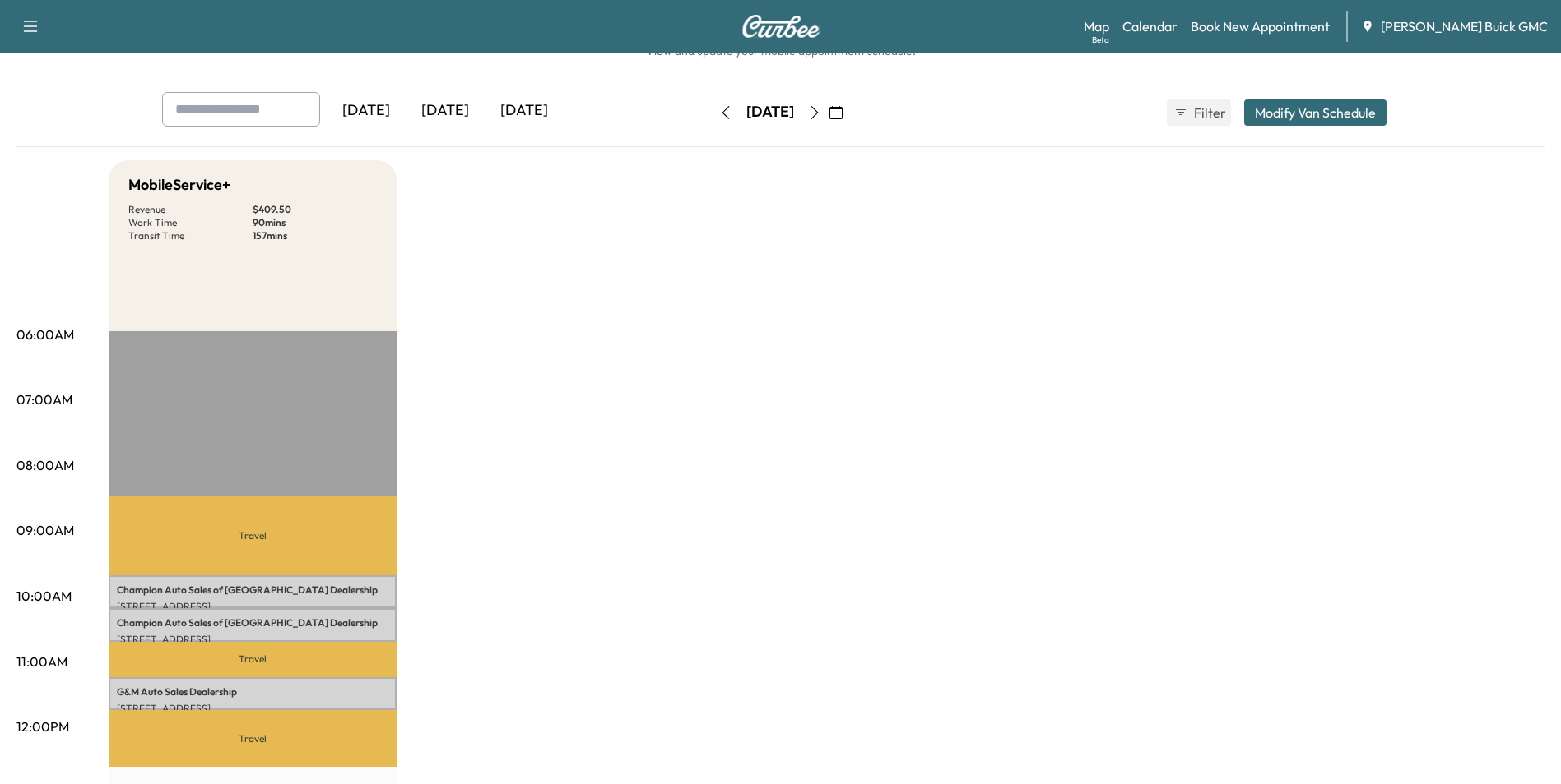
scroll to position [164, 0]
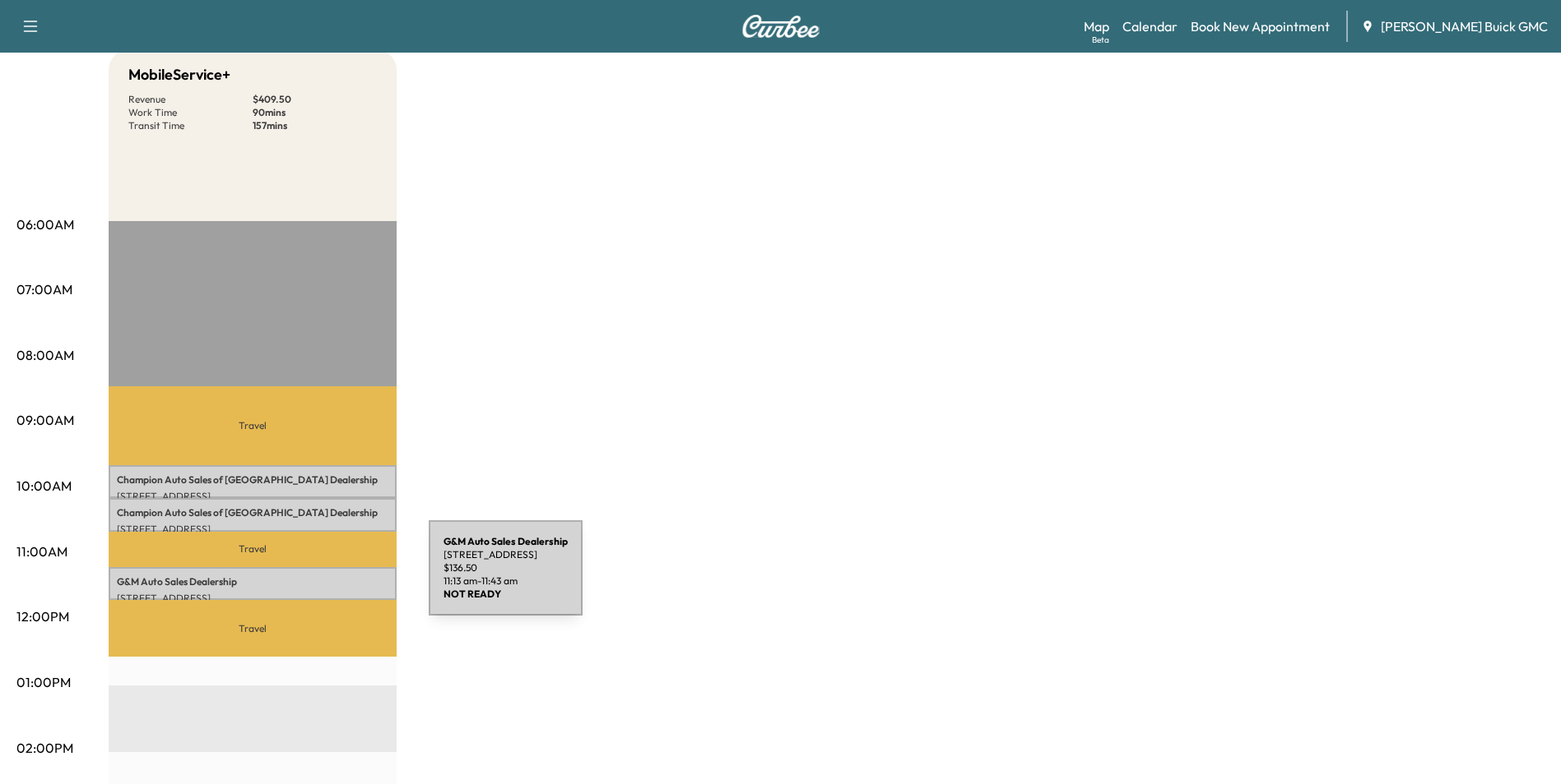
click at [305, 578] on p "G&M Auto Sales Dealership" at bounding box center [253, 582] width 272 height 13
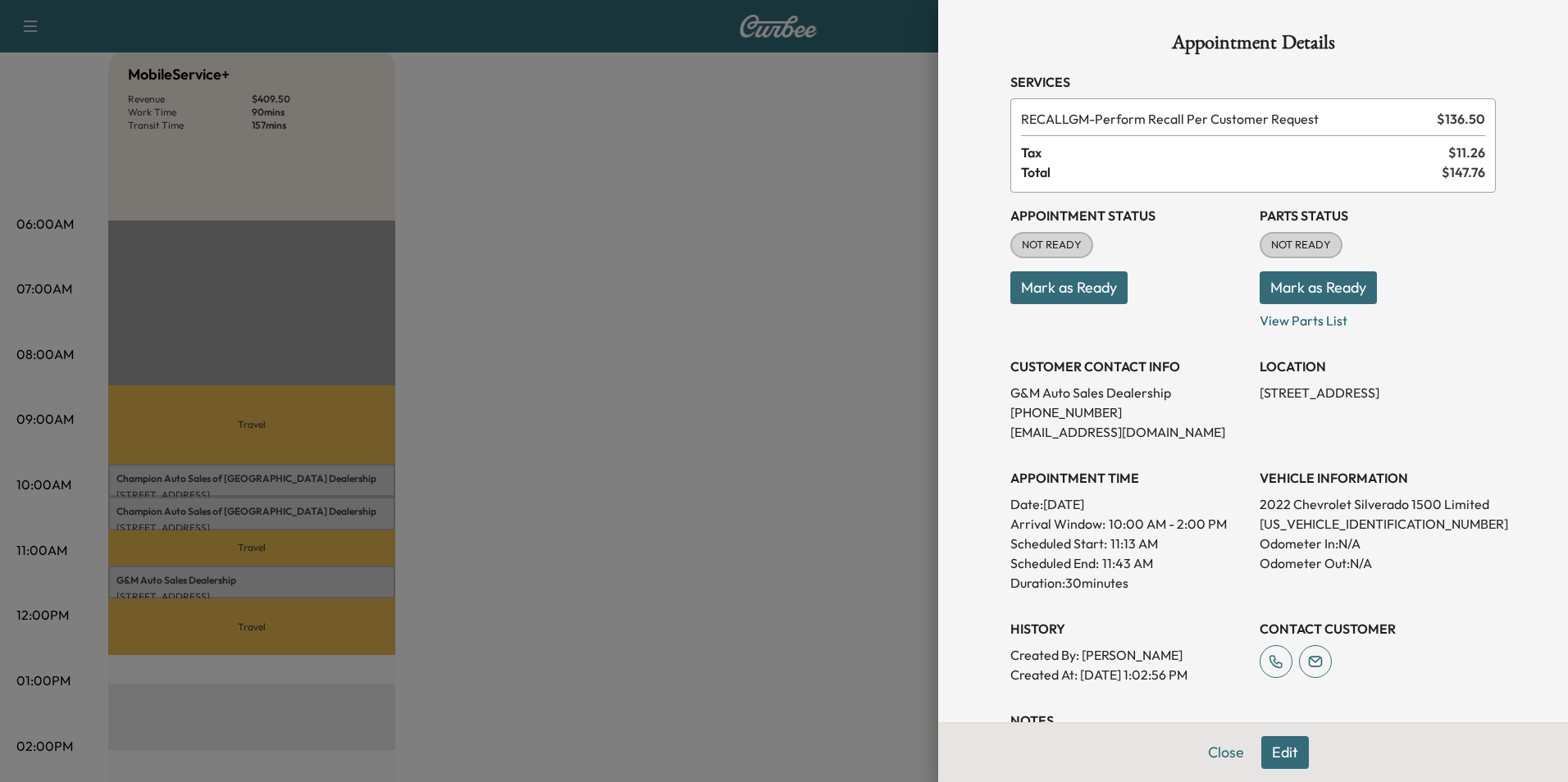
click at [688, 276] on div at bounding box center [784, 391] width 1568 height 782
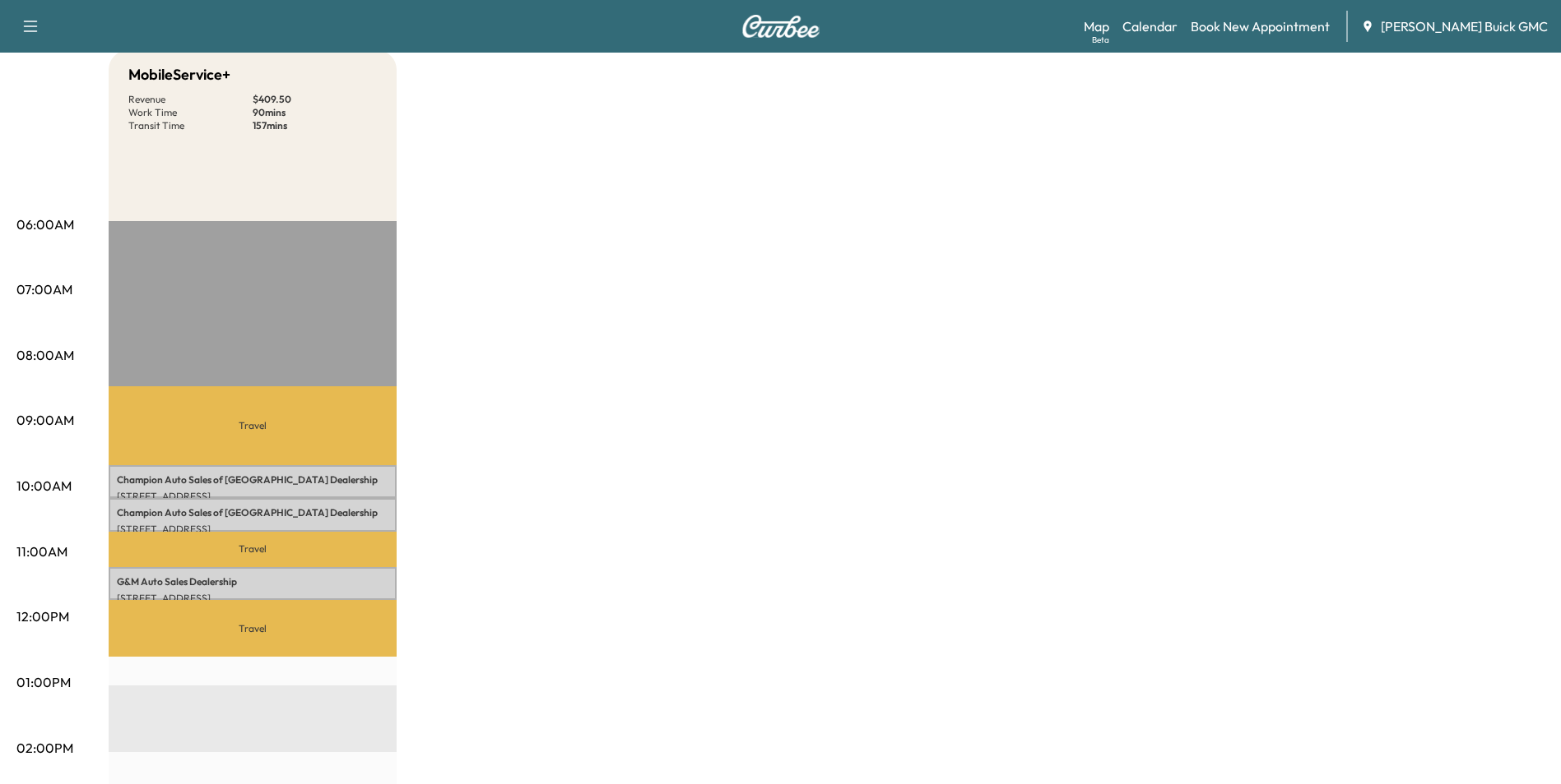
click at [905, 259] on div "MobileService+ Revenue $ 409.50 Work Time 90 mins Transit Time 157 mins Travel …" at bounding box center [826, 667] width 1436 height 1234
drag, startPoint x: 603, startPoint y: 186, endPoint x: 587, endPoint y: 174, distance: 20.0
click at [601, 186] on div "MobileService+ Revenue $ 409.50 Work Time 90 mins Transit Time 157 mins Travel …" at bounding box center [826, 667] width 1436 height 1234
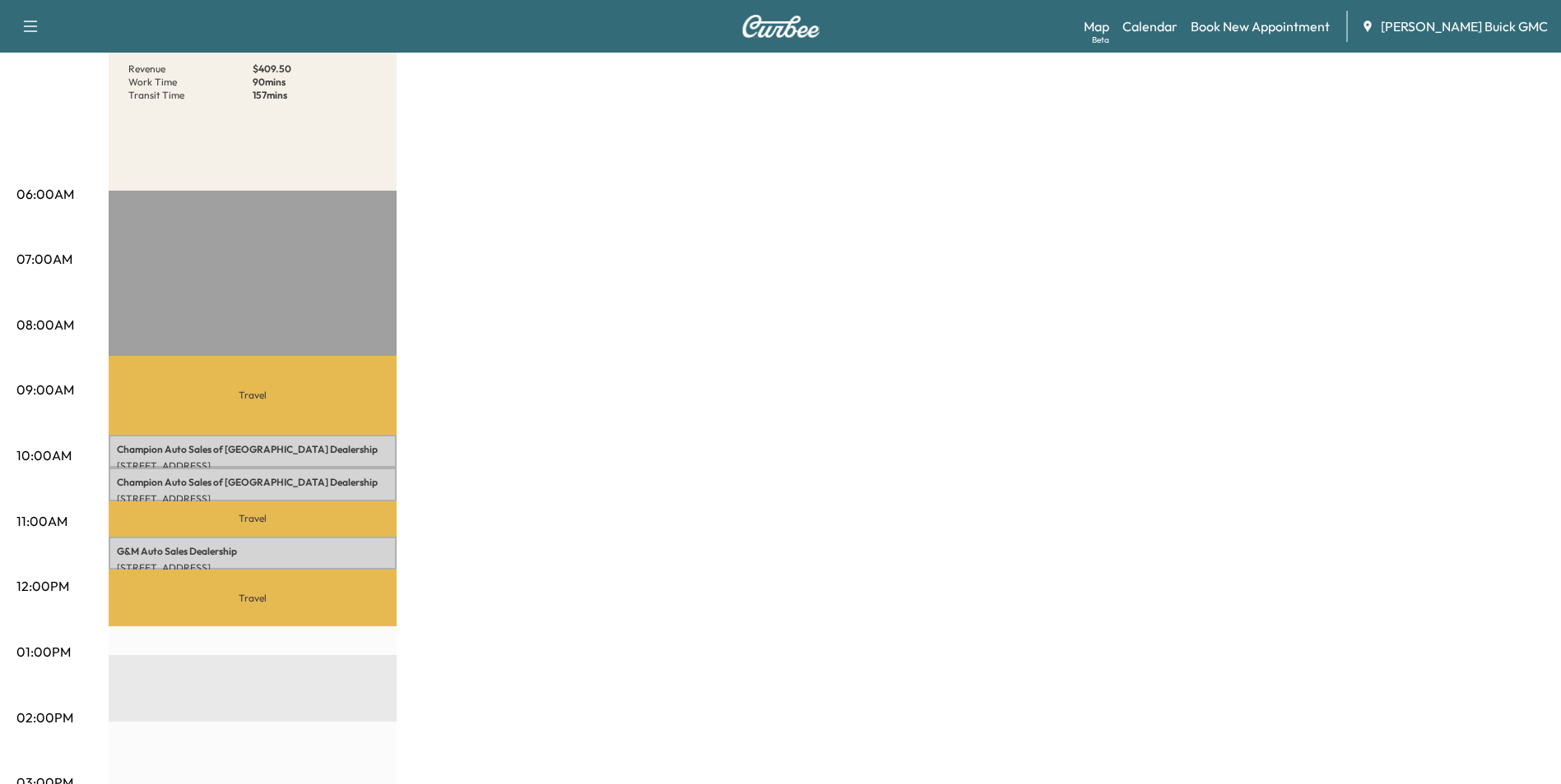
scroll to position [0, 0]
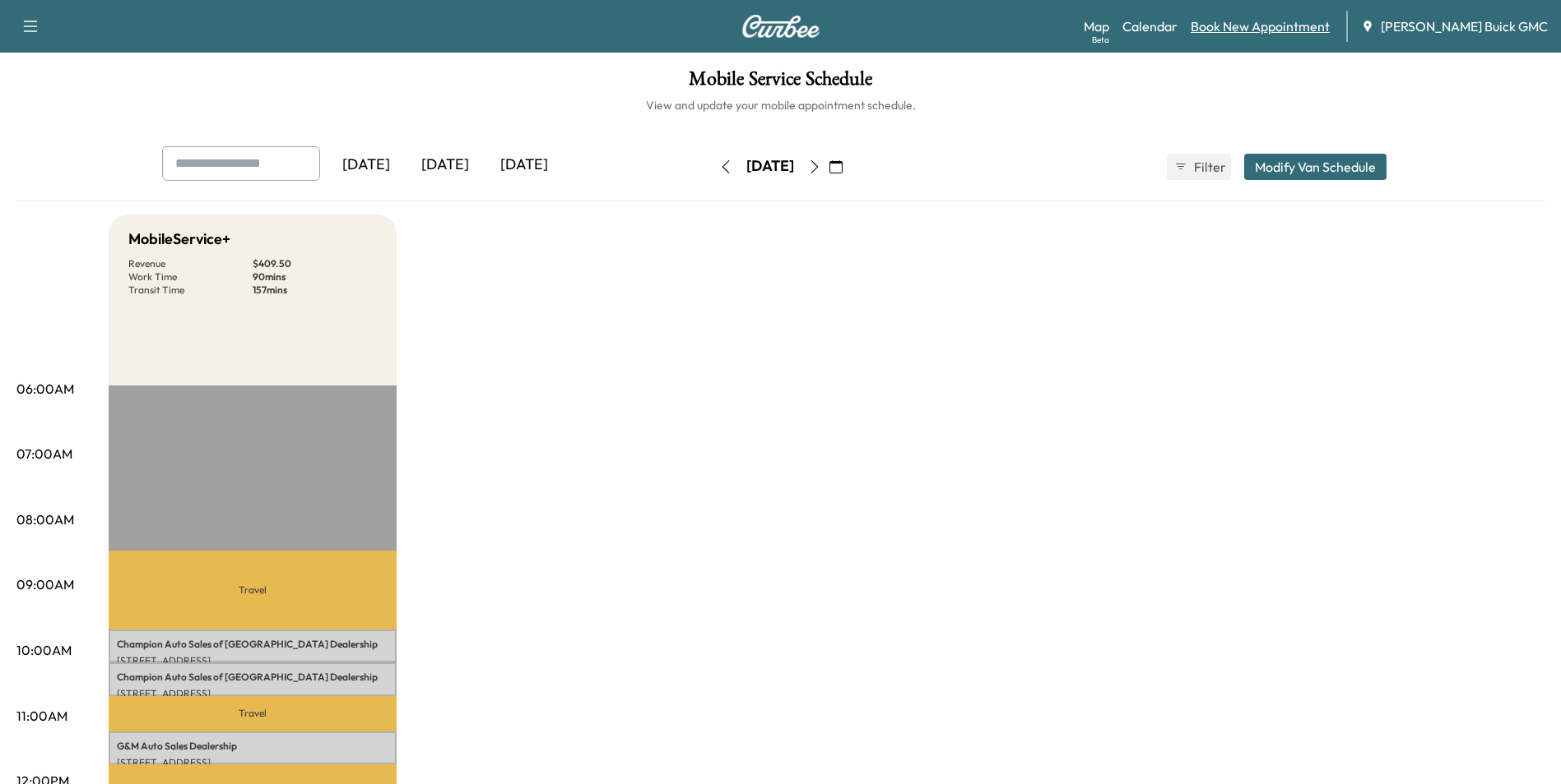
click at [1307, 20] on link "Book New Appointment" at bounding box center [1259, 27] width 139 height 20
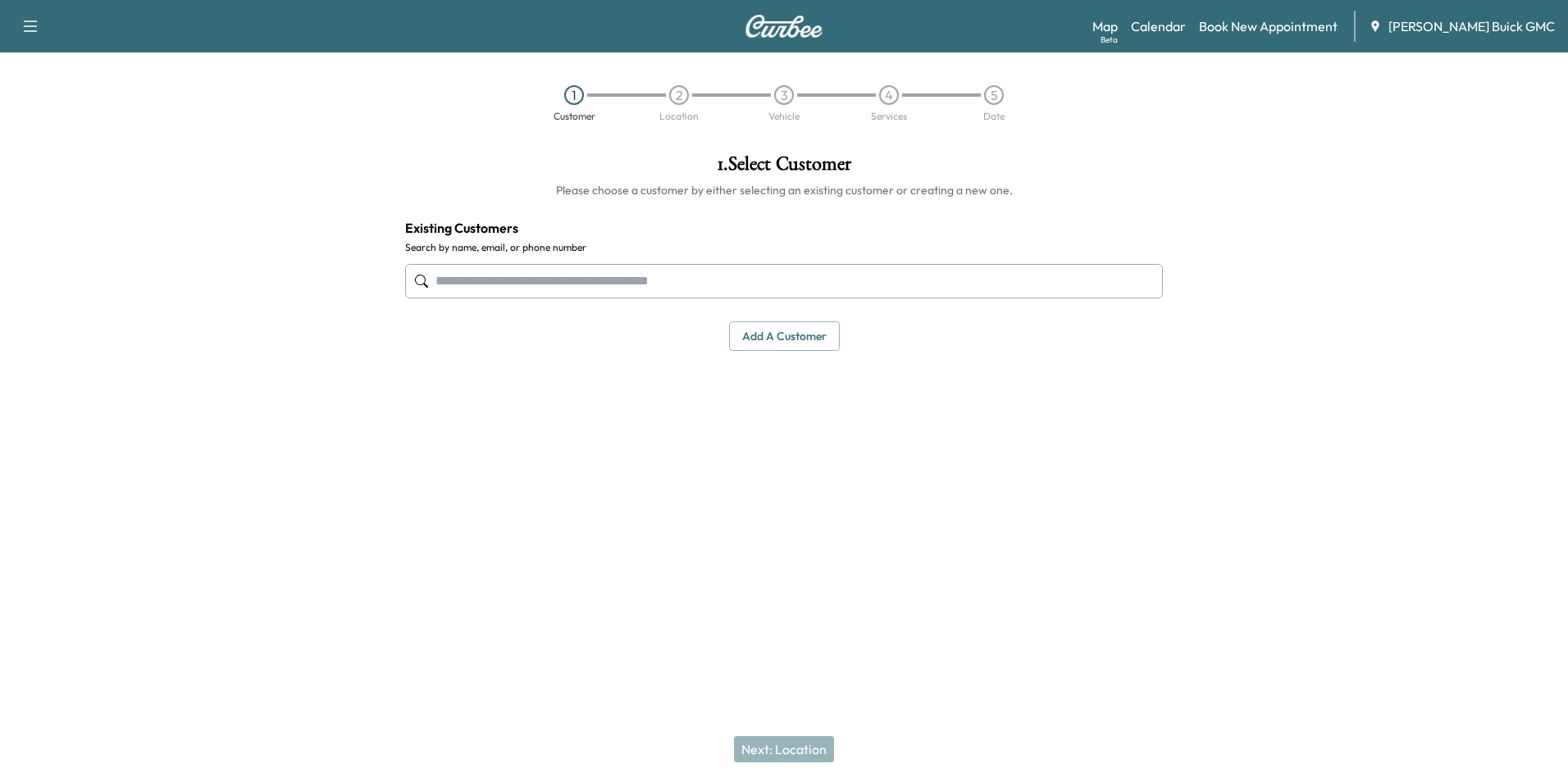
click at [669, 280] on input "text" at bounding box center [784, 280] width 758 height 34
click at [772, 334] on button "Add a customer" at bounding box center [784, 336] width 111 height 30
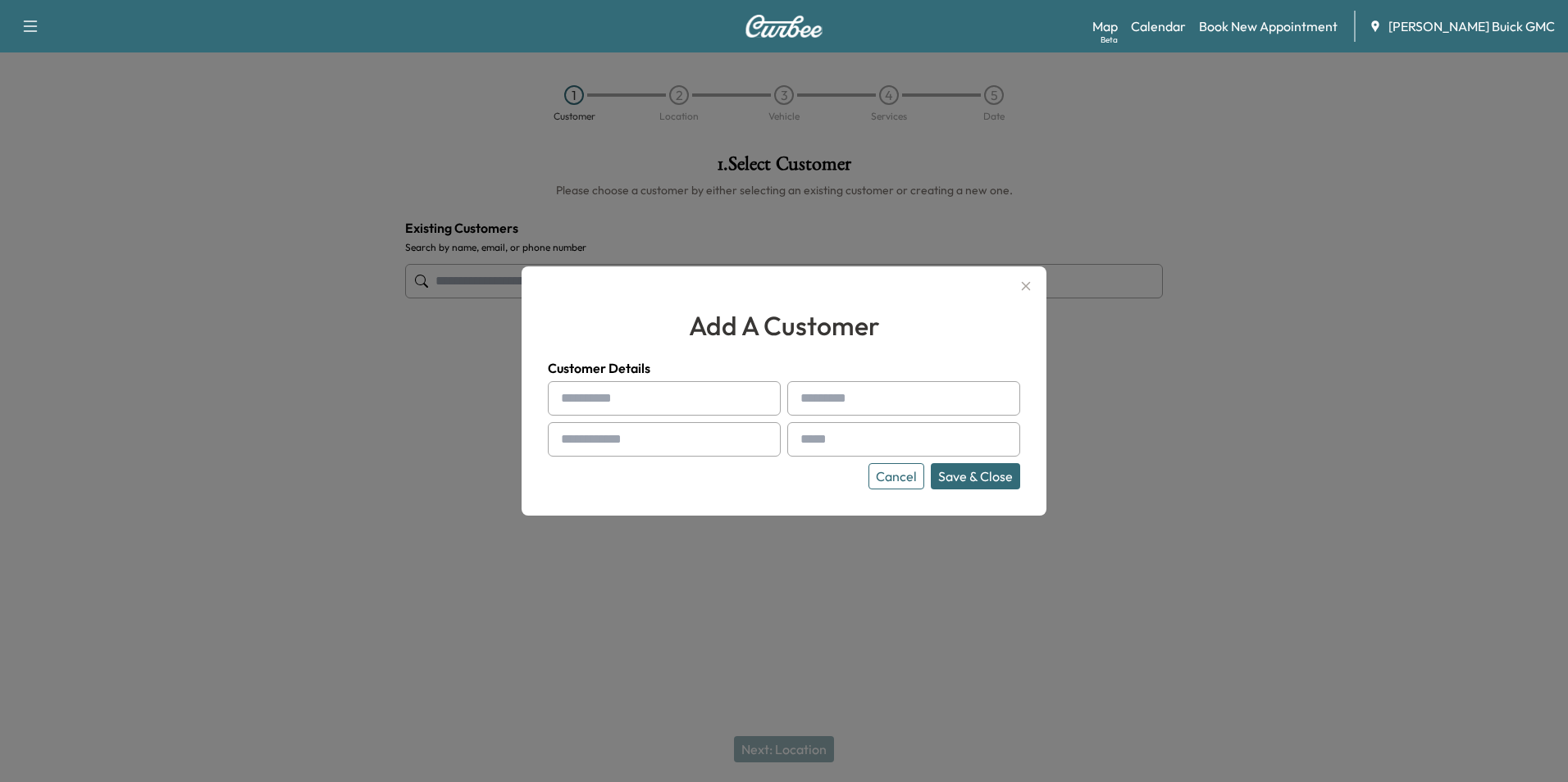
click at [637, 398] on input "text" at bounding box center [664, 398] width 233 height 34
type input "**********"
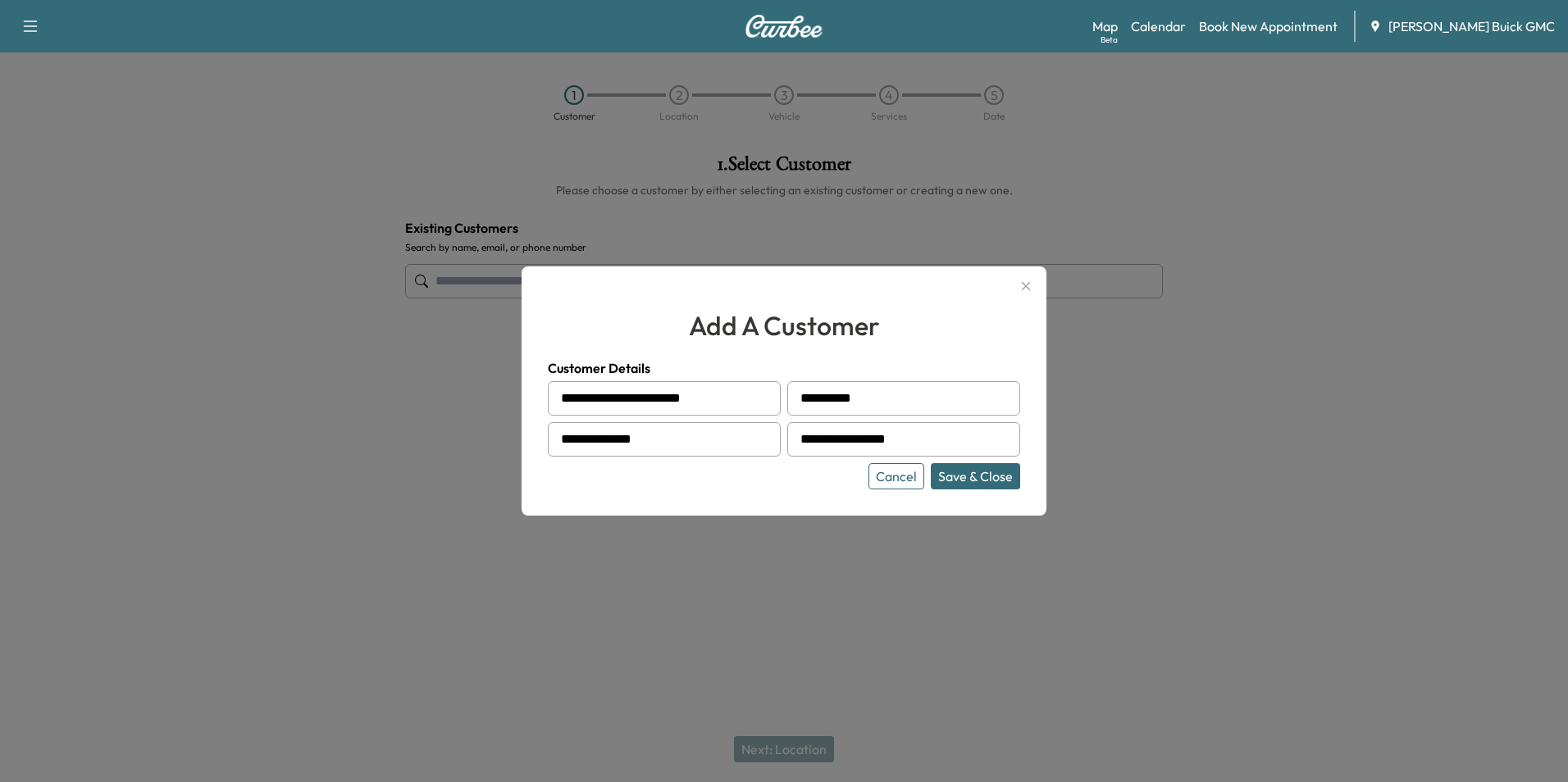
click at [983, 479] on button "Save & Close" at bounding box center [975, 477] width 89 height 27
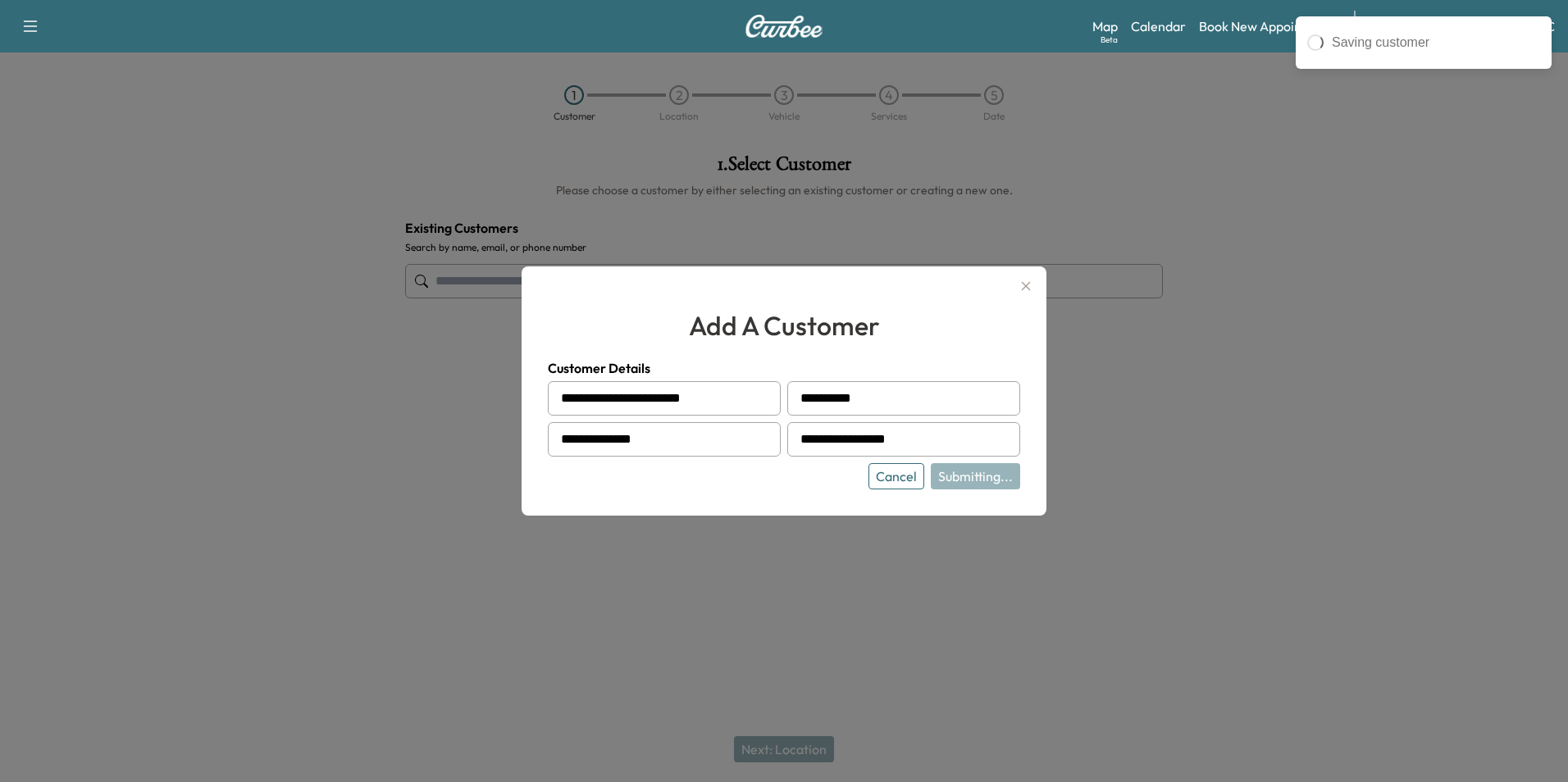
type input "**********"
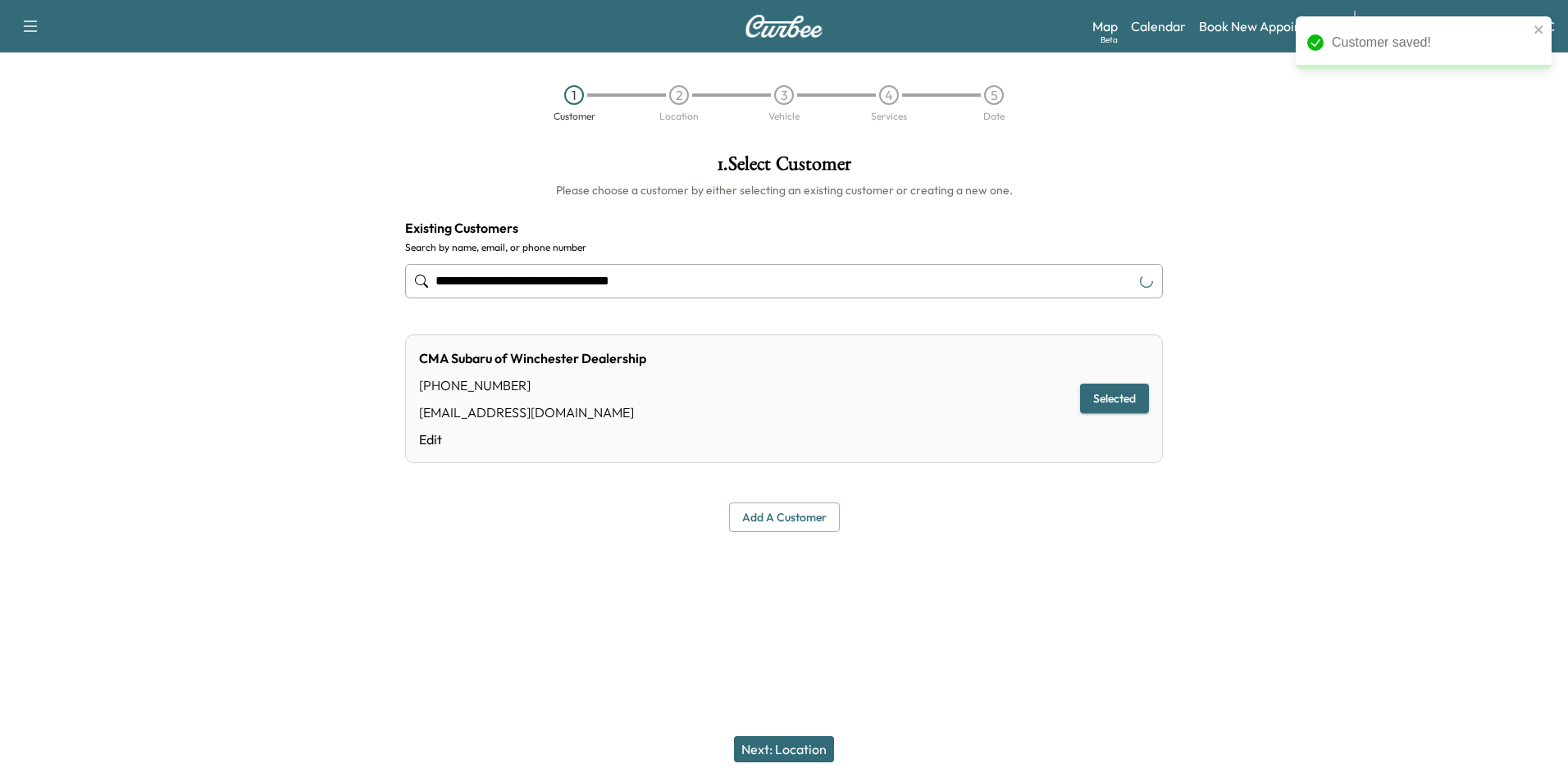
click at [972, 564] on div at bounding box center [784, 571] width 1568 height 52
click at [799, 748] on button "Next: Location" at bounding box center [784, 749] width 100 height 27
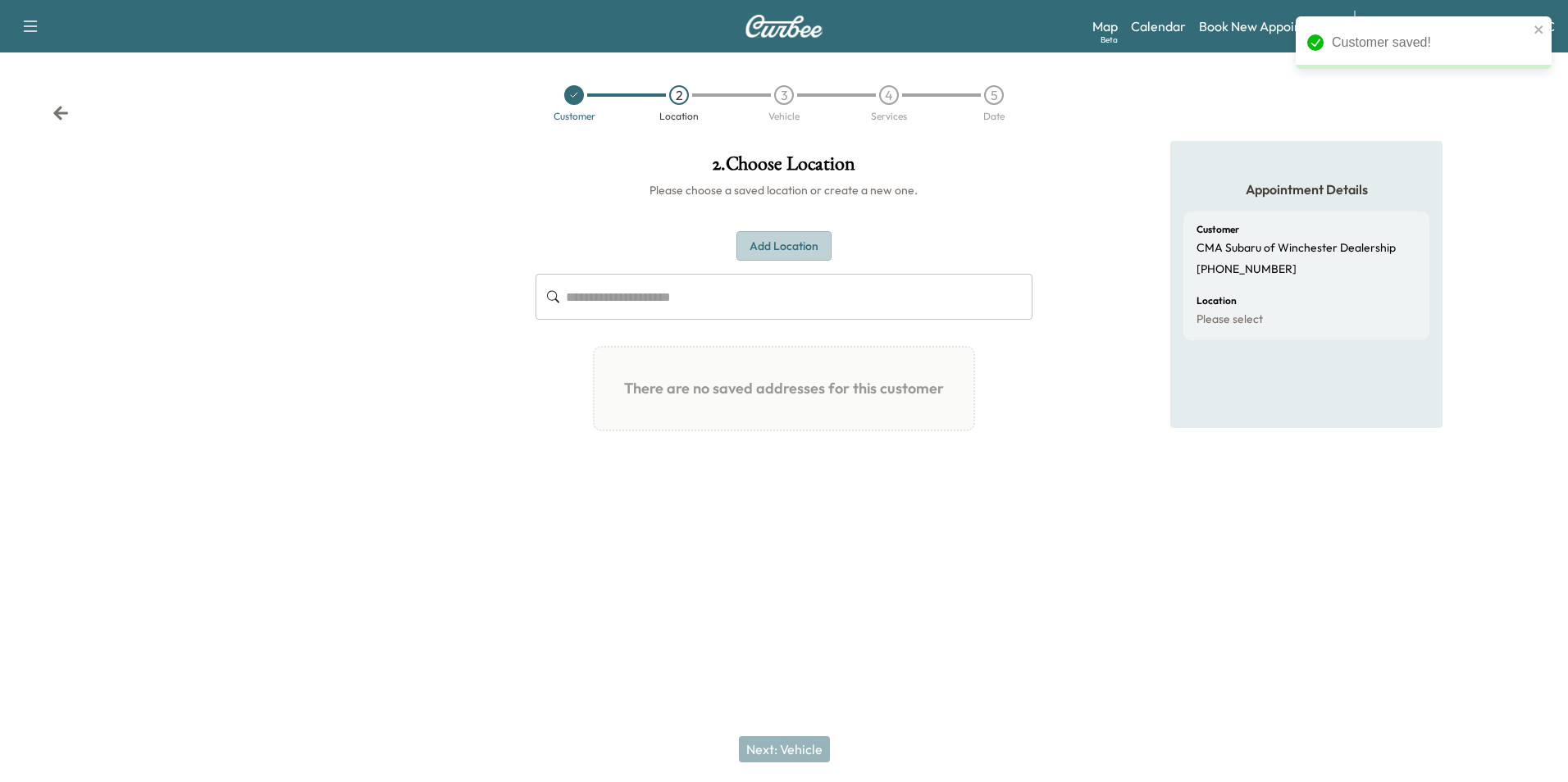
click at [798, 240] on button "Add Location" at bounding box center [784, 246] width 96 height 30
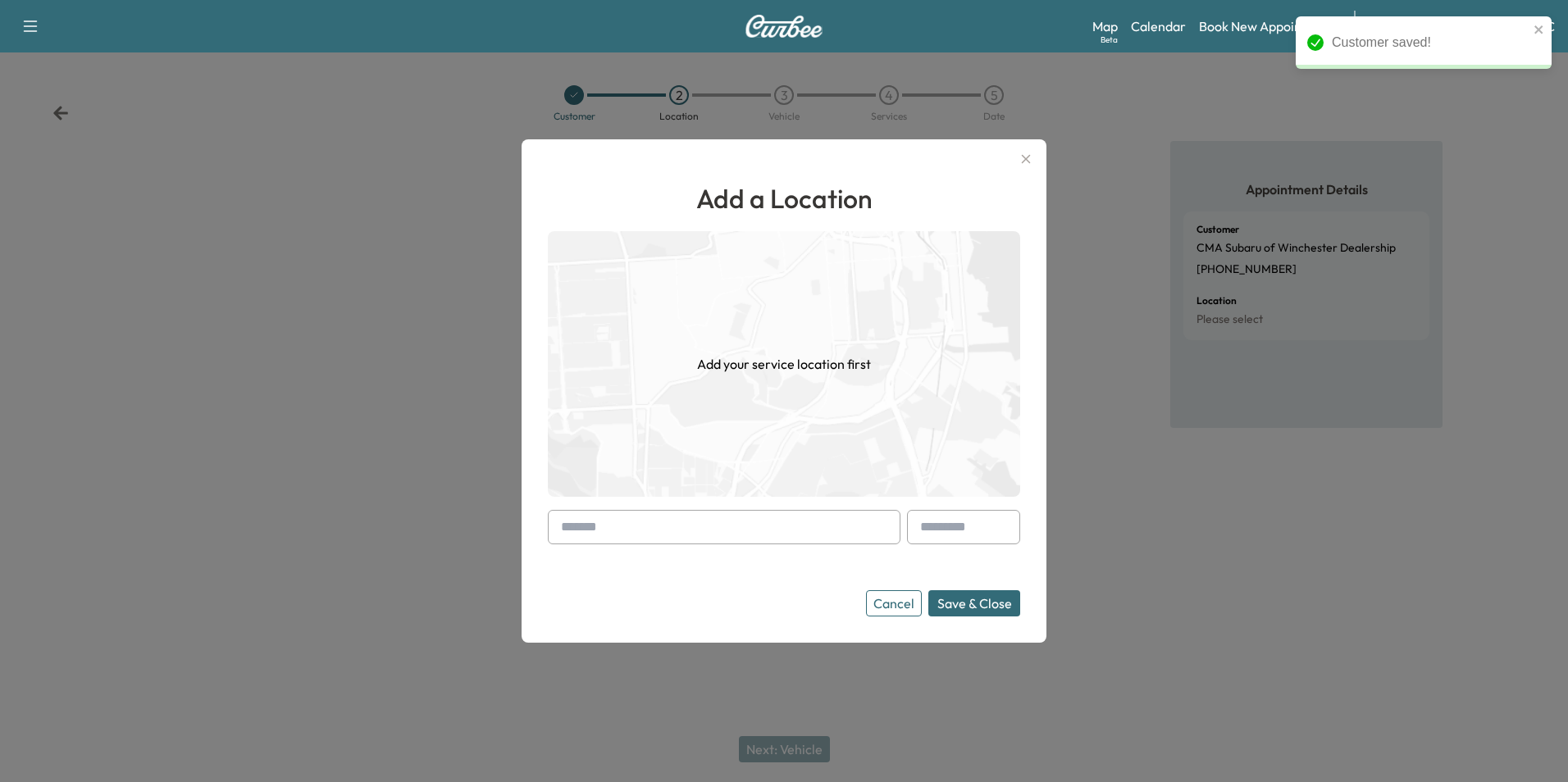
click at [672, 521] on input "text" at bounding box center [724, 527] width 353 height 34
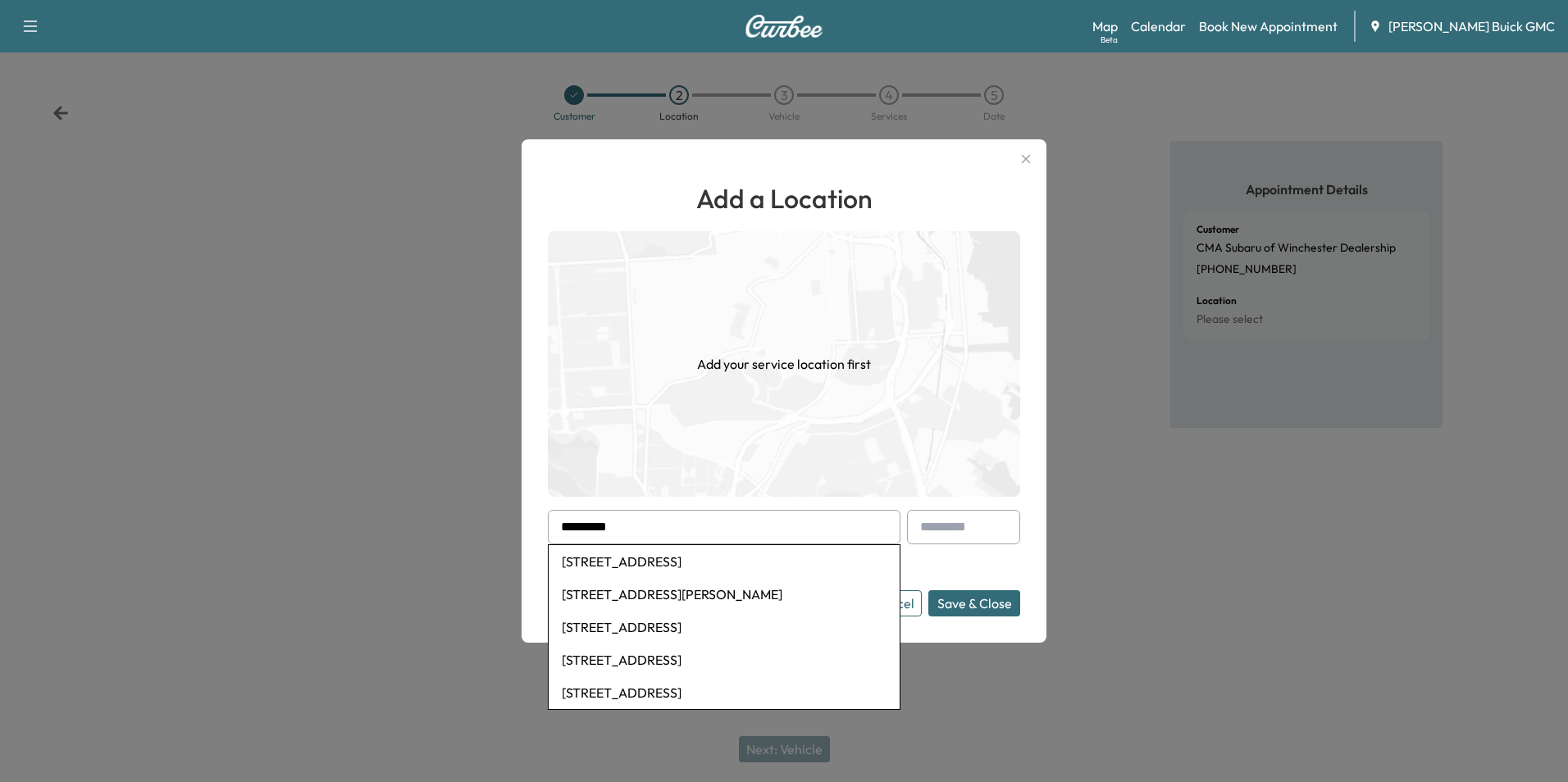
click at [791, 559] on li "[STREET_ADDRESS]" at bounding box center [724, 561] width 351 height 33
type input "**********"
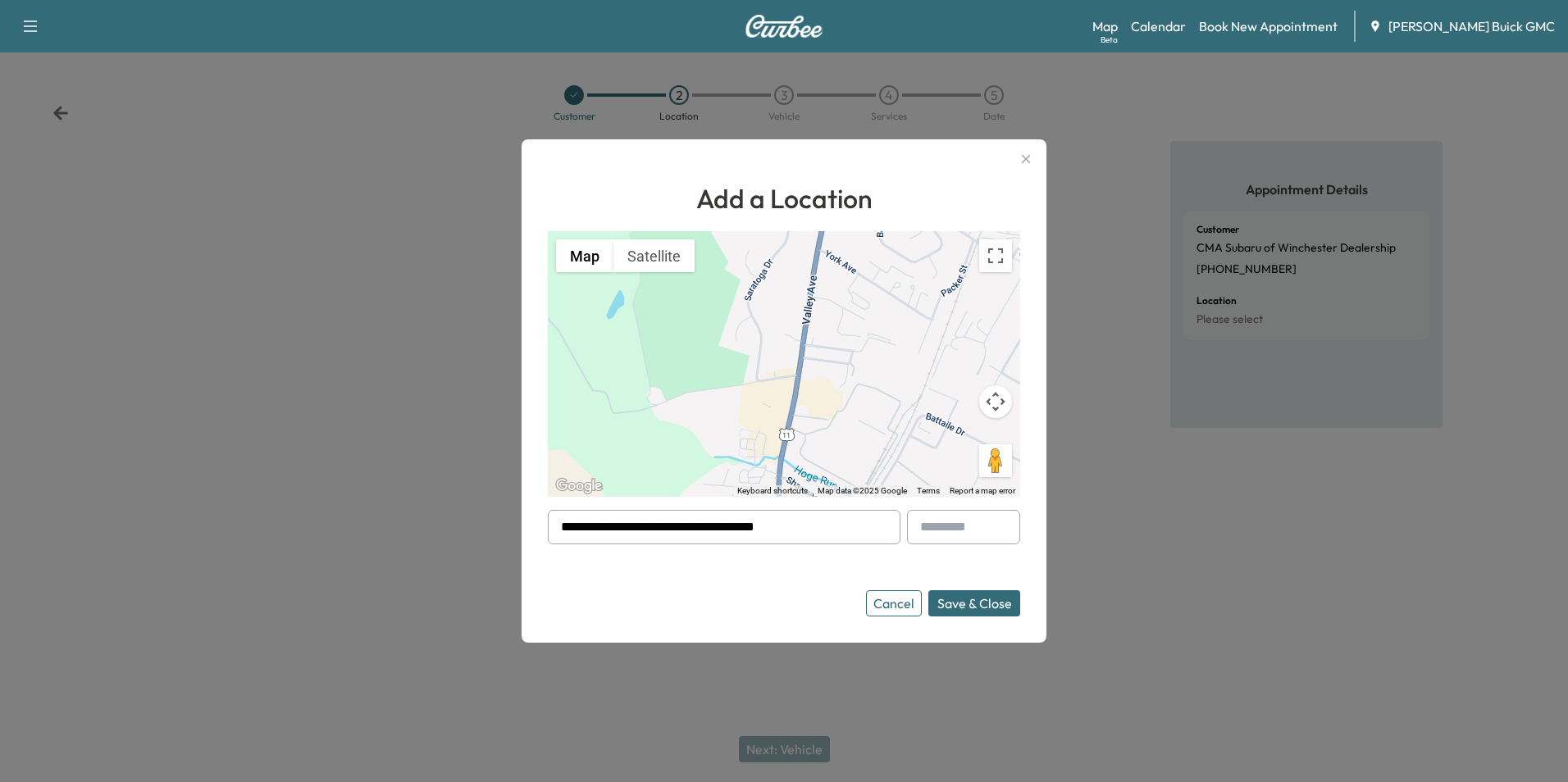
click at [954, 604] on button "Save & Close" at bounding box center [974, 603] width 92 height 27
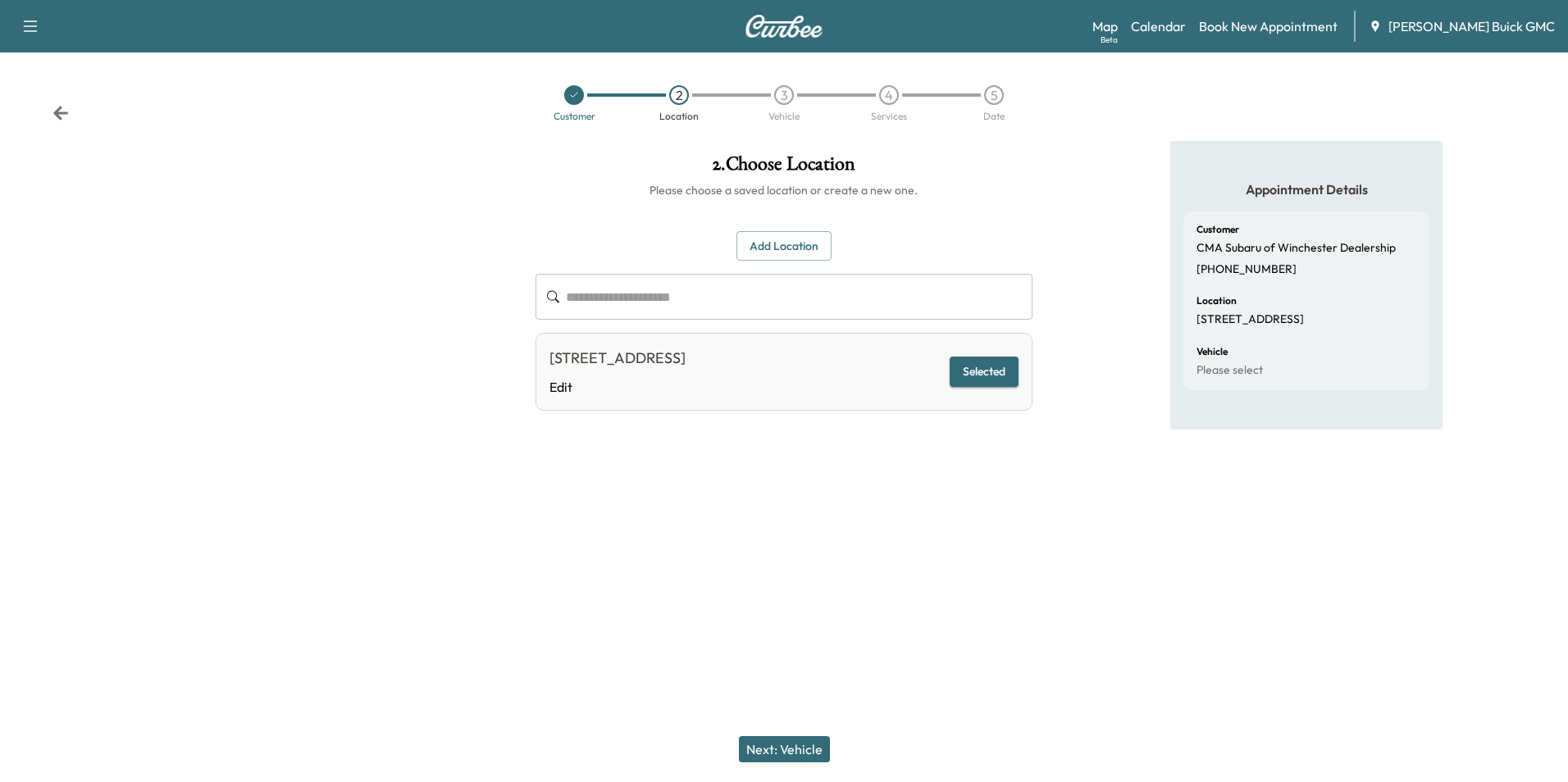
click at [797, 743] on button "Next: Vehicle" at bounding box center [784, 749] width 91 height 27
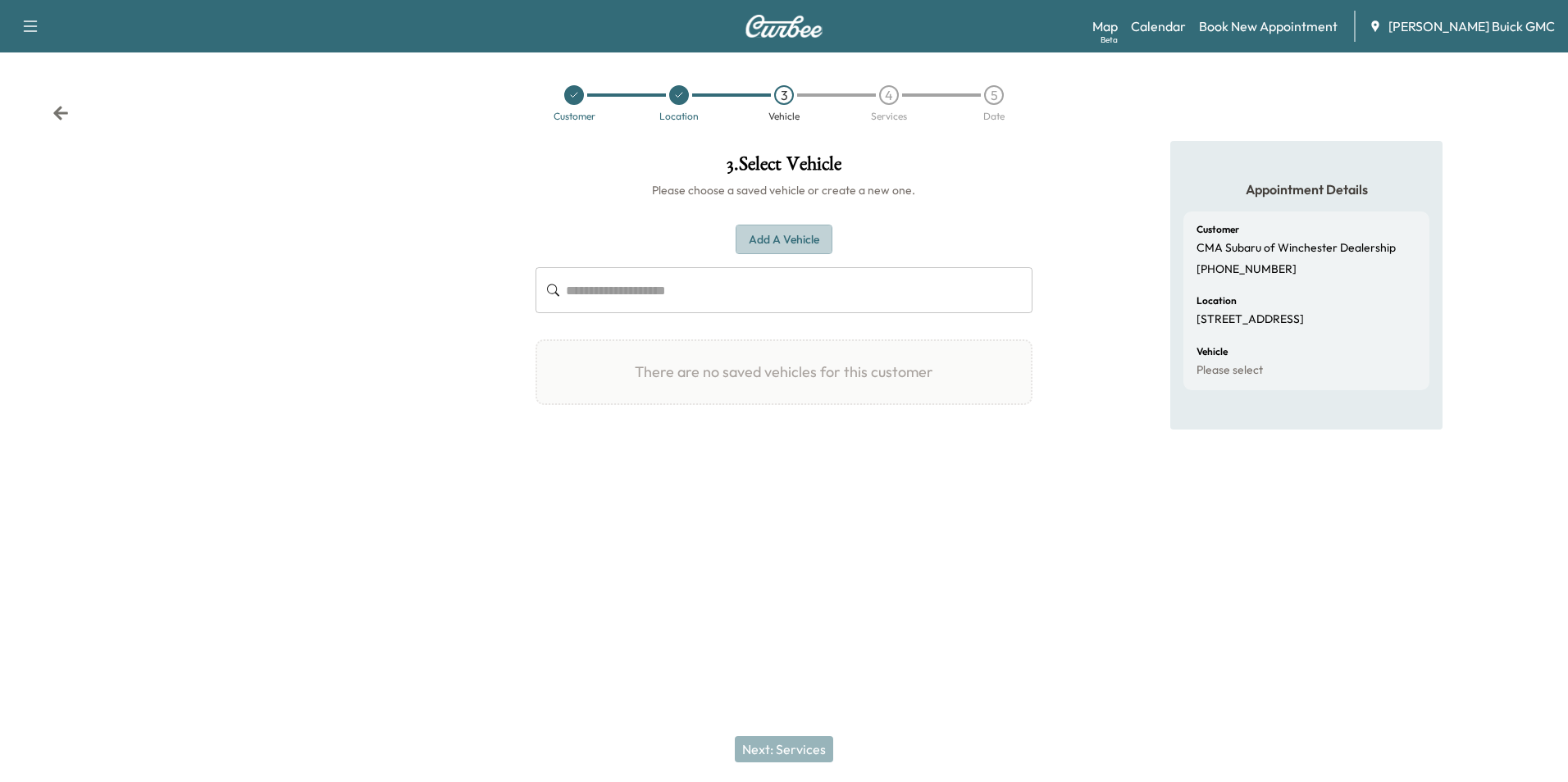
click at [773, 230] on button "Add a Vehicle" at bounding box center [784, 240] width 96 height 30
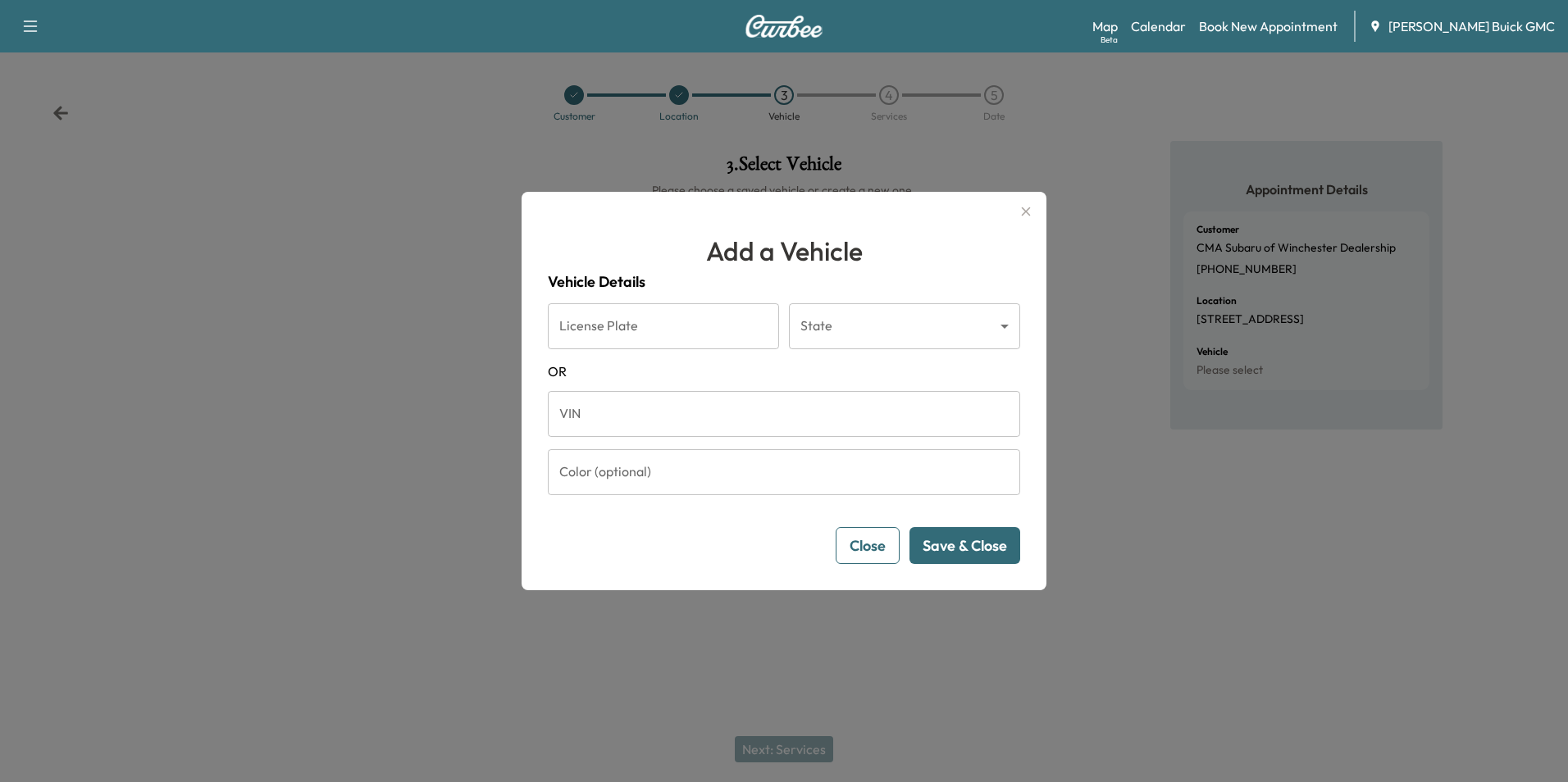
click at [659, 412] on input "VIN" at bounding box center [784, 414] width 473 height 46
type input "**********"
click at [952, 545] on button "Save & Close" at bounding box center [965, 546] width 111 height 37
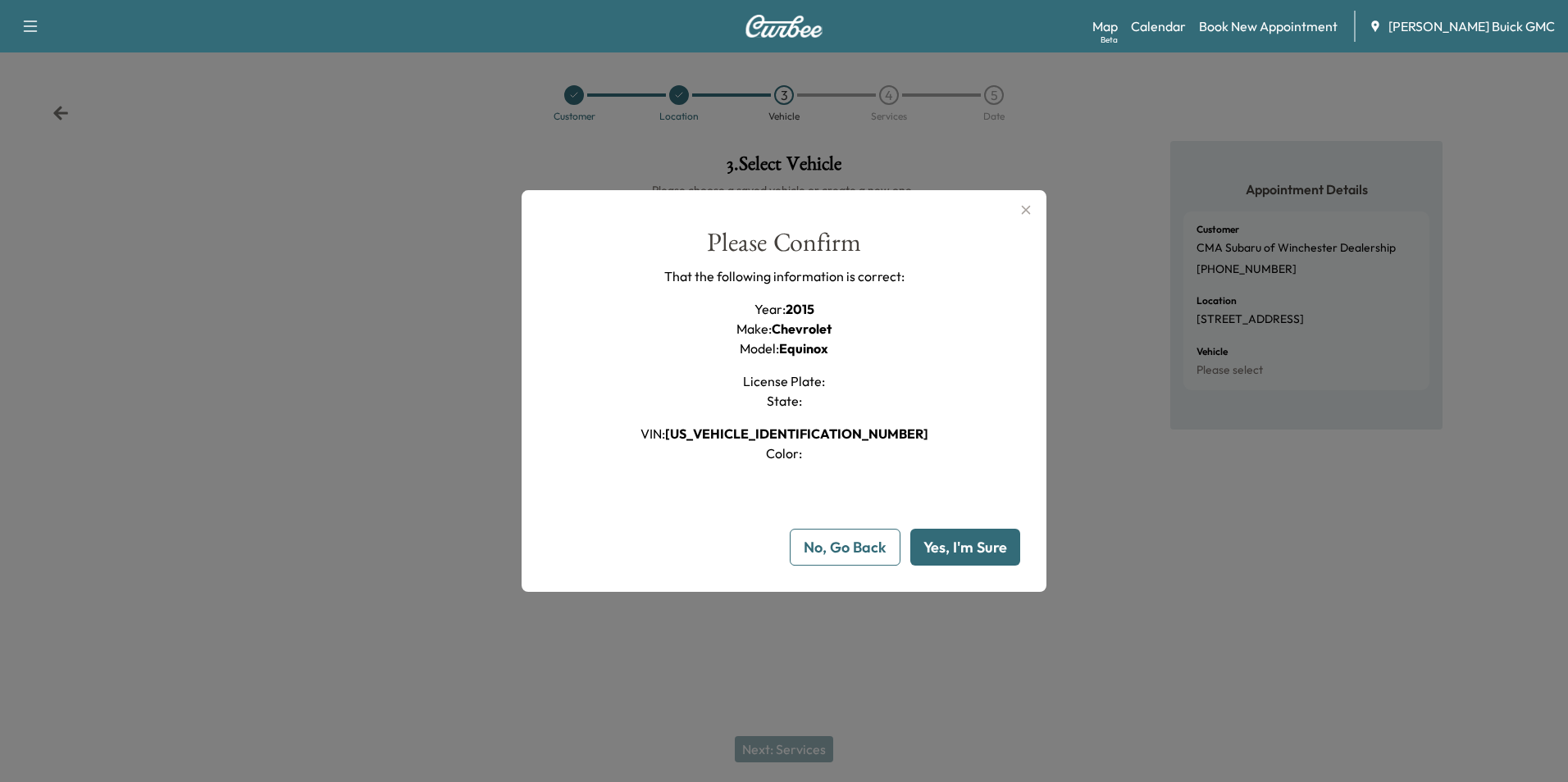
click at [952, 545] on button "Yes, I'm Sure" at bounding box center [965, 548] width 110 height 37
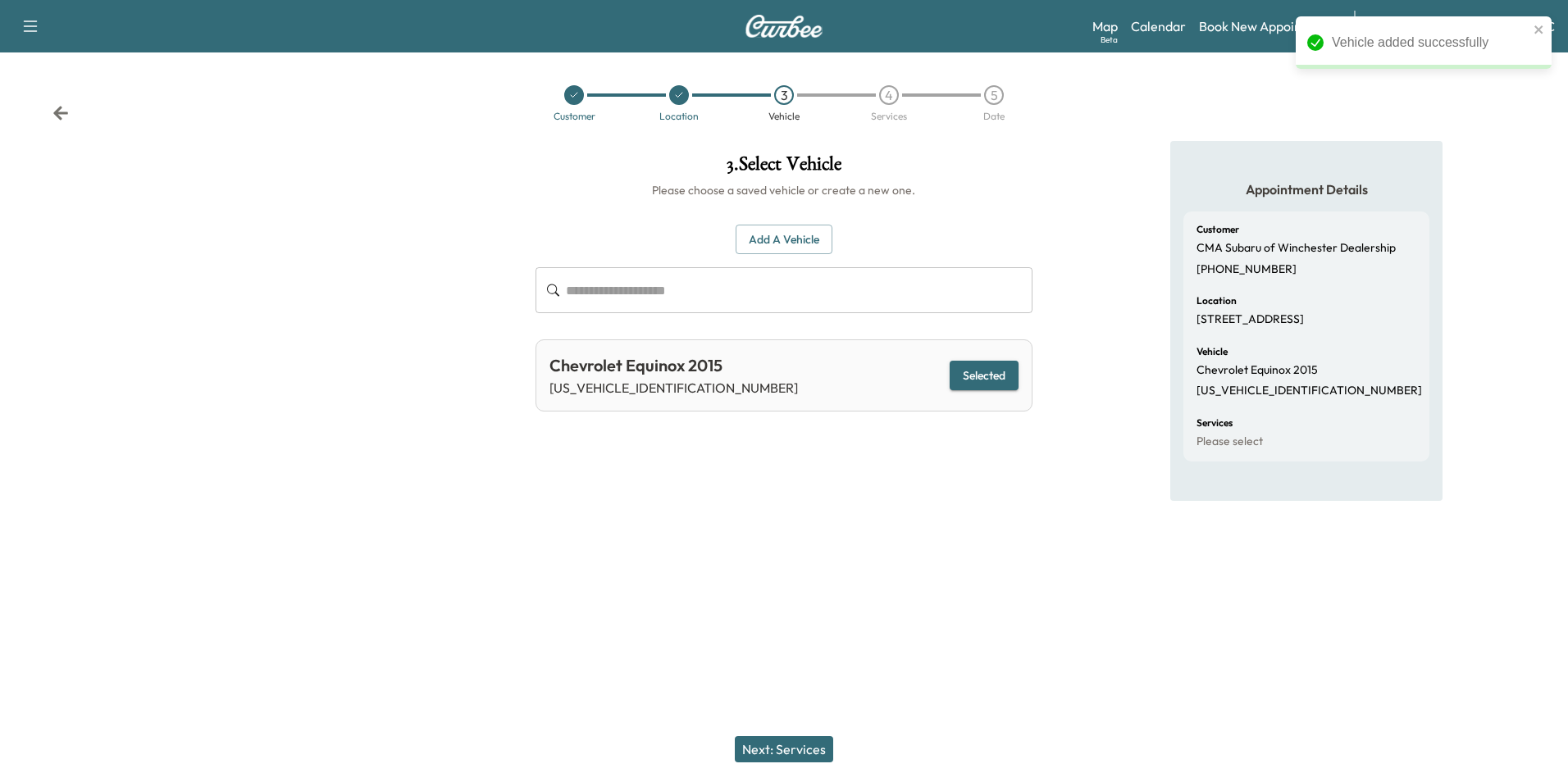
click at [952, 540] on div at bounding box center [784, 558] width 1568 height 52
click at [809, 752] on button "Next: Services" at bounding box center [784, 749] width 98 height 27
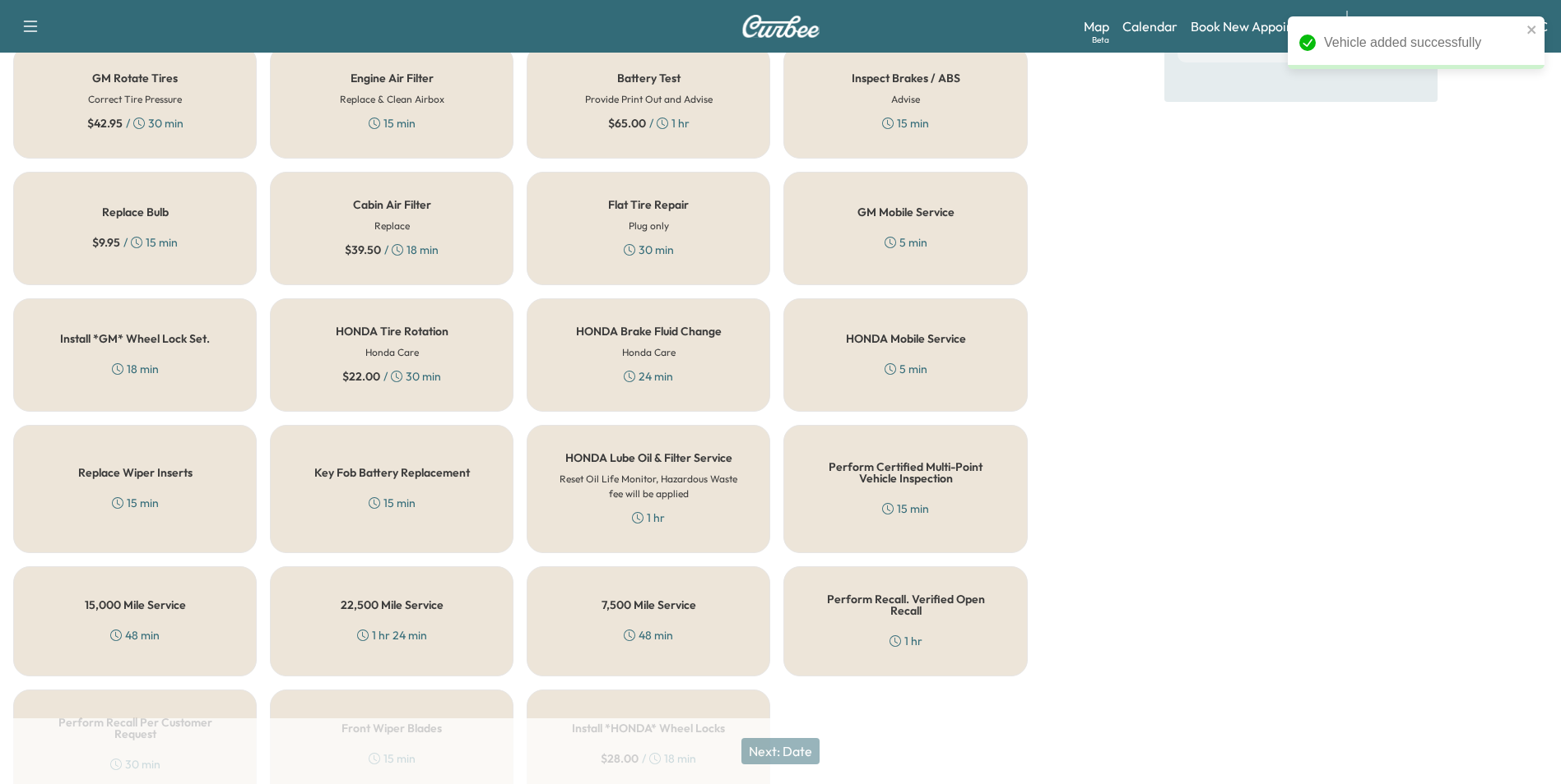
scroll to position [470, 0]
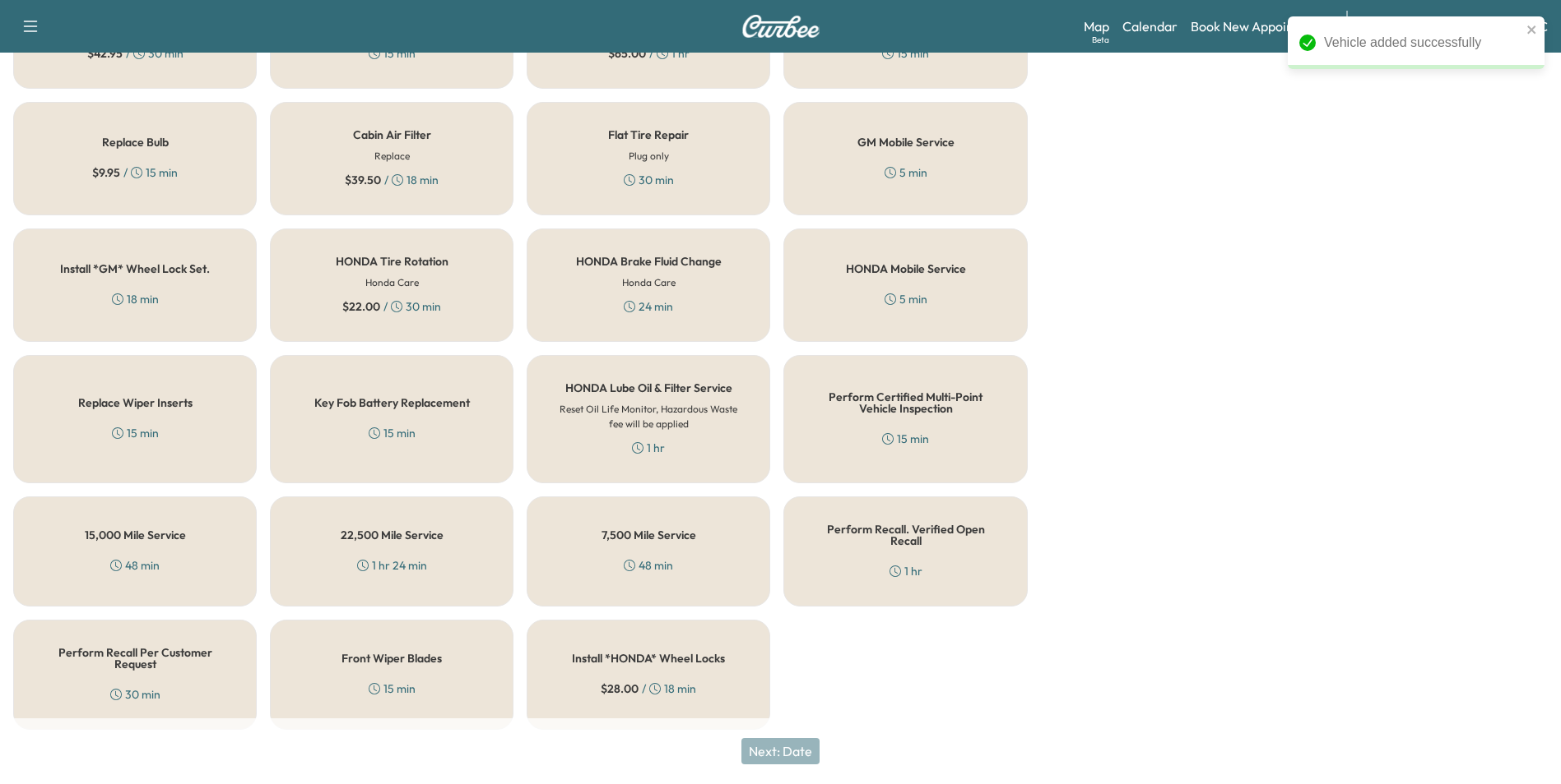
click at [112, 663] on div "Perform Recall Per Customer Request 30 min" at bounding box center [135, 675] width 243 height 110
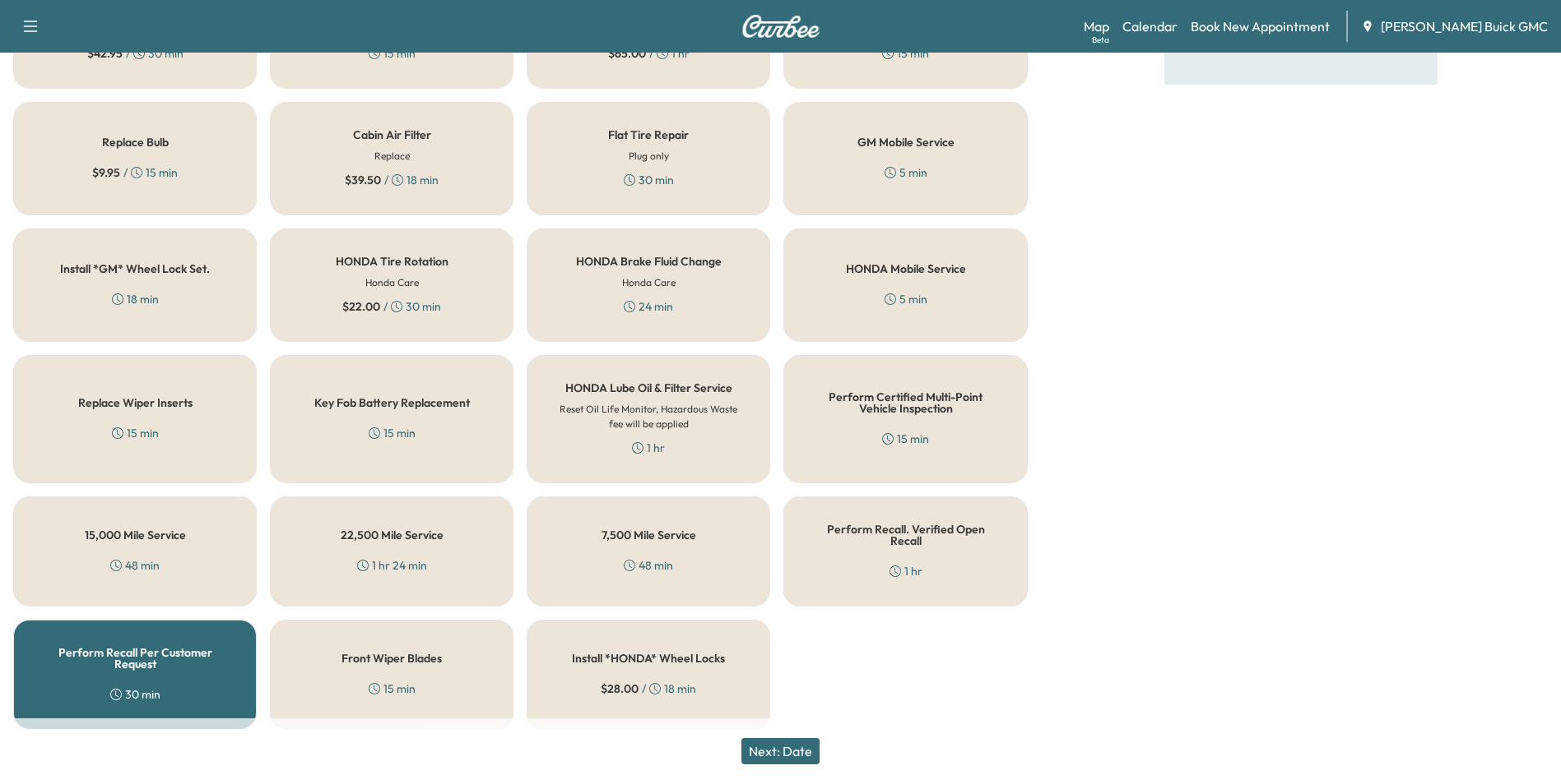
click at [805, 744] on button "Next: Date" at bounding box center [780, 751] width 78 height 27
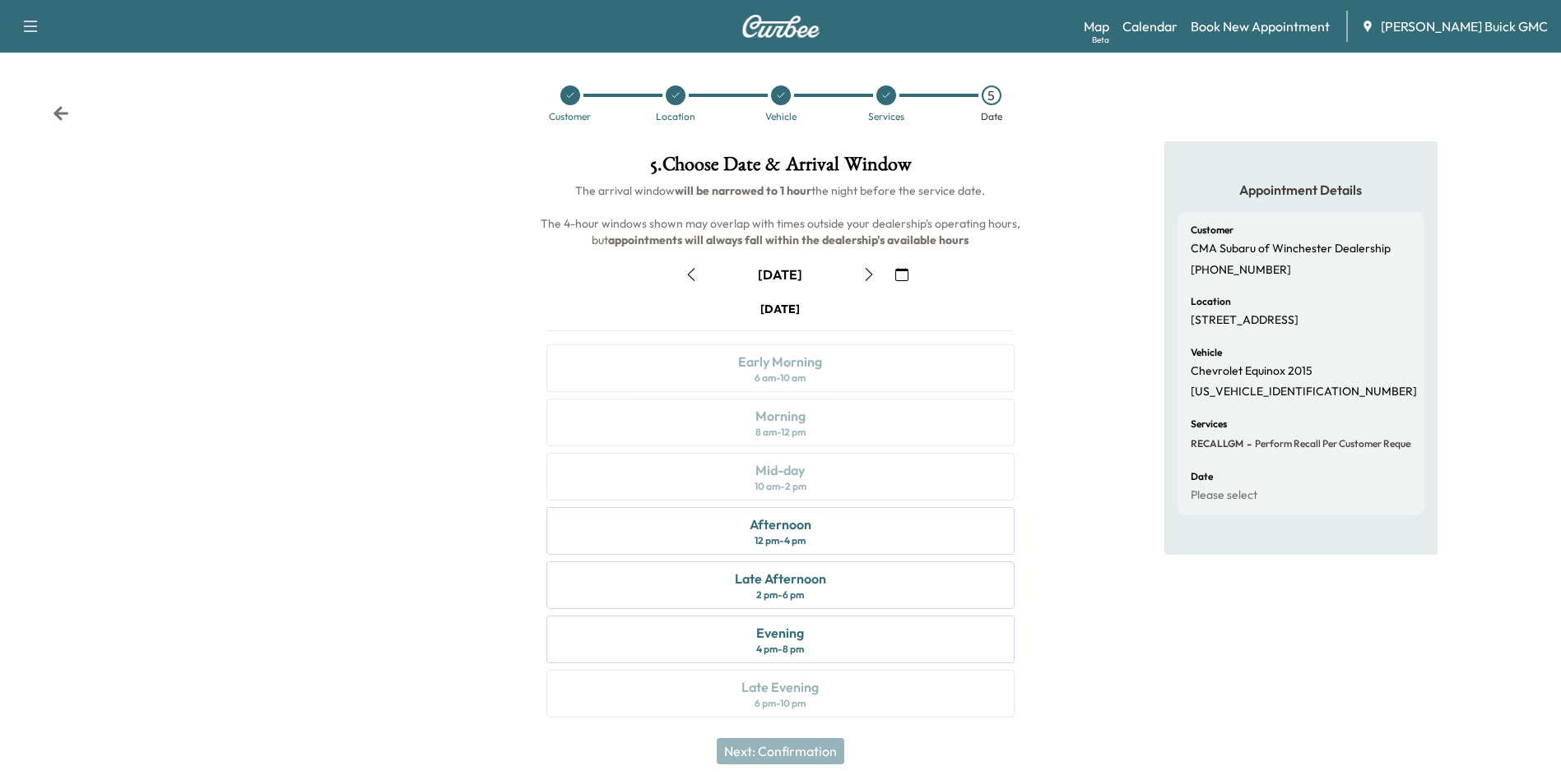
click at [899, 270] on icon "button" at bounding box center [902, 274] width 13 height 13
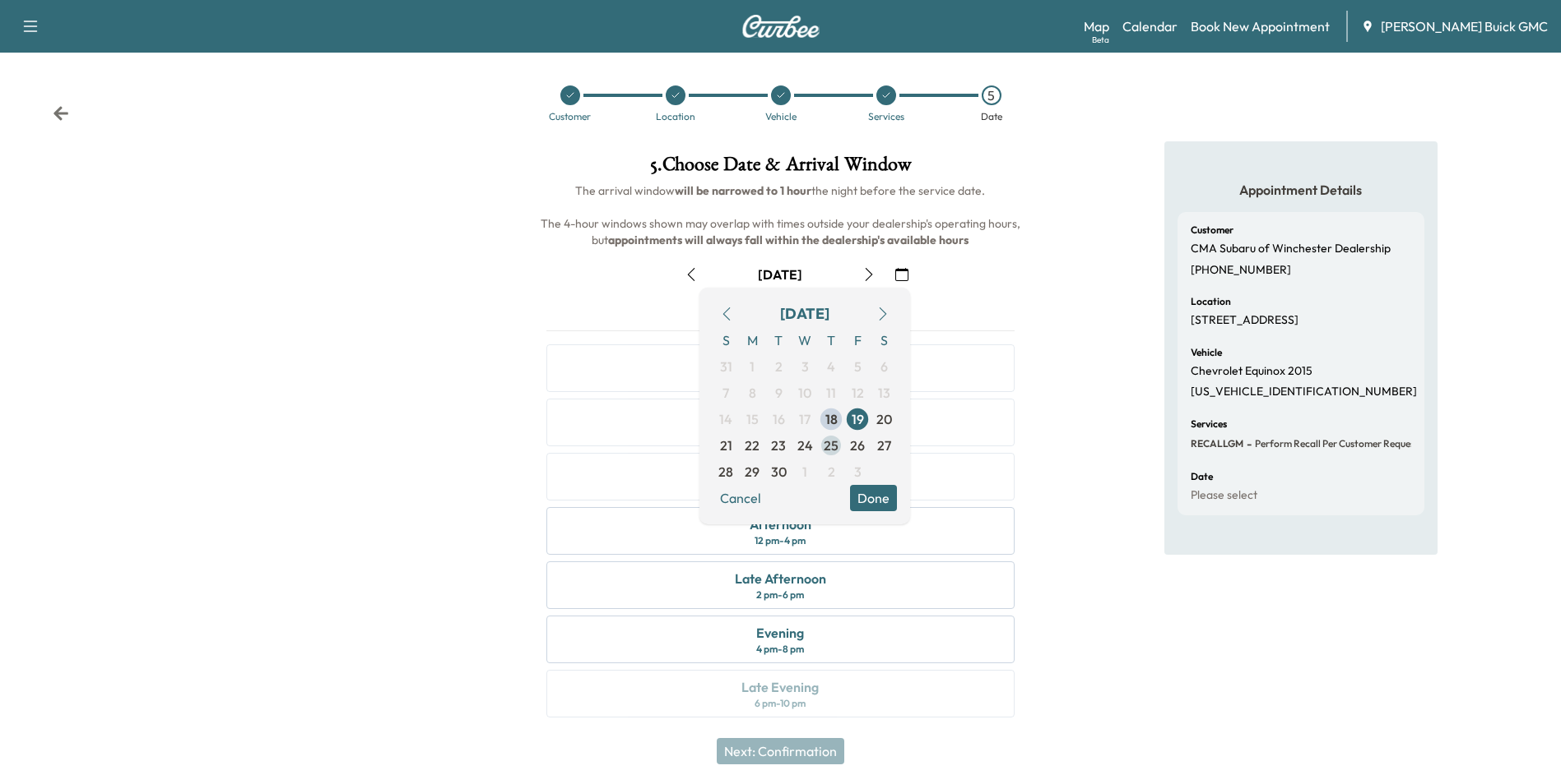
click at [829, 445] on span "25" at bounding box center [831, 445] width 15 height 20
click at [868, 494] on button "Done" at bounding box center [873, 498] width 47 height 27
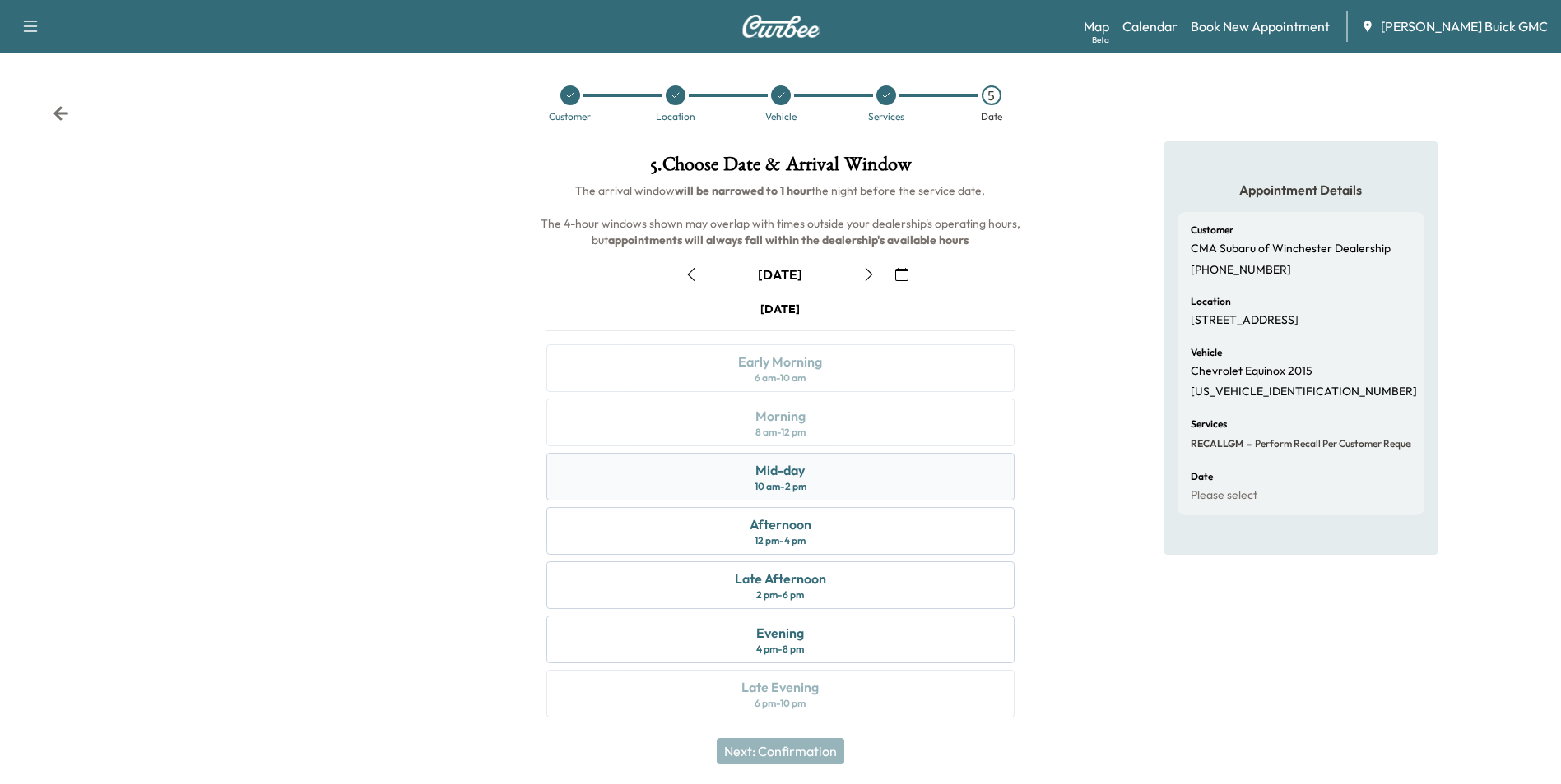
click at [814, 467] on div "Mid-day 10 am - 2 pm" at bounding box center [780, 477] width 468 height 48
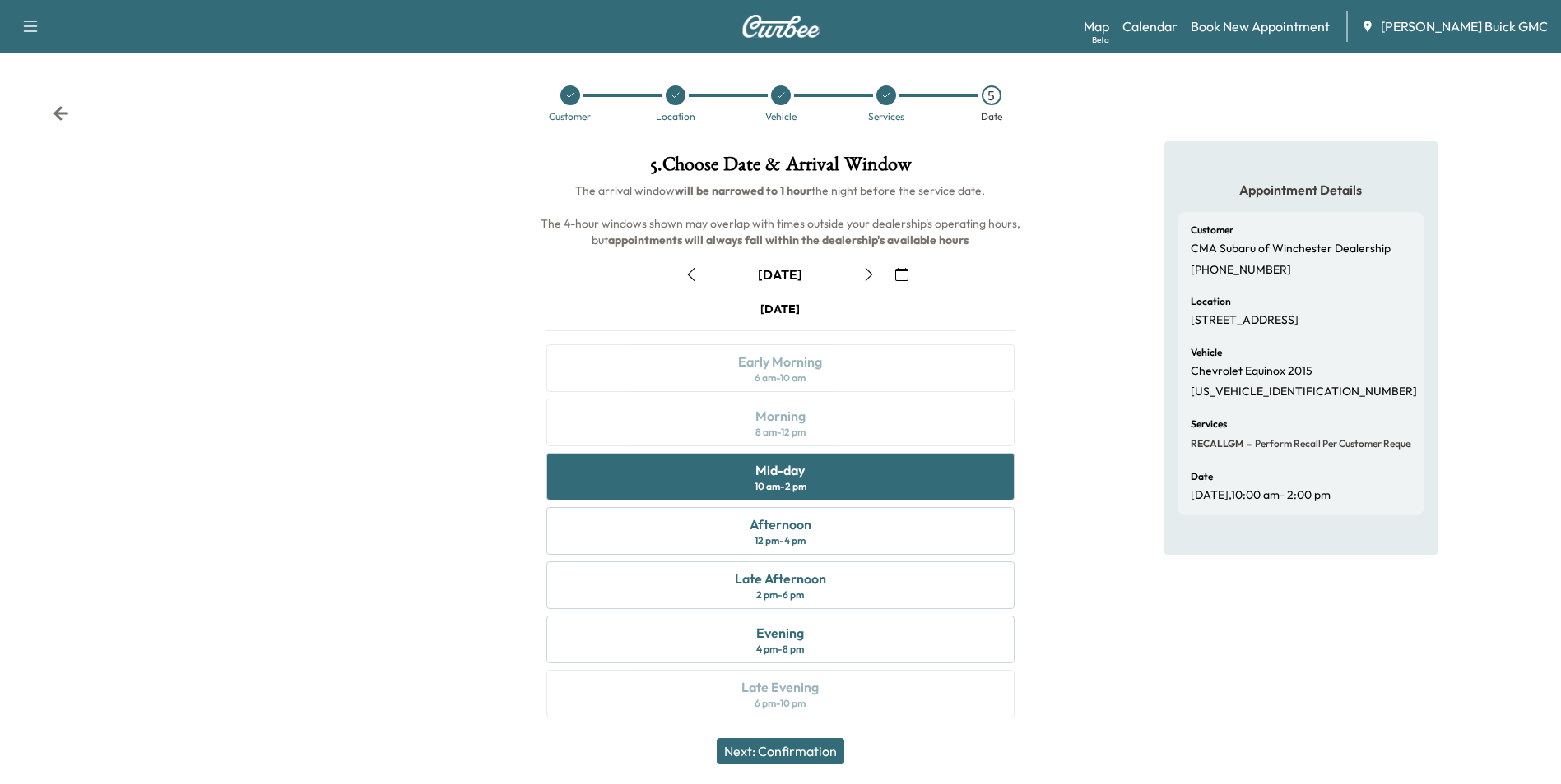
click at [804, 746] on button "Next: Confirmation" at bounding box center [780, 751] width 128 height 27
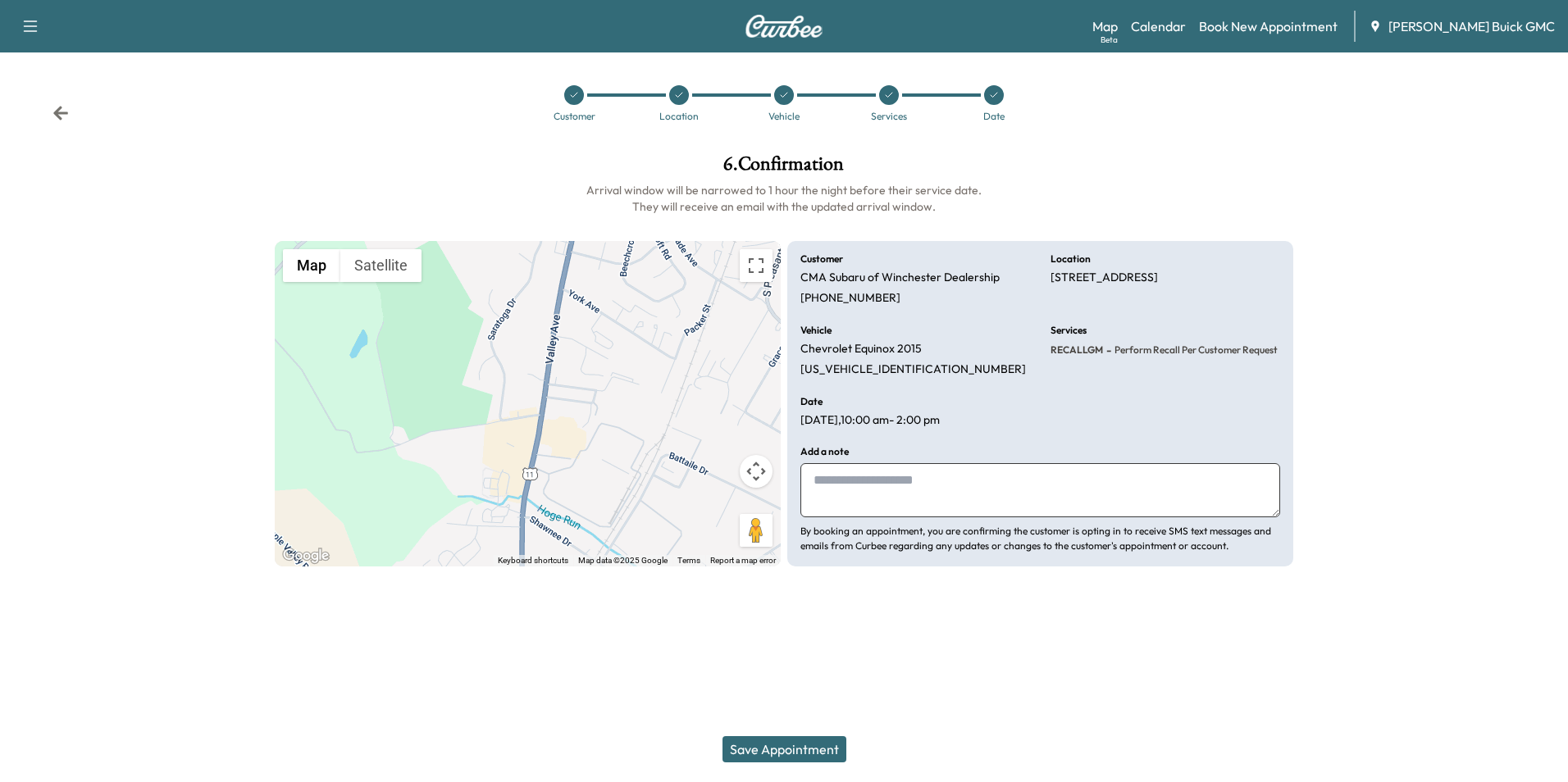
click at [908, 487] on textarea at bounding box center [1041, 490] width 480 height 54
type textarea "**********"
click at [799, 744] on button "Save Appointment" at bounding box center [785, 749] width 124 height 27
